Goal: Information Seeking & Learning: Learn about a topic

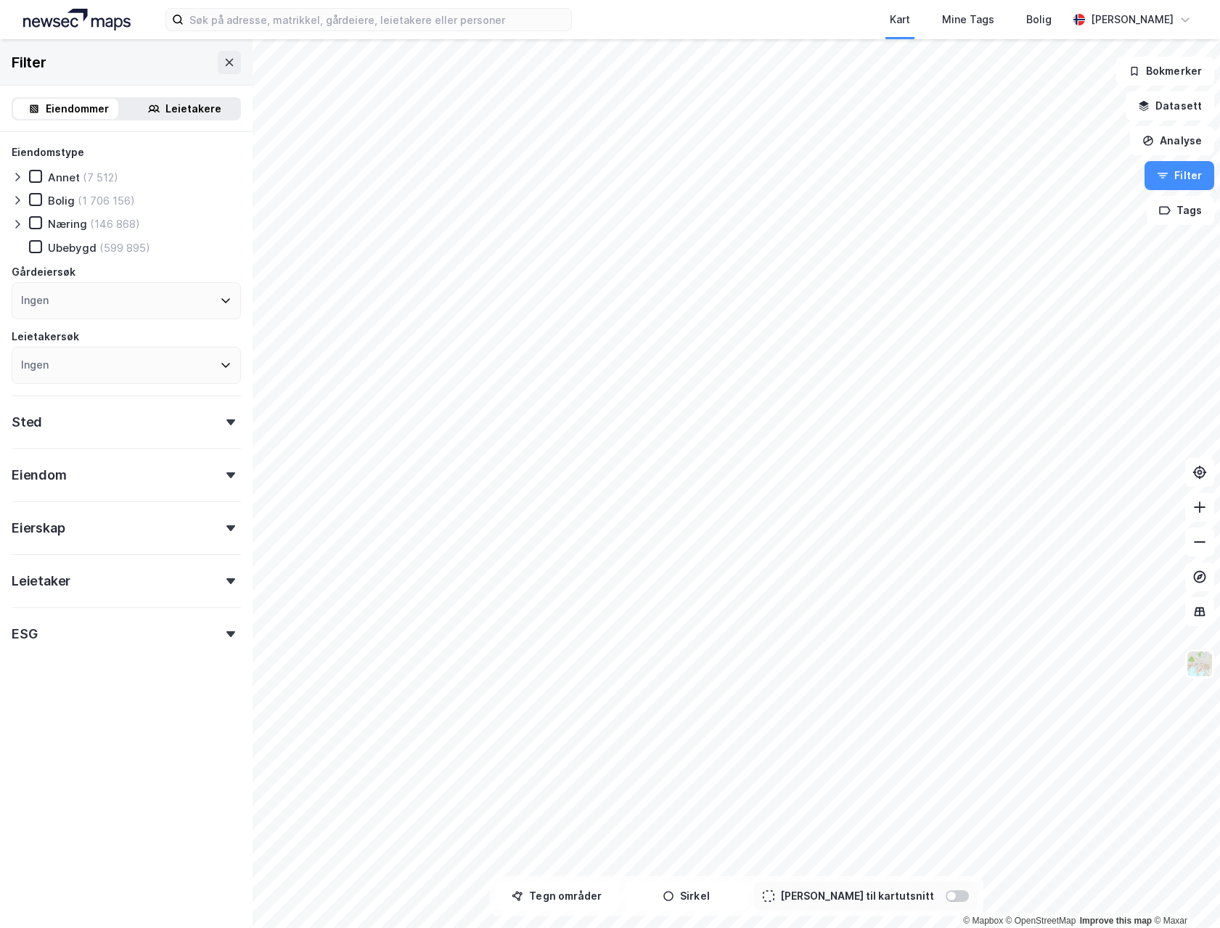
click at [665, 20] on div "Kart Mine Tags Bolig" at bounding box center [855, 19] width 426 height 39
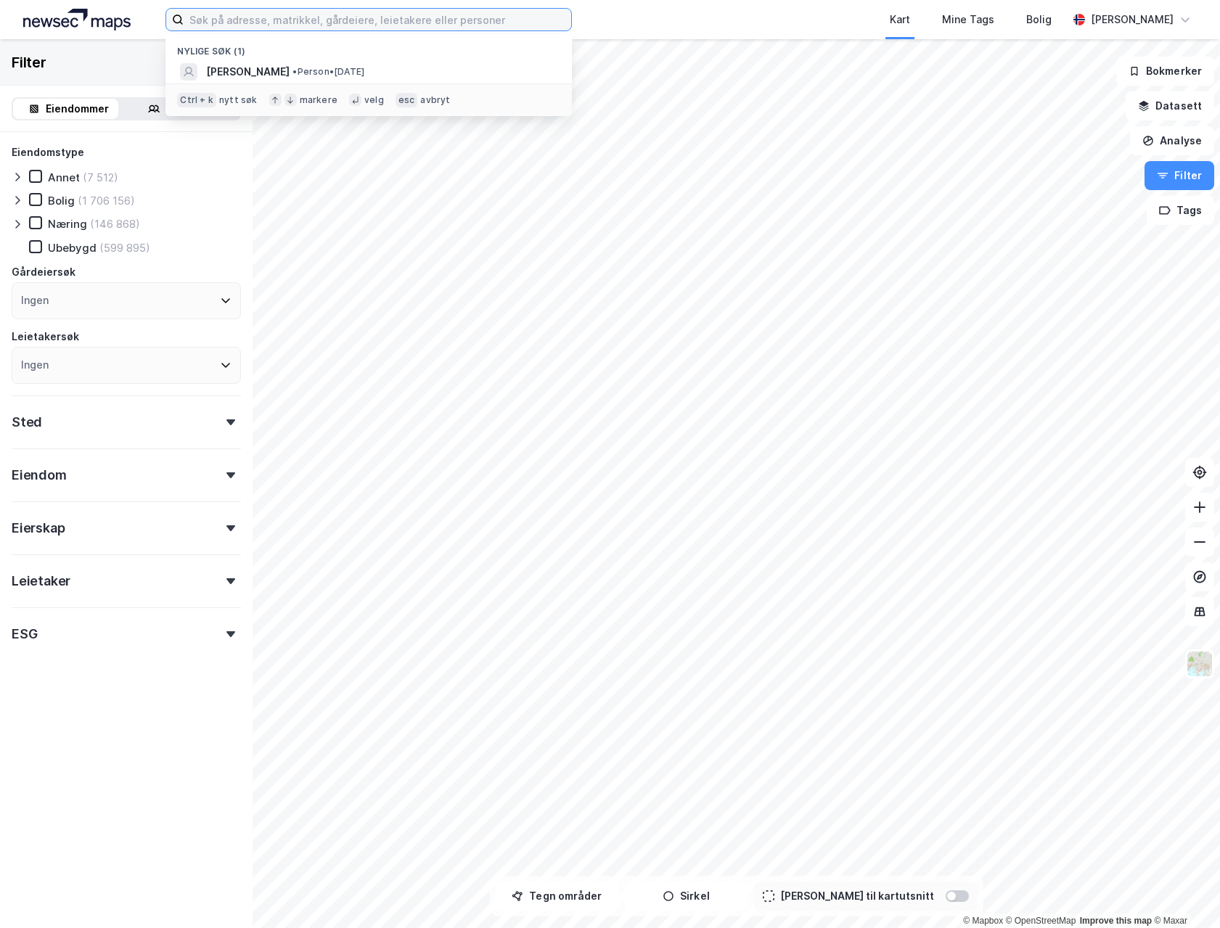
click at [339, 14] on input at bounding box center [378, 20] width 388 height 22
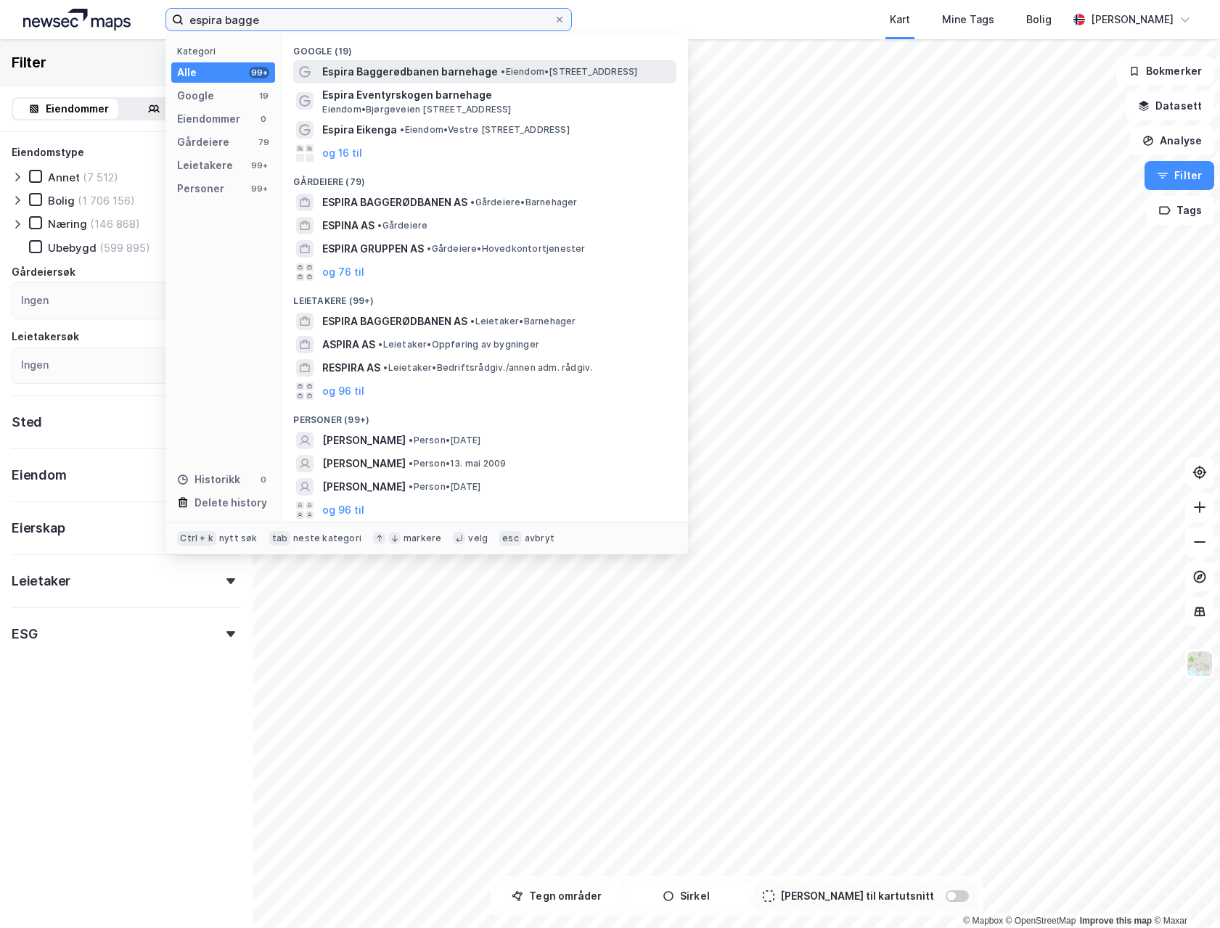
type input "espira bagge"
click at [388, 72] on span "Espira Baggerødbanen barnehage" at bounding box center [410, 71] width 176 height 17
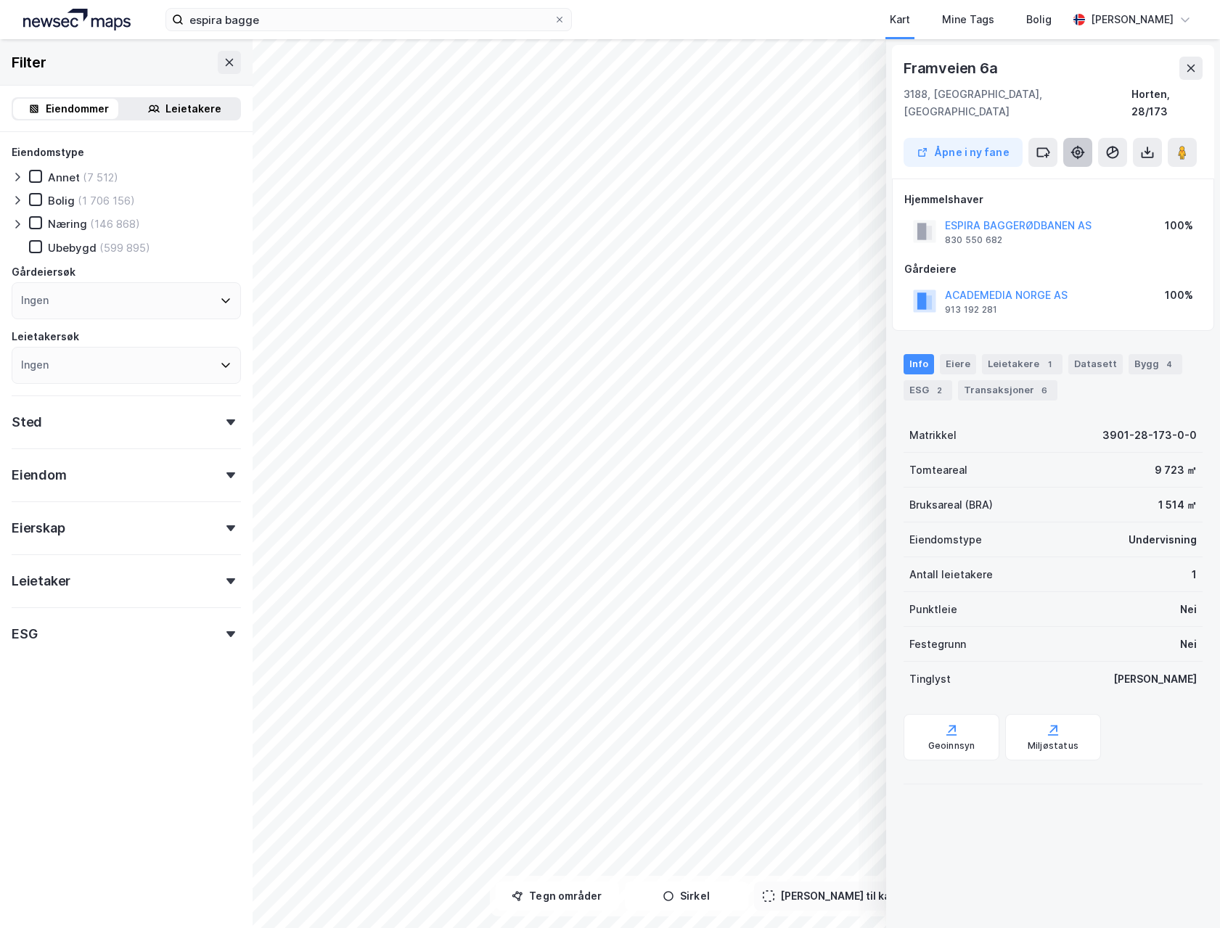
click at [1079, 150] on icon at bounding box center [1078, 152] width 5 height 5
click at [924, 380] on div "ESG 2" at bounding box center [928, 390] width 49 height 20
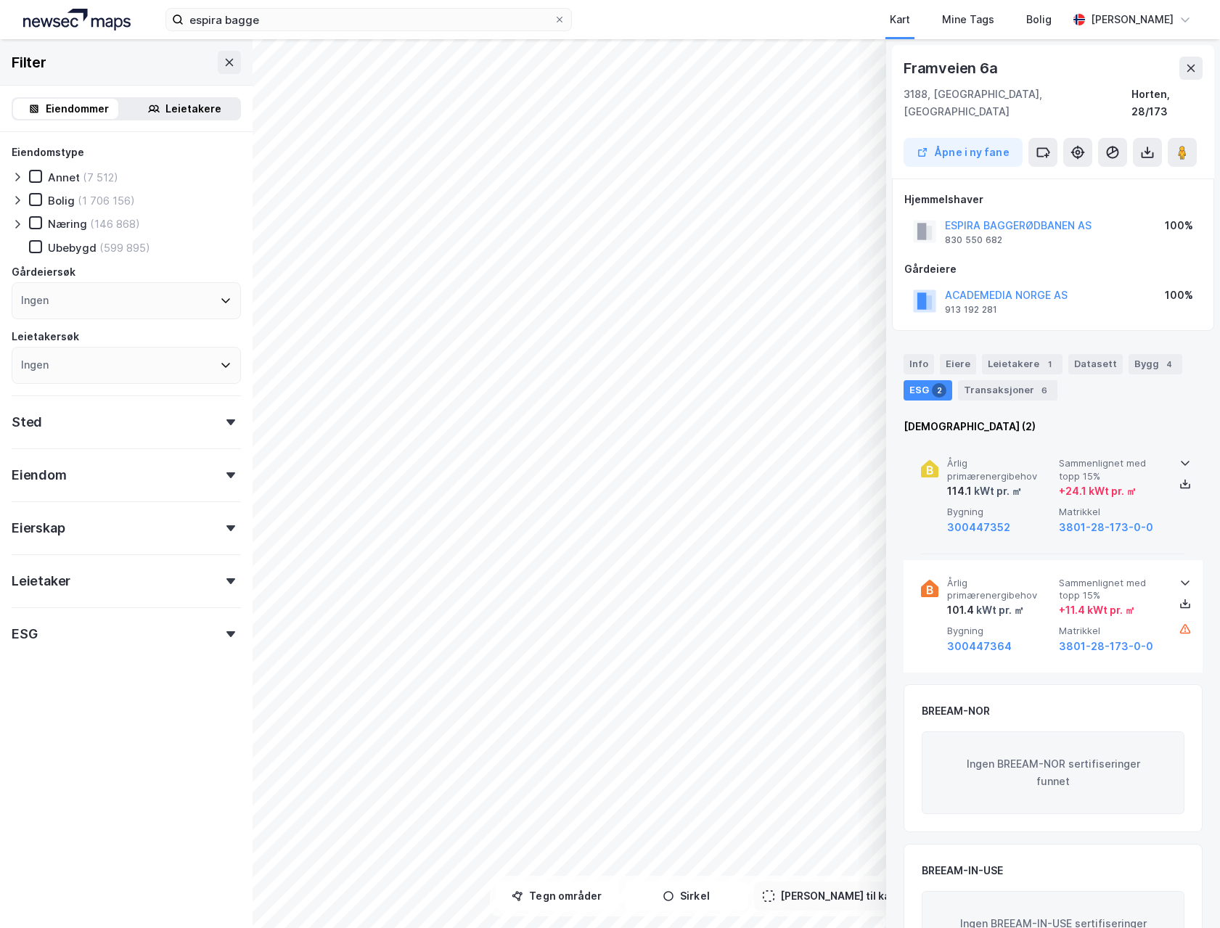
click at [1016, 483] on div "kWt pr. ㎡" at bounding box center [997, 491] width 50 height 17
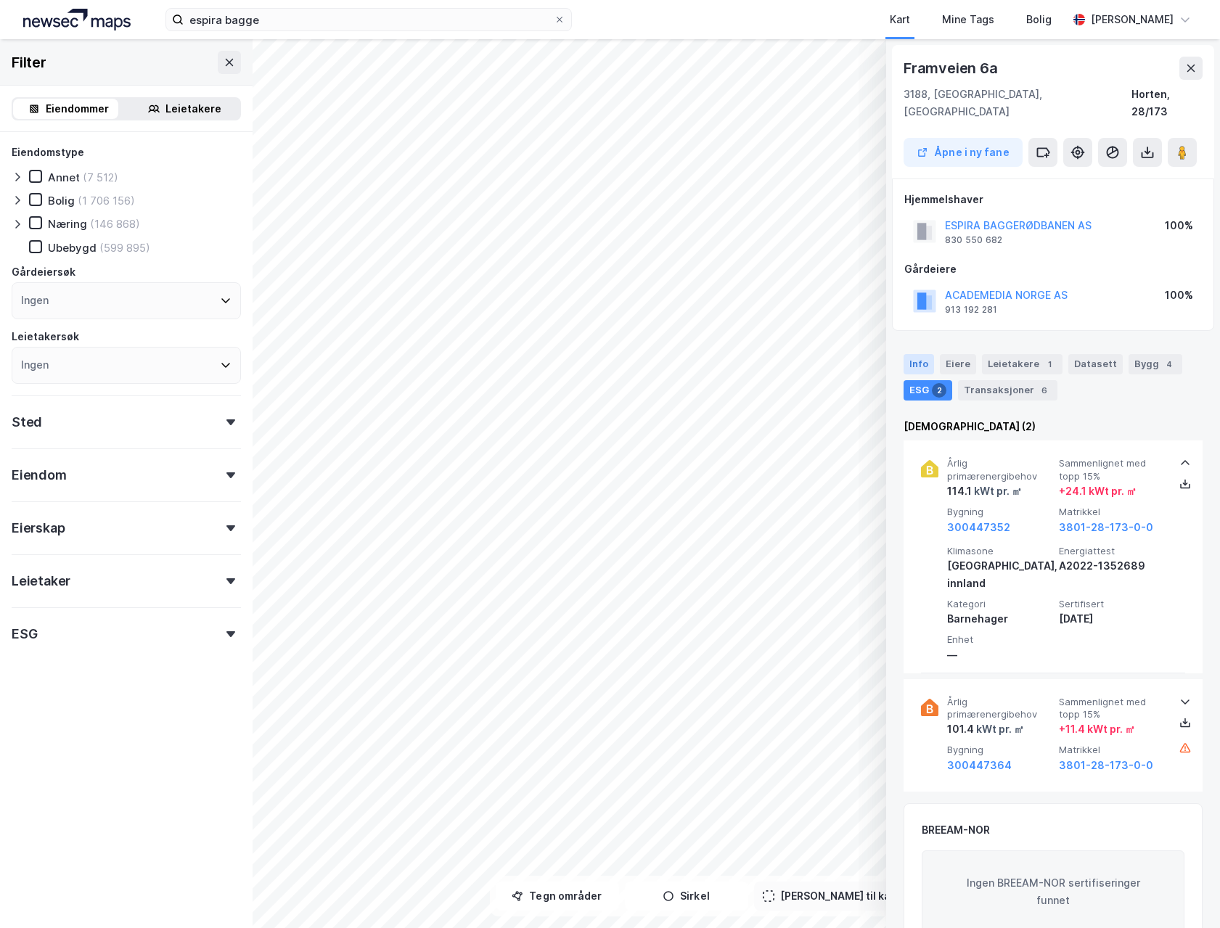
click at [918, 354] on div "Info" at bounding box center [919, 364] width 30 height 20
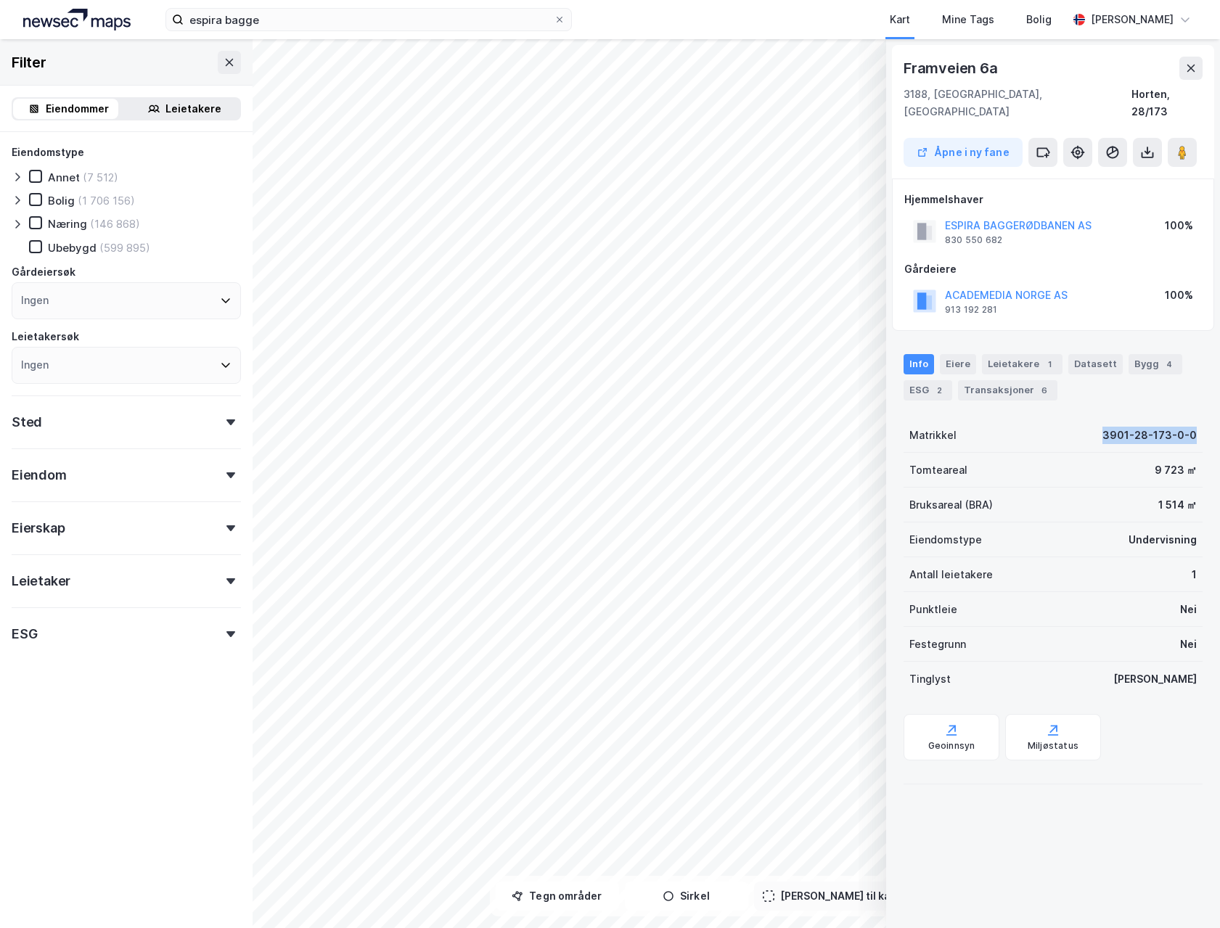
drag, startPoint x: 1075, startPoint y: 414, endPoint x: 1191, endPoint y: 414, distance: 116.1
click at [1191, 418] on div "Matrikkel 3901-28-173-0-0" at bounding box center [1053, 435] width 299 height 35
copy div "3901-28-173-0-0"
drag, startPoint x: 1029, startPoint y: 228, endPoint x: 903, endPoint y: 224, distance: 126.4
click at [903, 224] on div "Hjemmelshaver ESPIRA BAGGERØDBANEN AS 830 550 682 100% Gårdeiere ACADEMEDIA [GE…" at bounding box center [1053, 255] width 322 height 152
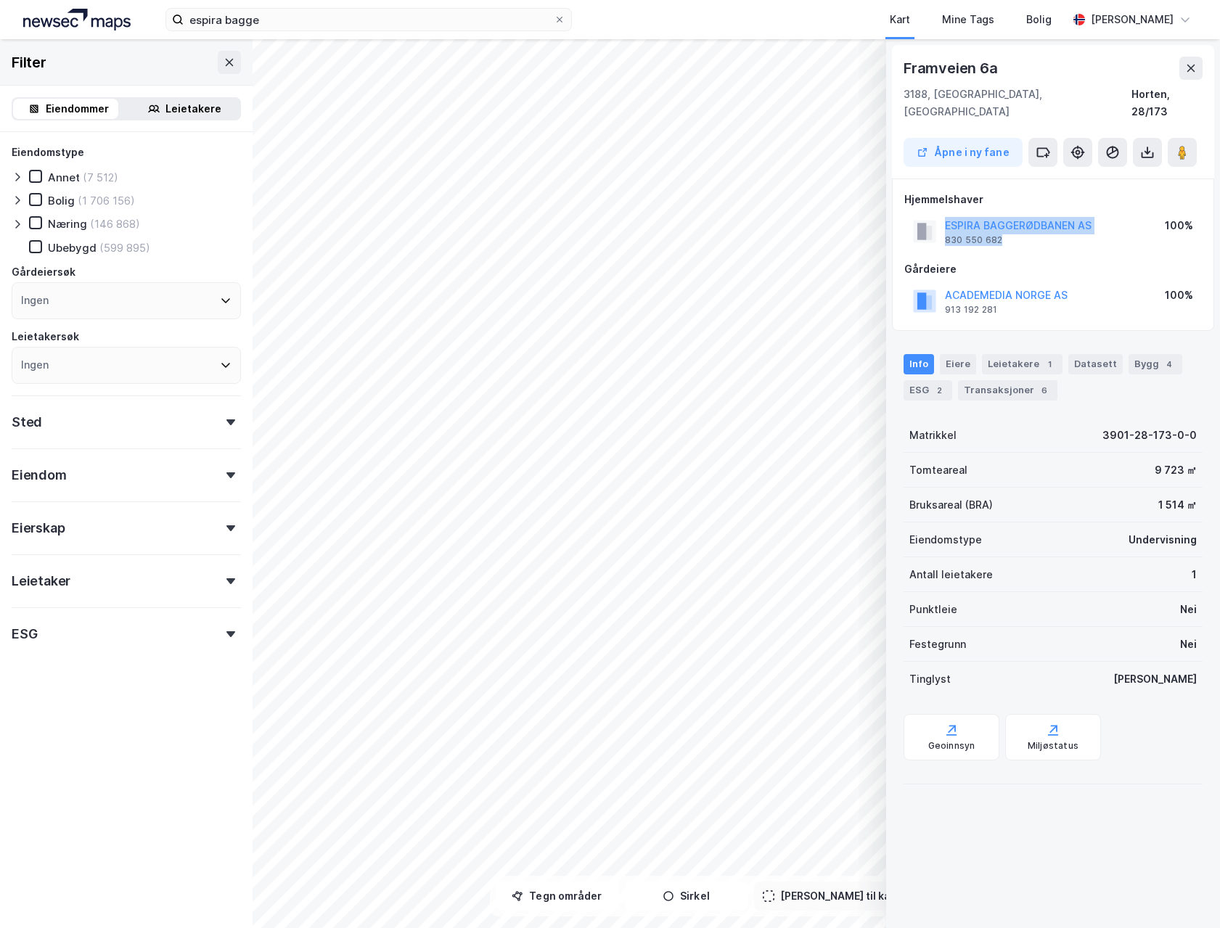
copy div "ESPIRA BAGGERØDBANEN AS 830 550 682"
click at [927, 380] on div "ESG 2" at bounding box center [928, 390] width 49 height 20
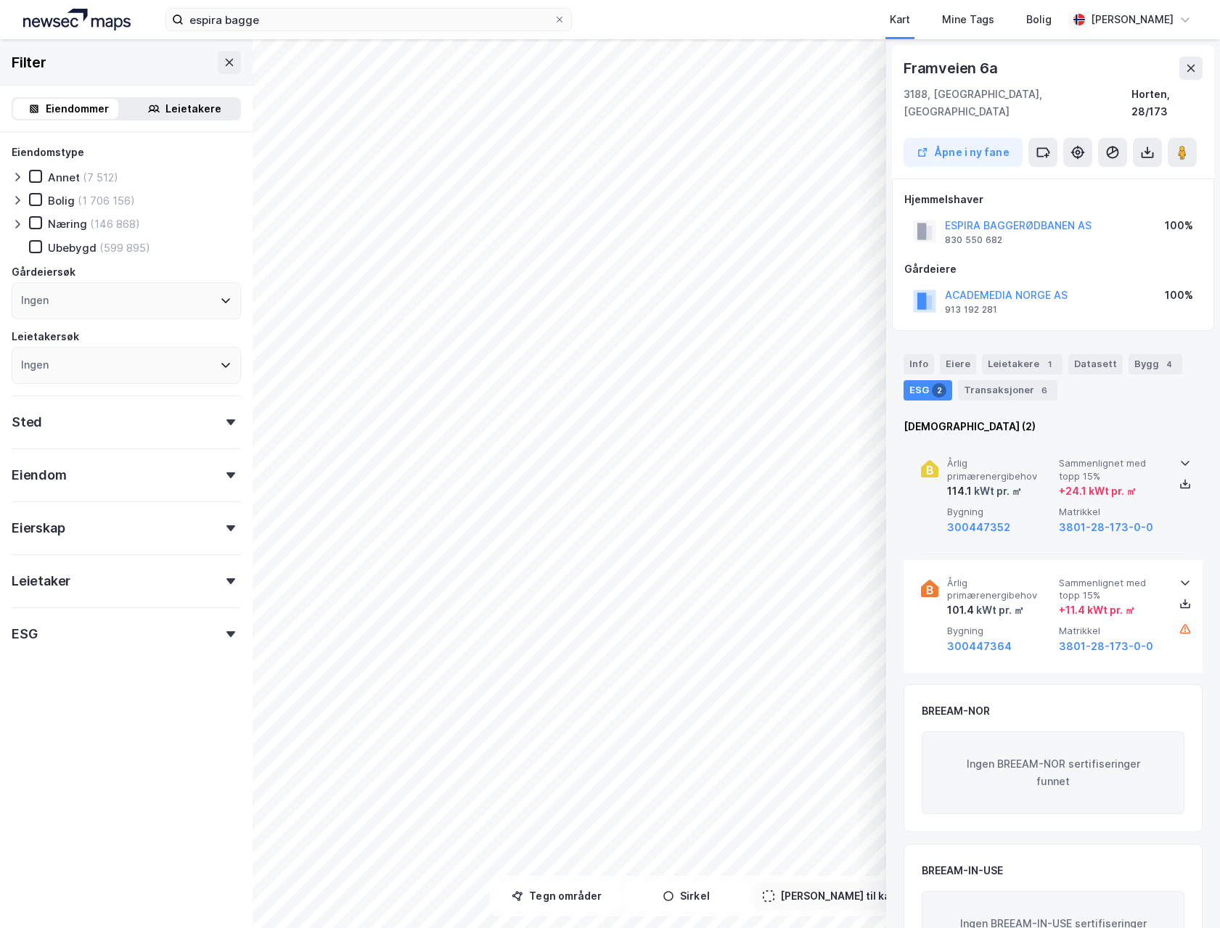
click at [1028, 506] on span "Bygning" at bounding box center [1000, 512] width 106 height 12
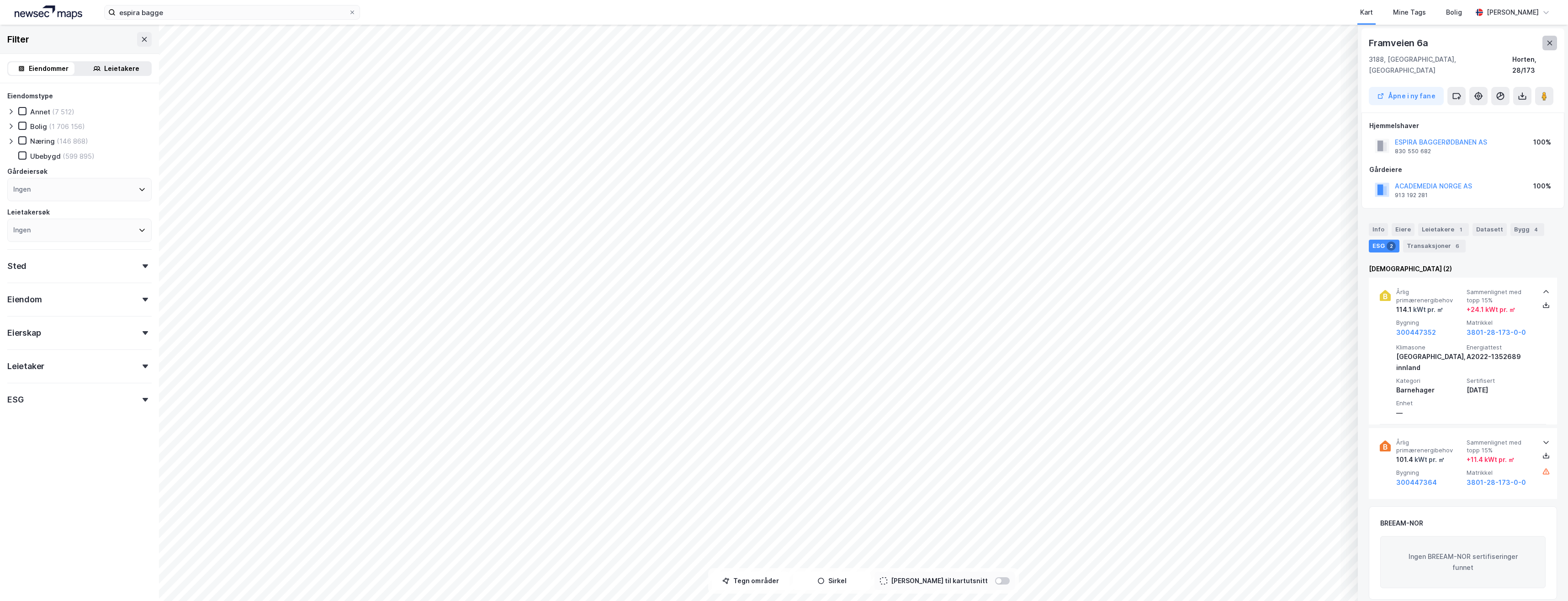
click at [767, 44] on icon at bounding box center [1550, 43] width 8 height 8
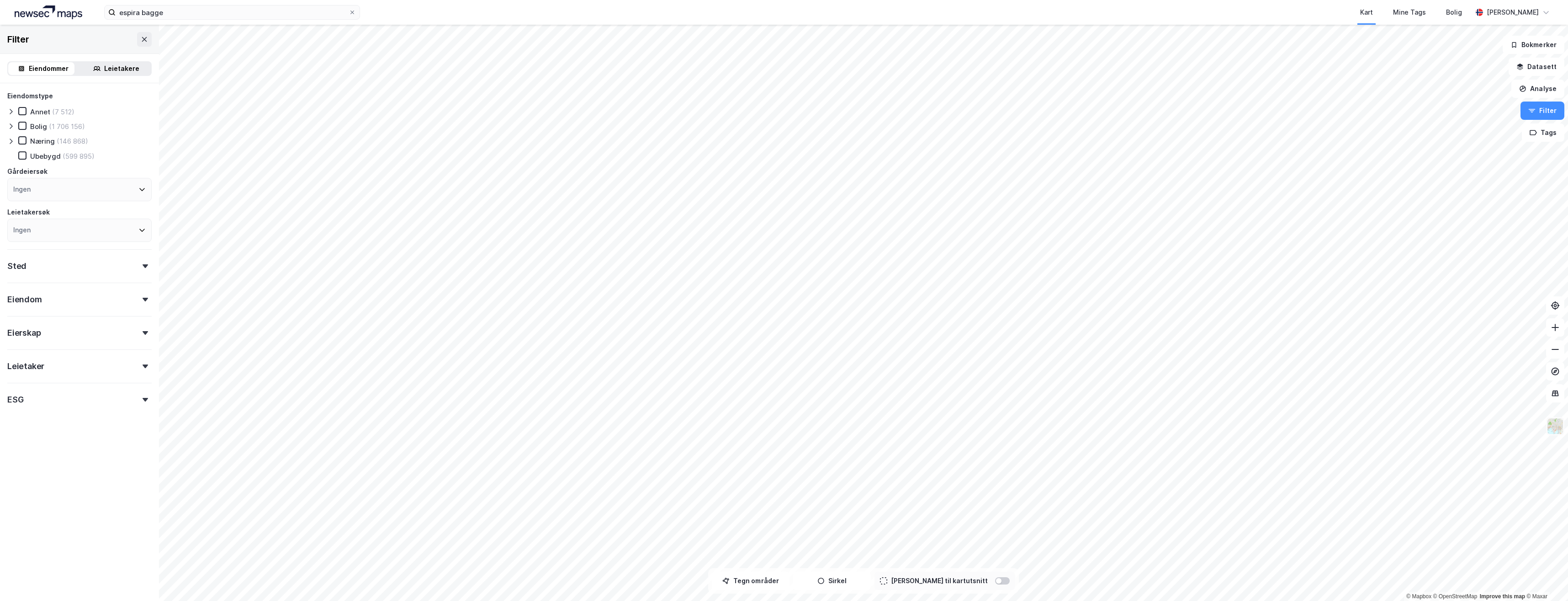
click at [767, 428] on img at bounding box center [1555, 426] width 18 height 18
click at [142, 38] on icon at bounding box center [145, 38] width 5 height 4
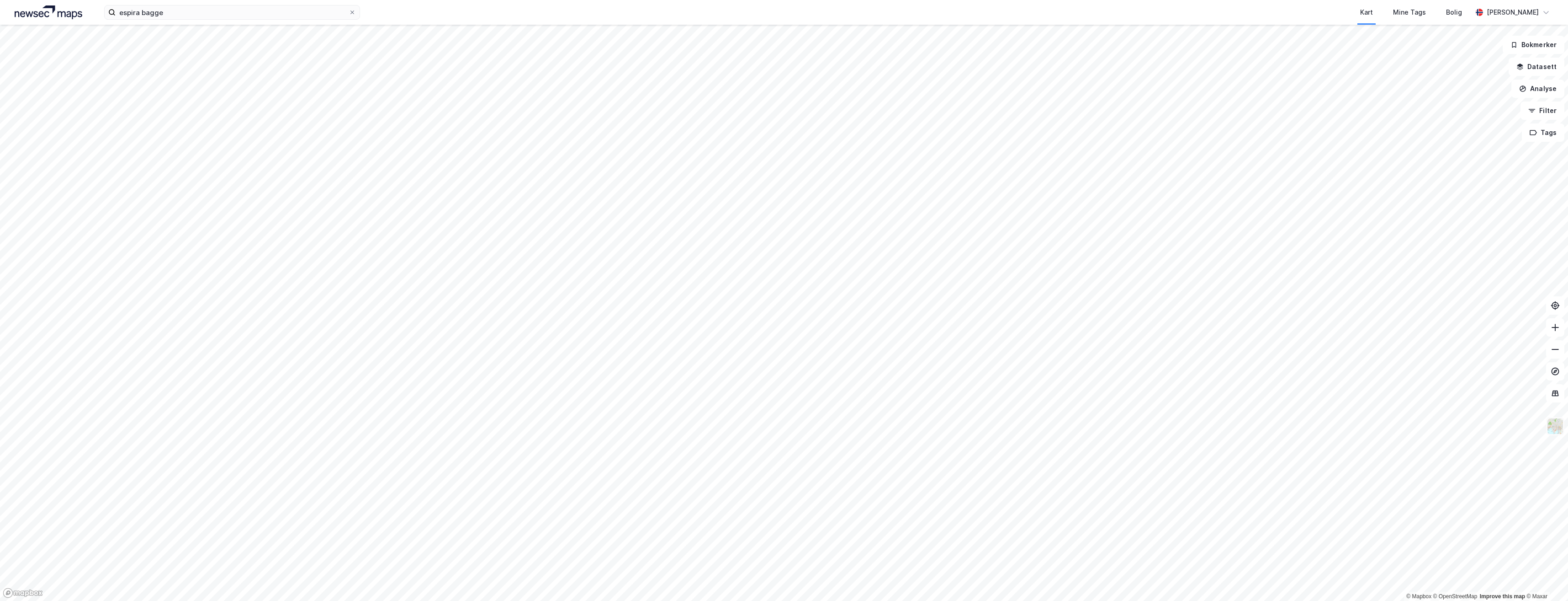
click at [767, 424] on img at bounding box center [1555, 426] width 18 height 18
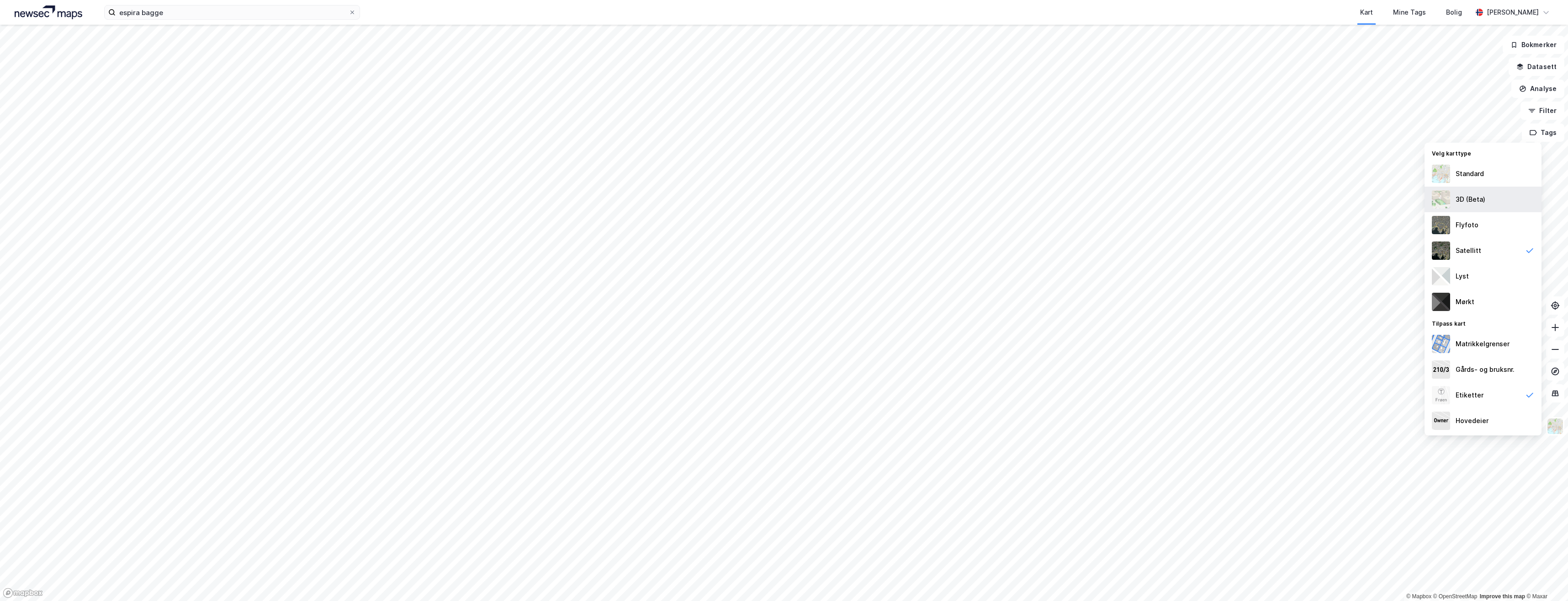
click at [767, 197] on div "3D (Beta)" at bounding box center [1470, 199] width 30 height 11
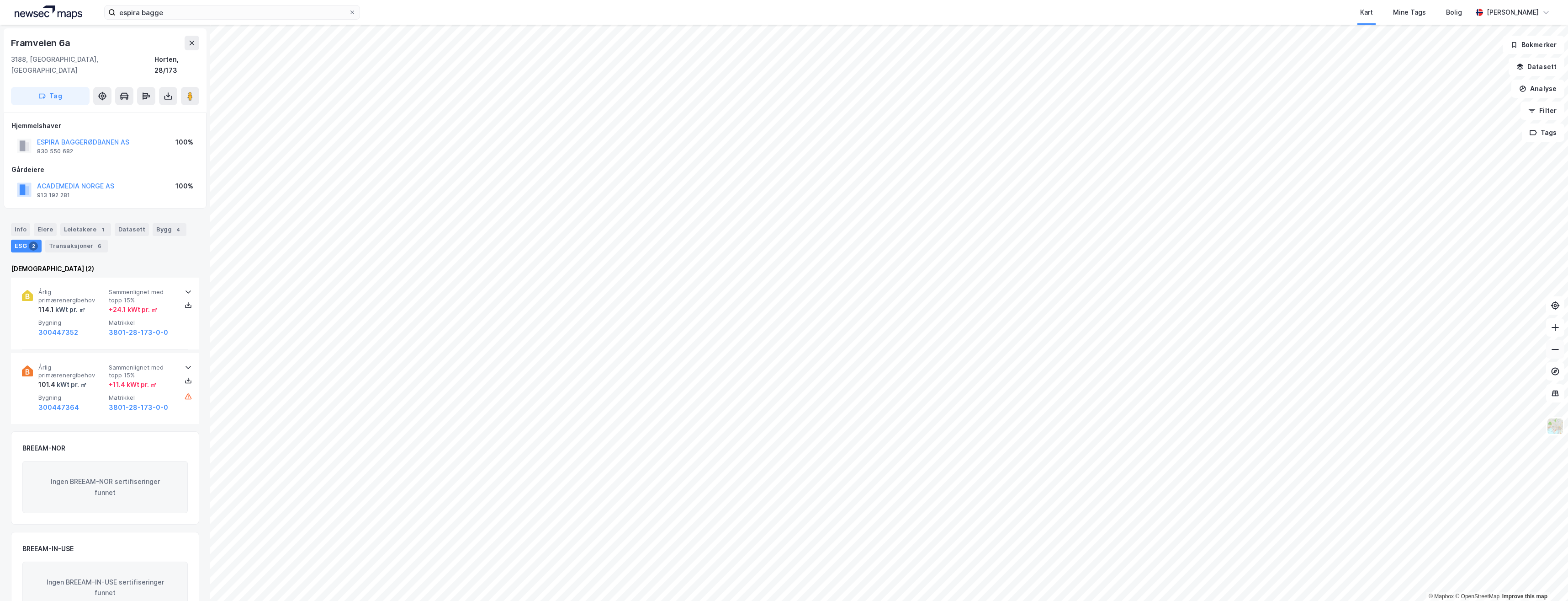
click at [767, 351] on icon at bounding box center [1555, 349] width 9 height 9
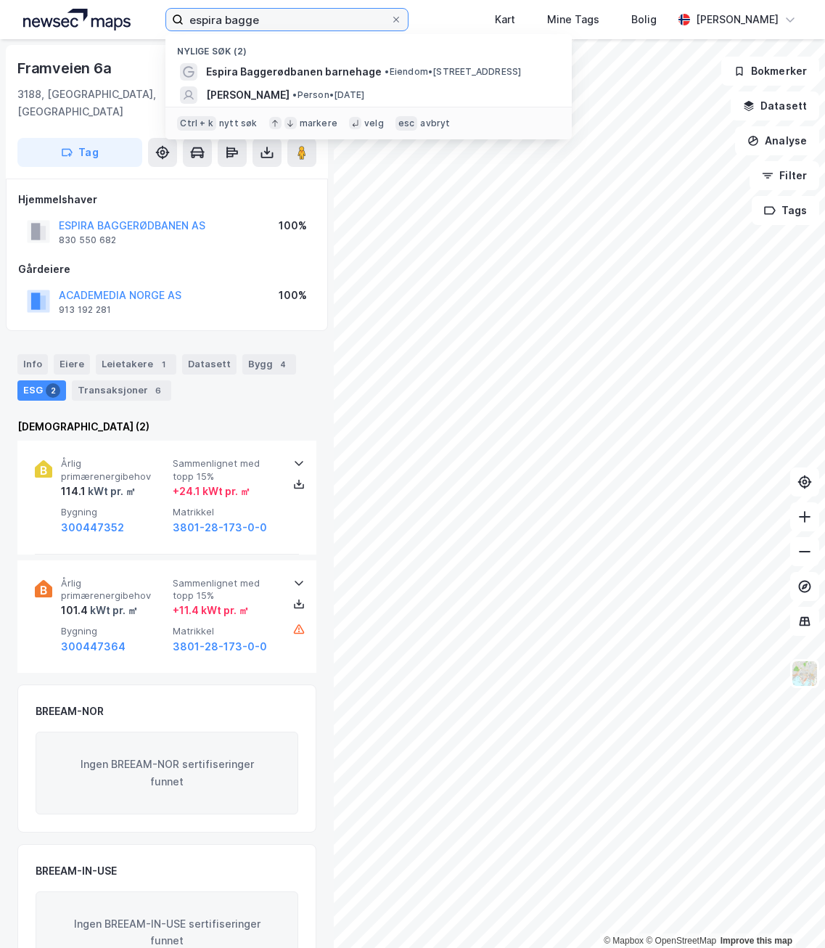
drag, startPoint x: 273, startPoint y: 22, endPoint x: 226, endPoint y: 30, distance: 47.8
click at [226, 30] on input "espira bagge" at bounding box center [287, 20] width 207 height 22
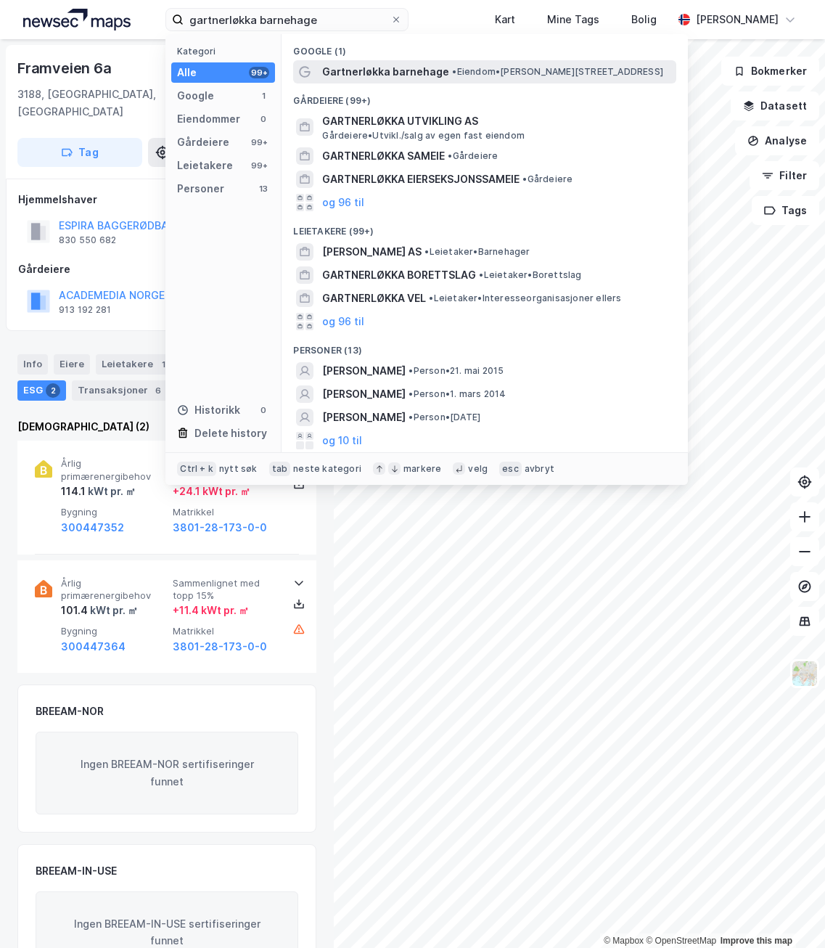
click at [385, 70] on span "Gartnerløkka barnehage" at bounding box center [385, 71] width 127 height 17
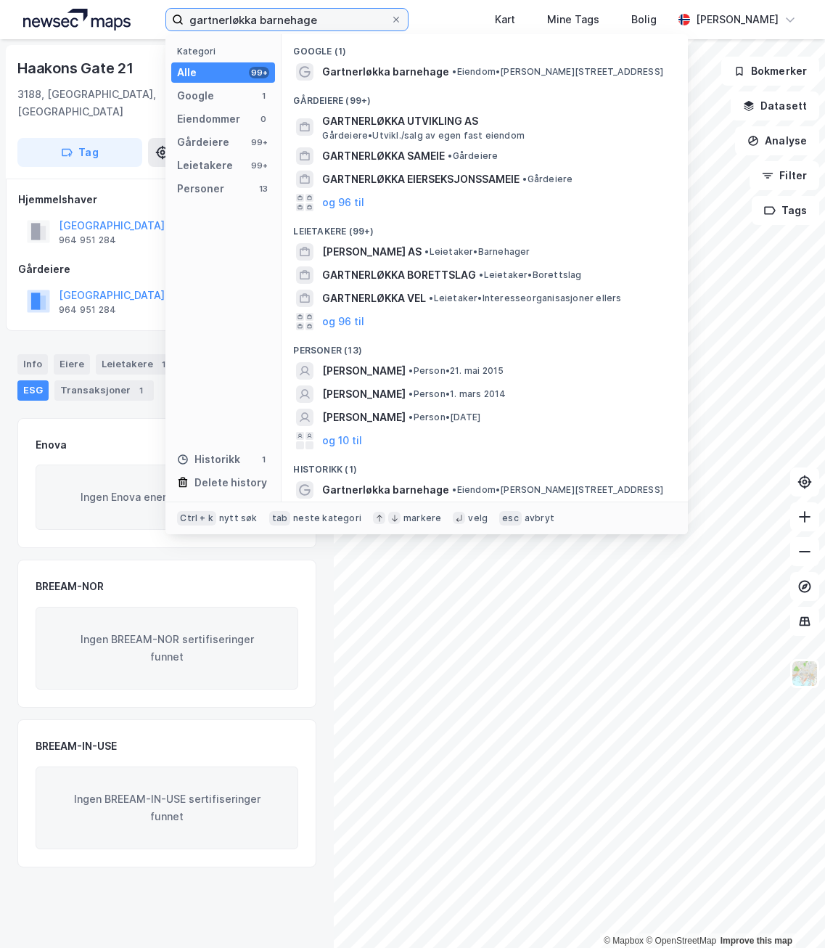
drag, startPoint x: 345, startPoint y: 17, endPoint x: 91, endPoint y: 22, distance: 254.1
click at [92, 22] on div "gartnerløkka barnehage Kategori Alle 99+ Google 1 Eiendommer 0 Gårdeiere 99+ Le…" at bounding box center [412, 19] width 825 height 39
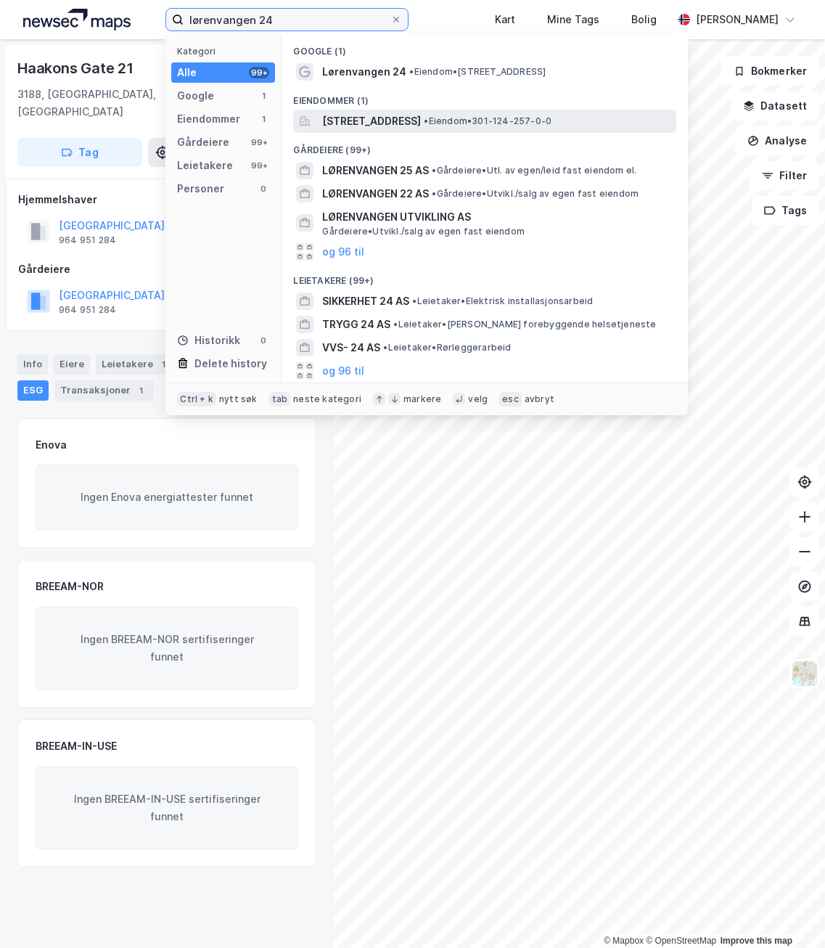
type input "lørenvangen 24"
click at [344, 120] on span "[STREET_ADDRESS]" at bounding box center [371, 120] width 99 height 17
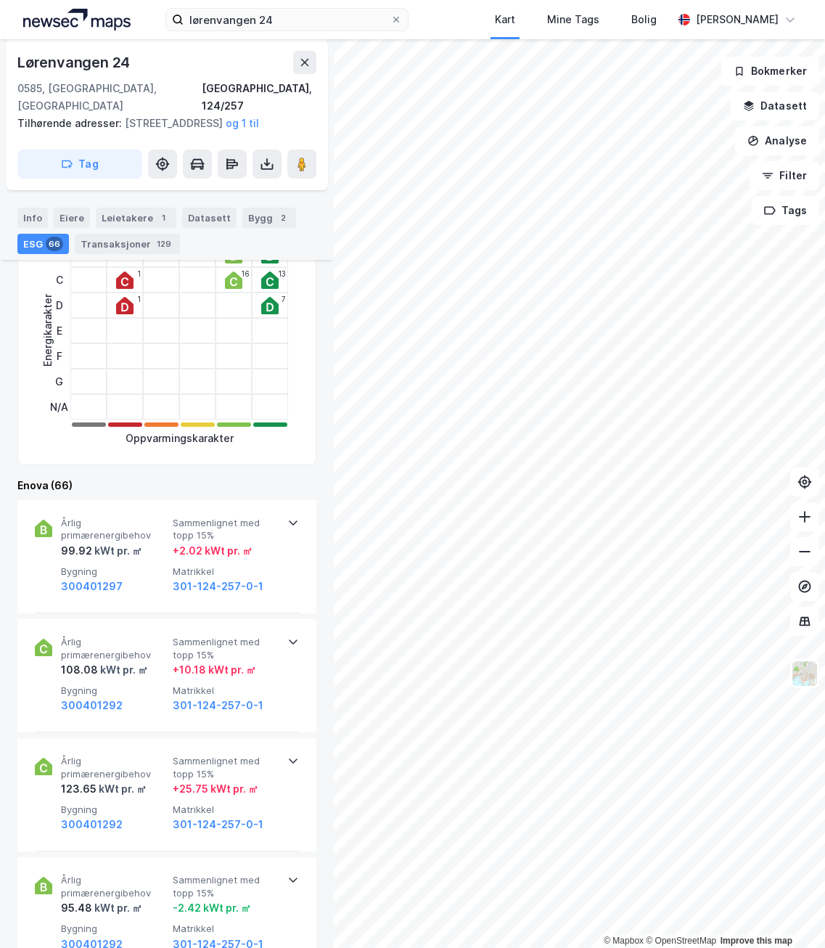
scroll to position [363, 0]
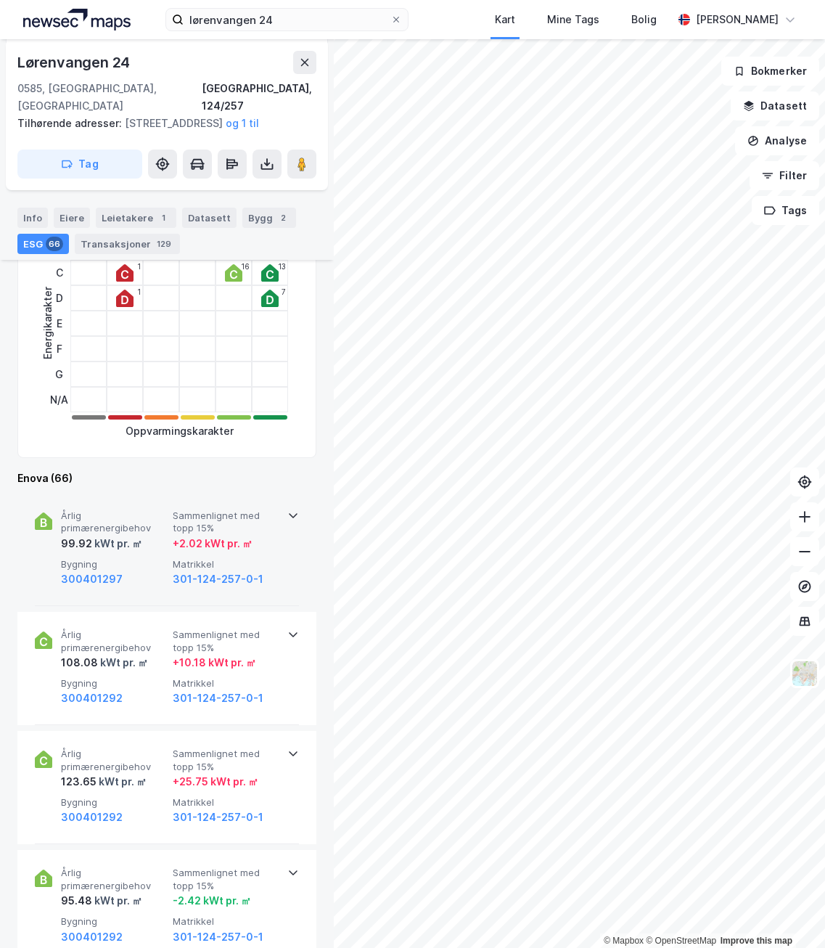
click at [275, 539] on div "Årlig primærenergibehov 99.92 kWt pr. ㎡ Sammenlignet med topp 15% + 2.02 kWt pr…" at bounding box center [167, 549] width 264 height 113
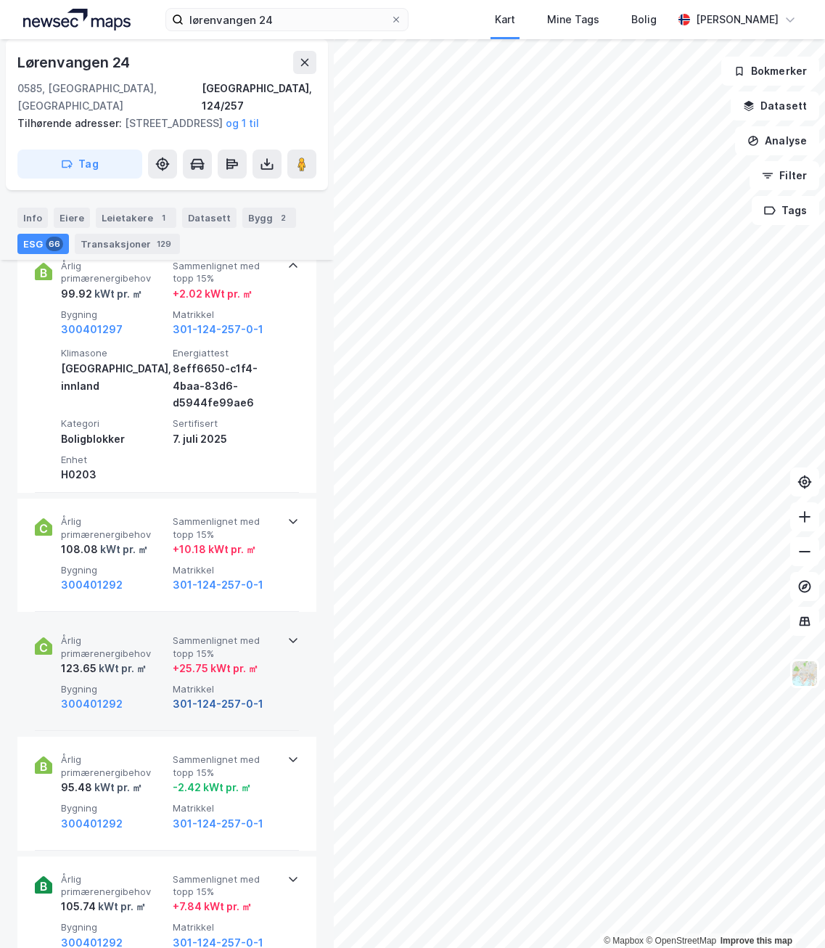
scroll to position [653, 0]
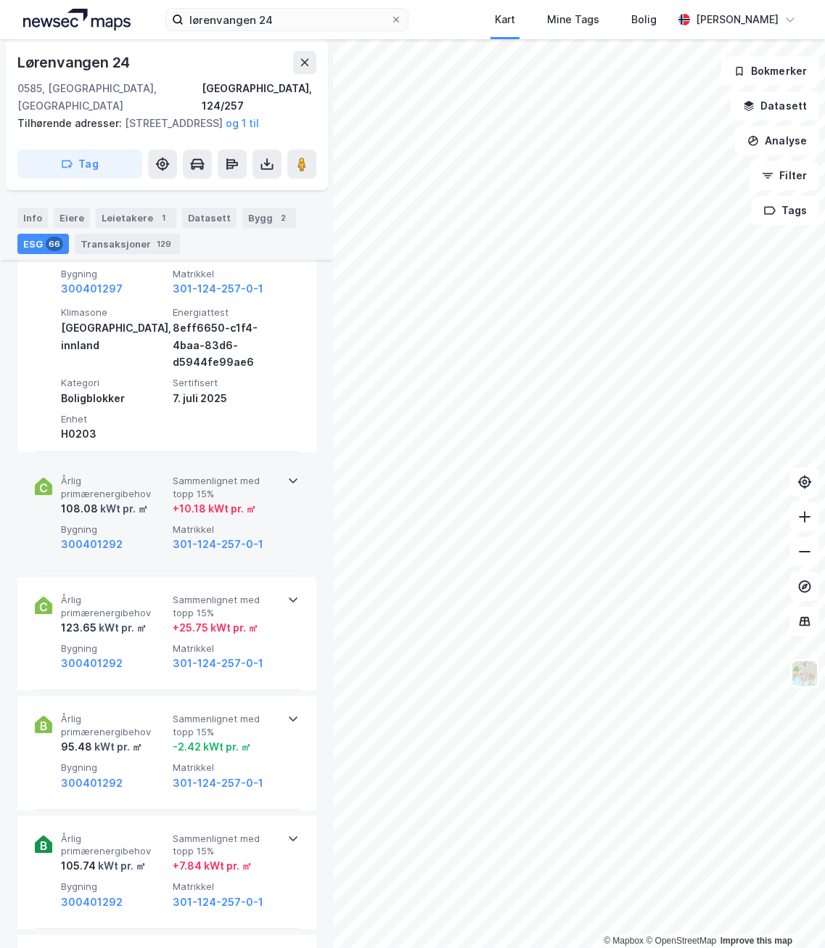
click at [288, 508] on div "Årlig primærenergibehov 108.08 kWt pr. ㎡ Sammenlignet med topp 15% + 10.18 kWt …" at bounding box center [167, 514] width 264 height 113
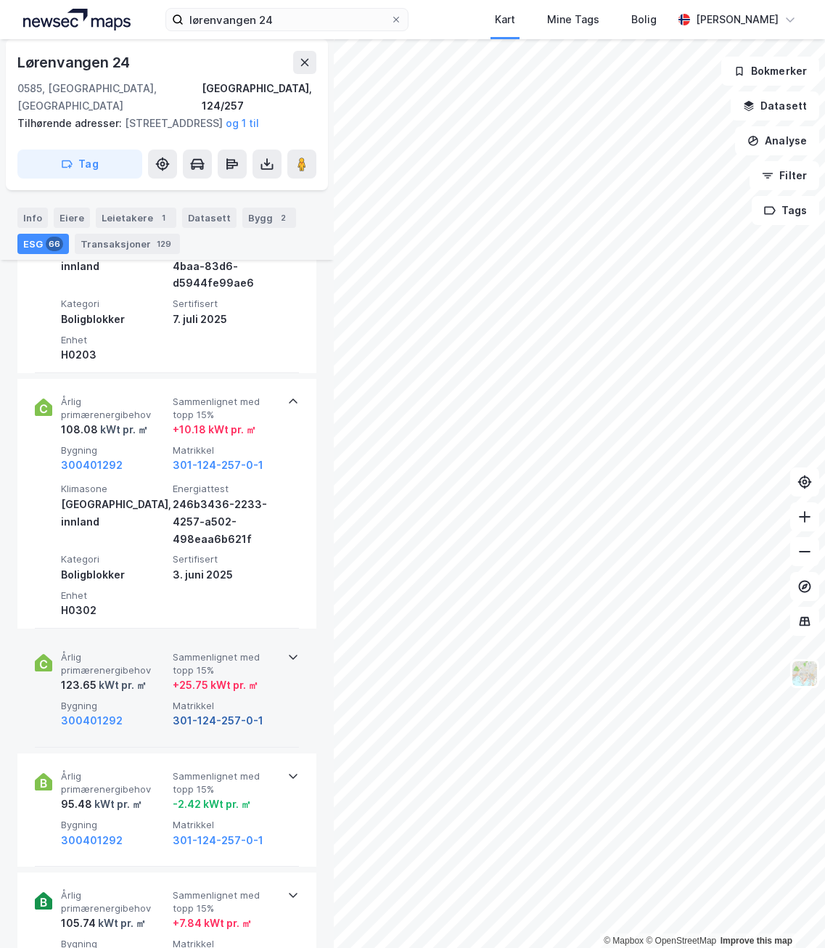
scroll to position [798, 0]
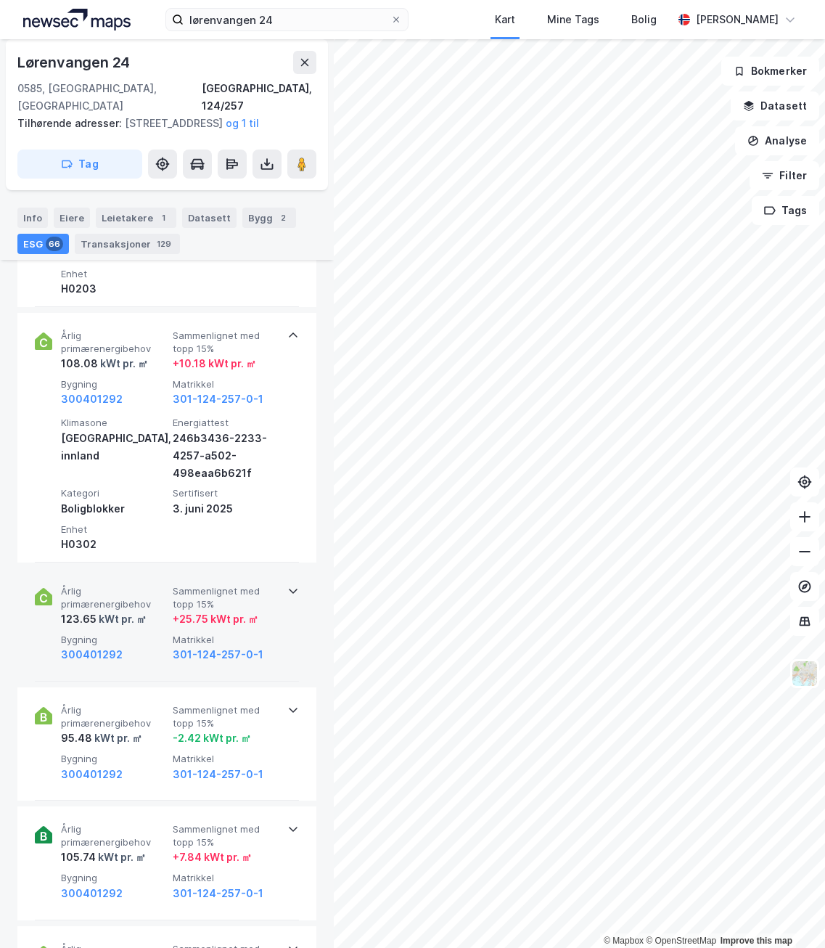
click at [290, 623] on div "Årlig primærenergibehov 123.65 kWt pr. ㎡ Sammenlignet med topp 15% + 25.75 kWt …" at bounding box center [167, 624] width 264 height 113
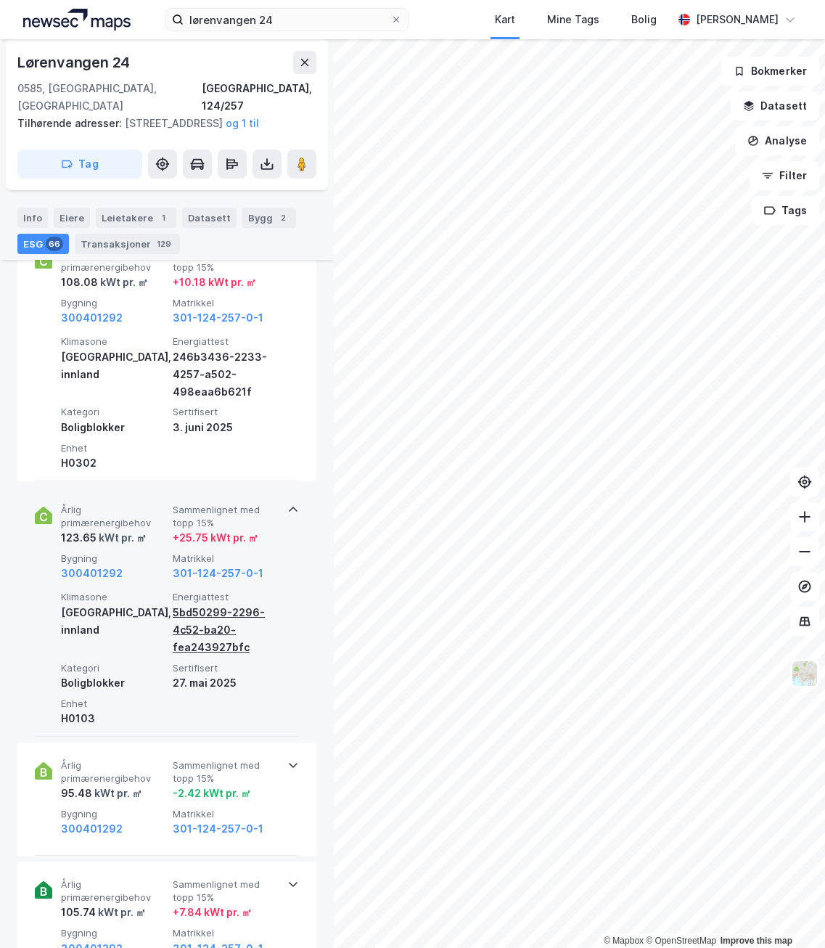
scroll to position [1089, 0]
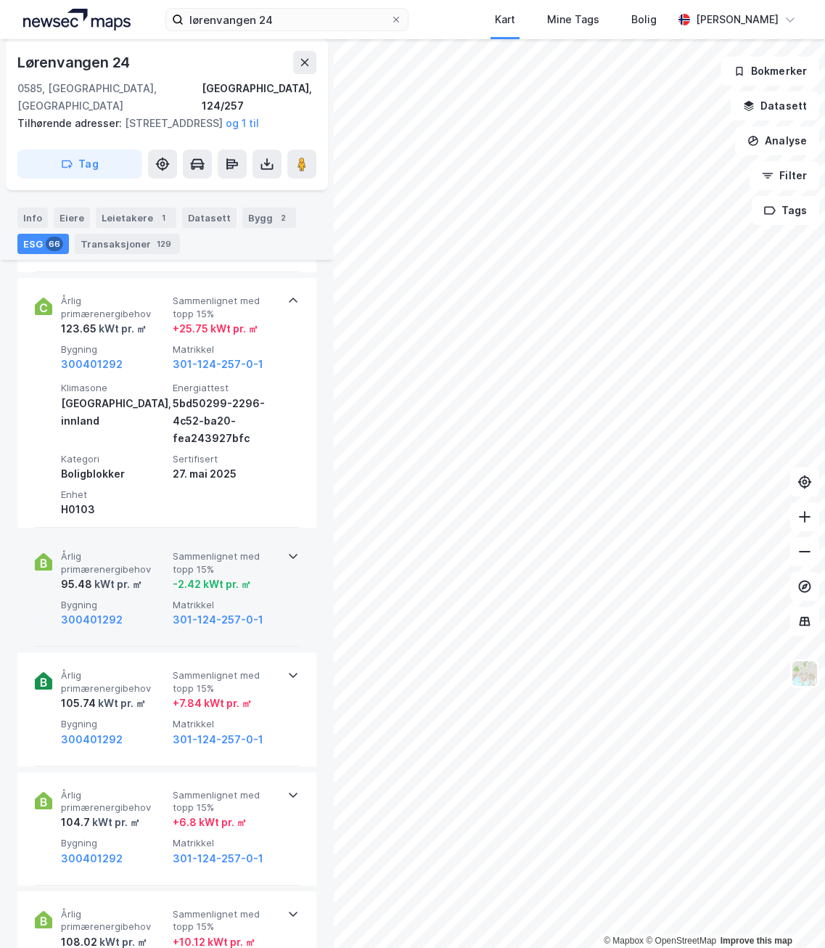
click at [272, 581] on div "-2.42 kWt pr. ㎡" at bounding box center [226, 584] width 106 height 17
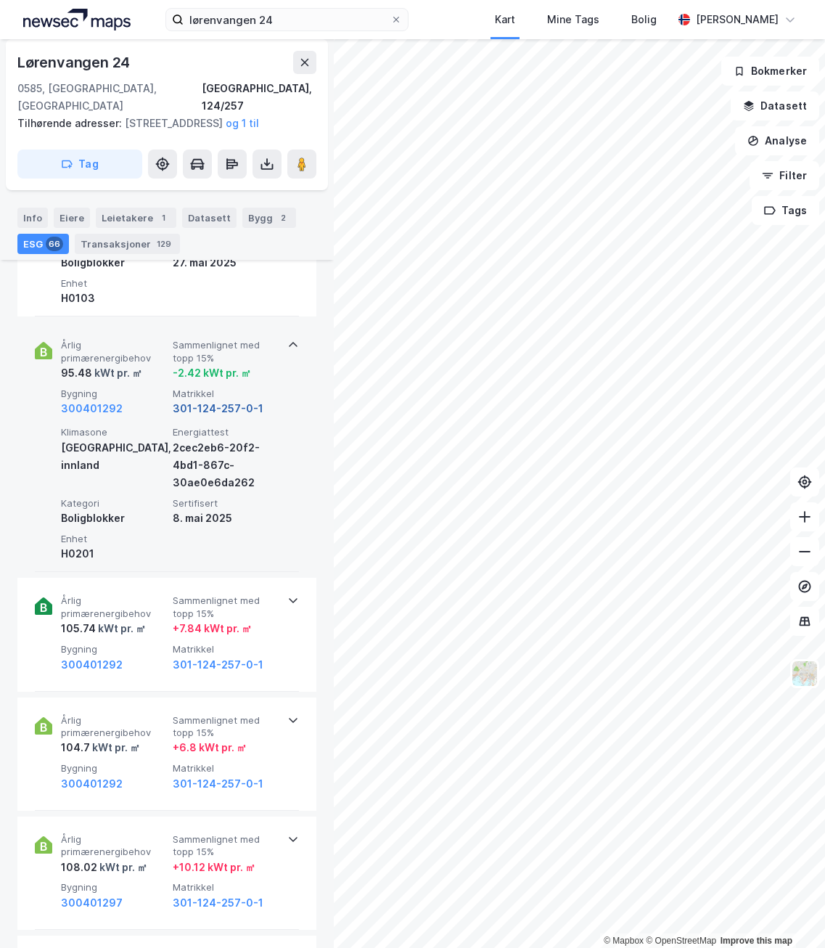
scroll to position [1306, 0]
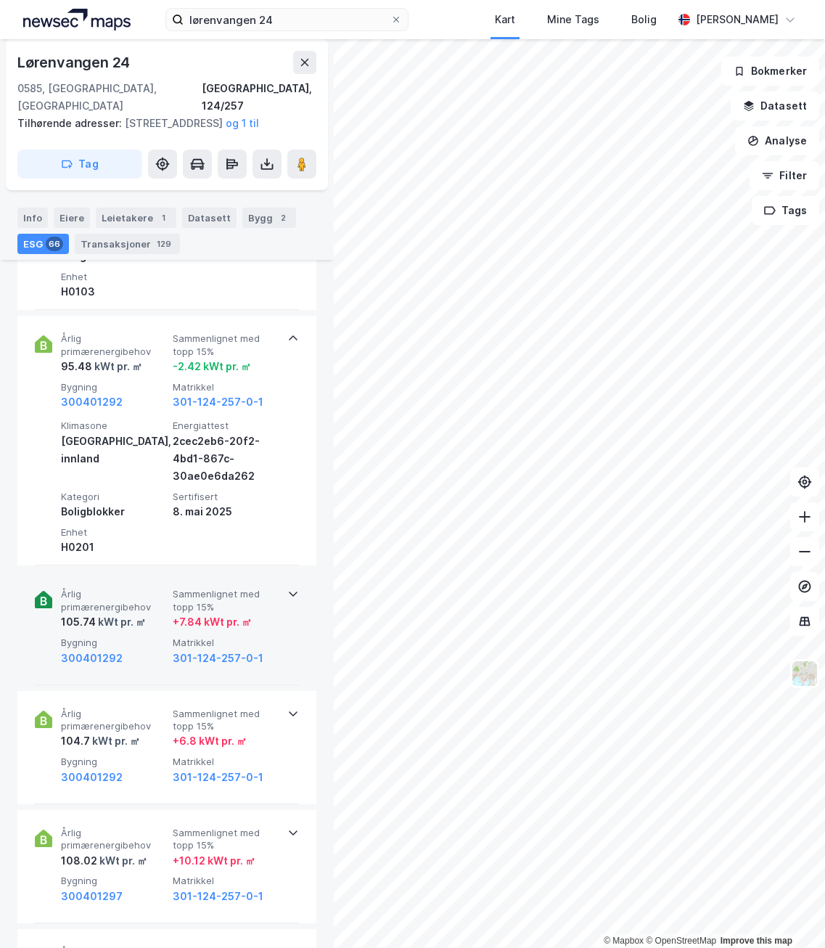
click at [274, 612] on div "Årlig primærenergibehov 105.74 kWt pr. ㎡ Sammenlignet med topp 15% + 7.84 kWt p…" at bounding box center [167, 627] width 264 height 113
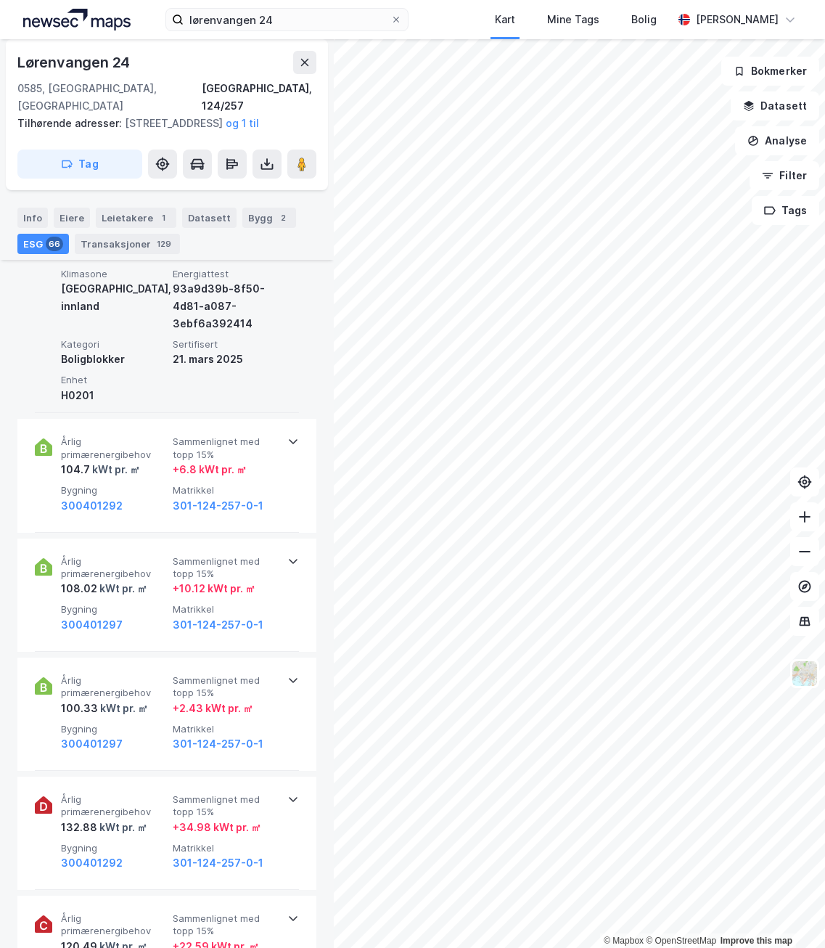
scroll to position [1742, 0]
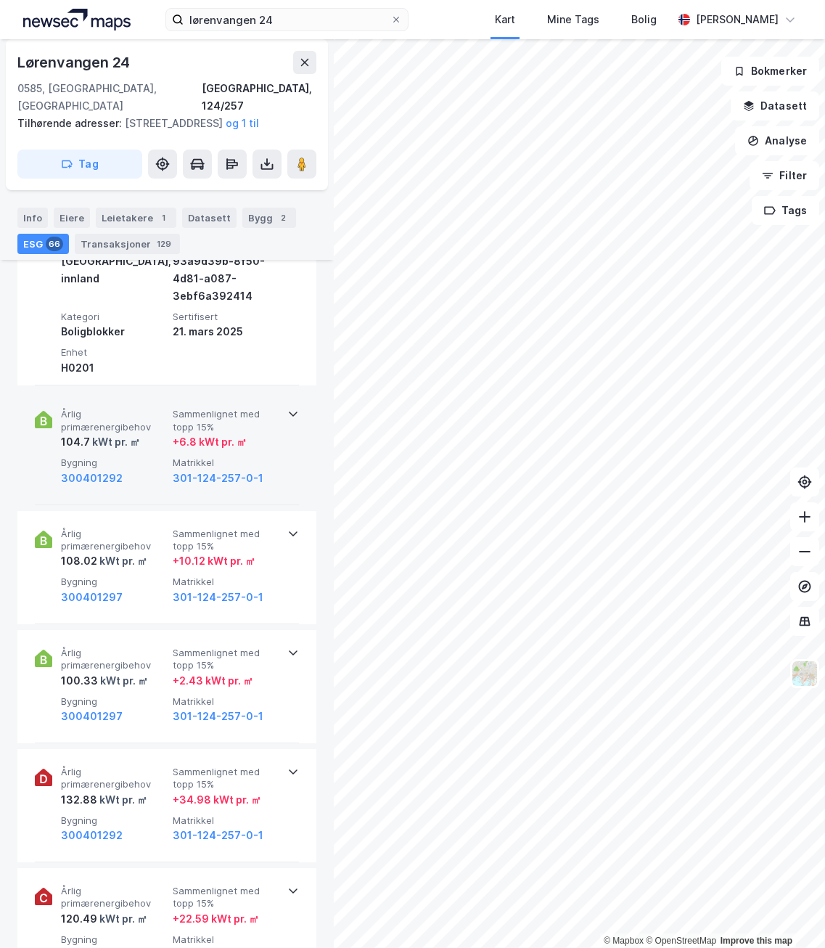
click at [266, 459] on span "Matrikkel" at bounding box center [226, 463] width 106 height 12
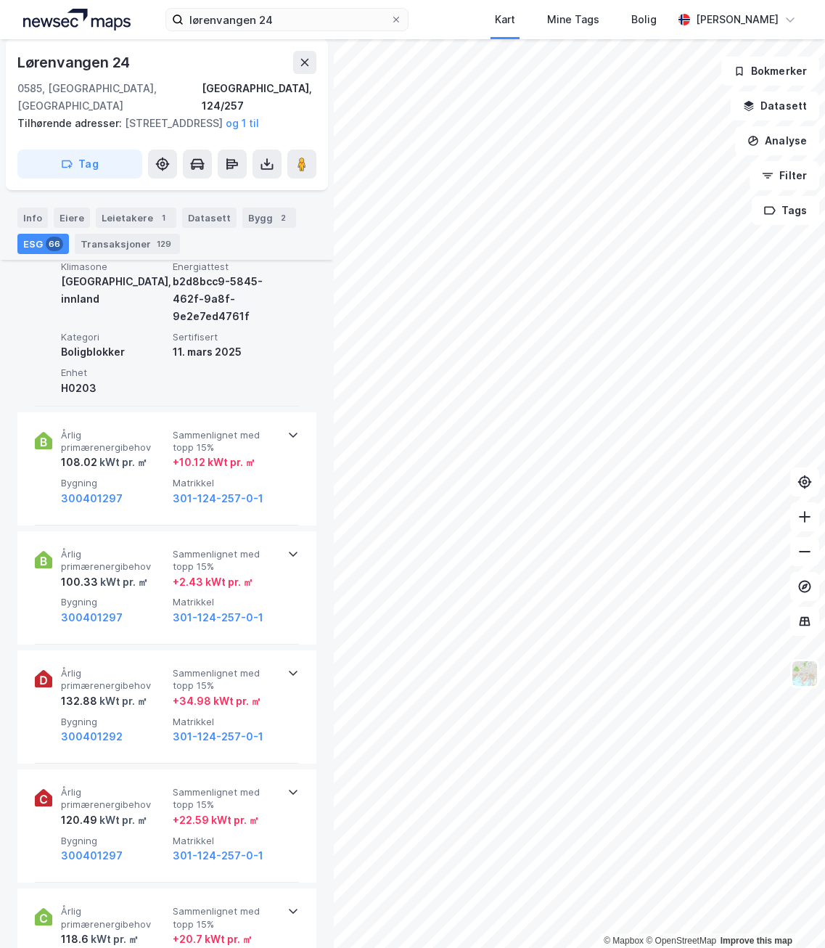
scroll to position [2032, 0]
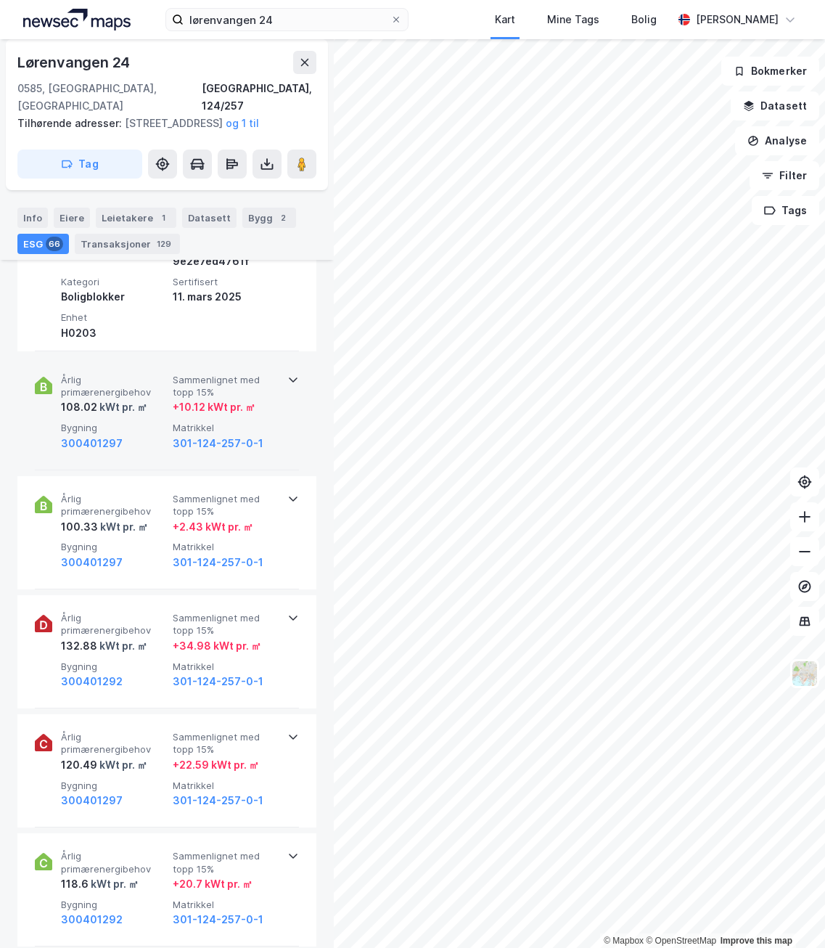
click at [274, 425] on div "Årlig primærenergibehov 108.02 kWt pr. ㎡ Sammenlignet med topp 15% + 10.12 kWt …" at bounding box center [167, 413] width 264 height 113
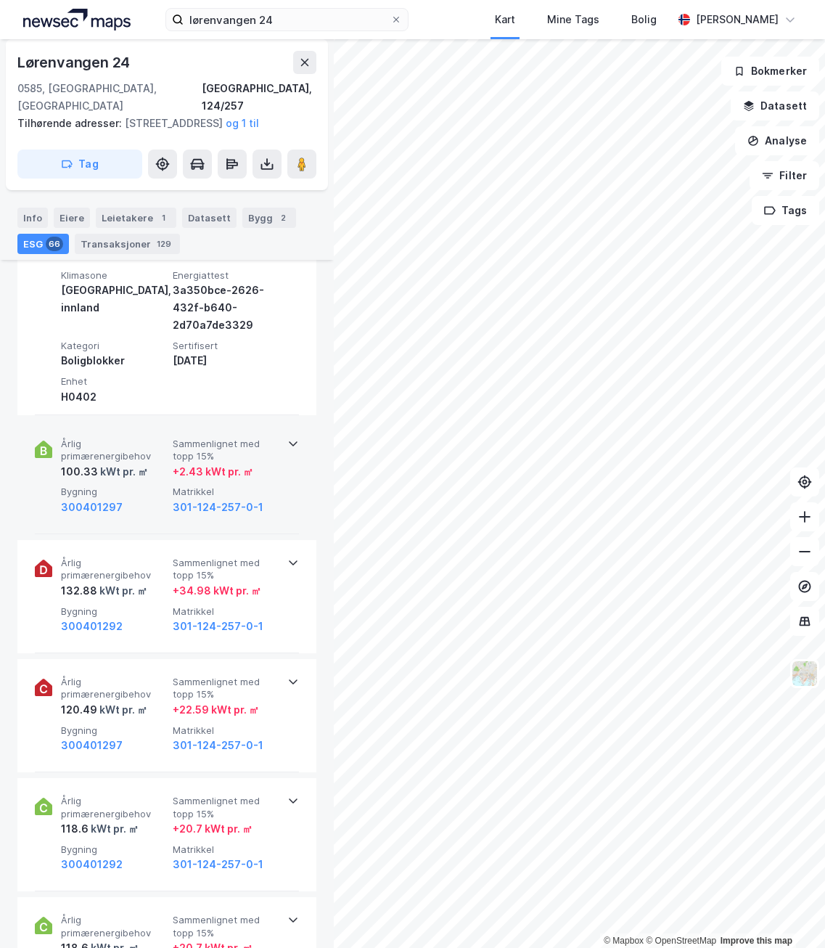
scroll to position [2250, 0]
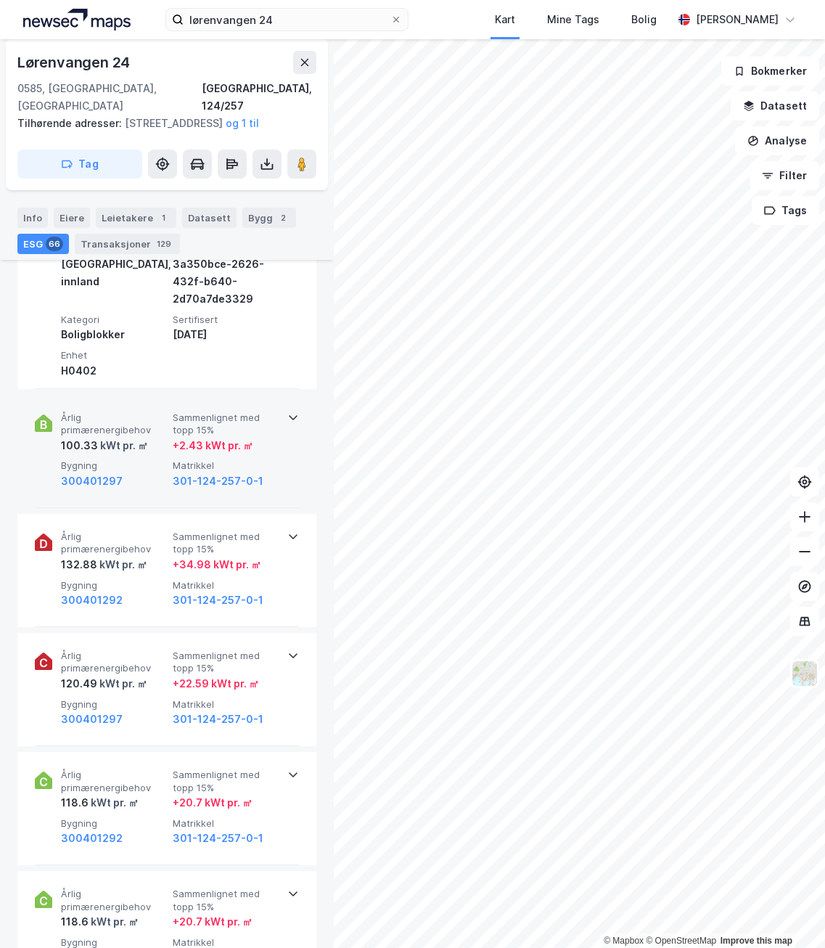
click at [274, 459] on div "Årlig primærenergibehov 100.33 kWt pr. ㎡ Sammenlignet med topp 15% + 2.43 kWt p…" at bounding box center [167, 451] width 264 height 113
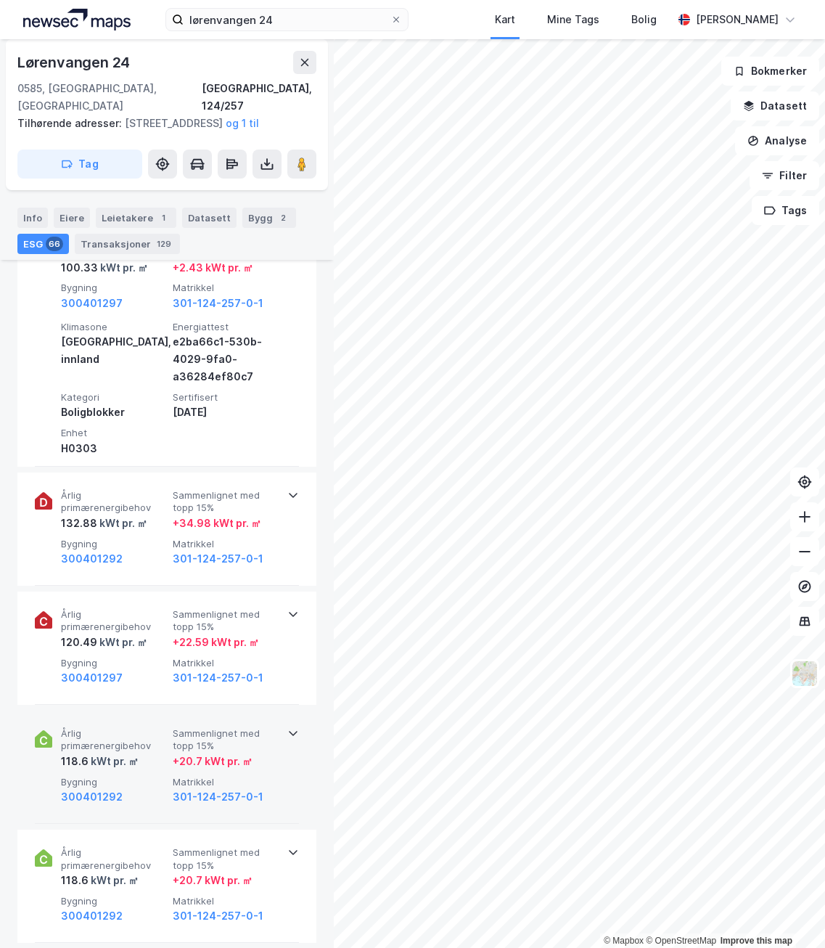
scroll to position [2613, 0]
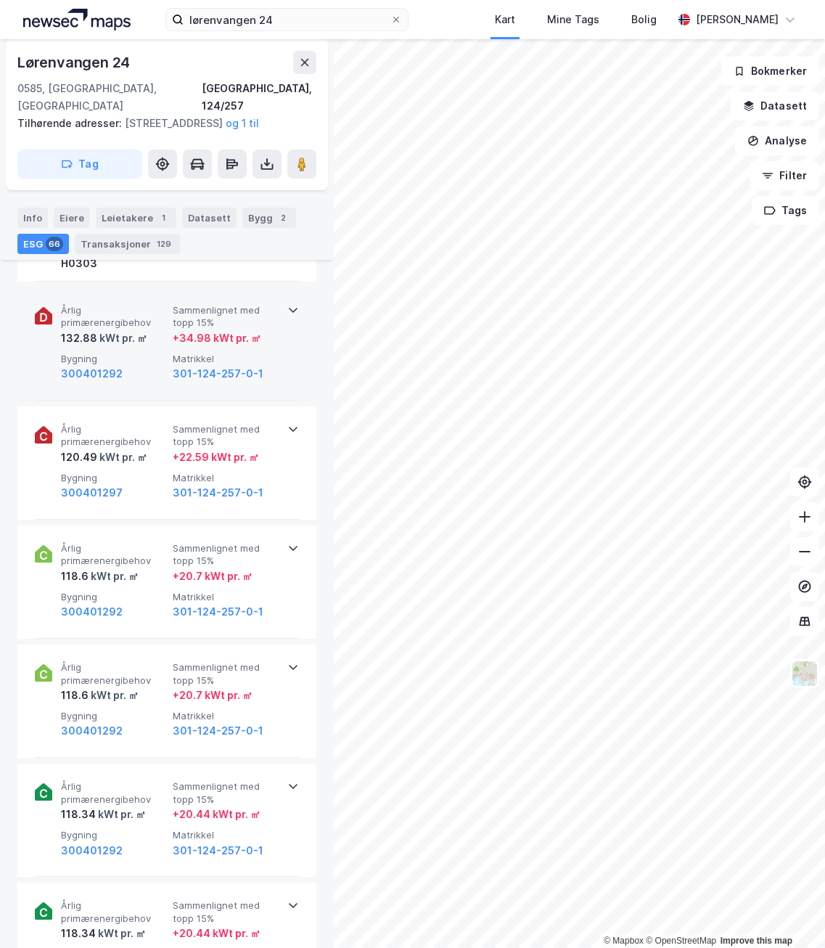
click at [284, 356] on div "Årlig primærenergibehov 132.88 kWt pr. ㎡ Sammenlignet med topp 15% + 34.98 kWt …" at bounding box center [167, 343] width 264 height 113
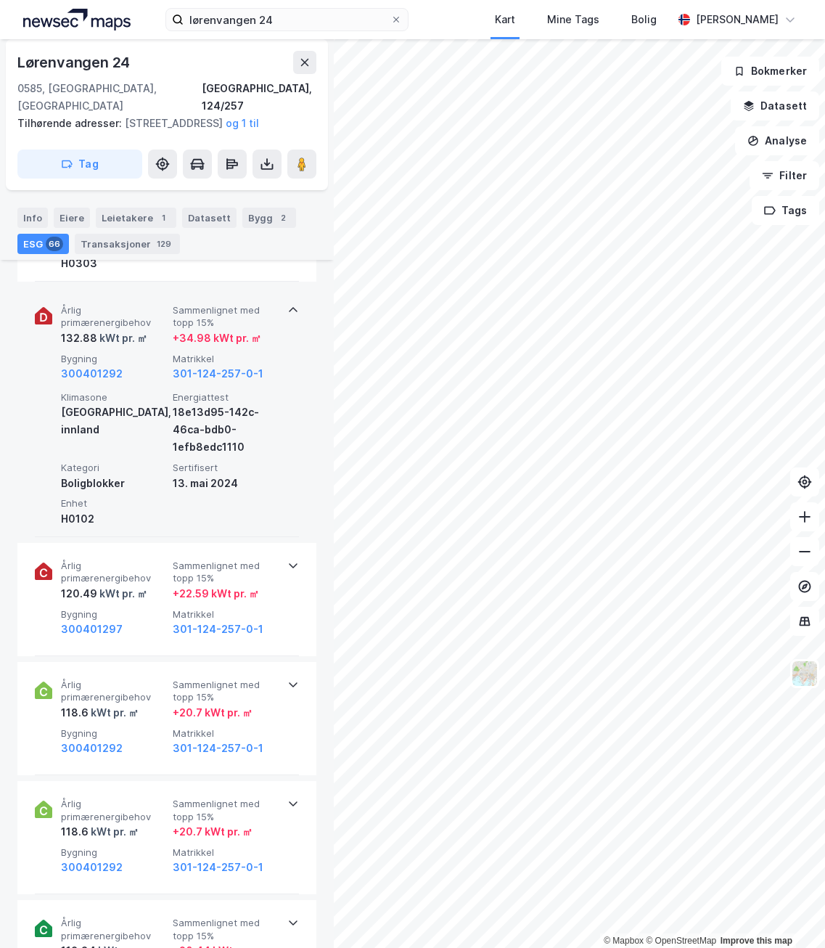
scroll to position [2685, 0]
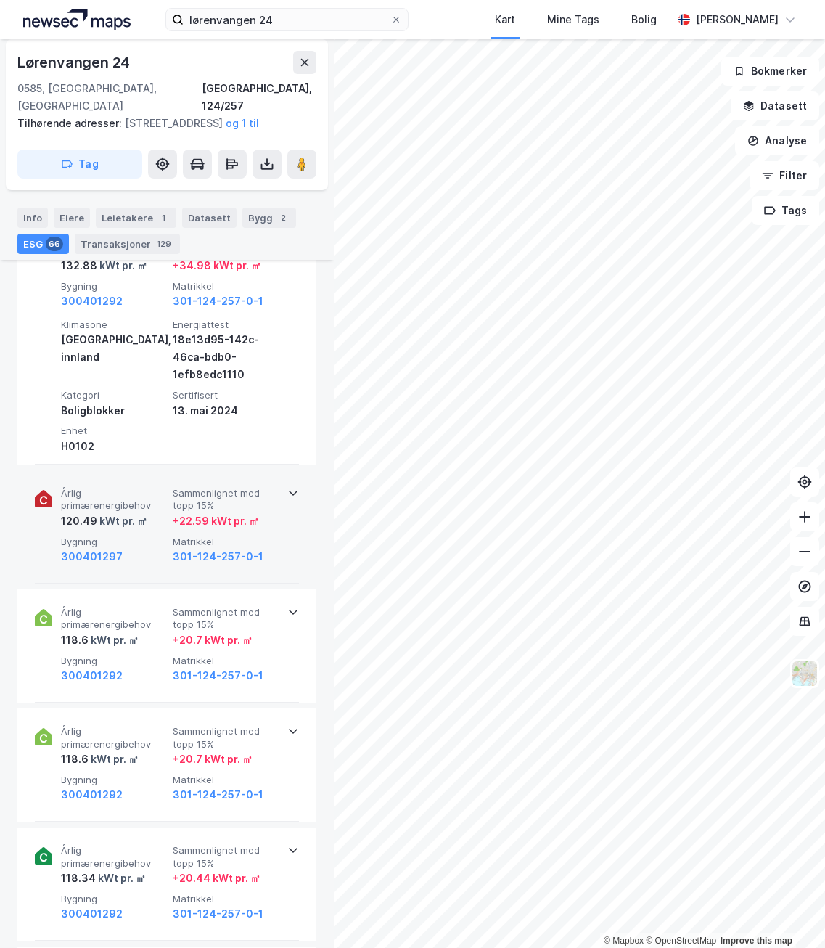
click at [266, 533] on div "Årlig primærenergibehov 120.49 kWt pr. ㎡ Sammenlignet med topp 15% + 22.59 kWt …" at bounding box center [170, 526] width 218 height 78
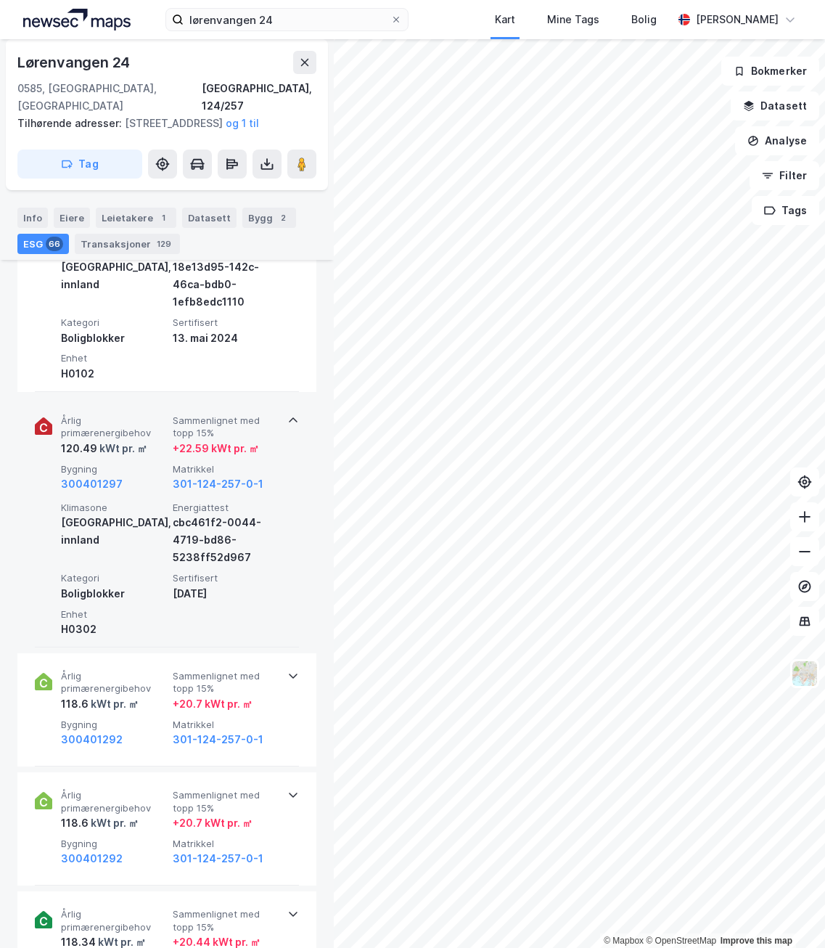
scroll to position [3048, 0]
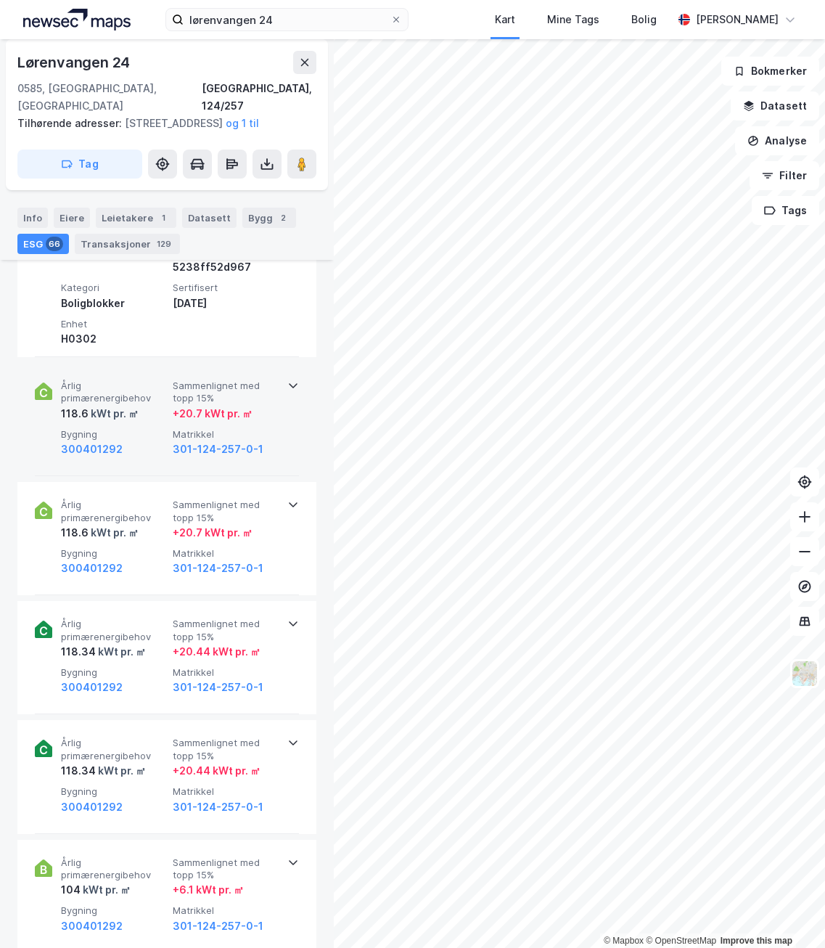
click at [274, 432] on div "Årlig primærenergibehov 118.6 kWt pr. ㎡ Sammenlignet med topp 15% + 20.7 kWt pr…" at bounding box center [167, 419] width 264 height 113
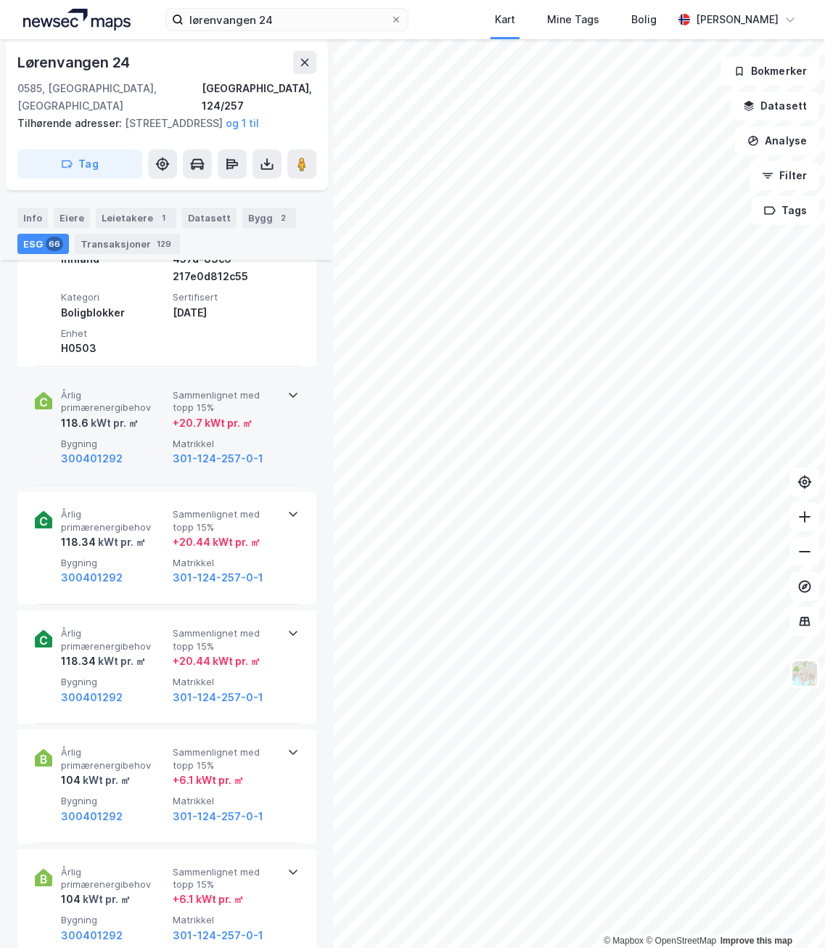
scroll to position [3338, 0]
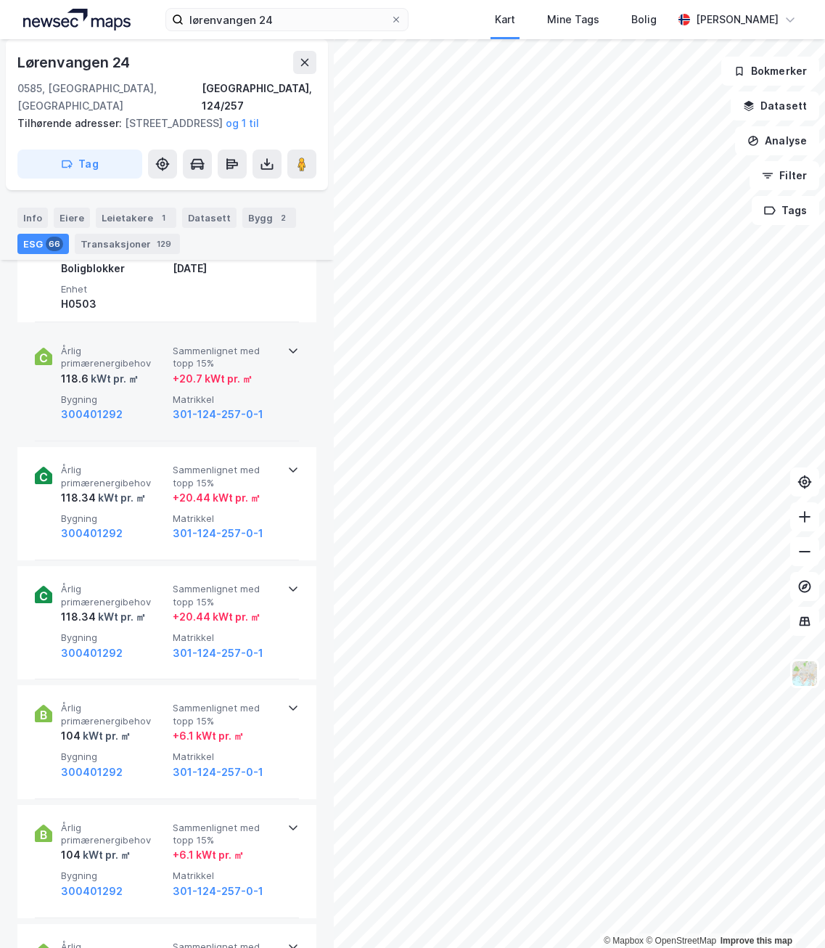
click at [281, 400] on div "Årlig primærenergibehov 118.6 kWt pr. ㎡ Sammenlignet med topp 15% + 20.7 kWt pr…" at bounding box center [167, 384] width 264 height 113
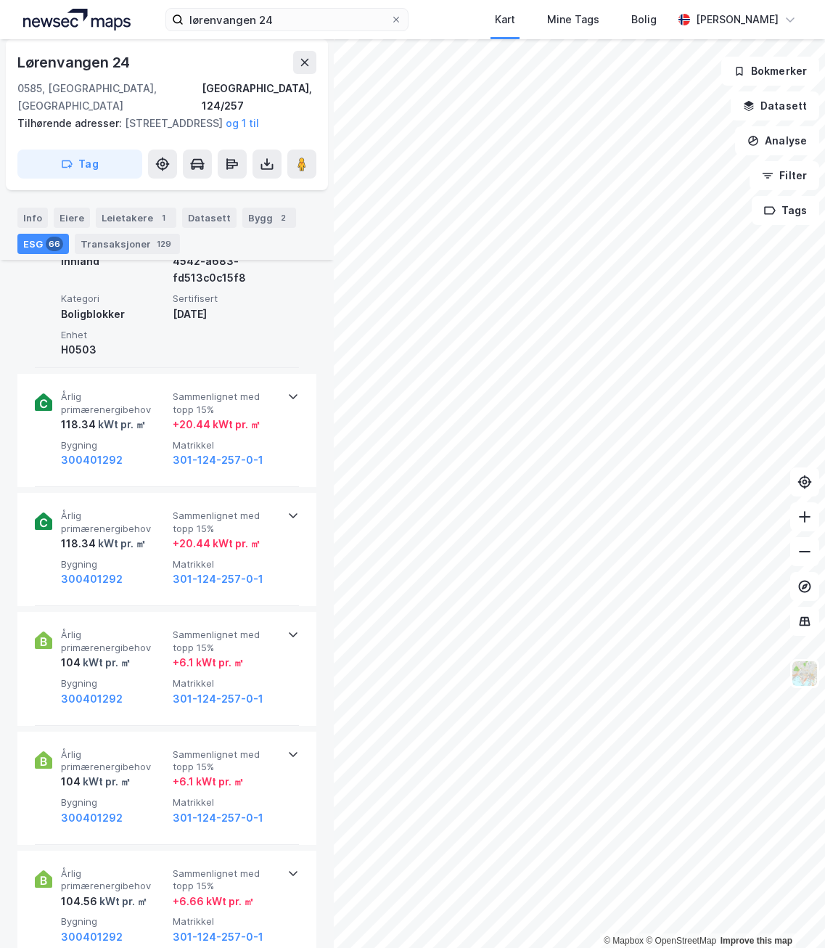
scroll to position [3556, 0]
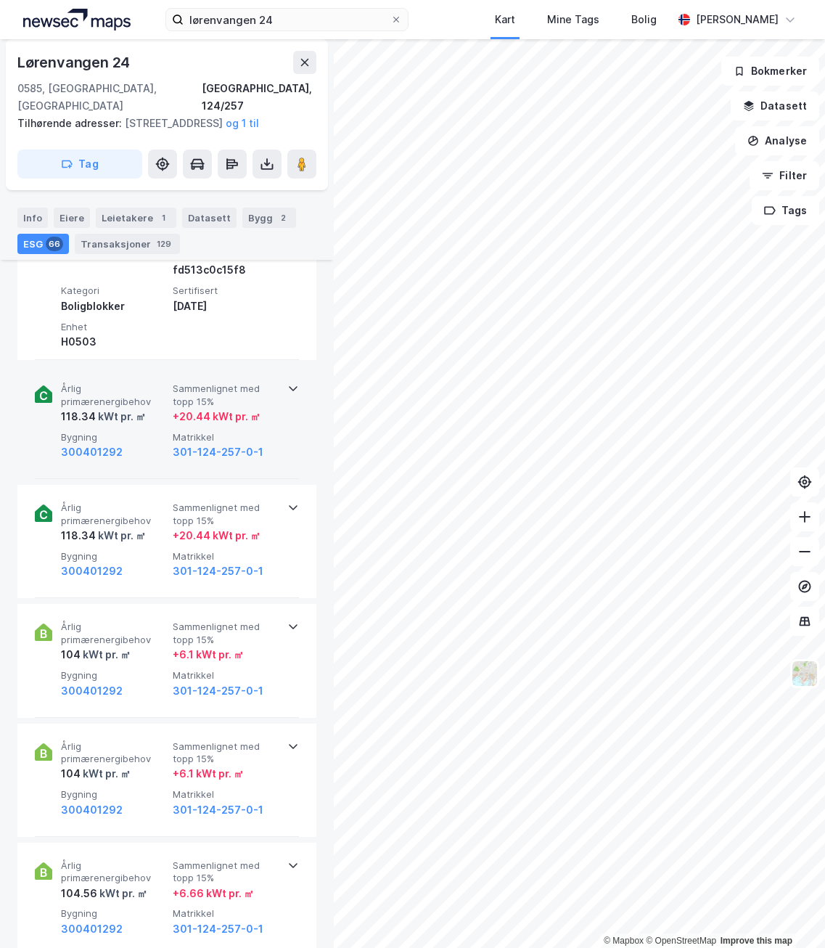
click at [265, 433] on span "Matrikkel" at bounding box center [226, 437] width 106 height 12
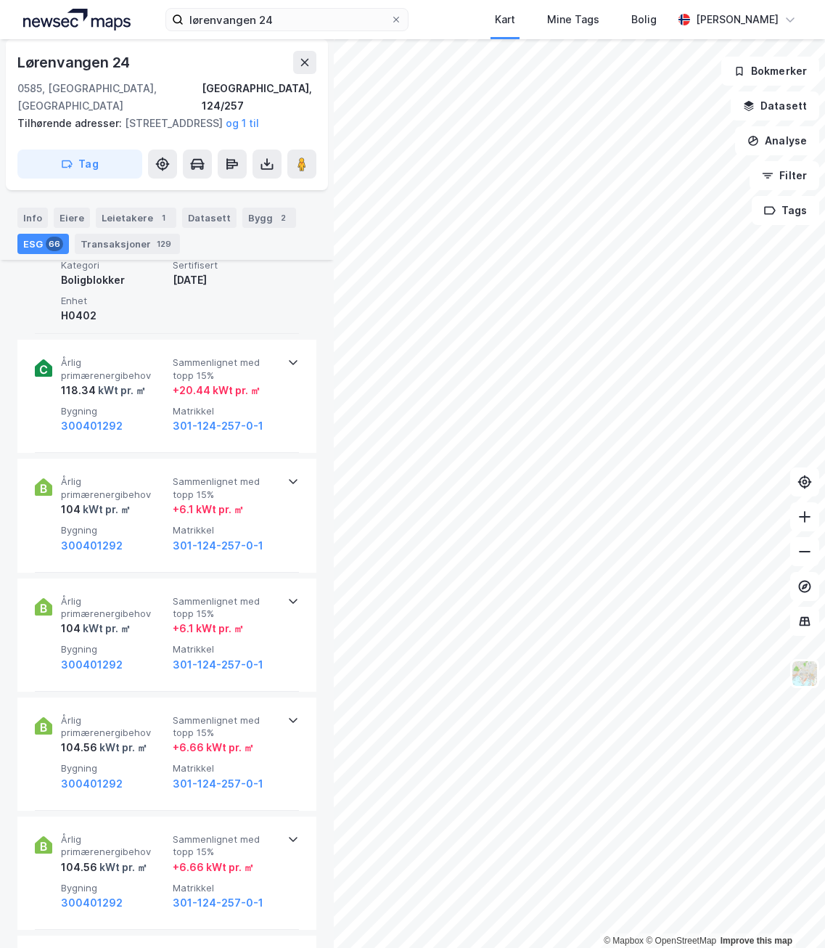
scroll to position [3847, 0]
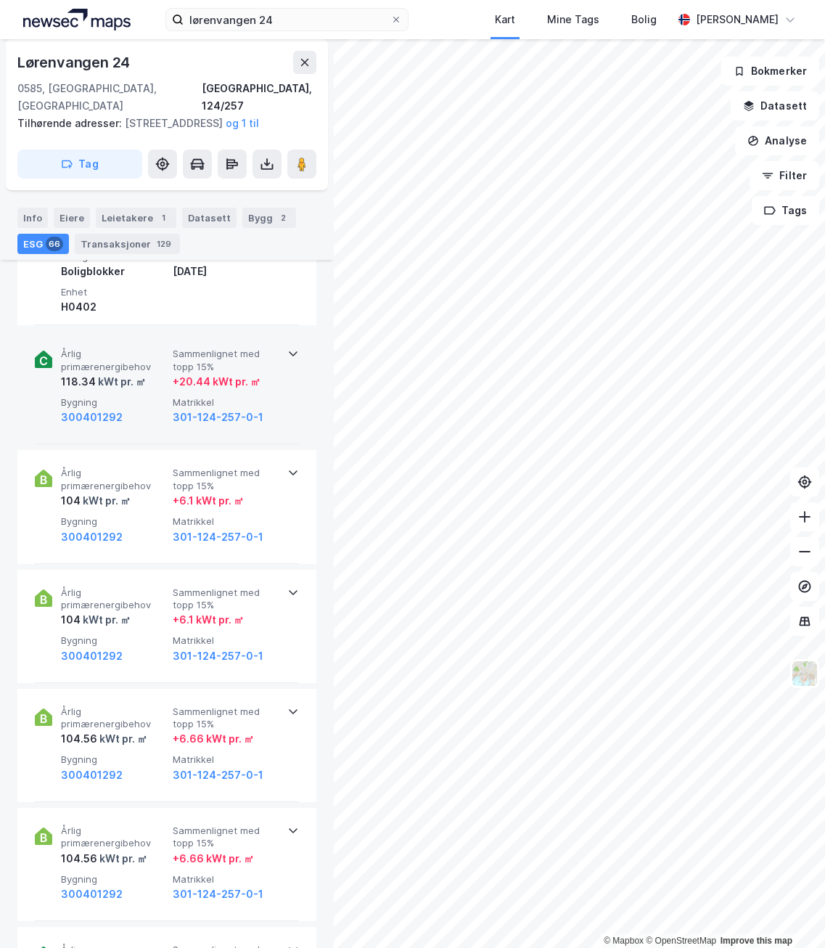
click at [284, 401] on div "Årlig primærenergibehov 118.34 kWt pr. ㎡ Sammenlignet med topp 15% + 20.44 kWt …" at bounding box center [167, 387] width 264 height 113
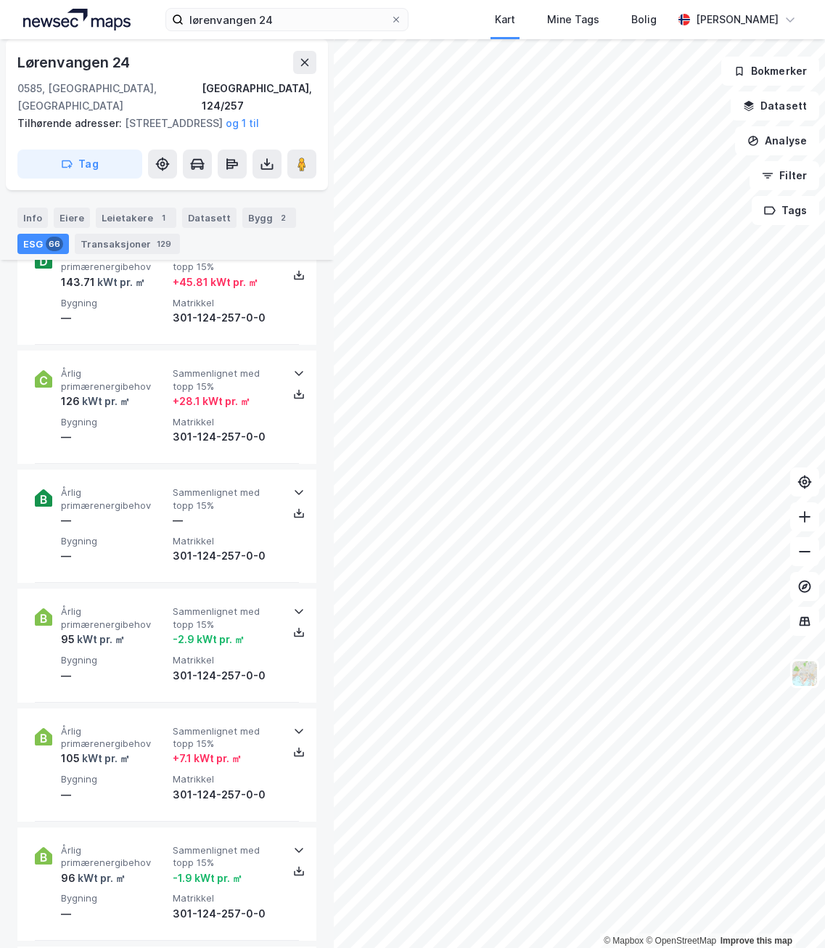
scroll to position [7330, 0]
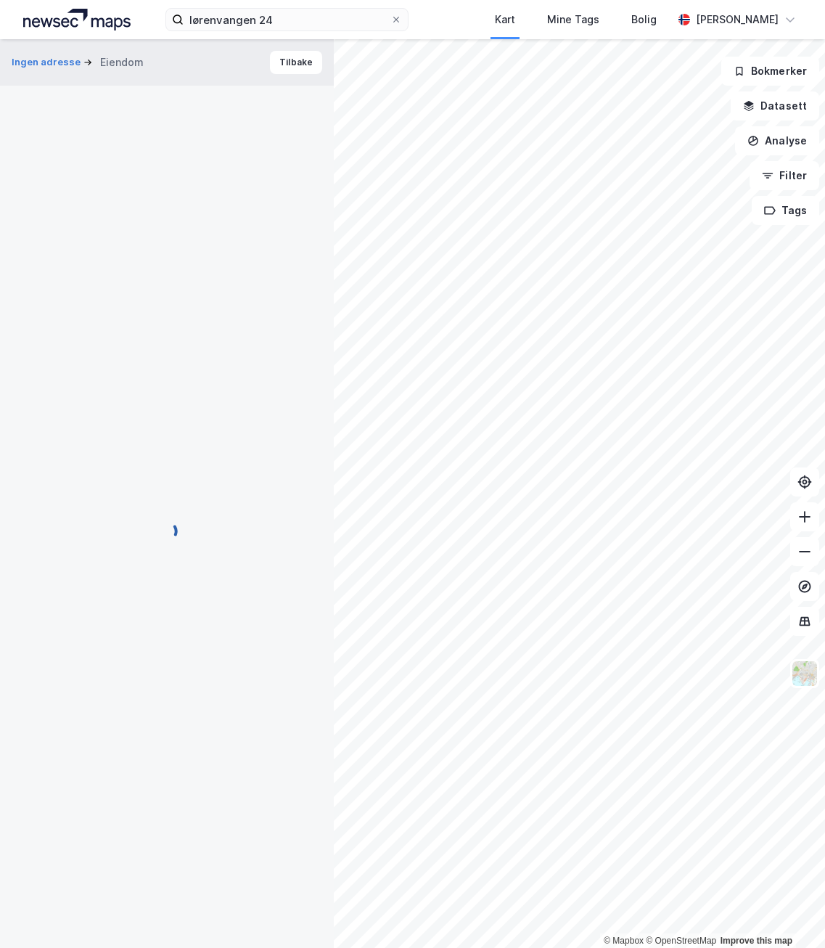
scroll to position [12, 0]
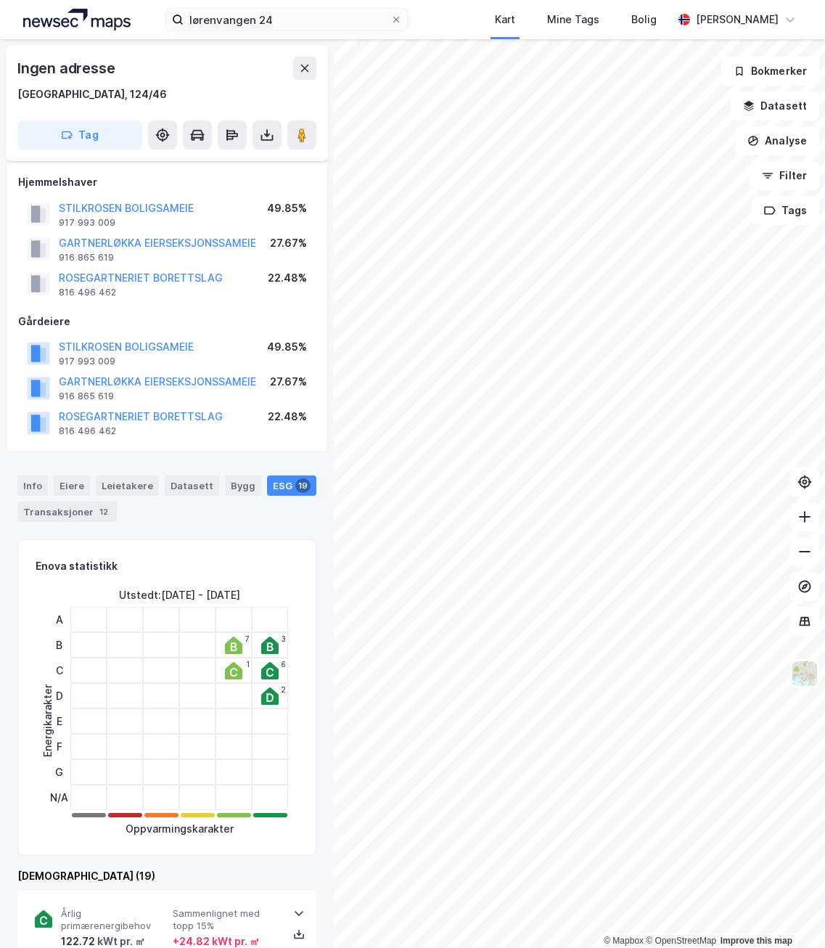
scroll to position [12, 0]
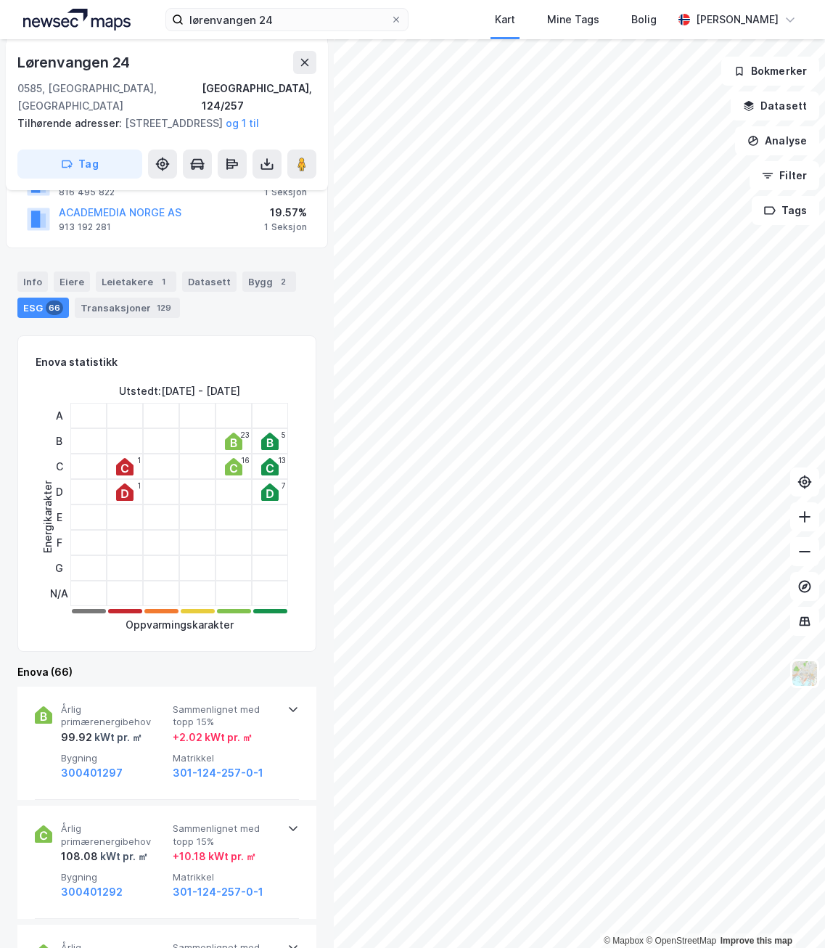
scroll to position [157, 0]
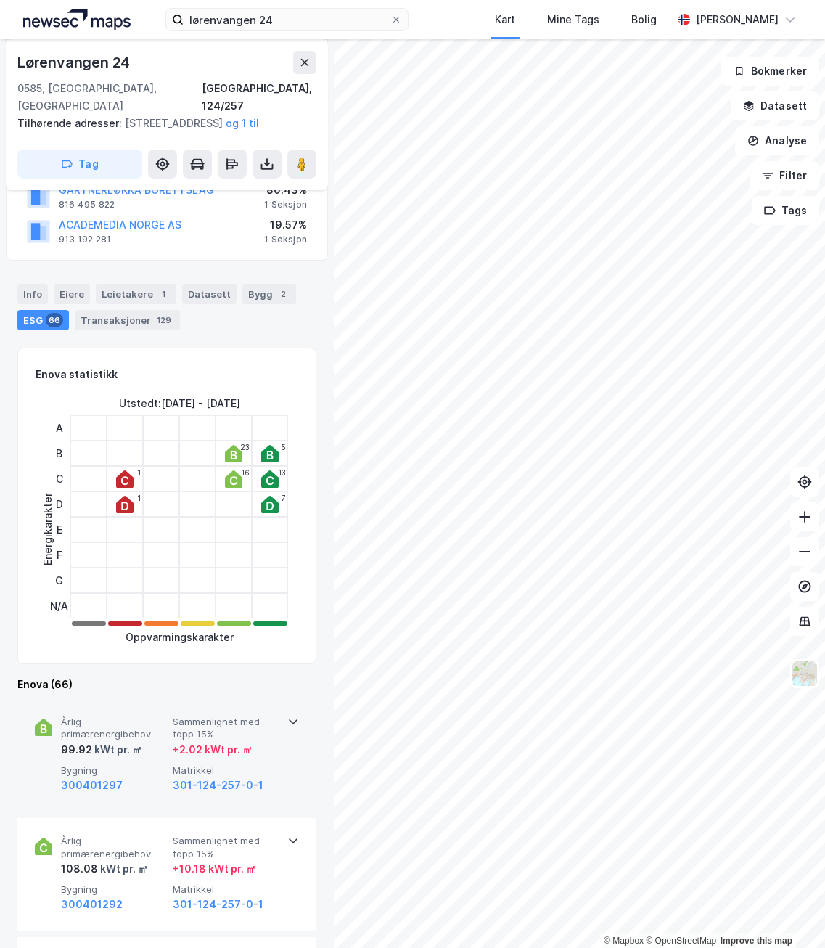
click at [147, 777] on div "300401297" at bounding box center [114, 785] width 106 height 17
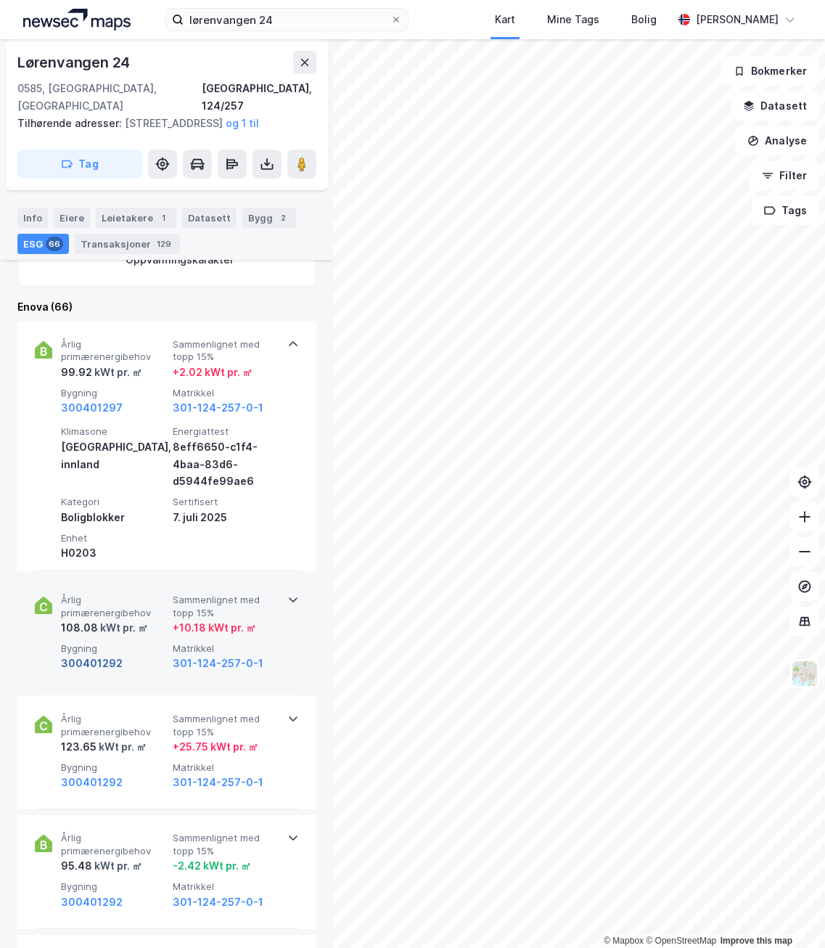
scroll to position [374, 0]
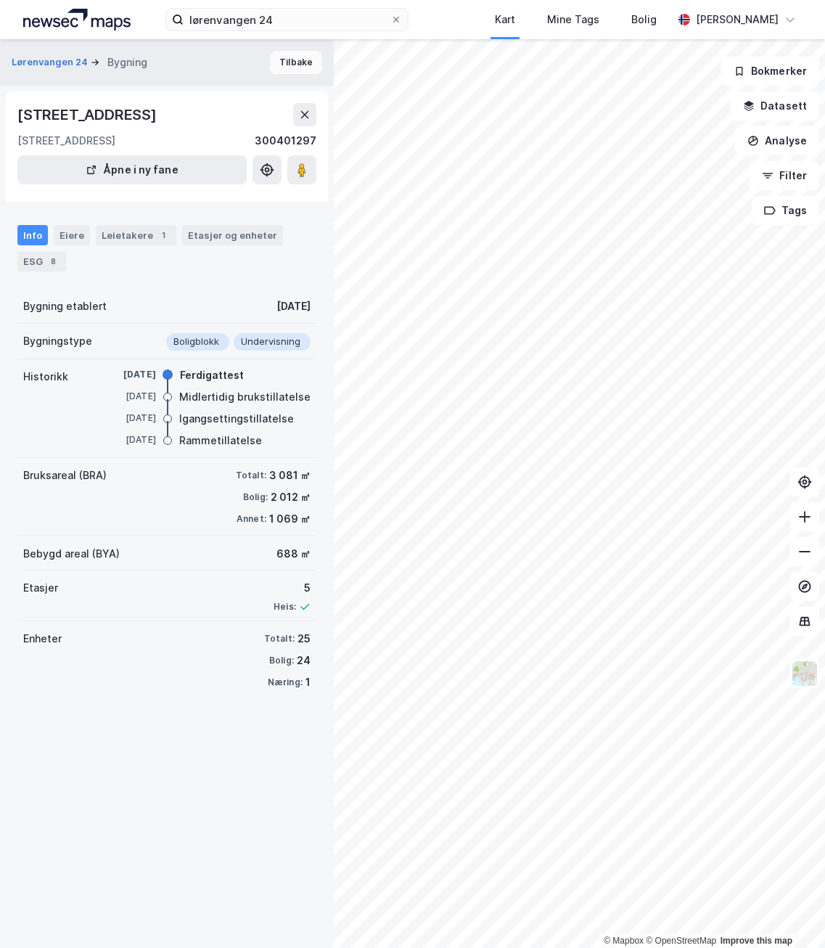
click at [274, 70] on button "Tilbake" at bounding box center [296, 62] width 52 height 23
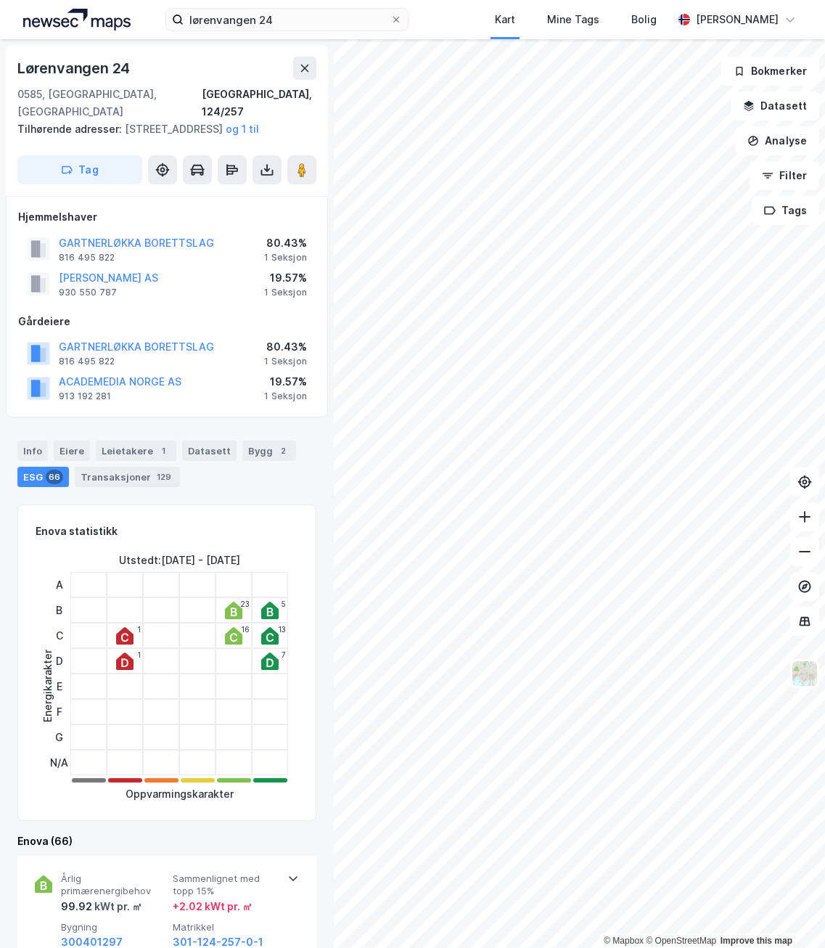
scroll to position [374, 0]
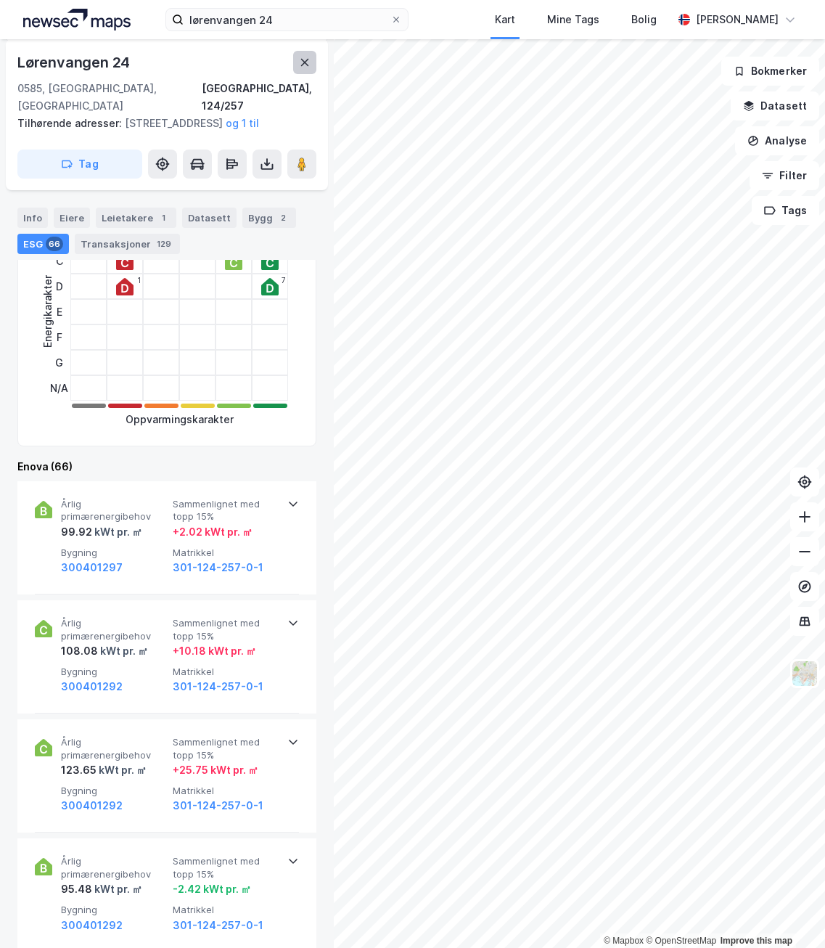
click at [302, 69] on button at bounding box center [304, 62] width 23 height 23
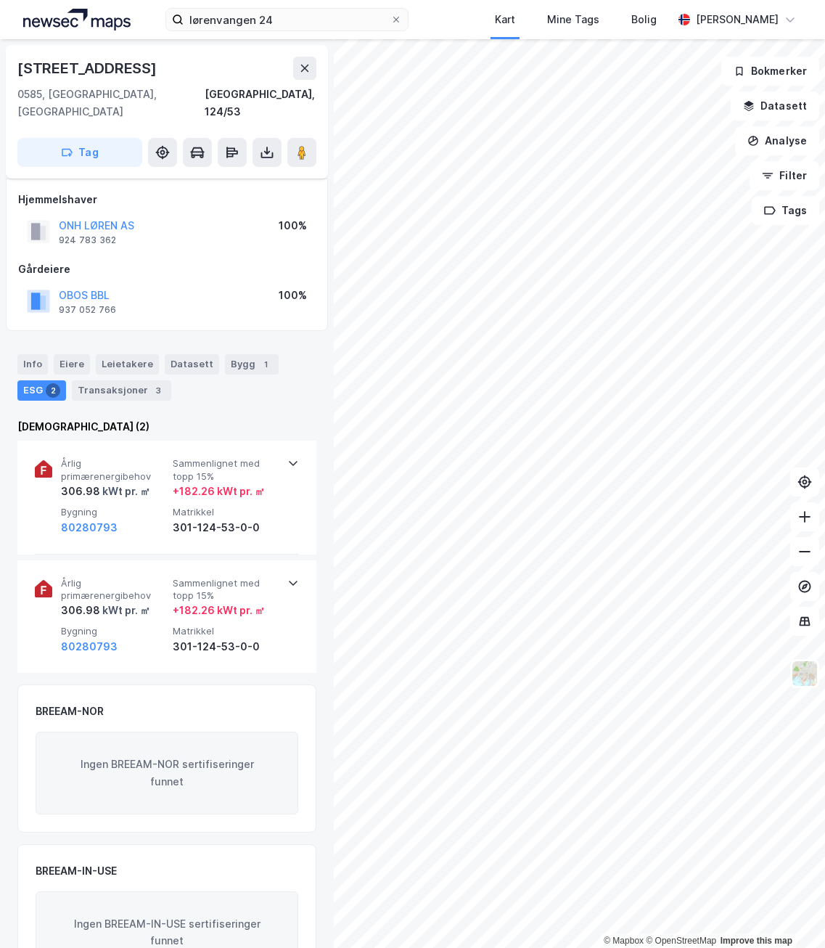
scroll to position [44, 0]
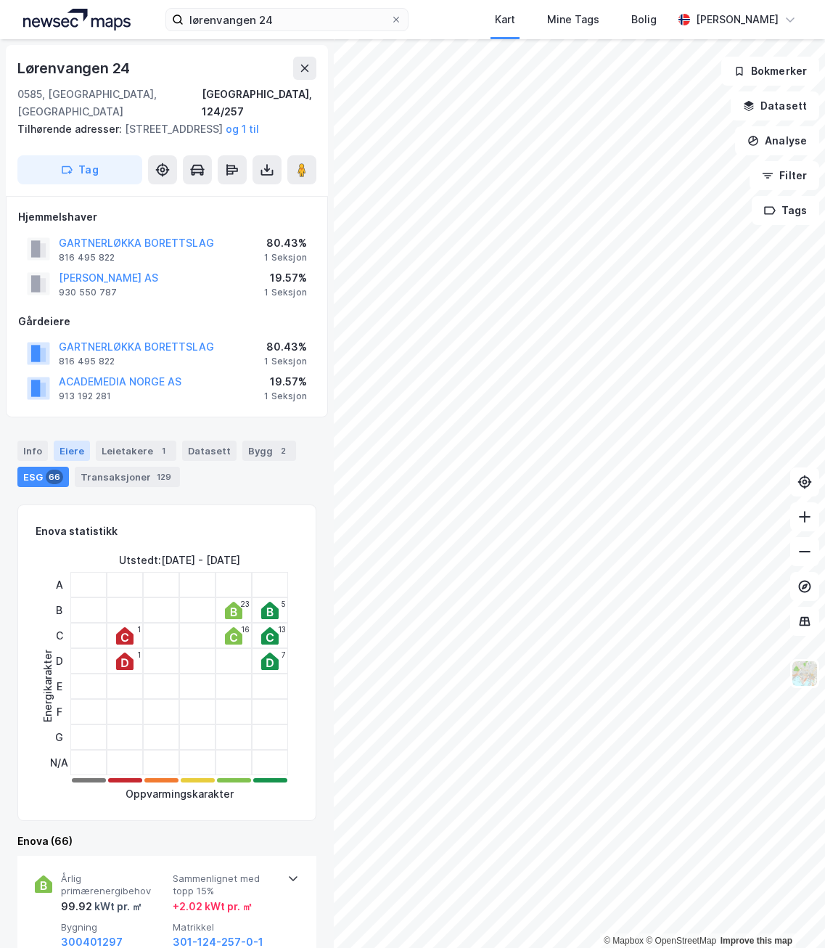
click at [84, 445] on div "Eiere" at bounding box center [72, 451] width 36 height 20
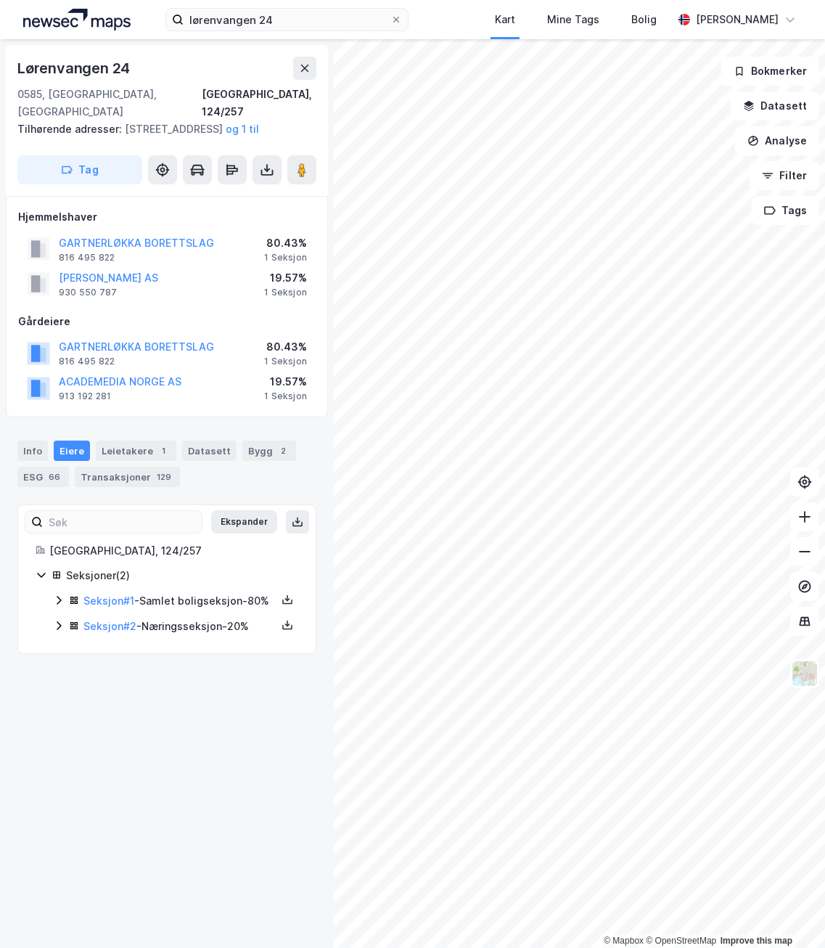
click at [61, 630] on icon at bounding box center [59, 625] width 4 height 9
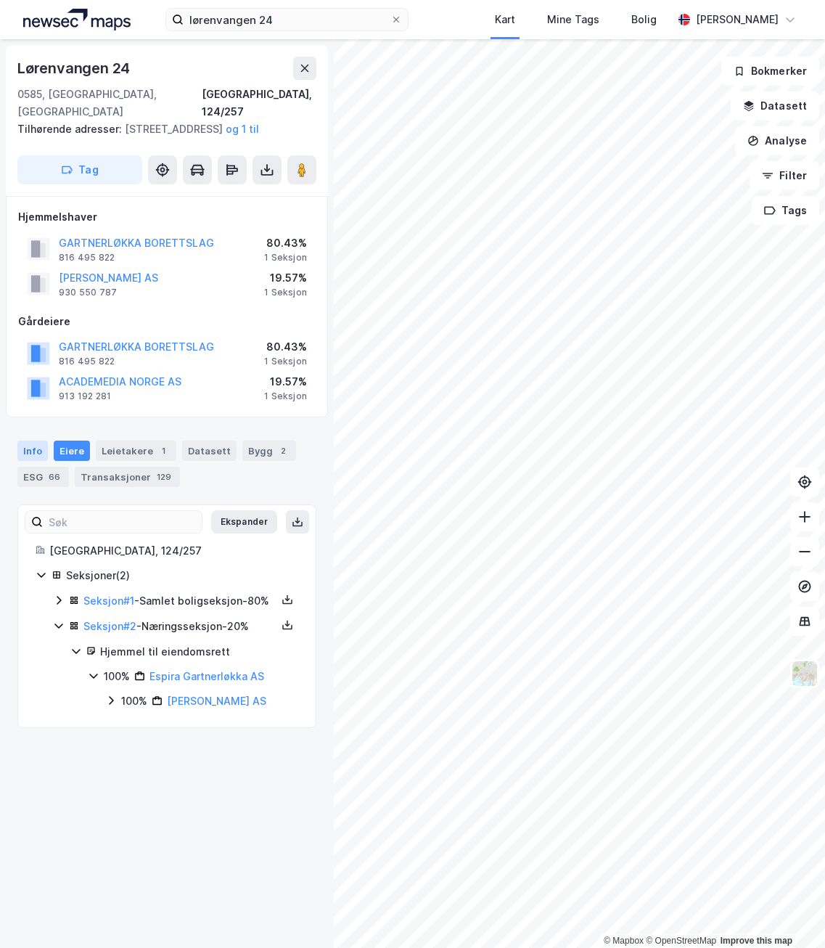
click at [41, 454] on div "Info" at bounding box center [32, 451] width 30 height 20
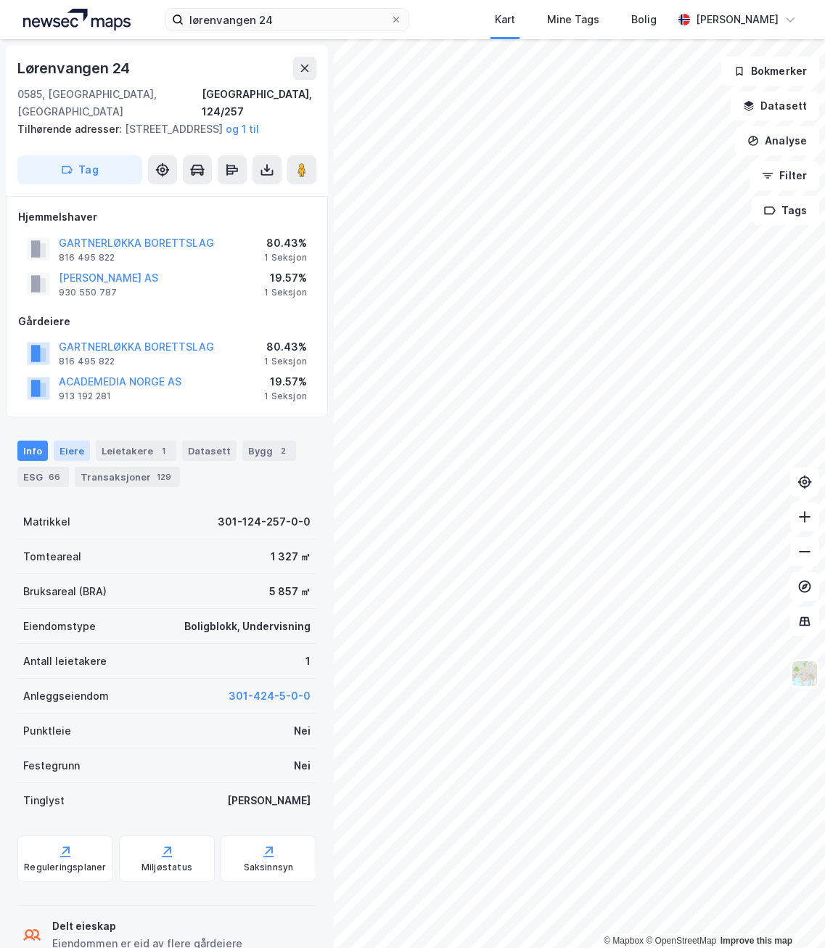
click at [71, 455] on div "Eiere" at bounding box center [72, 451] width 36 height 20
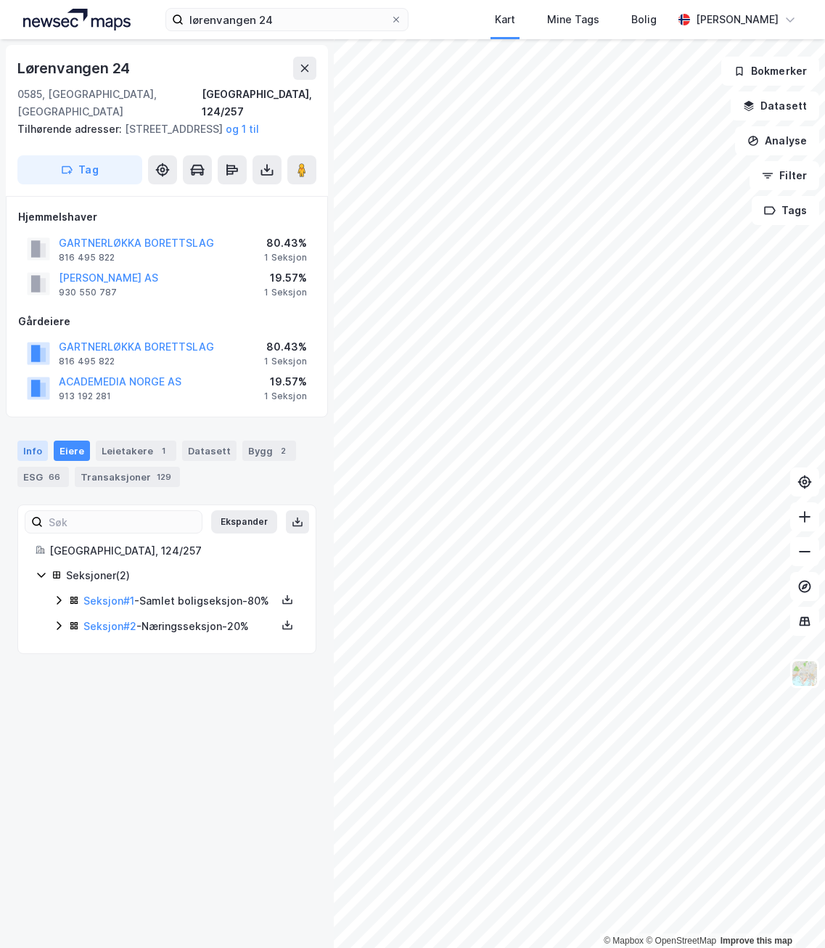
click at [42, 446] on div "Info" at bounding box center [32, 451] width 30 height 20
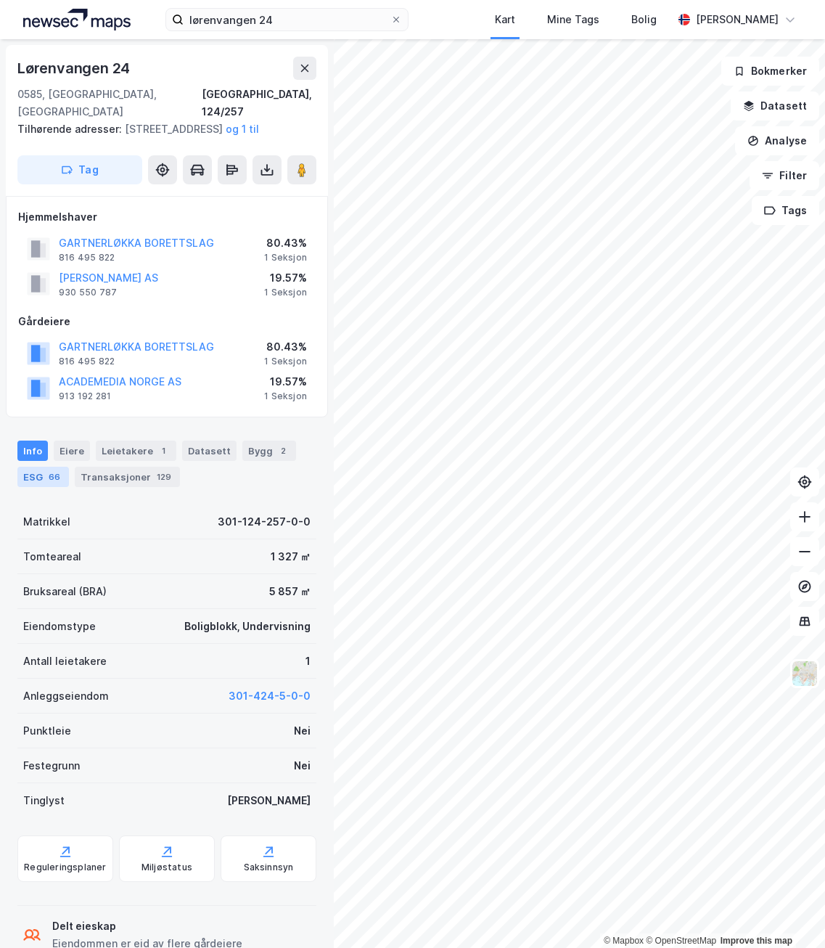
click at [55, 481] on div "66" at bounding box center [54, 477] width 17 height 15
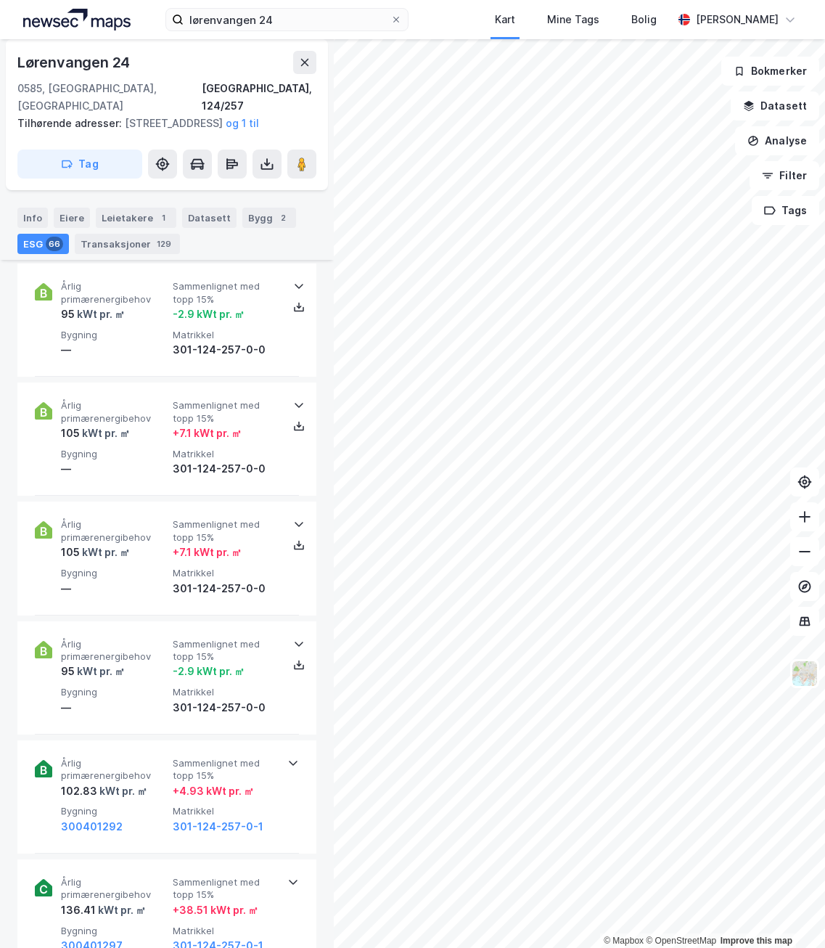
scroll to position [3266, 0]
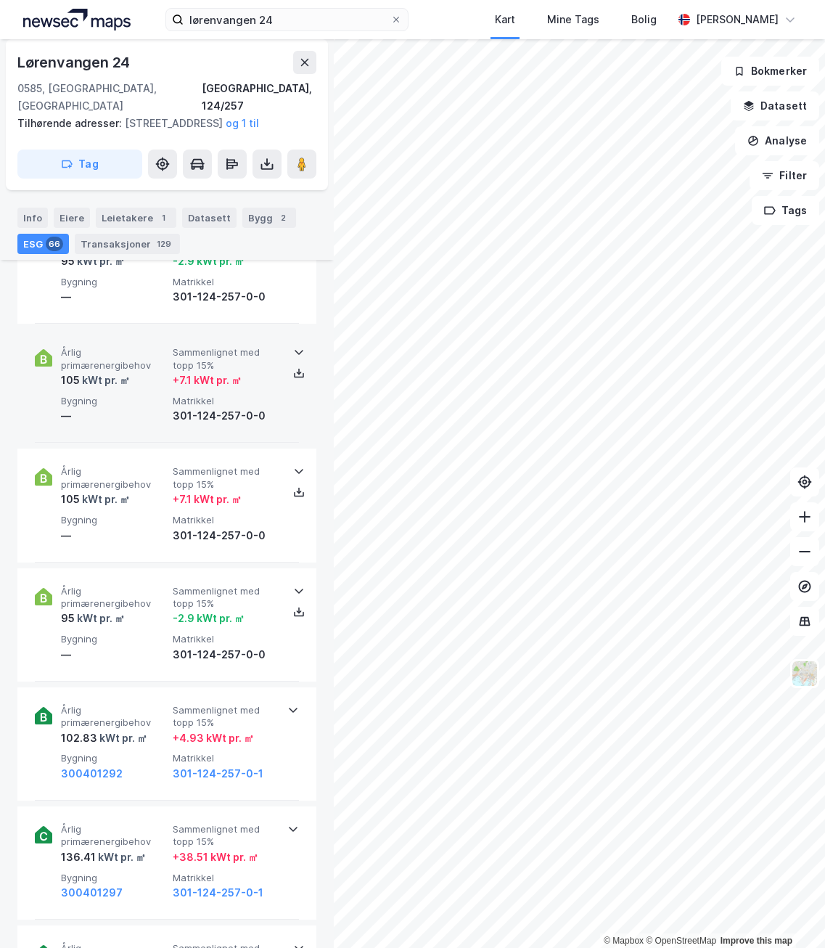
click at [118, 427] on div "Årlig primærenergibehov 105 kWt pr. ㎡ Sammenlignet med topp 15% + 7.1 kWt pr. ㎡…" at bounding box center [167, 385] width 264 height 113
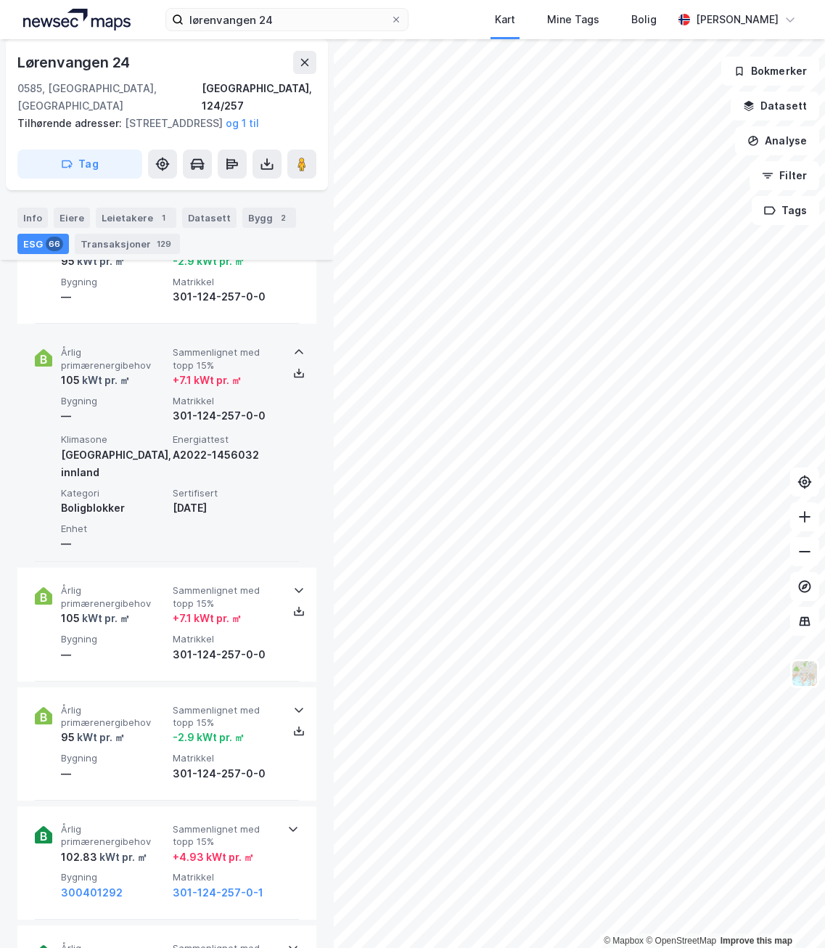
click at [116, 405] on span "Bygning" at bounding box center [114, 401] width 106 height 12
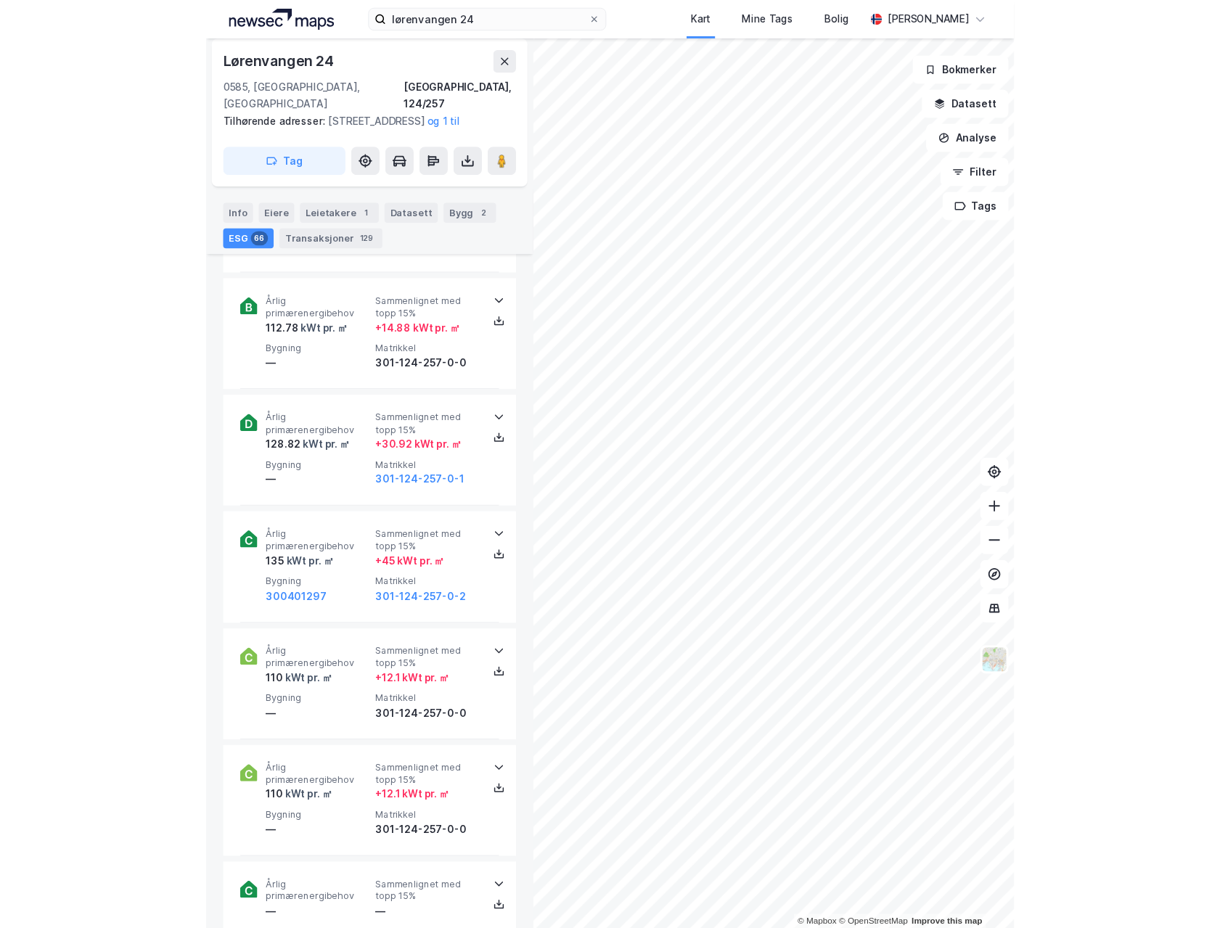
scroll to position [4064, 0]
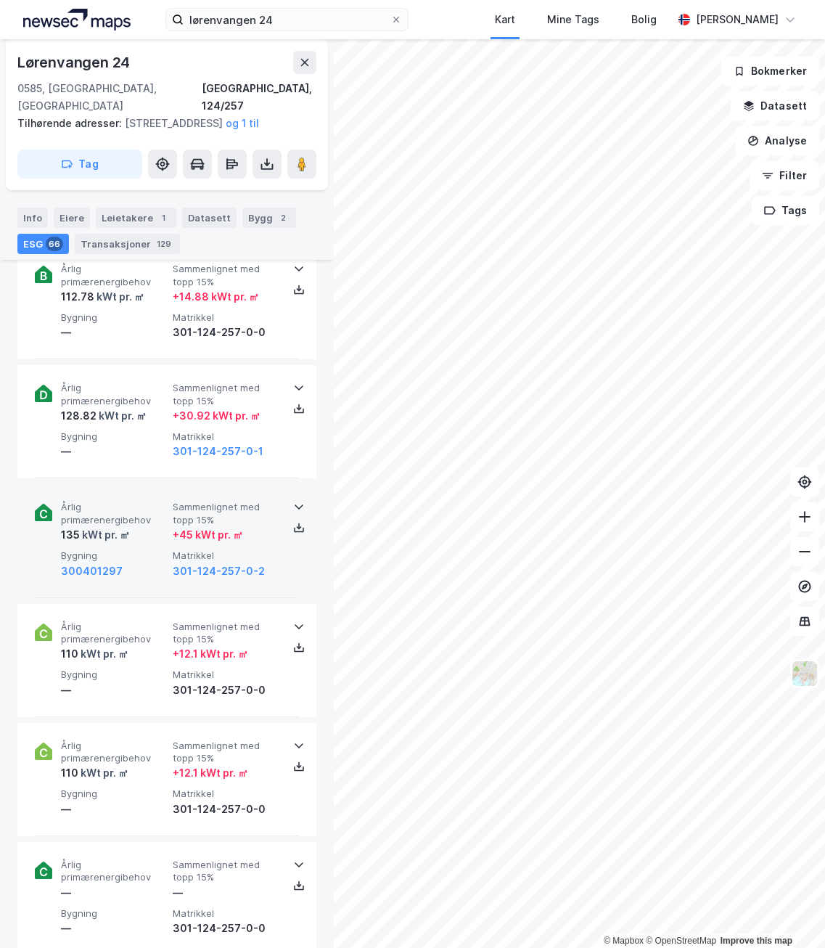
click at [137, 557] on span "Bygning" at bounding box center [114, 555] width 106 height 12
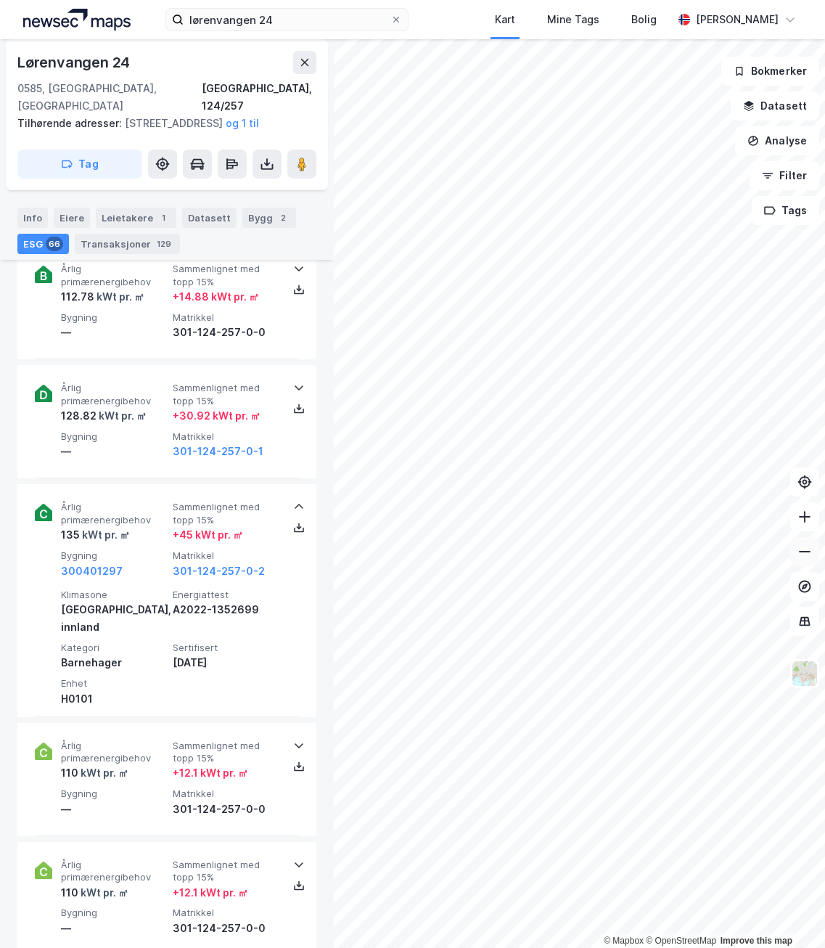
click at [804, 547] on icon at bounding box center [805, 551] width 15 height 15
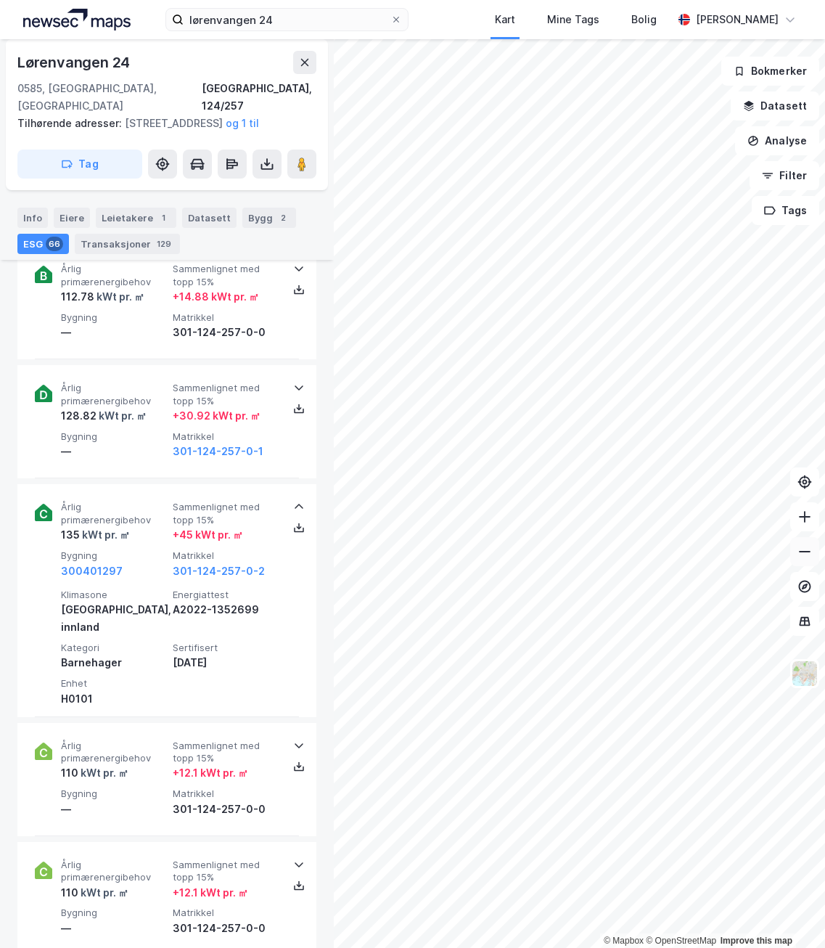
click at [804, 547] on icon at bounding box center [805, 551] width 15 height 15
click at [311, 55] on button at bounding box center [304, 62] width 23 height 23
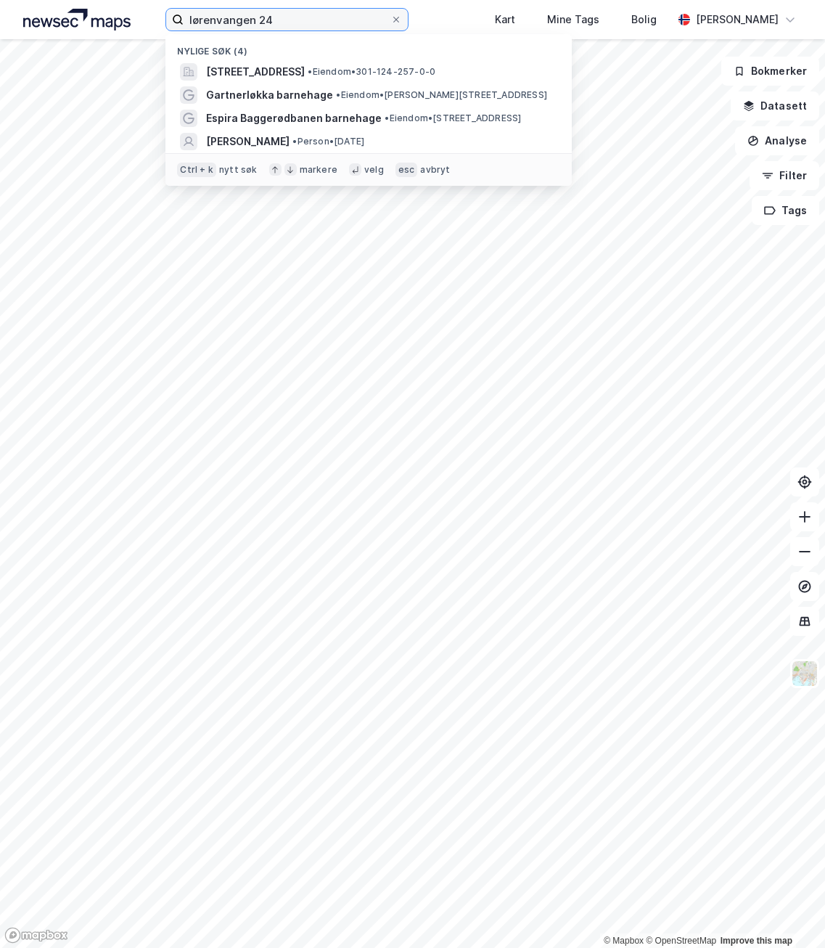
click at [320, 21] on input "lørenvangen 24" at bounding box center [287, 20] width 207 height 22
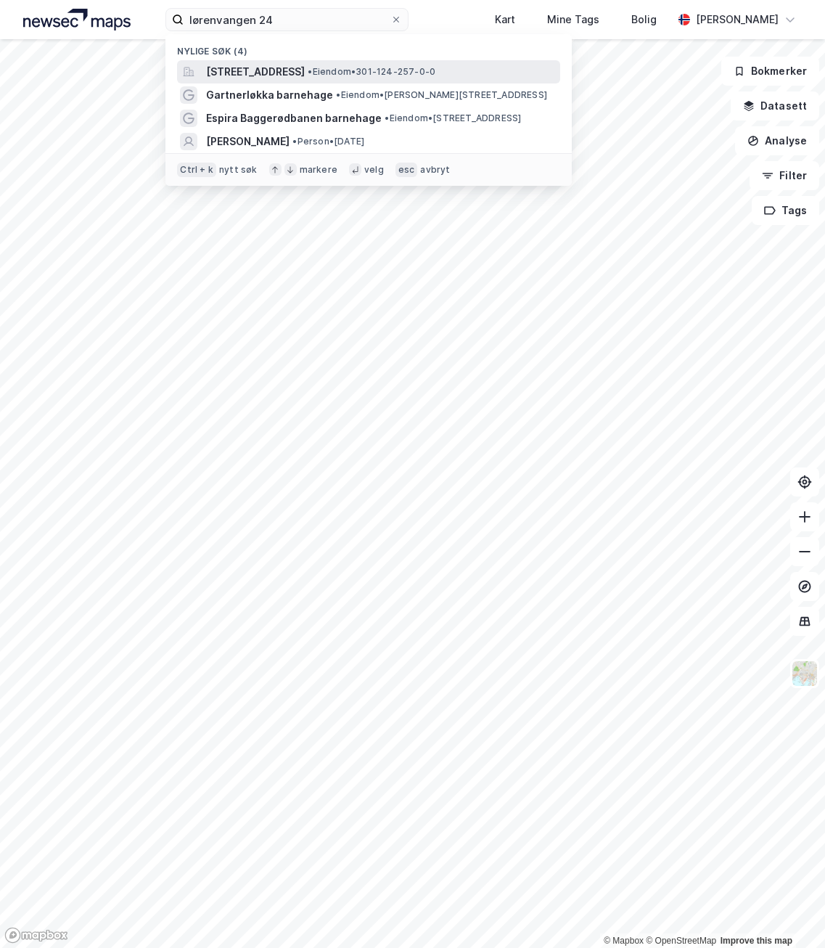
click at [305, 68] on span "[STREET_ADDRESS]" at bounding box center [255, 71] width 99 height 17
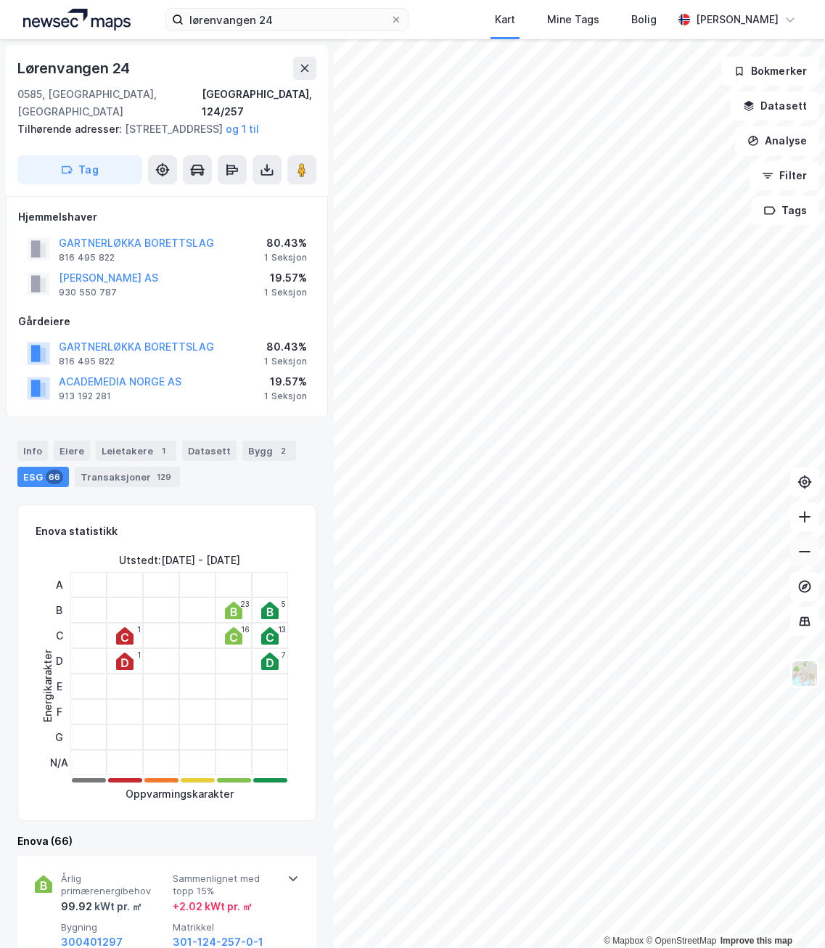
click at [800, 551] on icon at bounding box center [805, 551] width 15 height 15
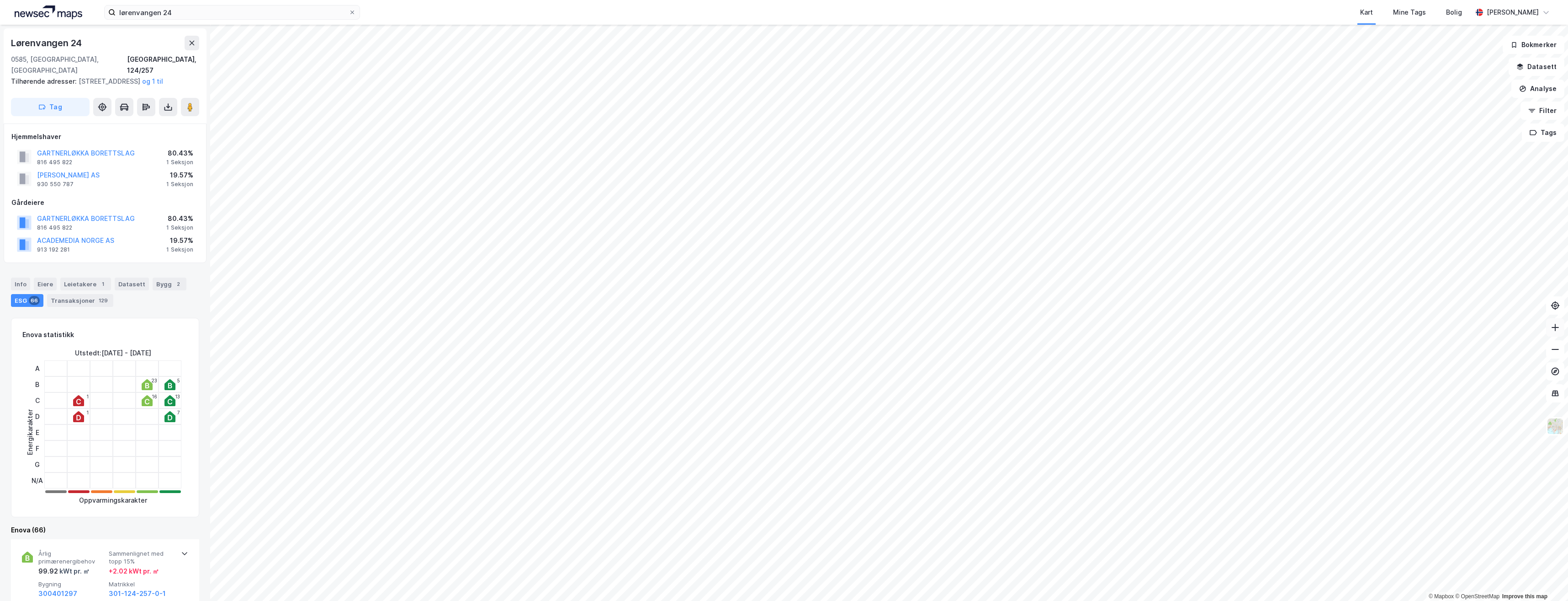
click at [767, 333] on button at bounding box center [1555, 327] width 18 height 18
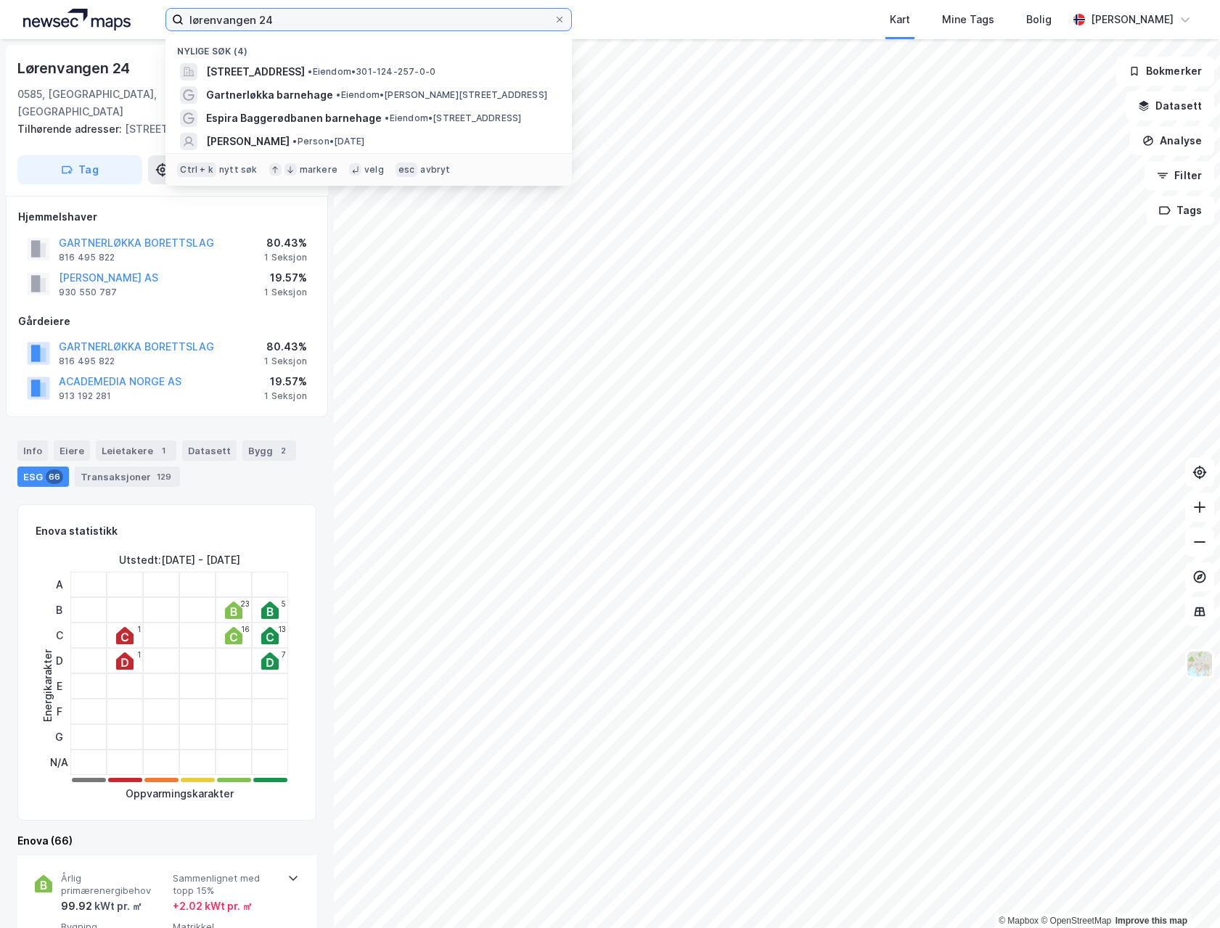
click at [348, 24] on input "lørenvangen 24" at bounding box center [369, 20] width 370 height 22
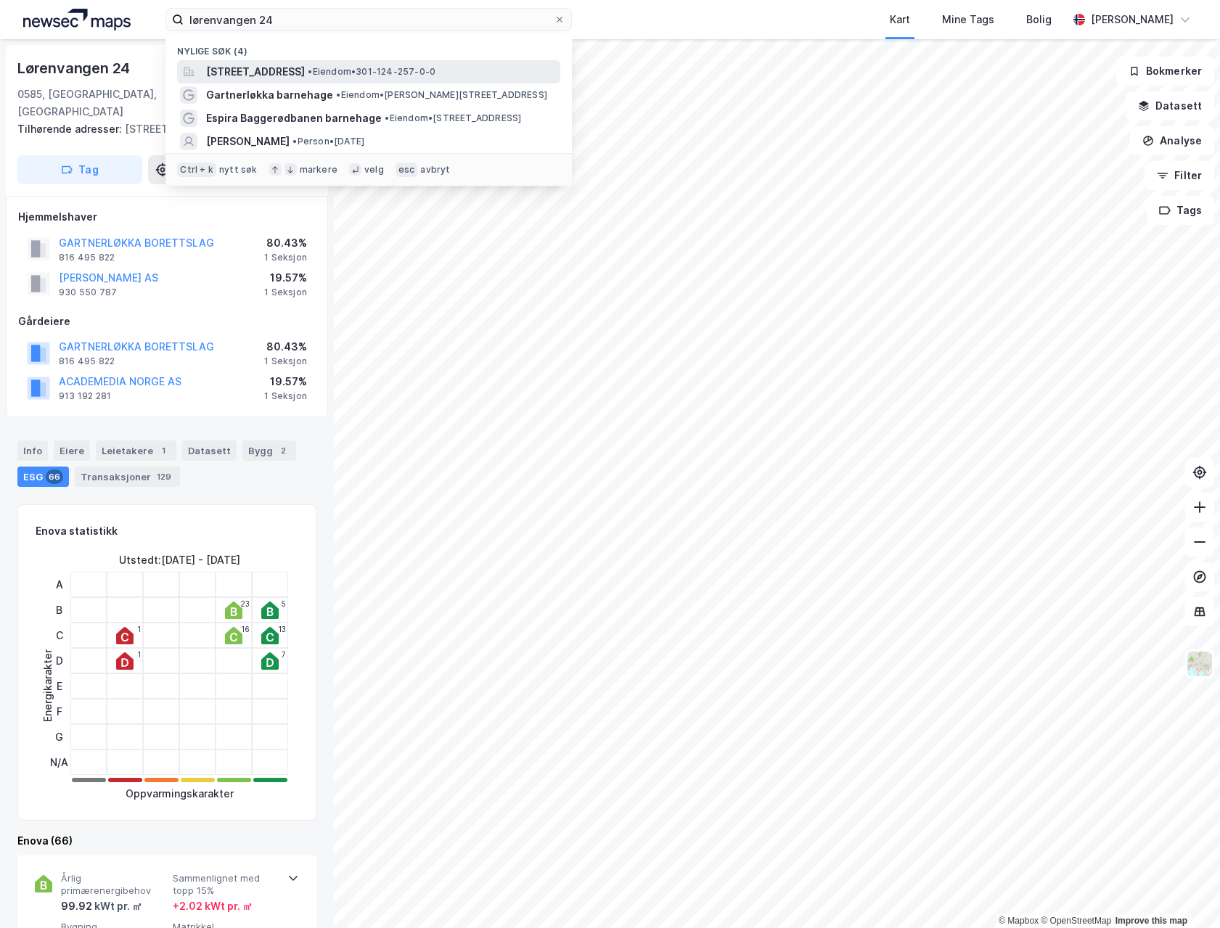
click at [305, 78] on span "[STREET_ADDRESS]" at bounding box center [255, 71] width 99 height 17
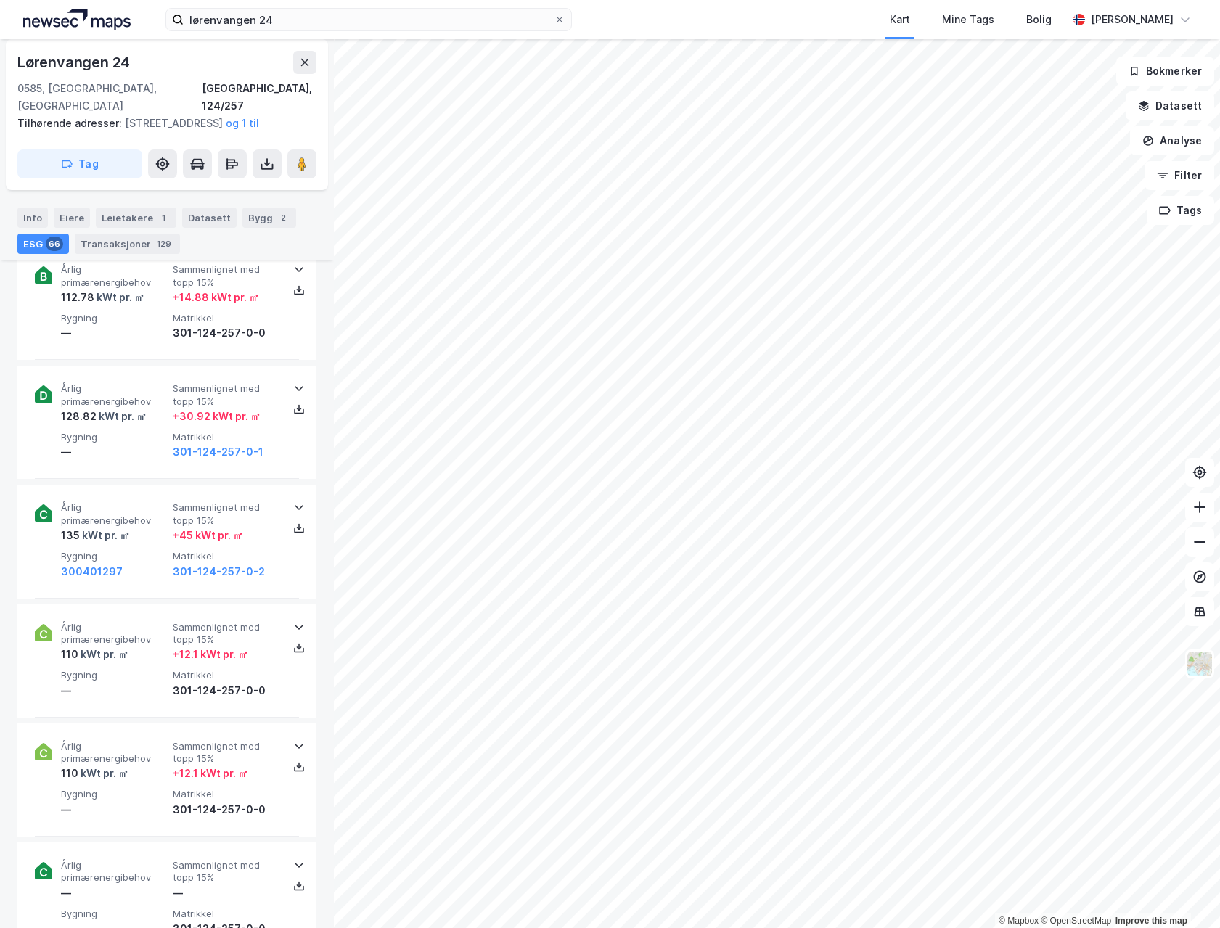
scroll to position [4064, 0]
click at [155, 553] on span "Bygning" at bounding box center [114, 555] width 106 height 12
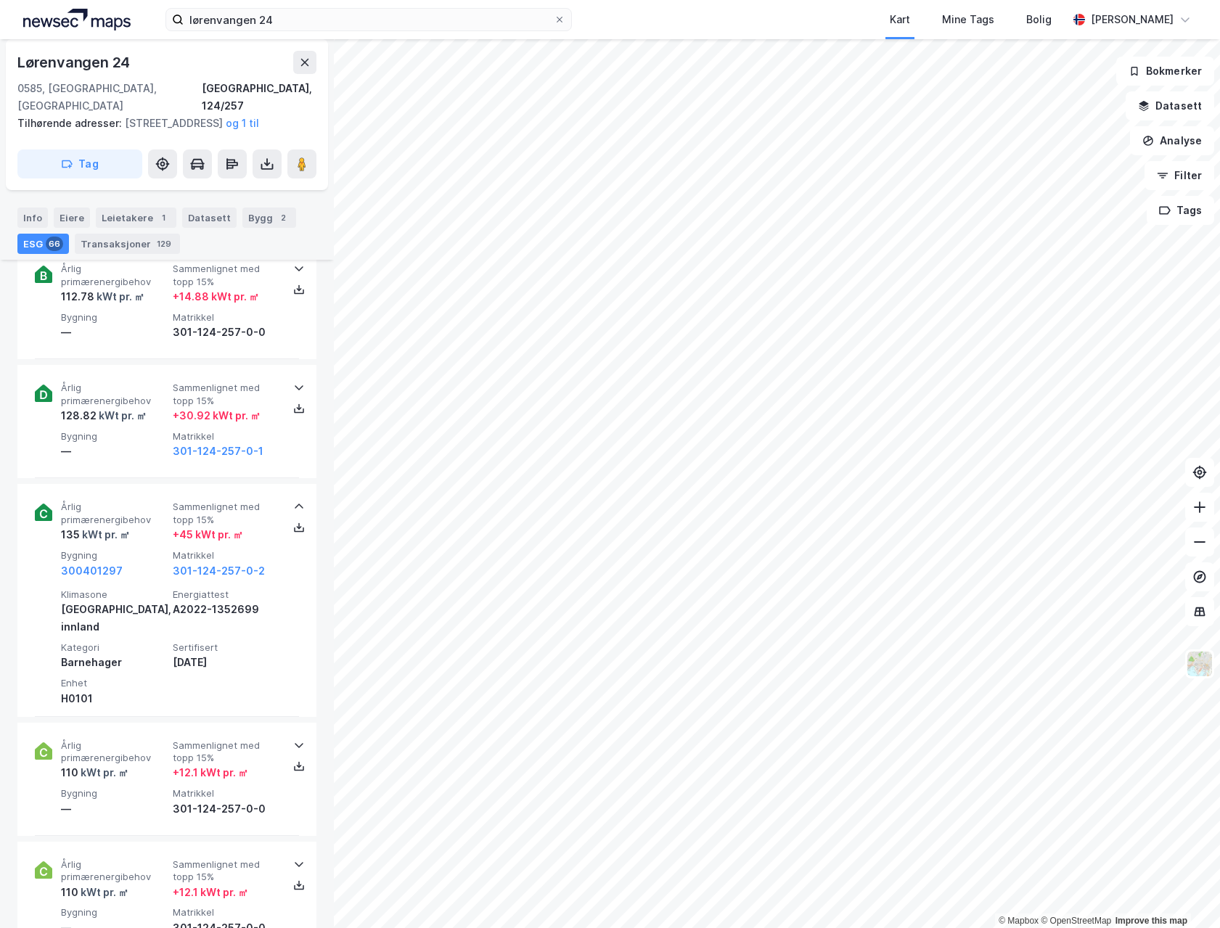
click at [1216, 10] on div "lørenvangen 24 Kart Mine Tags Bolig [PERSON_NAME]" at bounding box center [610, 19] width 1220 height 39
click at [636, 22] on div "lørenvangen 24 Kart Mine Tags Bolig [PERSON_NAME]" at bounding box center [610, 19] width 1220 height 39
click at [626, 6] on div "lørenvangen 24 Kart Mine Tags Bolig [PERSON_NAME]" at bounding box center [610, 19] width 1220 height 39
click at [715, 15] on div "Kart Mine Tags Bolig" at bounding box center [855, 19] width 426 height 39
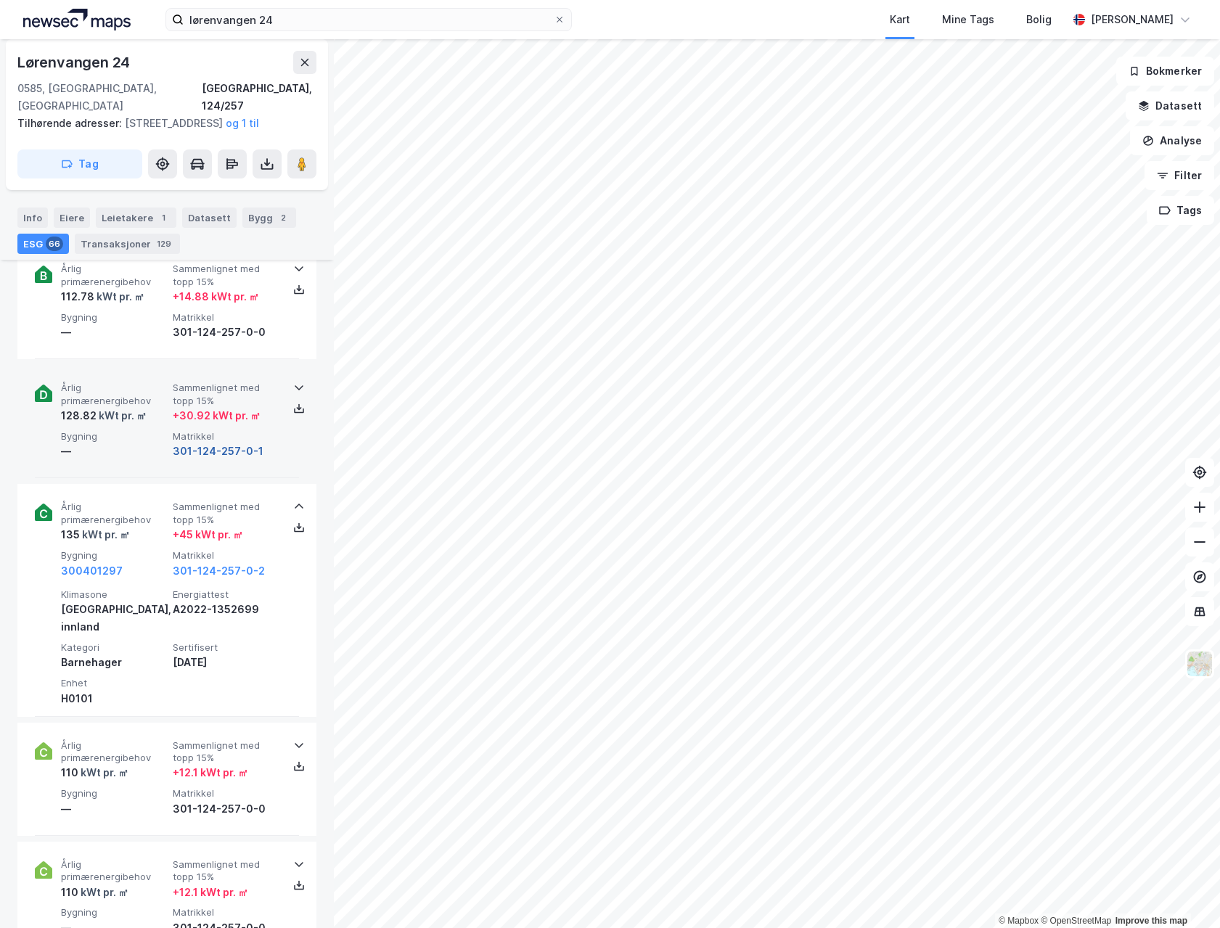
scroll to position [3992, 0]
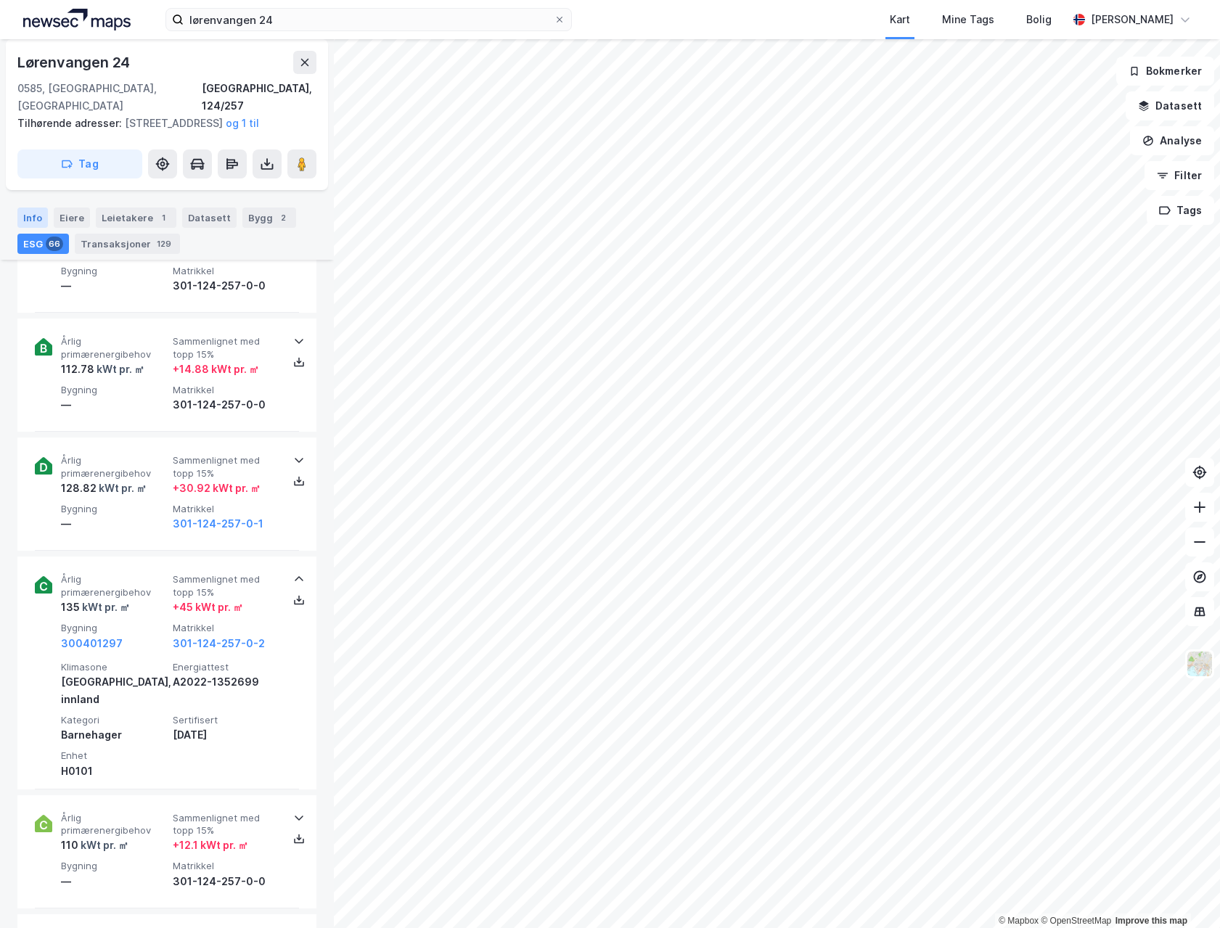
click at [32, 216] on div "Info" at bounding box center [32, 218] width 30 height 20
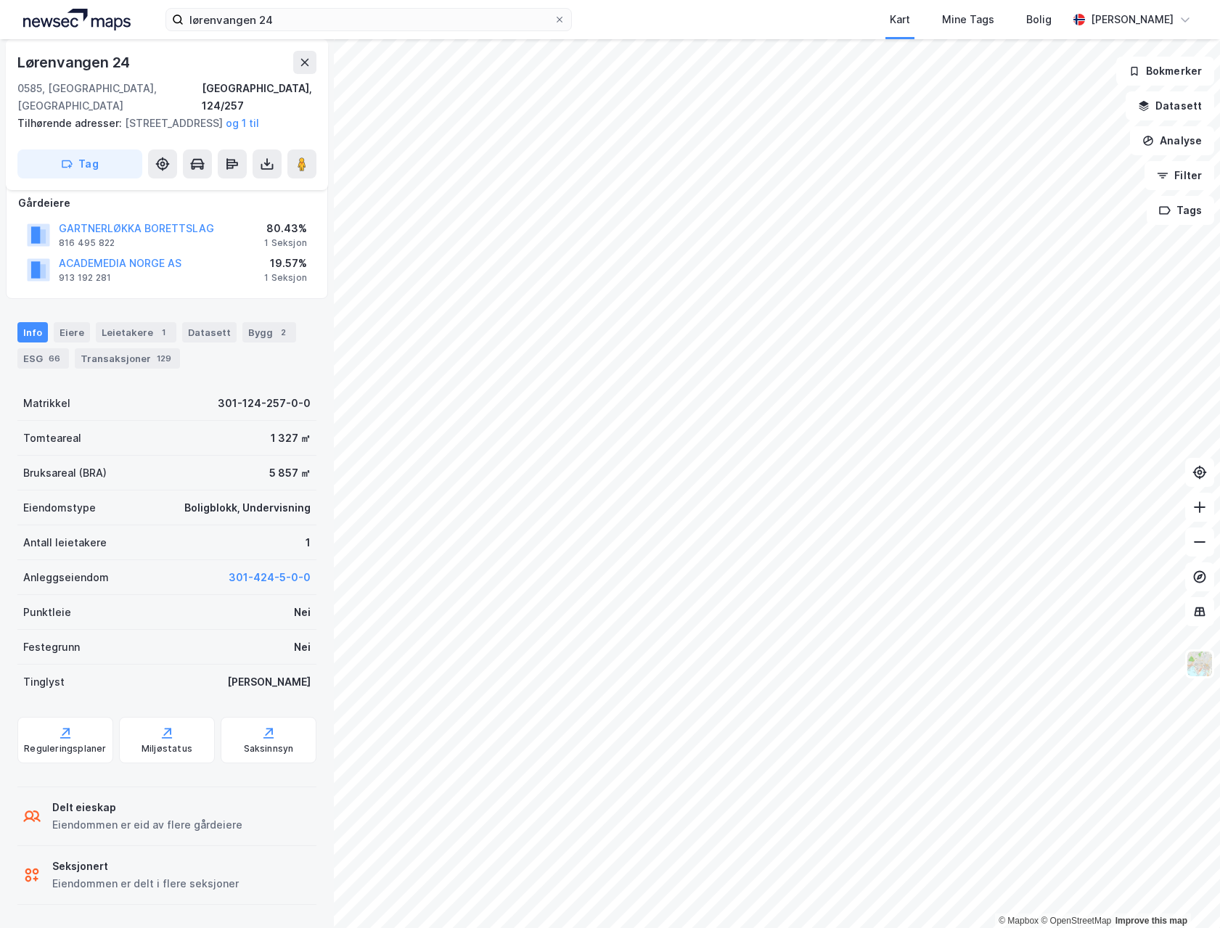
scroll to position [118, 0]
click at [67, 335] on div "Eiere" at bounding box center [72, 332] width 36 height 20
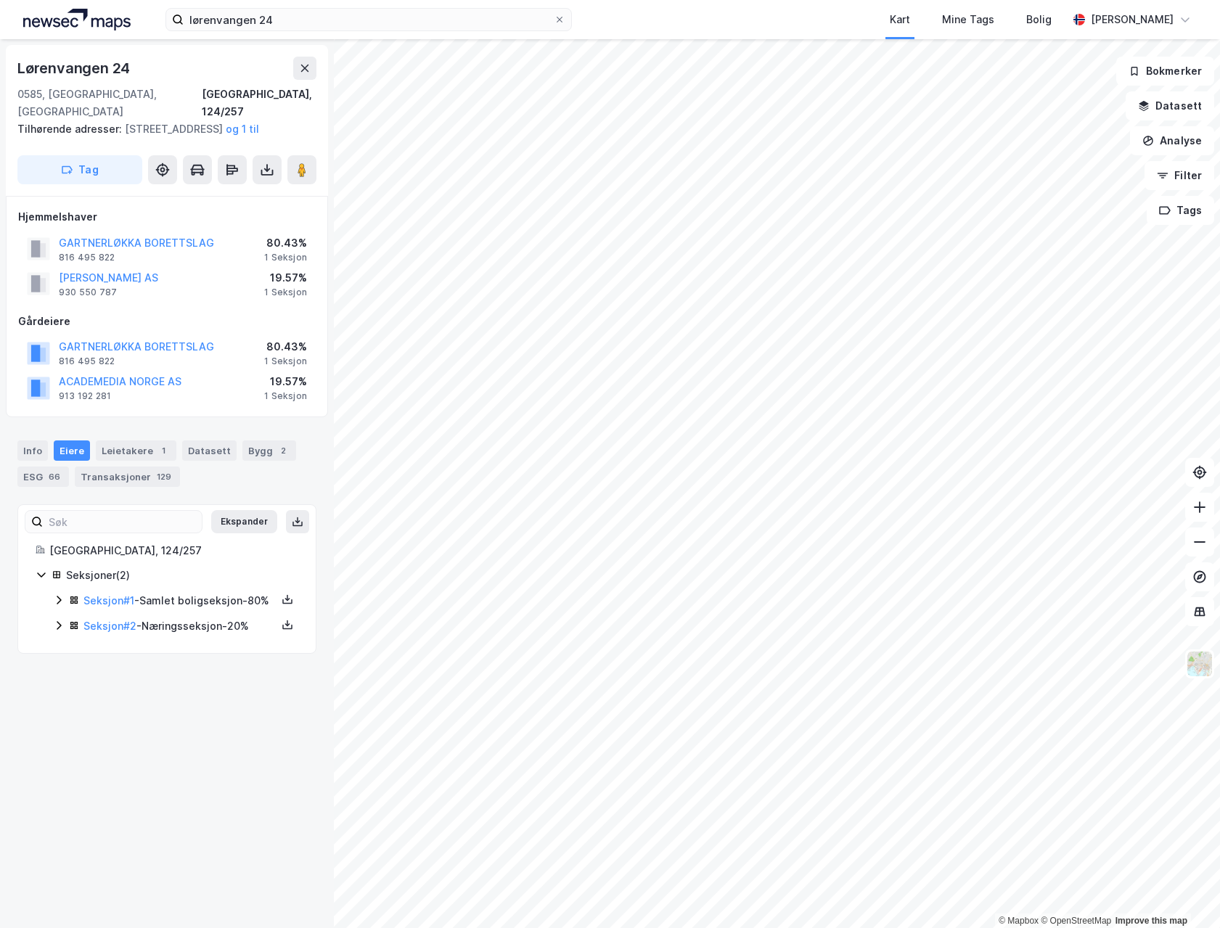
drag, startPoint x: 217, startPoint y: 273, endPoint x: 53, endPoint y: 277, distance: 164.1
click at [53, 277] on div "[PERSON_NAME] AS 930 550 787 19.57% 1 Seksjon" at bounding box center [167, 283] width 298 height 35
copy button "[PERSON_NAME] AS"
click at [658, 4] on div "Kart Mine Tags Bolig" at bounding box center [855, 19] width 426 height 39
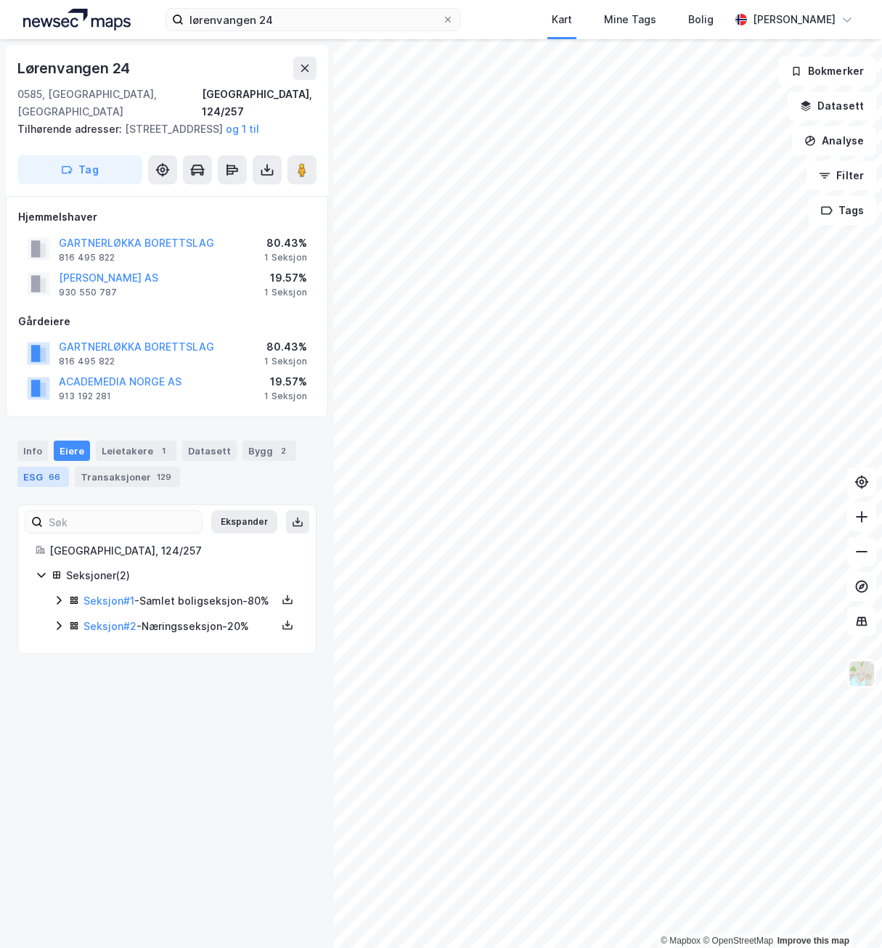
click at [39, 478] on div "ESG 66" at bounding box center [43, 477] width 52 height 20
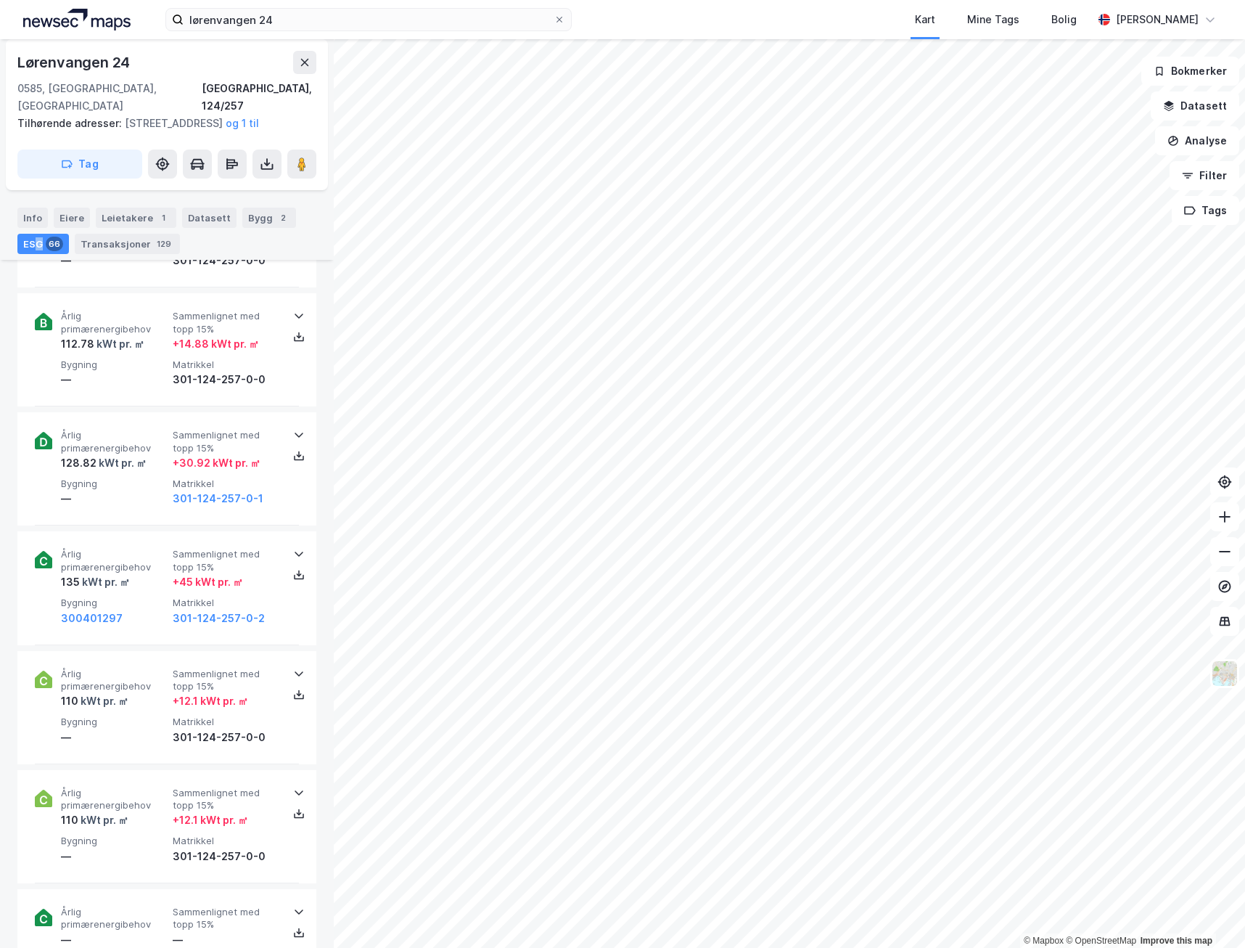
scroll to position [3992, 0]
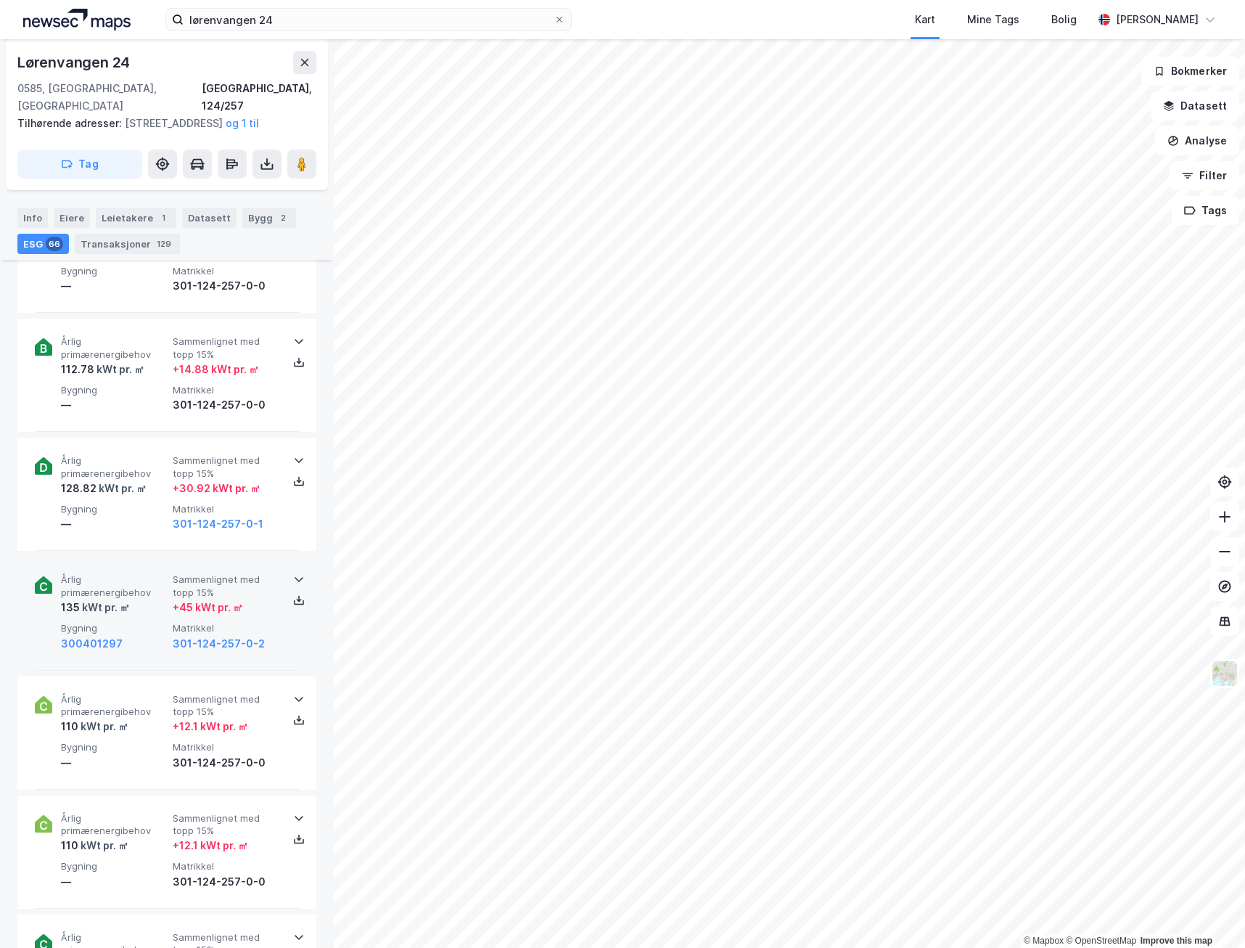
click at [133, 626] on span "Bygning" at bounding box center [114, 628] width 106 height 12
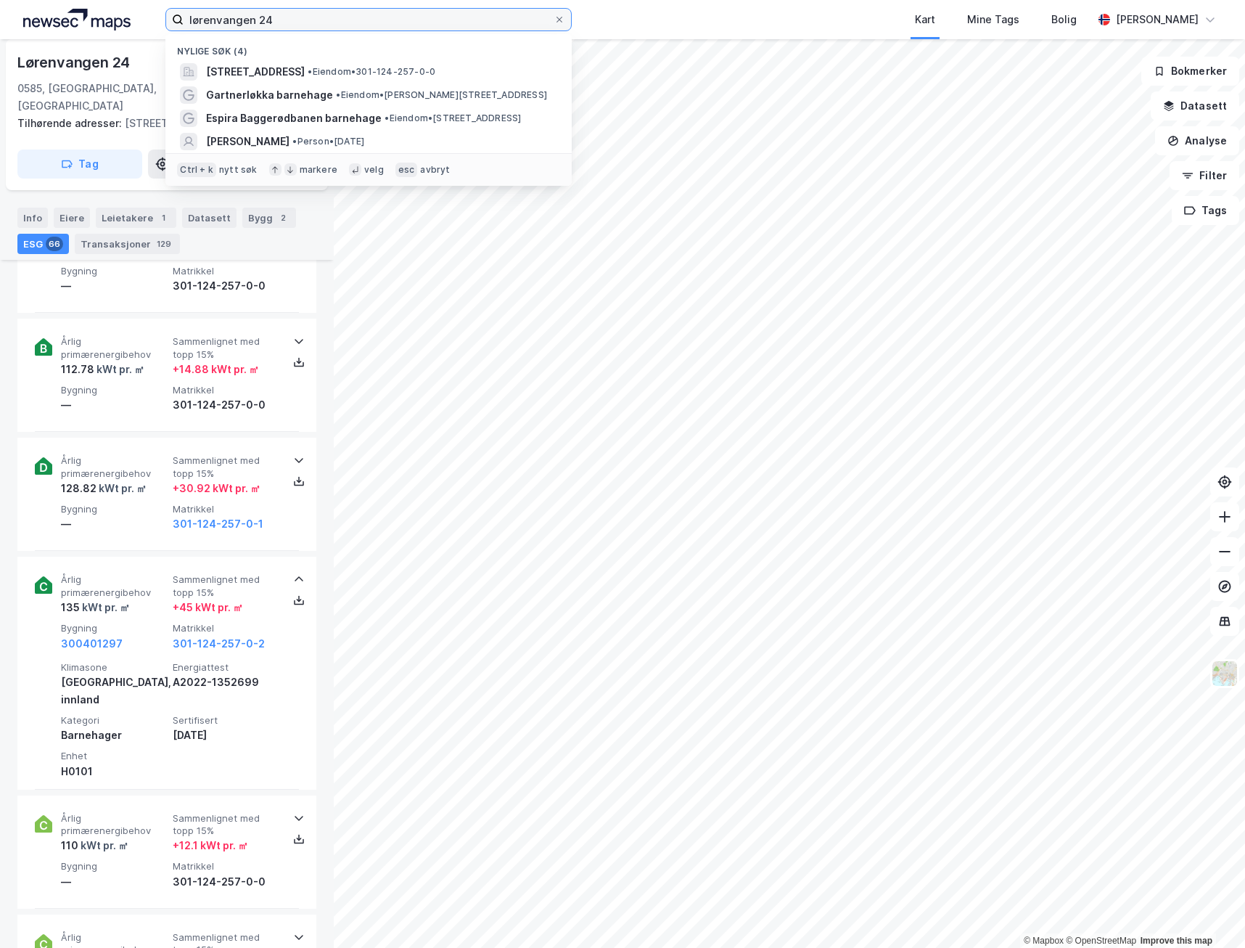
drag, startPoint x: 290, startPoint y: 21, endPoint x: 85, endPoint y: 54, distance: 208.0
click at [85, 54] on div "lørenvangen 24 Nylige søk (4) [STREET_ADDRESS] • Eiendom • 301-124-257-0-0 Gart…" at bounding box center [622, 474] width 1245 height 948
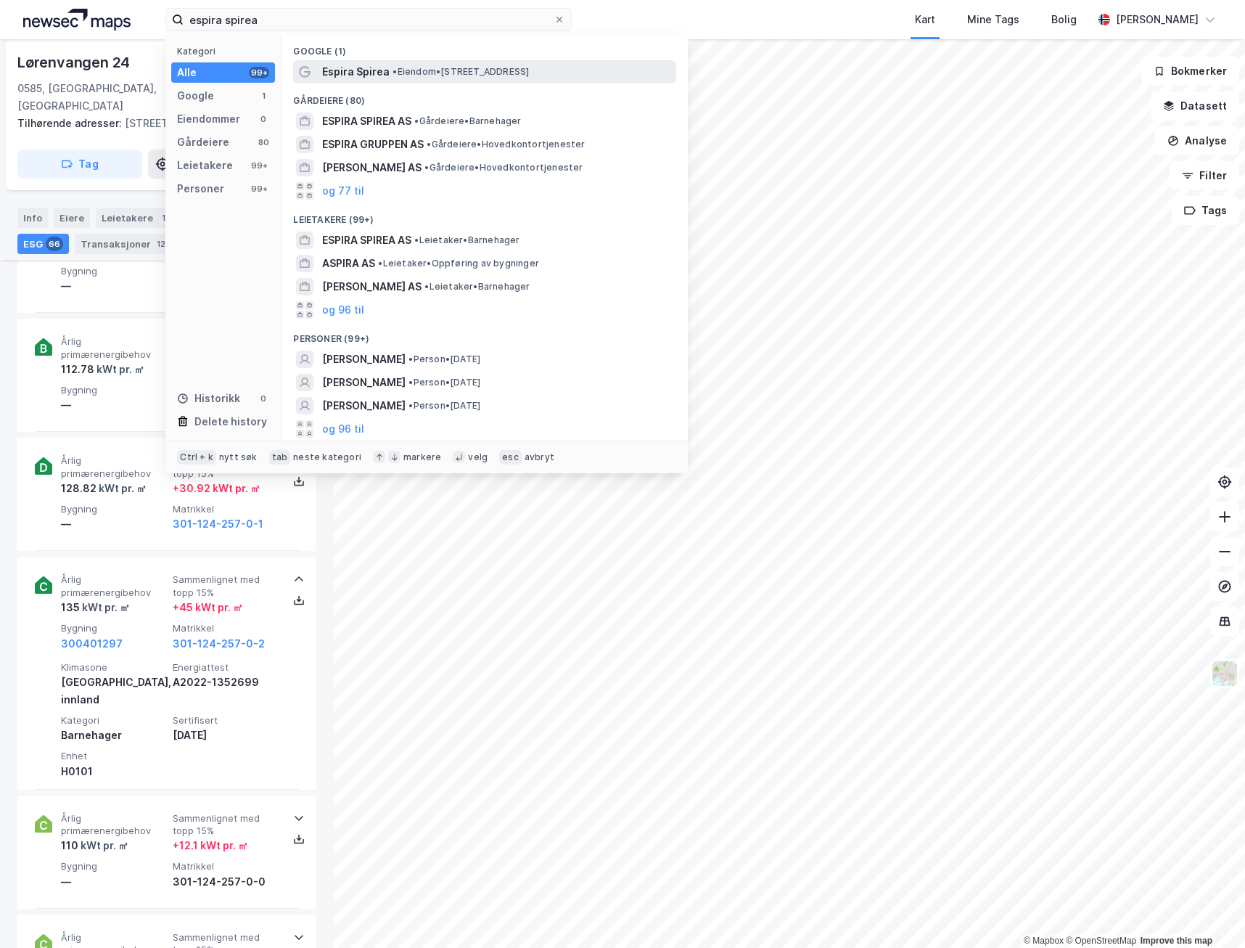
click at [435, 76] on span "• Eiendom • [STREET_ADDRESS]" at bounding box center [461, 72] width 136 height 12
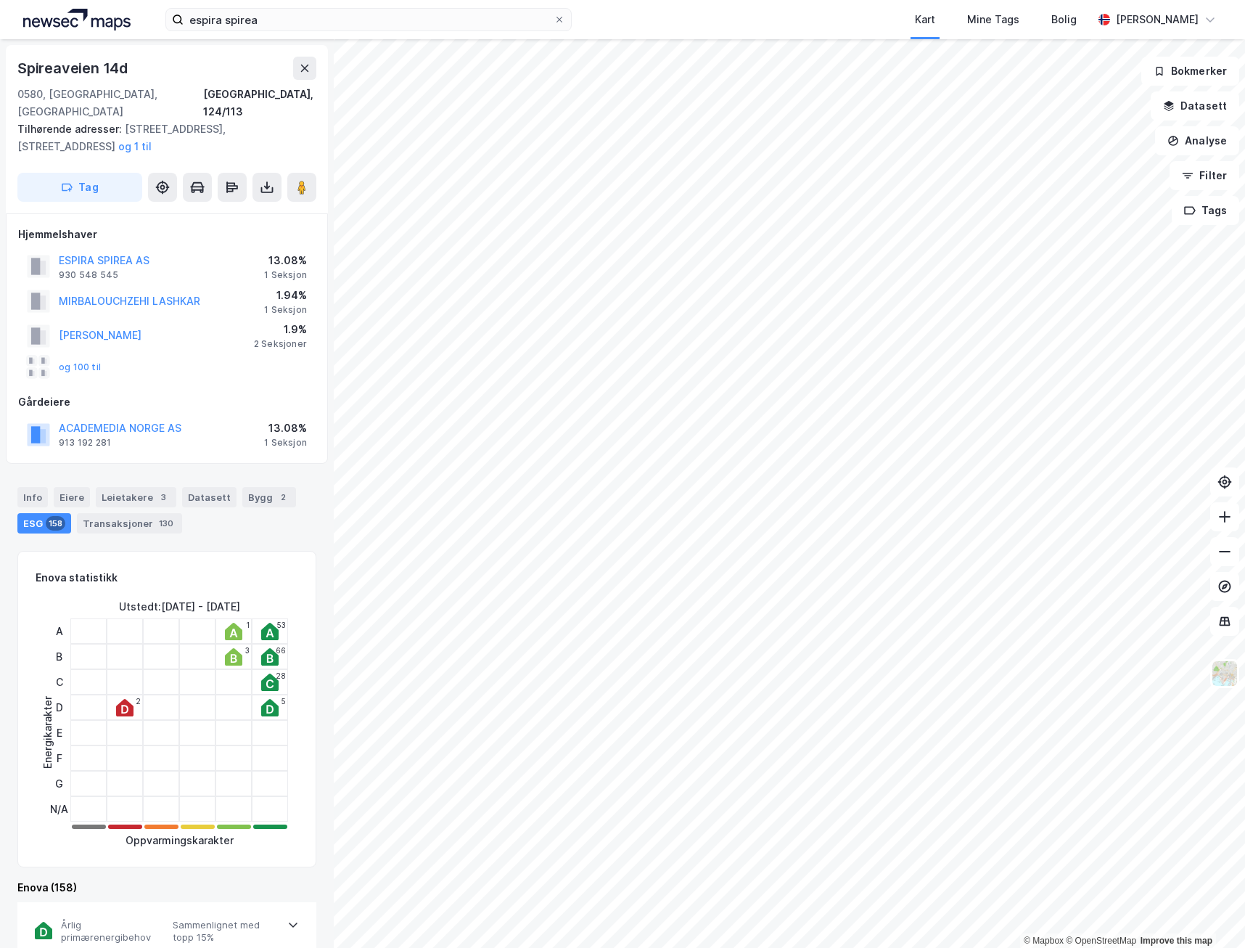
click at [245, 510] on div "Info [PERSON_NAME] 3 Datasett Bygg 2 ESG 158 Transaksjoner 130" at bounding box center [166, 510] width 299 height 46
click at [126, 487] on div "Leietakere 3" at bounding box center [136, 497] width 81 height 20
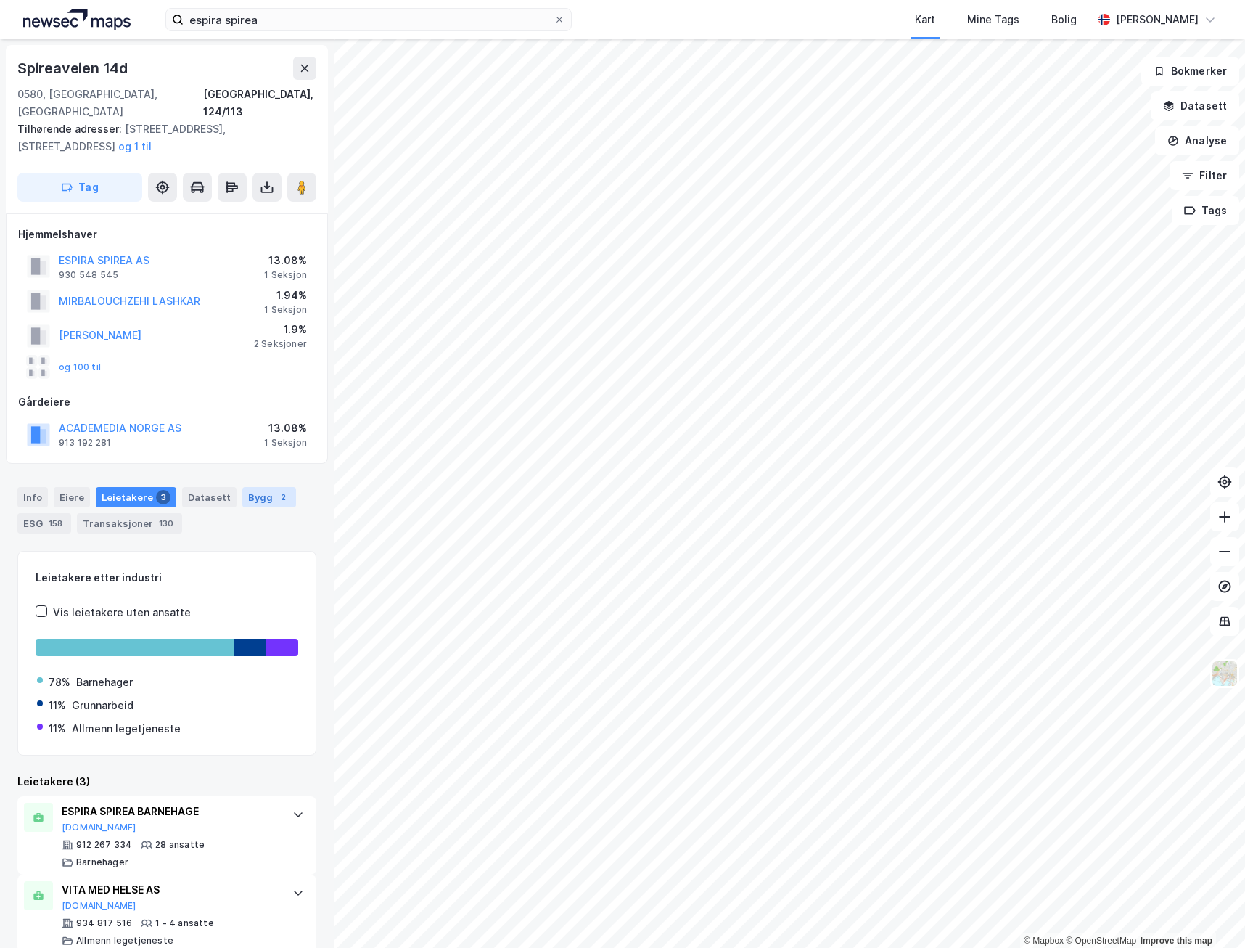
click at [259, 487] on div "Bygg 2" at bounding box center [269, 497] width 54 height 20
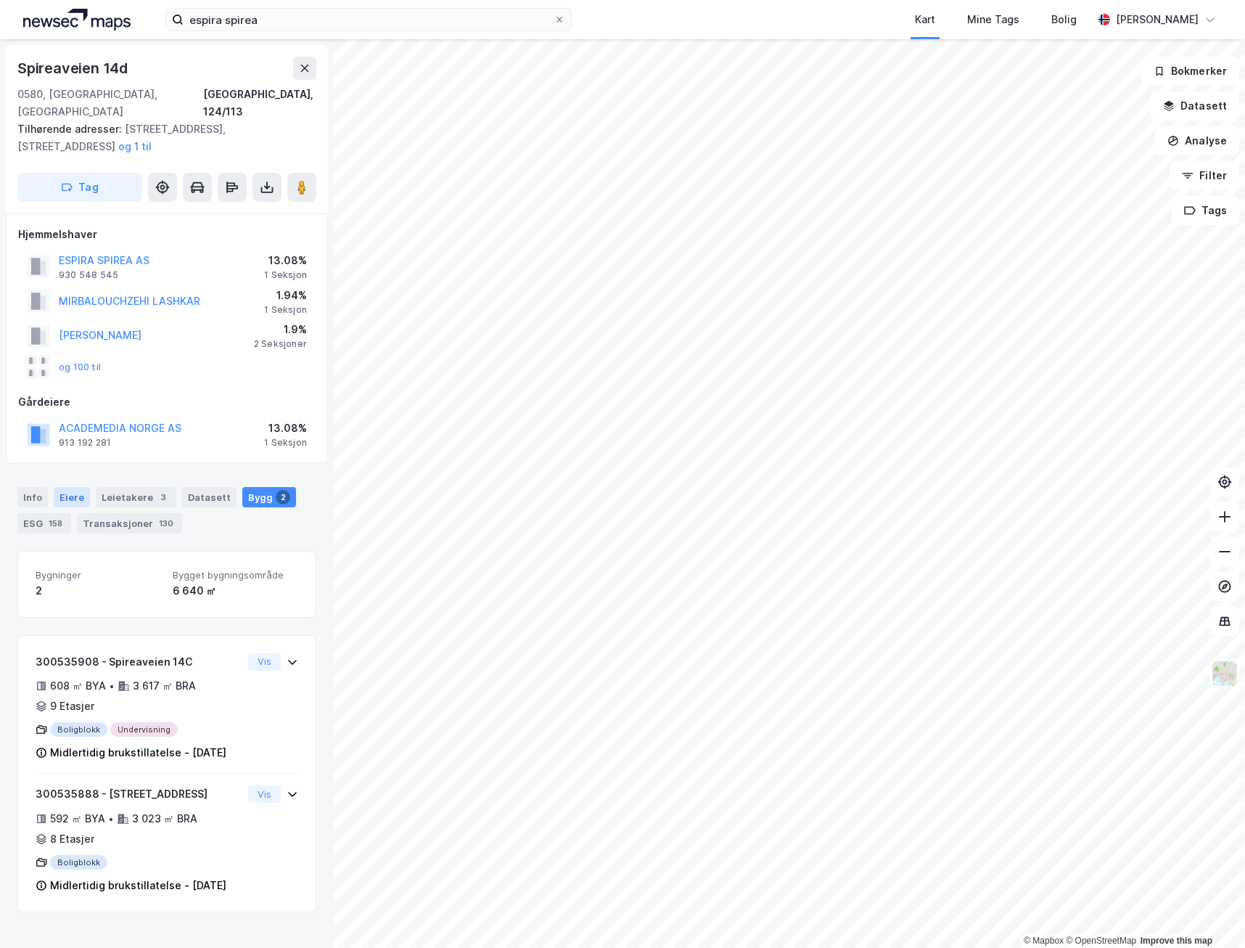
click at [72, 487] on div "Eiere" at bounding box center [72, 497] width 36 height 20
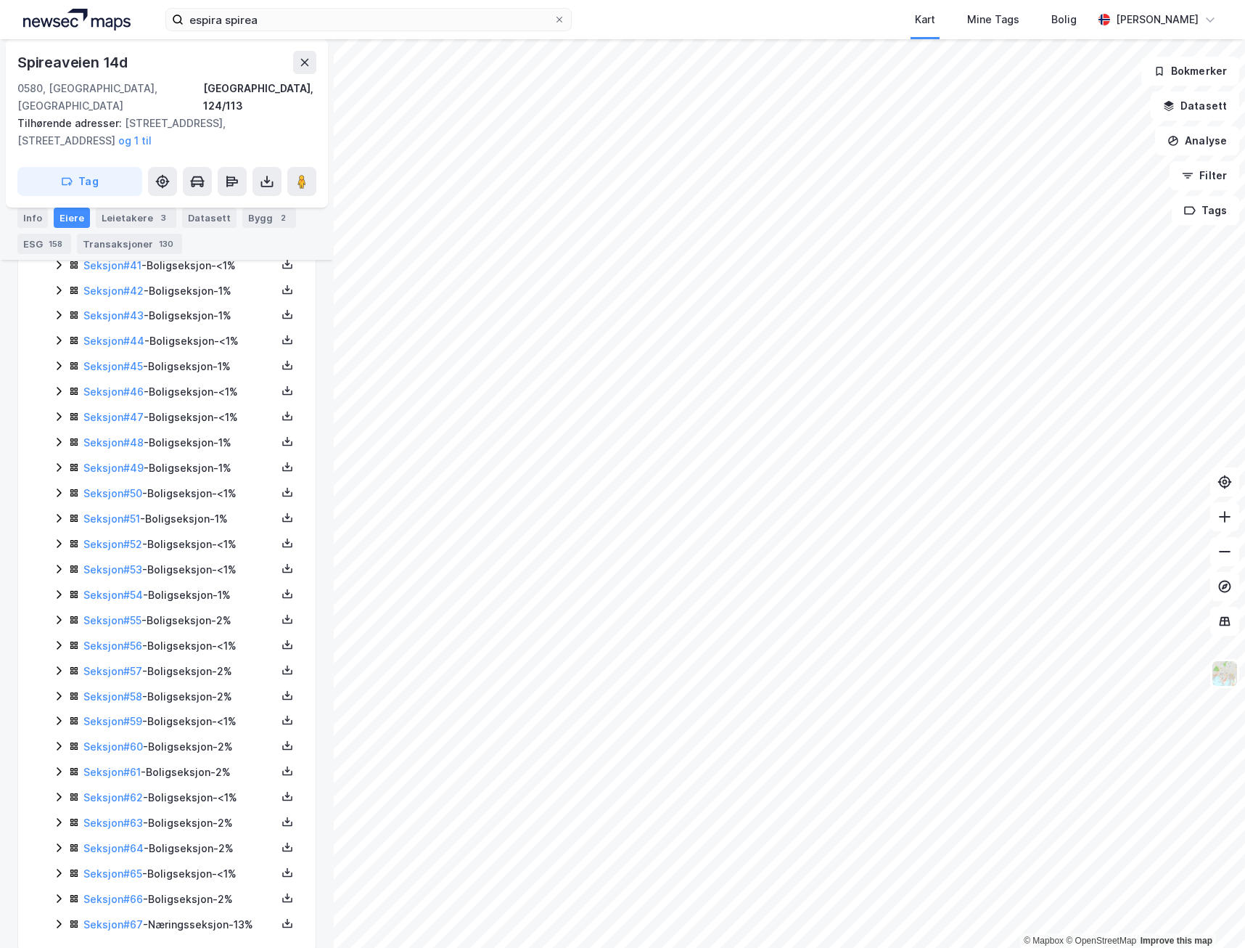
scroll to position [1401, 0]
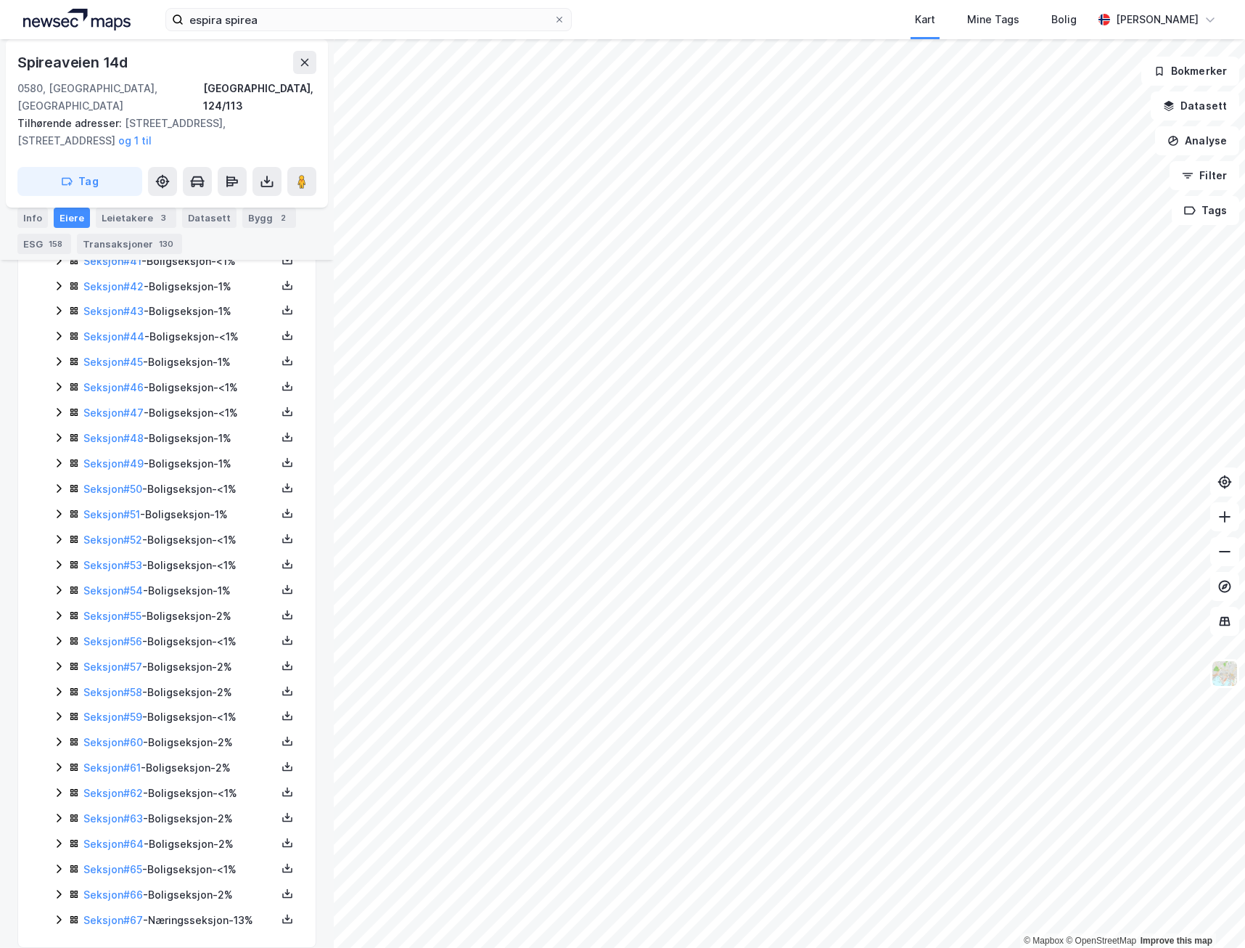
click at [56, 914] on icon at bounding box center [59, 920] width 12 height 12
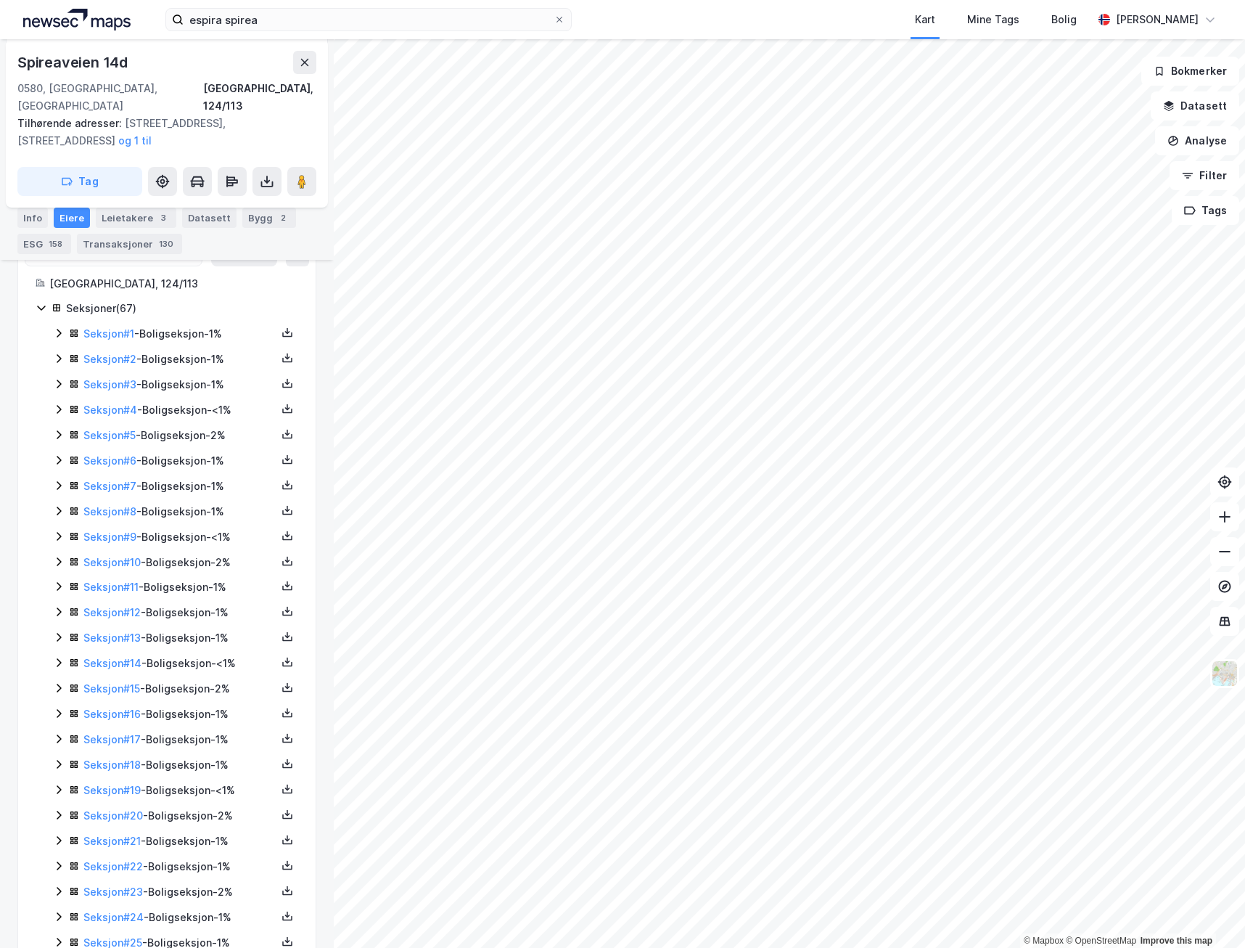
scroll to position [23, 0]
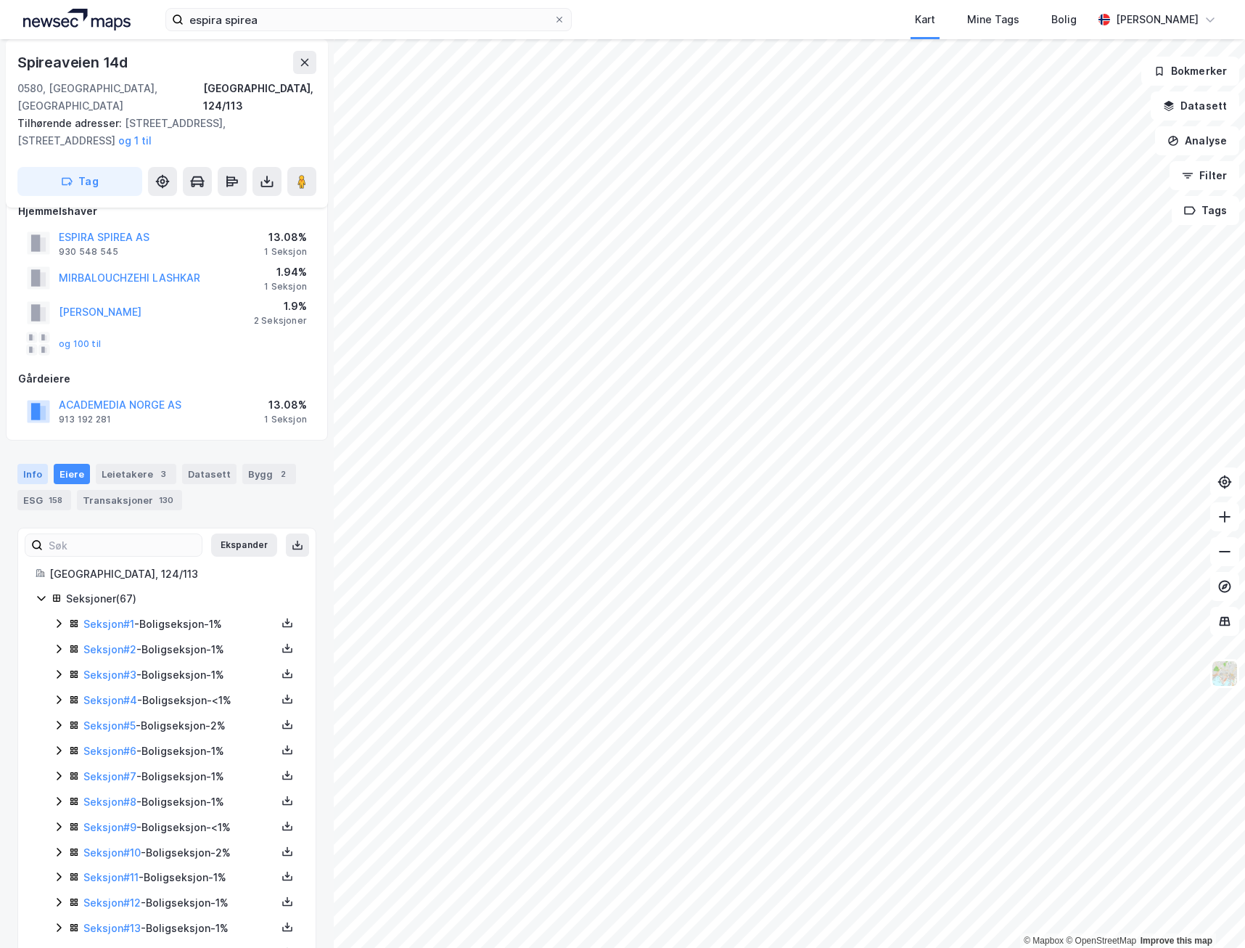
click at [25, 464] on div "Info" at bounding box center [32, 474] width 30 height 20
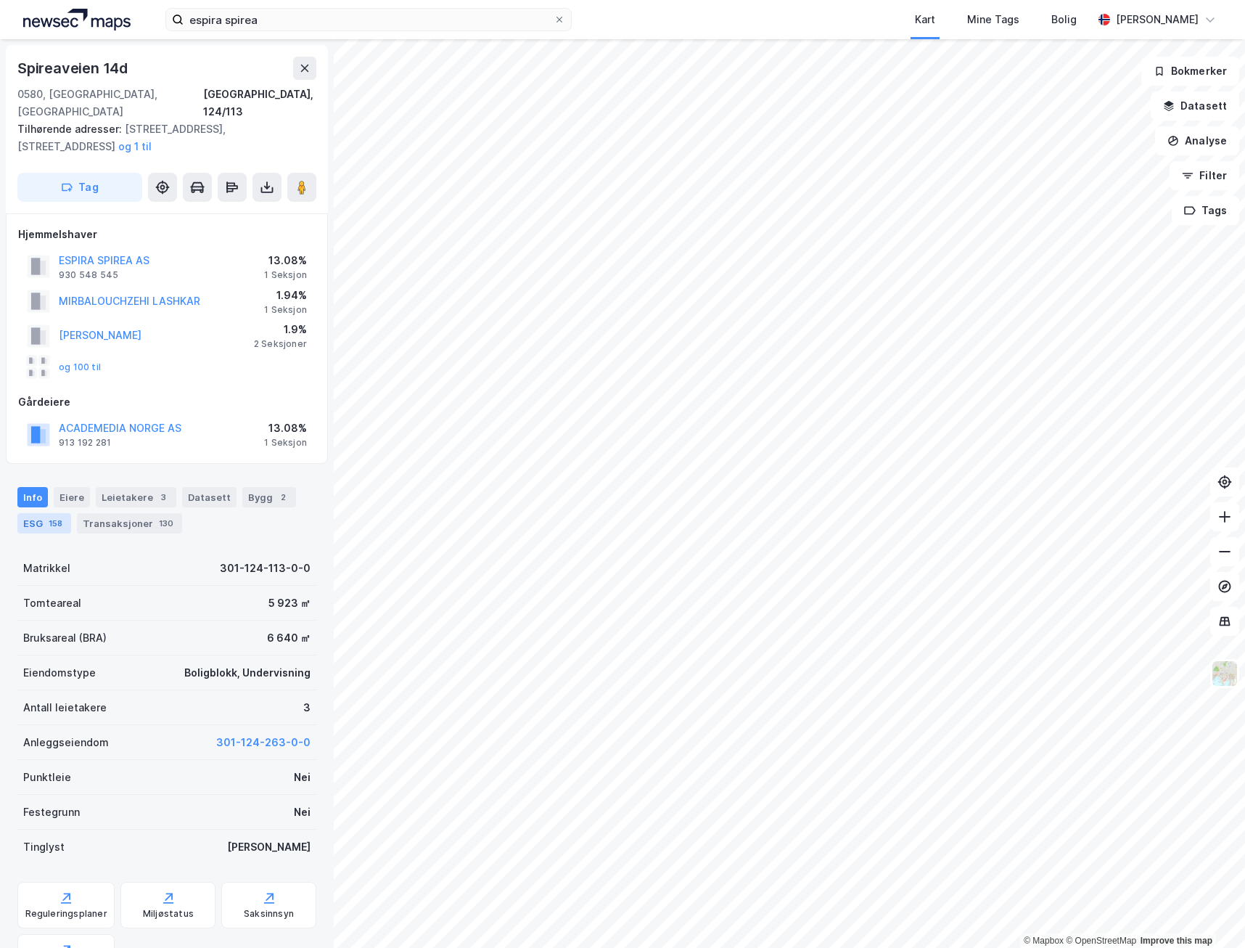
click at [35, 513] on div "ESG 158" at bounding box center [44, 523] width 54 height 20
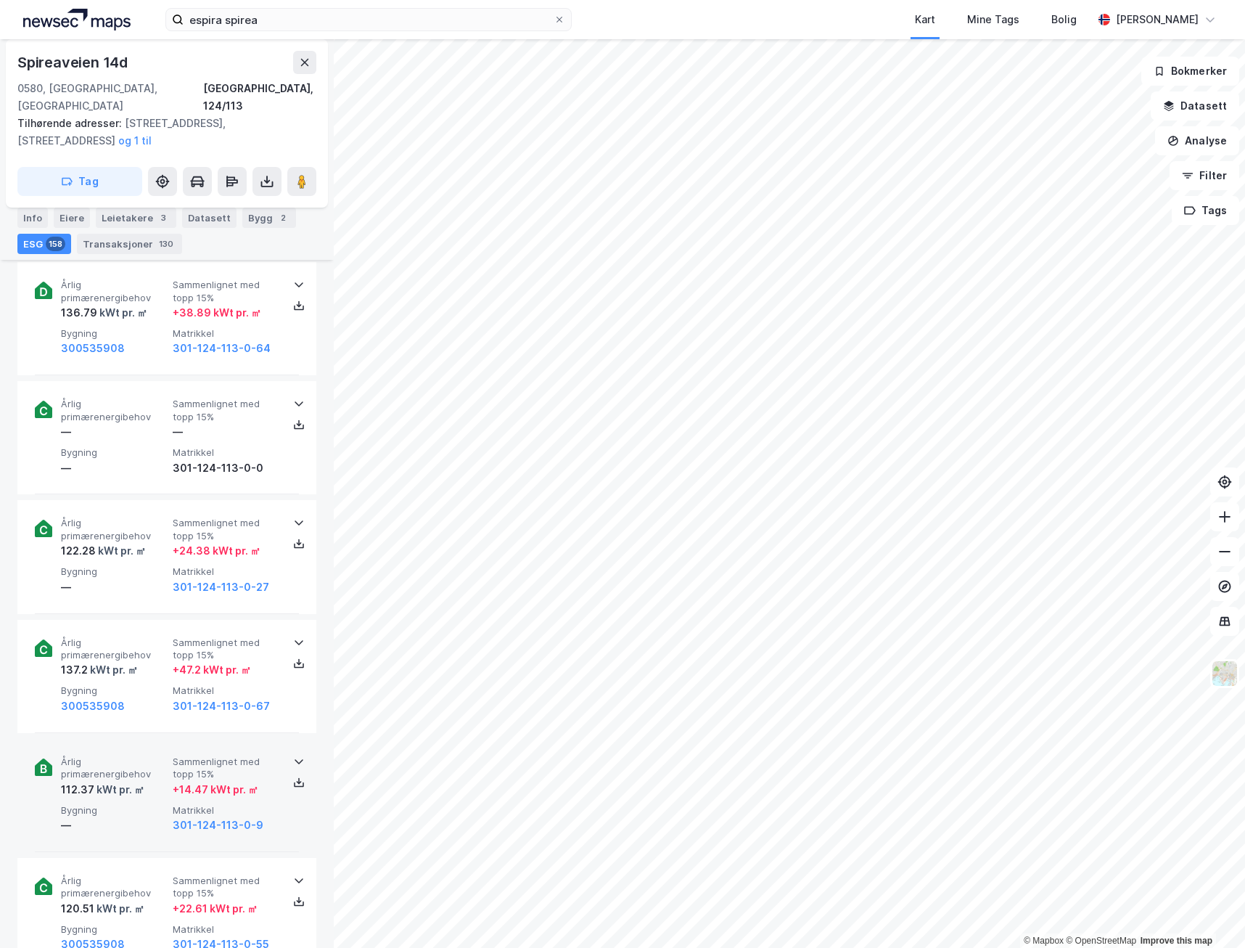
scroll to position [1742, 0]
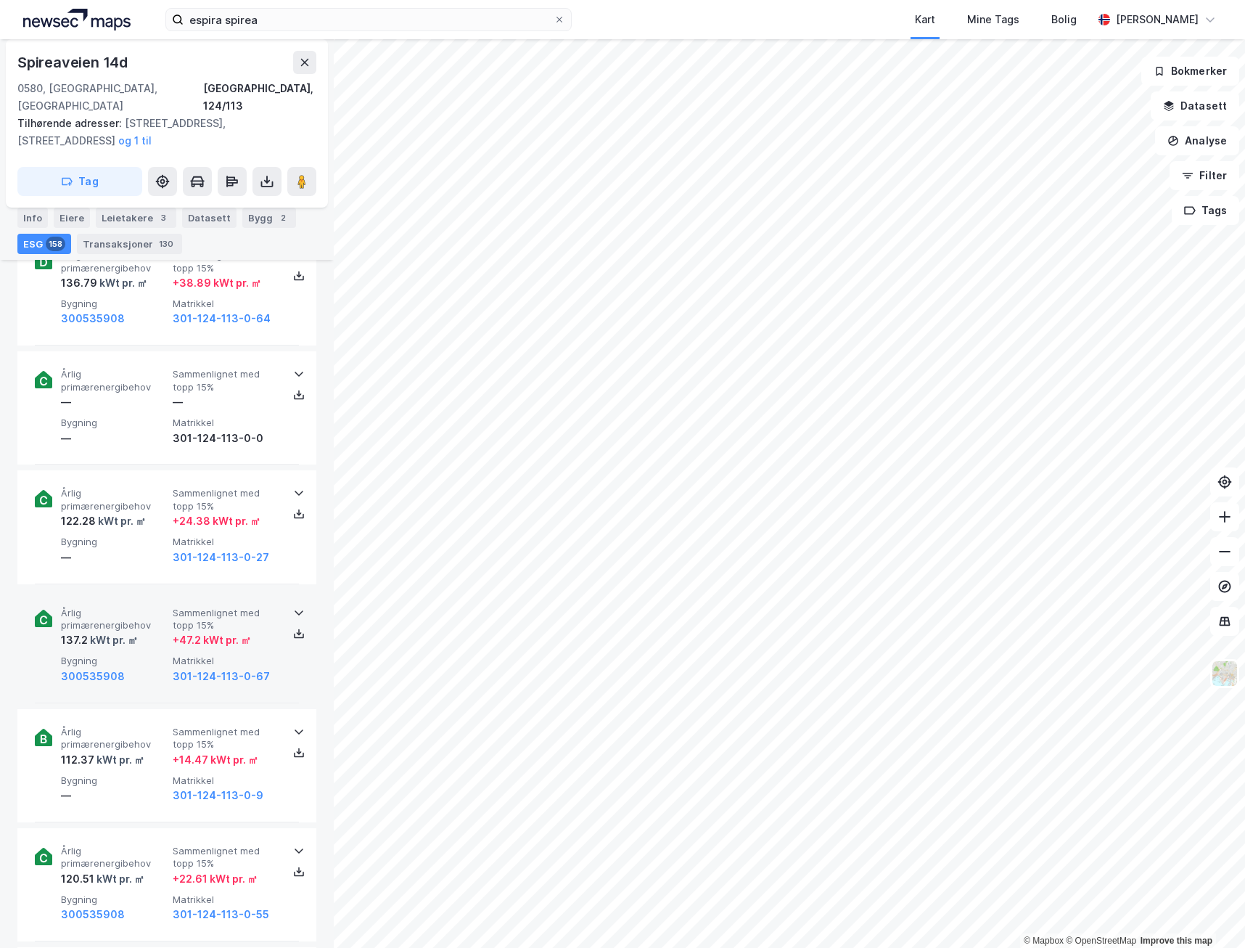
click at [226, 631] on div "+ 47.2 kWt pr. ㎡" at bounding box center [212, 639] width 78 height 17
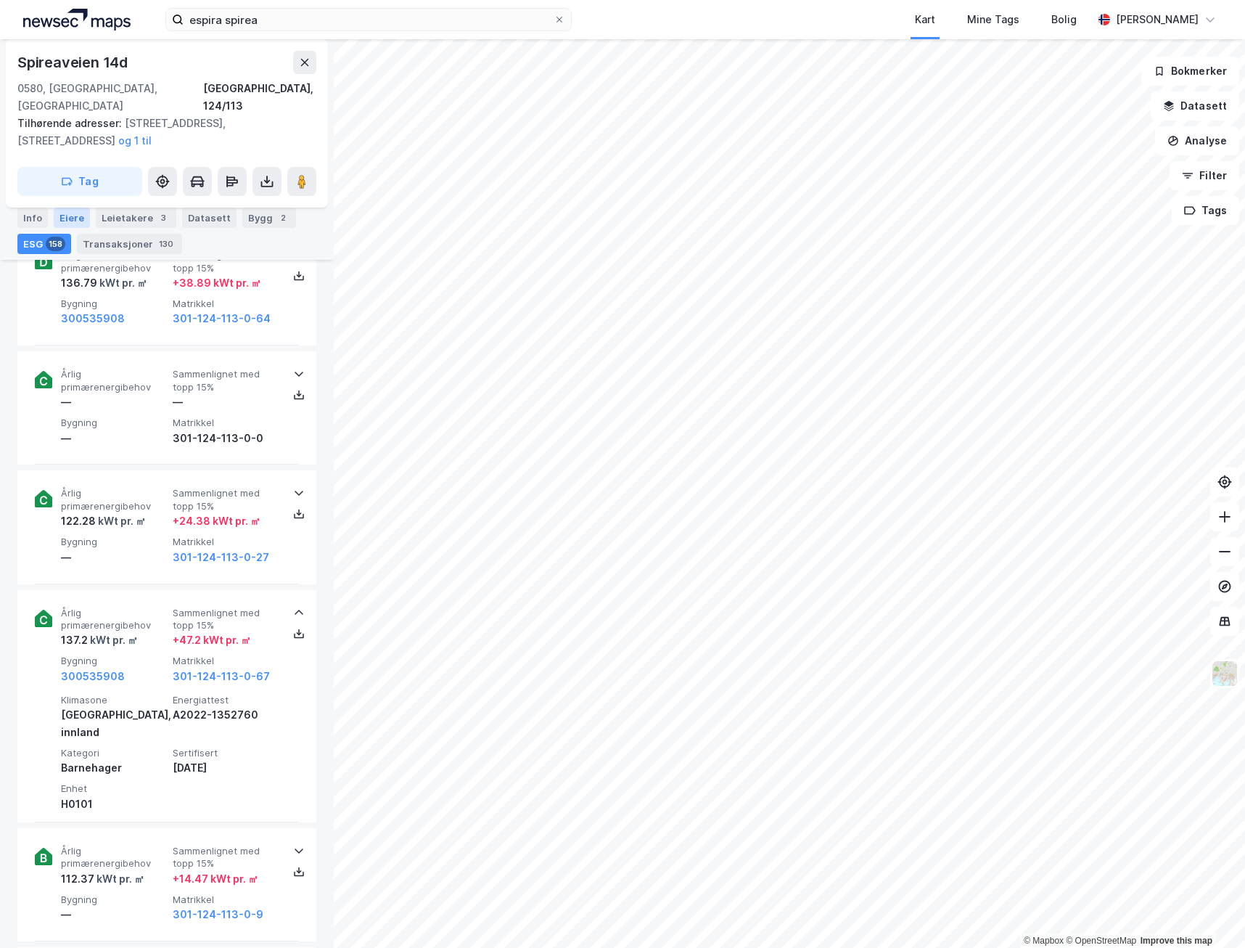
click at [66, 216] on div "Eiere" at bounding box center [72, 218] width 36 height 20
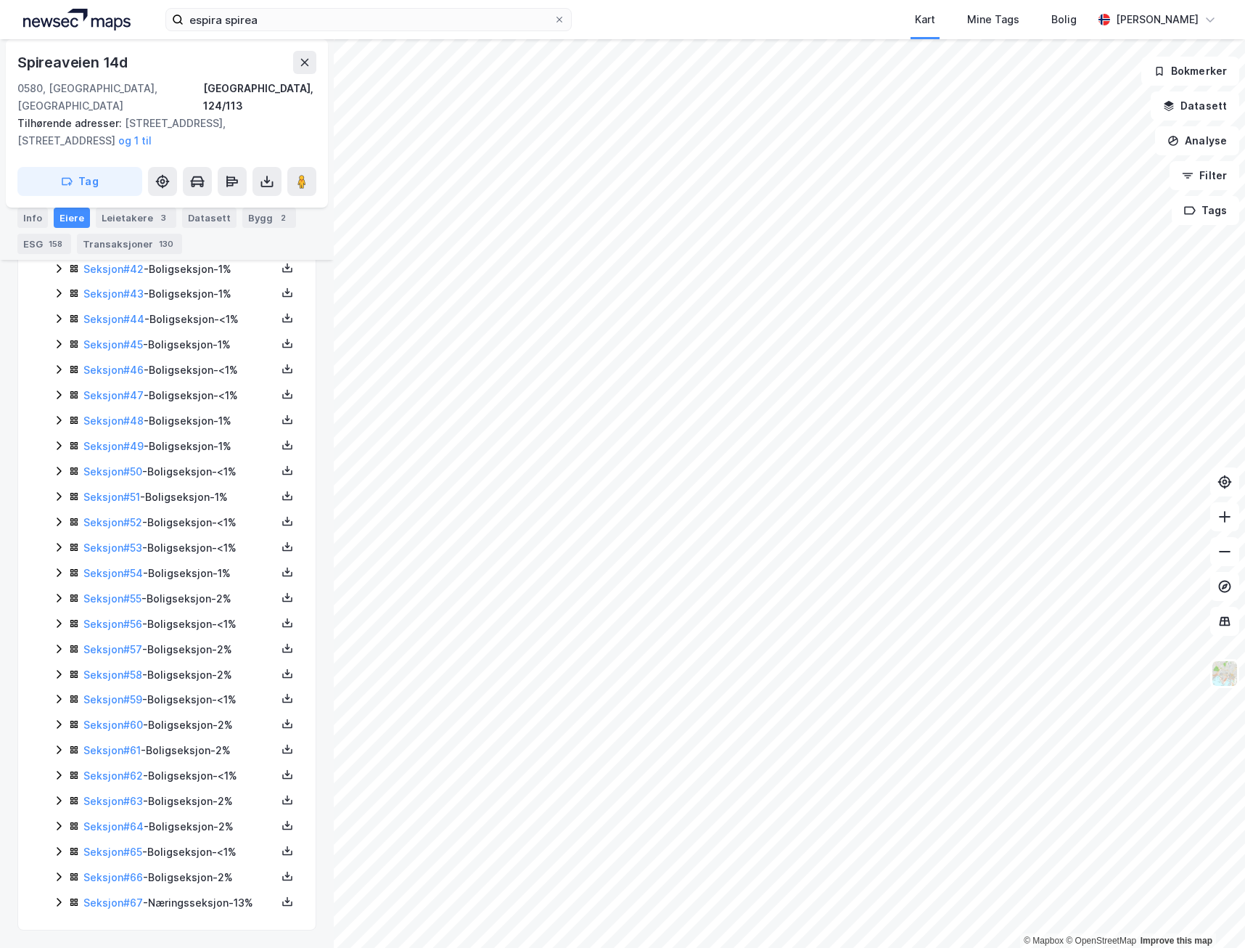
scroll to position [1401, 0]
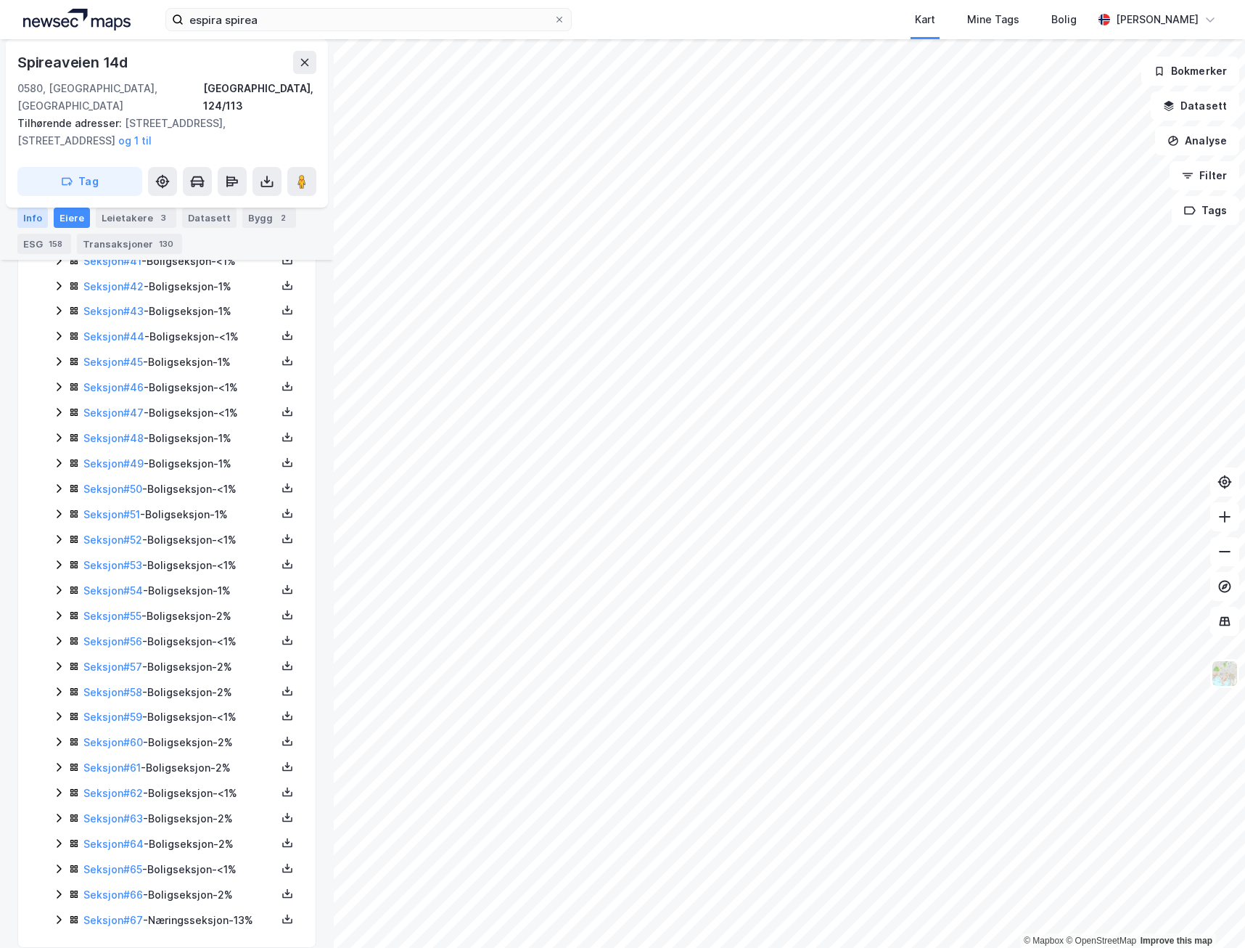
click at [25, 215] on div "Info" at bounding box center [32, 218] width 30 height 20
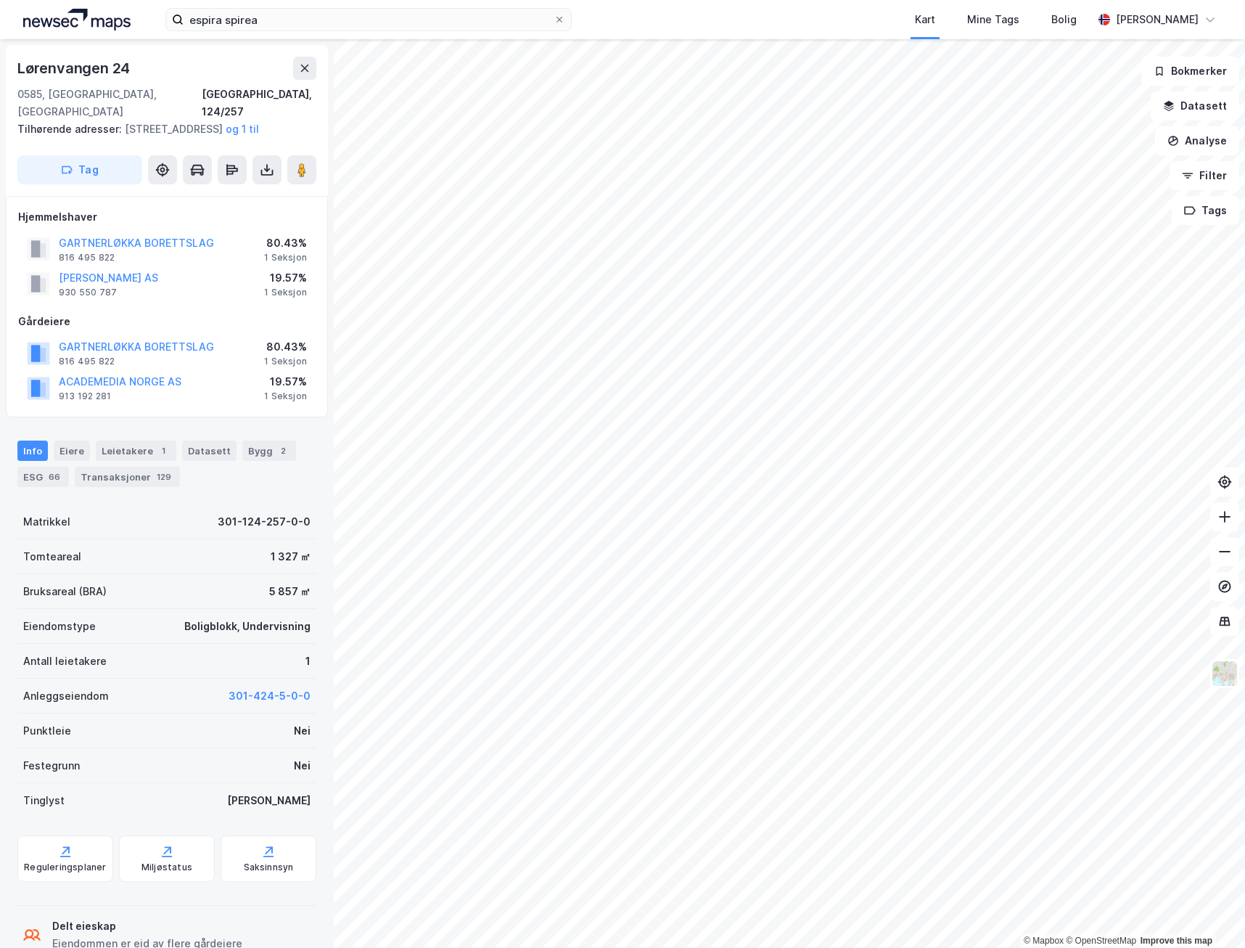
scroll to position [5, 0]
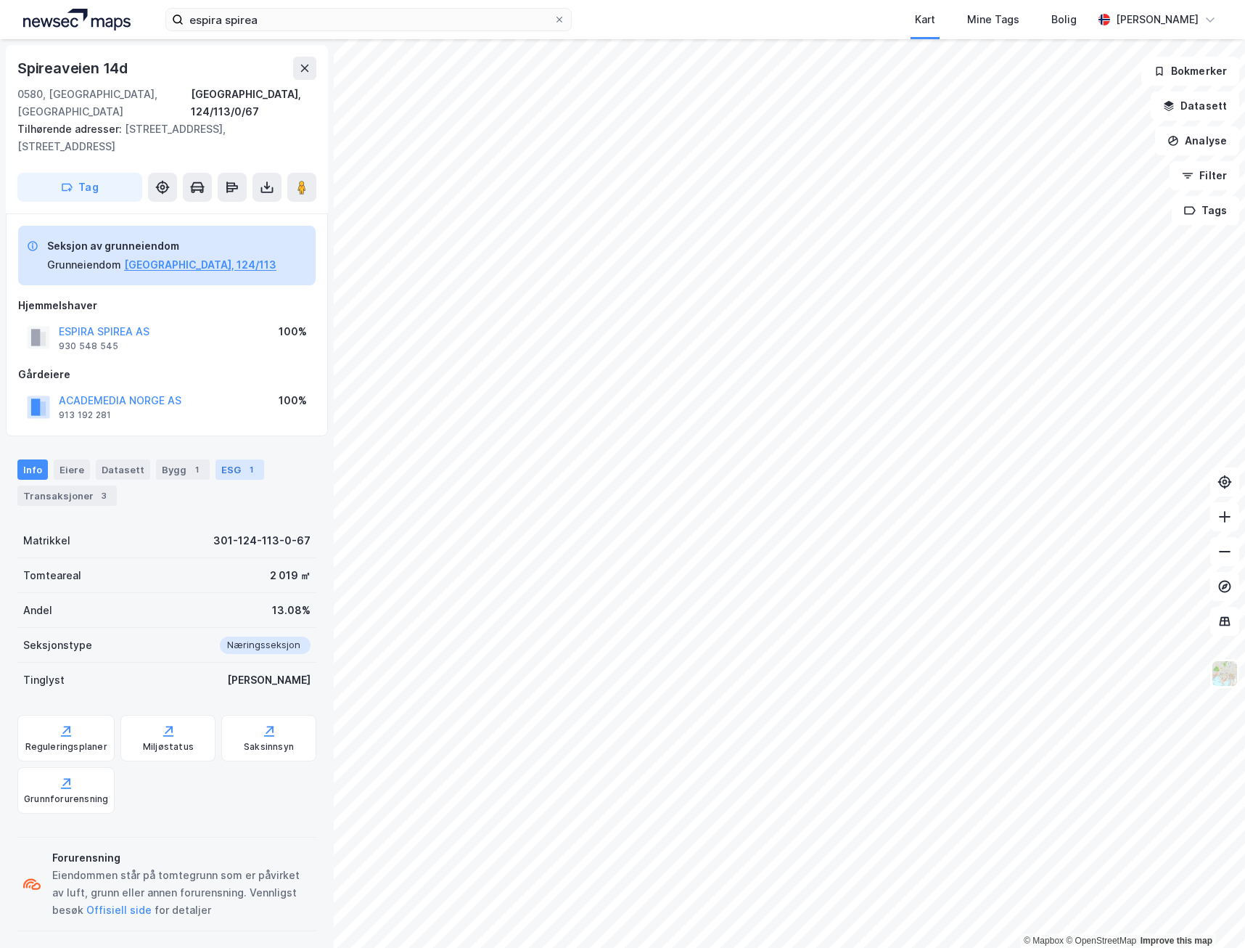
click at [230, 459] on div "ESG 1" at bounding box center [240, 469] width 49 height 20
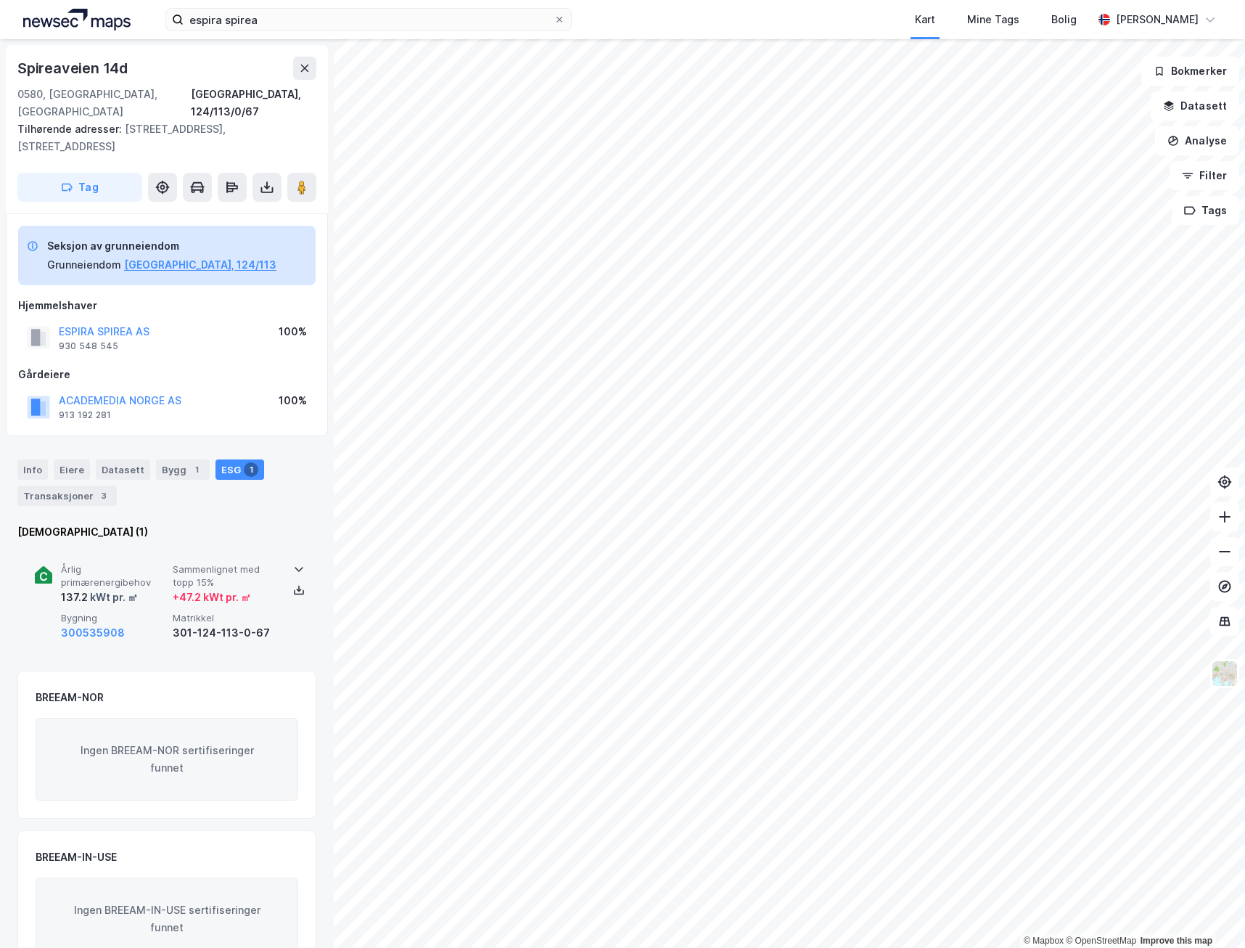
click at [193, 563] on span "Sammenlignet med topp 15%" at bounding box center [226, 575] width 106 height 25
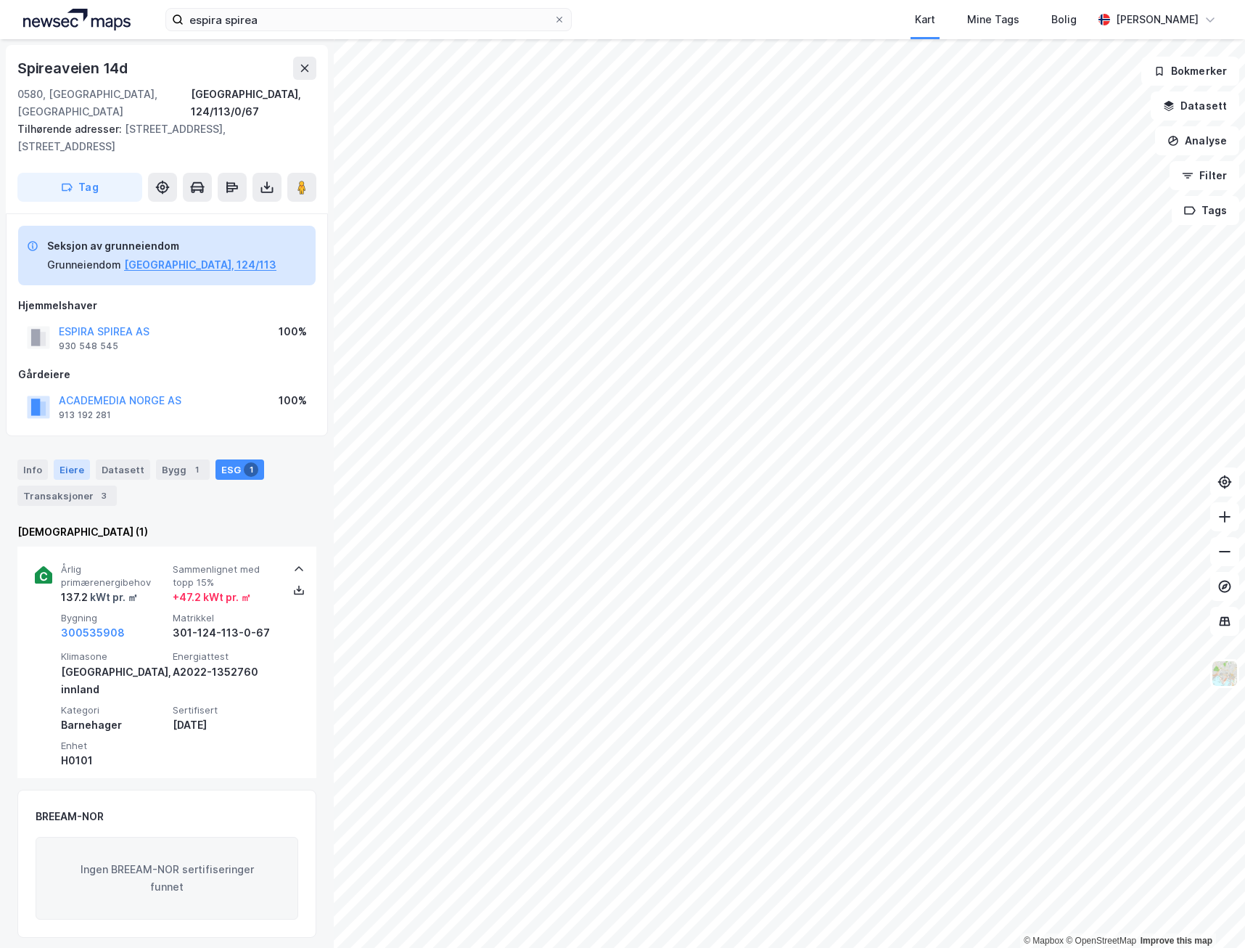
click at [60, 459] on div "Eiere" at bounding box center [72, 469] width 36 height 20
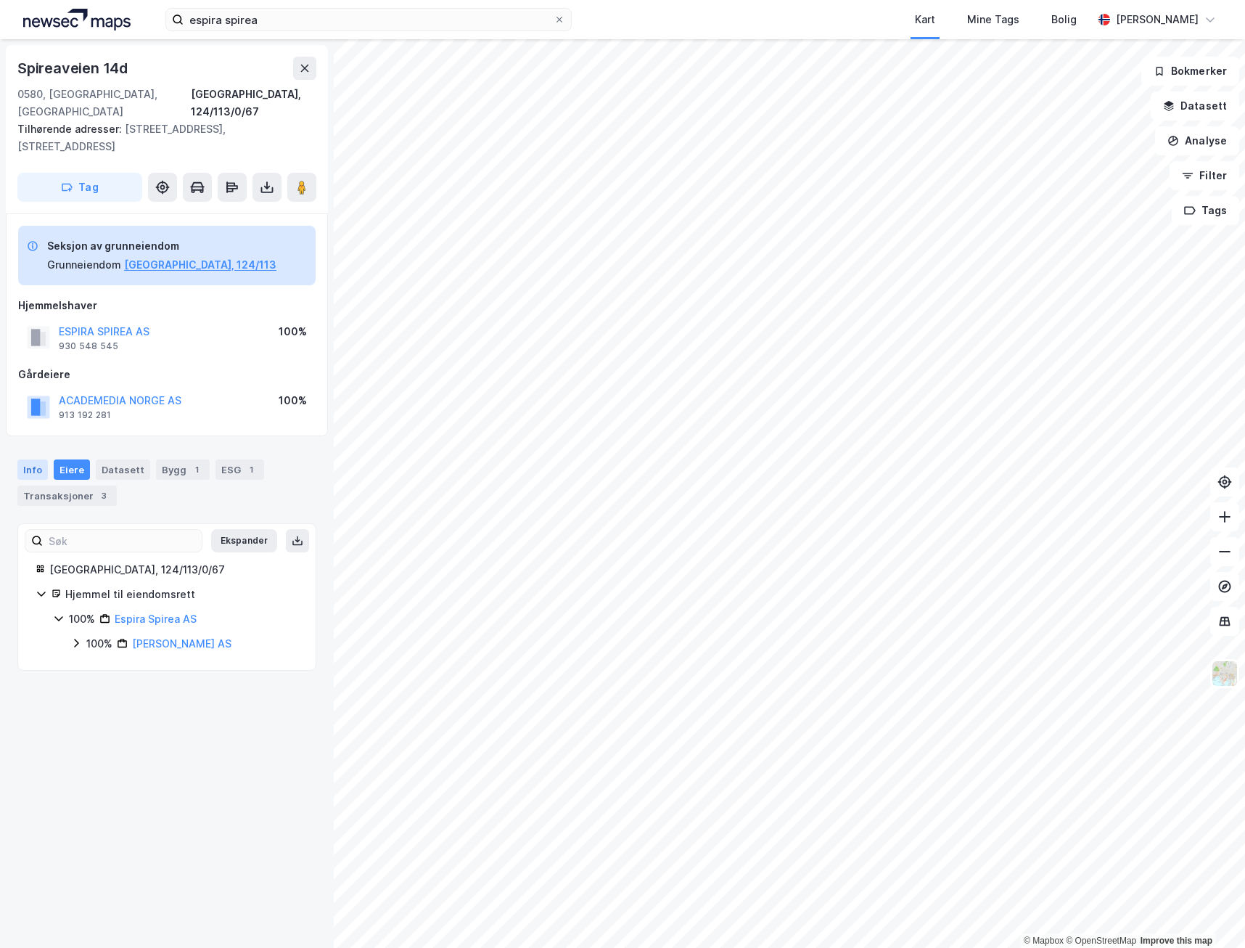
click at [36, 459] on div "Info" at bounding box center [32, 469] width 30 height 20
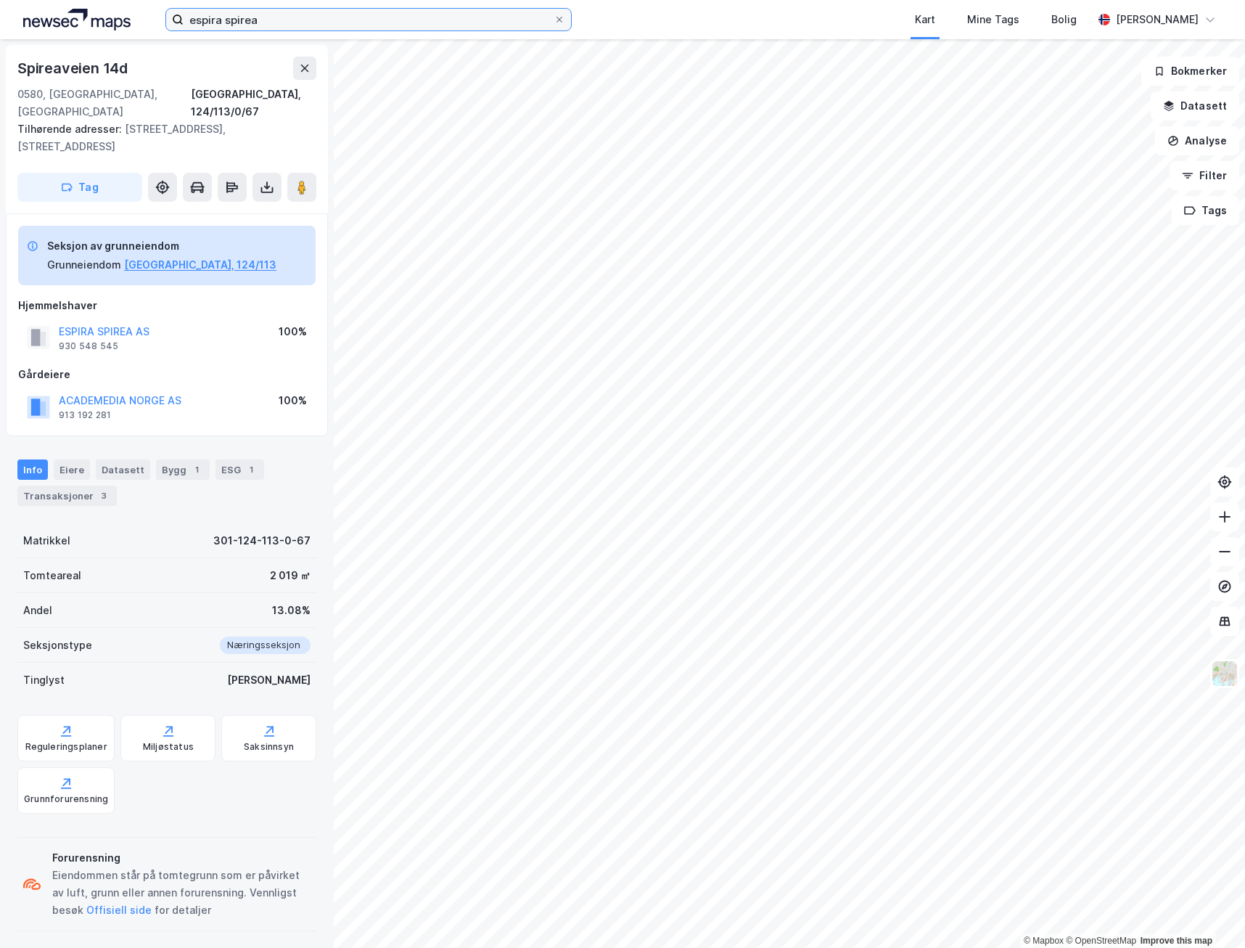
click at [276, 19] on input "espira spirea" at bounding box center [369, 20] width 370 height 22
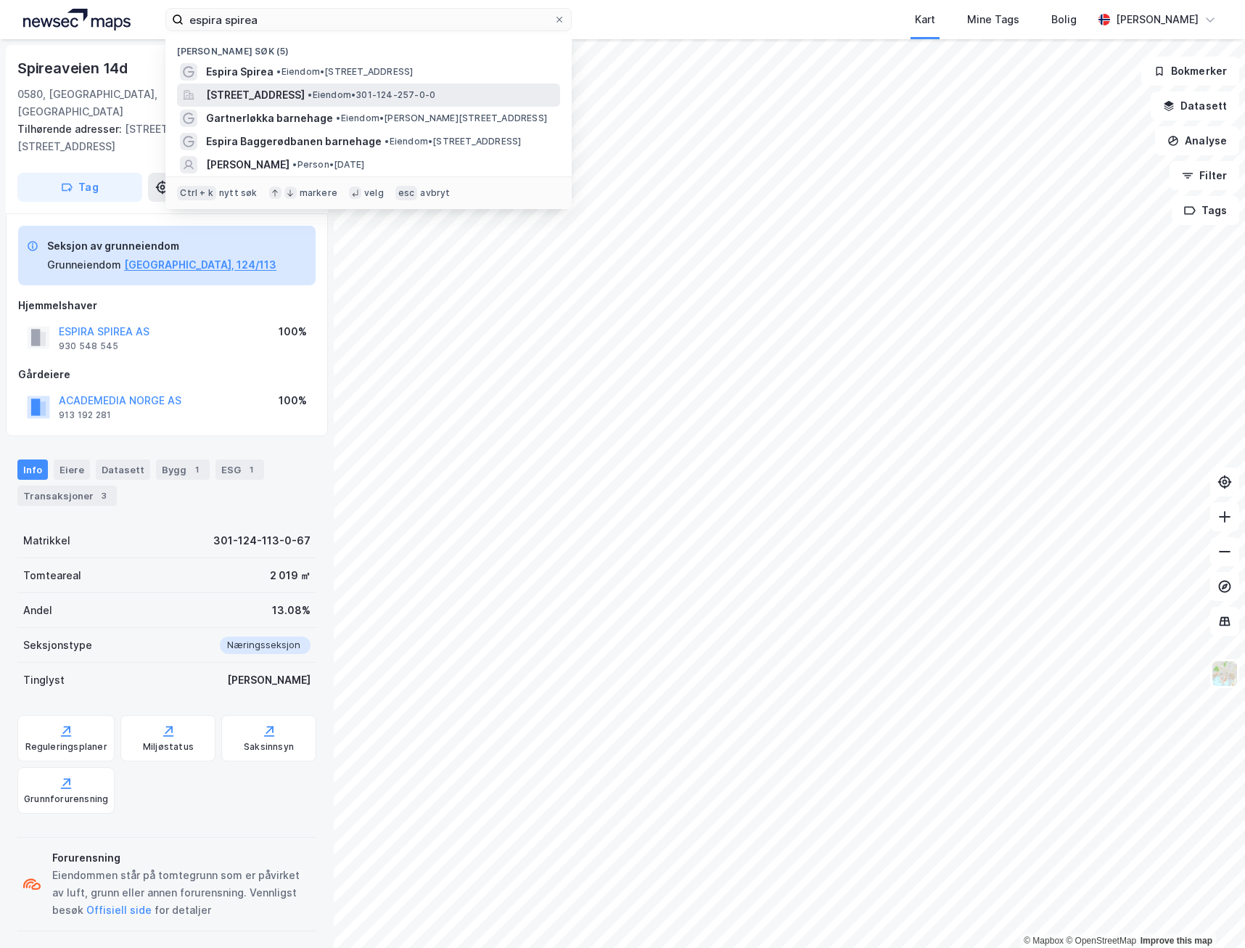
click at [269, 97] on span "[STREET_ADDRESS]" at bounding box center [255, 94] width 99 height 17
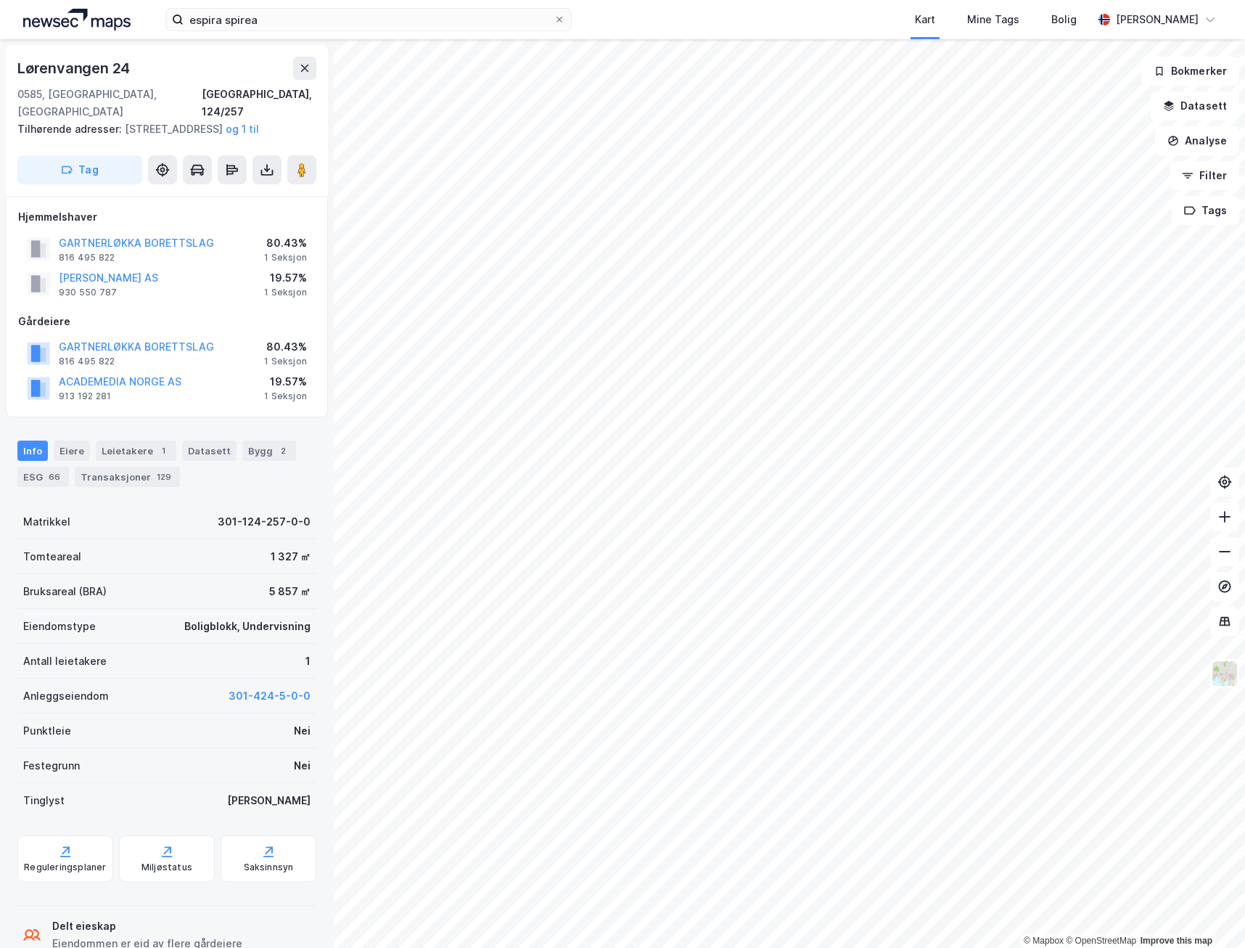
scroll to position [5, 0]
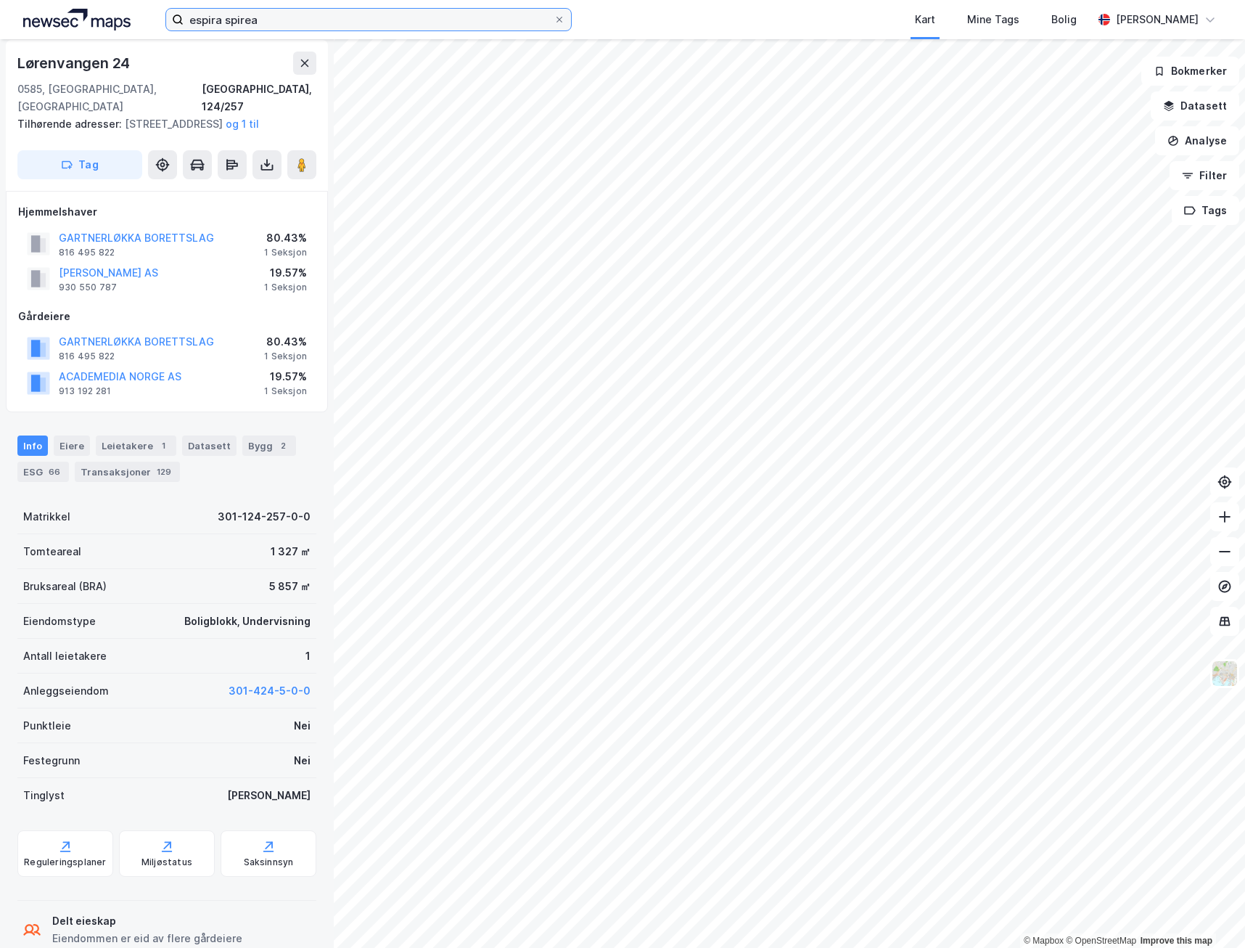
click at [284, 22] on input "espira spirea" at bounding box center [369, 20] width 370 height 22
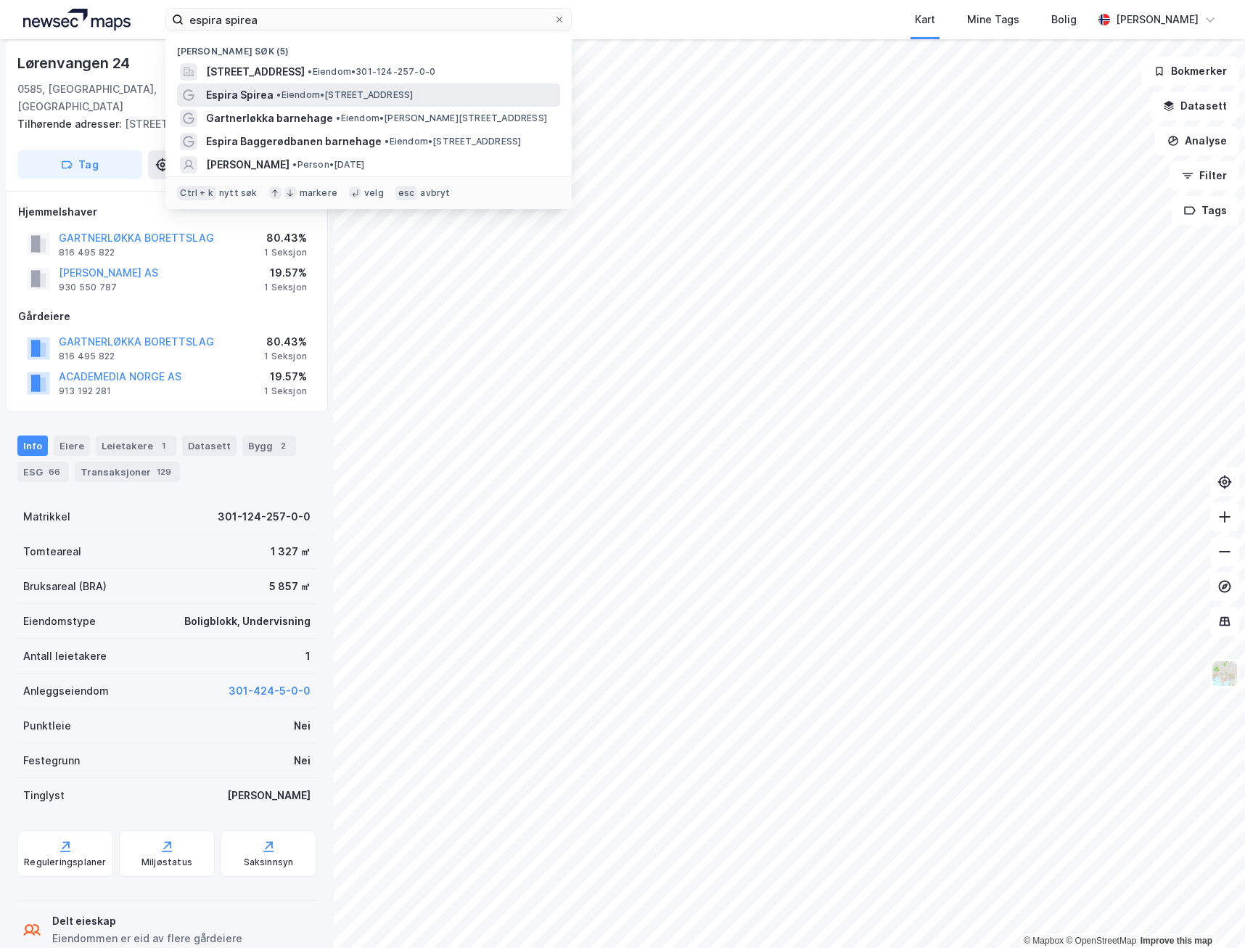
click at [268, 97] on span "Espira Spirea" at bounding box center [239, 94] width 67 height 17
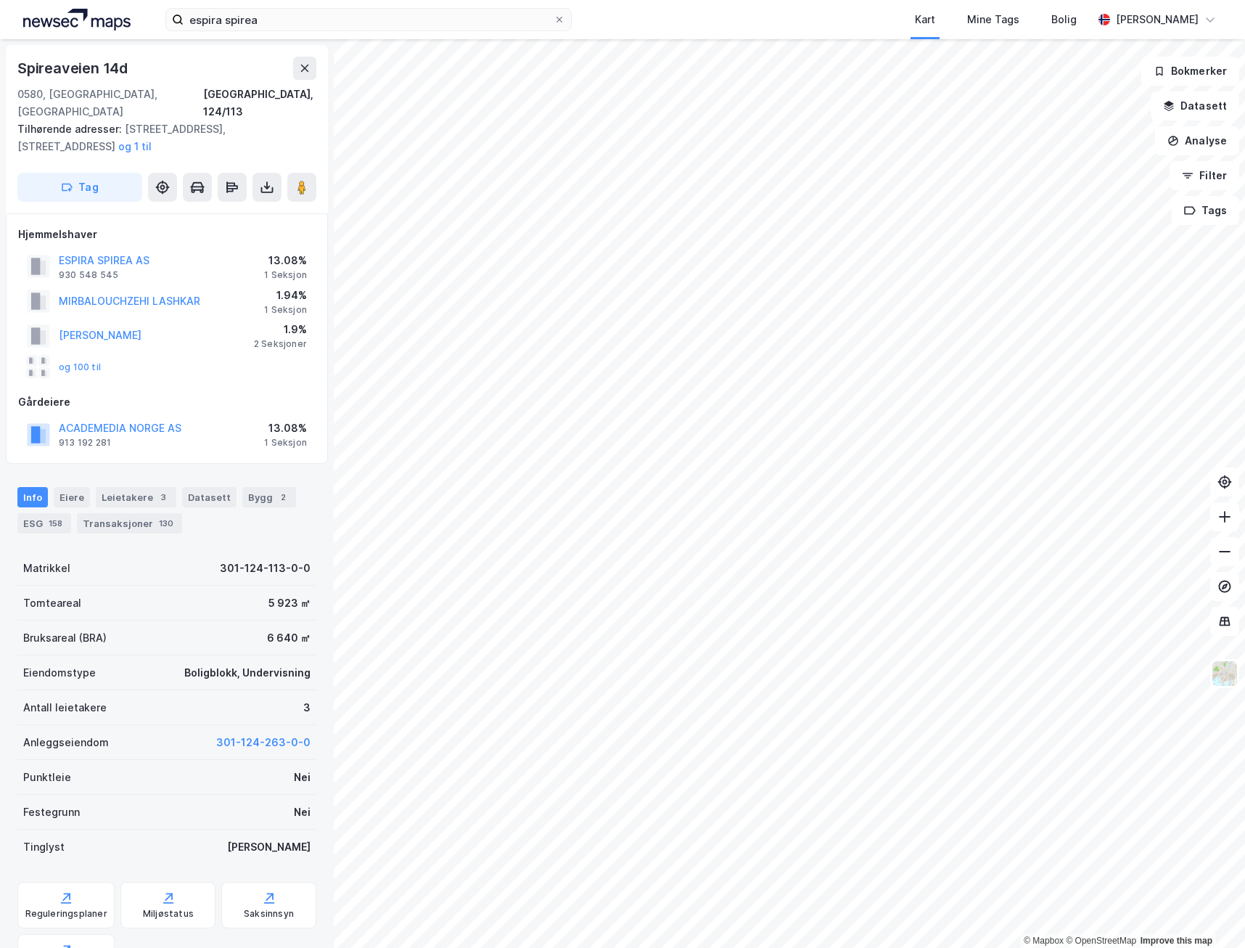
click at [281, 497] on div "Info [PERSON_NAME] 3 Datasett Bygg 2 ESG 158 Transaksjoner 130" at bounding box center [166, 510] width 299 height 46
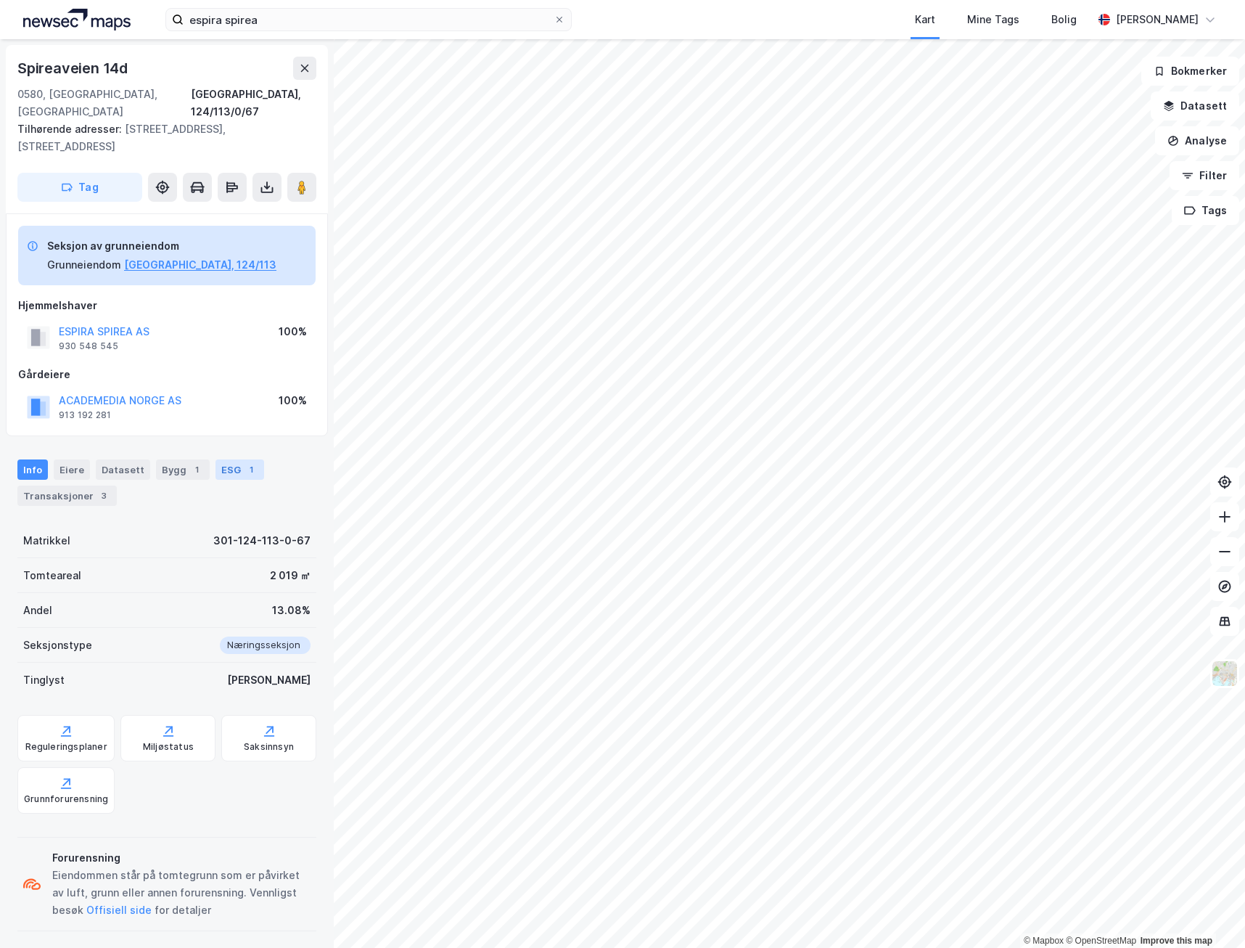
click at [244, 462] on div "1" at bounding box center [251, 469] width 15 height 15
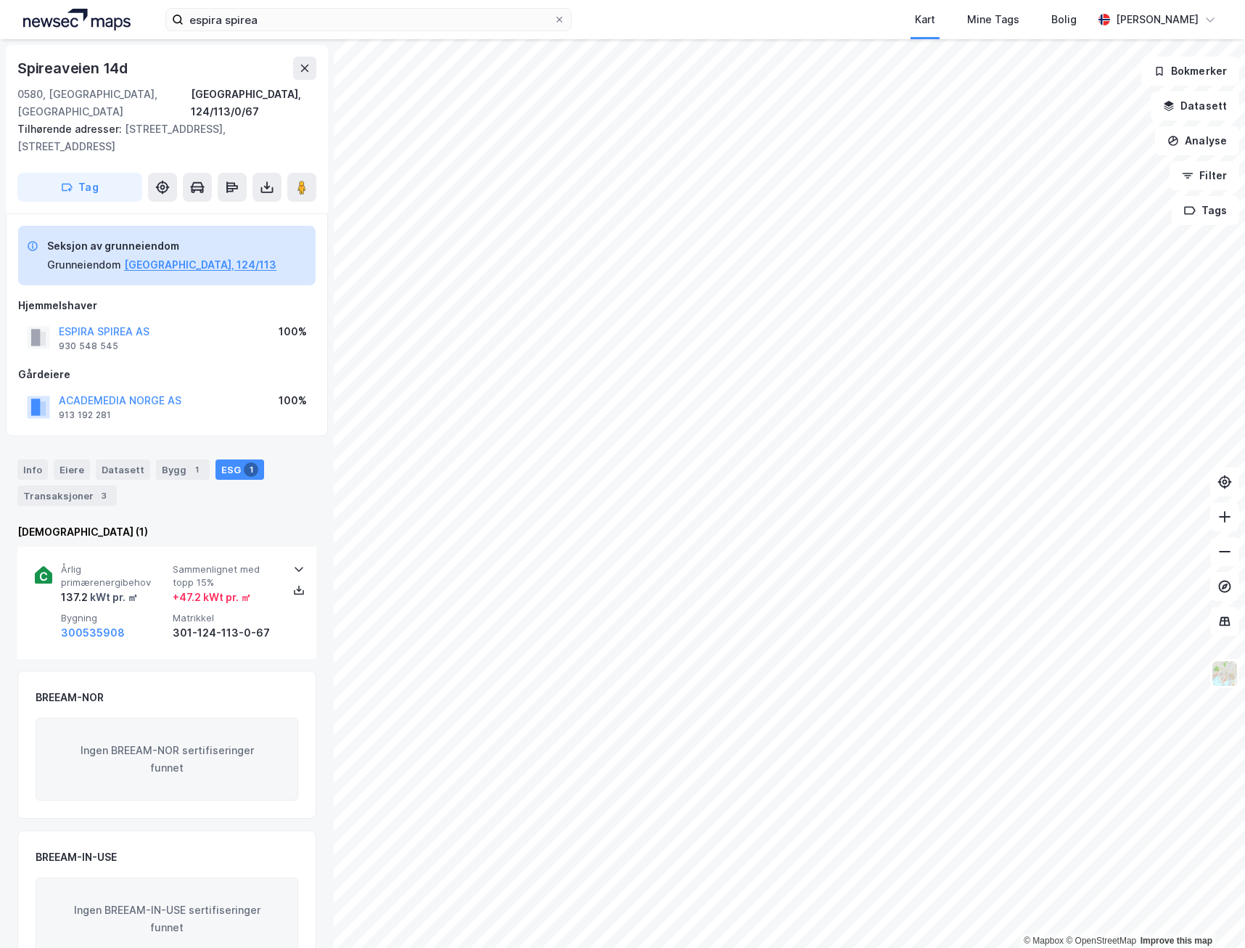
click at [179, 320] on div "ESPIRA SPIREA AS 930 548 545 100%" at bounding box center [167, 337] width 298 height 35
drag, startPoint x: 123, startPoint y: 327, endPoint x: 32, endPoint y: 313, distance: 91.8
click at [32, 323] on div "ESPIRA SPIREA AS 930 548 545" at bounding box center [88, 337] width 123 height 29
copy div "ESPIRA SPIREA AS 930 548 545"
click at [1219, 554] on icon at bounding box center [1225, 551] width 15 height 15
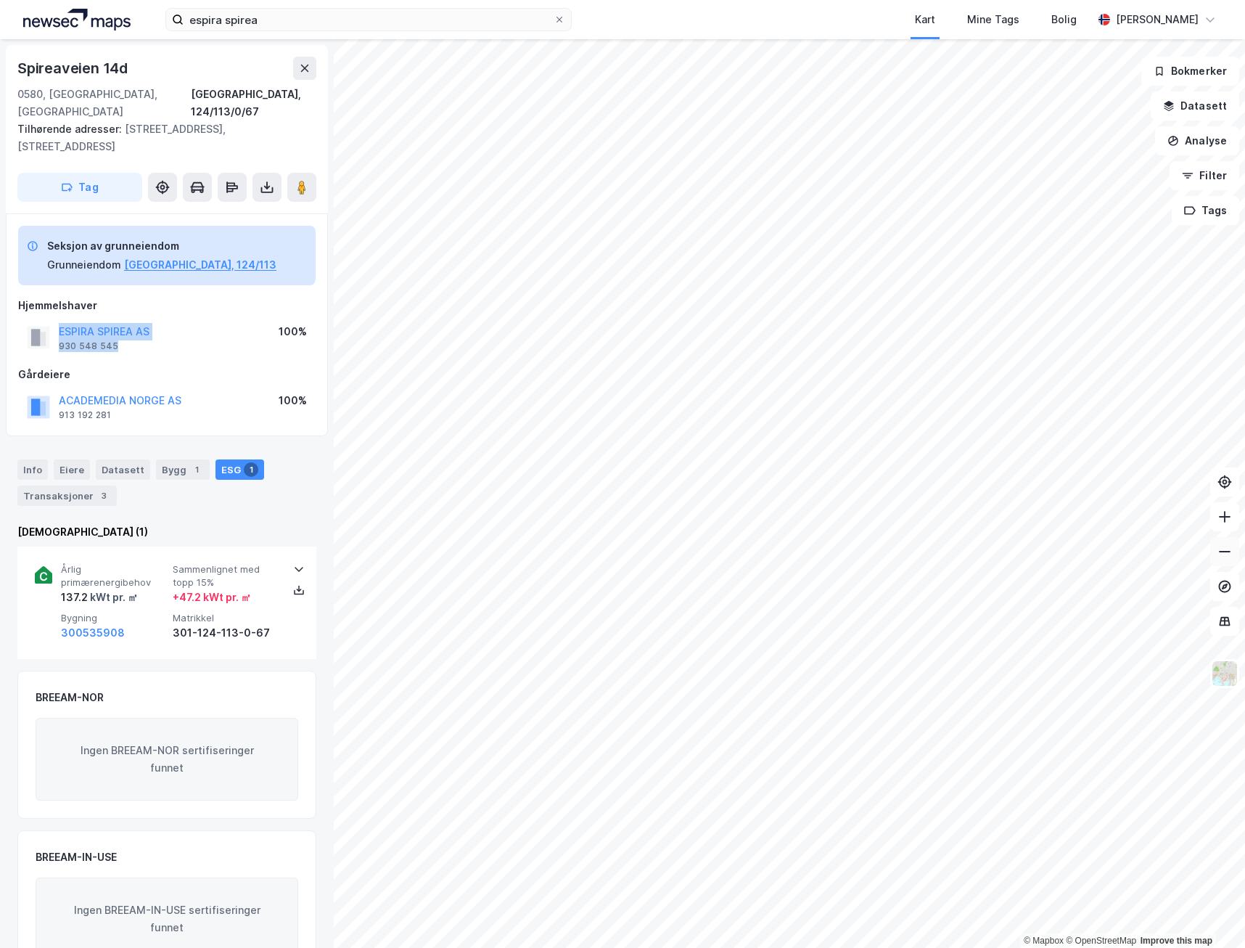
click at [1219, 554] on icon at bounding box center [1225, 551] width 15 height 15
click at [1219, 523] on icon at bounding box center [1225, 516] width 15 height 15
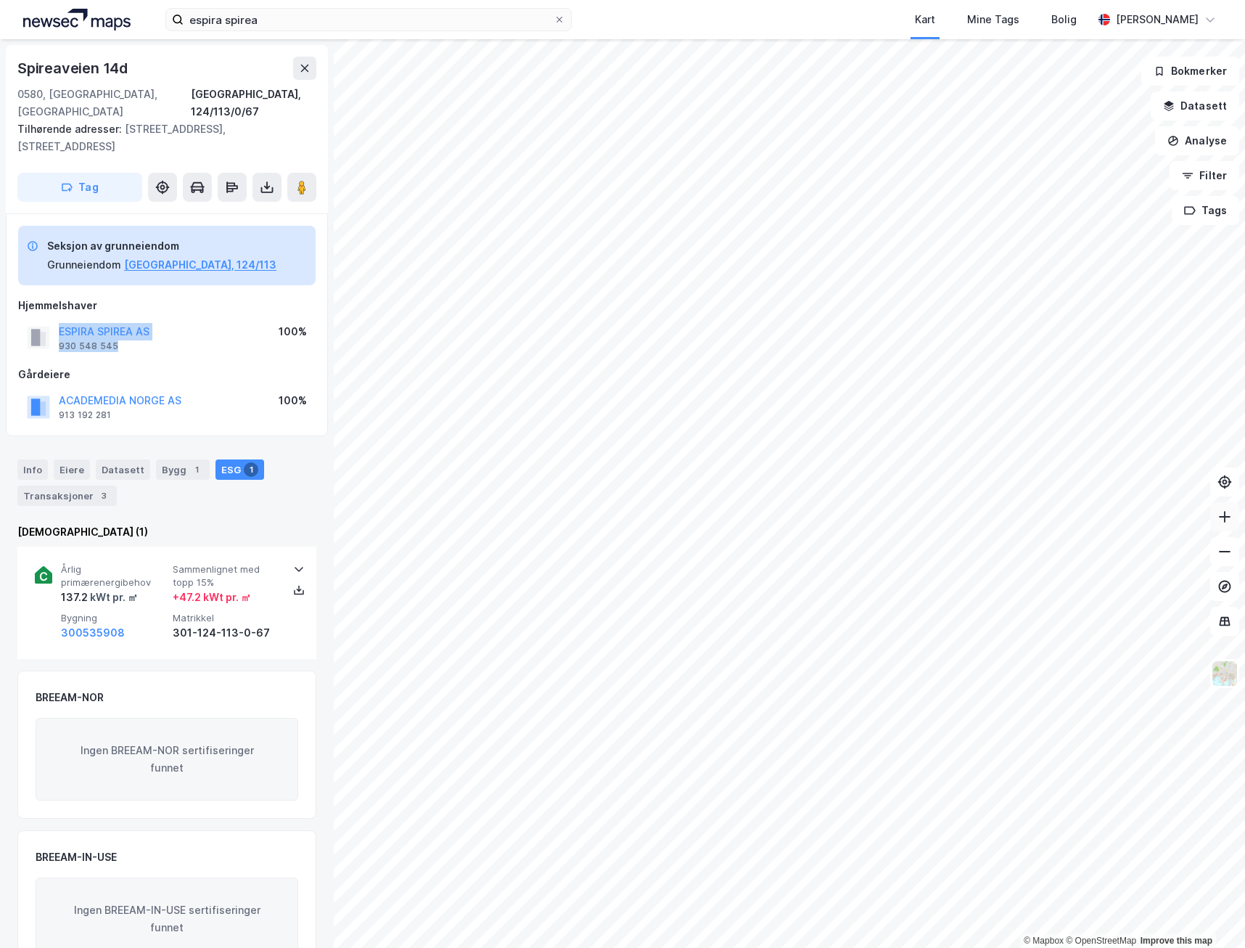
click at [1219, 523] on icon at bounding box center [1225, 516] width 15 height 15
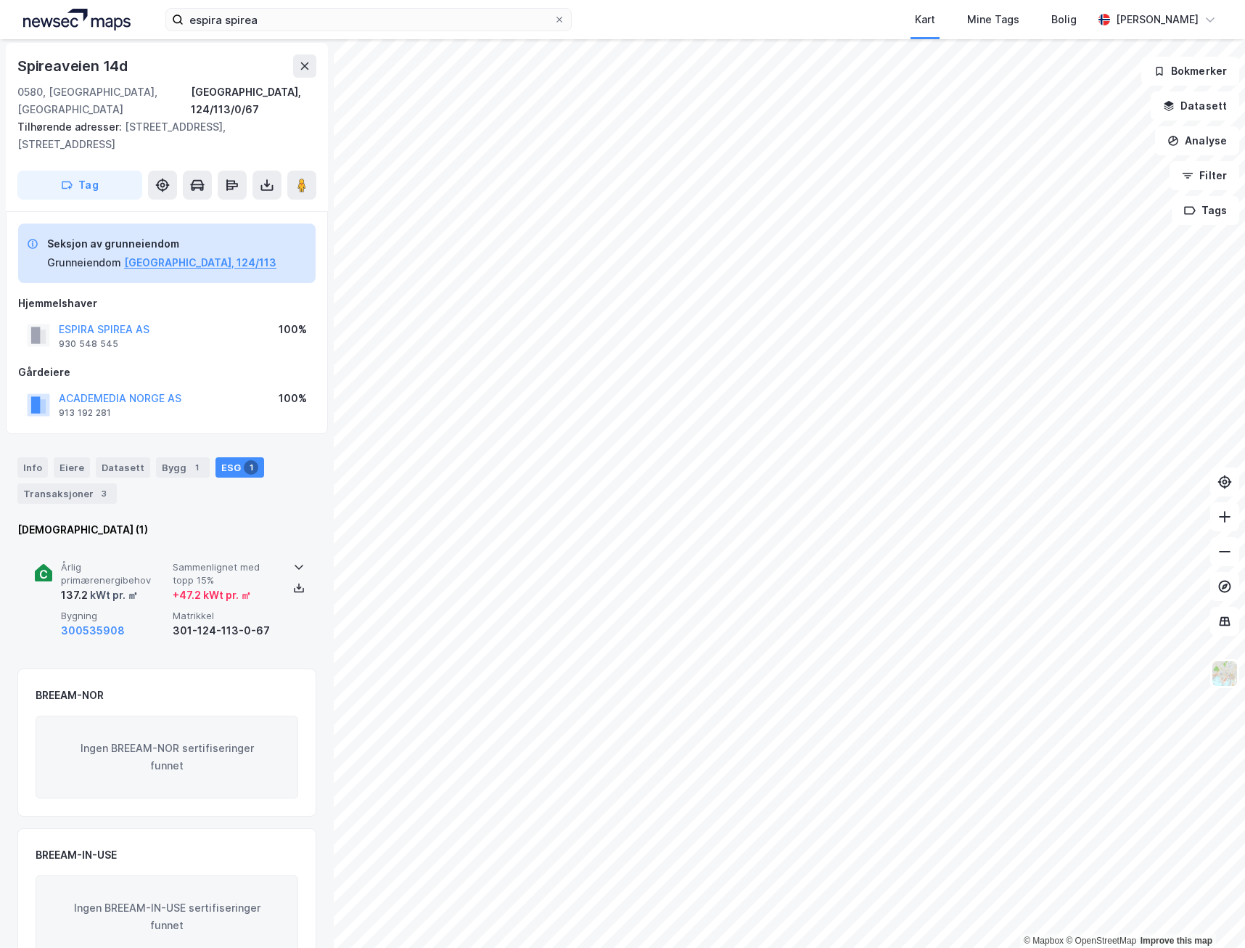
click at [163, 626] on div "Årlig primærenergibehov 137.2 kWt pr. ㎡ Sammenlignet med topp 15% + 47.2 kWt pr…" at bounding box center [167, 600] width 264 height 112
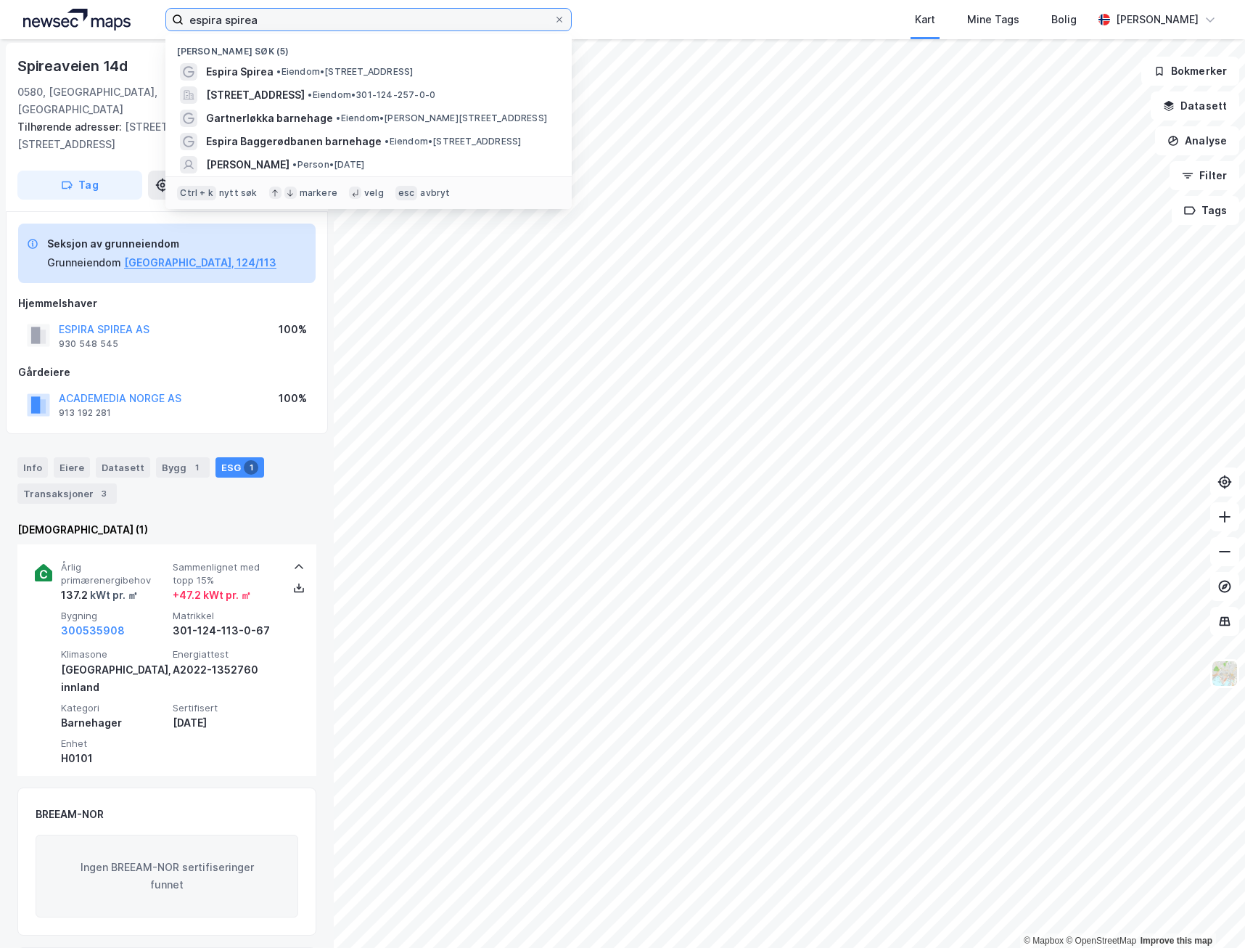
click at [283, 19] on input "espira spirea" at bounding box center [369, 20] width 370 height 22
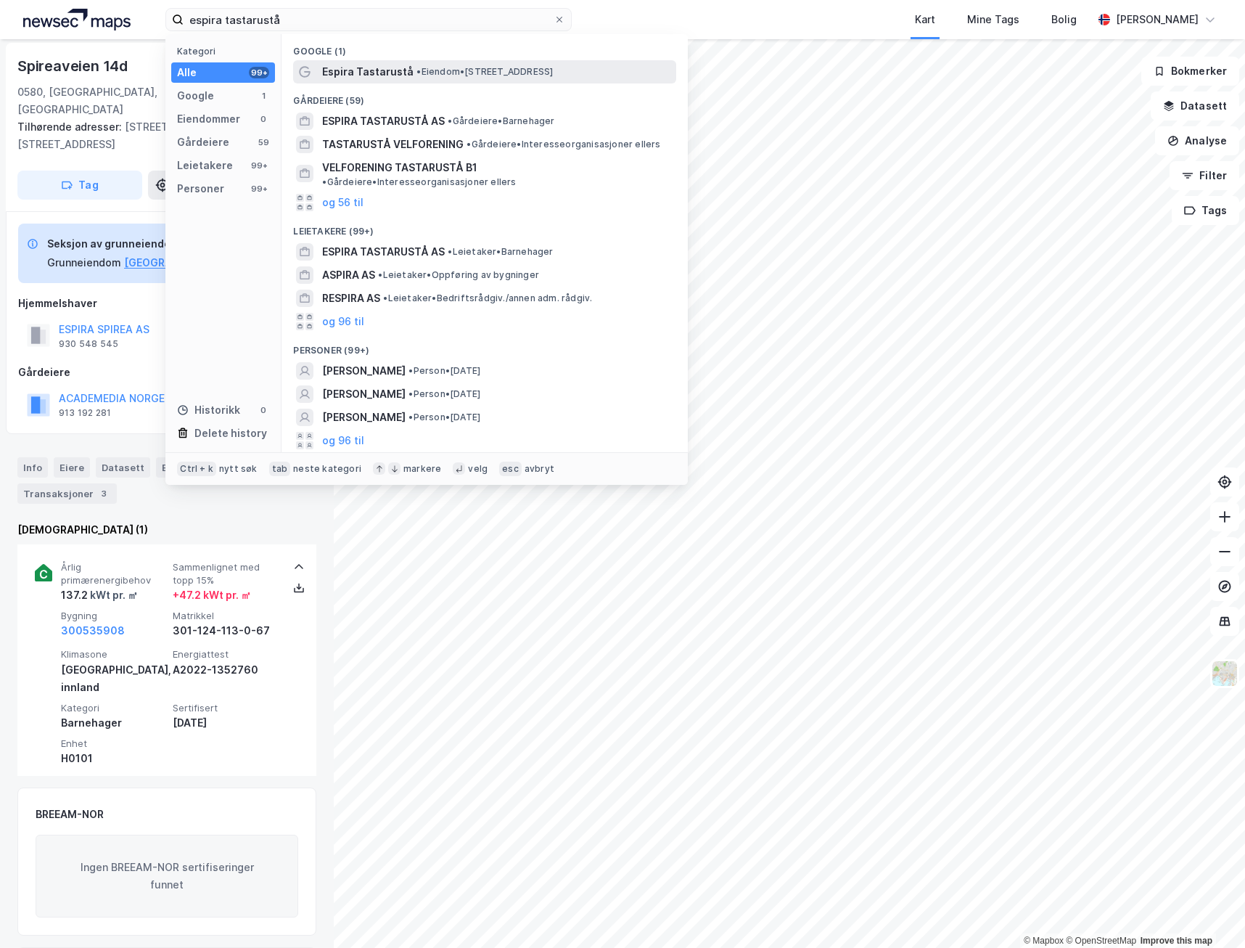
click at [388, 72] on span "Espira Tastarustå" at bounding box center [367, 71] width 91 height 17
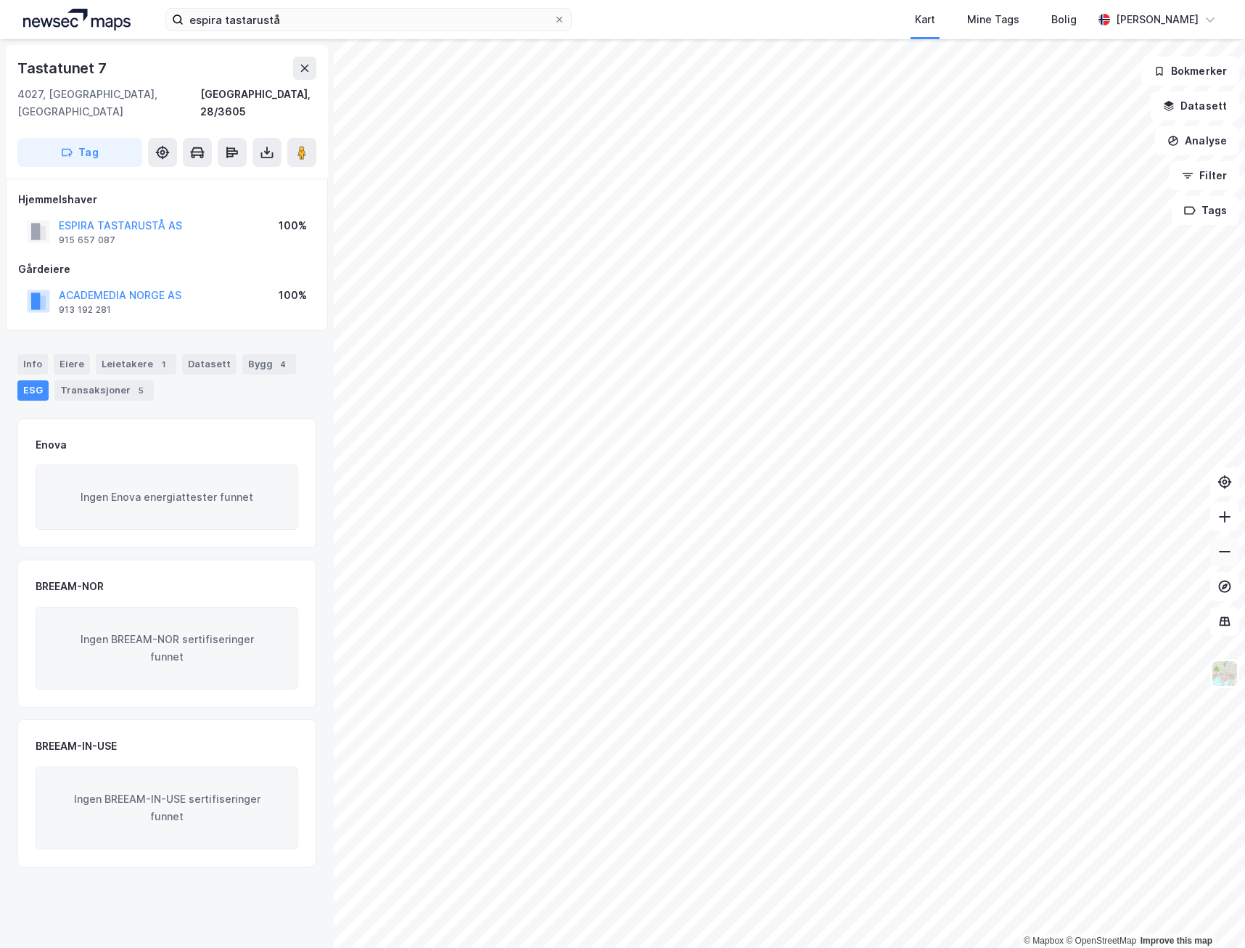
click at [1219, 558] on icon at bounding box center [1225, 551] width 15 height 15
click at [1219, 553] on icon at bounding box center [1225, 551] width 15 height 15
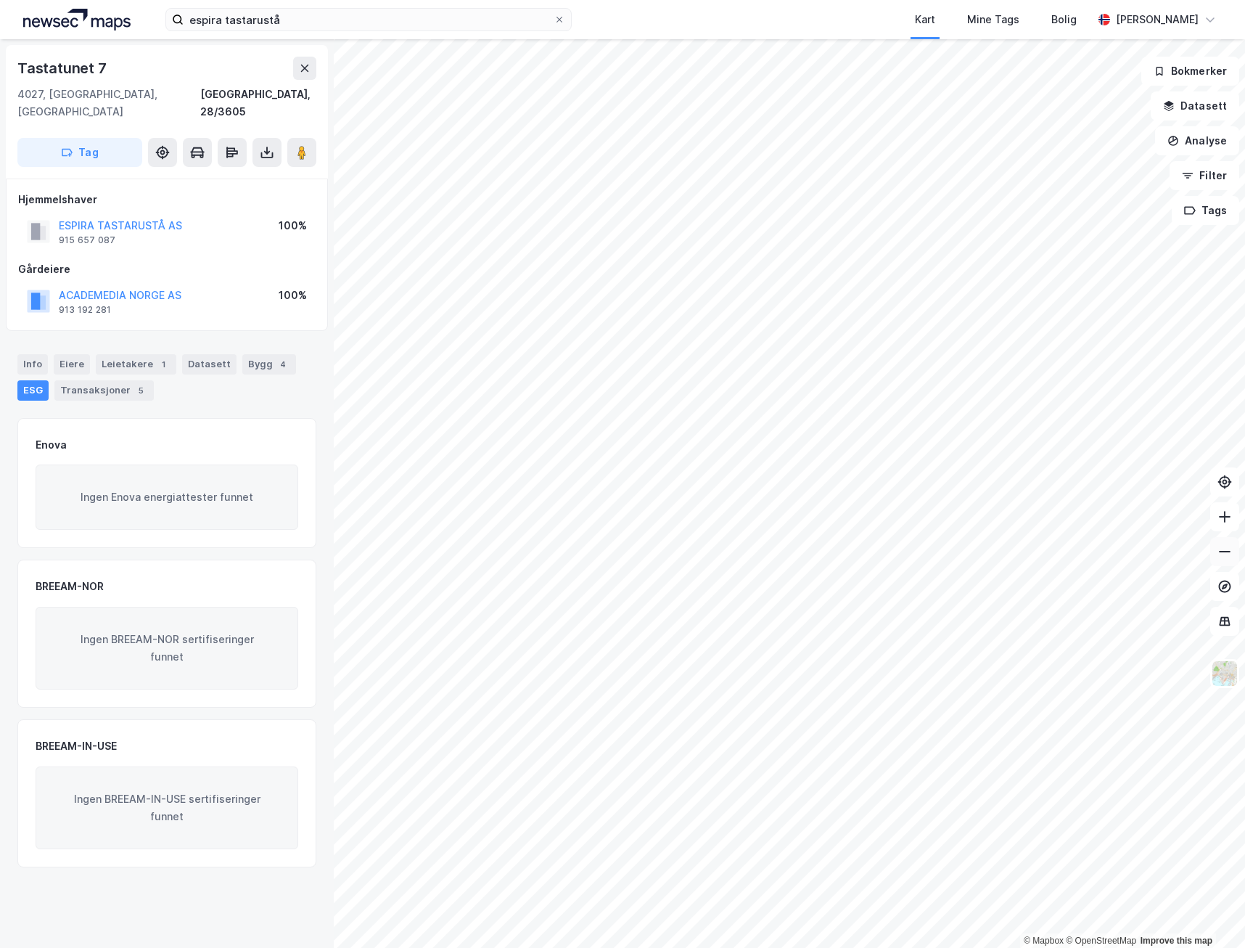
click at [1219, 553] on icon at bounding box center [1225, 551] width 15 height 15
click at [1219, 519] on icon at bounding box center [1225, 516] width 15 height 15
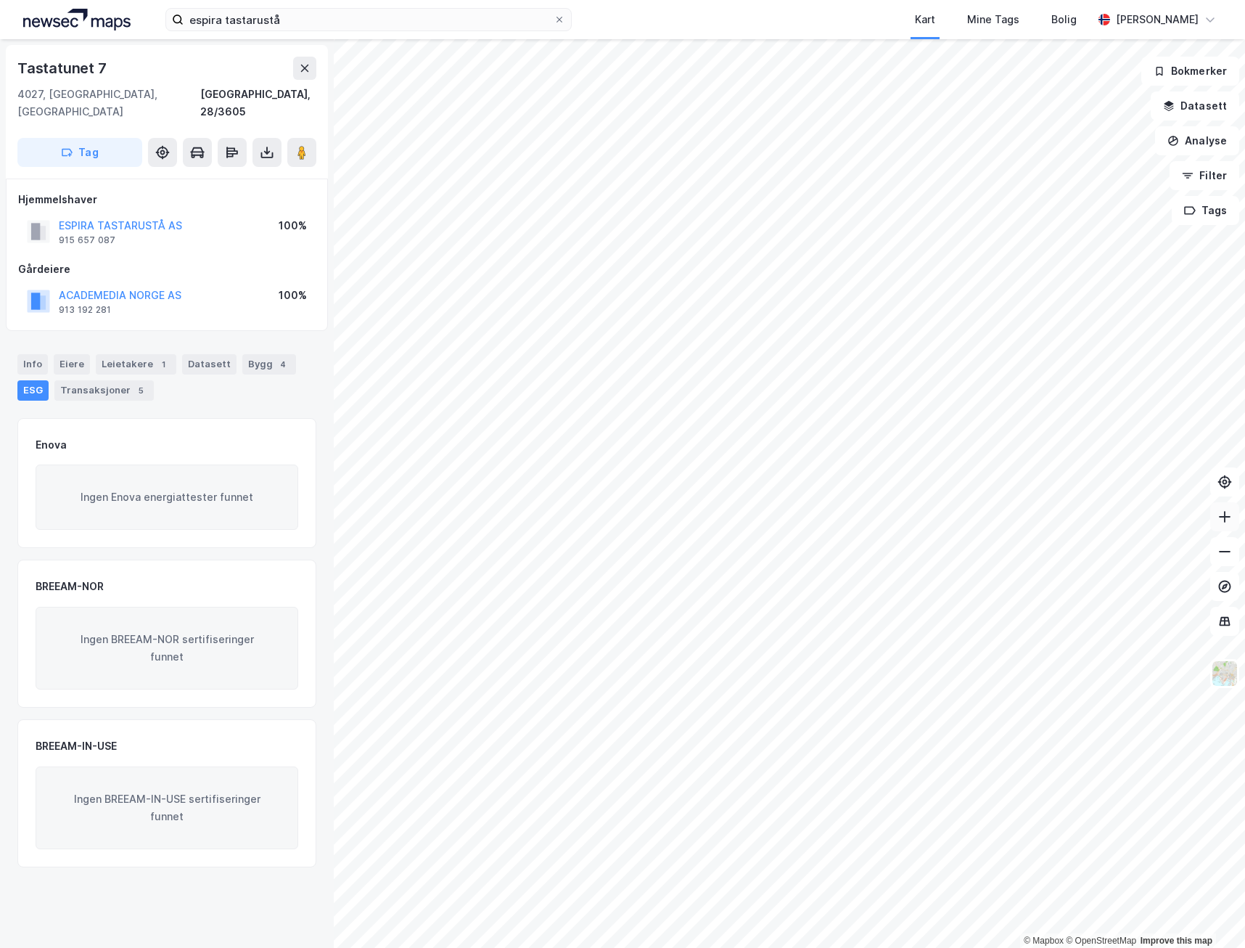
click at [1219, 519] on icon at bounding box center [1225, 516] width 15 height 15
click at [33, 354] on div "Info" at bounding box center [32, 364] width 30 height 20
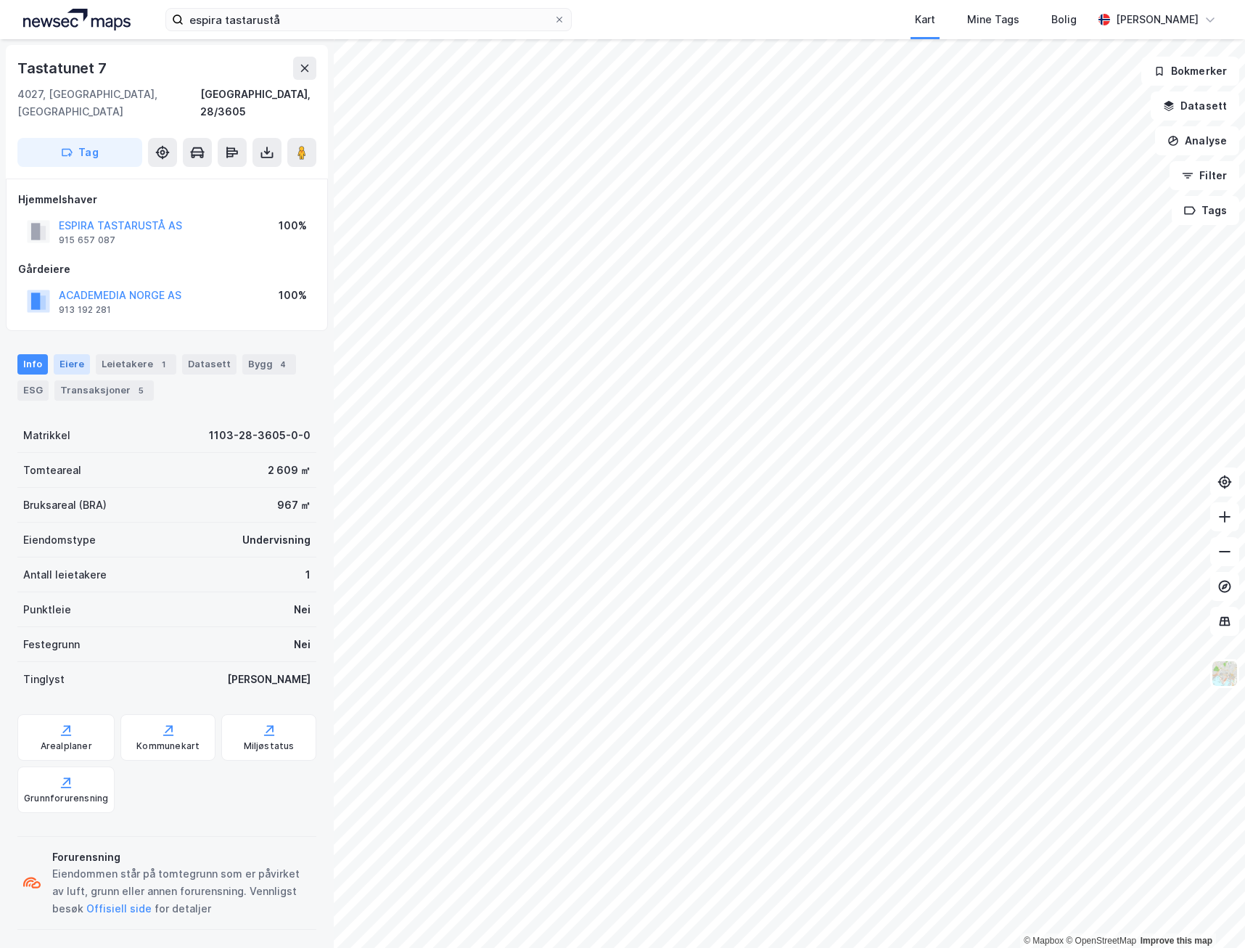
click at [67, 354] on div "Eiere" at bounding box center [72, 364] width 36 height 20
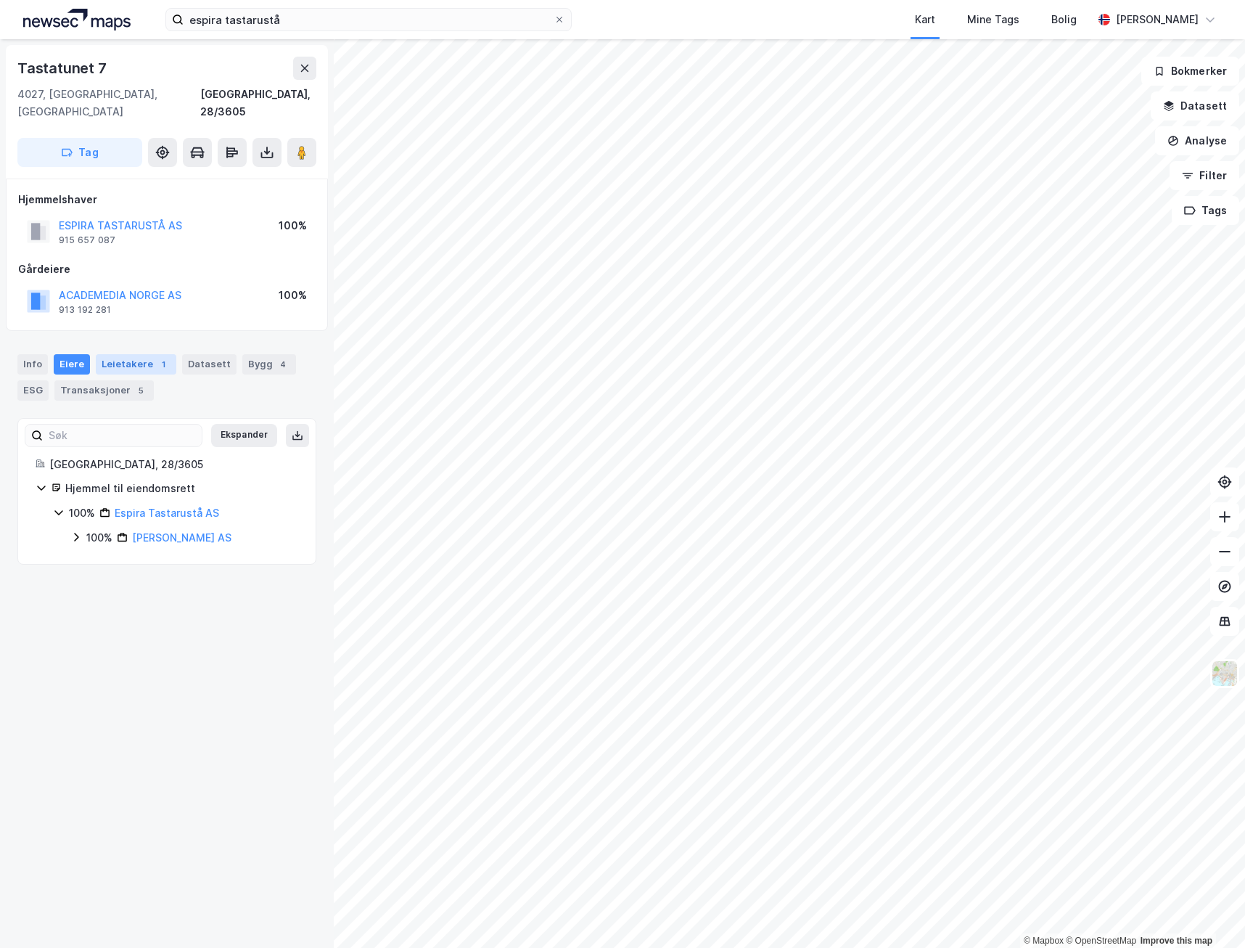
click at [135, 354] on div "Leietakere 1" at bounding box center [136, 364] width 81 height 20
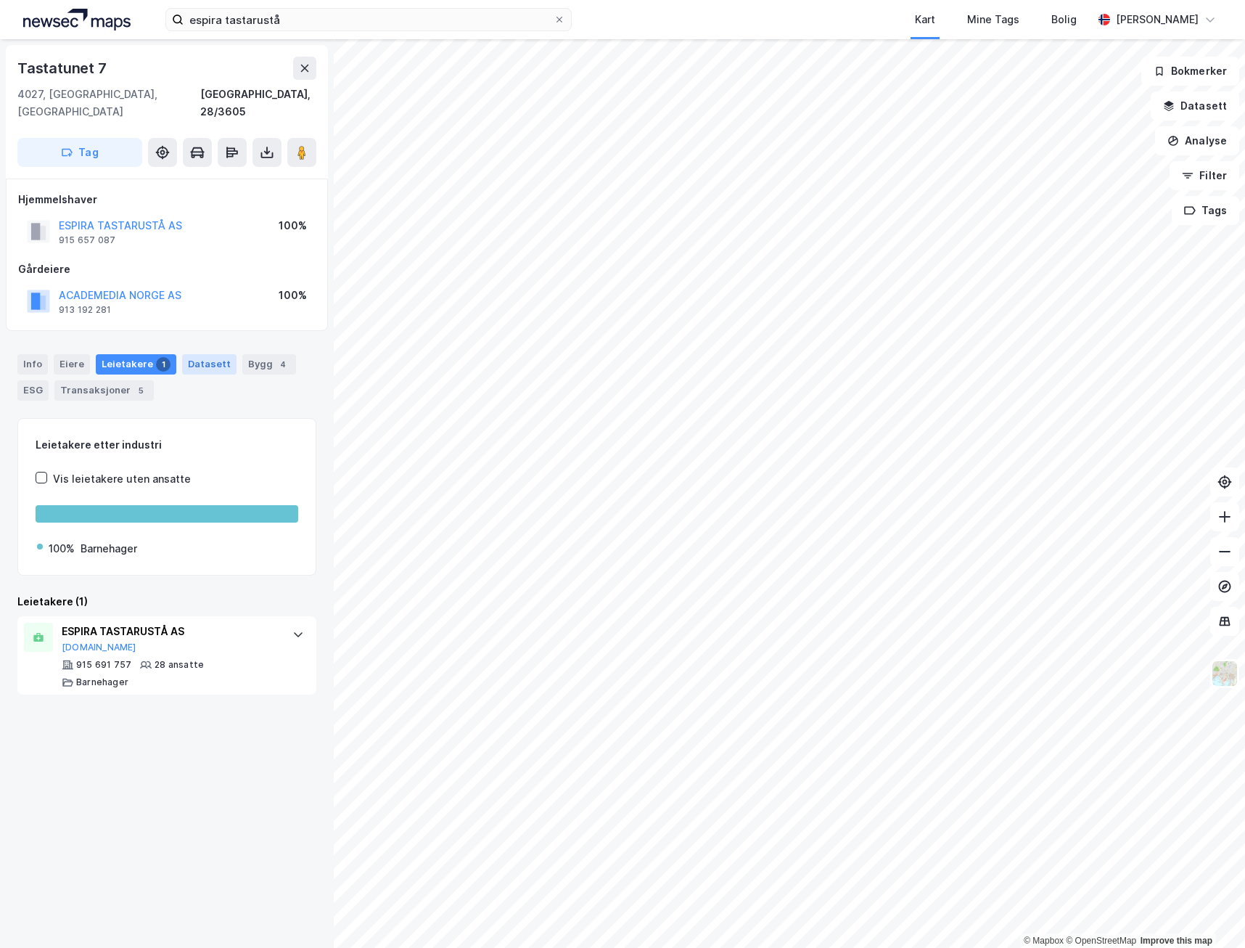
click at [200, 354] on div "Datasett" at bounding box center [209, 364] width 54 height 20
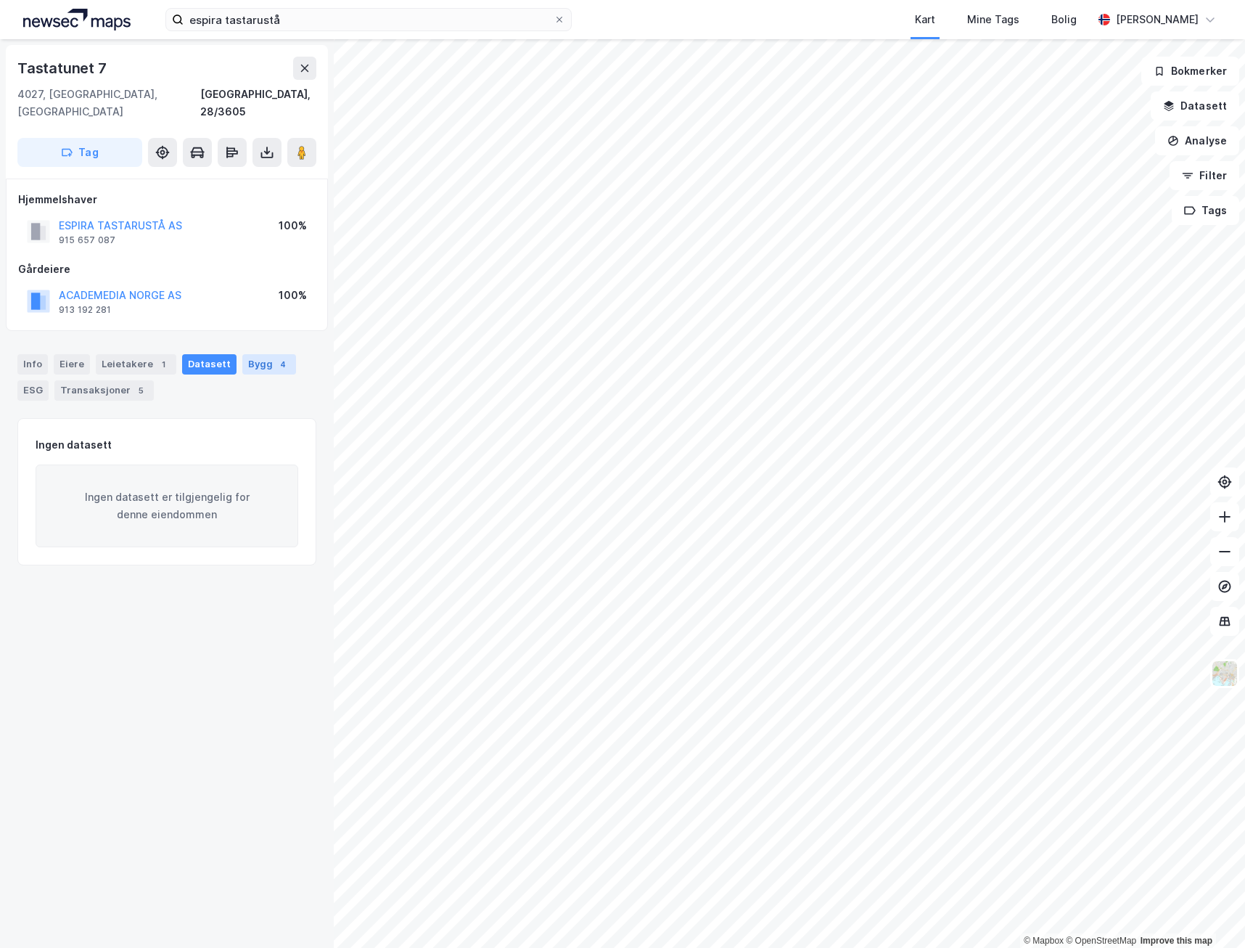
click at [251, 354] on div "Bygg 4" at bounding box center [269, 364] width 54 height 20
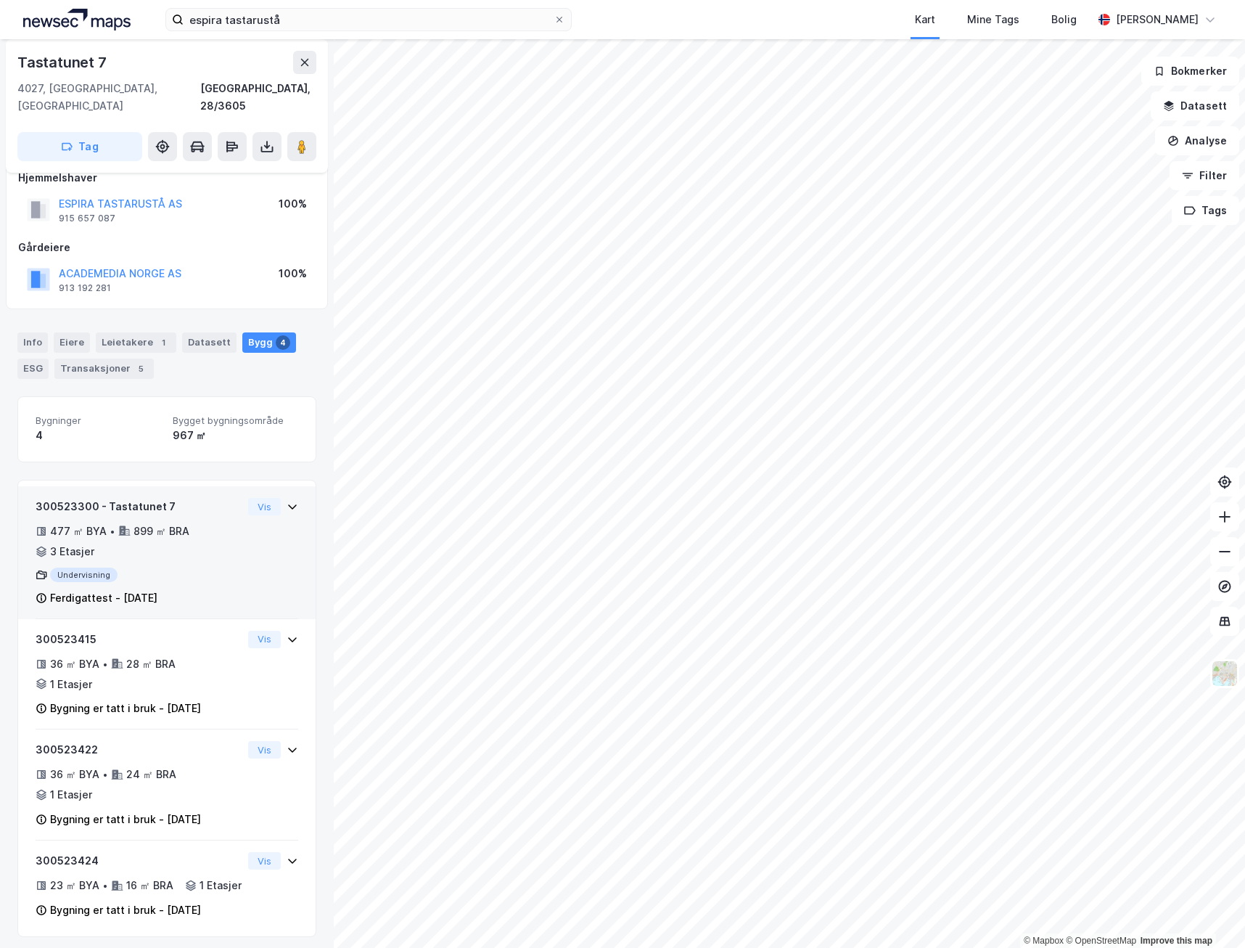
scroll to position [31, 0]
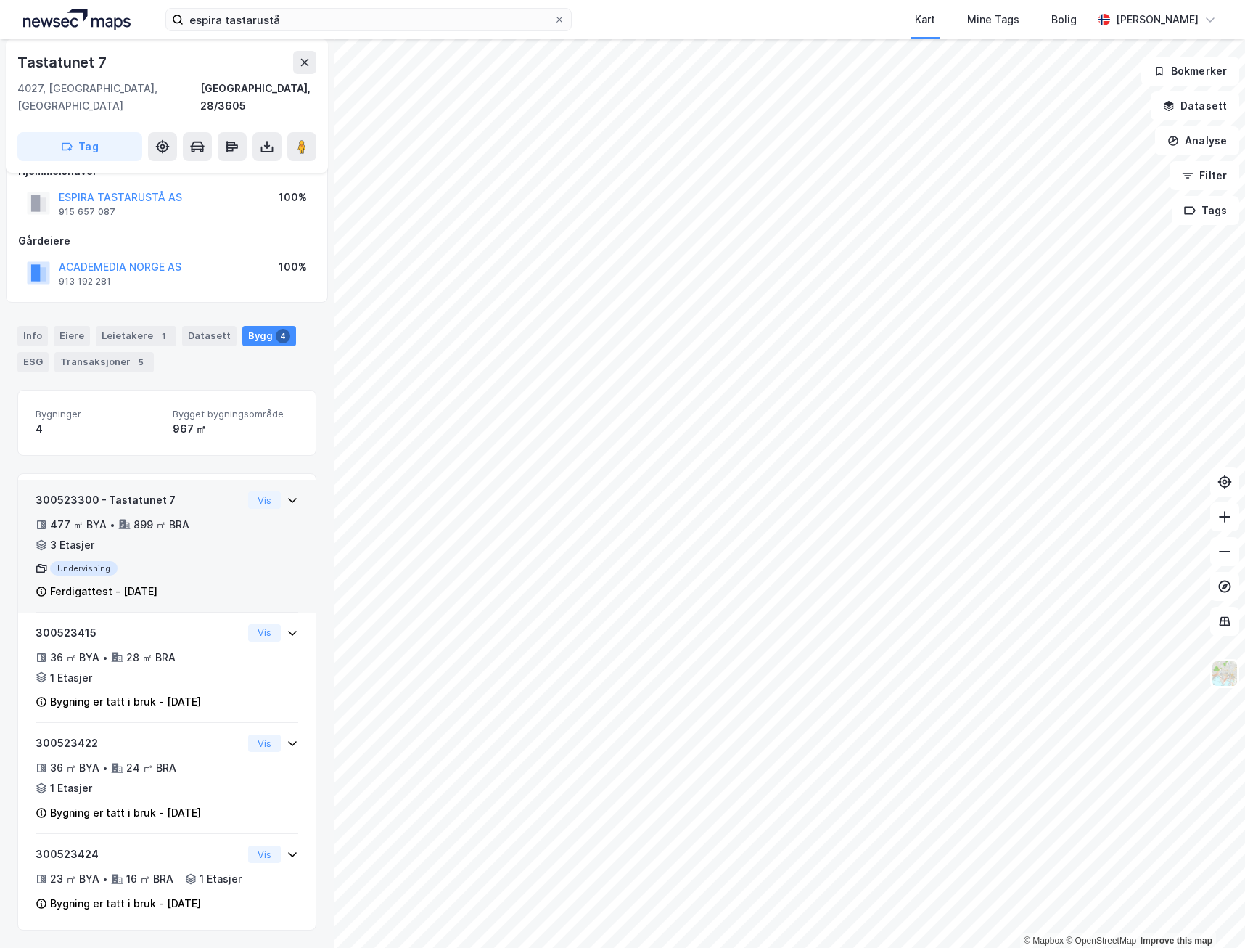
click at [237, 524] on div "300523300 - Tastatunet 7 477 ㎡ BYA • 899 ㎡ BRA • 3 Etasjer Undervisning Ferdiga…" at bounding box center [167, 551] width 263 height 121
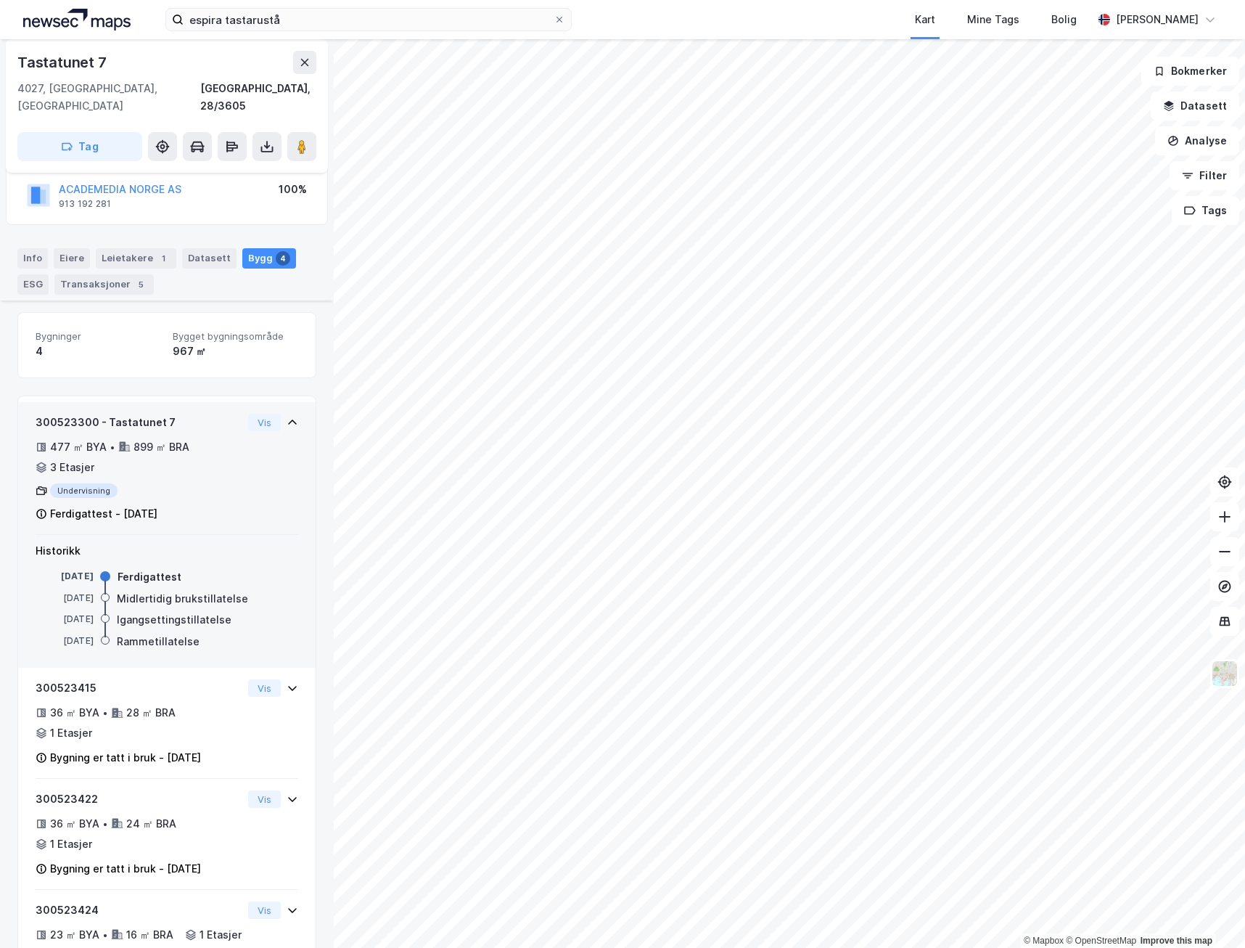
scroll to position [165, 0]
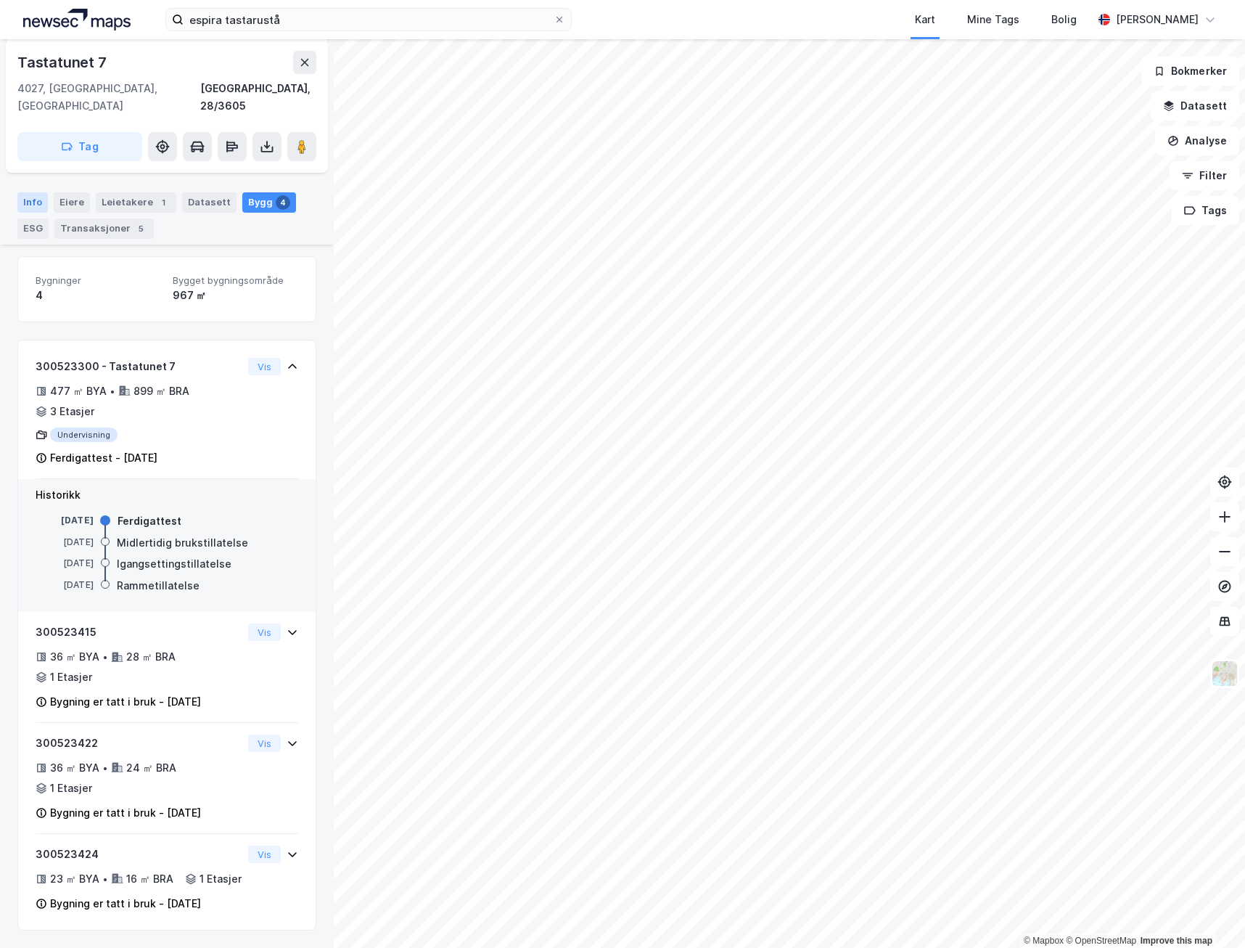
click at [31, 192] on div "Info" at bounding box center [32, 202] width 30 height 20
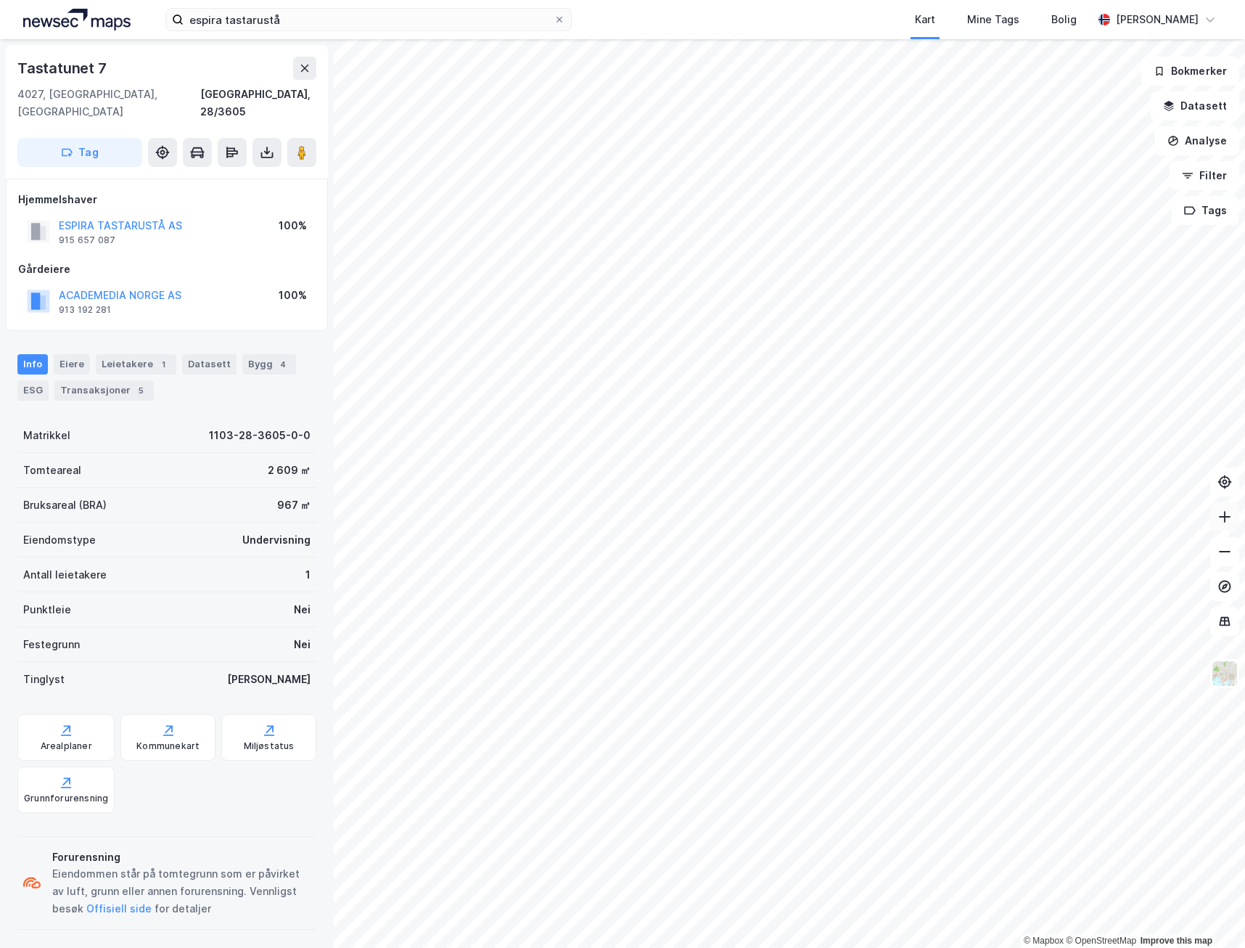
click at [1219, 525] on button at bounding box center [1225, 516] width 29 height 29
click at [40, 380] on div "ESG" at bounding box center [32, 390] width 31 height 20
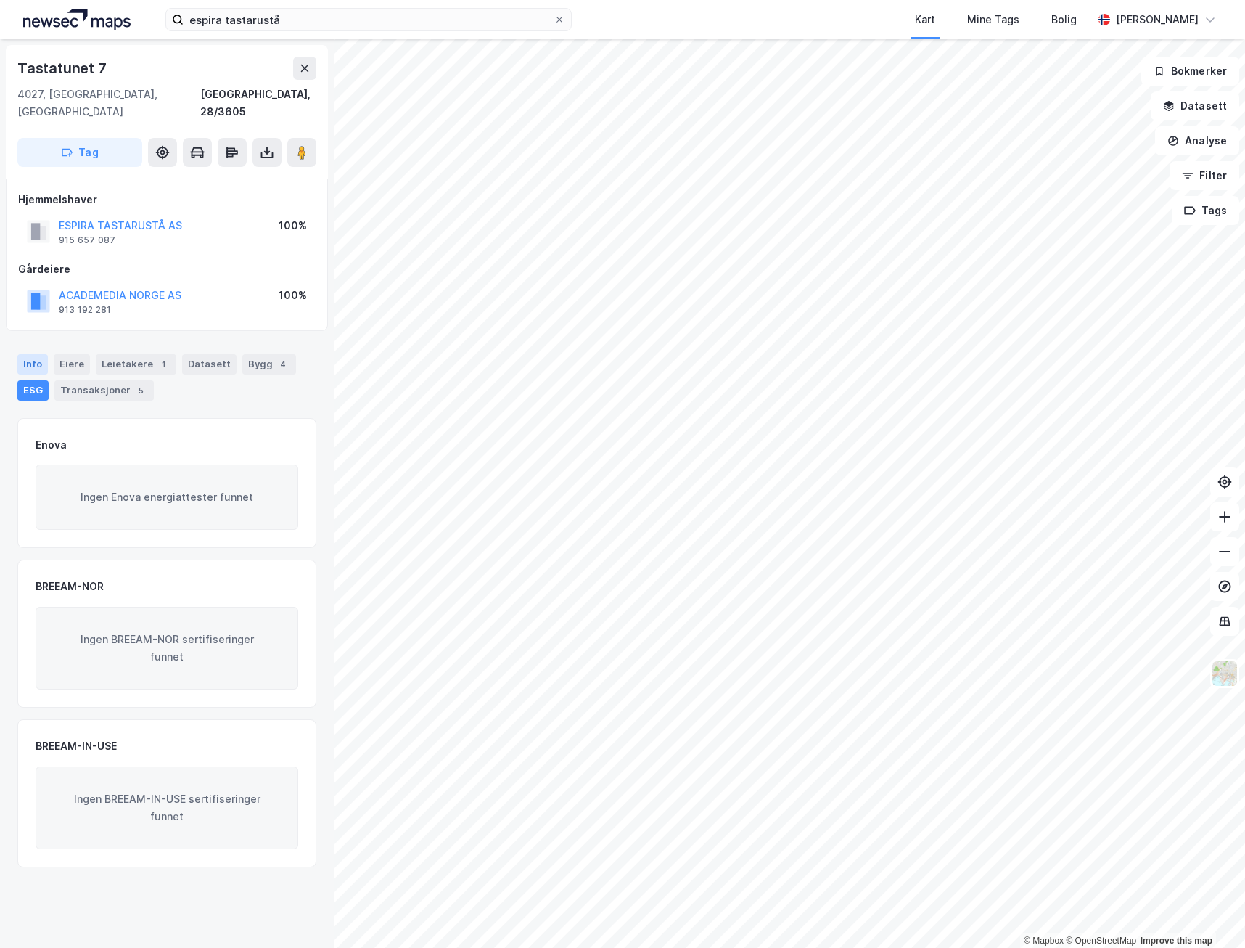
click at [30, 354] on div "Info" at bounding box center [32, 364] width 30 height 20
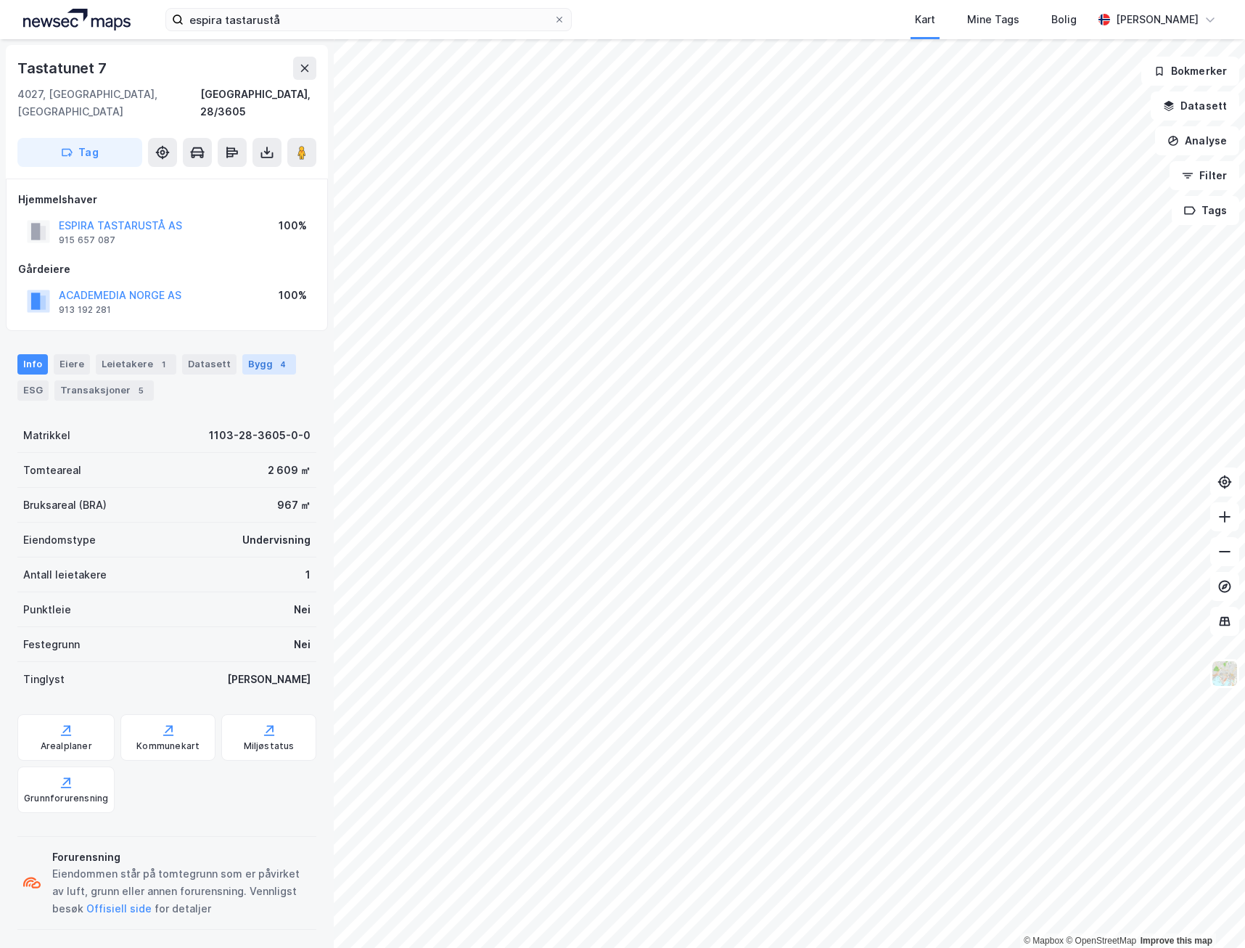
click at [254, 354] on div "Bygg 4" at bounding box center [269, 364] width 54 height 20
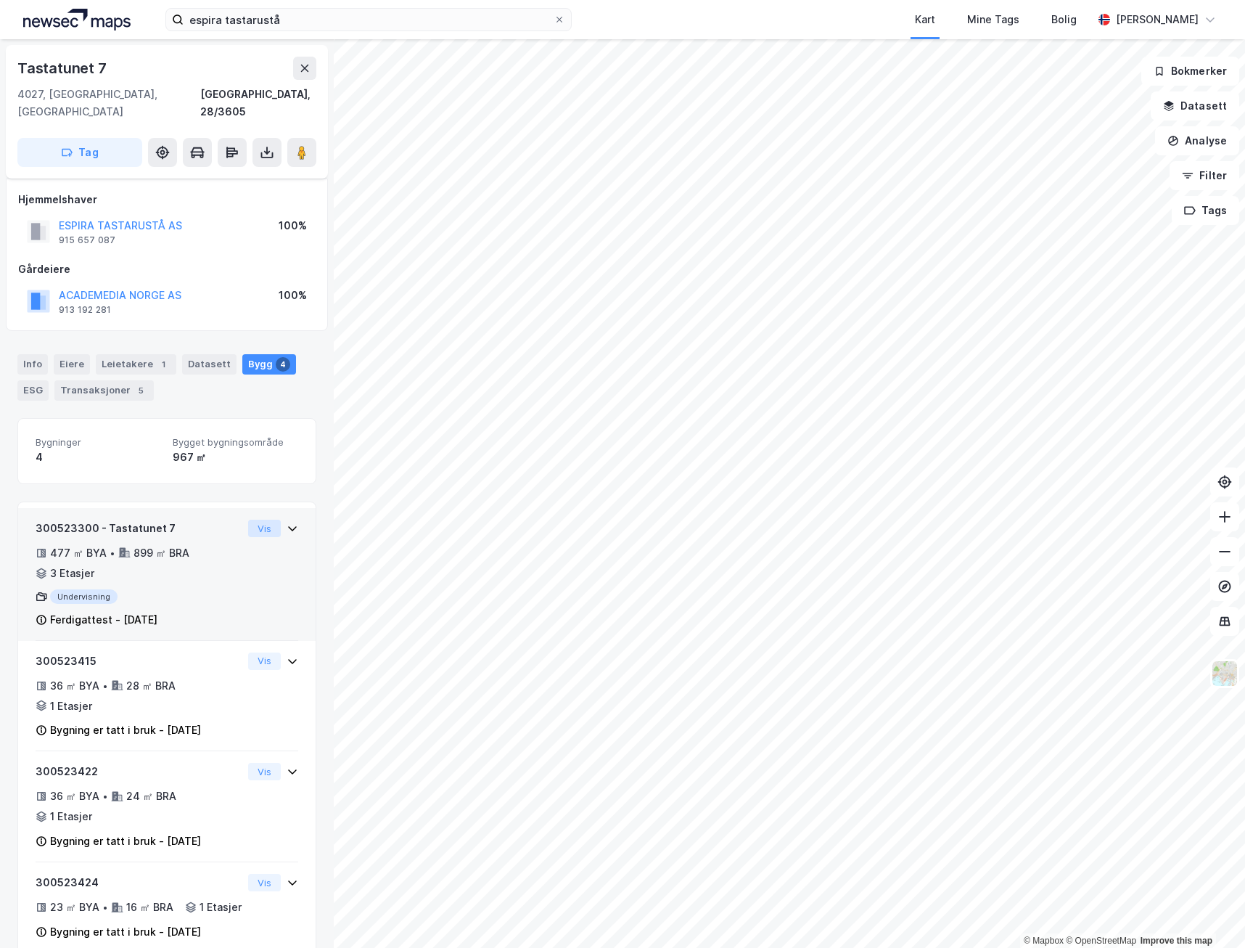
scroll to position [31, 0]
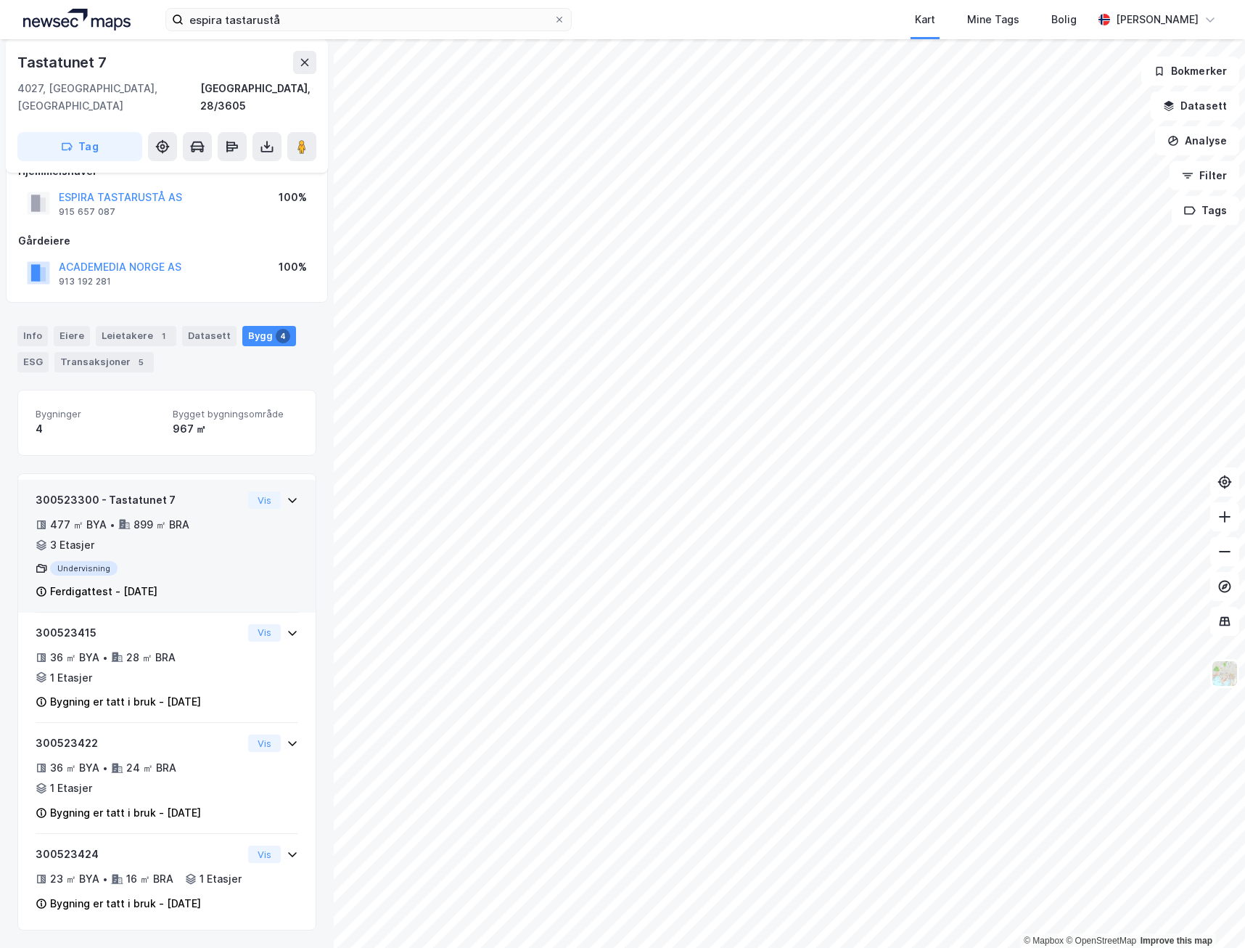
click at [243, 519] on div "300523300 - Tastatunet 7 477 ㎡ BYA • 899 ㎡ BRA • 3 Etasjer Undervisning Ferdiga…" at bounding box center [167, 551] width 263 height 121
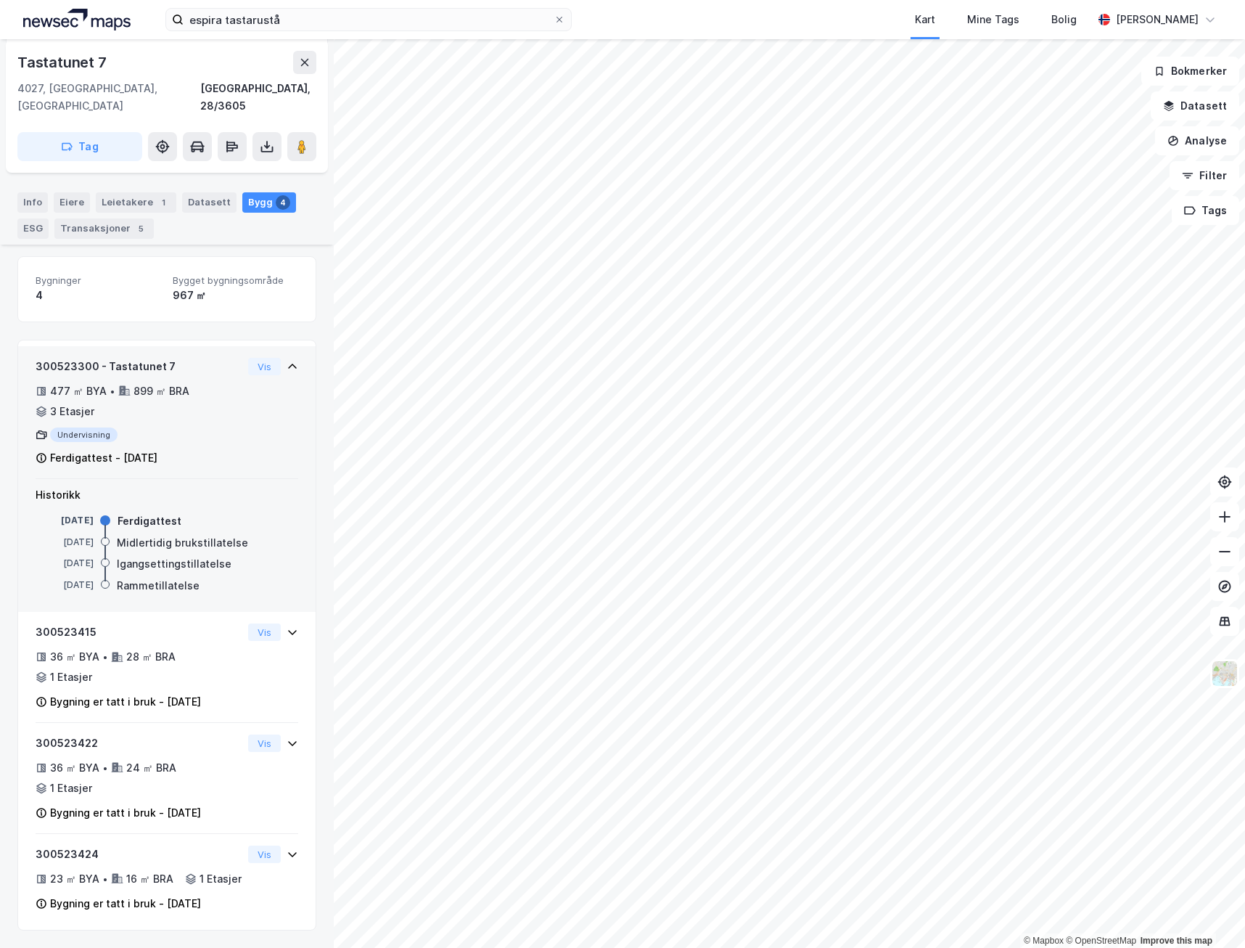
scroll to position [165, 0]
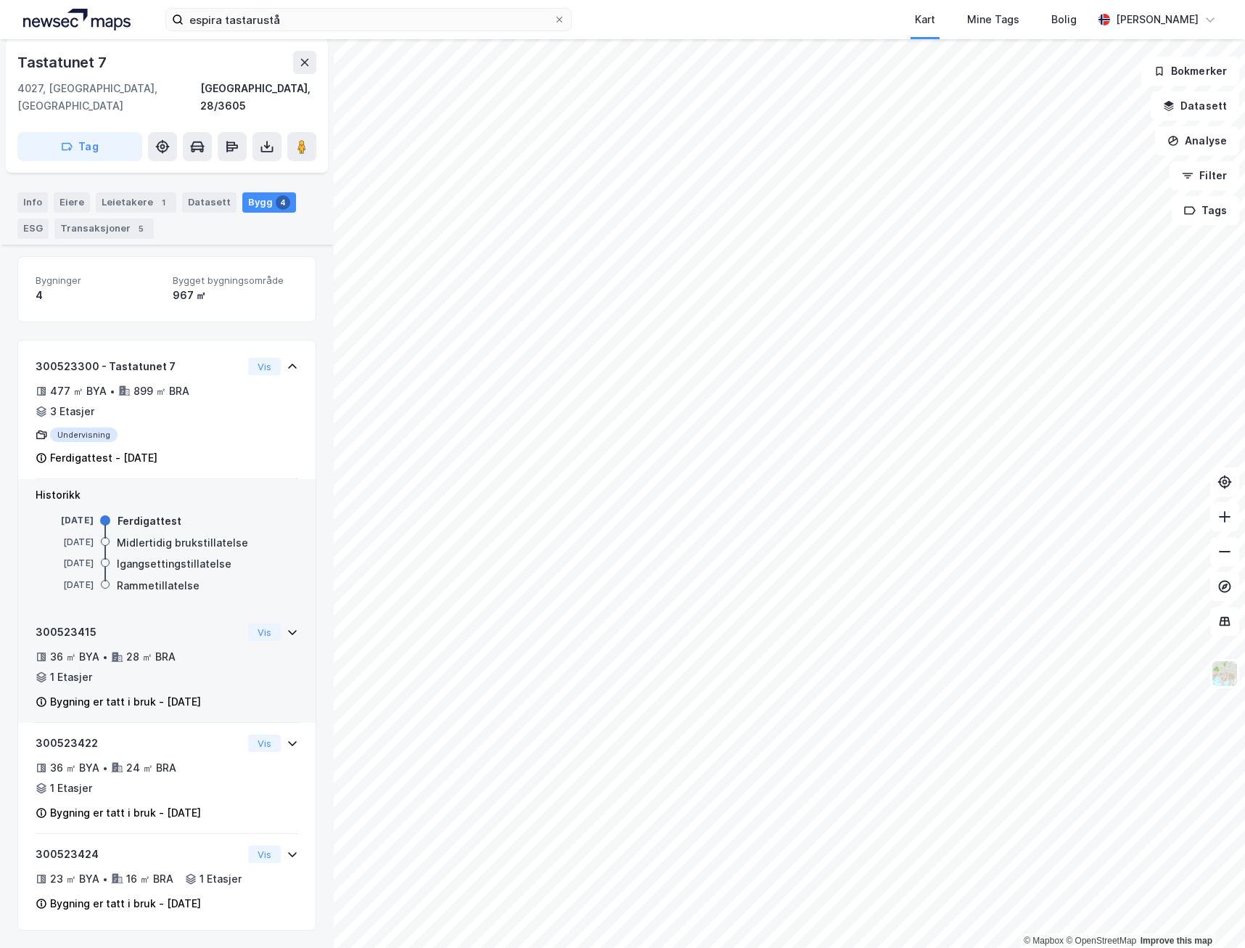
click at [213, 648] on div "36 ㎡ BYA • 28 ㎡ BRA • 1 Etasjer" at bounding box center [139, 667] width 207 height 38
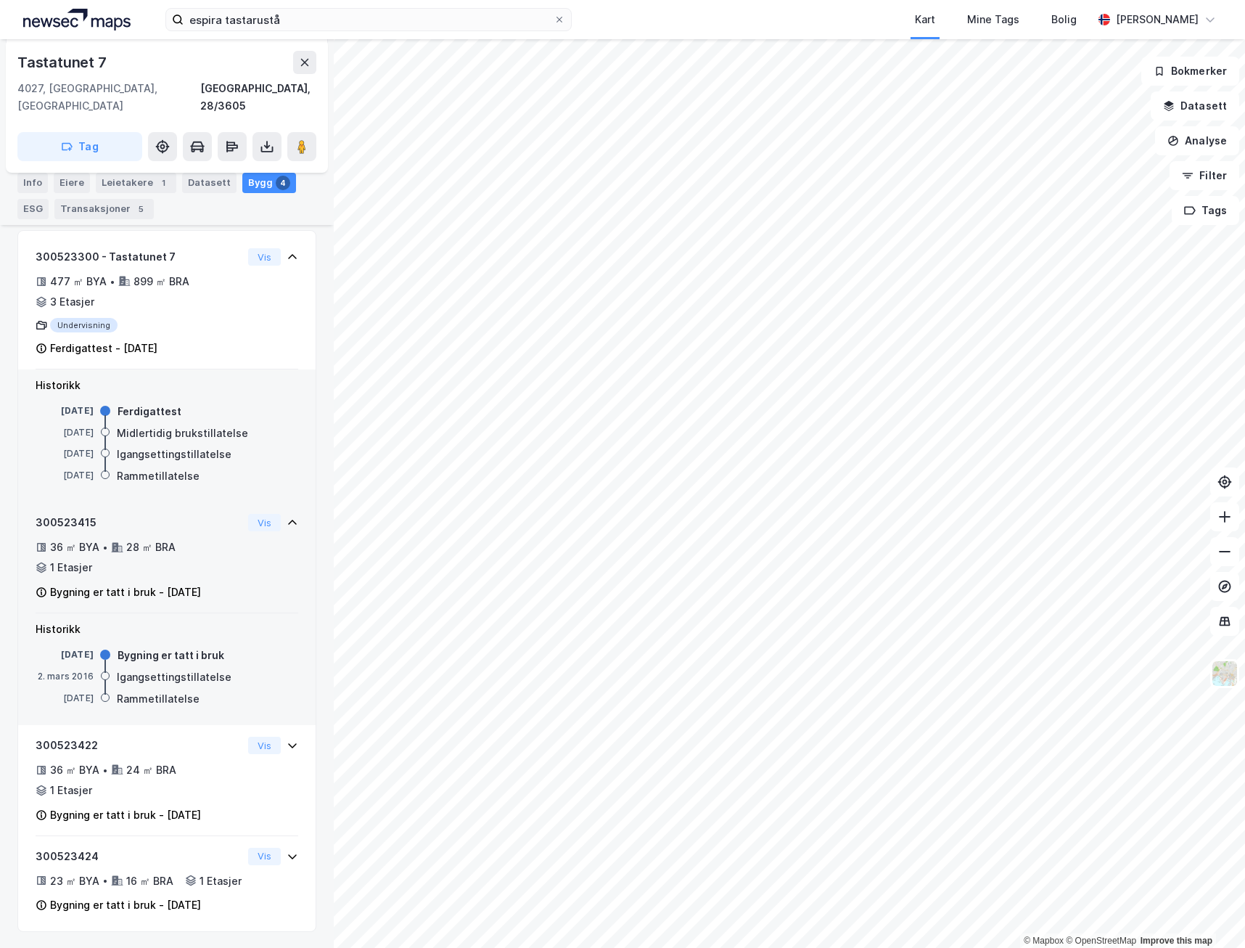
scroll to position [276, 0]
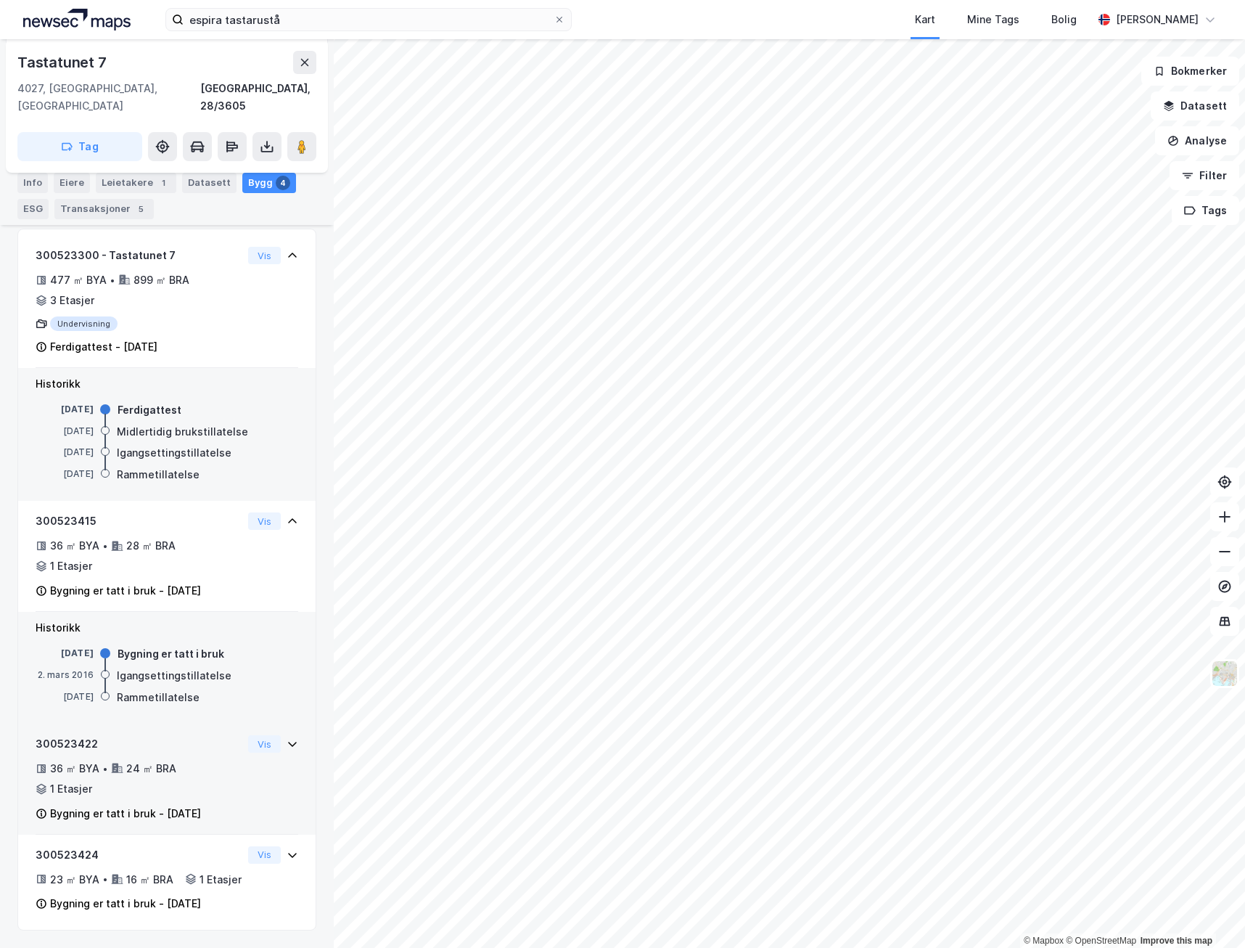
click at [241, 769] on div "300523422 36 ㎡ BYA • 24 ㎡ BRA • 1 Etasjer Bygning er tatt i bruk - [DATE] Vis" at bounding box center [167, 784] width 263 height 99
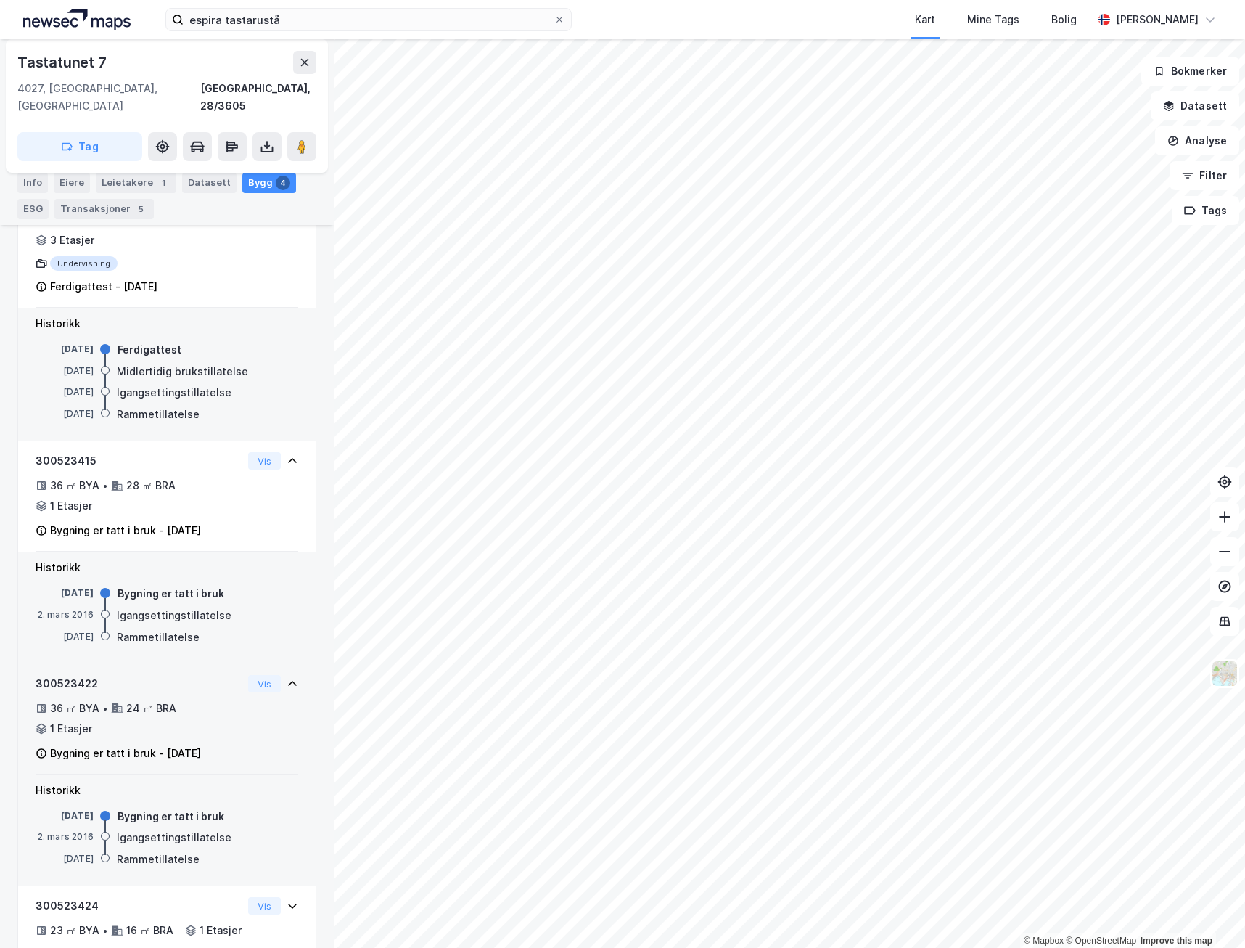
scroll to position [388, 0]
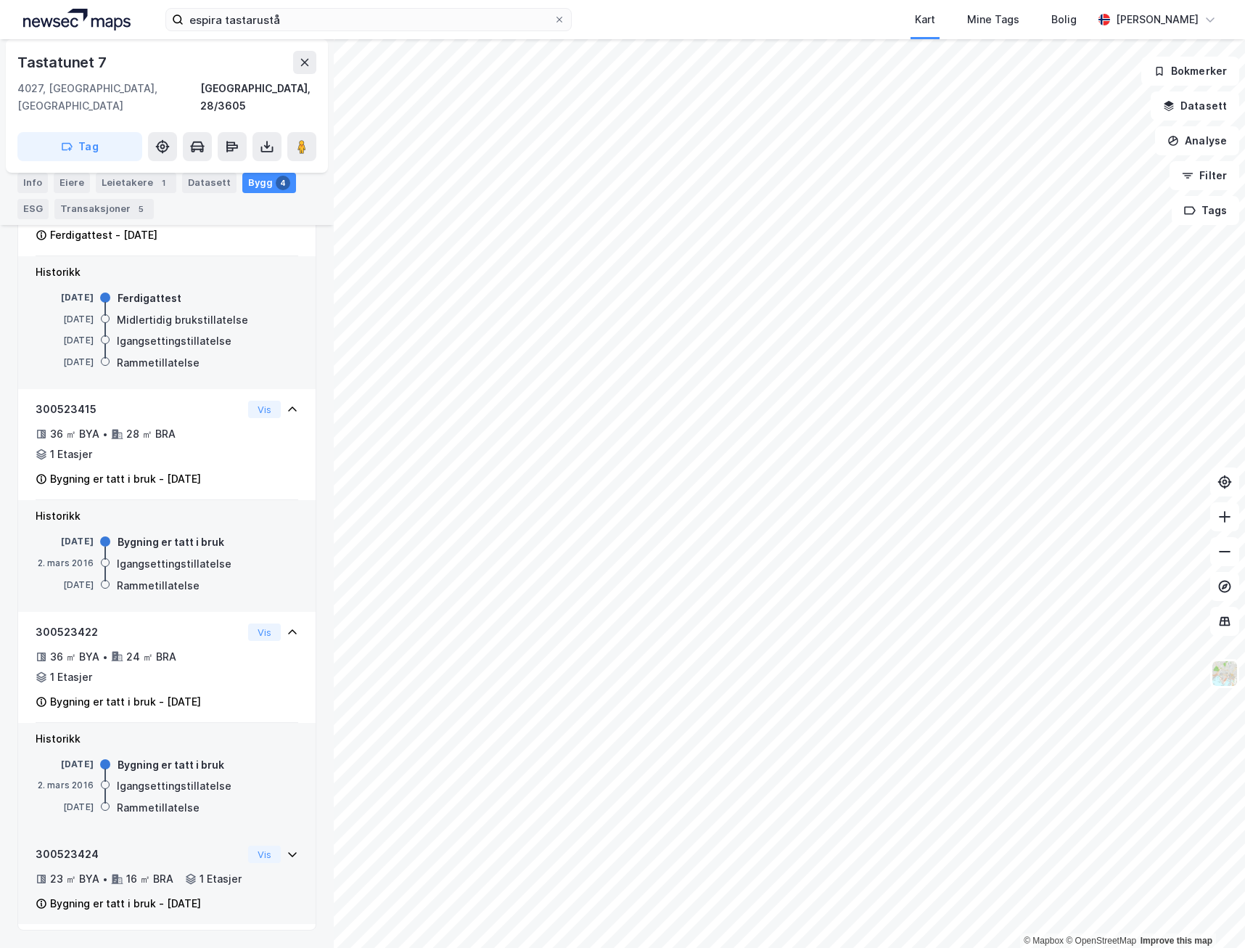
click at [219, 870] on div "23 ㎡ BYA • 16 ㎡ BRA • 1 Etasjer" at bounding box center [139, 878] width 207 height 17
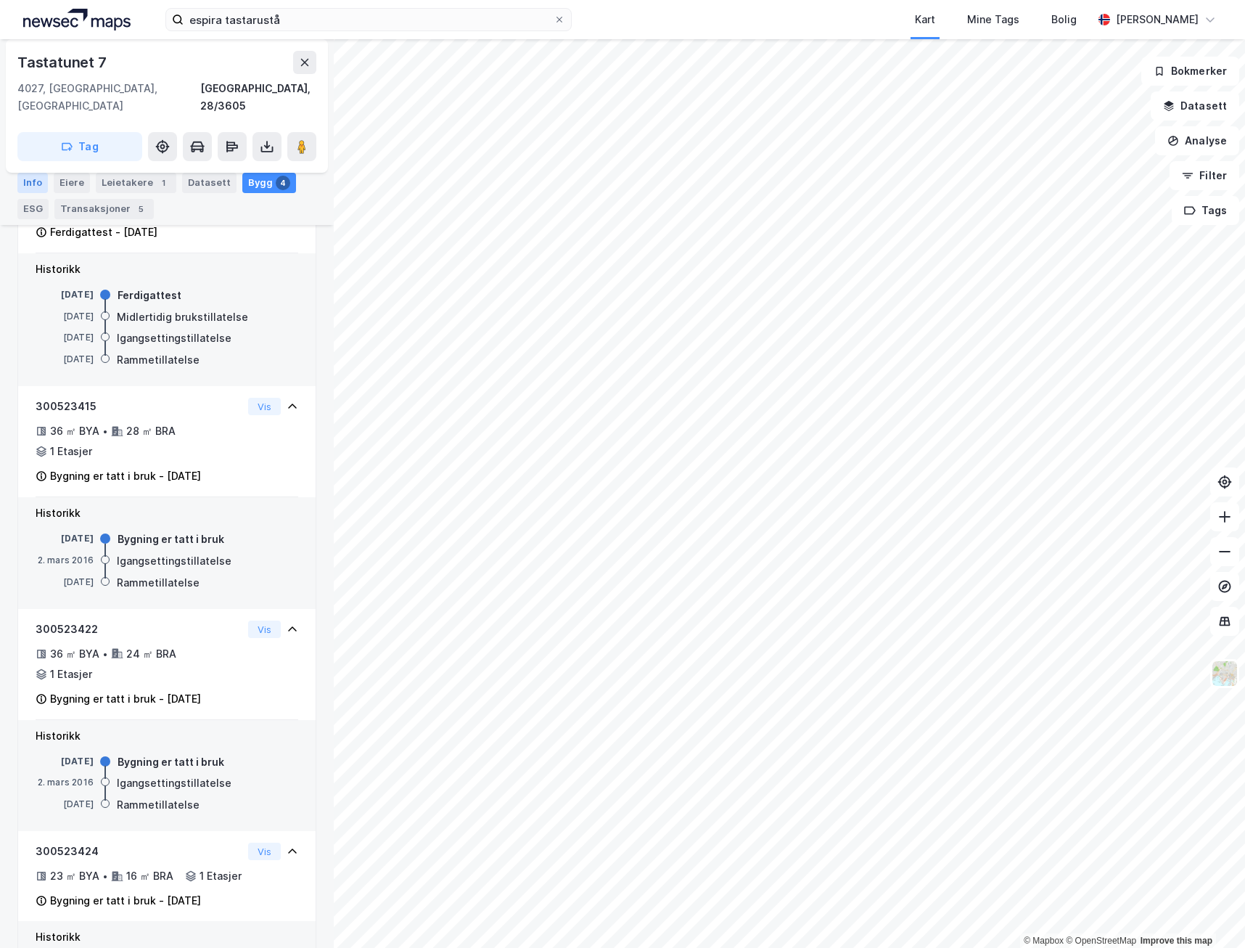
click at [36, 179] on div "Info" at bounding box center [32, 183] width 30 height 20
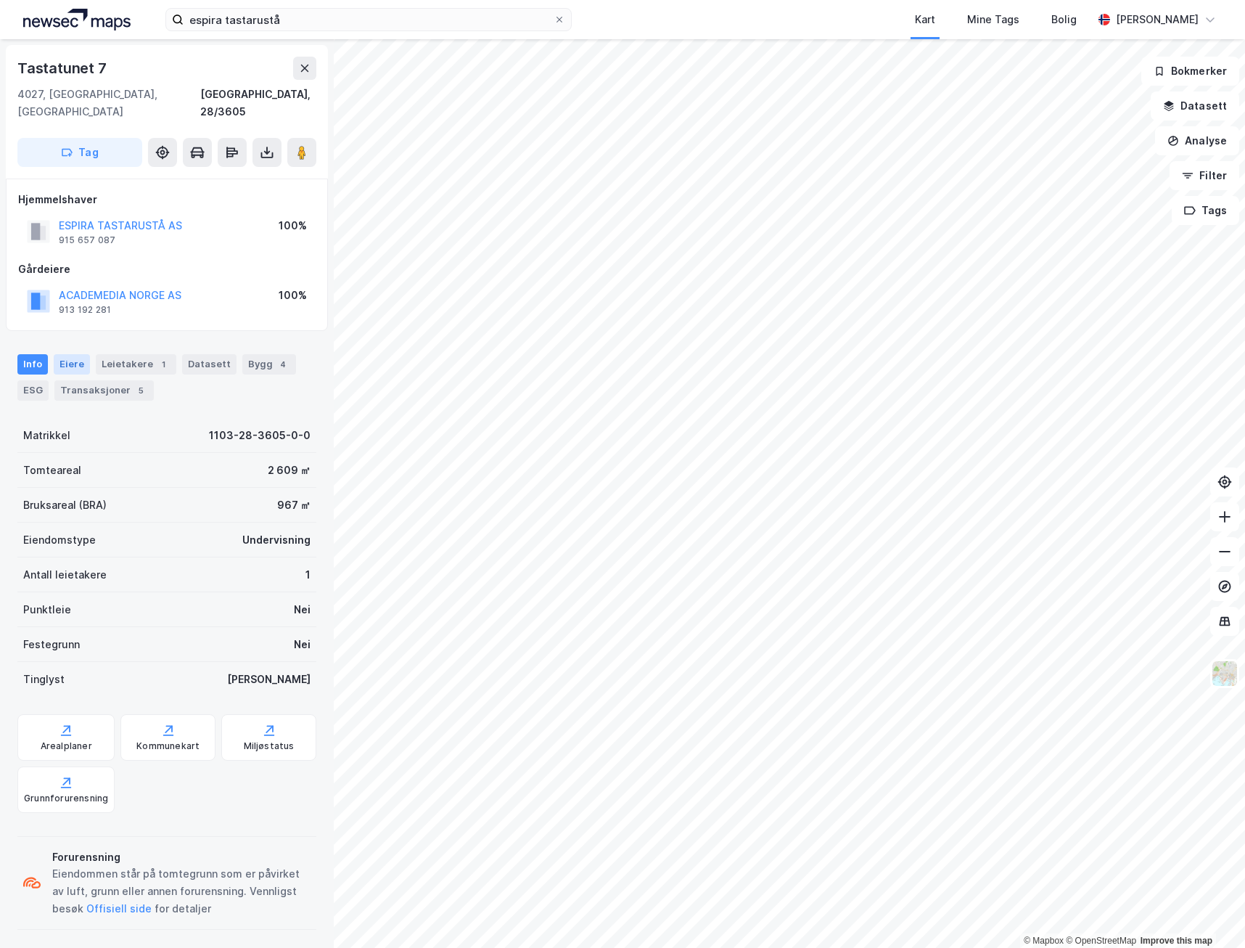
click at [67, 354] on div "Eiere" at bounding box center [72, 364] width 36 height 20
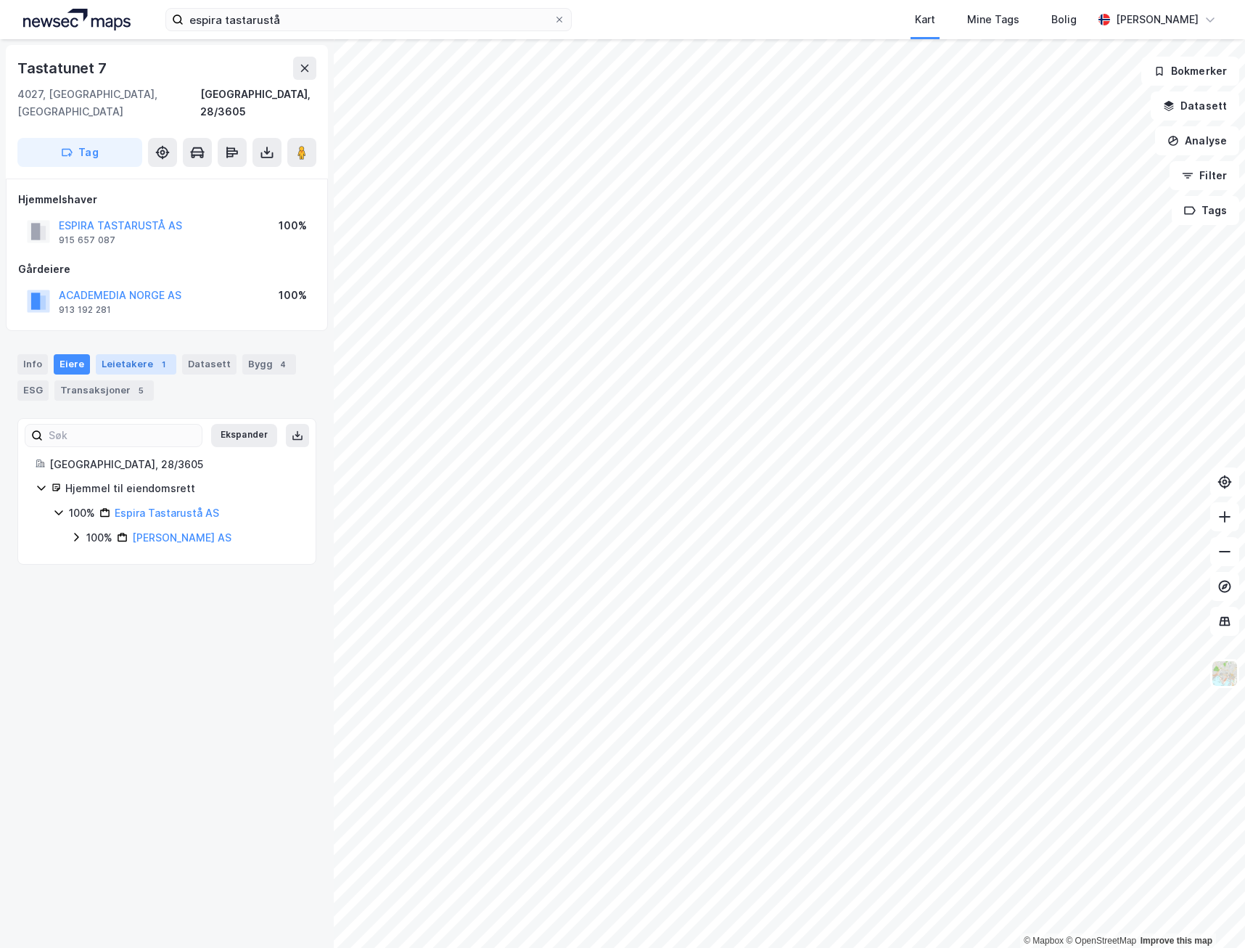
click at [150, 354] on div "Leietakere 1" at bounding box center [136, 364] width 81 height 20
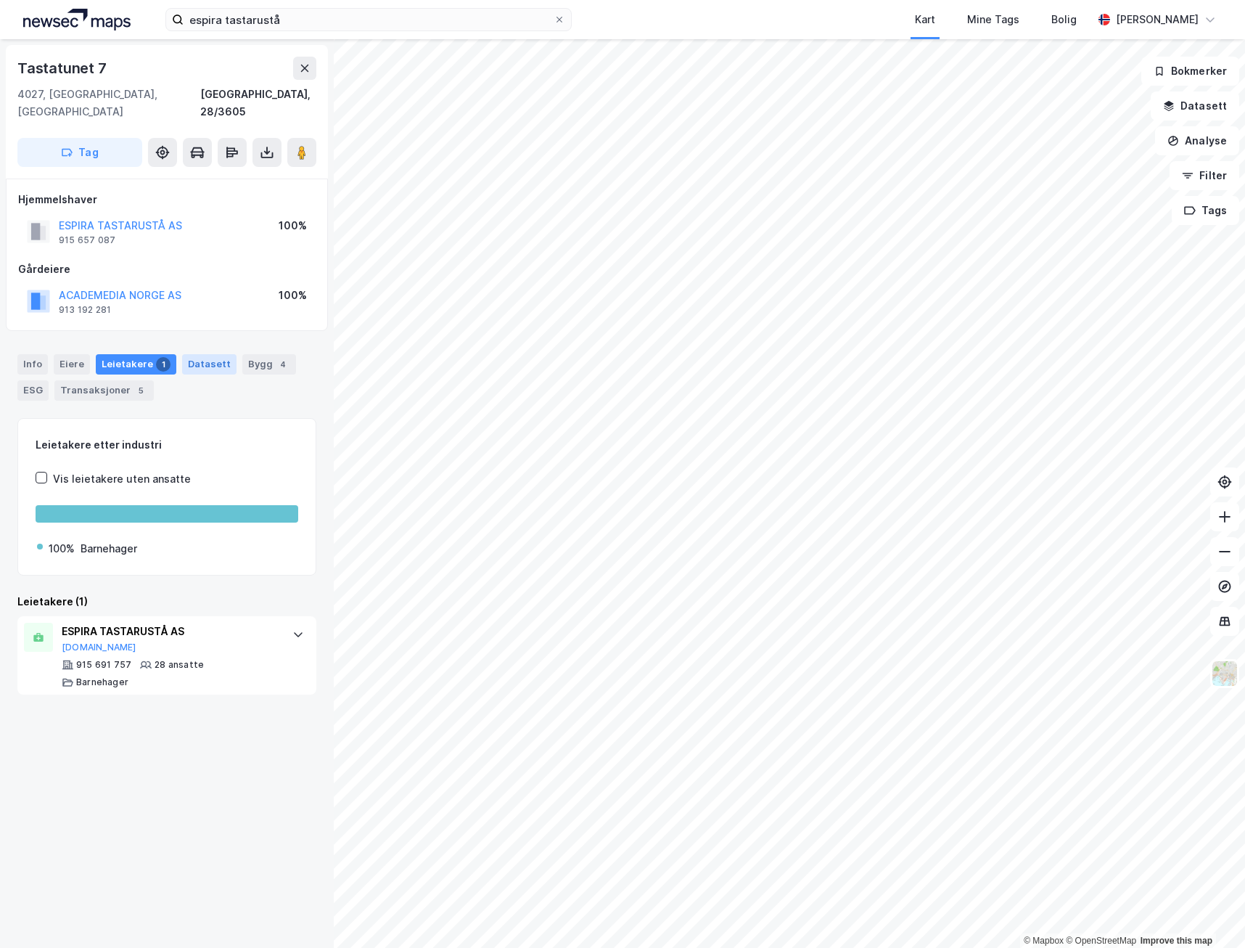
click at [210, 354] on div "Datasett" at bounding box center [209, 364] width 54 height 20
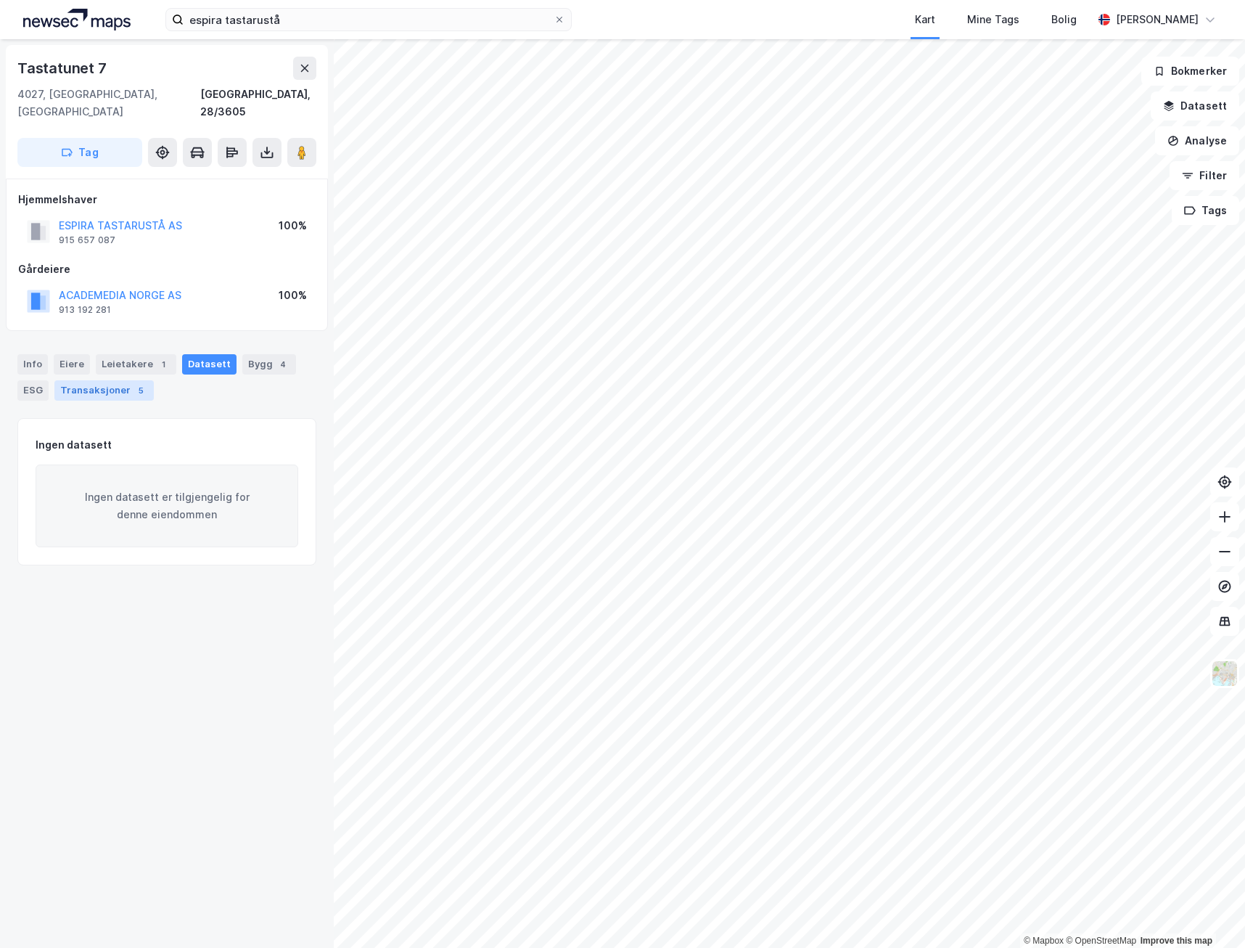
click at [71, 380] on div "Transaksjoner 5" at bounding box center [103, 390] width 99 height 20
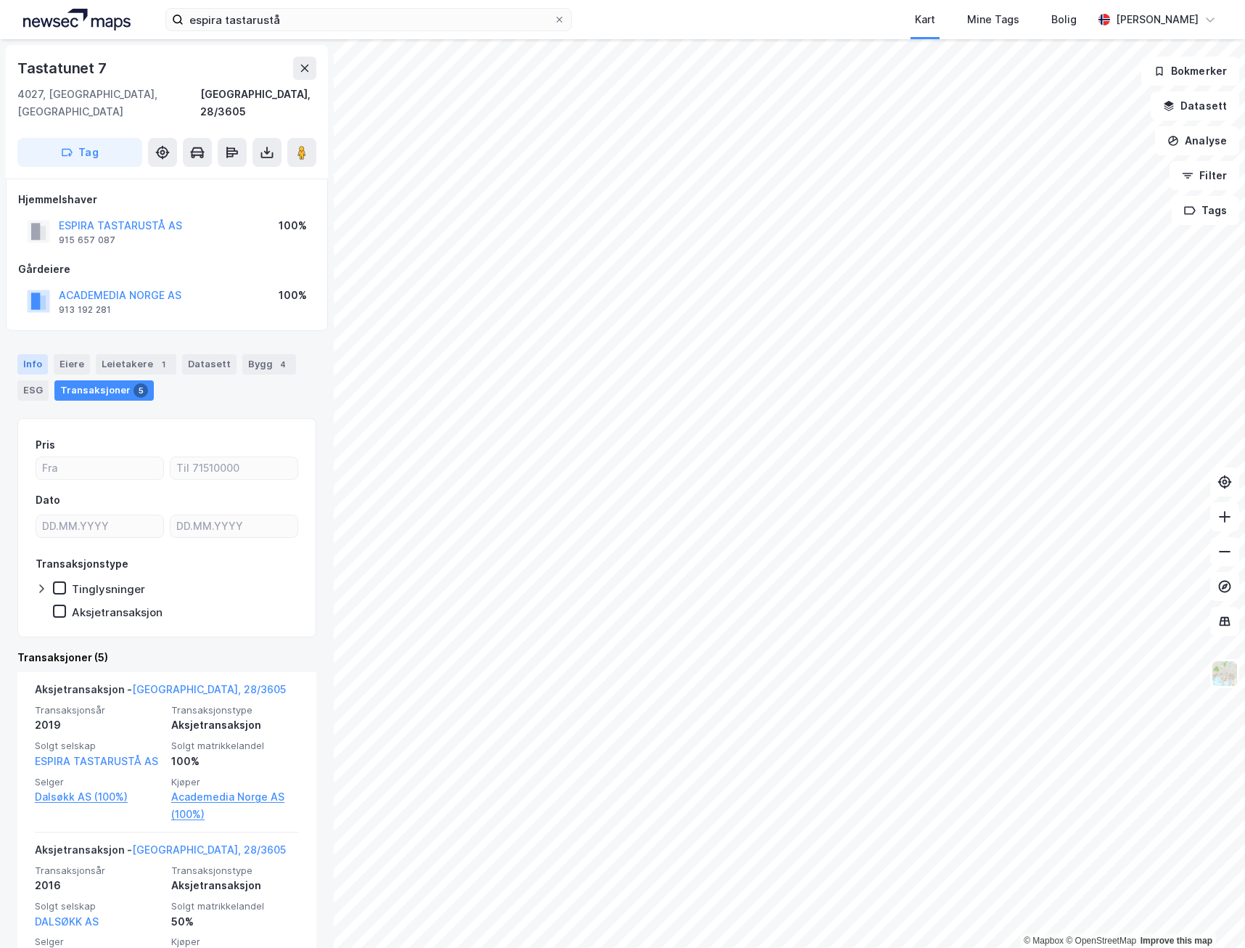
click at [35, 354] on div "Info" at bounding box center [32, 364] width 30 height 20
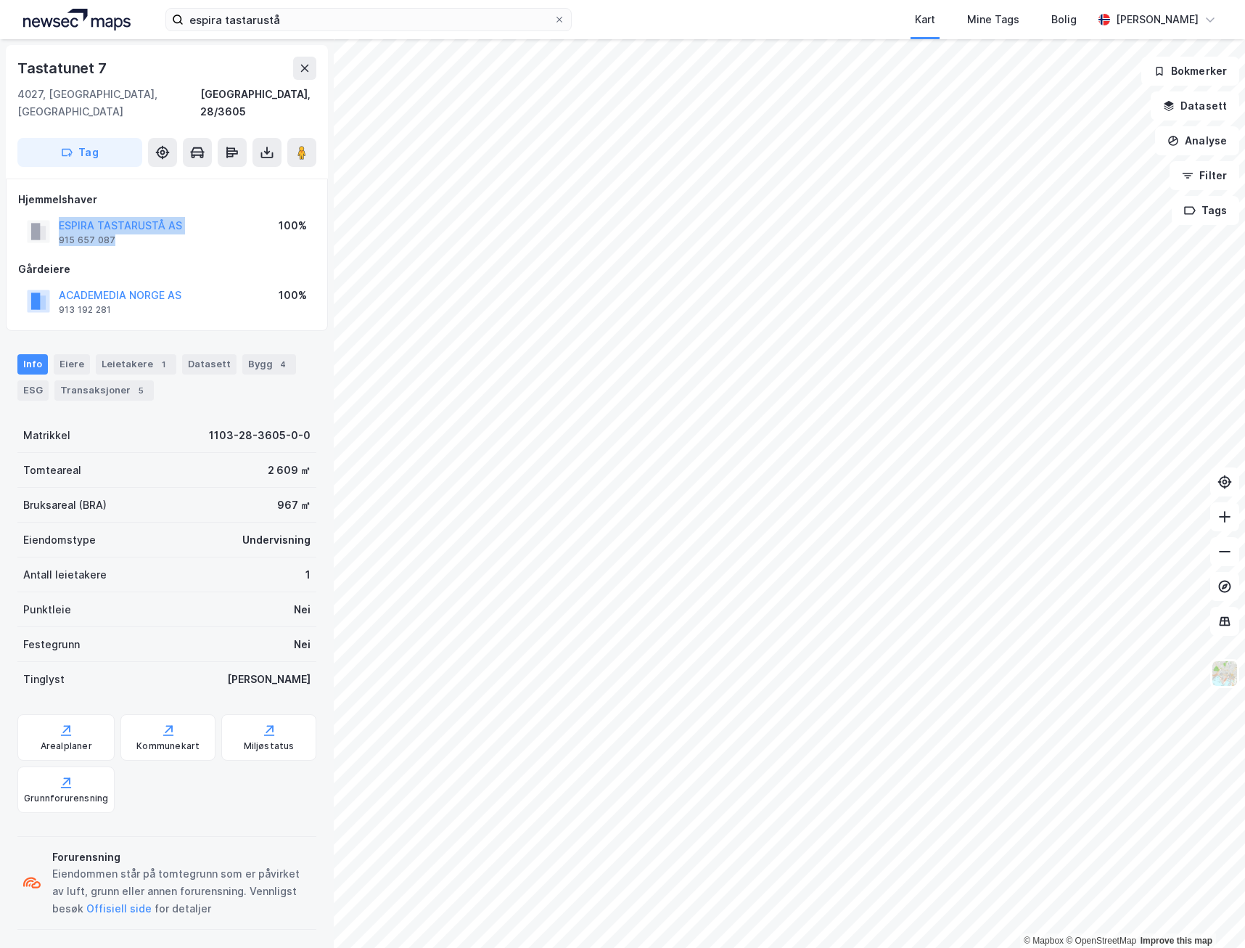
drag, startPoint x: 134, startPoint y: 220, endPoint x: 22, endPoint y: 203, distance: 113.0
click at [22, 214] on div "ESPIRA TASTARUSTÅ AS 915 657 087 100%" at bounding box center [167, 231] width 298 height 35
copy div "ESPIRA TASTARUSTÅ AS 915 657 087"
click at [1219, 557] on icon at bounding box center [1225, 551] width 15 height 15
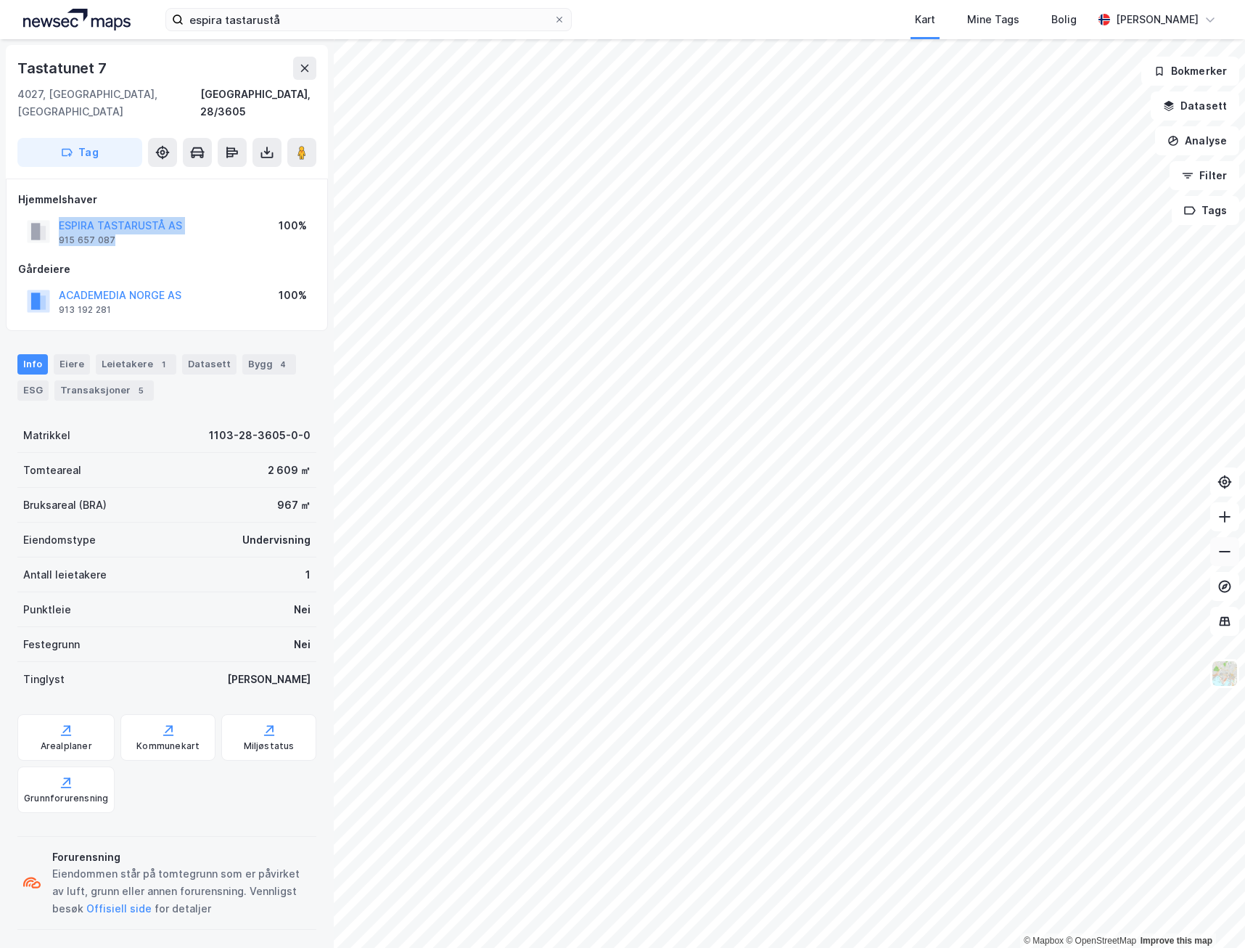
click at [1219, 557] on icon at bounding box center [1225, 551] width 15 height 15
click at [1219, 559] on button at bounding box center [1225, 551] width 29 height 29
click at [321, 14] on input "espira tastarustå" at bounding box center [369, 20] width 370 height 22
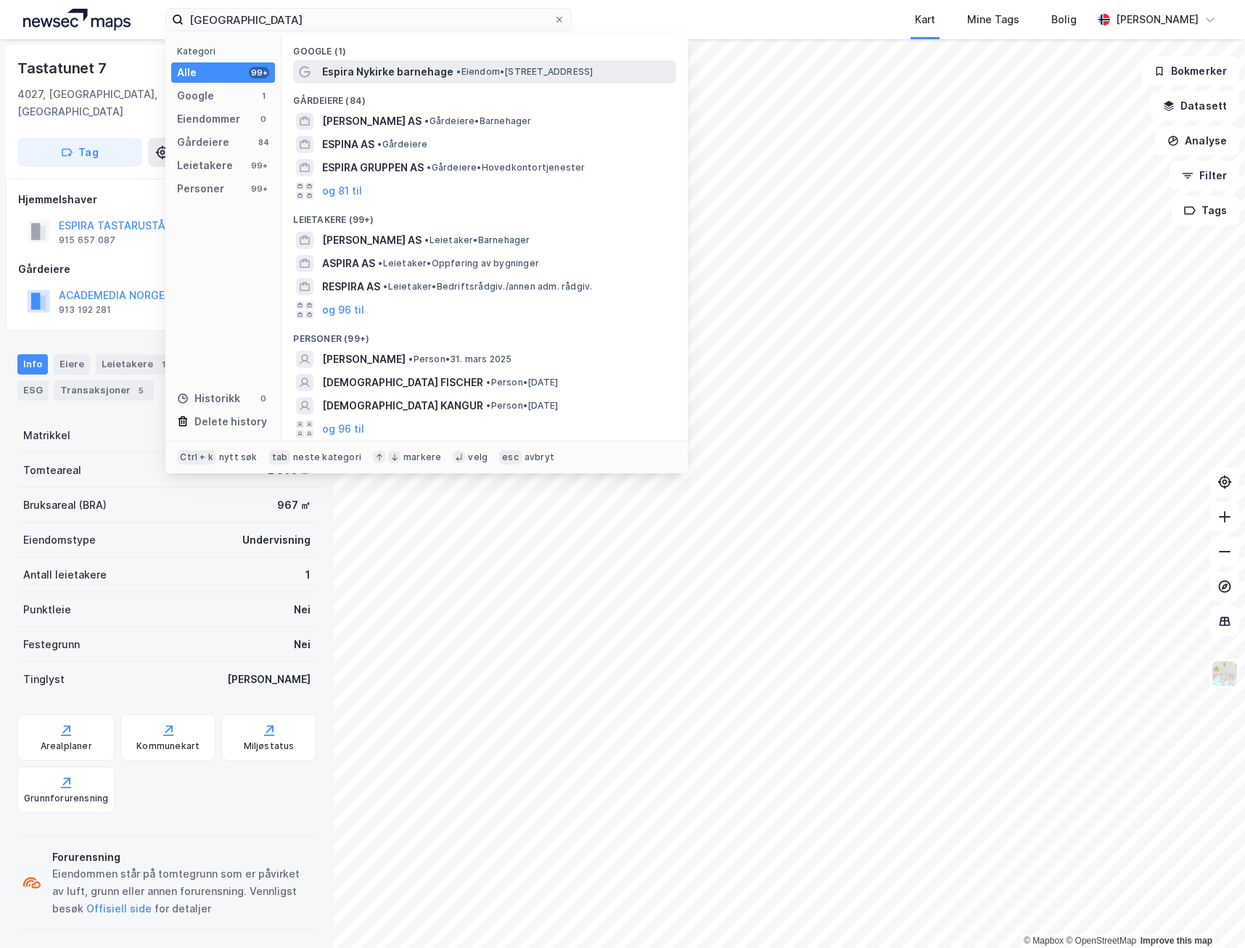
click at [435, 65] on span "Espira Nykirke barnehage" at bounding box center [387, 71] width 131 height 17
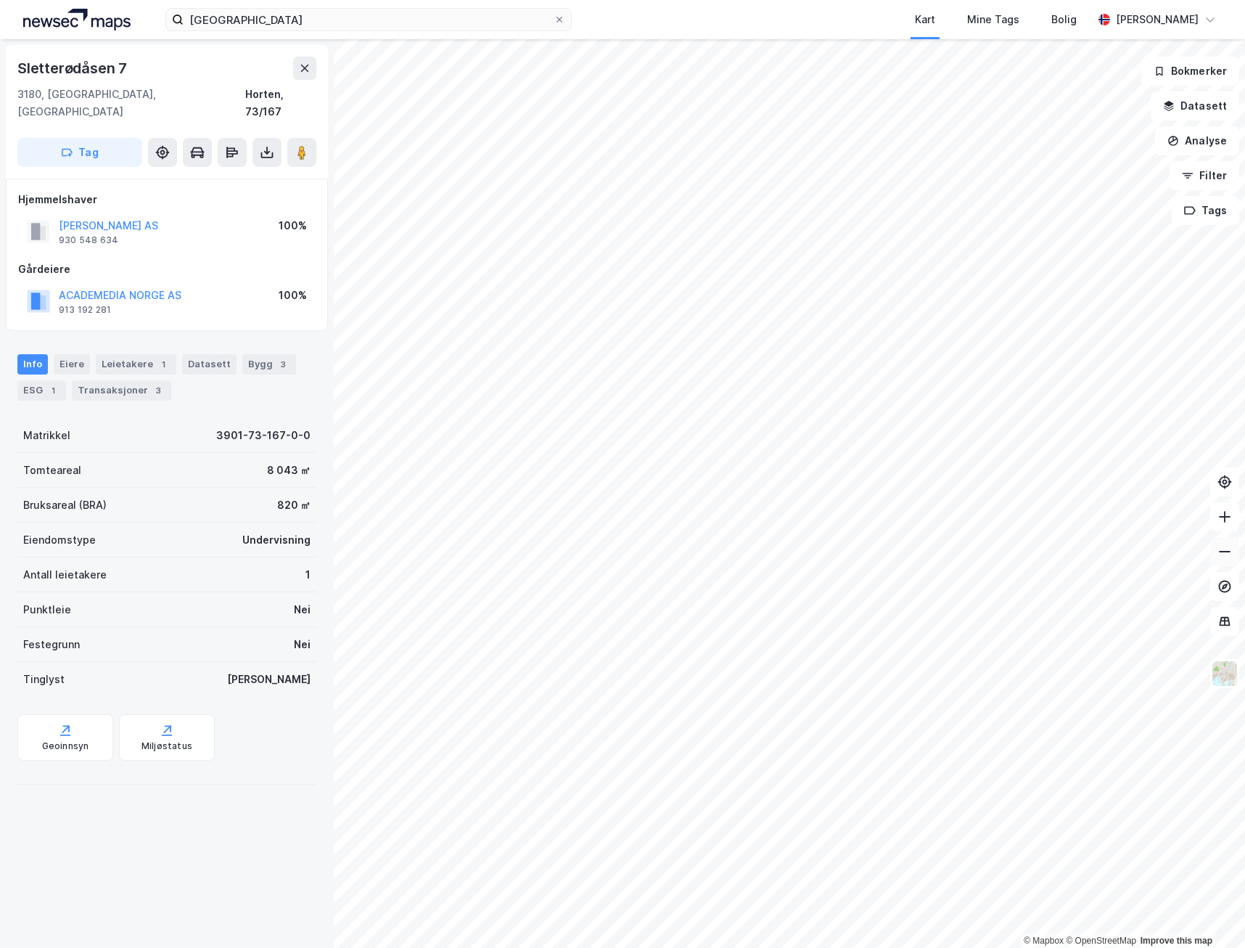
click at [1219, 554] on icon at bounding box center [1225, 551] width 15 height 15
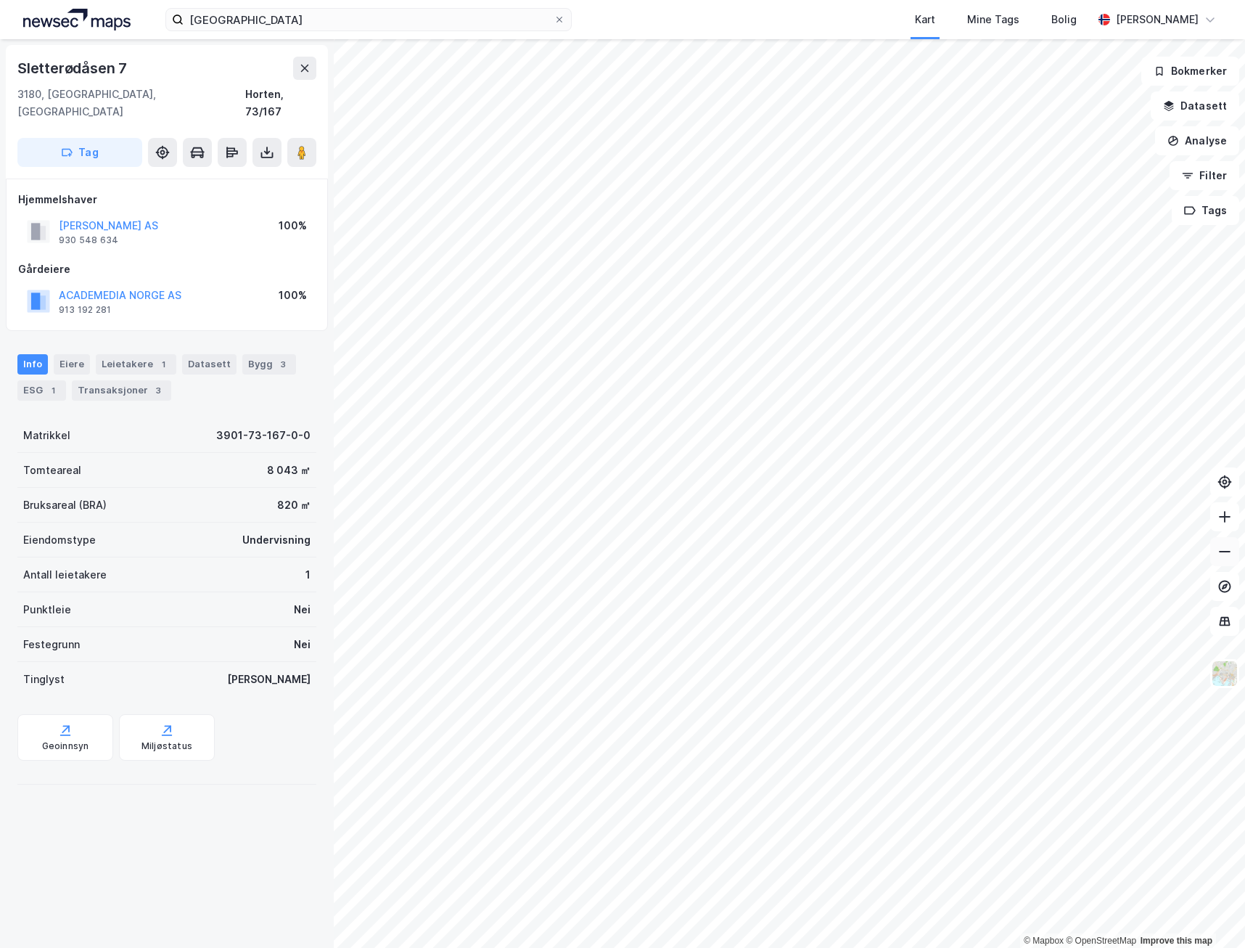
click at [1219, 554] on icon at bounding box center [1225, 551] width 15 height 15
click at [1219, 517] on icon at bounding box center [1225, 516] width 15 height 15
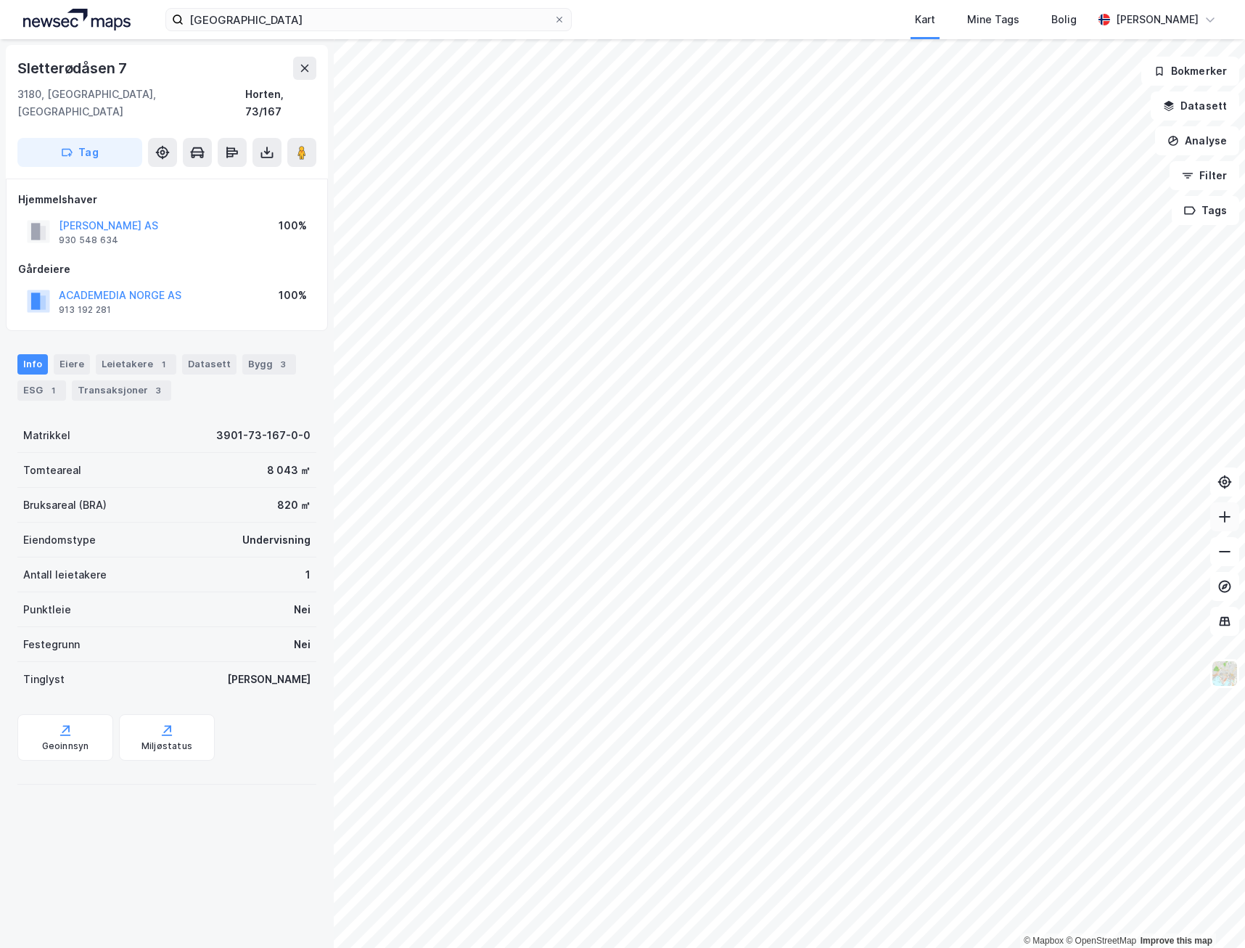
click at [1219, 517] on icon at bounding box center [1225, 516] width 15 height 15
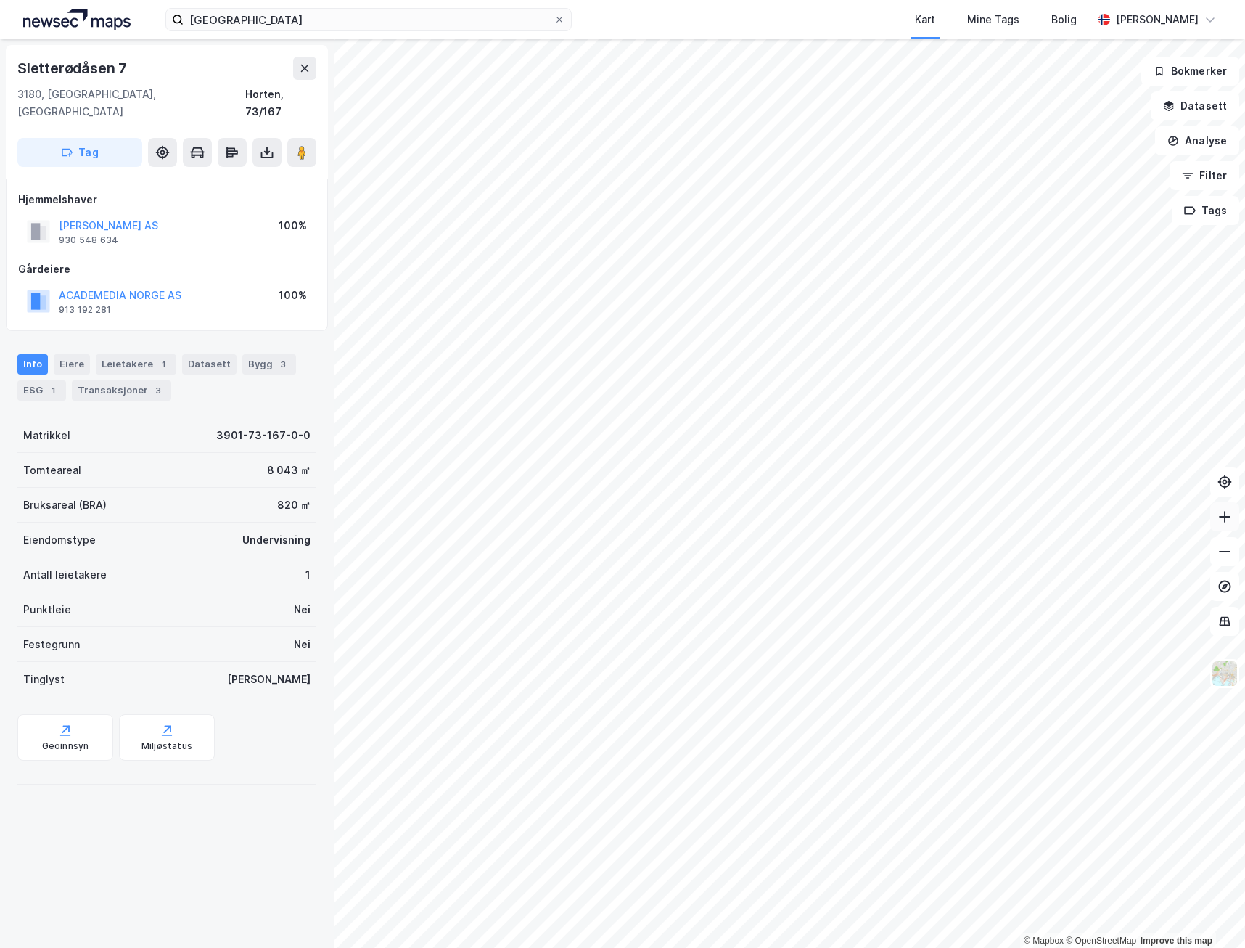
click at [1219, 517] on icon at bounding box center [1225, 516] width 15 height 15
click at [28, 380] on div "ESG 1" at bounding box center [41, 390] width 49 height 20
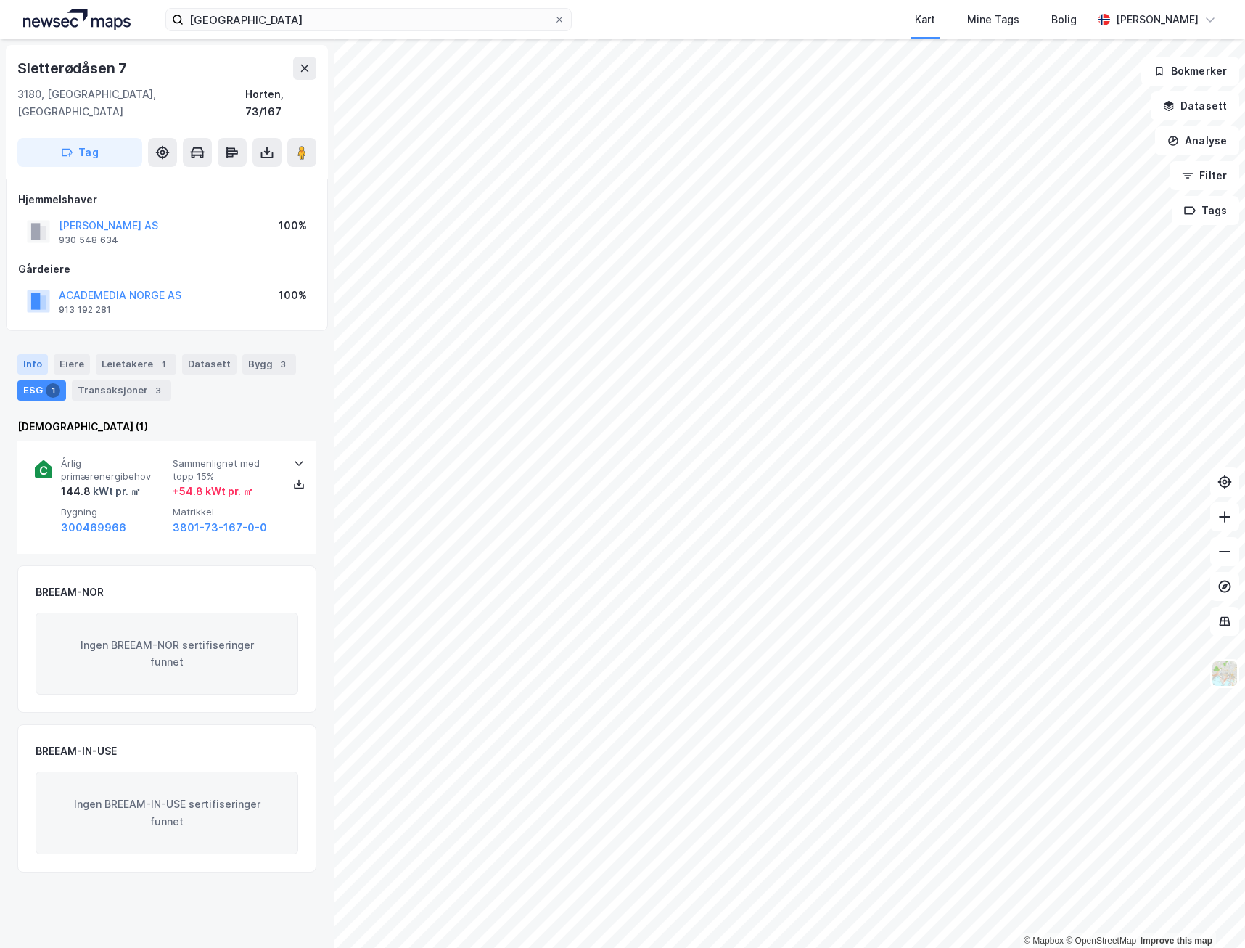
click at [36, 354] on div "Info" at bounding box center [32, 364] width 30 height 20
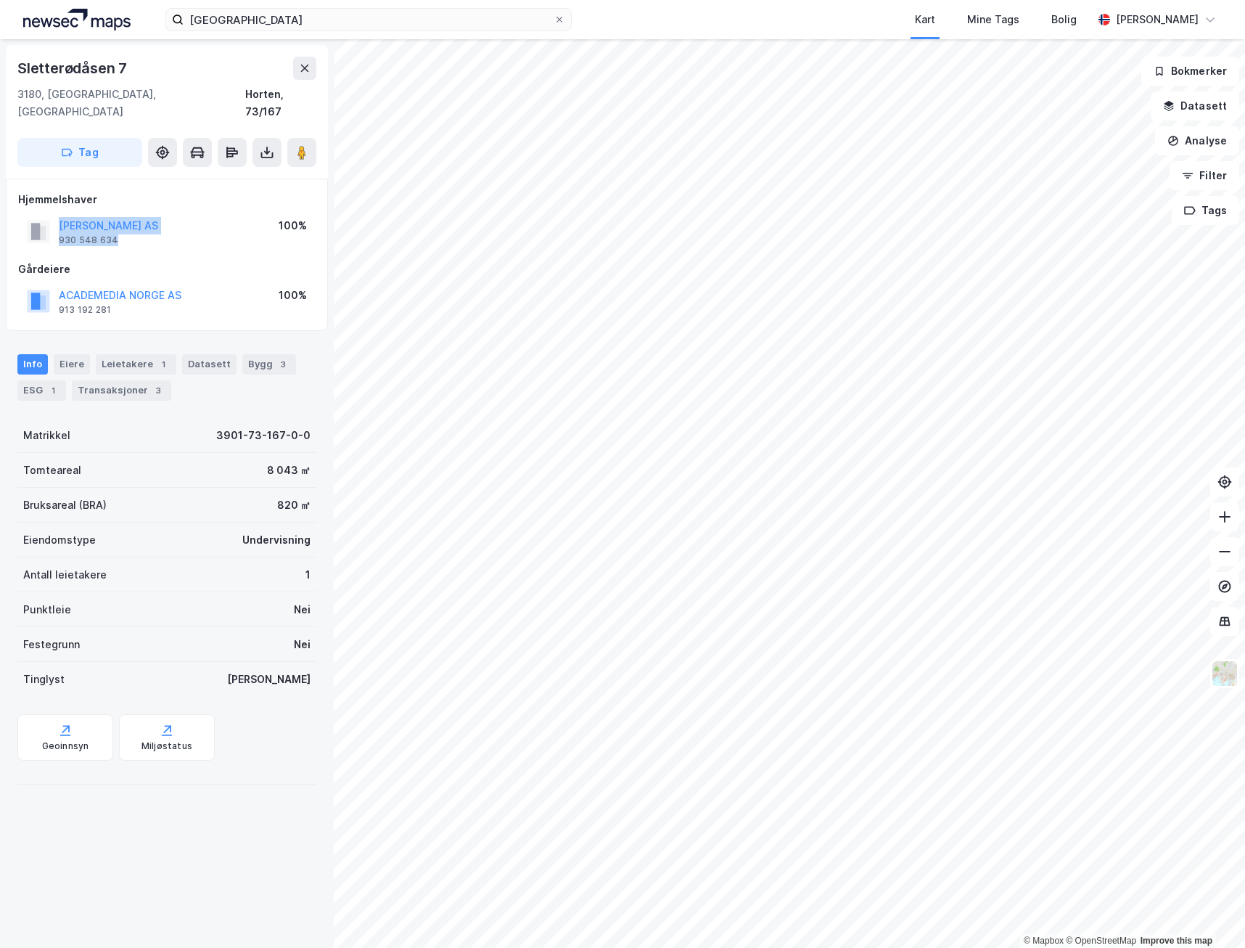
drag, startPoint x: 126, startPoint y: 219, endPoint x: 27, endPoint y: 205, distance: 100.4
click at [27, 217] on div "[PERSON_NAME] AS 930 548 634" at bounding box center [92, 231] width 131 height 29
copy div "[PERSON_NAME] AS 930 548 634"
click at [33, 380] on div "ESG 1" at bounding box center [41, 390] width 49 height 20
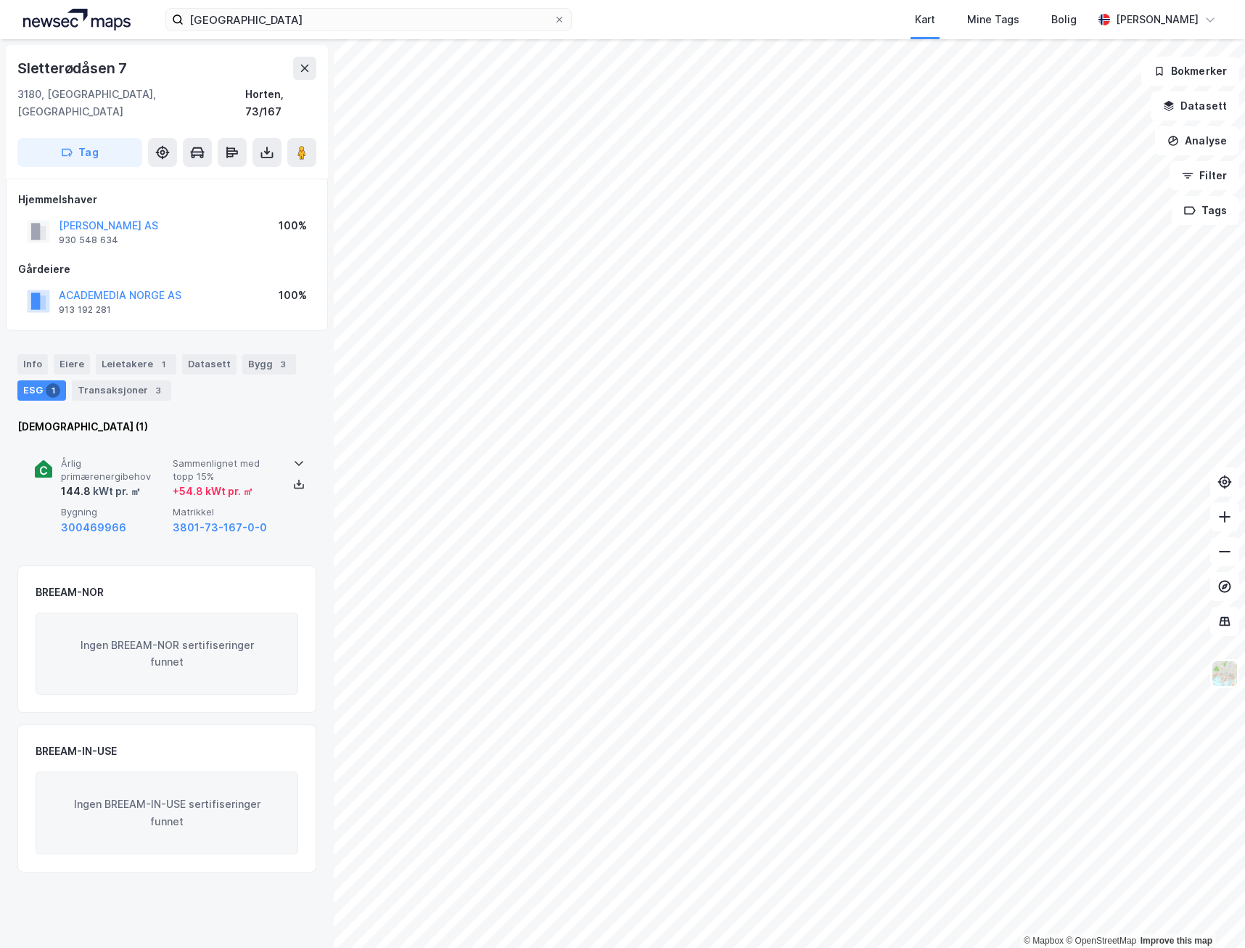
click at [128, 462] on span "Årlig primærenergibehov" at bounding box center [114, 469] width 106 height 25
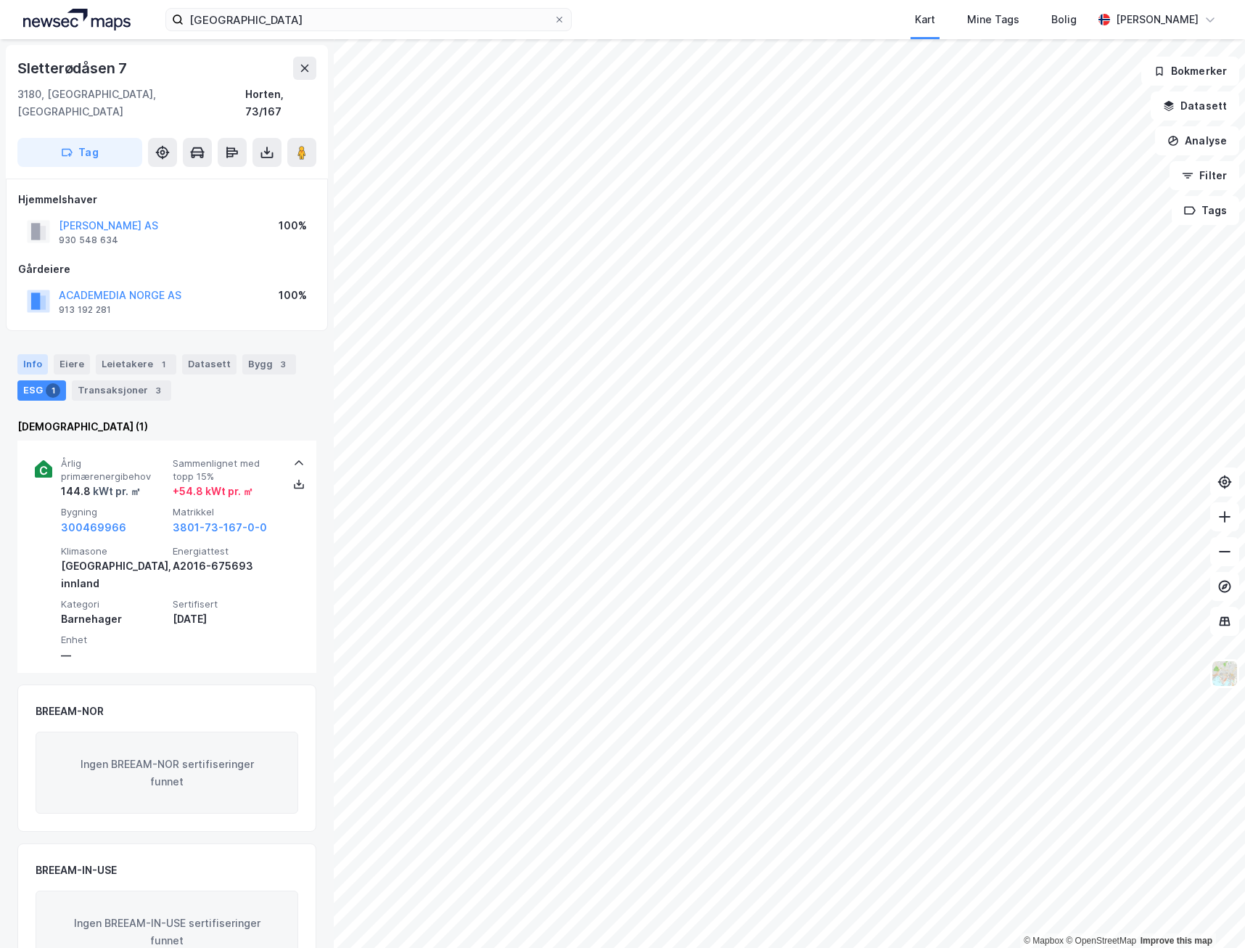
click at [25, 354] on div "Info" at bounding box center [32, 364] width 30 height 20
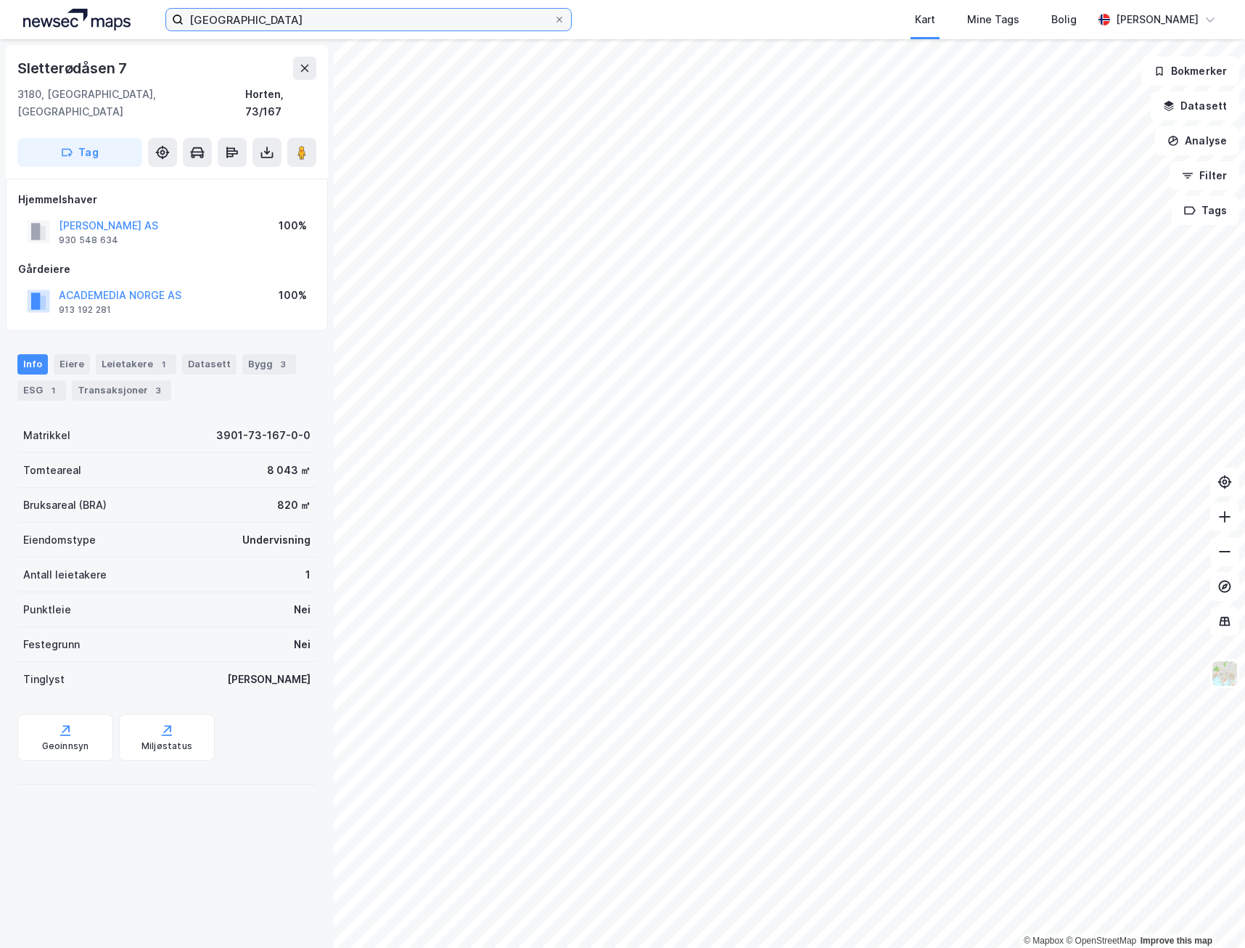
click at [287, 20] on input "[GEOGRAPHIC_DATA]" at bounding box center [369, 20] width 370 height 22
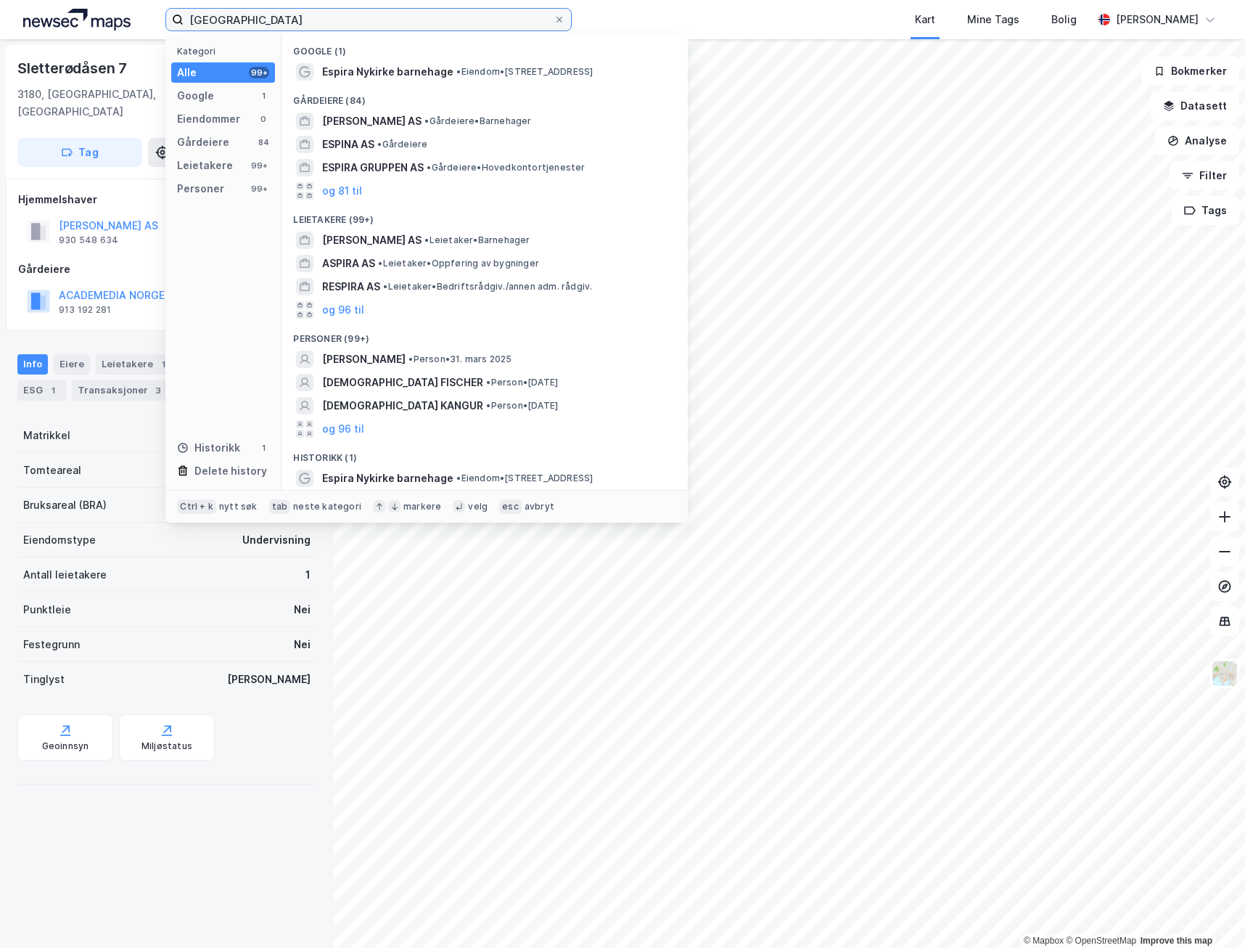
drag, startPoint x: 287, startPoint y: 20, endPoint x: -45, endPoint y: 59, distance: 334.6
click at [0, 59] on html "espira nykirke Kategori Alle 99+ Google 1 Eiendommer 0 Gårdeiere 84 Leietakere …" at bounding box center [622, 474] width 1245 height 948
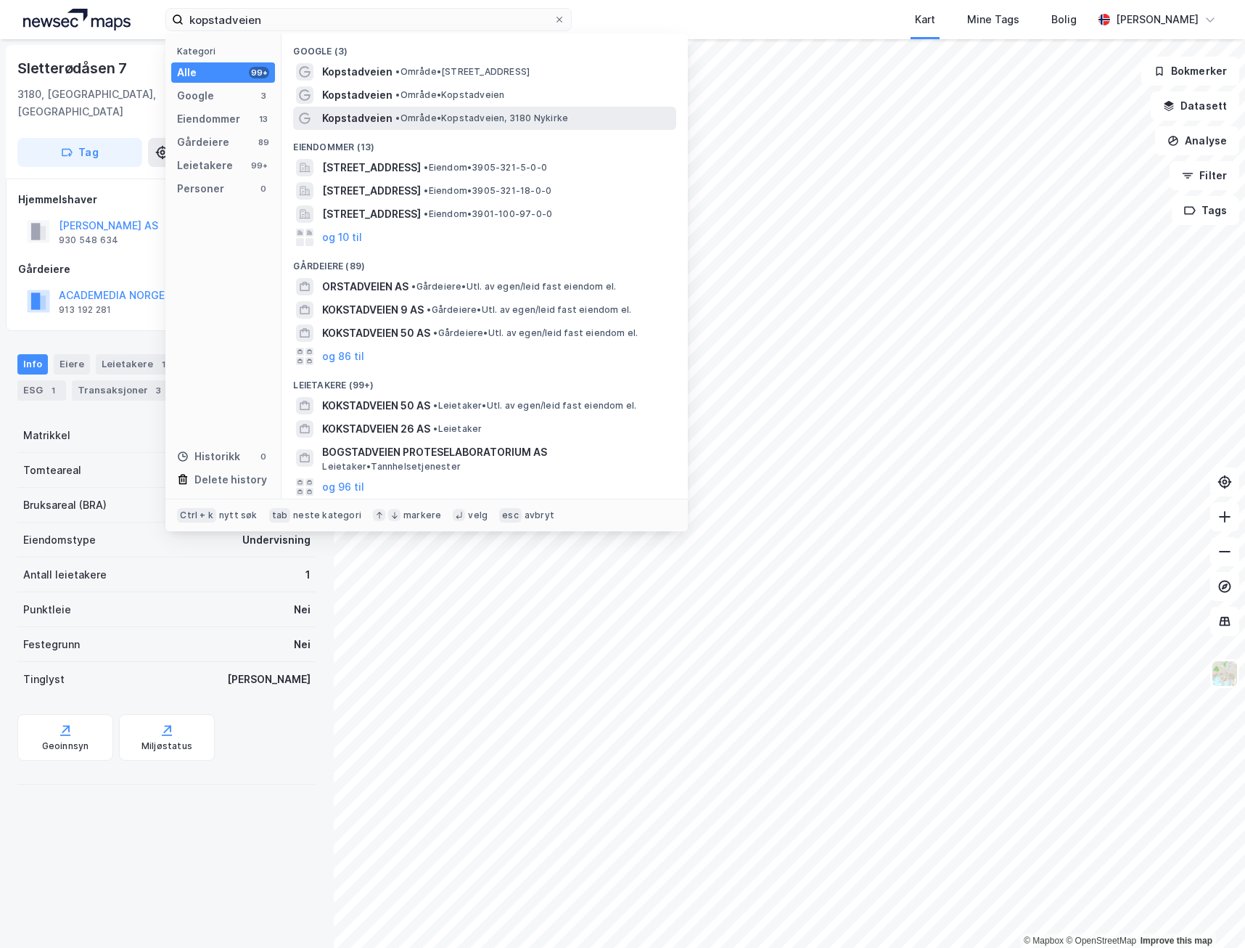
click at [465, 117] on span "• Område • [GEOGRAPHIC_DATA], 3180 Nykirke" at bounding box center [482, 118] width 173 height 12
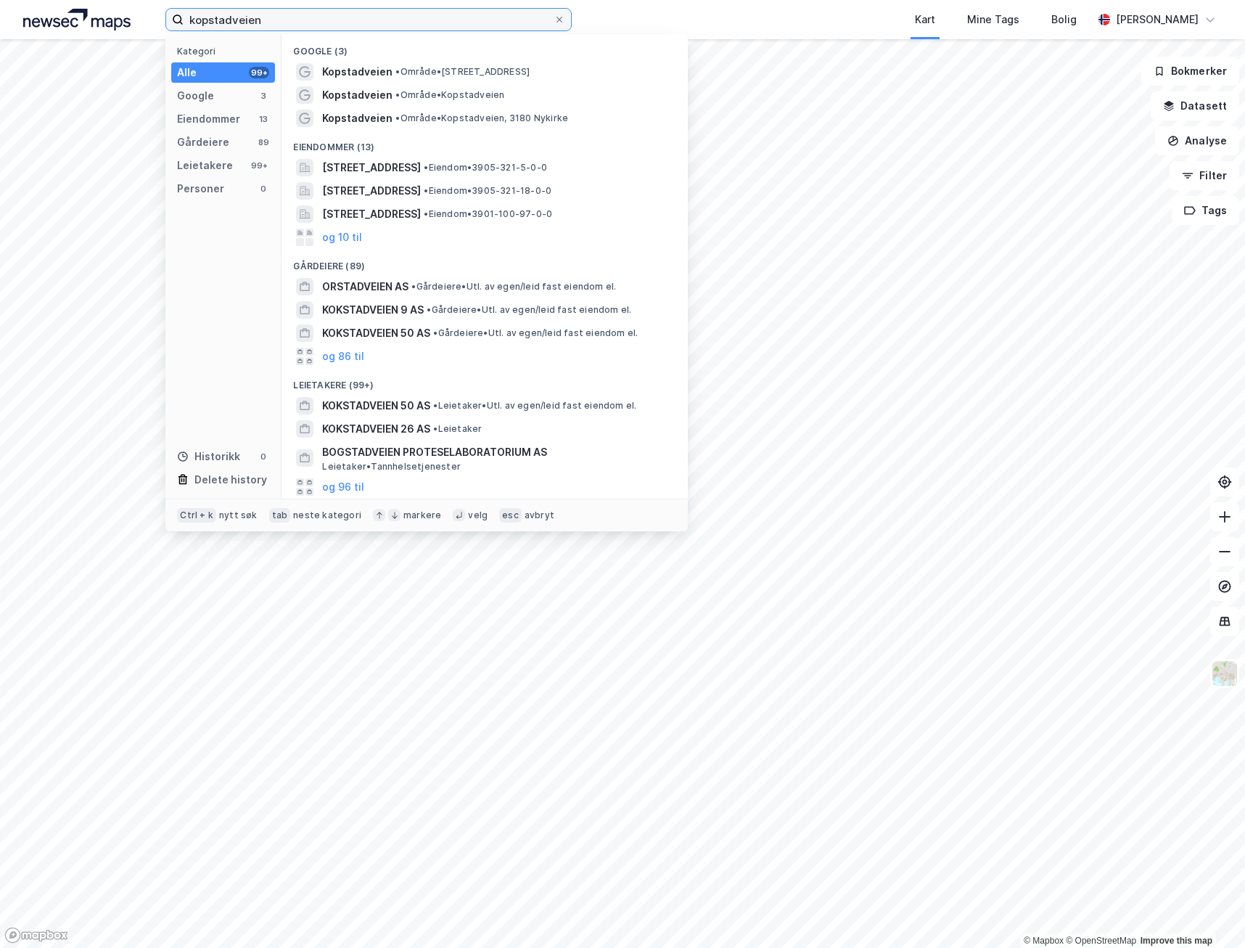
click at [324, 28] on input "kopstadveien" at bounding box center [369, 20] width 370 height 22
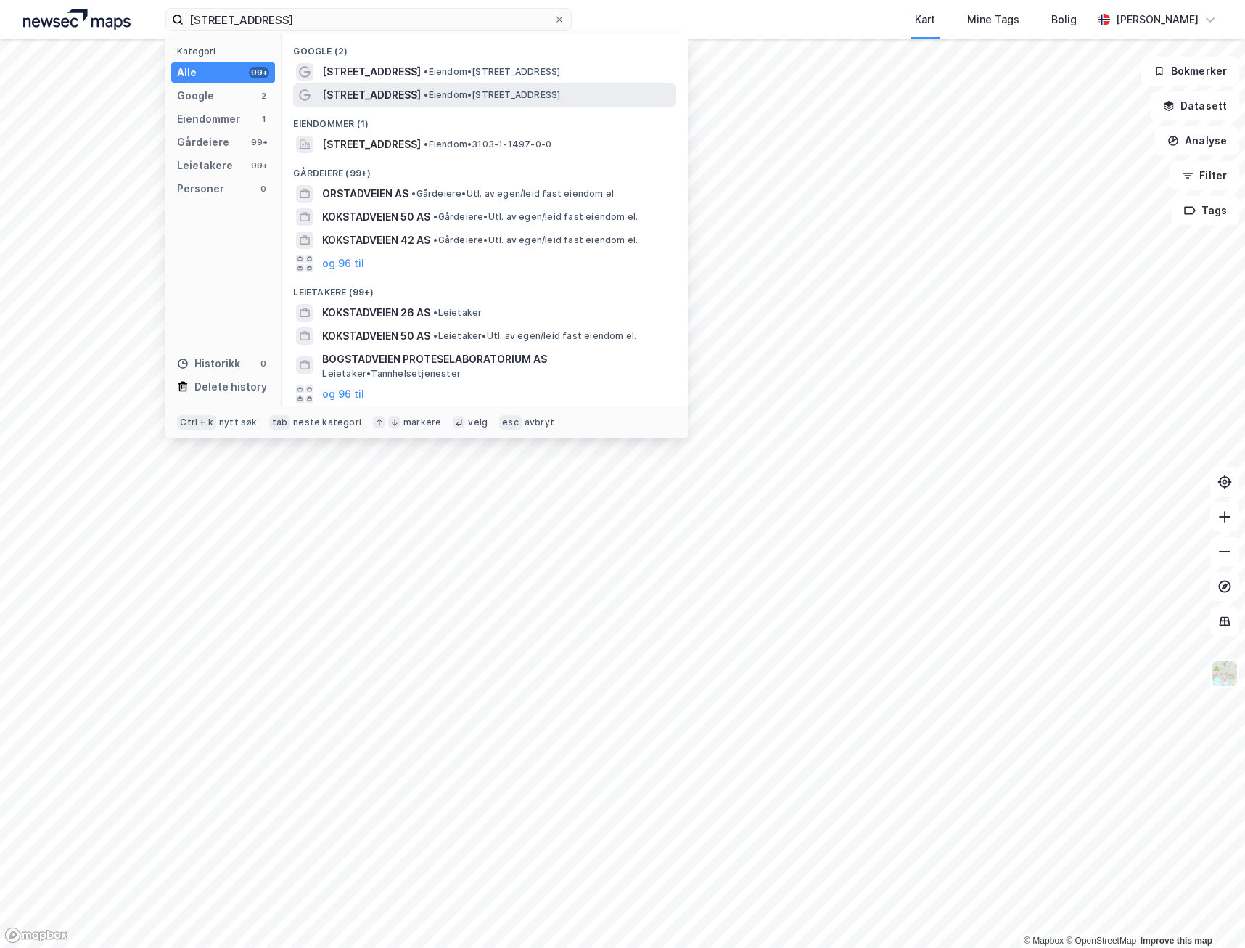
click at [491, 93] on span "• Eiendom • [STREET_ADDRESS]" at bounding box center [492, 95] width 136 height 12
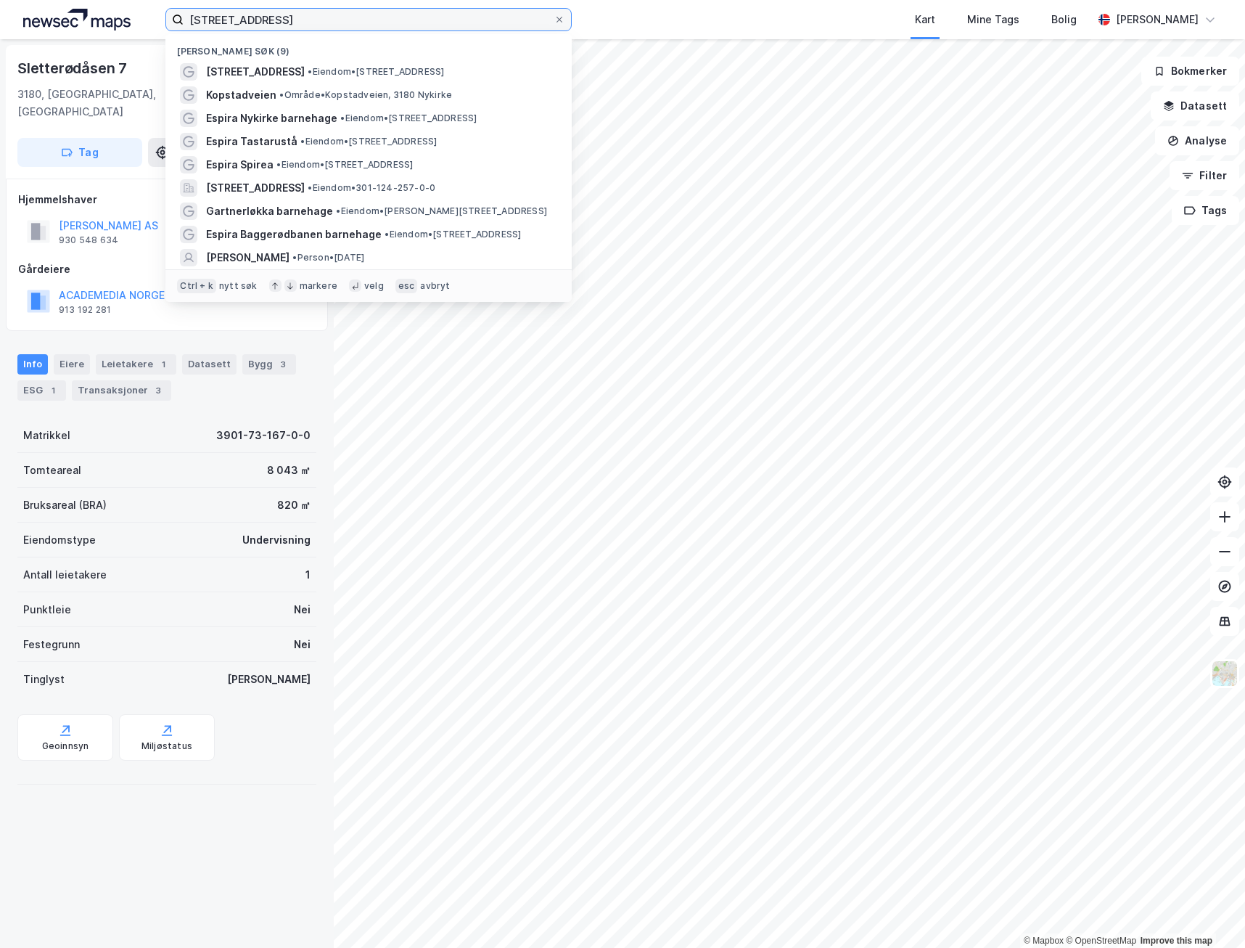
click at [297, 17] on input "[STREET_ADDRESS]" at bounding box center [369, 20] width 370 height 22
click at [279, 72] on span "[STREET_ADDRESS]" at bounding box center [255, 71] width 99 height 17
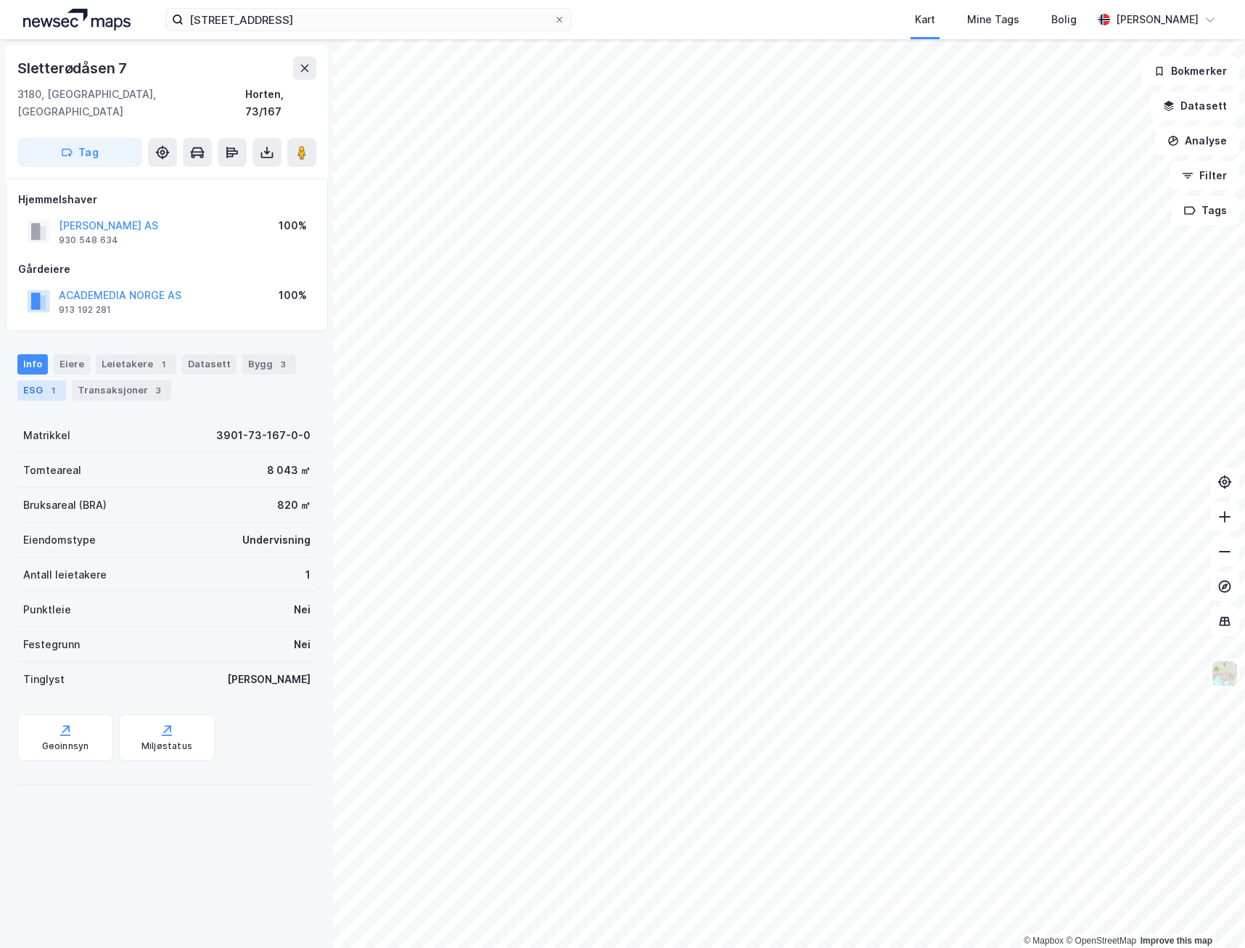
click at [42, 380] on div "ESG 1" at bounding box center [41, 390] width 49 height 20
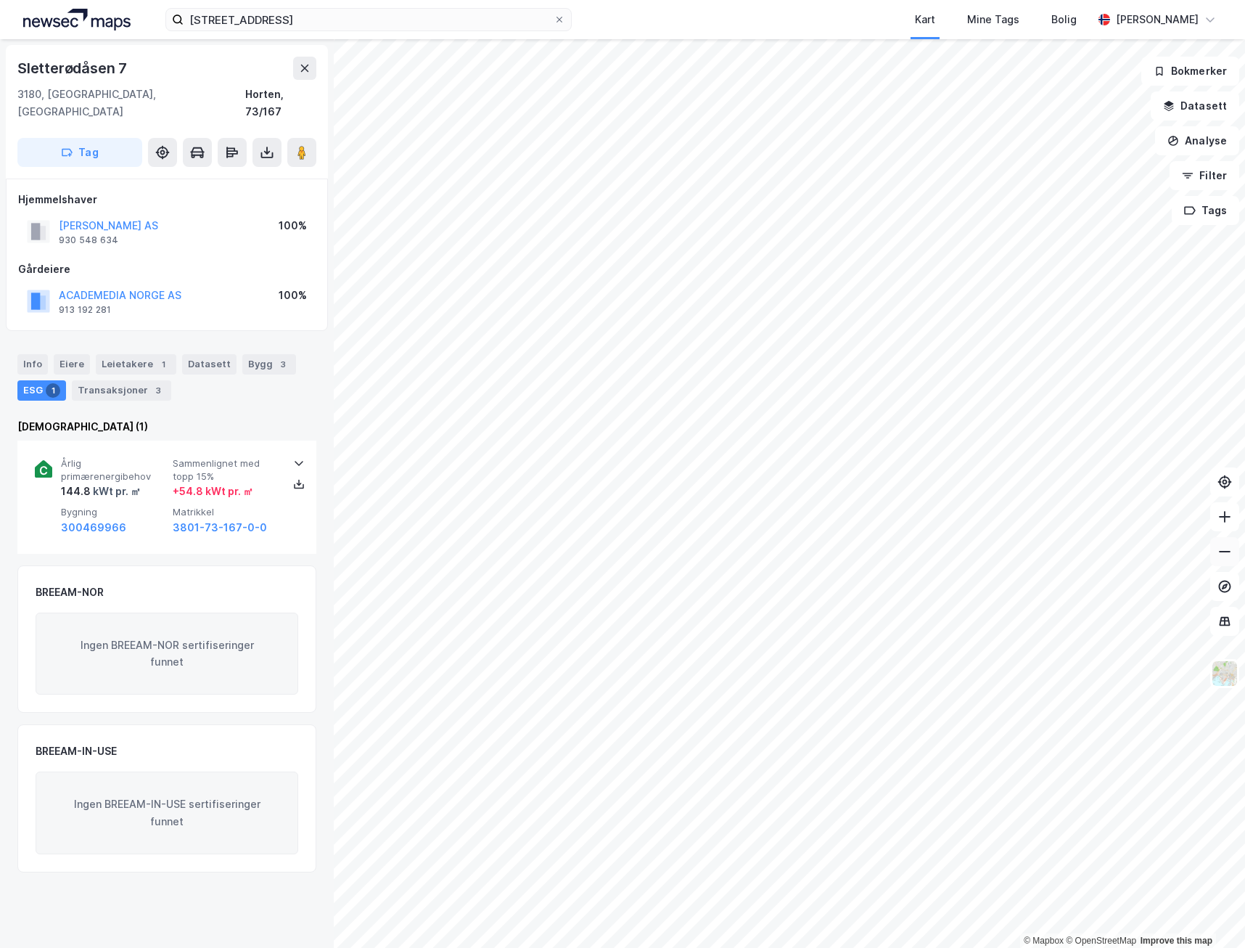
click at [1219, 562] on button at bounding box center [1225, 551] width 29 height 29
click at [1219, 555] on icon at bounding box center [1225, 551] width 15 height 15
click at [1219, 554] on icon at bounding box center [1225, 551] width 15 height 15
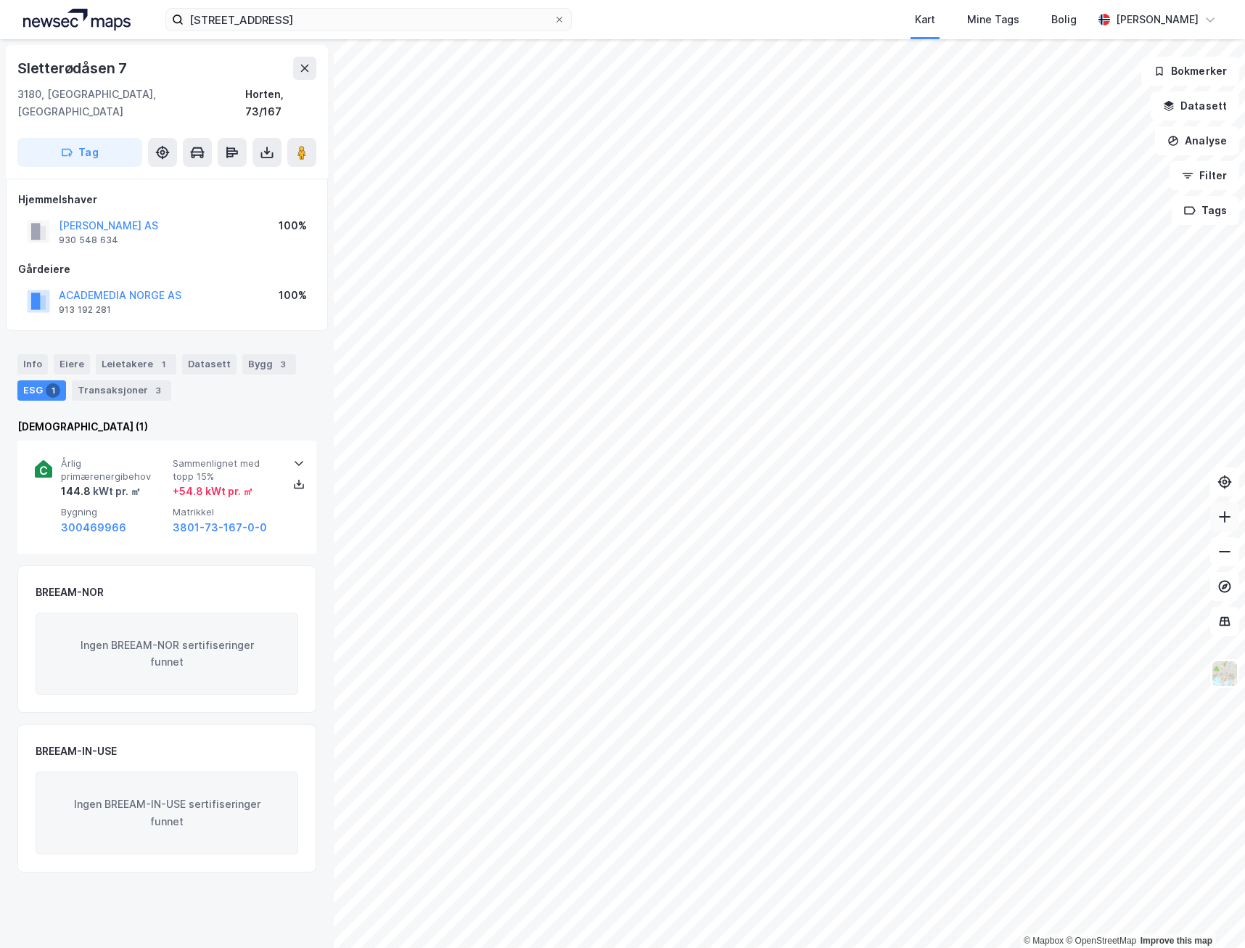
click at [1219, 525] on button at bounding box center [1225, 516] width 29 height 29
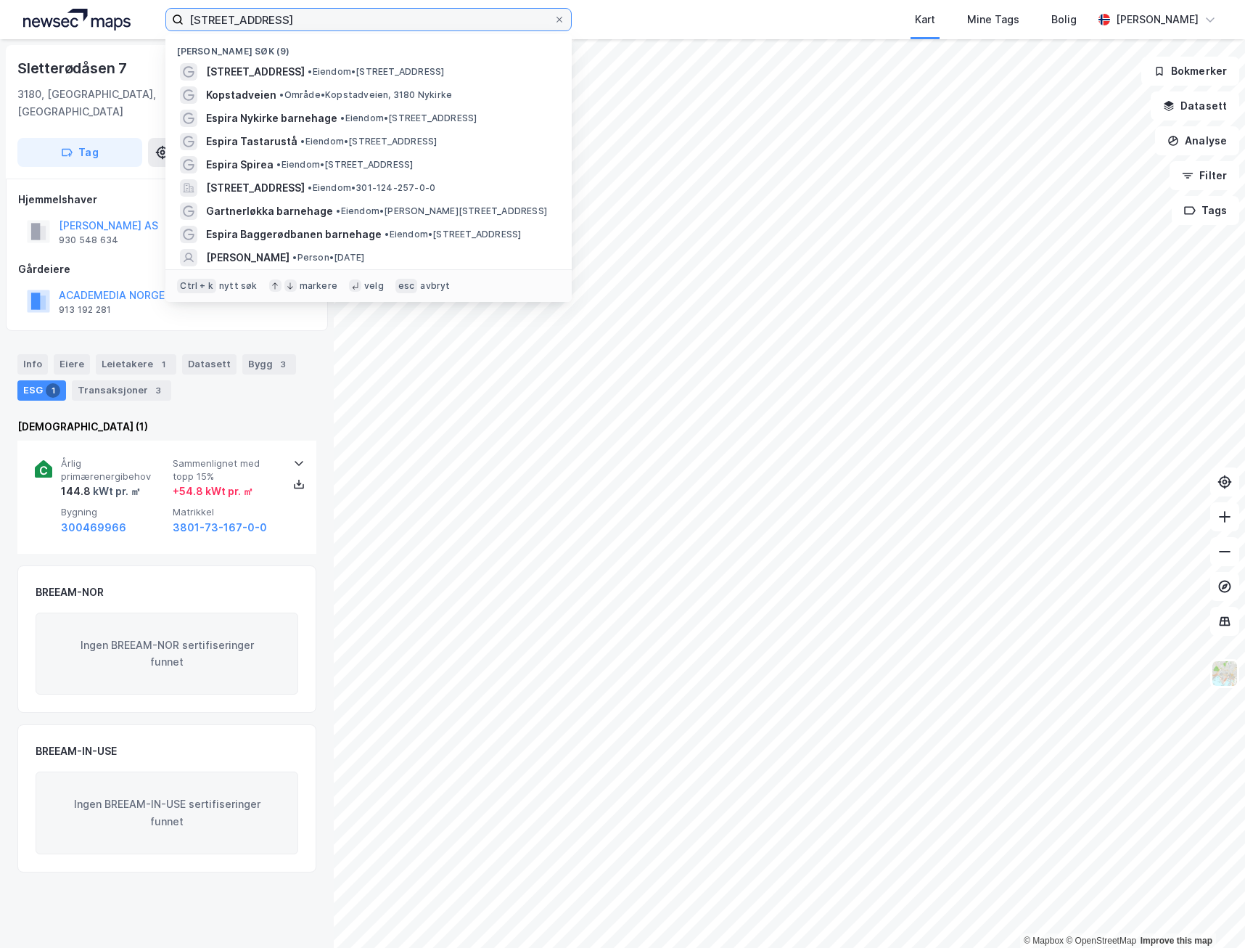
drag, startPoint x: 335, startPoint y: 24, endPoint x: 19, endPoint y: 33, distance: 315.8
click at [19, 33] on div "[STREET_ADDRESS] Nylige søk (9) [STREET_ADDRESS] • Eiendom • [STREET_ADDRESS] K…" at bounding box center [622, 19] width 1245 height 39
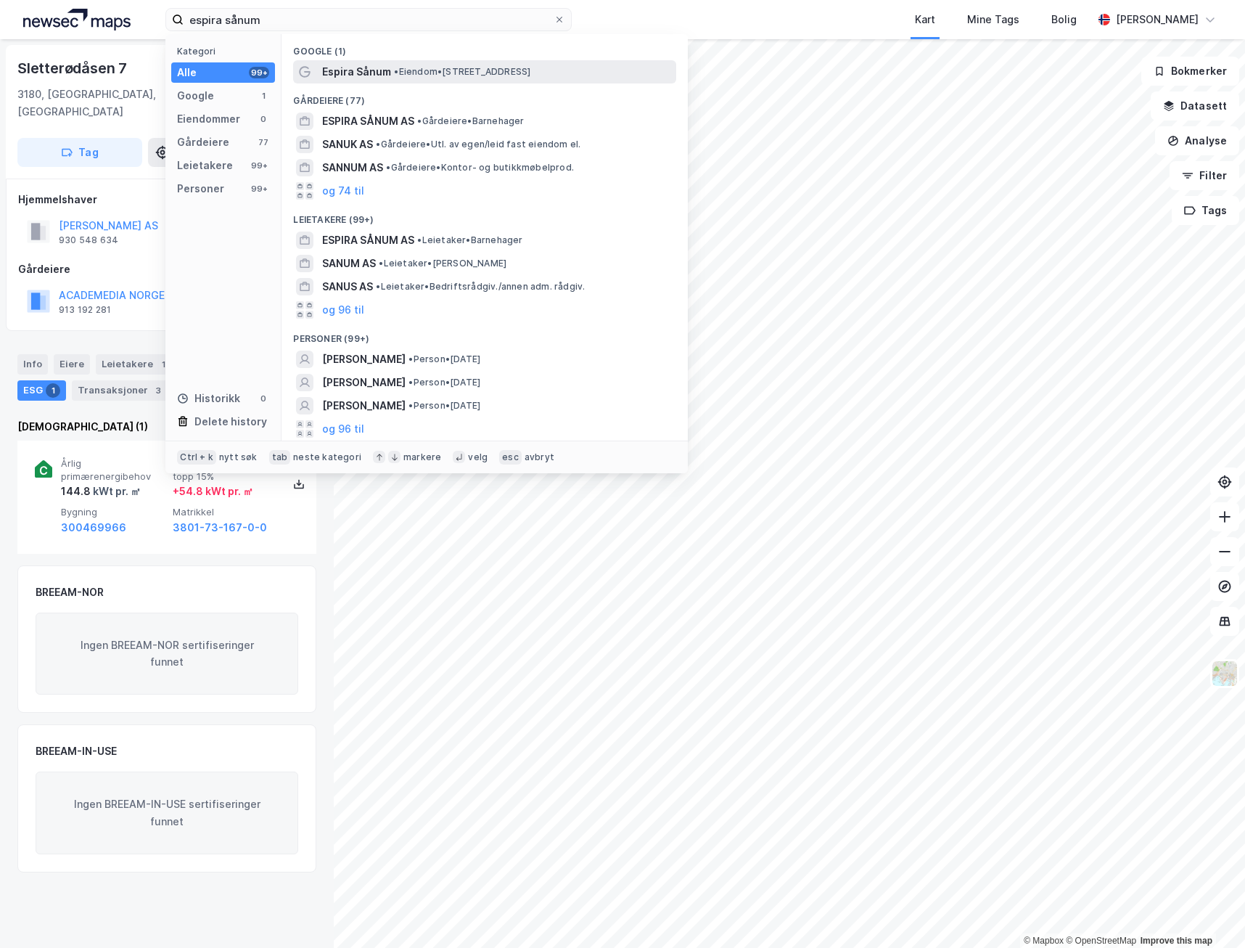
click at [371, 76] on span "Espira Sånum" at bounding box center [356, 71] width 69 height 17
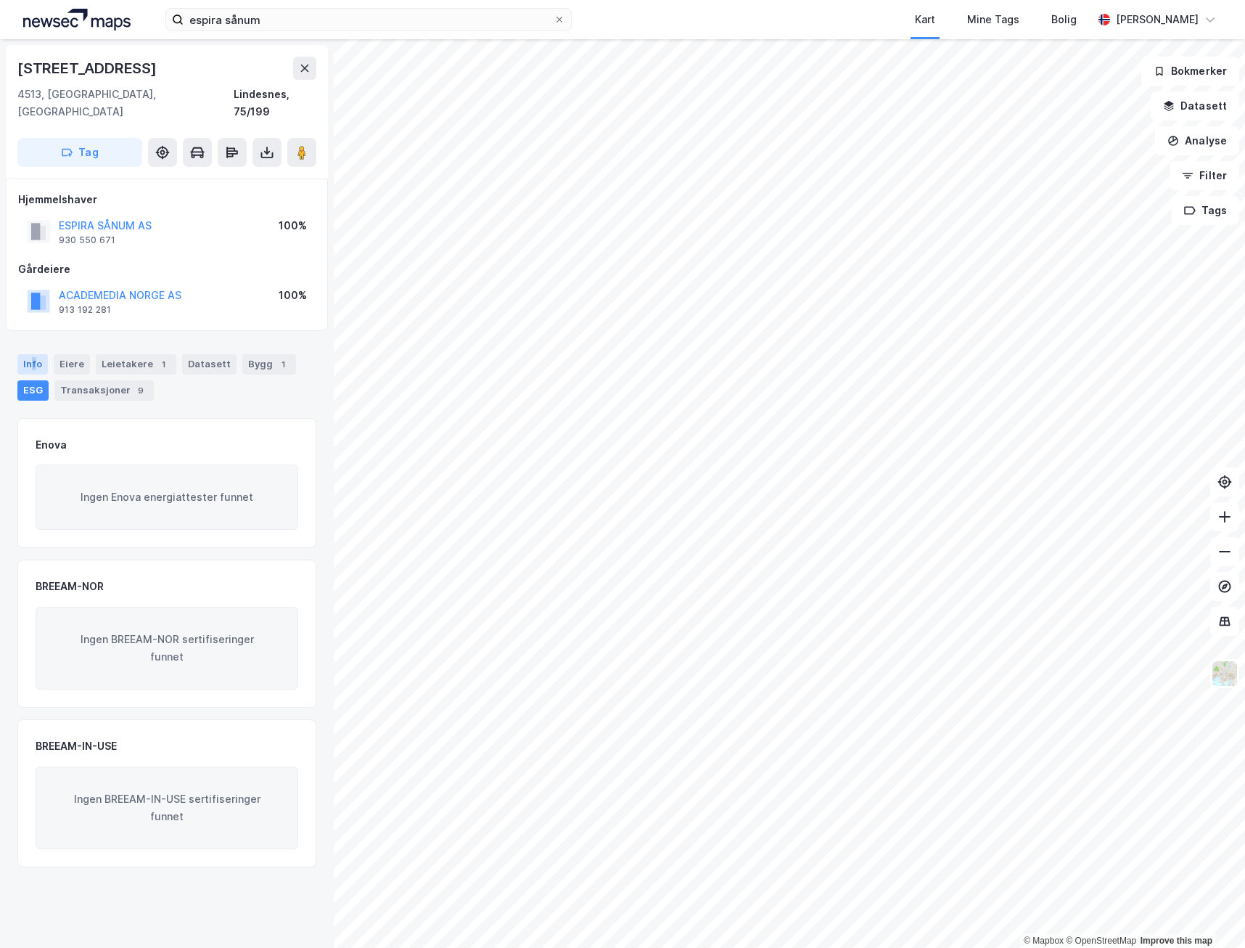
click at [33, 354] on div "Info" at bounding box center [32, 364] width 30 height 20
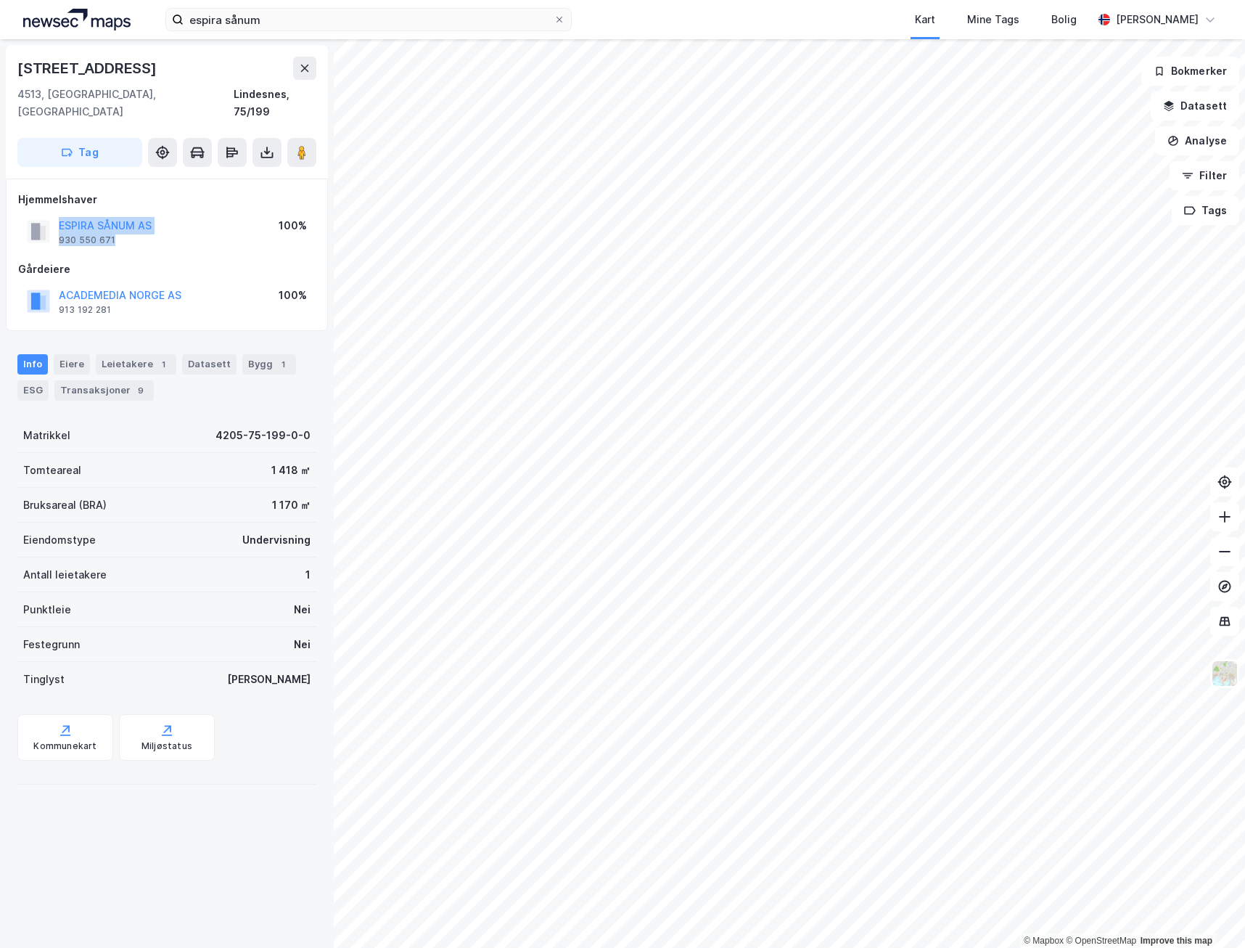
drag, startPoint x: 132, startPoint y: 221, endPoint x: 25, endPoint y: 215, distance: 107.6
click at [25, 215] on div "ESPIRA SÅNUM AS 930 550 671 100%" at bounding box center [167, 231] width 298 height 35
copy div "ESPIRA SÅNUM AS 930 550 671"
click at [27, 380] on div "ESG" at bounding box center [32, 390] width 31 height 20
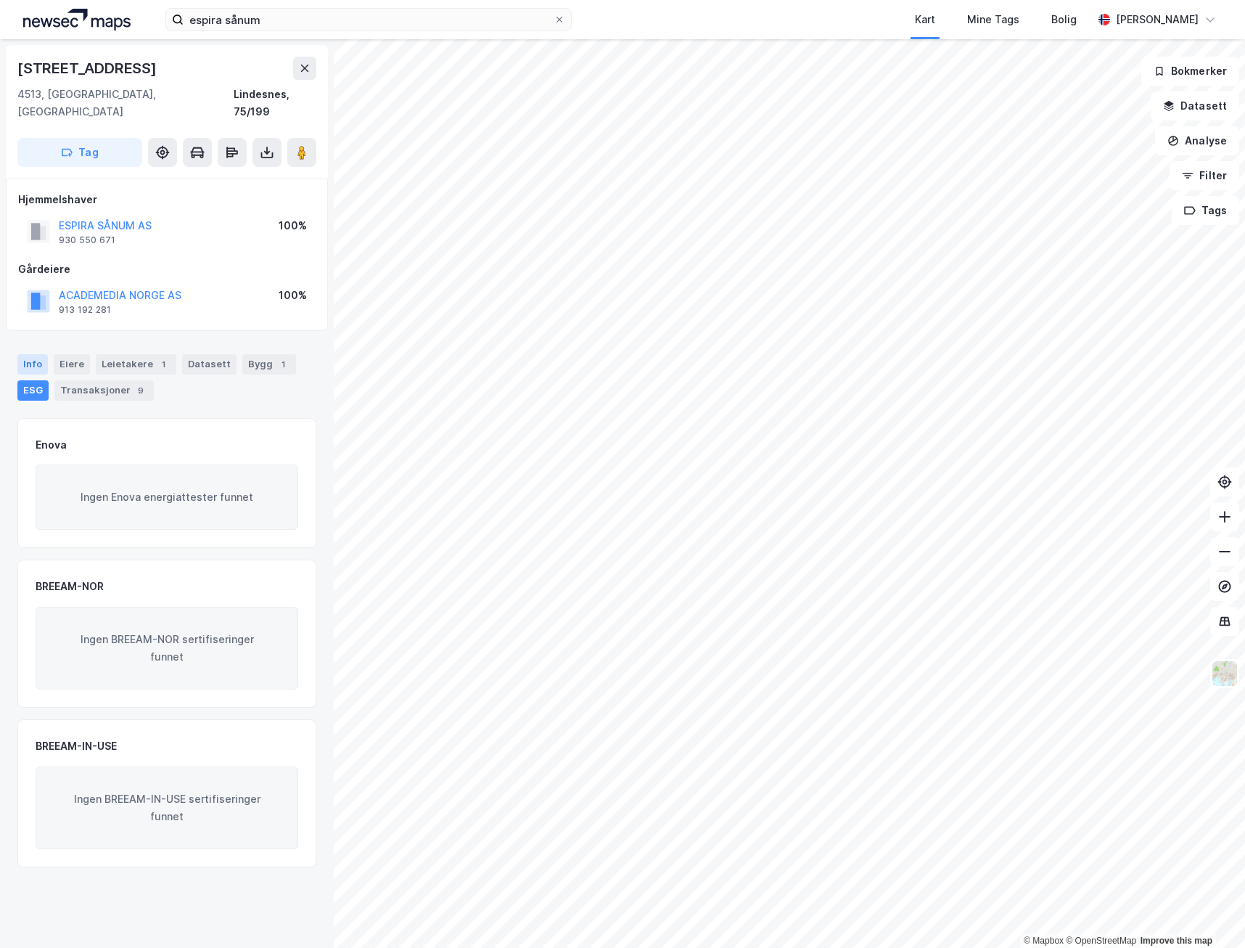
click at [28, 354] on div "Info" at bounding box center [32, 364] width 30 height 20
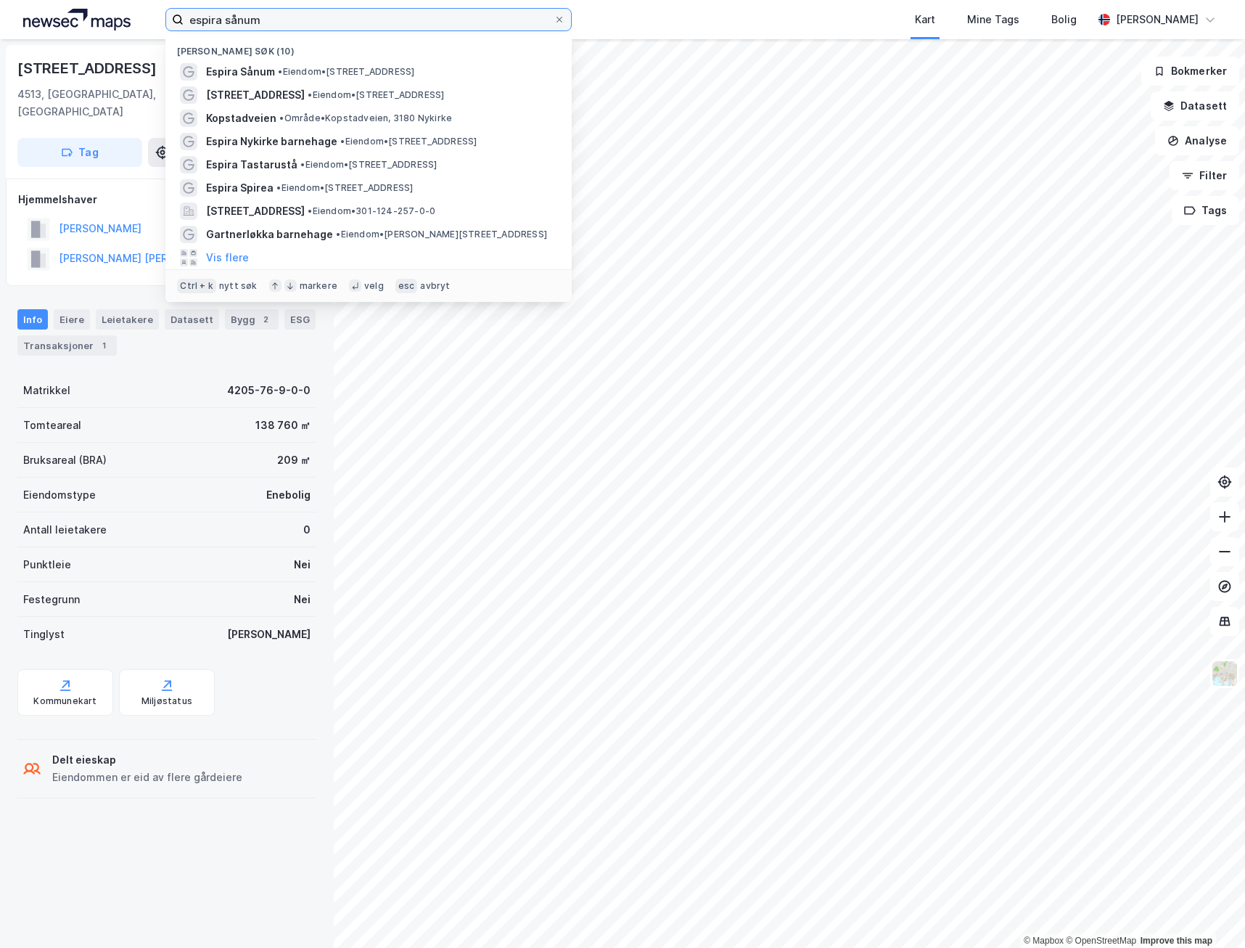
click at [329, 21] on input "espira sånum" at bounding box center [369, 20] width 370 height 22
click at [372, 75] on span "• Eiendom • [STREET_ADDRESS]" at bounding box center [346, 72] width 136 height 12
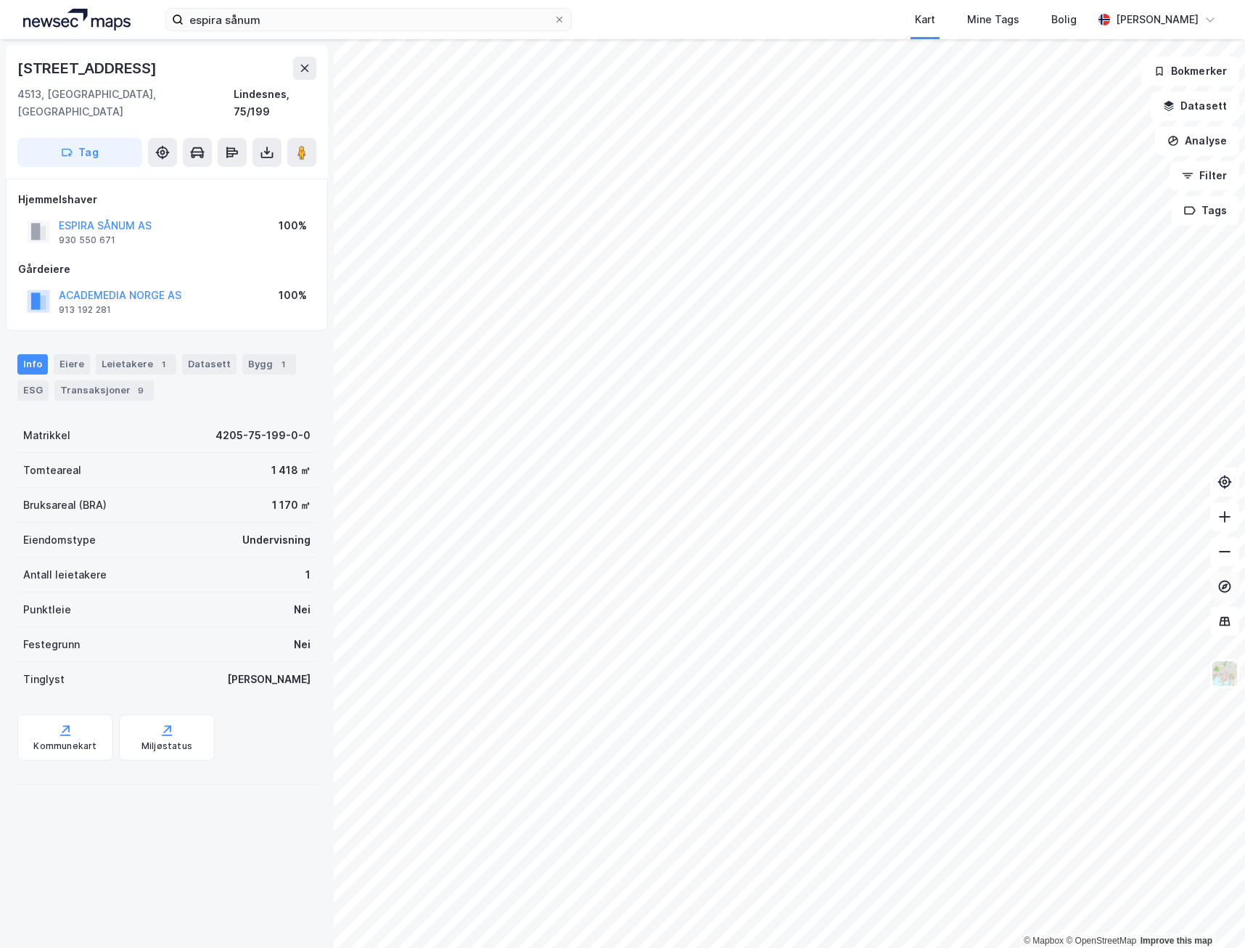
click at [1219, 557] on icon at bounding box center [1225, 551] width 15 height 15
click at [1219, 552] on button at bounding box center [1225, 551] width 29 height 29
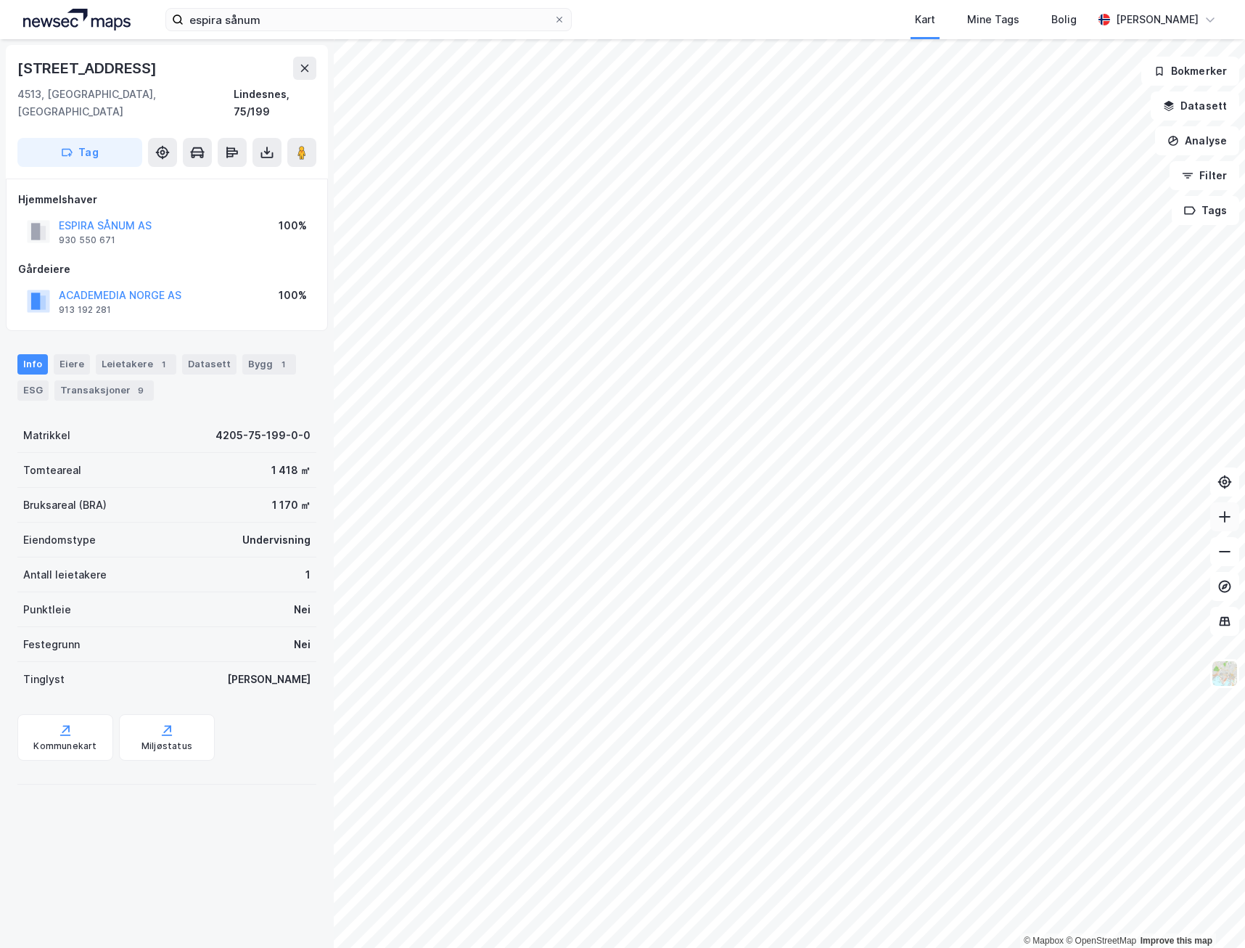
click at [1217, 529] on button at bounding box center [1225, 516] width 29 height 29
click at [290, 23] on input "espira sånum" at bounding box center [369, 20] width 370 height 22
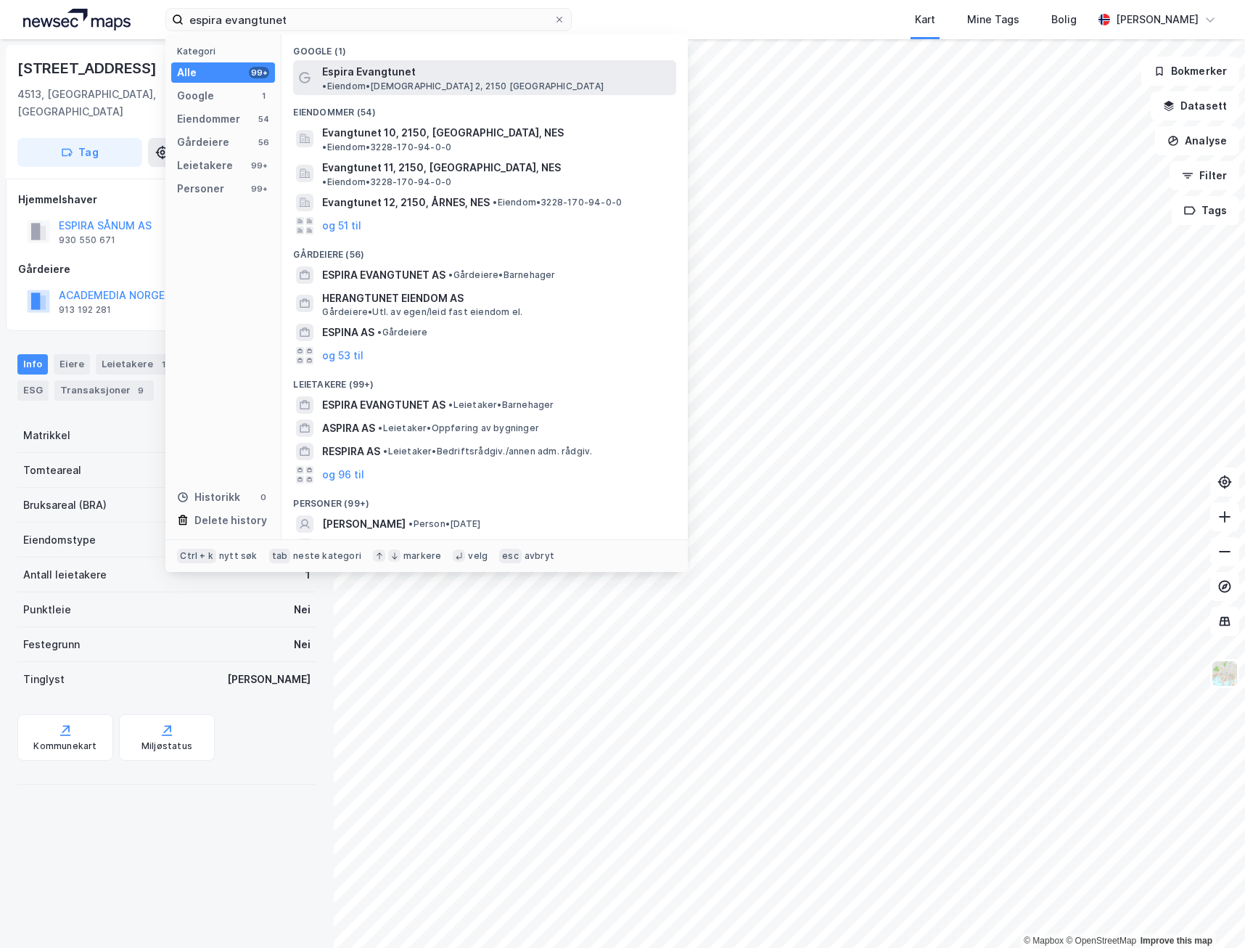
click at [456, 81] on span "• Eiendom • [STREET_ADDRESS]" at bounding box center [463, 87] width 282 height 12
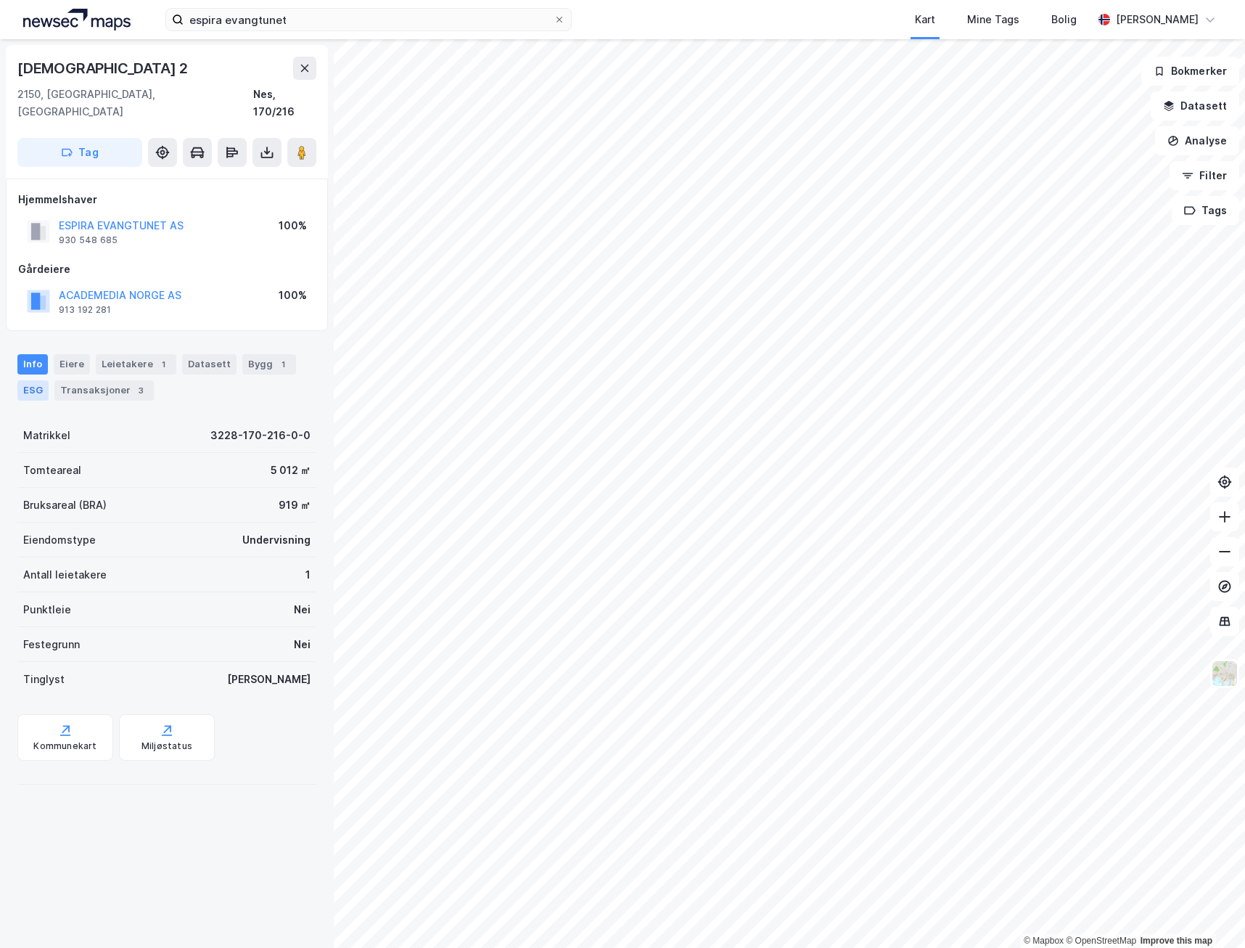
click at [24, 380] on div "ESG" at bounding box center [32, 390] width 31 height 20
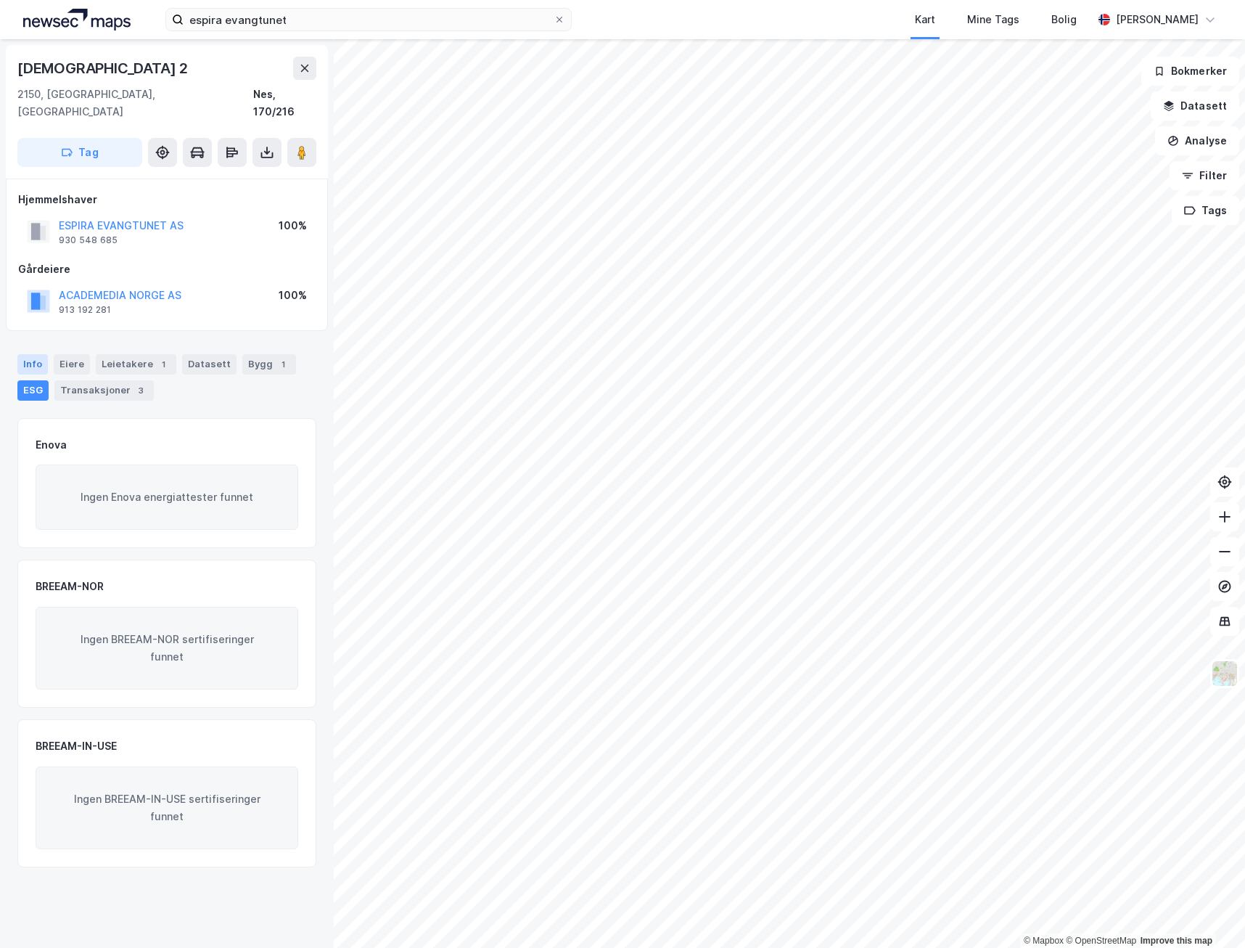
click at [26, 354] on div "Info" at bounding box center [32, 364] width 30 height 20
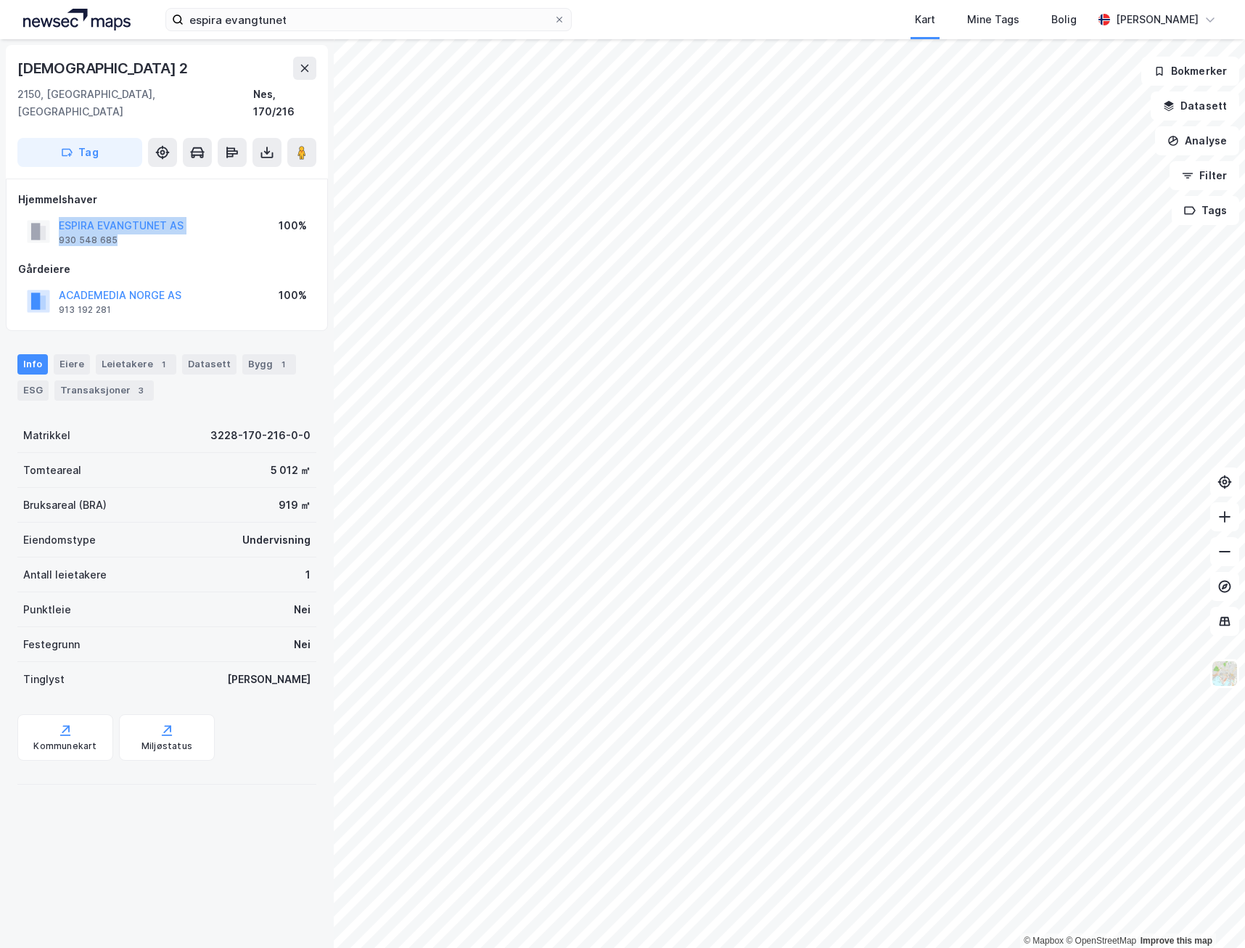
drag, startPoint x: 134, startPoint y: 217, endPoint x: 28, endPoint y: 219, distance: 106.0
click at [28, 219] on div "ESPIRA EVANGTUNET AS 930 548 685" at bounding box center [105, 231] width 157 height 29
click at [1219, 546] on icon at bounding box center [1225, 551] width 15 height 15
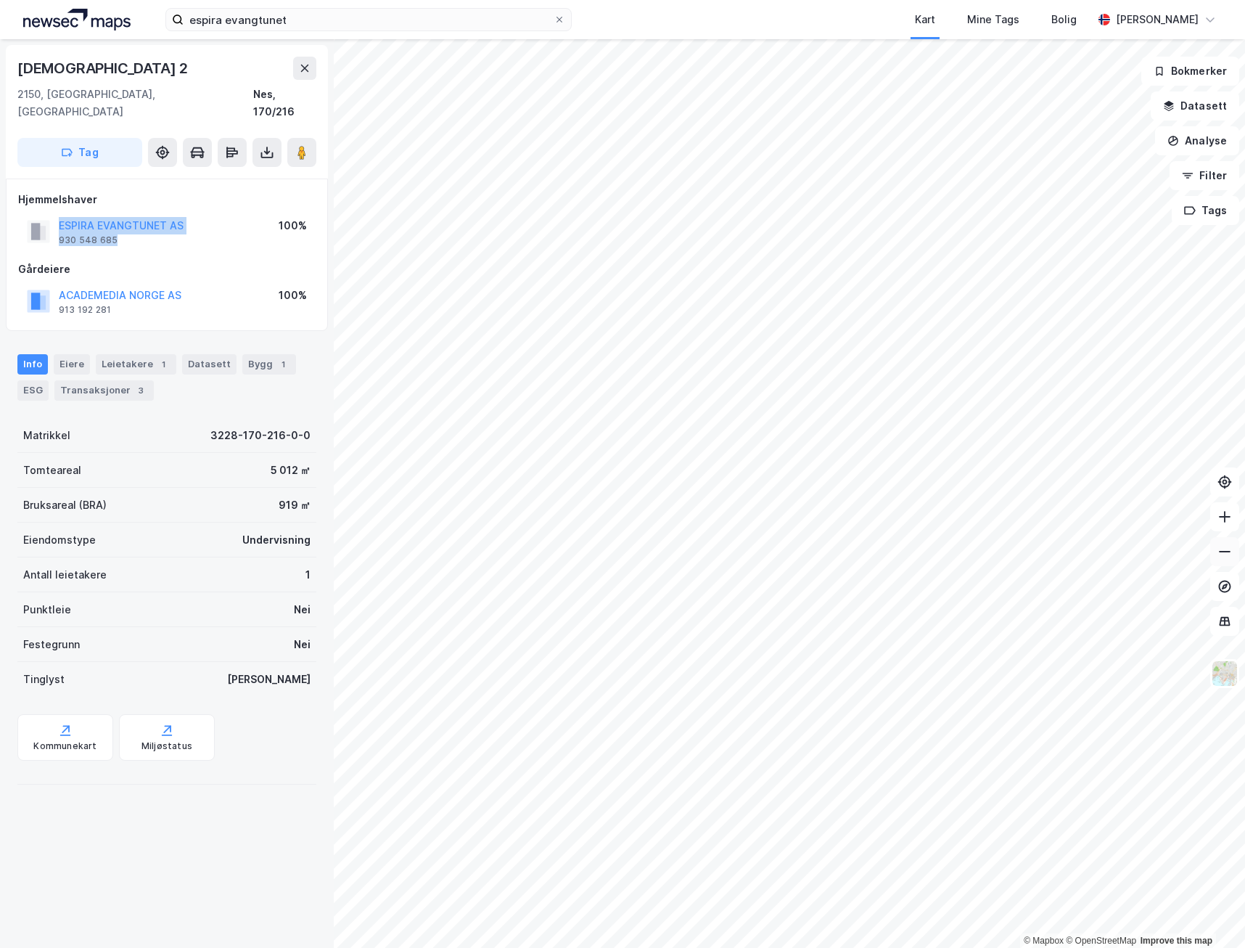
click at [1219, 546] on icon at bounding box center [1225, 551] width 15 height 15
click at [1219, 520] on icon at bounding box center [1225, 516] width 15 height 15
click at [1219, 556] on icon at bounding box center [1225, 551] width 15 height 15
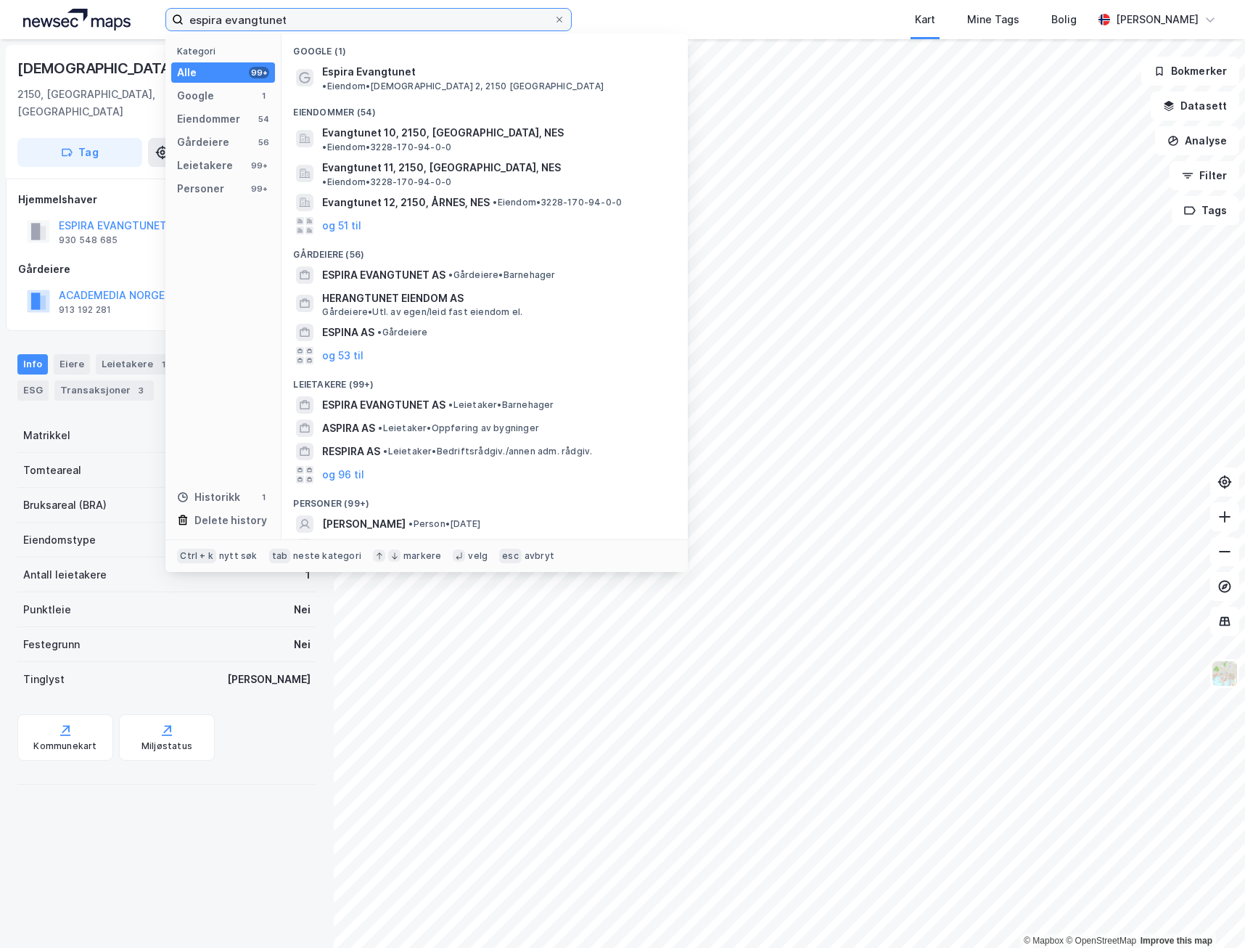
click at [351, 27] on input "espira evangtunet" at bounding box center [369, 20] width 370 height 22
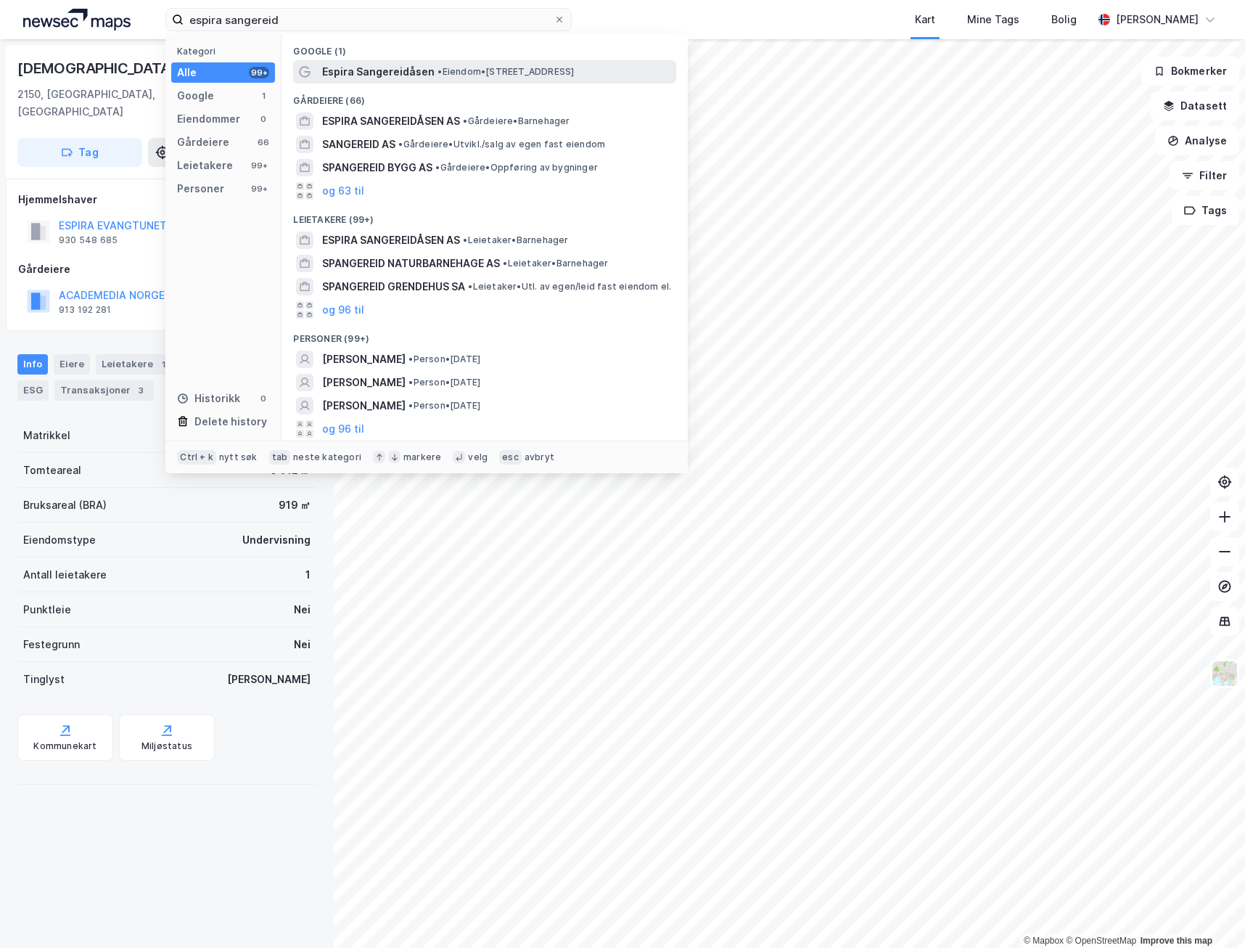
click at [466, 67] on span "• Eiendom • [STREET_ADDRESS]" at bounding box center [506, 72] width 136 height 12
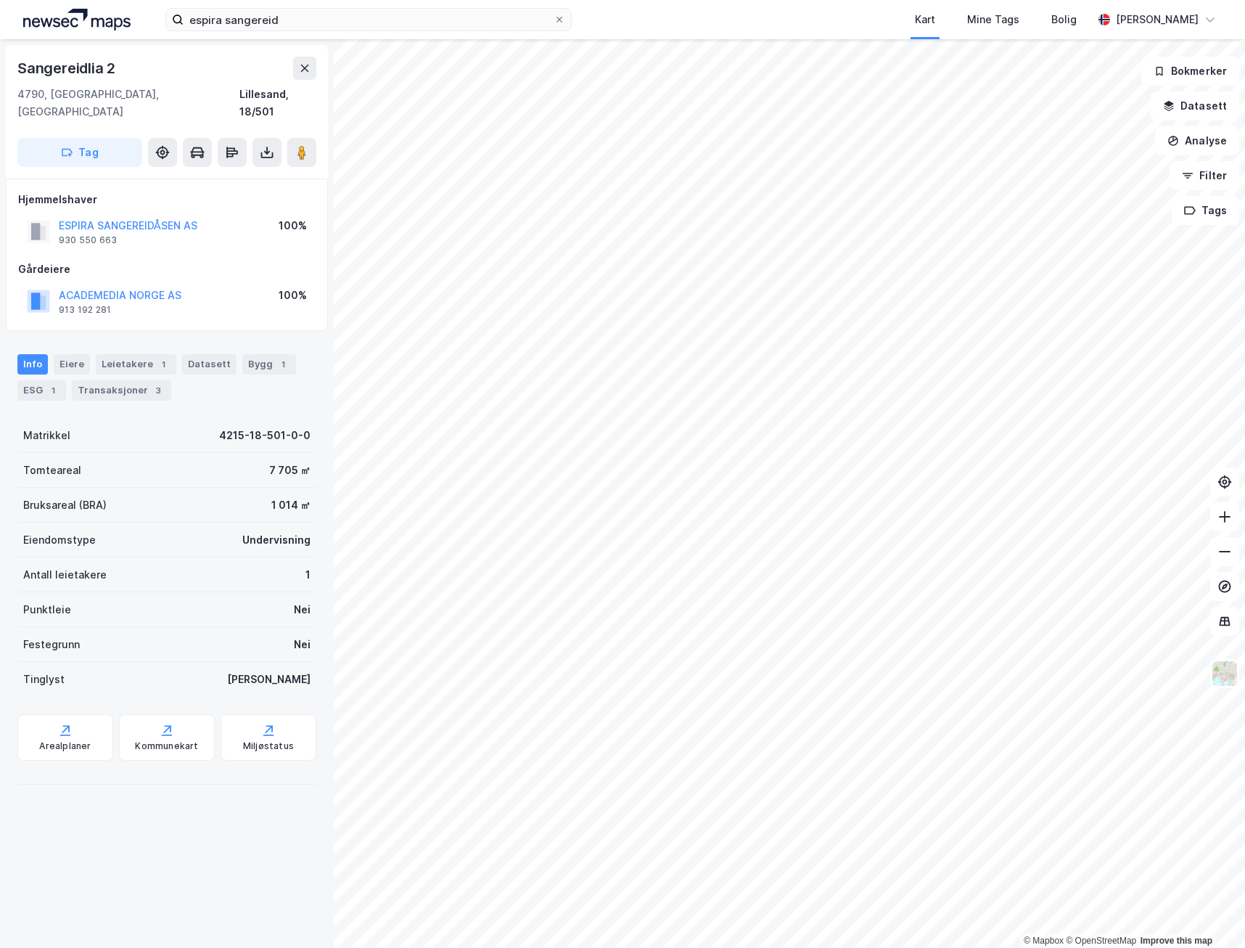
click at [175, 893] on div "Sangereidlia 2 4790, [GEOGRAPHIC_DATA], Agder Lillesand, 18/501 Tag Hjemmelshav…" at bounding box center [167, 493] width 334 height 909
click at [297, 19] on input "espira sangereid" at bounding box center [369, 20] width 370 height 22
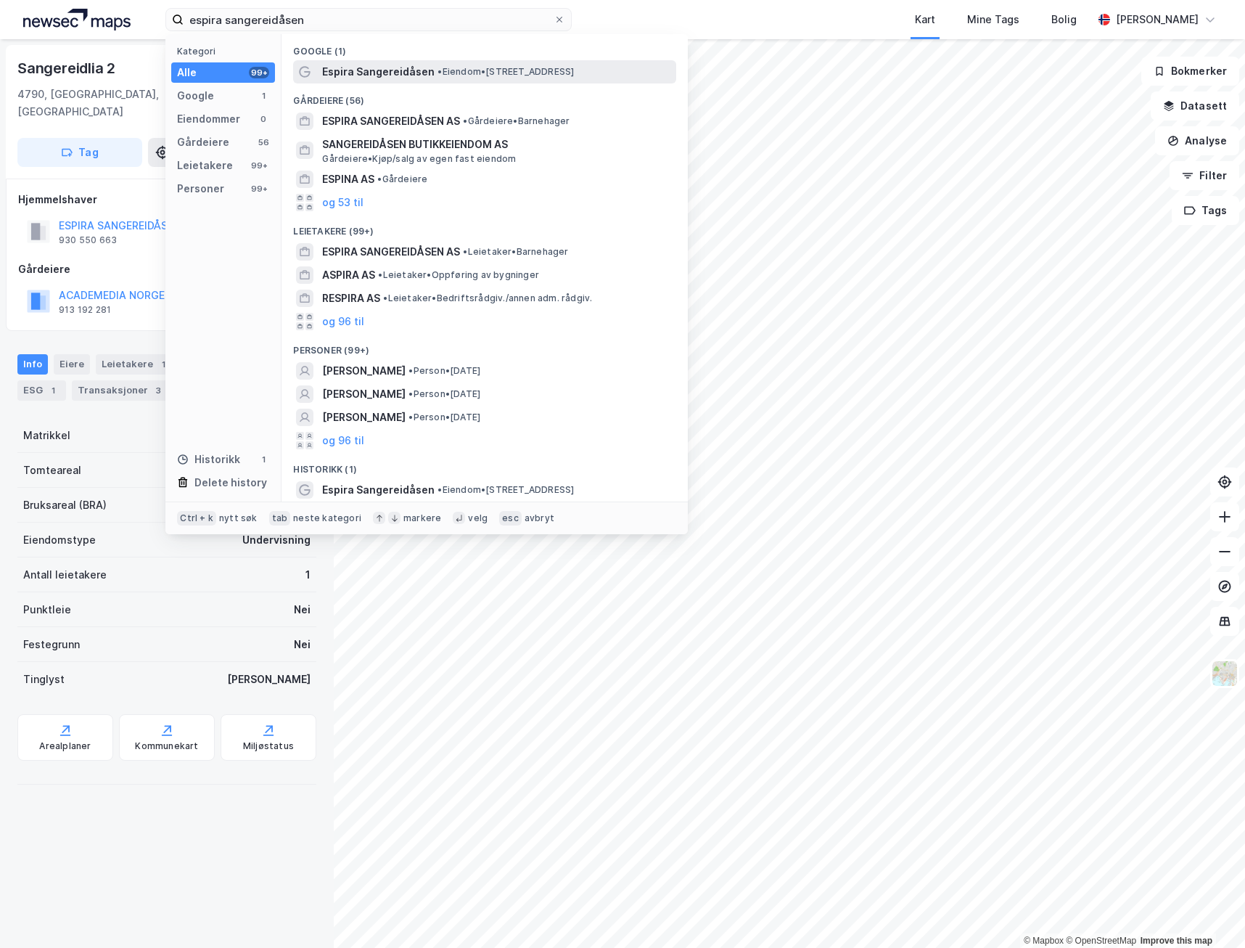
click at [470, 74] on span "• Eiendom • [STREET_ADDRESS]" at bounding box center [506, 72] width 136 height 12
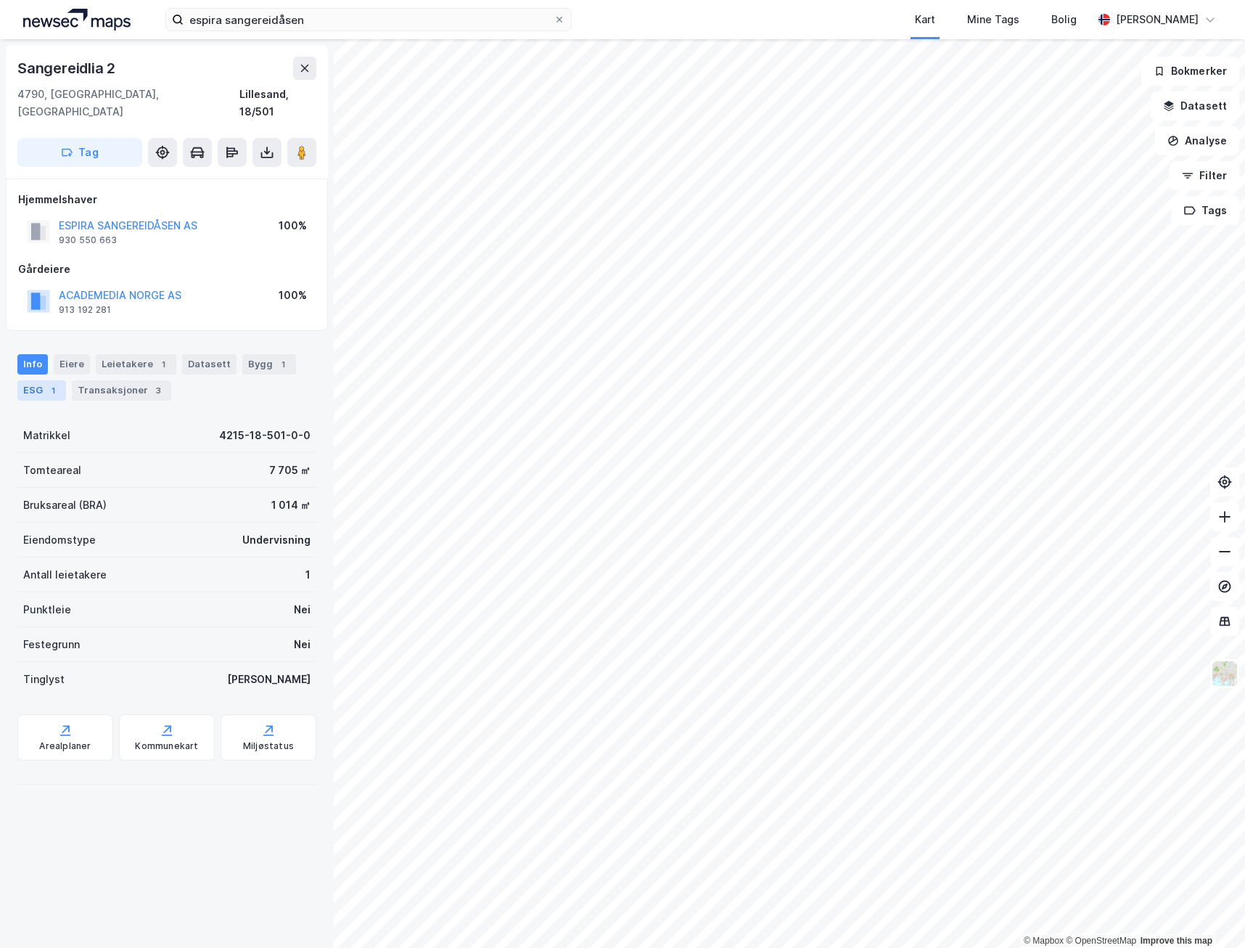
click at [44, 380] on div "ESG 1" at bounding box center [41, 390] width 49 height 20
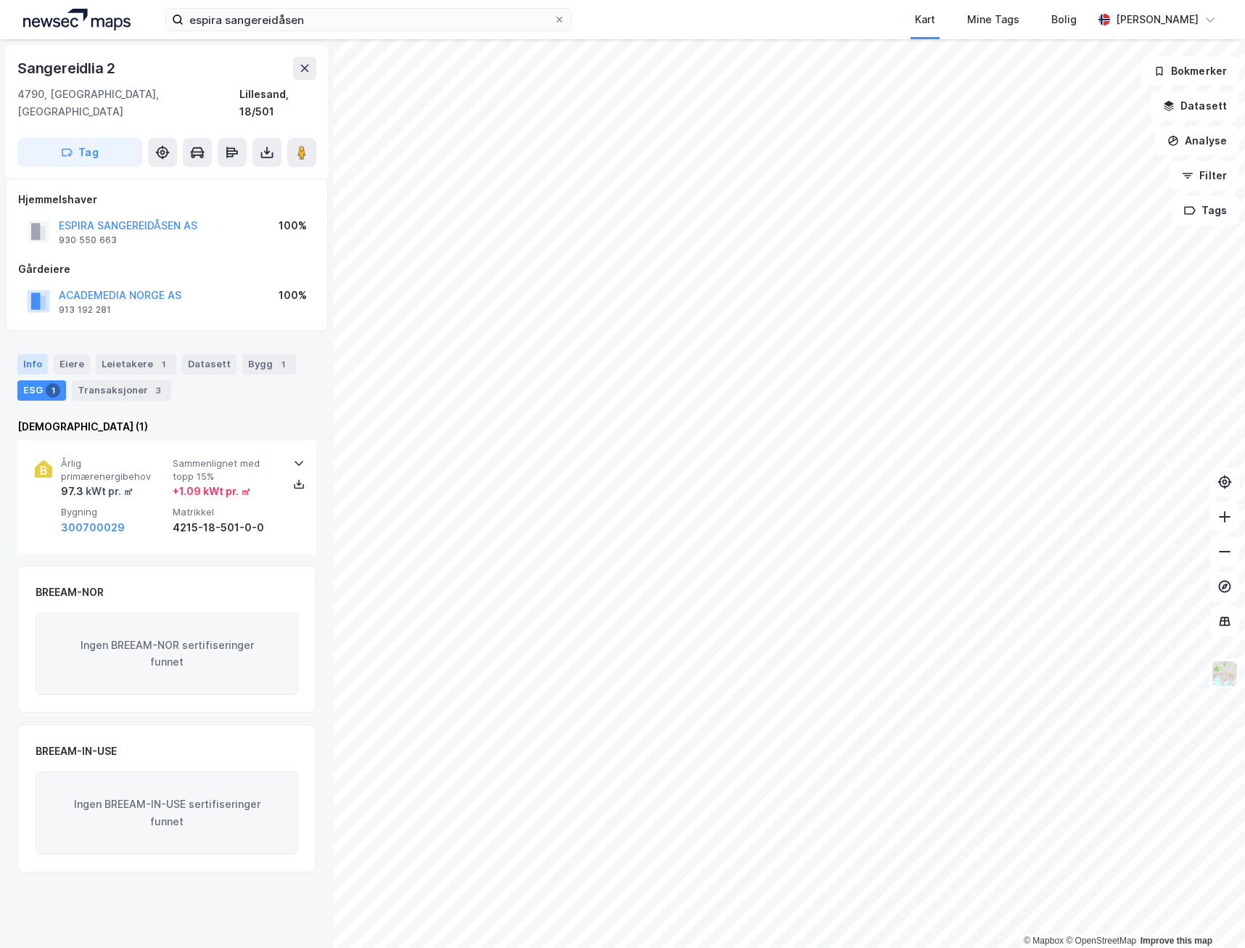
click at [27, 354] on div "Info" at bounding box center [32, 364] width 30 height 20
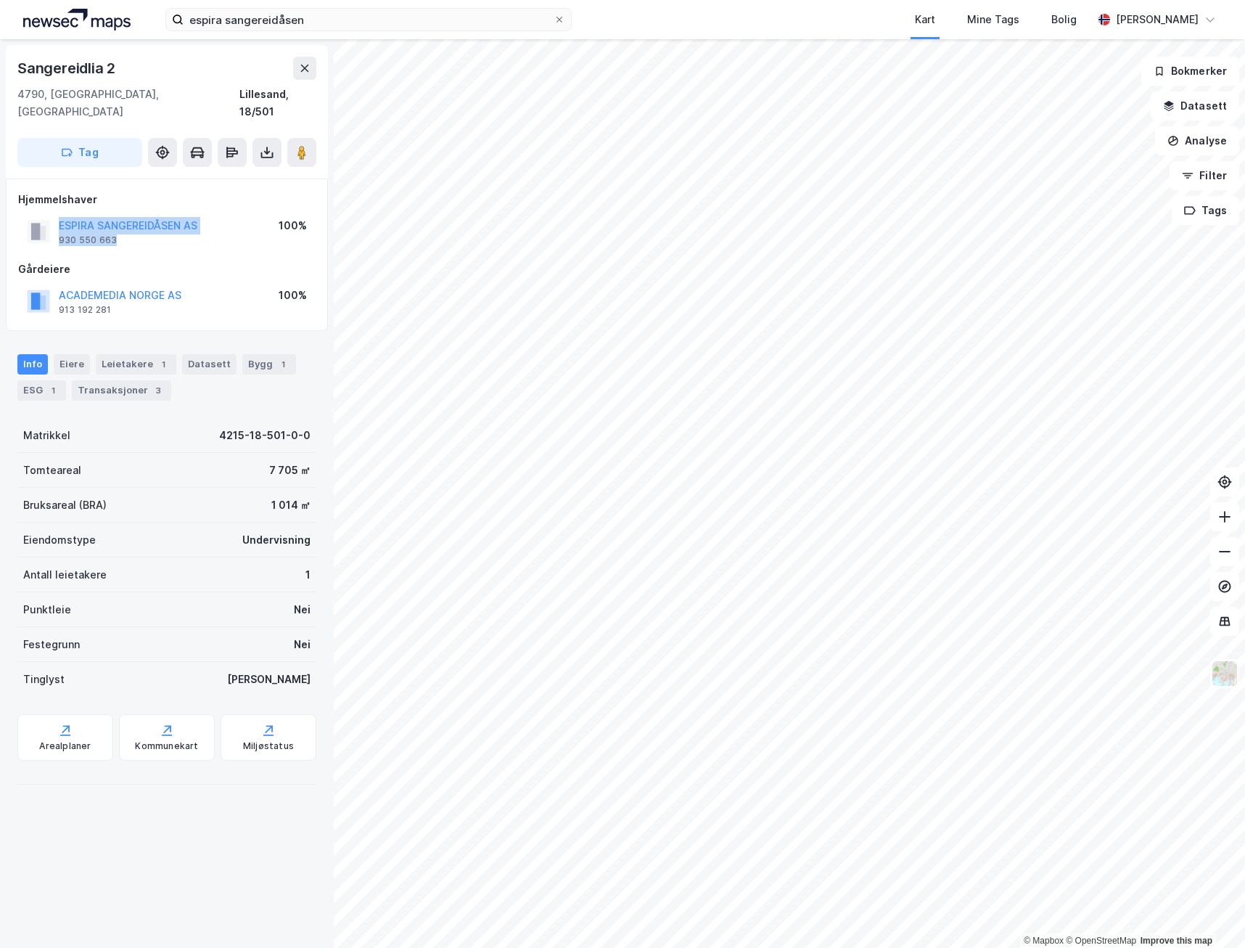
drag, startPoint x: 134, startPoint y: 219, endPoint x: 33, endPoint y: 208, distance: 100.8
click at [33, 217] on div "ESPIRA SANGEREIDÅSEN AS 930 550 663" at bounding box center [112, 231] width 171 height 29
copy div "ESPIRA SANGEREIDÅSEN AS 930 550 663"
click at [26, 380] on div "ESG 1" at bounding box center [41, 390] width 49 height 20
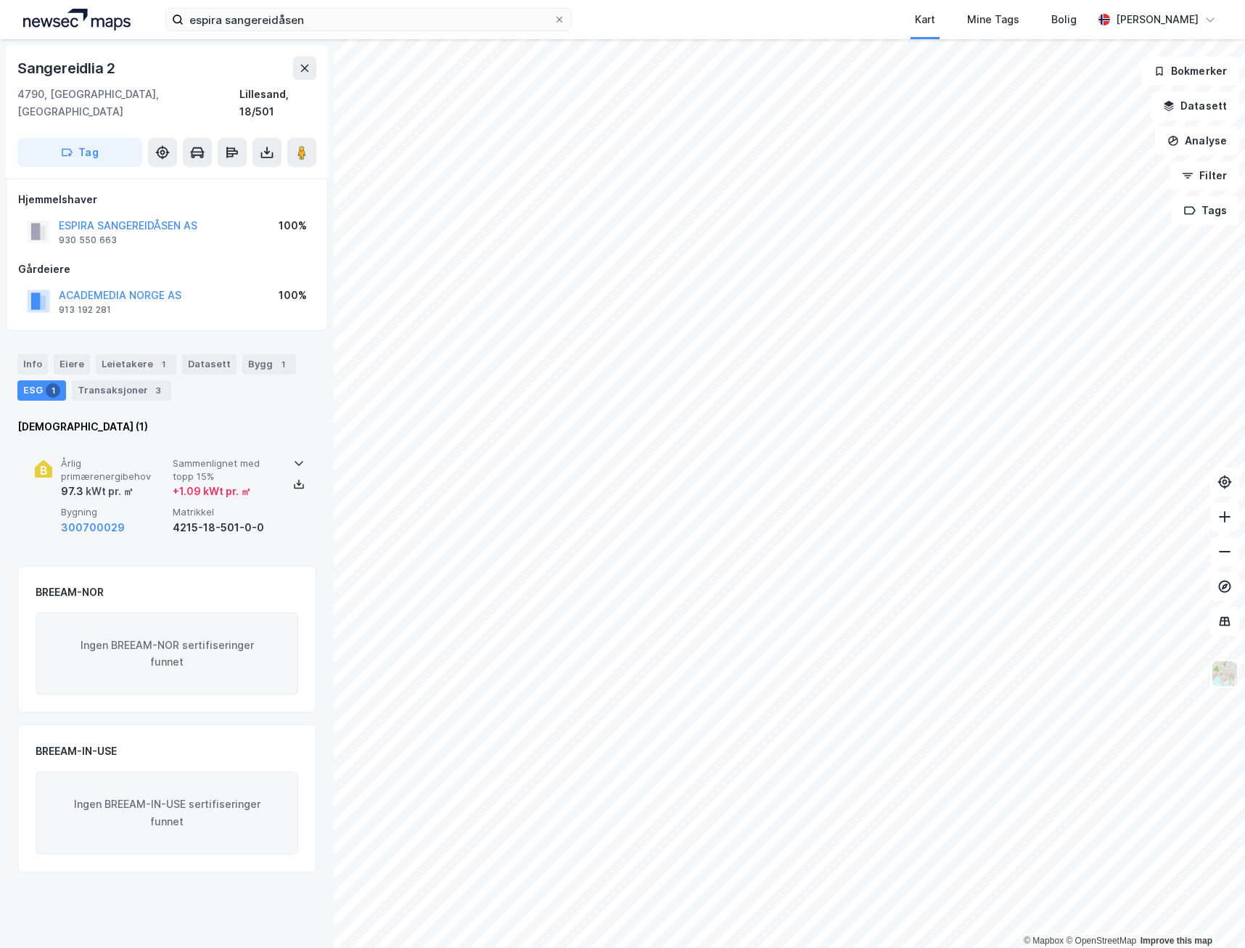
click at [279, 489] on div "Årlig primærenergibehov 97.3 kWt pr. ㎡ Sammenlignet med topp 15% + 1.09 kWt pr.…" at bounding box center [167, 497] width 264 height 112
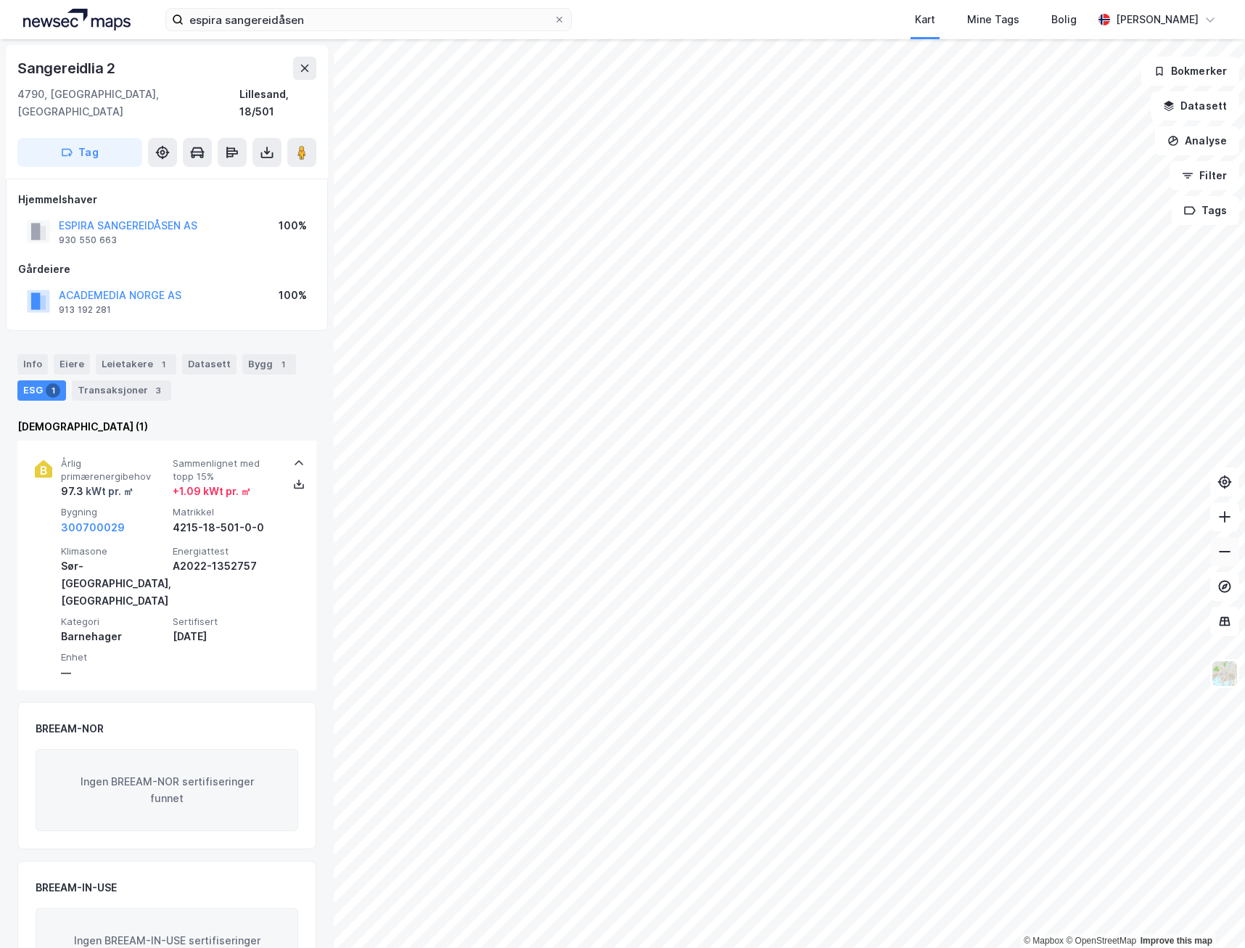
click at [1219, 548] on icon at bounding box center [1225, 551] width 15 height 15
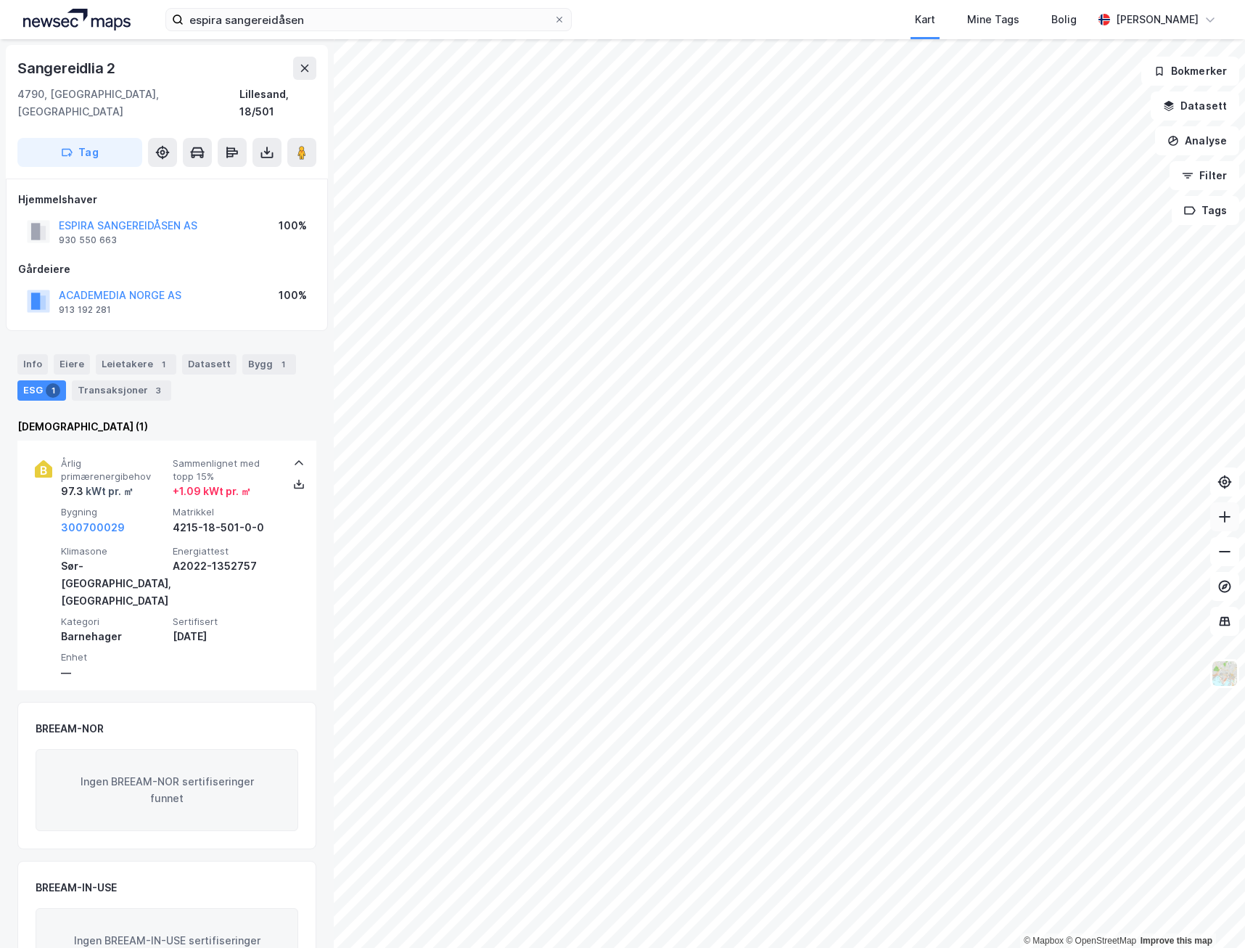
click at [1219, 523] on icon at bounding box center [1225, 516] width 15 height 15
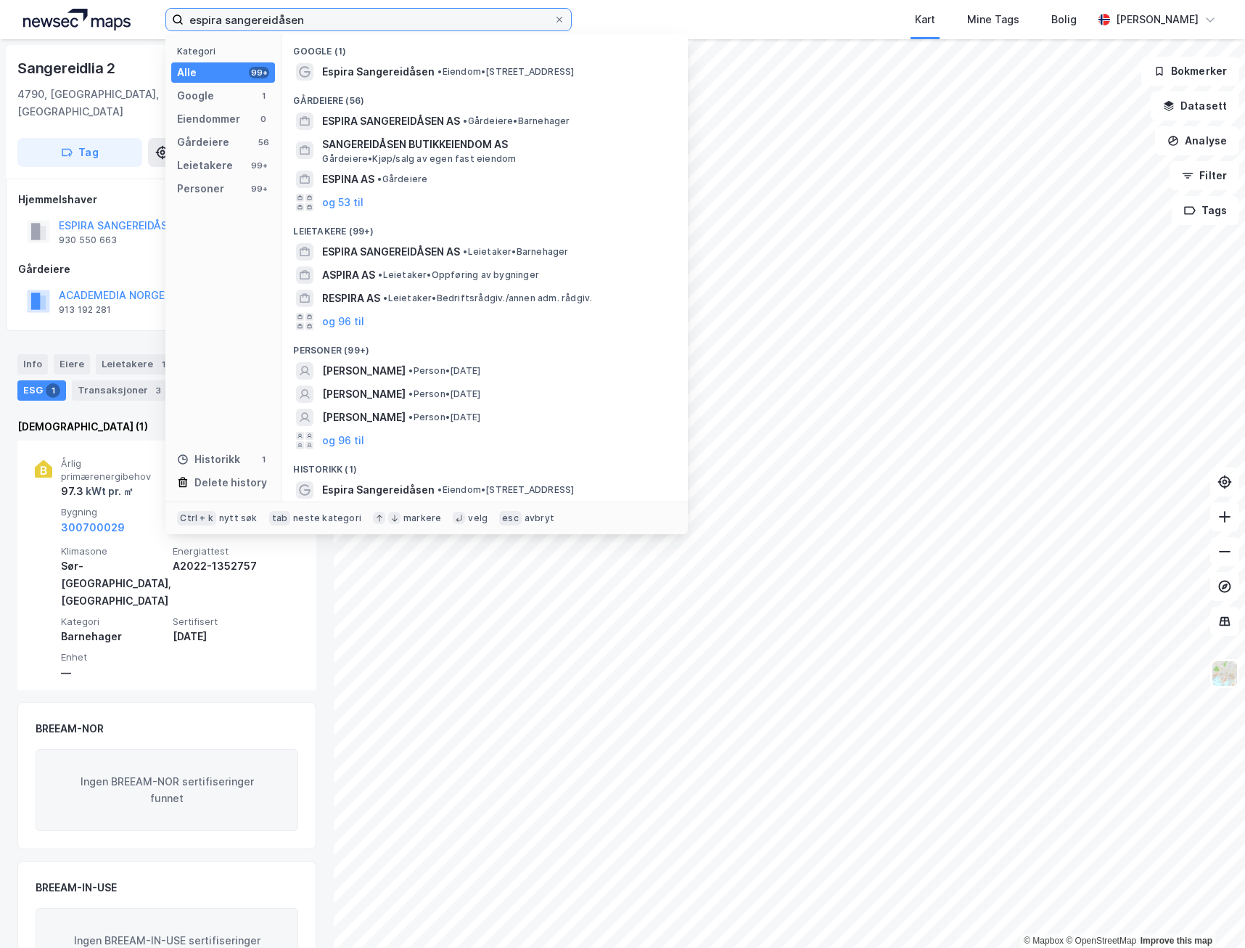
click at [353, 23] on input "espira sangereidåsen" at bounding box center [369, 20] width 370 height 22
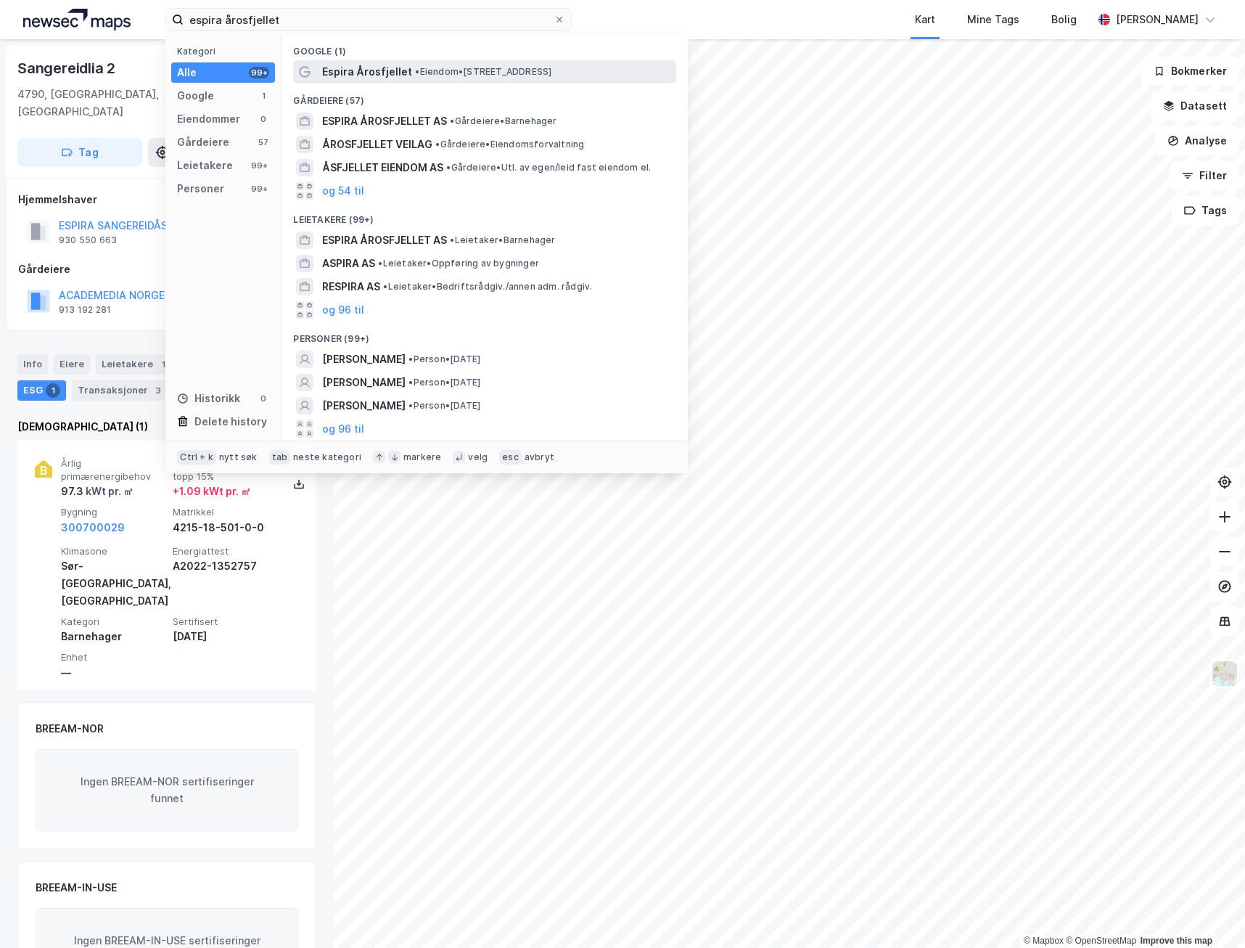
click at [486, 78] on div "Espira Årosfjellet • Eiendom • [STREET_ADDRESS]" at bounding box center [497, 71] width 351 height 17
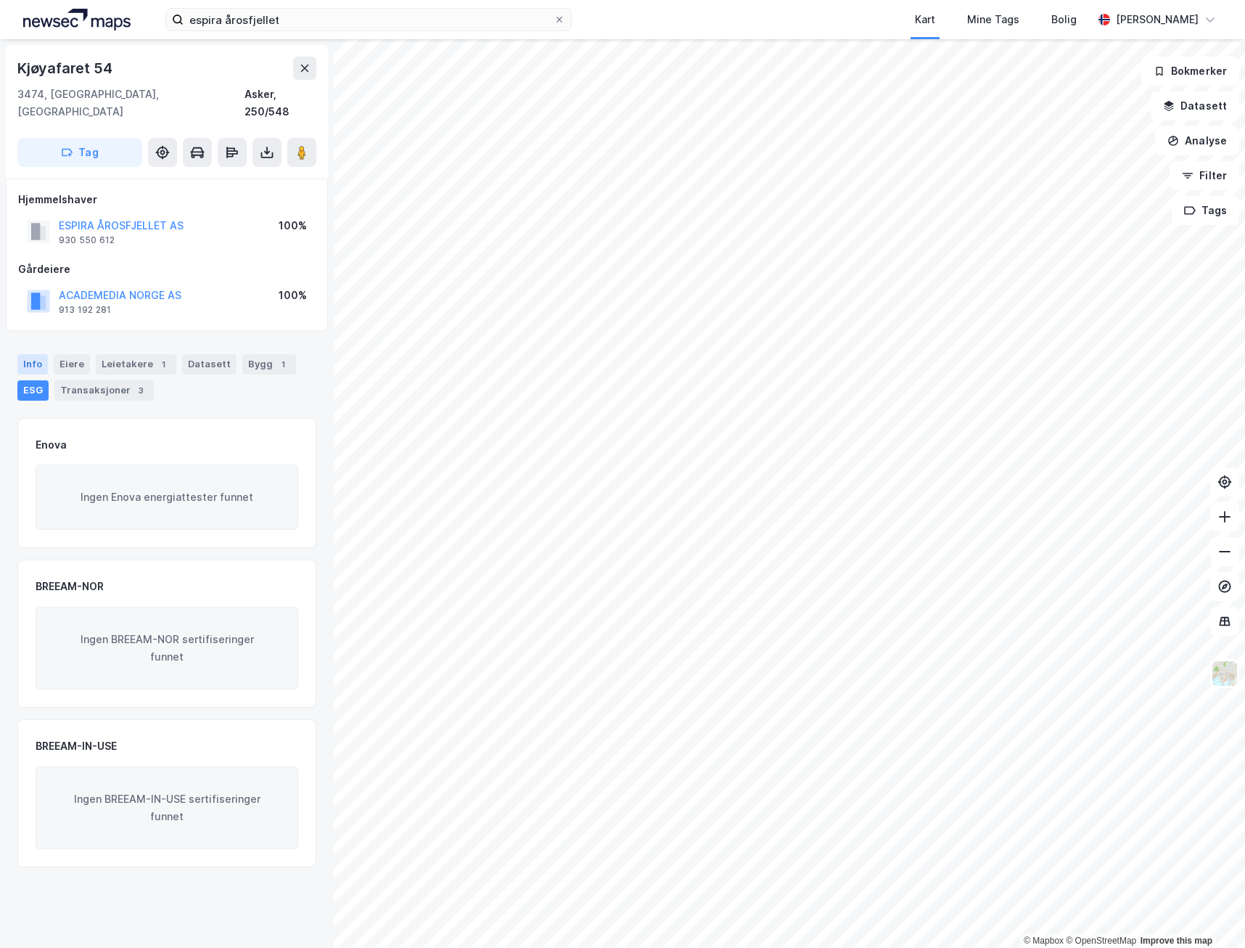
click at [29, 354] on div "Info" at bounding box center [32, 364] width 30 height 20
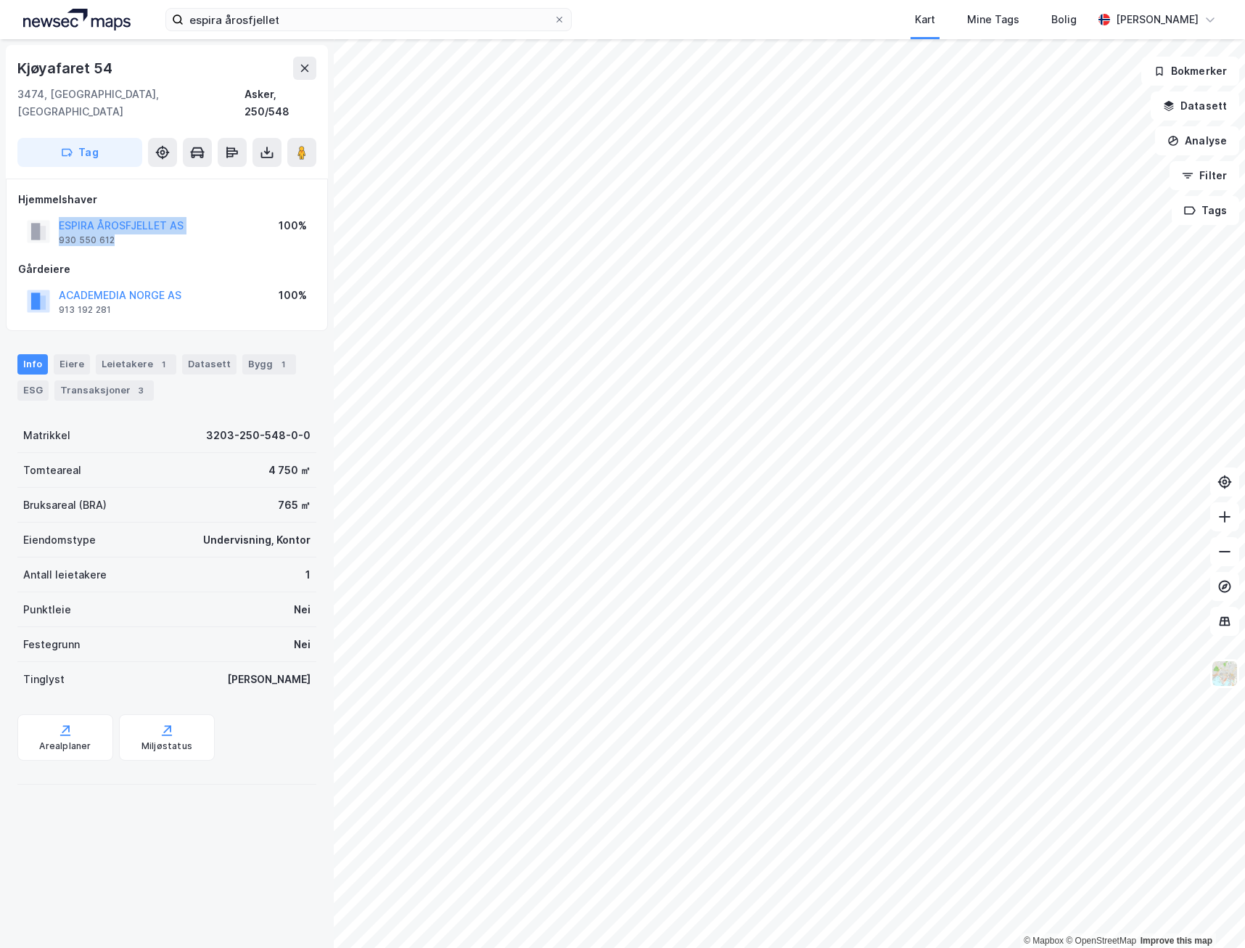
drag, startPoint x: 147, startPoint y: 222, endPoint x: 33, endPoint y: 226, distance: 114.7
click at [33, 226] on div "ESPIRA ÅROSFJELLET AS 930 550 612" at bounding box center [105, 231] width 157 height 29
copy div "ESPIRA ÅROSFJELLET AS 930 550 612"
click at [26, 380] on div "ESG" at bounding box center [32, 390] width 31 height 20
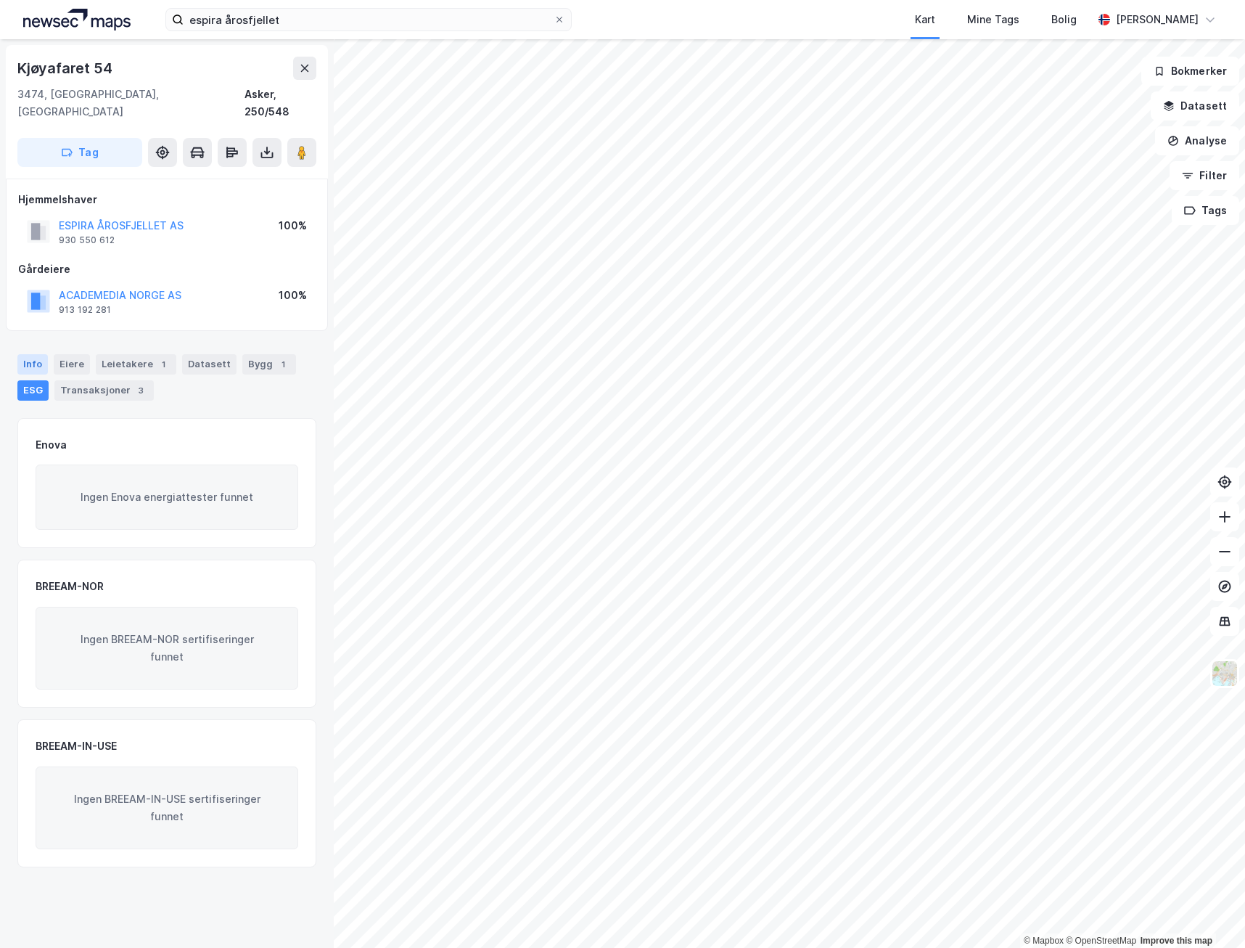
click at [40, 354] on div "Info" at bounding box center [32, 364] width 30 height 20
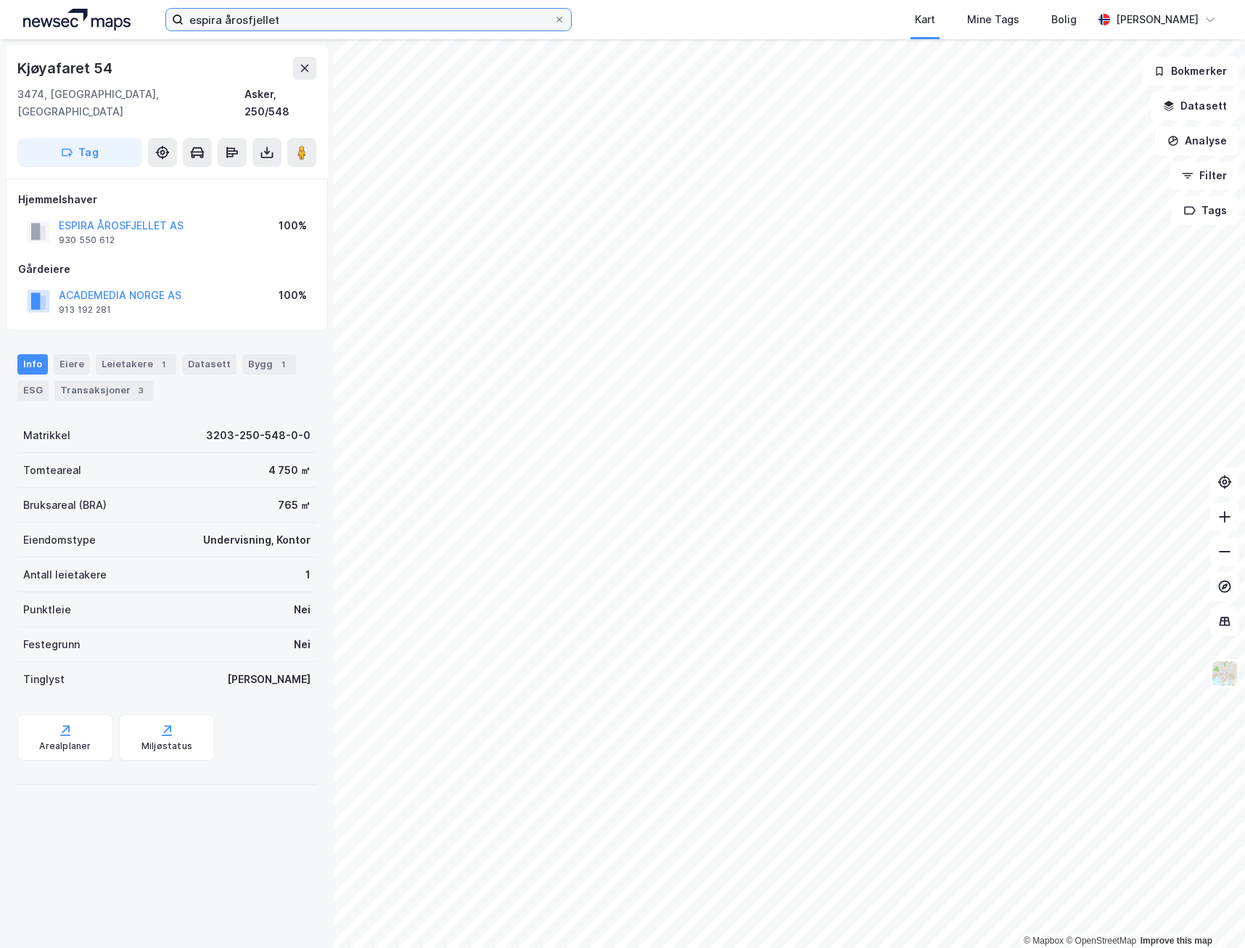
click at [264, 20] on input "espira årosfjellet" at bounding box center [369, 20] width 370 height 22
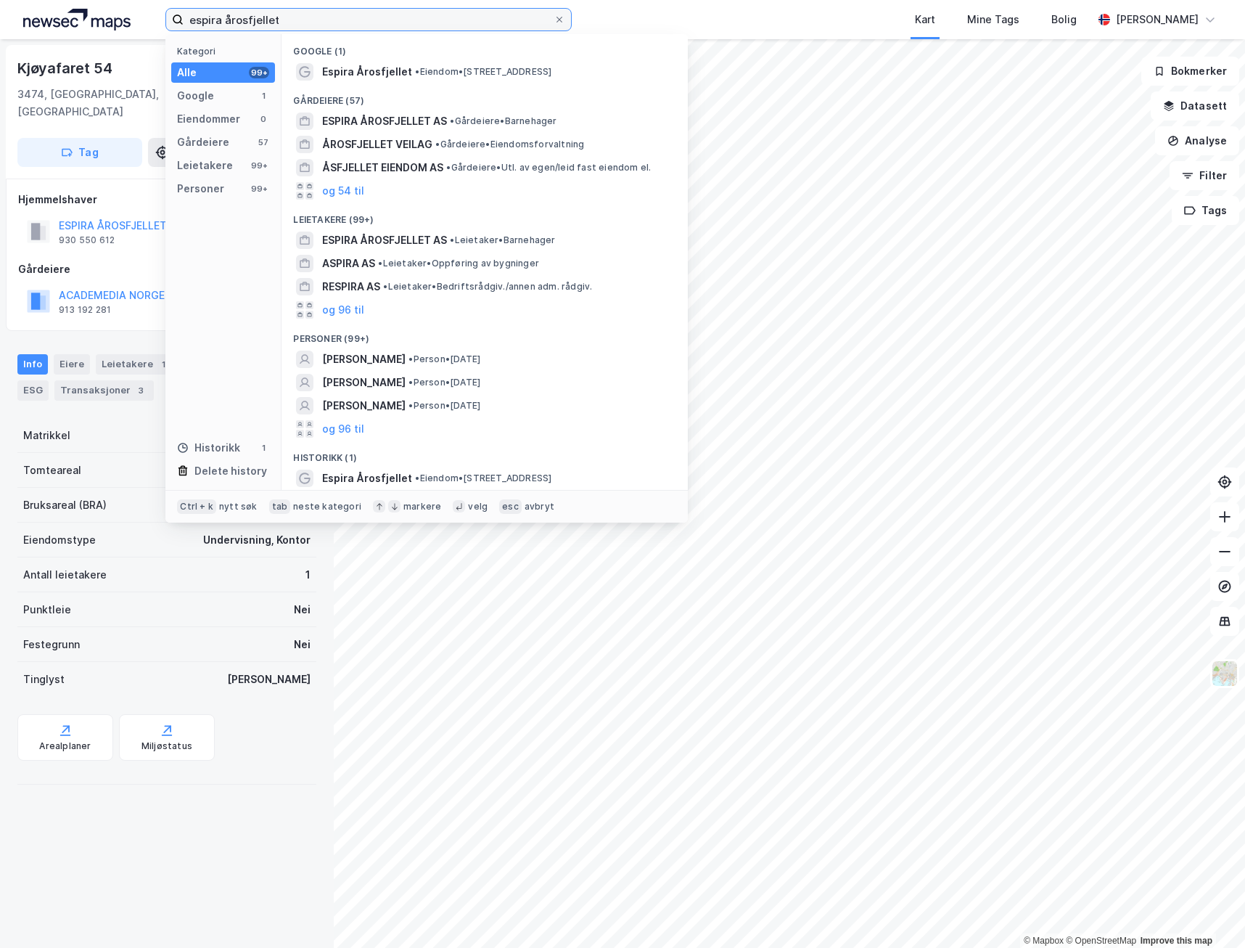
click at [264, 20] on input "espira årosfjellet" at bounding box center [369, 20] width 370 height 22
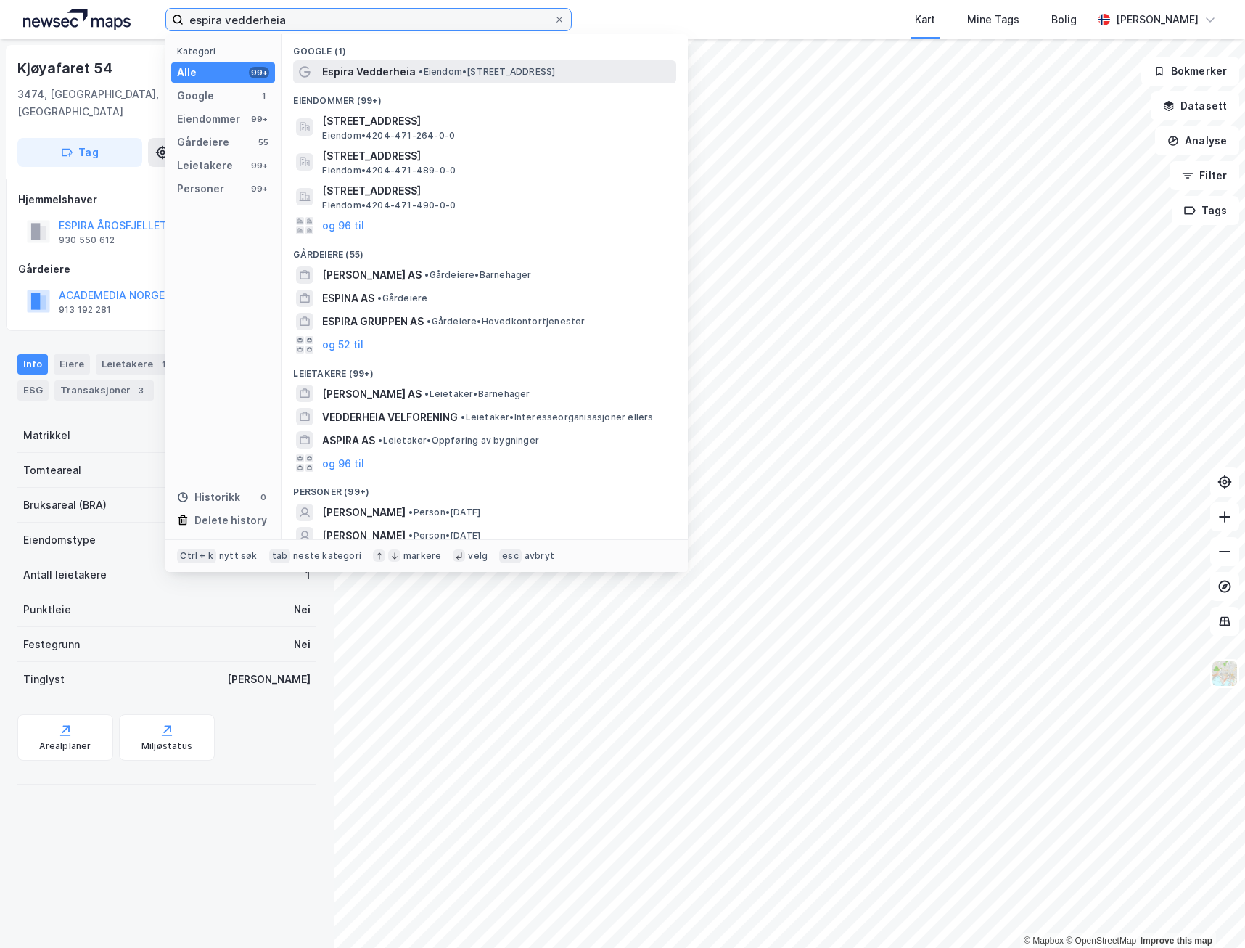
type input "espira vedderheia"
click at [400, 67] on span "Espira Vedderheia" at bounding box center [369, 71] width 94 height 17
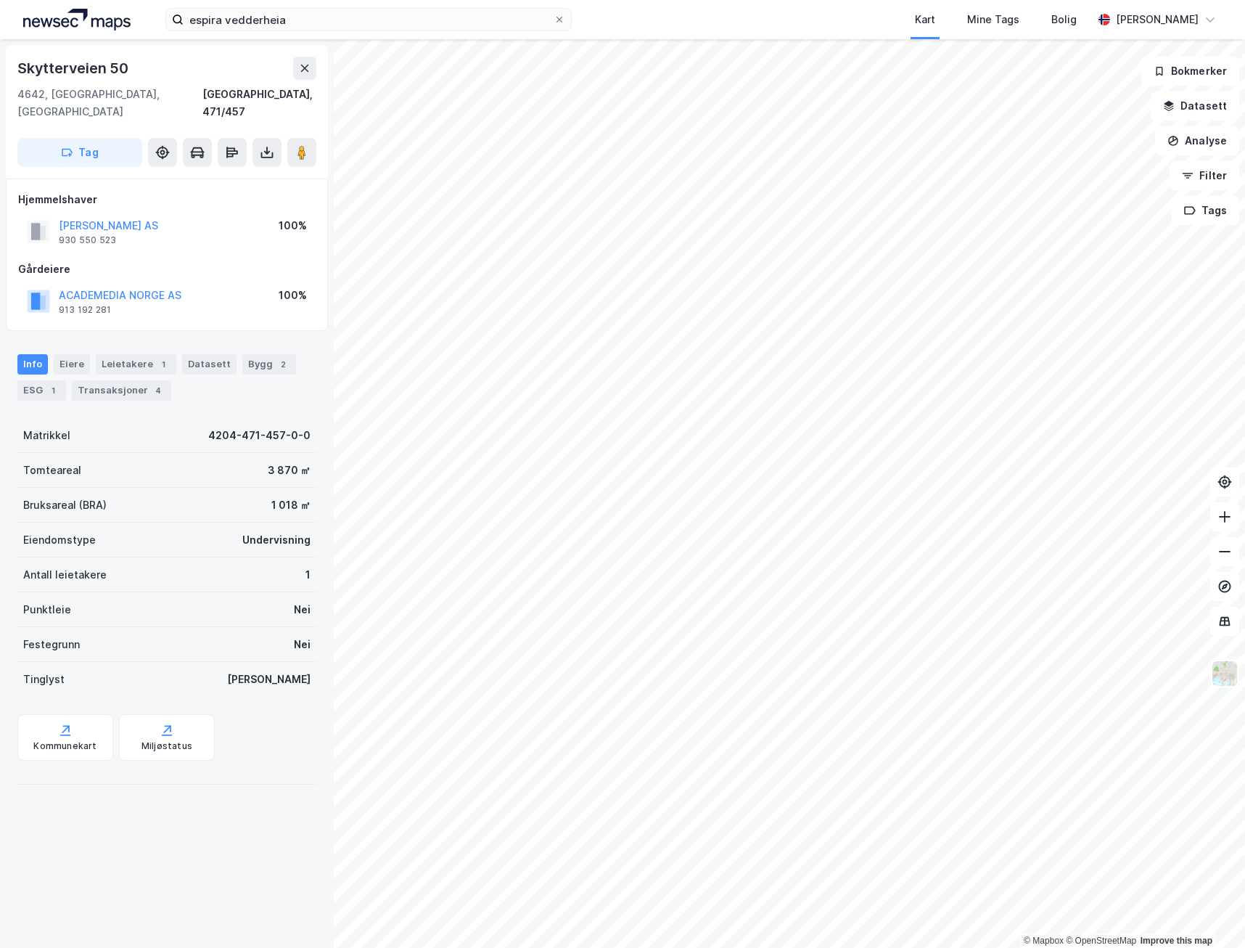
click at [662, 8] on div "Kart Mine Tags Bolig" at bounding box center [867, 19] width 451 height 39
click at [33, 380] on div "ESG 1" at bounding box center [41, 390] width 49 height 20
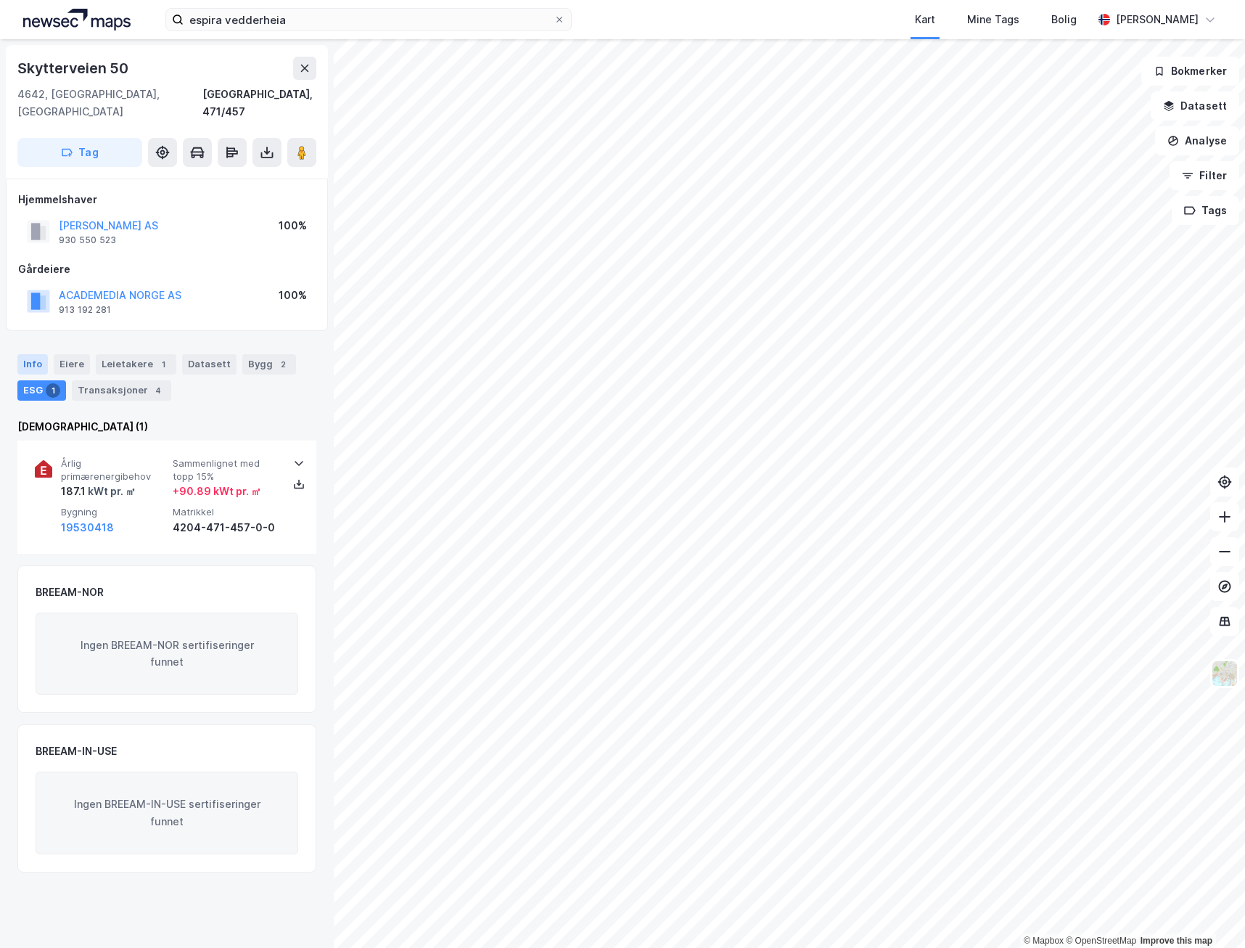
click at [35, 354] on div "Info" at bounding box center [32, 364] width 30 height 20
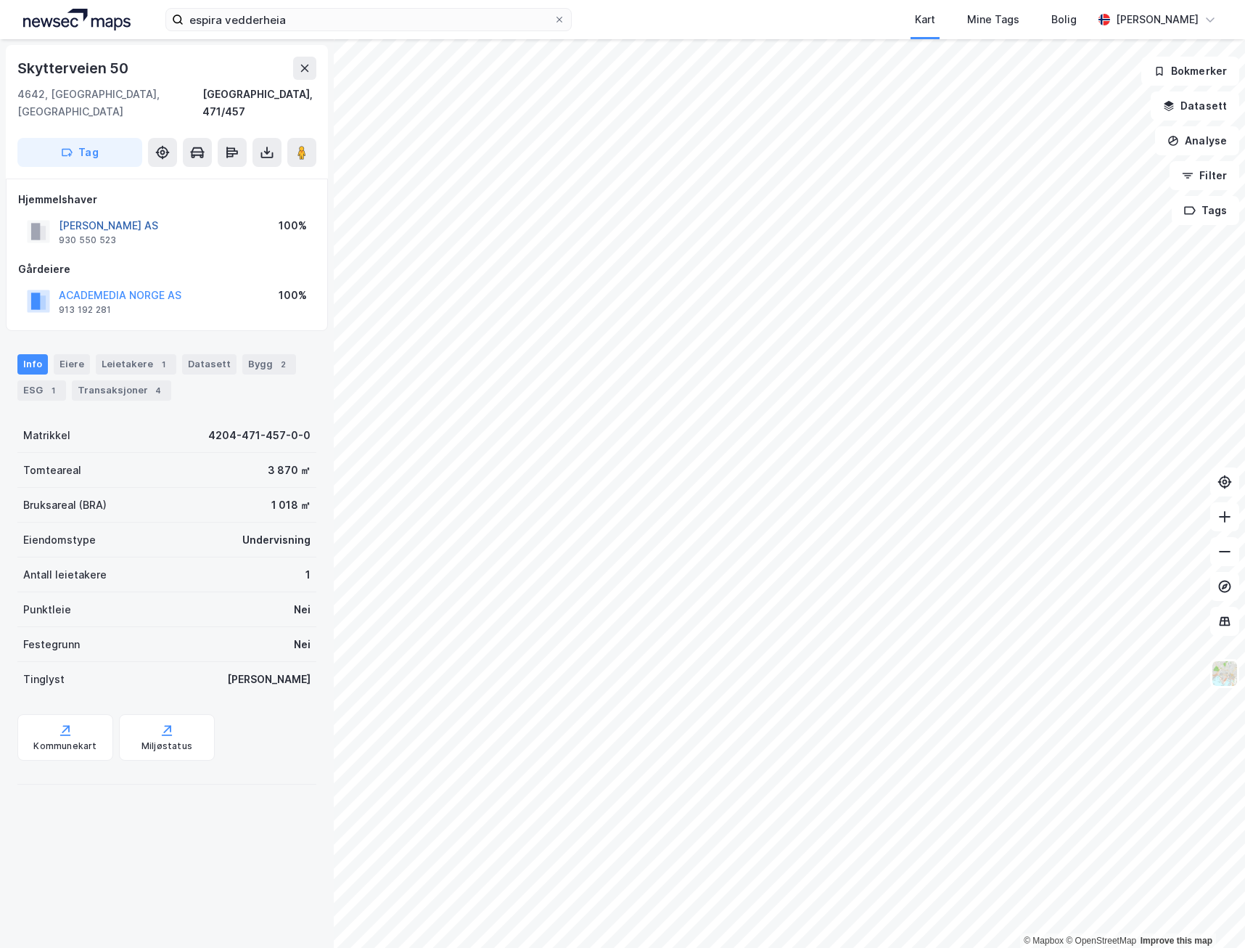
drag, startPoint x: 183, startPoint y: 206, endPoint x: 169, endPoint y: 210, distance: 14.3
click at [169, 214] on div "ESPIRA VEDDERHEIA AS 930 550 523 100%" at bounding box center [167, 231] width 298 height 35
drag, startPoint x: 169, startPoint y: 210, endPoint x: 28, endPoint y: 212, distance: 140.8
click at [28, 217] on div "ESPIRA VEDDERHEIA AS 930 550 523" at bounding box center [92, 231] width 131 height 29
copy div "ESPIRA VEDDERHEIA AS 930 550 523"
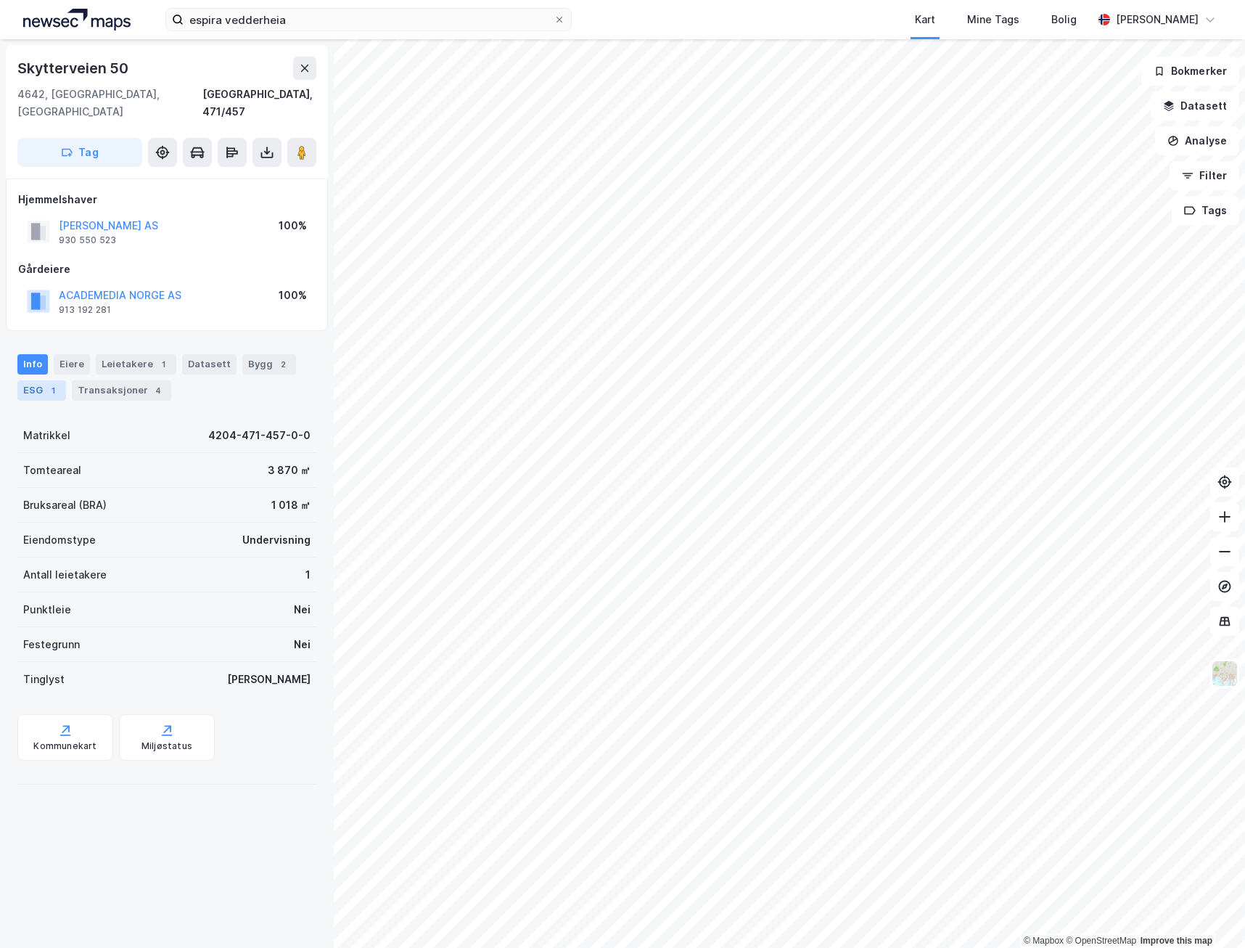
click at [33, 380] on div "ESG 1" at bounding box center [41, 390] width 49 height 20
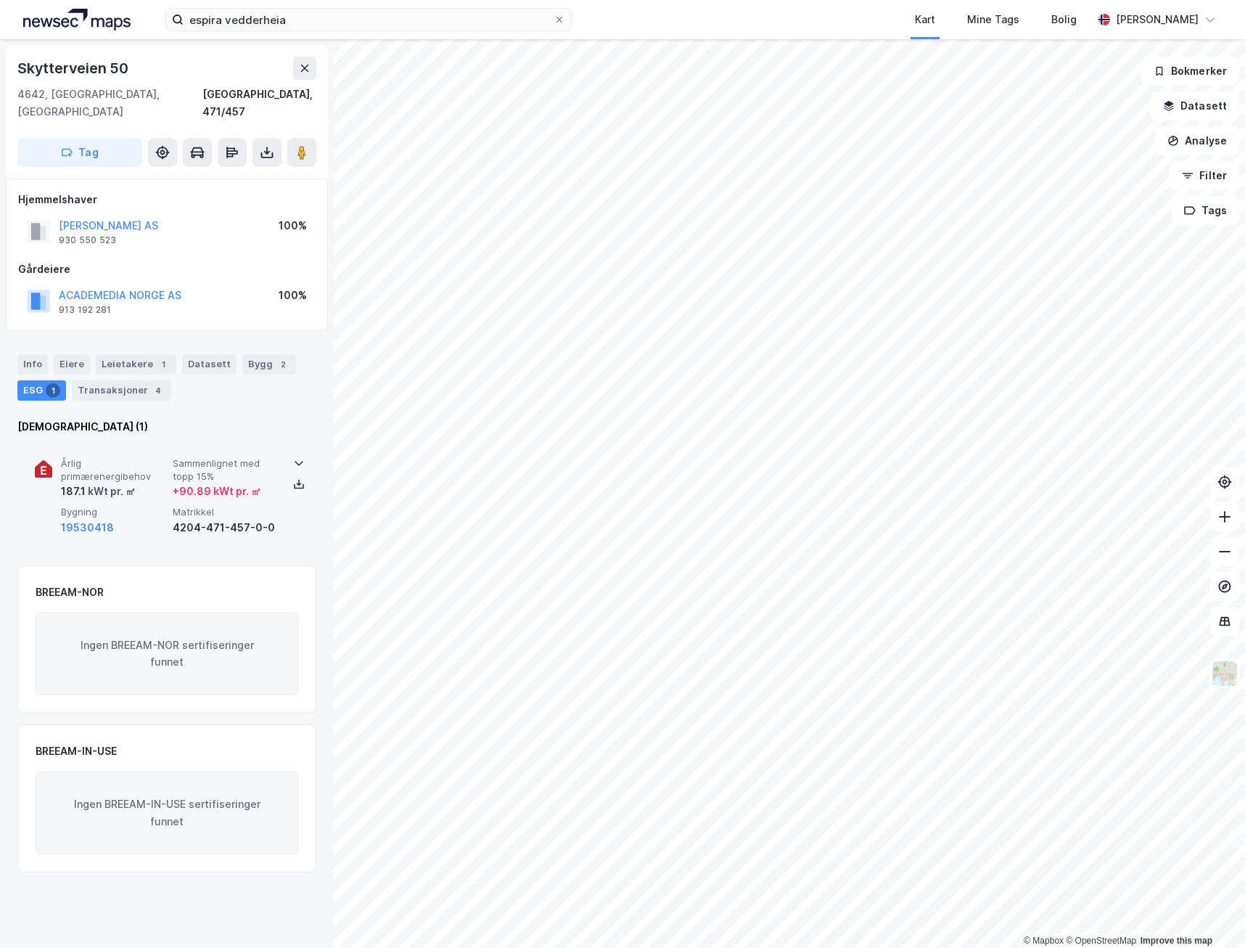
click at [153, 506] on span "Bygning" at bounding box center [114, 512] width 106 height 12
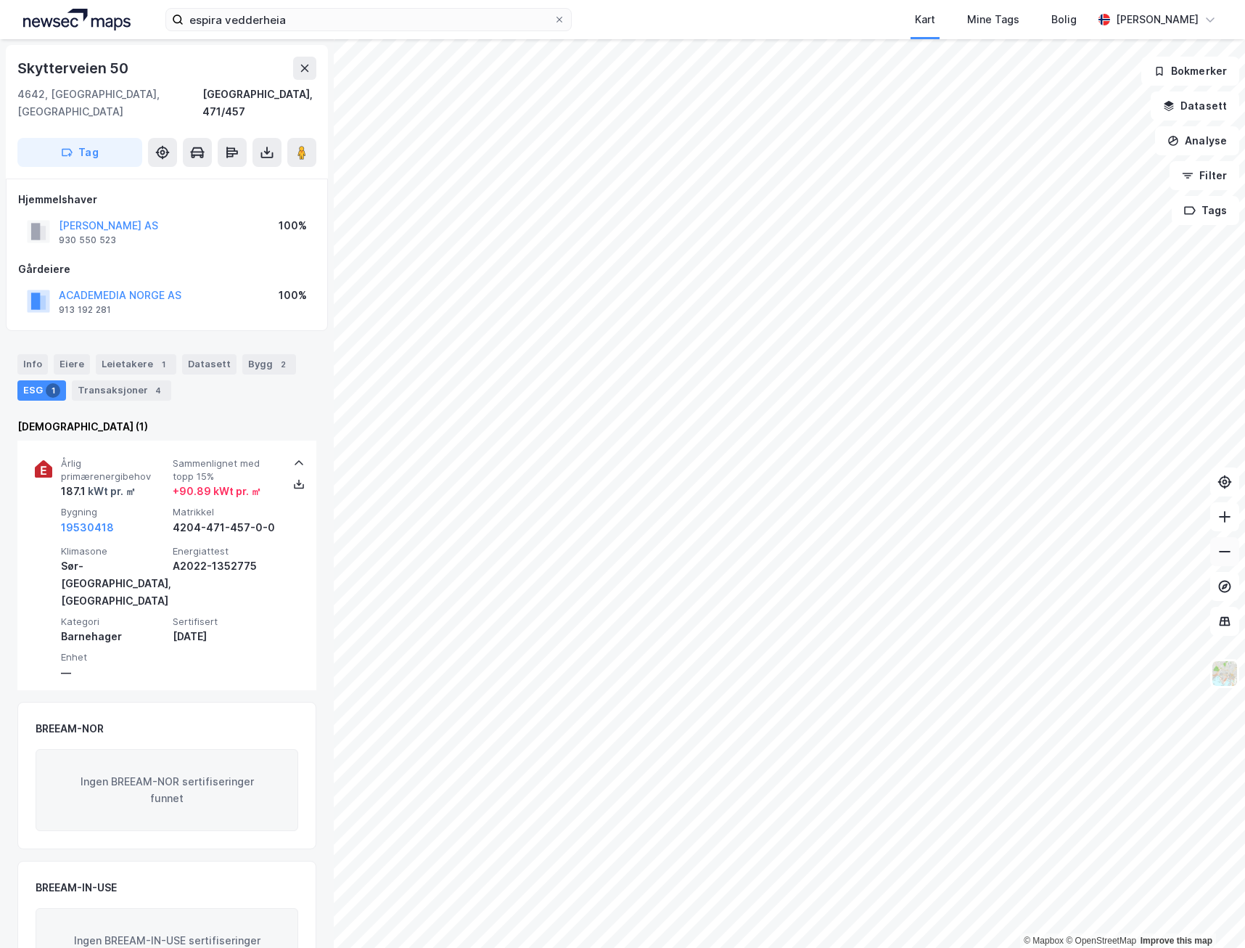
click at [1219, 554] on icon at bounding box center [1225, 551] width 15 height 15
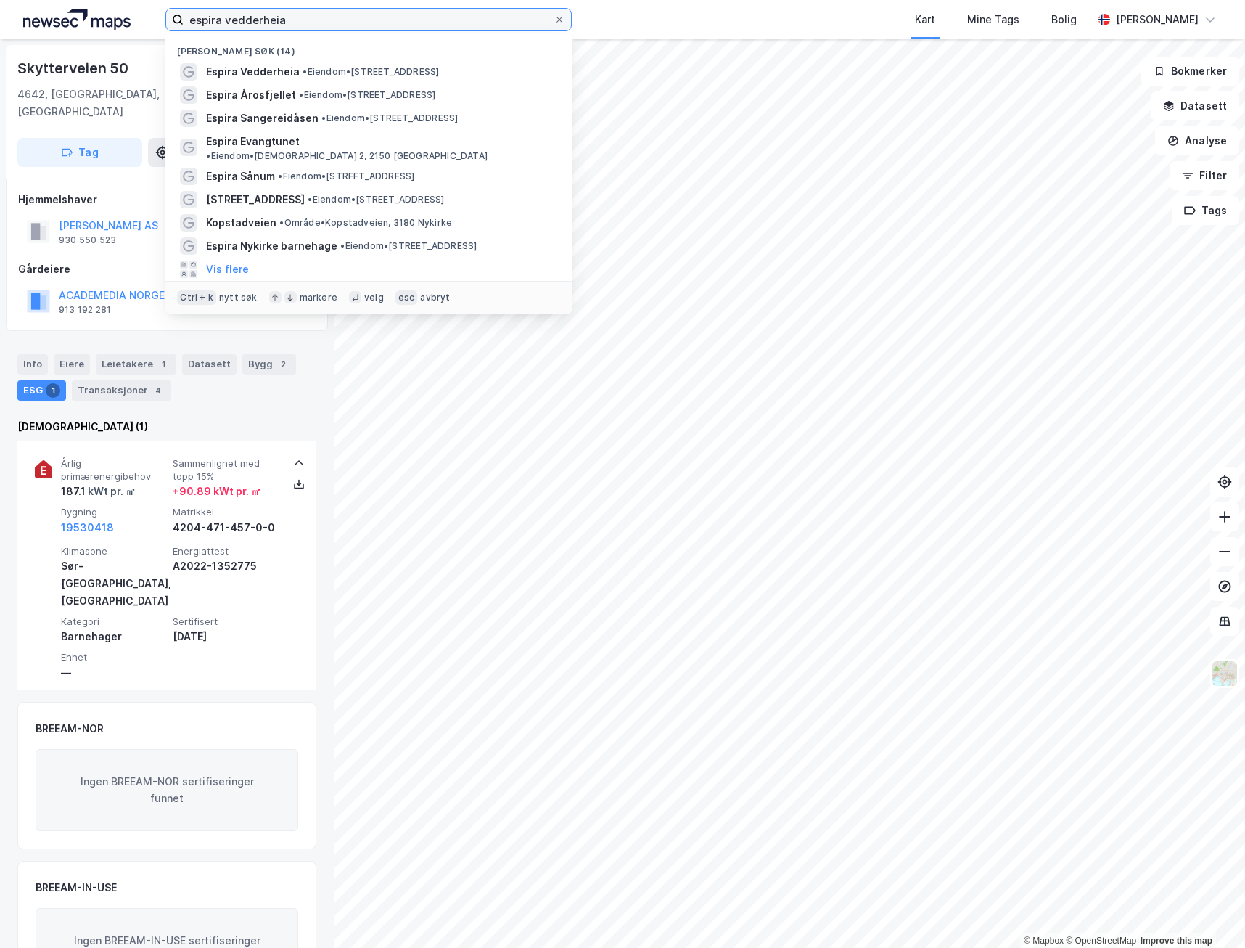
click at [288, 22] on input "espira vedderheia" at bounding box center [369, 20] width 370 height 22
drag, startPoint x: 277, startPoint y: 18, endPoint x: 227, endPoint y: 22, distance: 49.5
click at [227, 22] on input "espira vedderheia" at bounding box center [369, 20] width 370 height 22
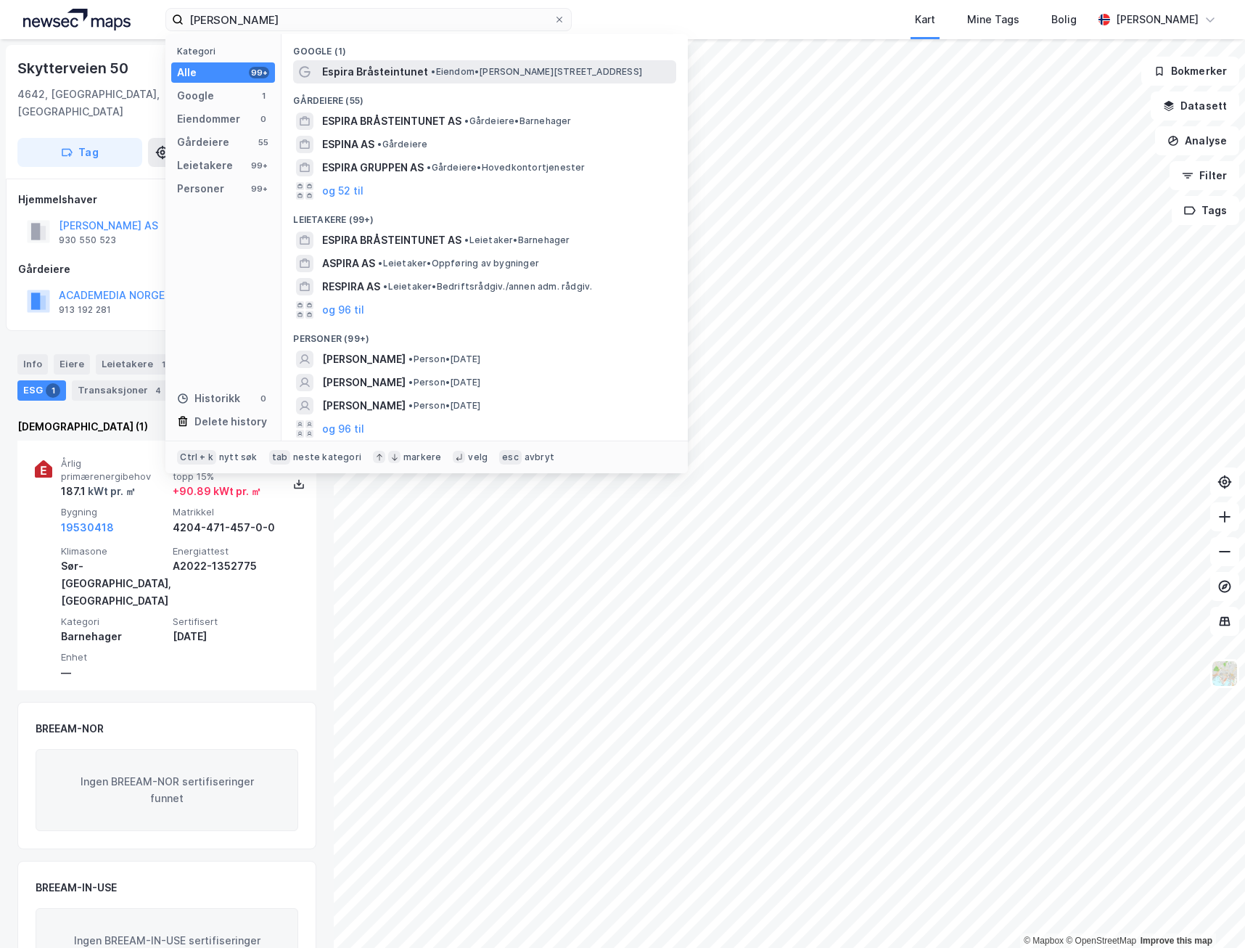
click at [443, 64] on div "Espira Bråsteintunet • Eiendom • [STREET_ADDRESS]" at bounding box center [497, 71] width 351 height 17
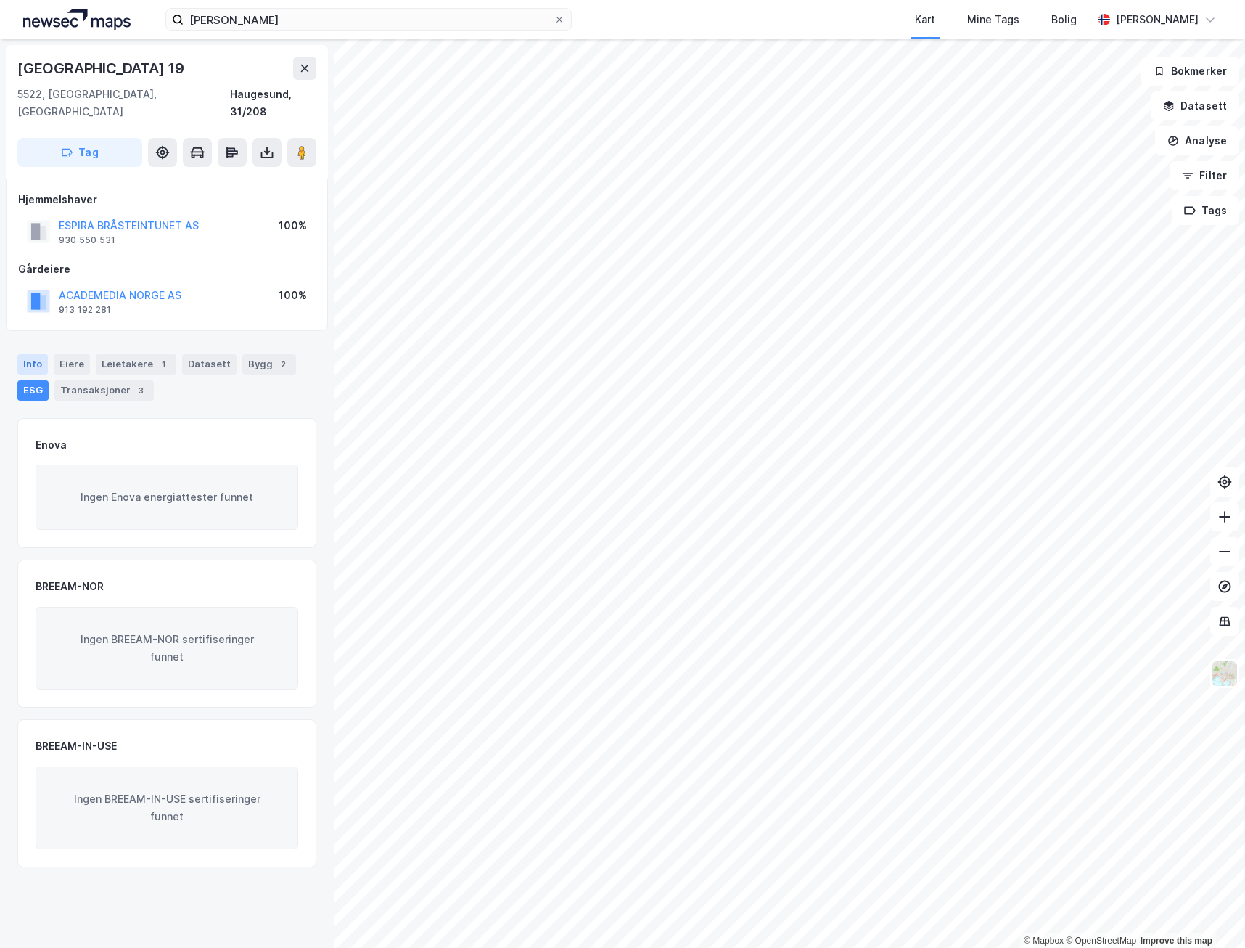
click at [36, 354] on div "Info" at bounding box center [32, 364] width 30 height 20
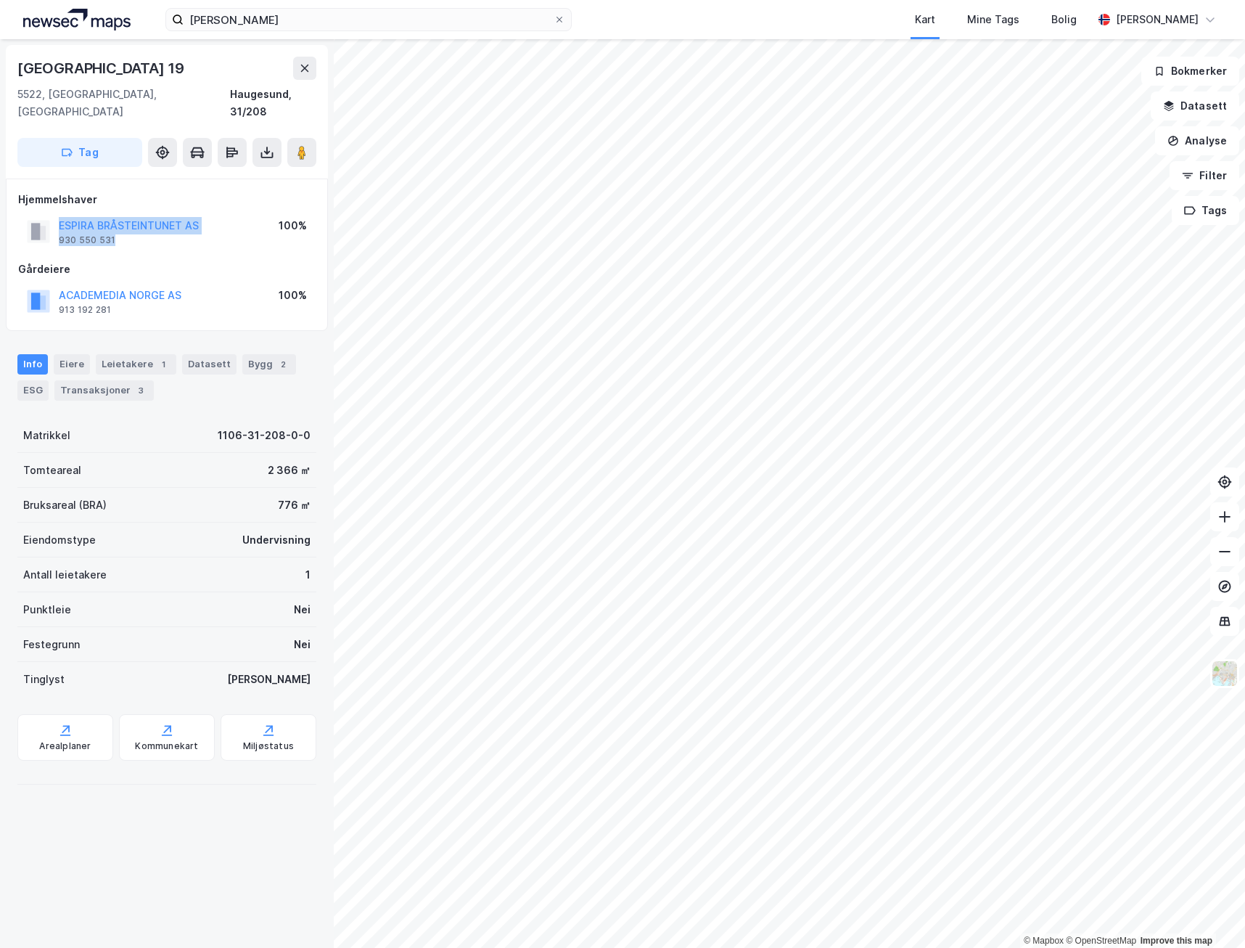
drag, startPoint x: 166, startPoint y: 227, endPoint x: 22, endPoint y: 220, distance: 143.9
click at [22, 220] on div "ESPIRA BRÅSTEINTUNET AS 930 550 531 100%" at bounding box center [167, 231] width 298 height 35
click at [1219, 553] on icon at bounding box center [1225, 551] width 15 height 15
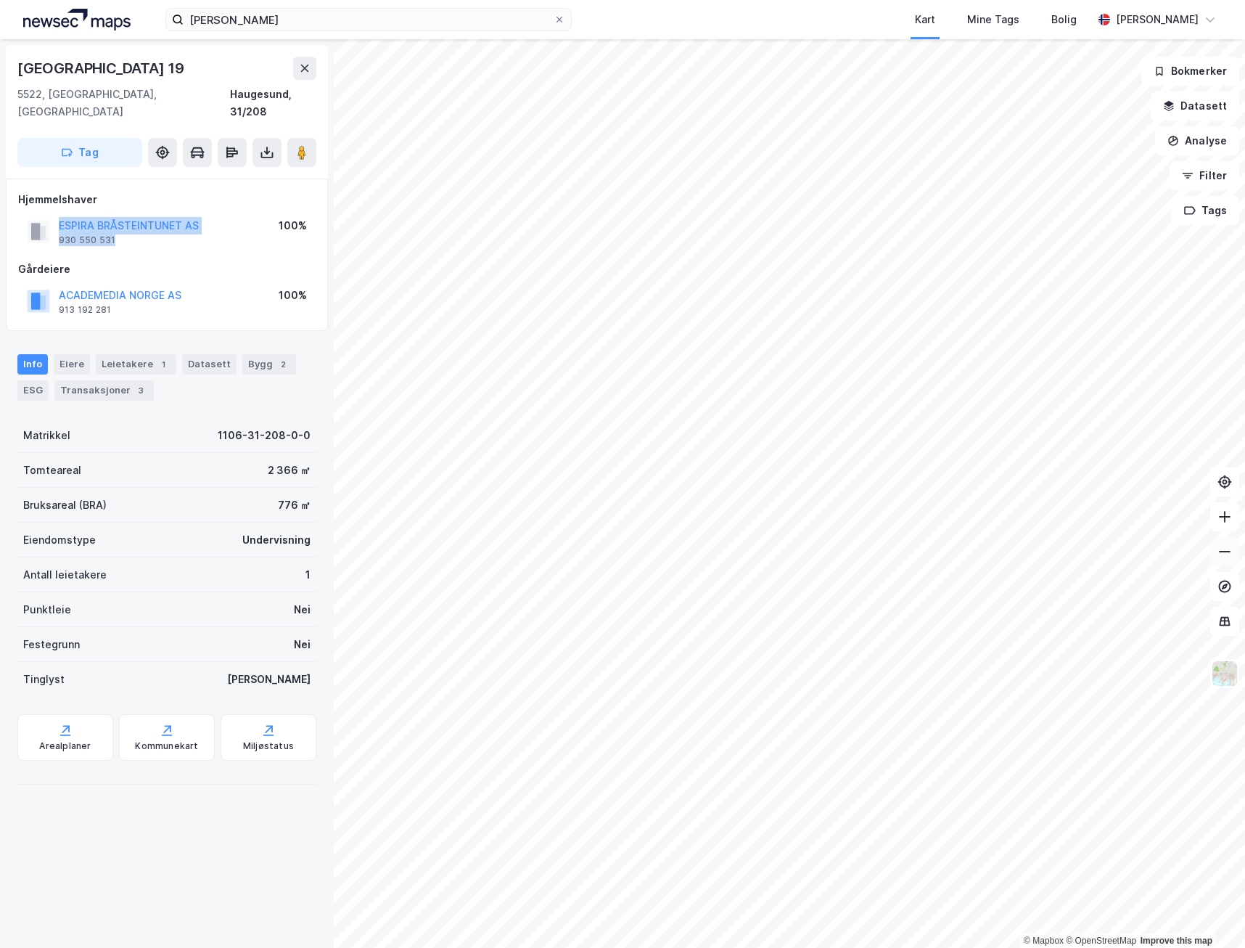
click at [1219, 553] on icon at bounding box center [1225, 551] width 15 height 15
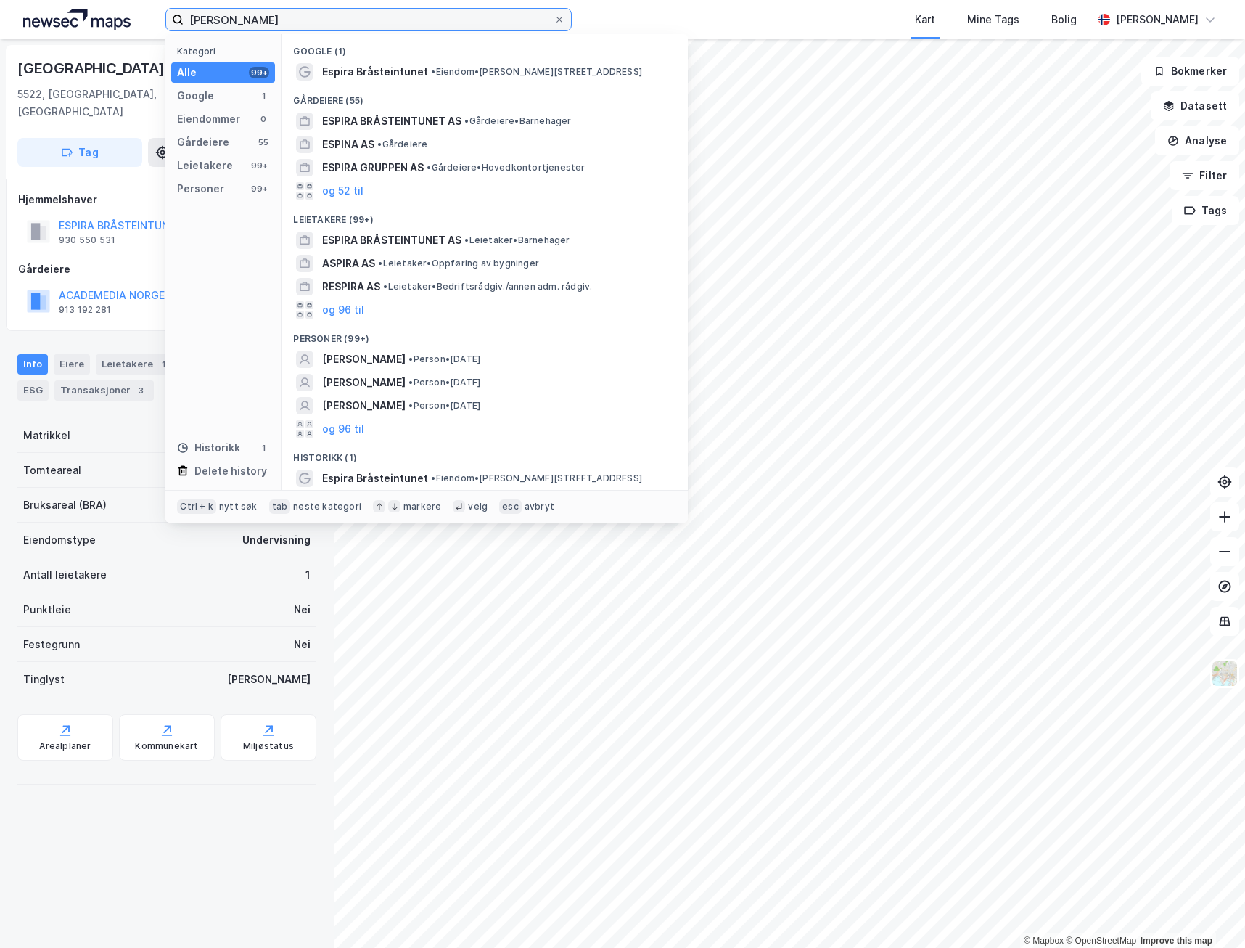
click at [275, 13] on input "[PERSON_NAME]" at bounding box center [369, 20] width 370 height 22
click at [276, 13] on input "[PERSON_NAME]" at bounding box center [369, 20] width 370 height 22
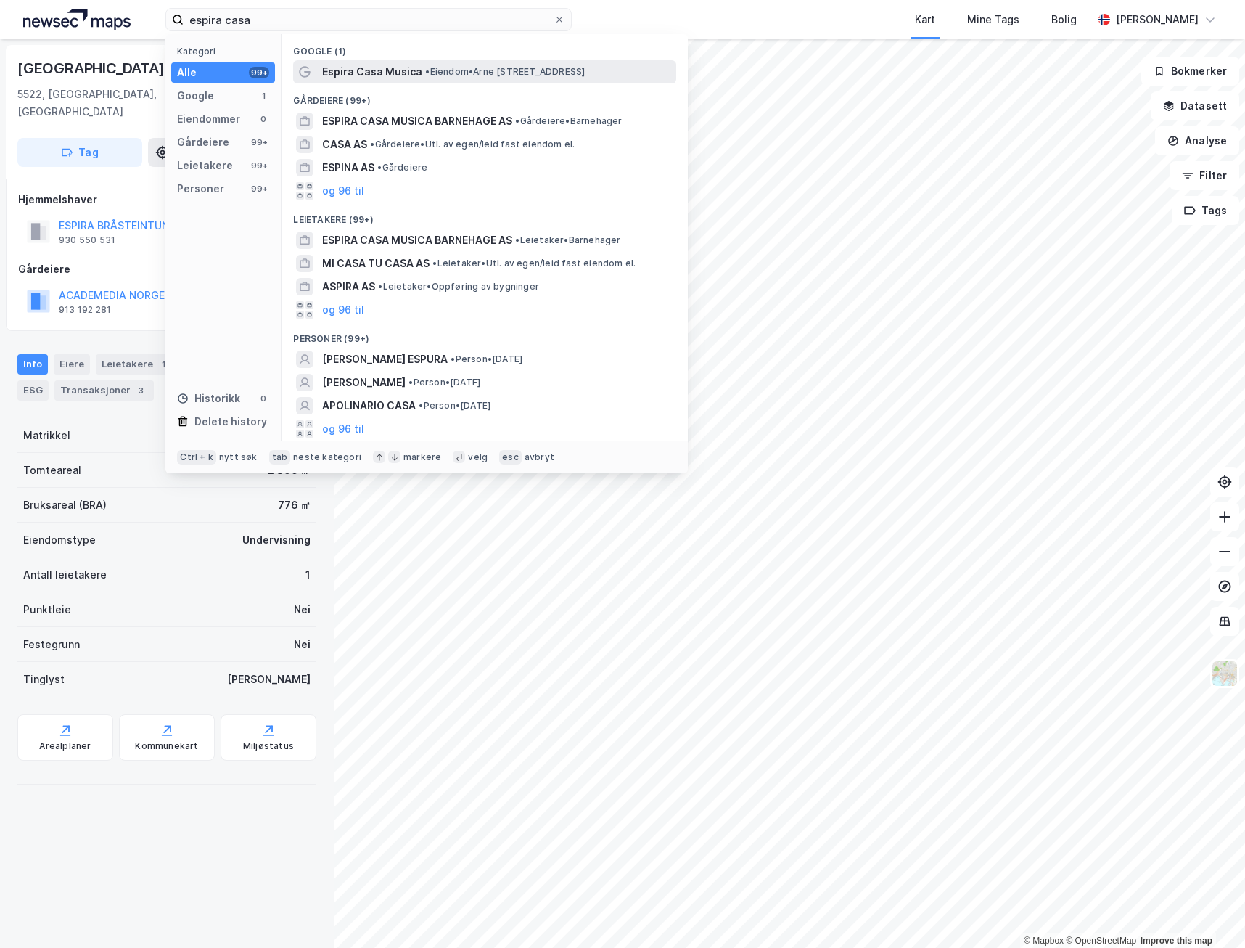
click at [467, 72] on span "• Eiendom • [PERSON_NAME][STREET_ADDRESS]" at bounding box center [505, 72] width 160 height 12
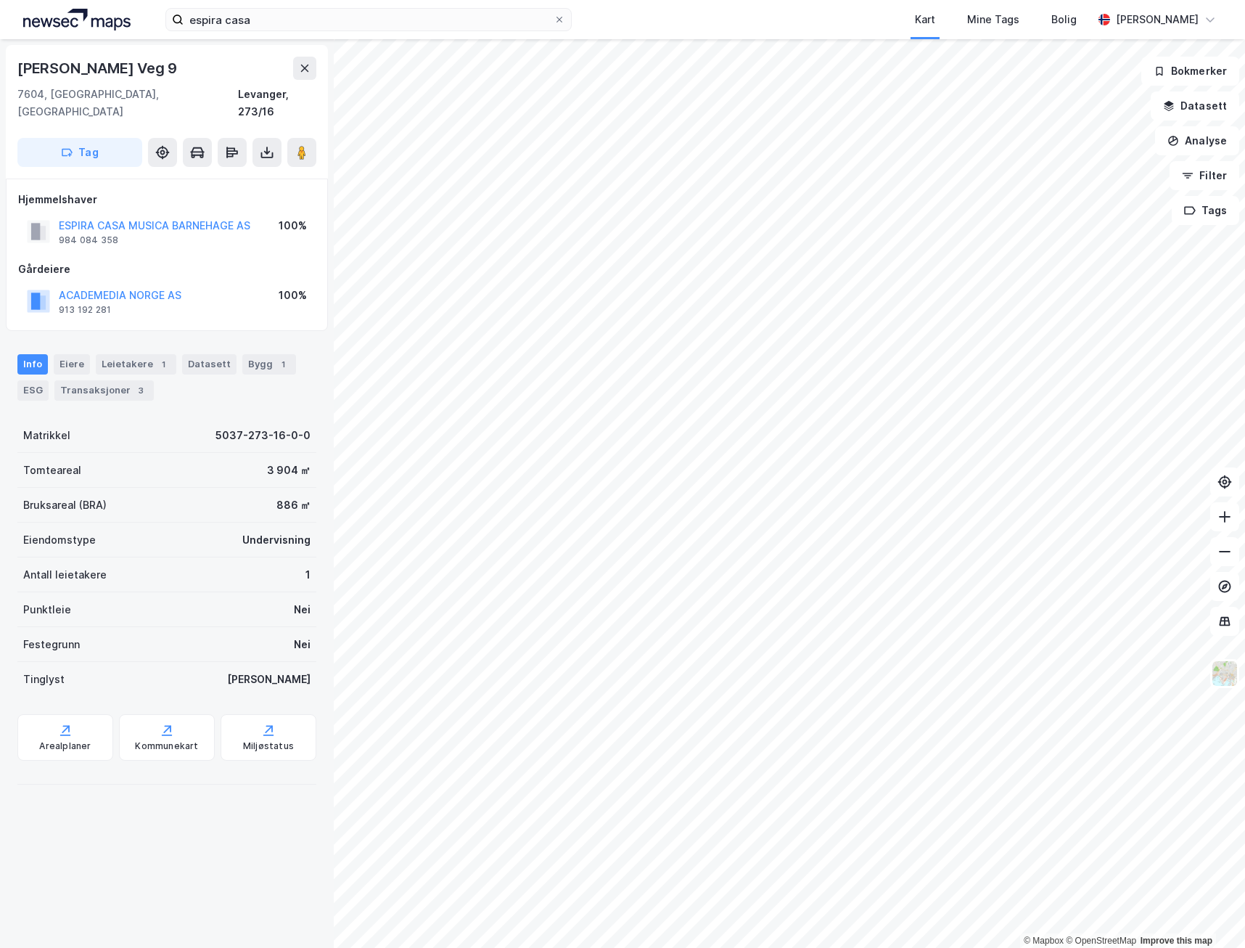
click at [217, 912] on div "[PERSON_NAME] Veg 9 7604, [GEOGRAPHIC_DATA], [GEOGRAPHIC_DATA] [GEOGRAPHIC_DATA…" at bounding box center [167, 493] width 334 height 909
drag, startPoint x: 138, startPoint y: 220, endPoint x: 36, endPoint y: 210, distance: 102.8
click at [36, 217] on div "ESPIRA CASA MUSICA BARNEHAGE AS 984 084 358" at bounding box center [139, 231] width 224 height 29
click at [36, 380] on div "ESG" at bounding box center [32, 390] width 31 height 20
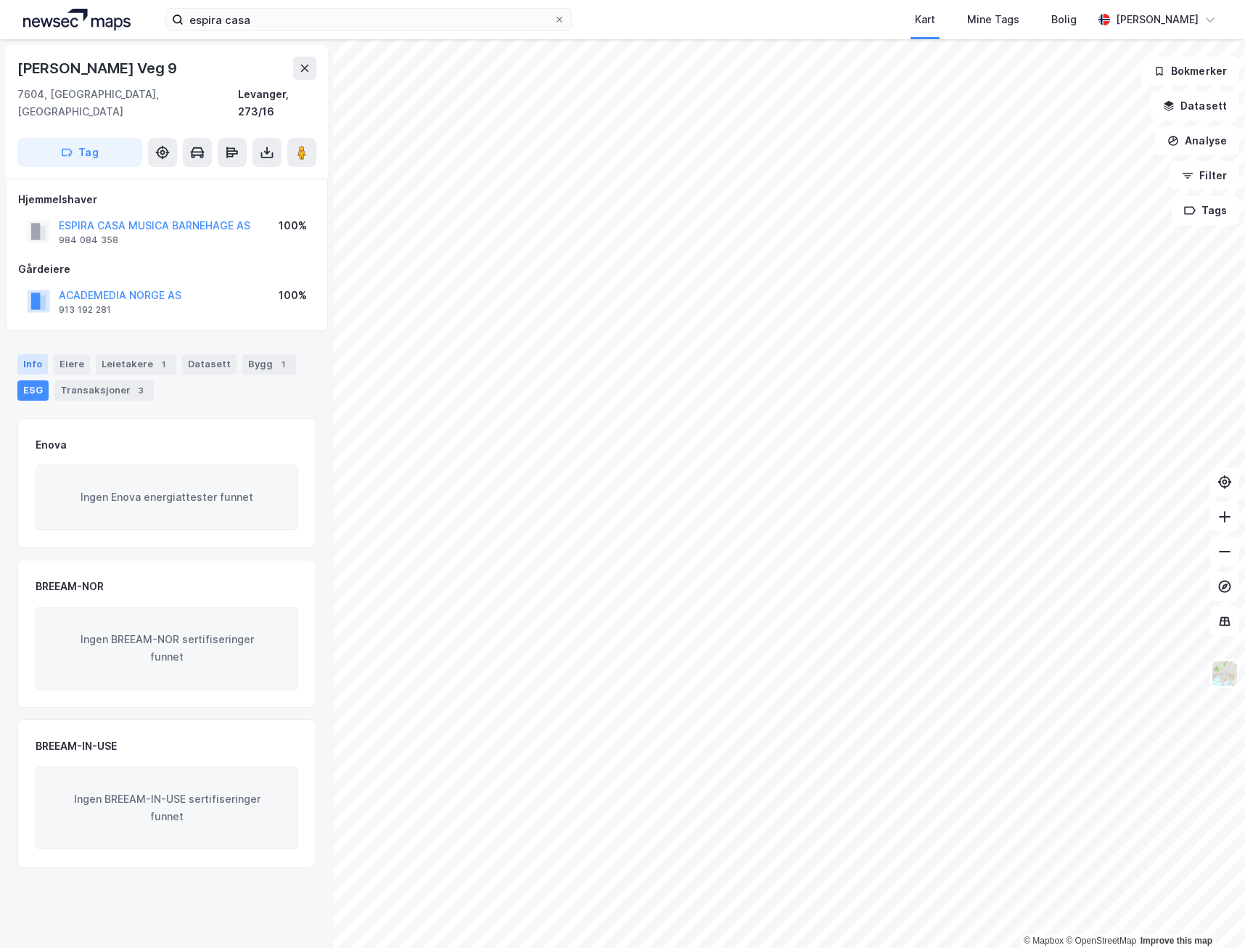
click at [25, 354] on div "Info" at bounding box center [32, 364] width 30 height 20
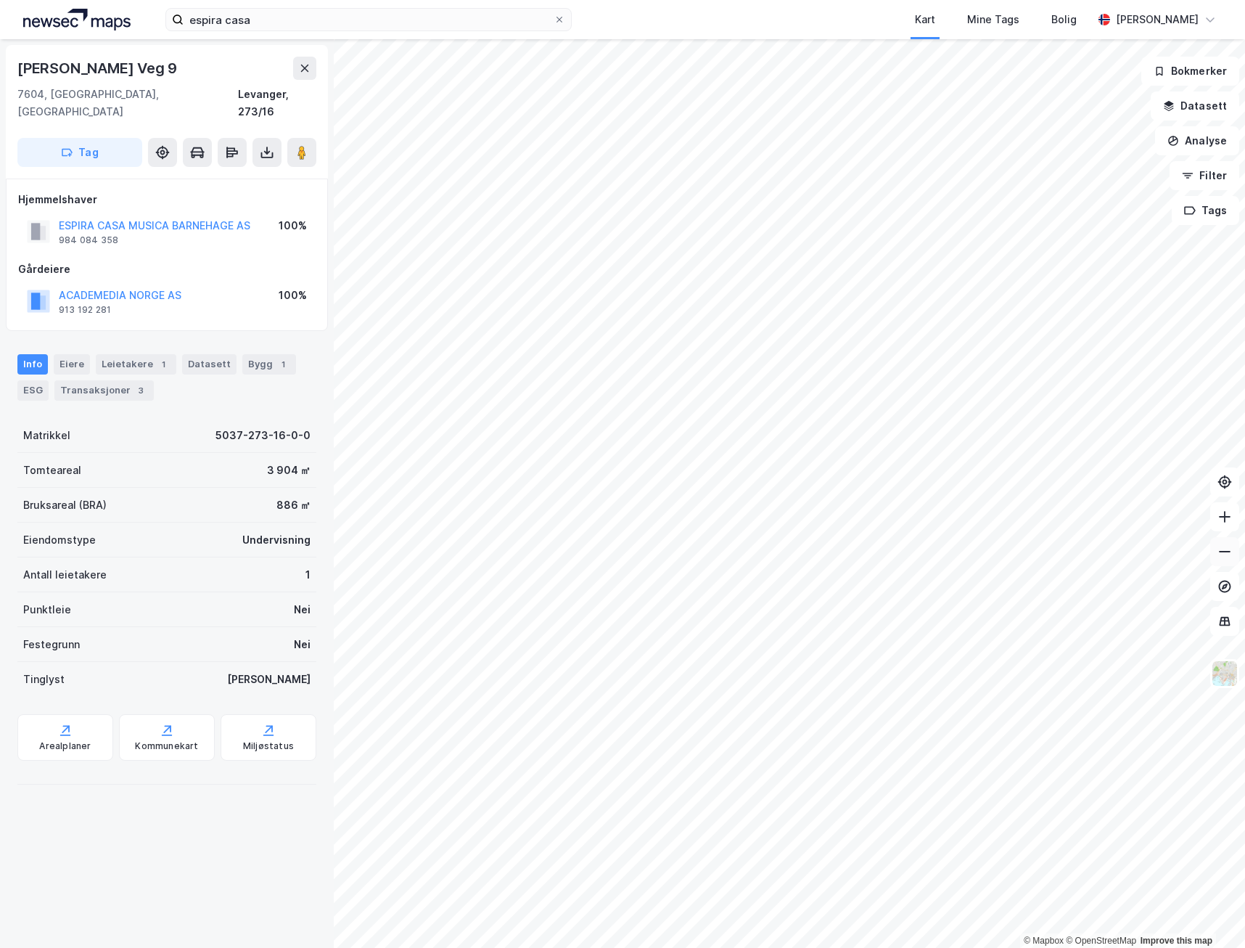
click at [1219, 559] on button at bounding box center [1225, 551] width 29 height 29
click at [1219, 558] on icon at bounding box center [1225, 551] width 15 height 15
click at [1219, 553] on icon at bounding box center [1225, 551] width 15 height 15
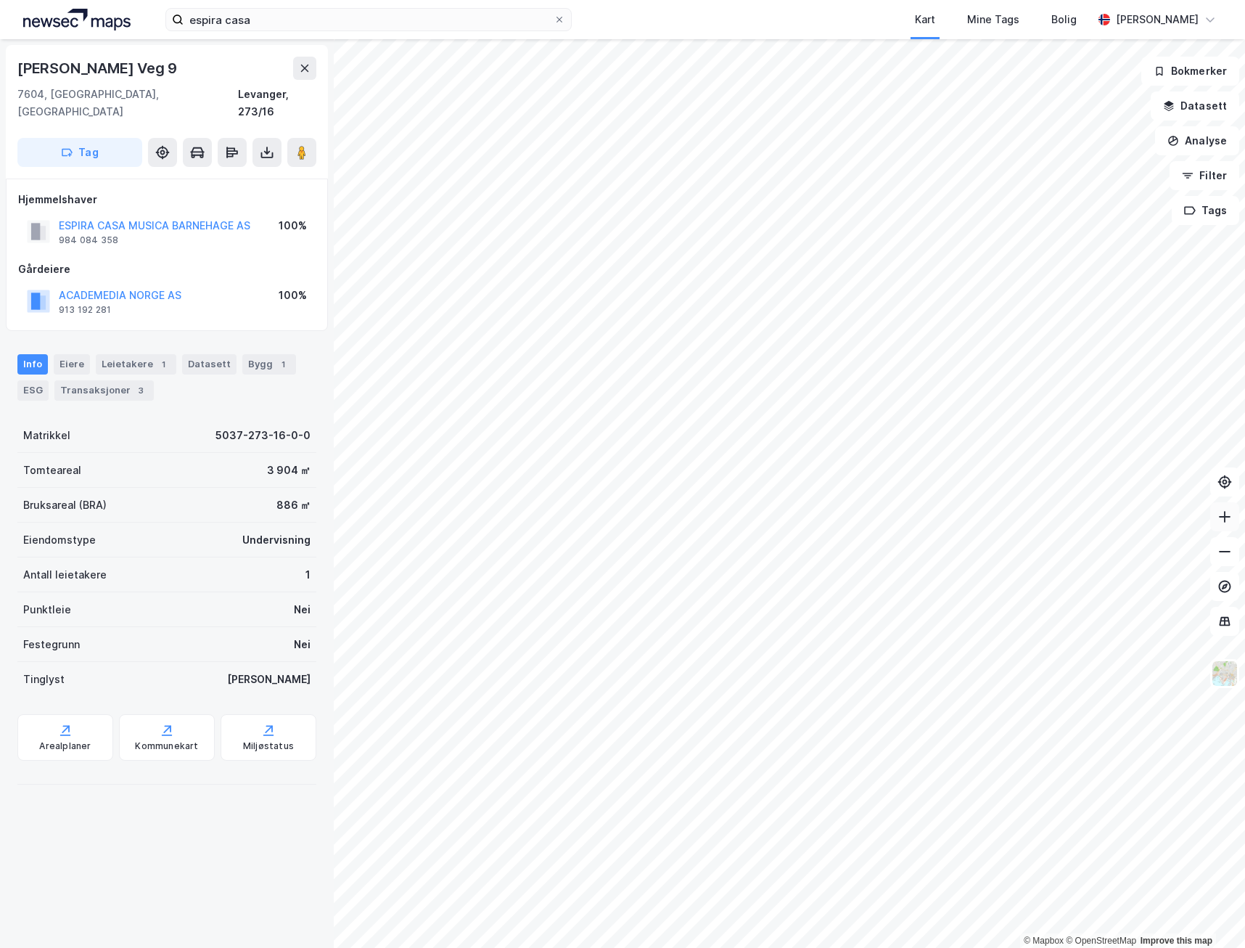
click at [1219, 523] on icon at bounding box center [1225, 516] width 15 height 15
click at [258, 17] on input "espira casa" at bounding box center [369, 20] width 370 height 22
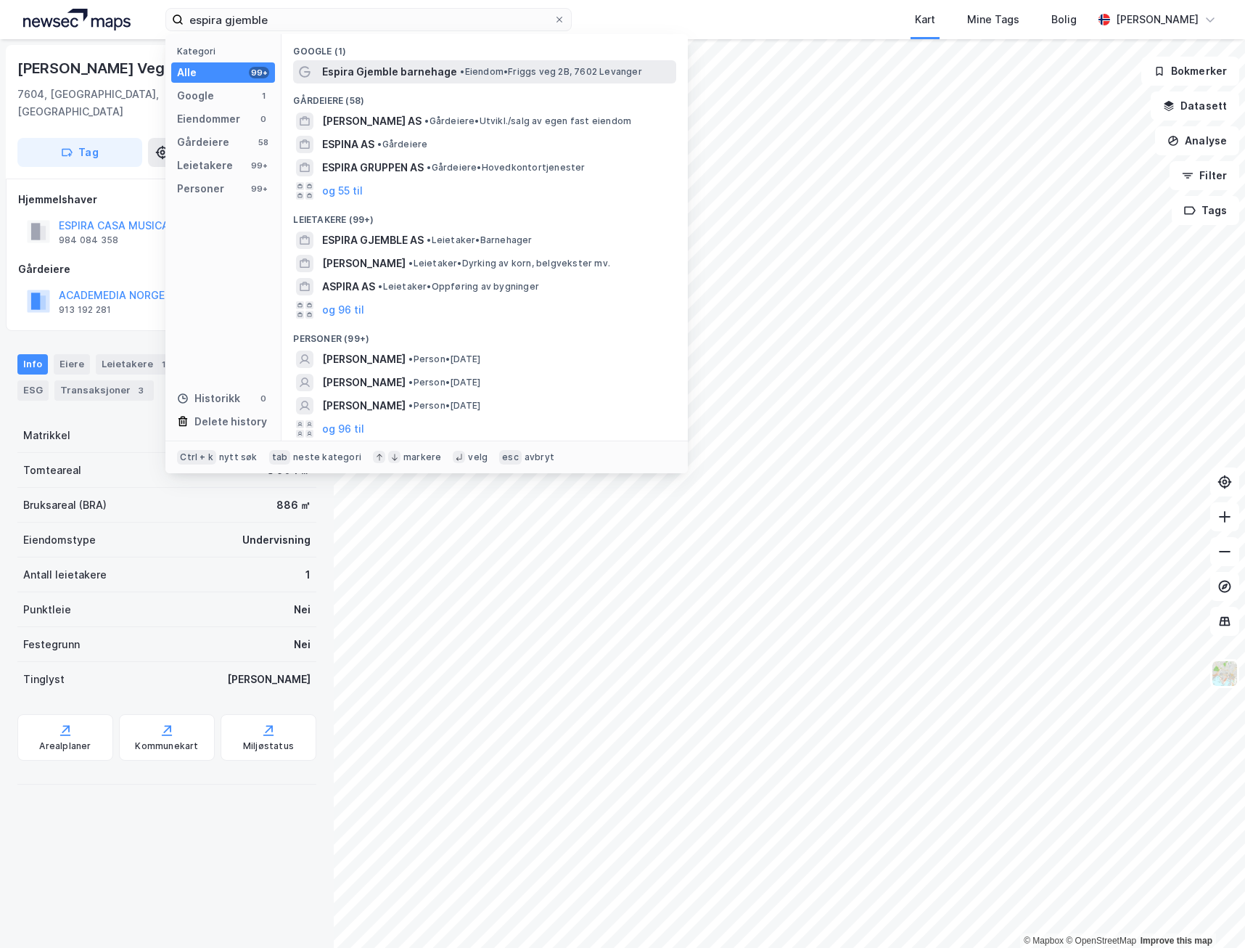
click at [445, 60] on div "Espira Gjemble barnehage • Eiendom • Friggs veg 2B, 7602 Levanger" at bounding box center [484, 71] width 383 height 23
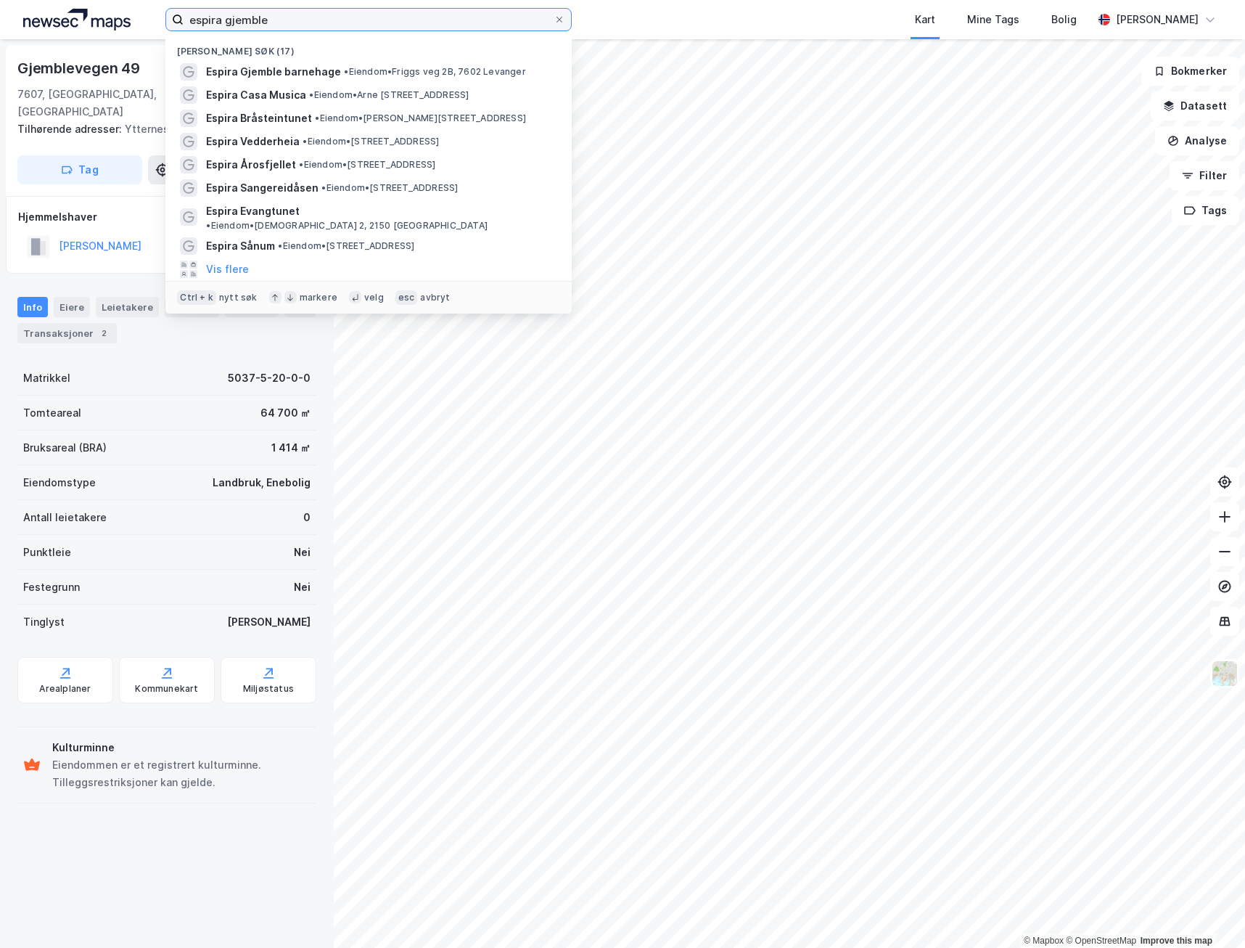
click at [284, 17] on input "espira gjemble" at bounding box center [369, 20] width 370 height 22
click at [369, 73] on span "• Eiendom • Friggs veg 2B, 7602 Levanger" at bounding box center [434, 72] width 181 height 12
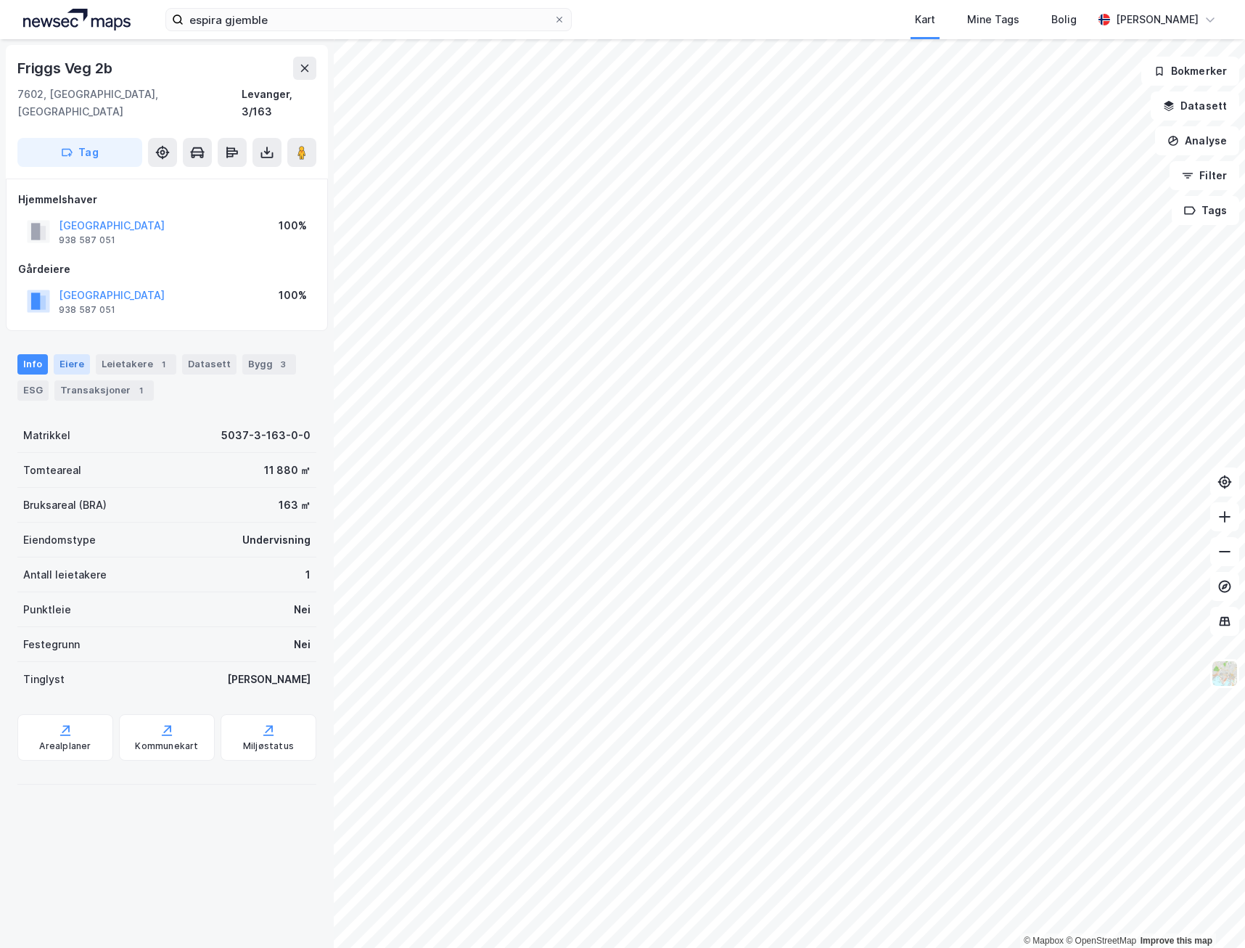
click at [70, 354] on div "Eiere" at bounding box center [72, 364] width 36 height 20
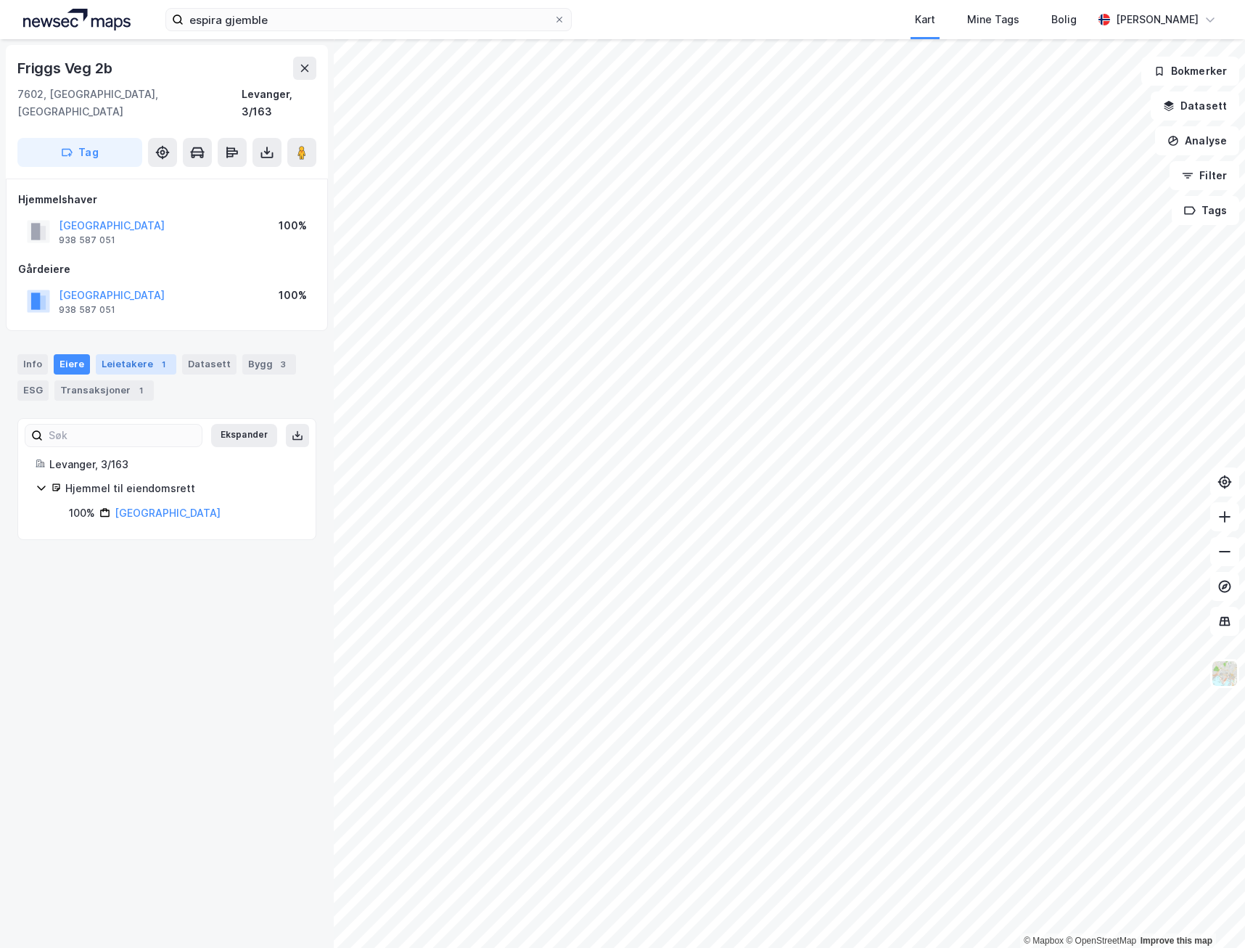
click at [150, 354] on div "Leietakere 1" at bounding box center [136, 364] width 81 height 20
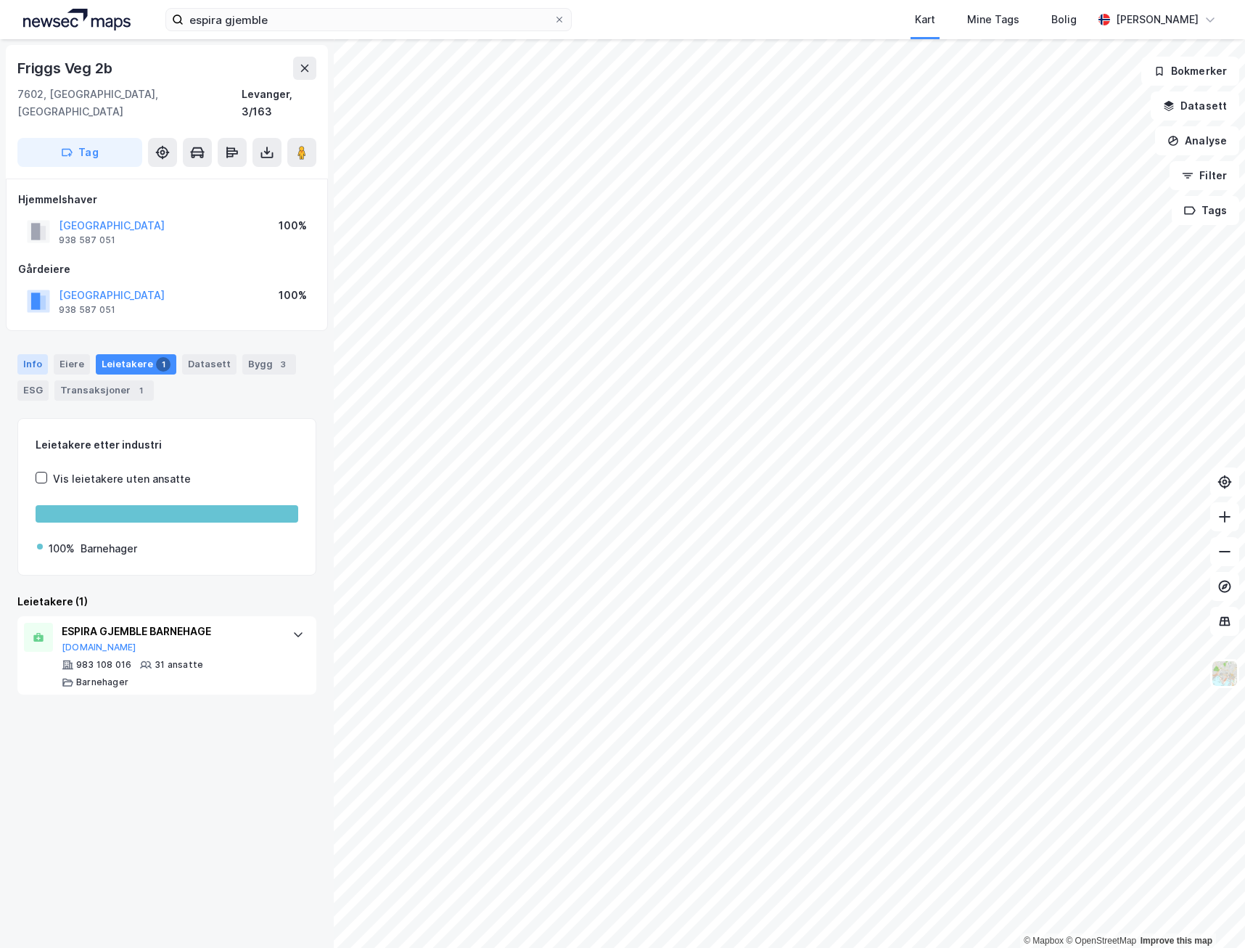
click at [32, 354] on div "Info" at bounding box center [32, 364] width 30 height 20
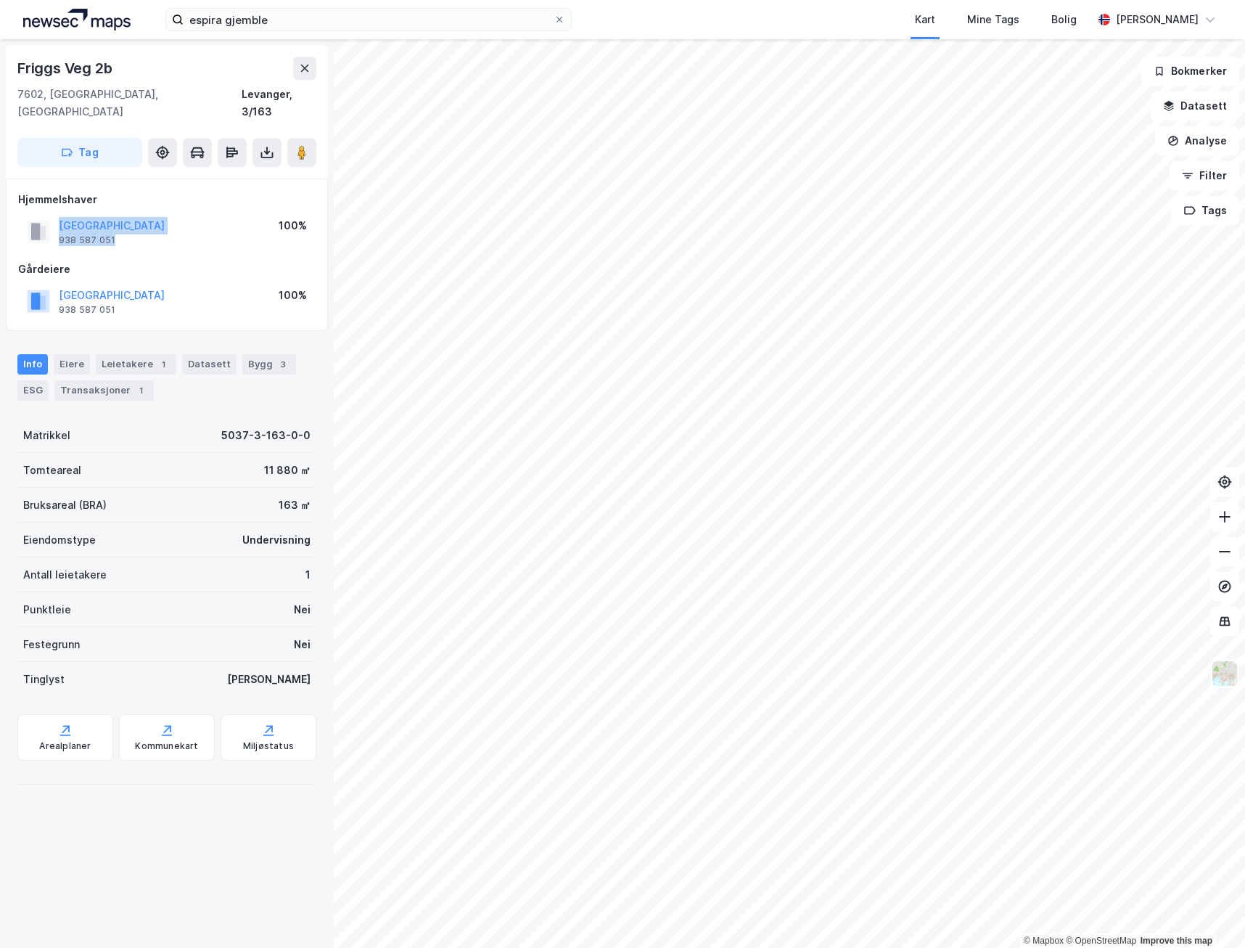
drag, startPoint x: 134, startPoint y: 221, endPoint x: 15, endPoint y: 201, distance: 120.7
click at [15, 201] on div "[GEOGRAPHIC_DATA] 938 587 051 100% Gårdeiere [GEOGRAPHIC_DATA] 938 587 051 100%" at bounding box center [167, 255] width 322 height 152
click at [36, 380] on div "ESG" at bounding box center [32, 390] width 31 height 20
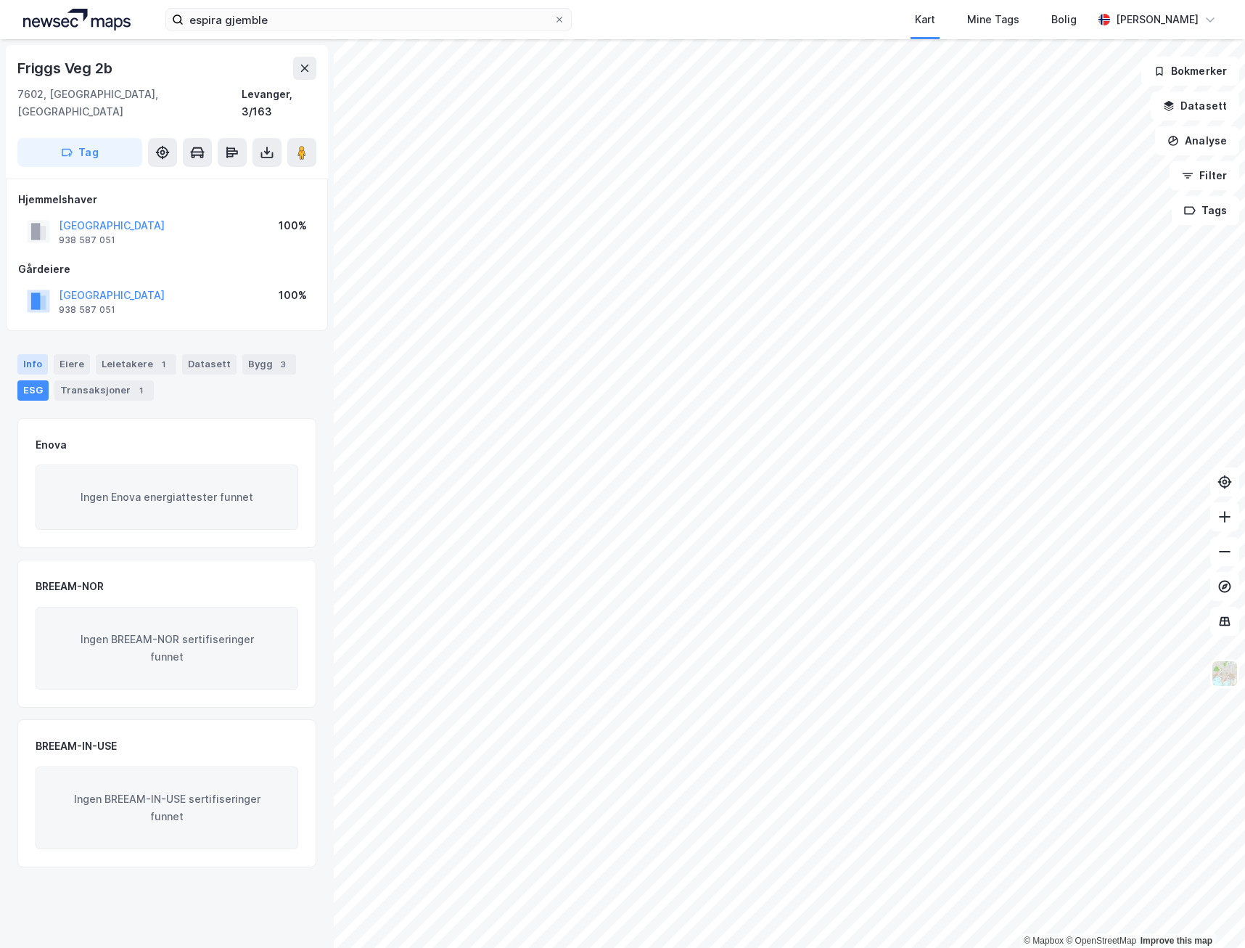
click at [30, 354] on div "Info" at bounding box center [32, 364] width 30 height 20
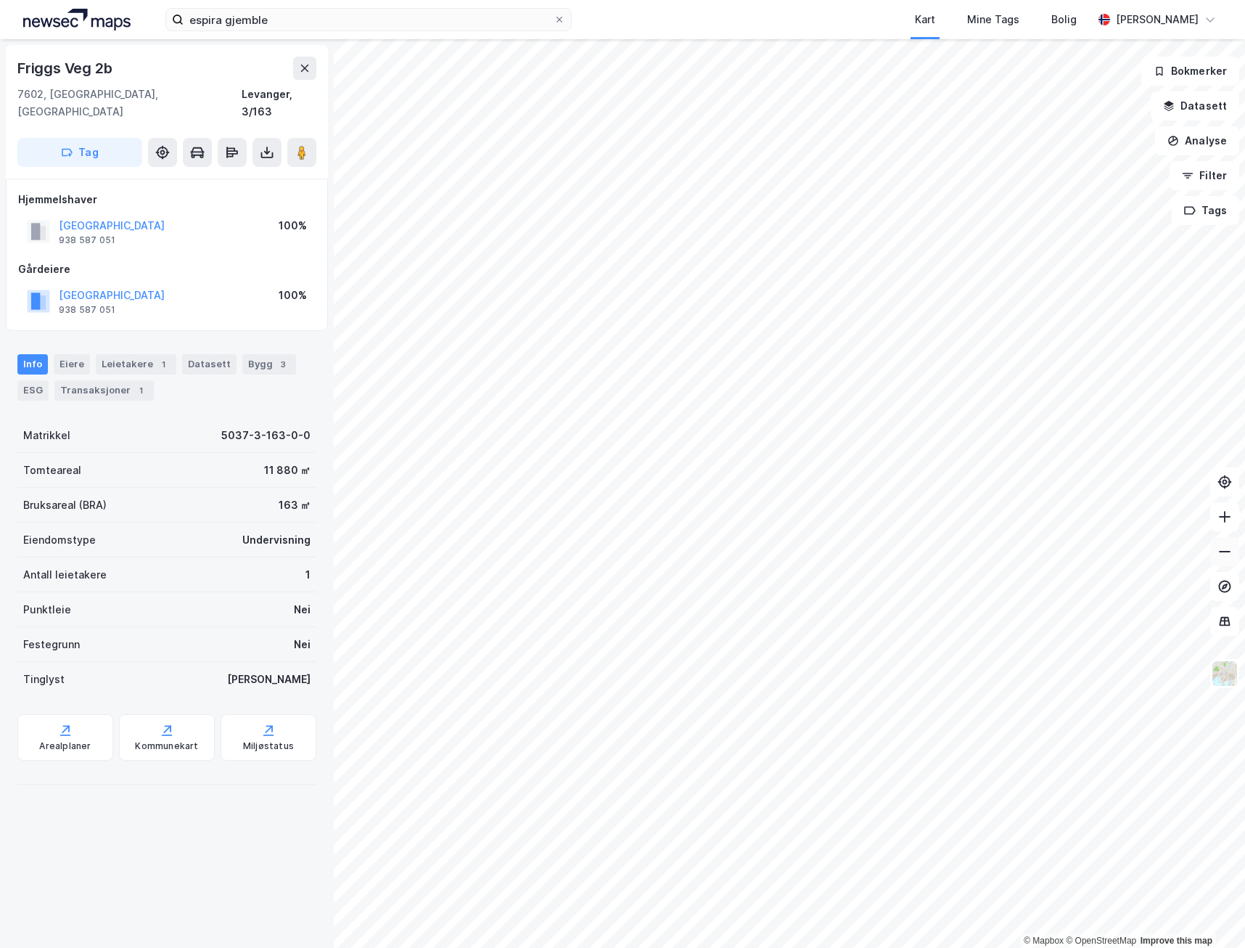
click at [1219, 557] on icon at bounding box center [1225, 551] width 15 height 15
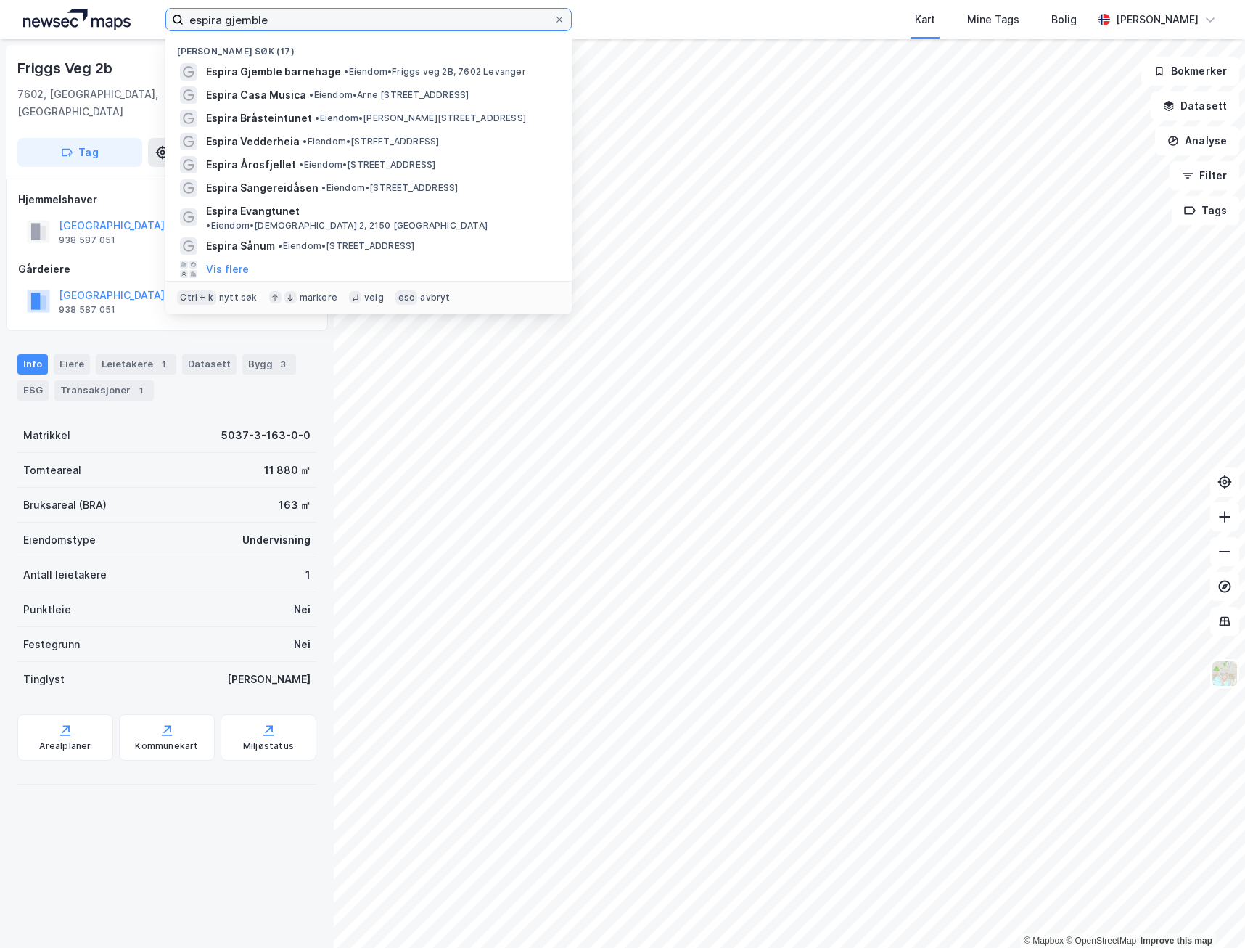
drag, startPoint x: 290, startPoint y: 17, endPoint x: 23, endPoint y: 54, distance: 268.9
click at [23, 54] on div "espira gjemble Nylige søk (17) Espira Gjemble barnehage • Eiendom • Friggs veg …" at bounding box center [622, 474] width 1245 height 948
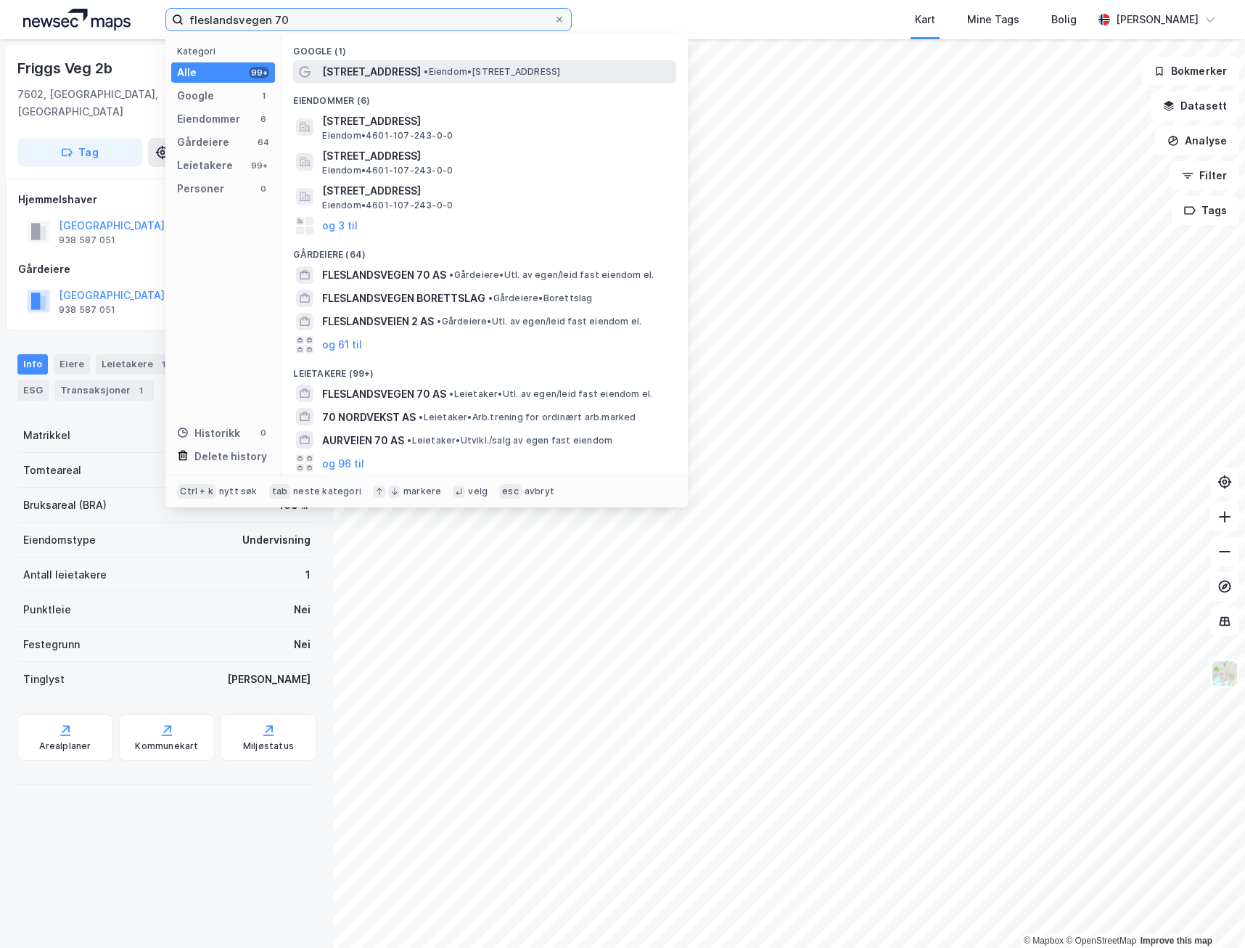
type input "fleslandsvegen 70"
click at [377, 67] on span "[STREET_ADDRESS]" at bounding box center [371, 71] width 99 height 17
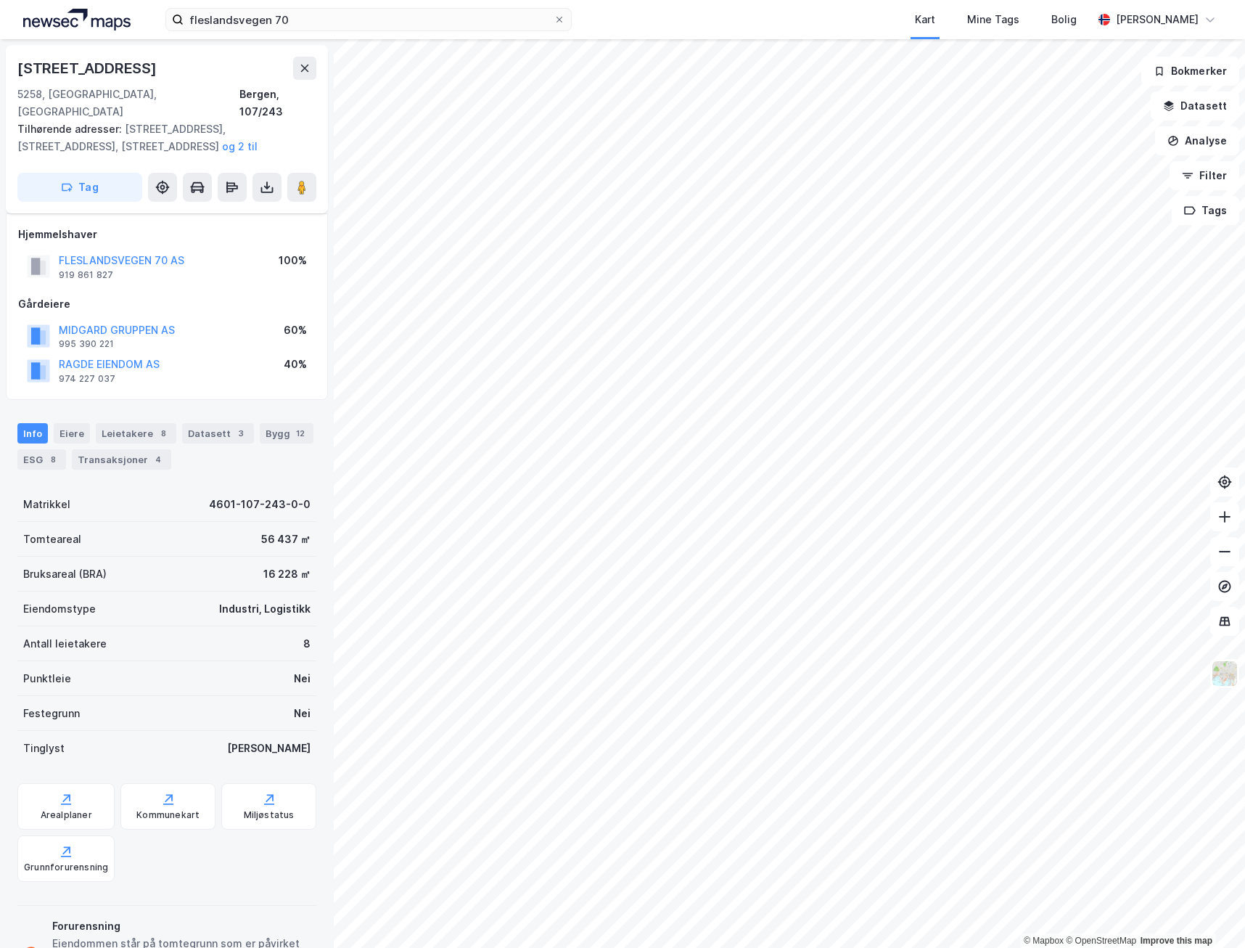
scroll to position [57, 0]
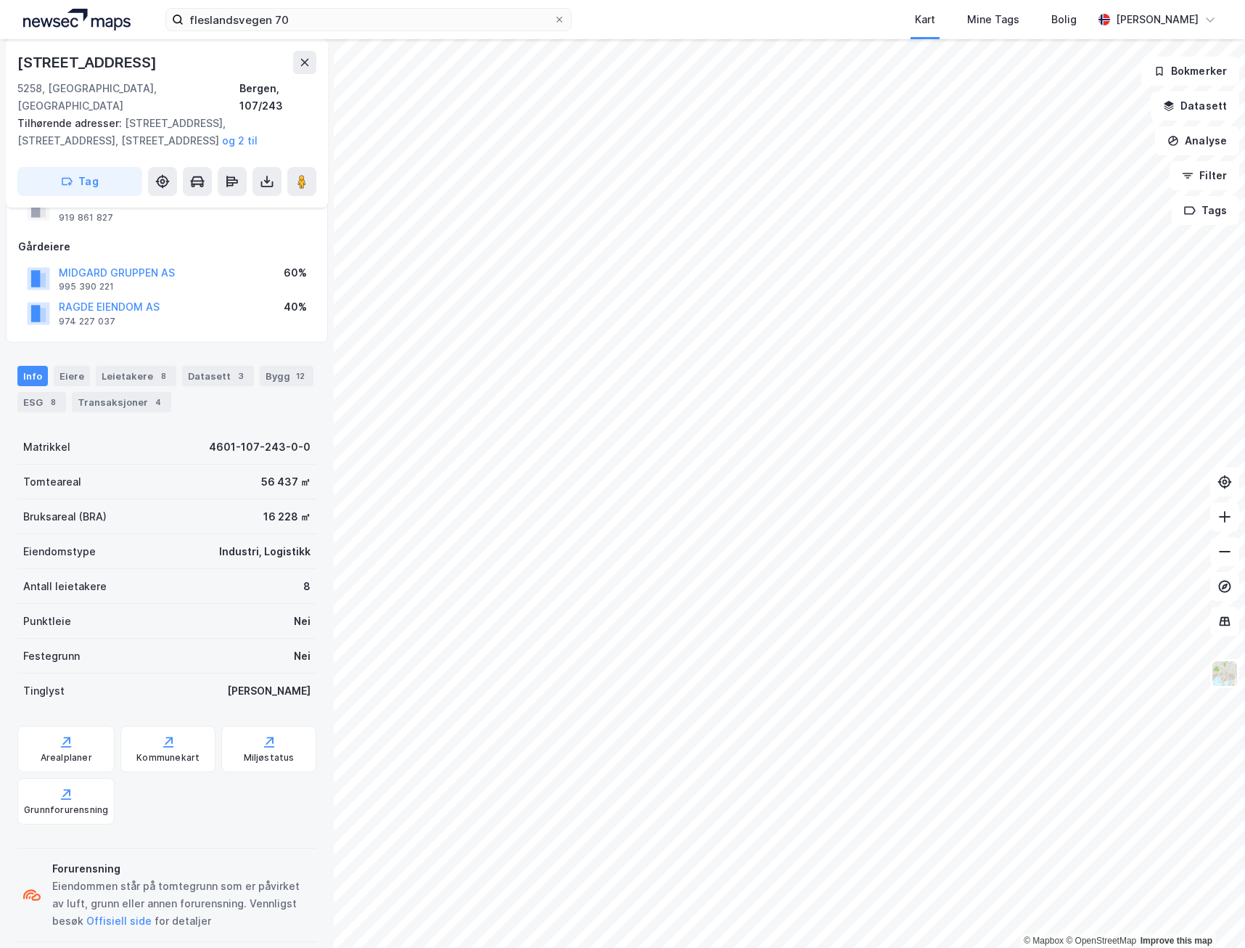
click at [22, 639] on div "Festegrunn Nei" at bounding box center [166, 656] width 299 height 35
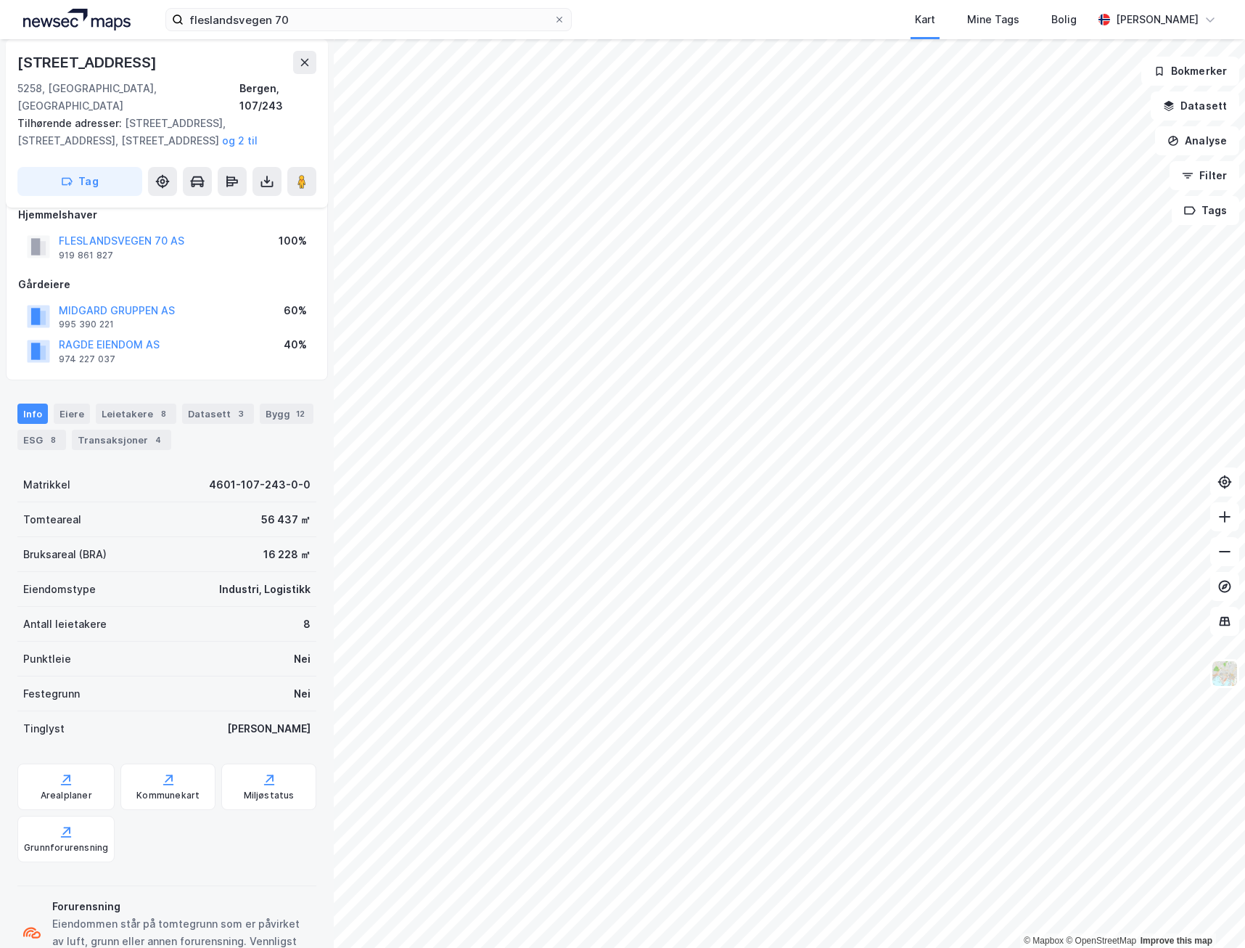
scroll to position [0, 0]
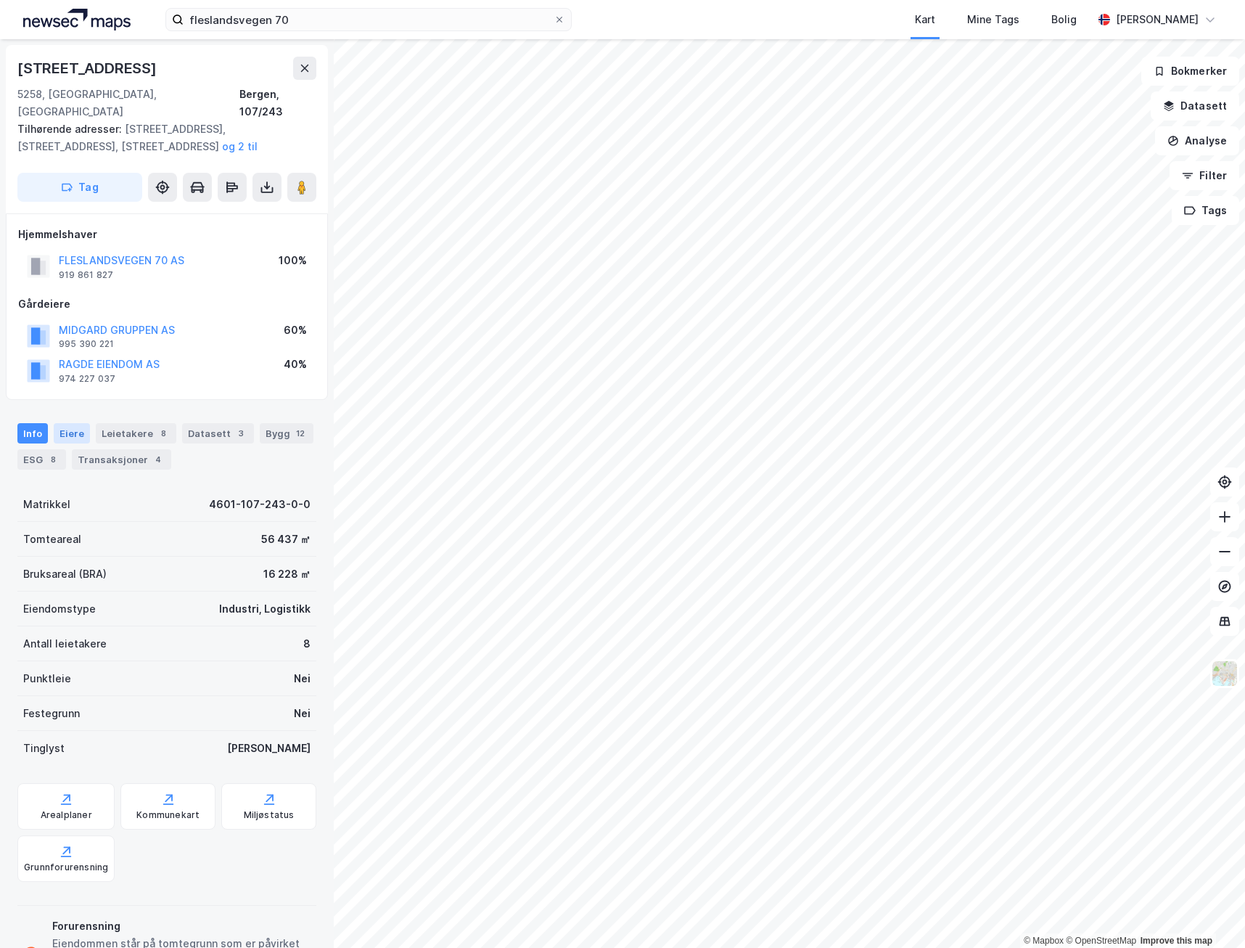
click at [73, 423] on div "Eiere" at bounding box center [72, 433] width 36 height 20
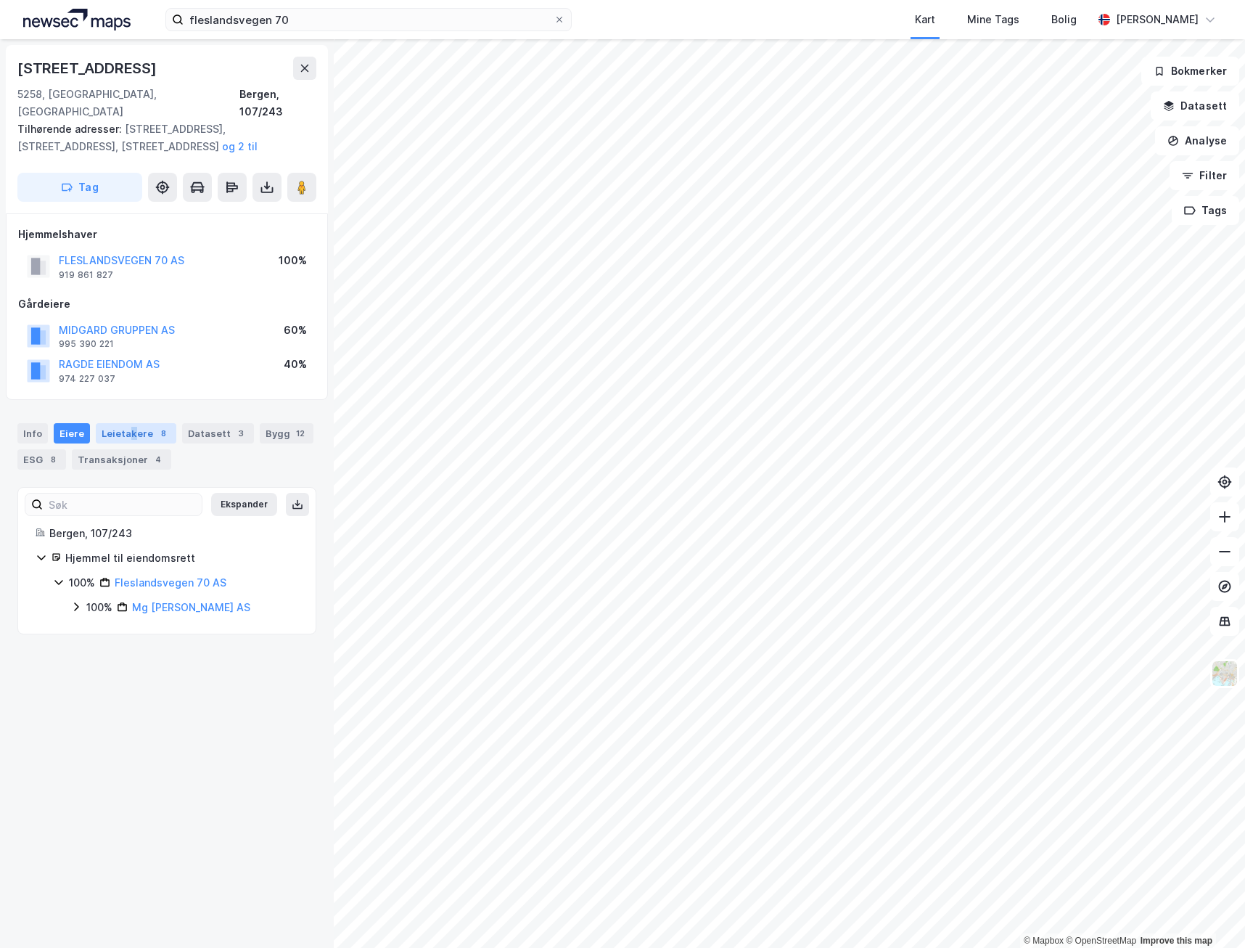
click at [130, 423] on div "Leietakere 8" at bounding box center [136, 433] width 81 height 20
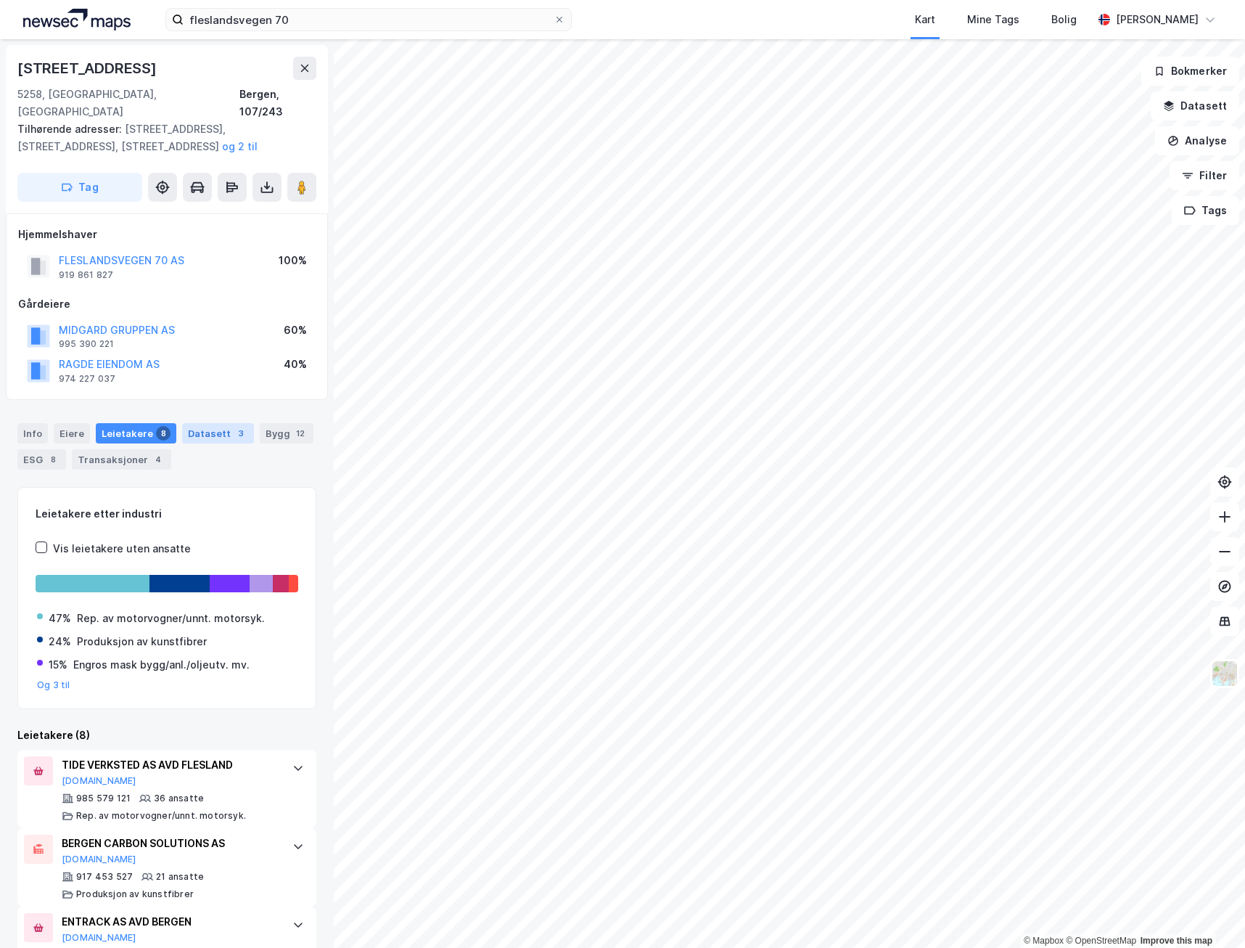
drag, startPoint x: 131, startPoint y: 416, endPoint x: 205, endPoint y: 416, distance: 74.0
click at [205, 423] on div "Datasett 3" at bounding box center [218, 433] width 72 height 20
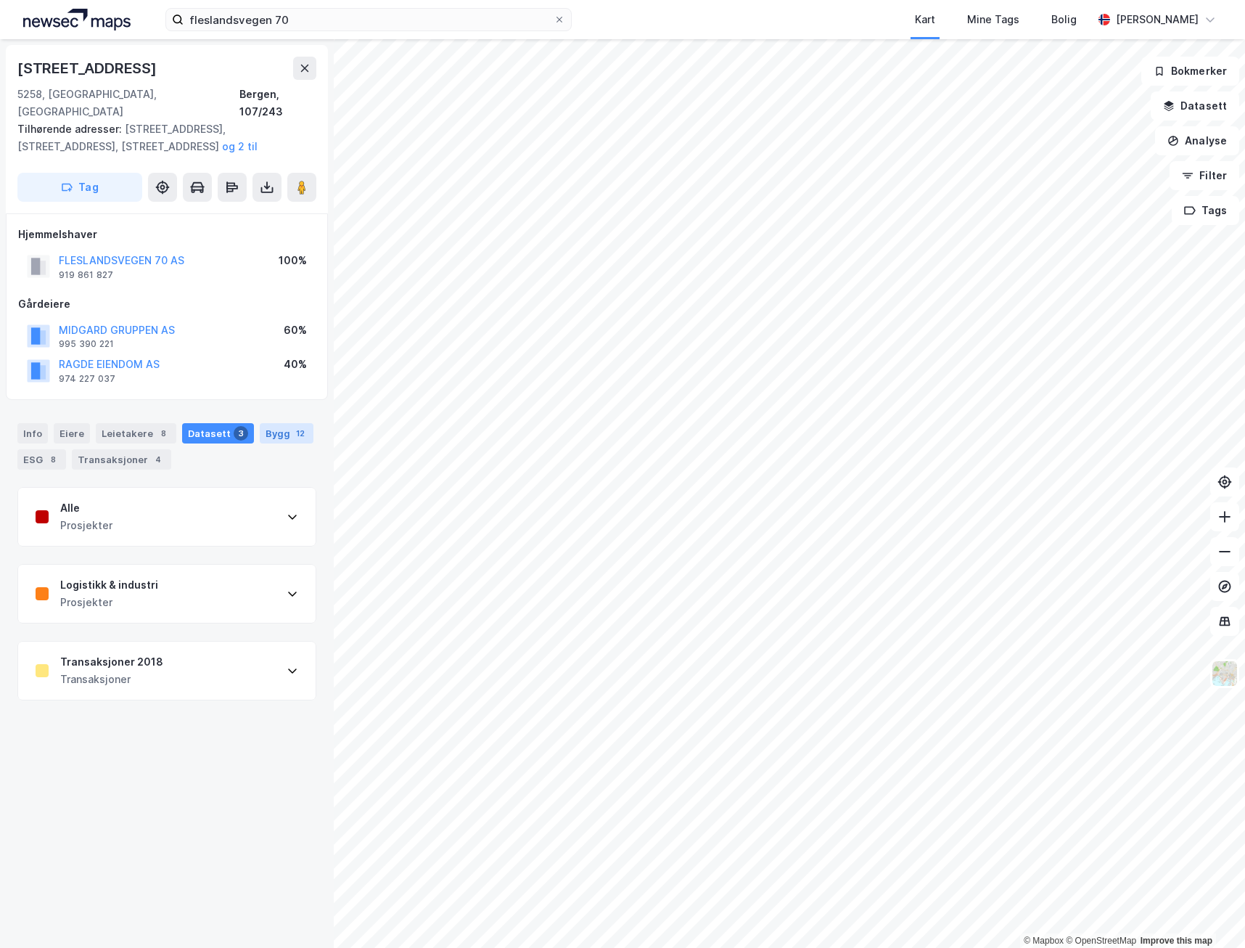
click at [260, 423] on div "Bygg 12" at bounding box center [287, 433] width 54 height 20
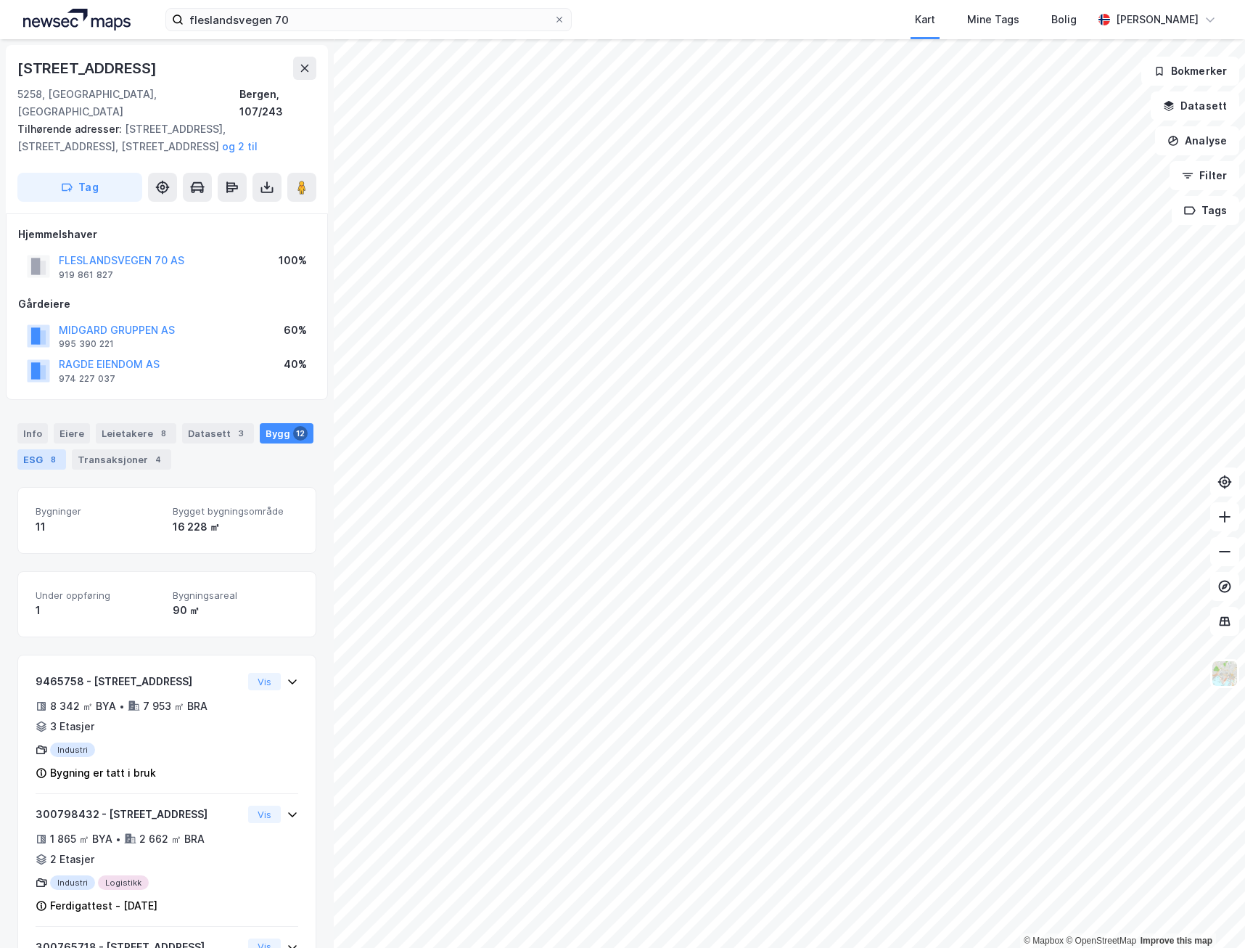
click at [33, 449] on div "ESG 8" at bounding box center [41, 459] width 49 height 20
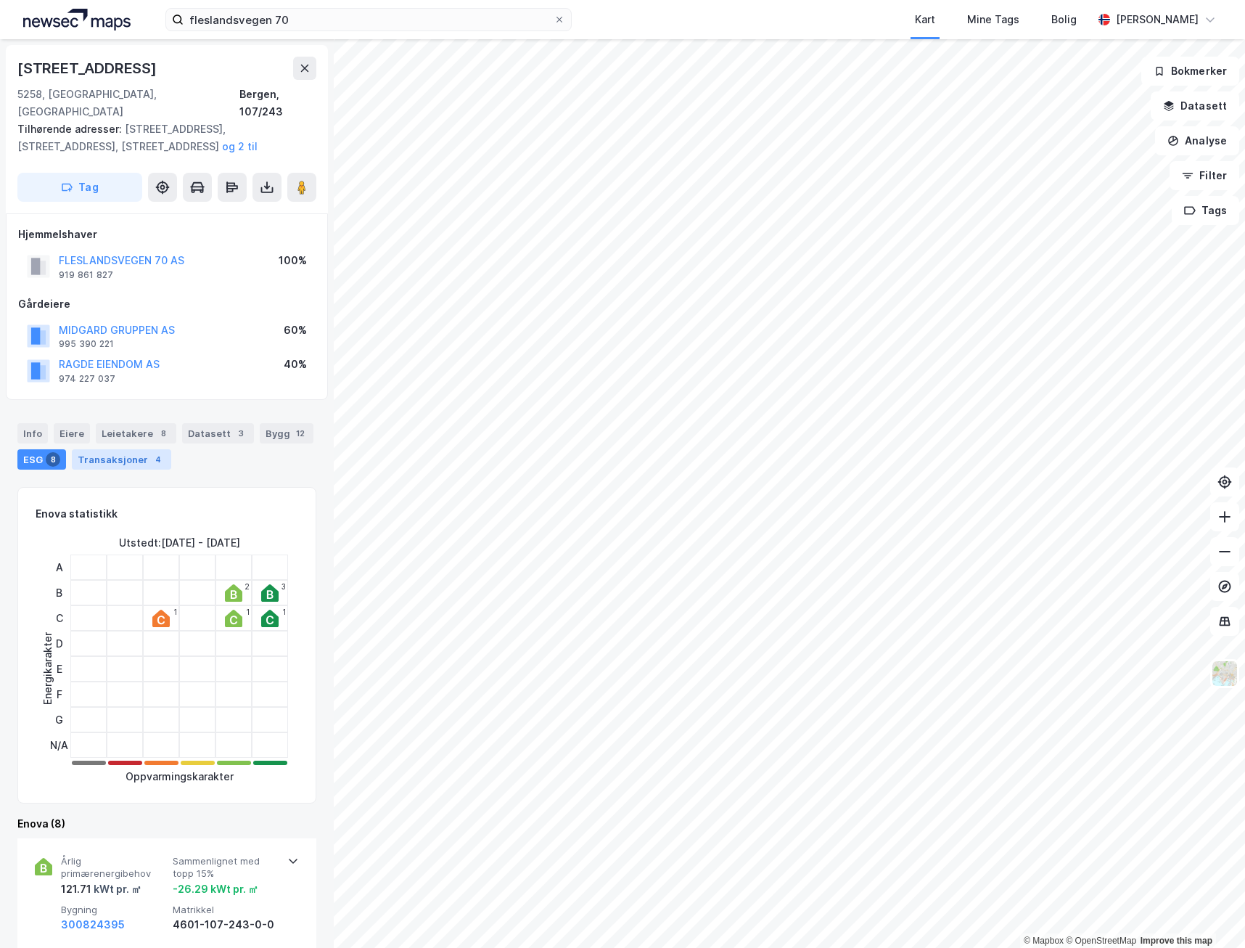
drag, startPoint x: 34, startPoint y: 440, endPoint x: 105, endPoint y: 440, distance: 71.1
click at [105, 449] on div "Transaksjoner 4" at bounding box center [121, 459] width 99 height 20
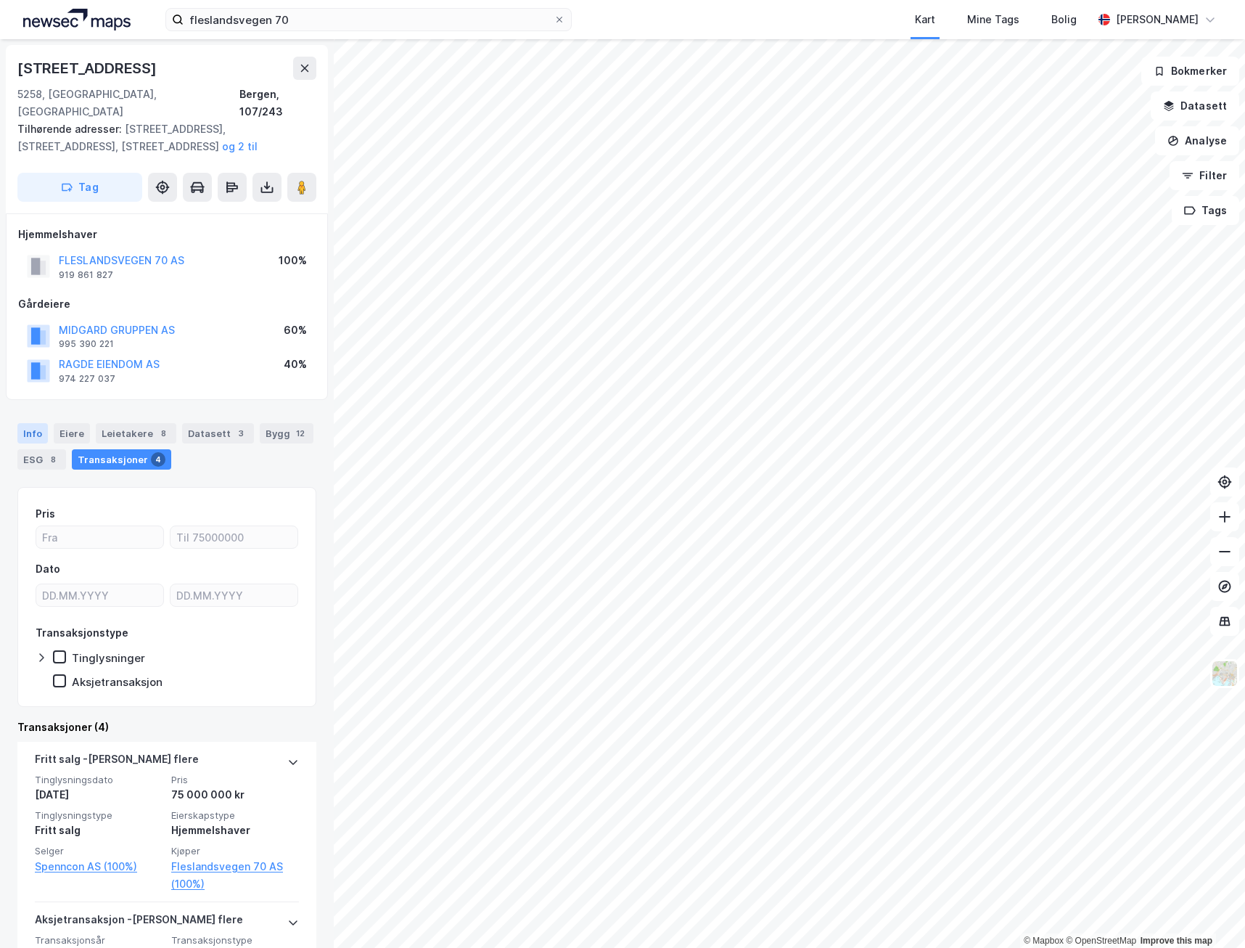
click at [28, 423] on div "Info" at bounding box center [32, 433] width 30 height 20
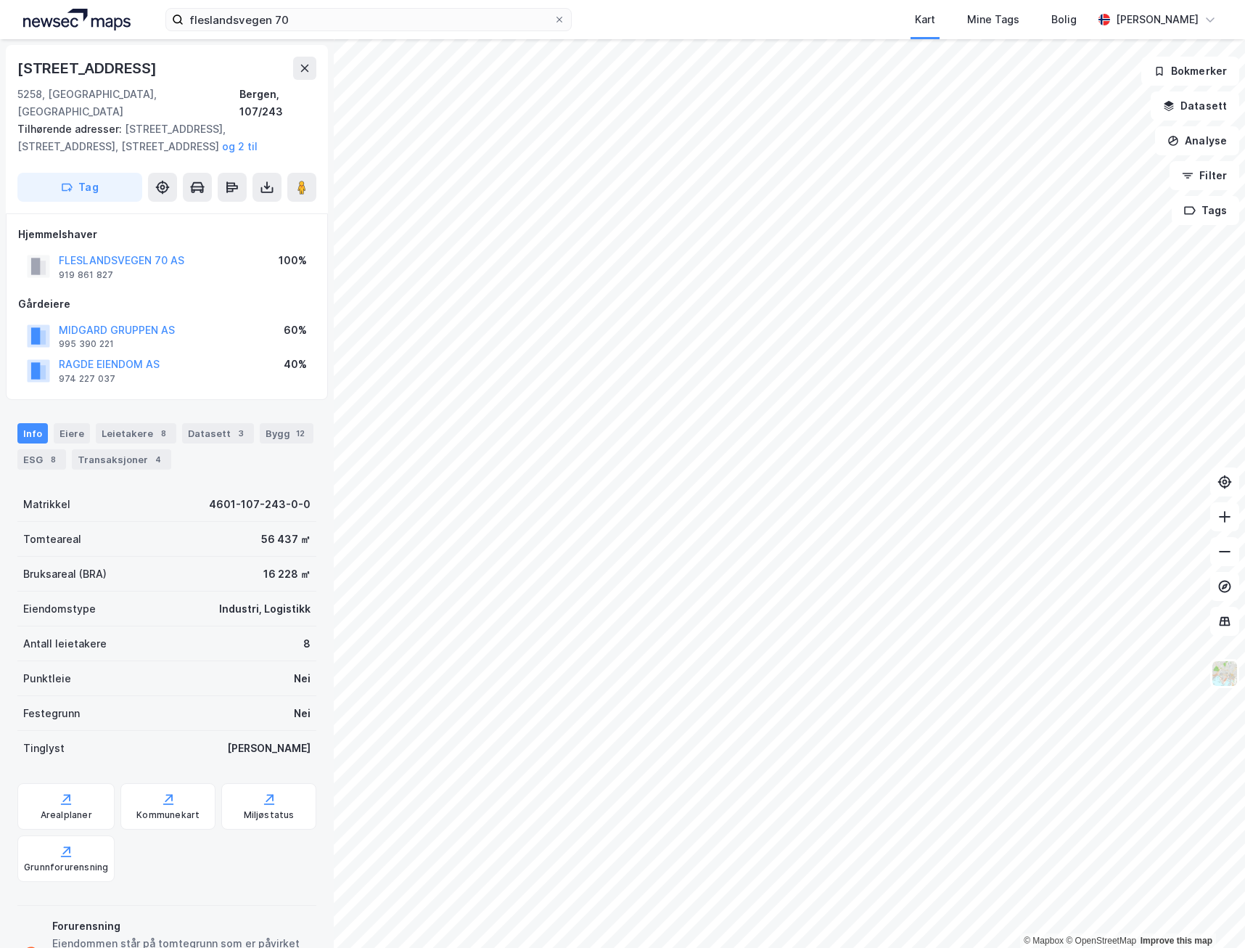
click at [24, 755] on div "Matrikkel 4601-107-243-0-0 Tomteareal 56 437 ㎡ Bruksareal (BRA) 16 228 ㎡ Eiendo…" at bounding box center [166, 746] width 299 height 518
click at [19, 136] on div "Tilhørende adresser: [STREET_ADDRESS], [STREET_ADDRESS], [STREET_ADDRESS] og 2 …" at bounding box center [160, 137] width 287 height 35
click at [38, 449] on div "ESG 8" at bounding box center [41, 459] width 49 height 20
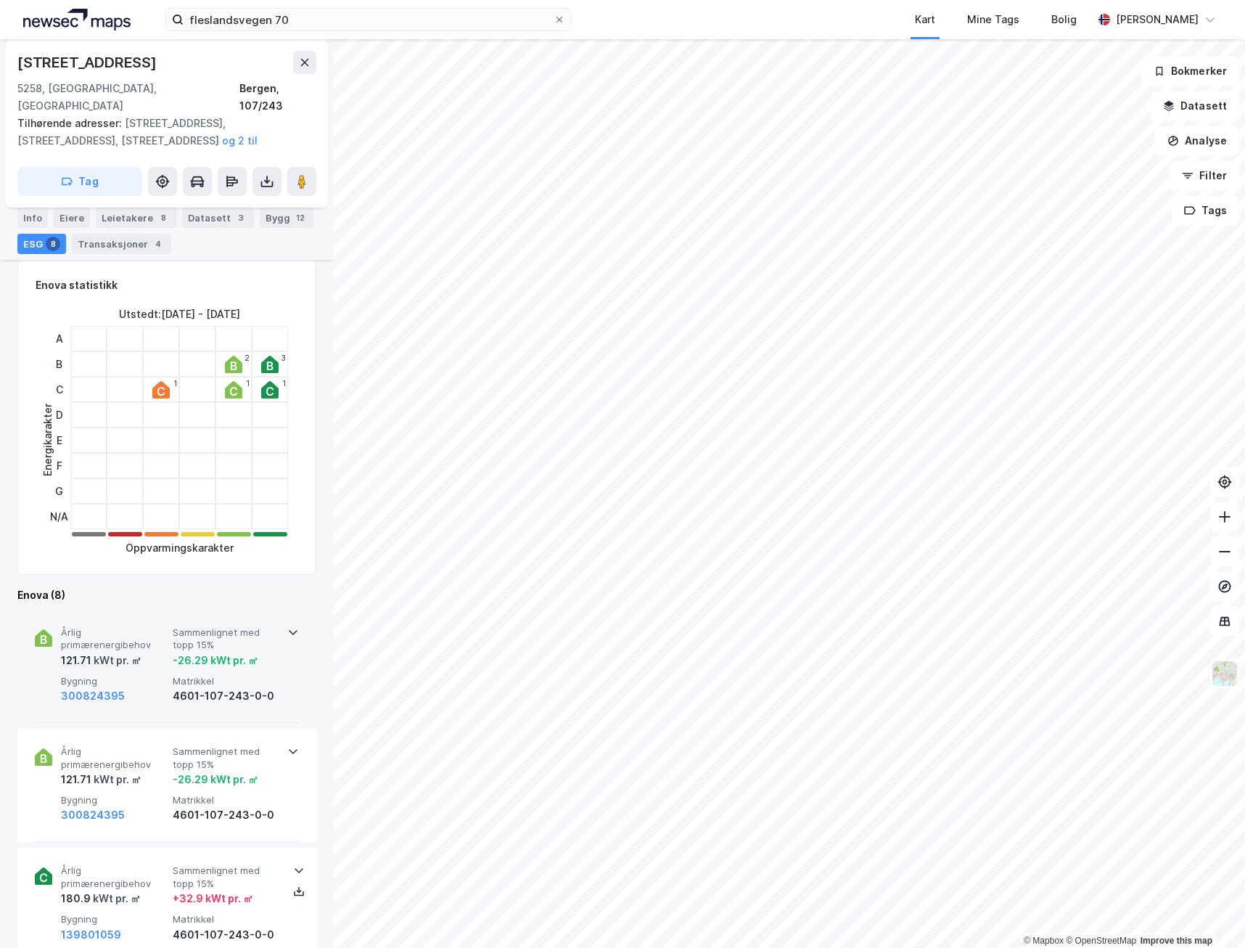
scroll to position [218, 0]
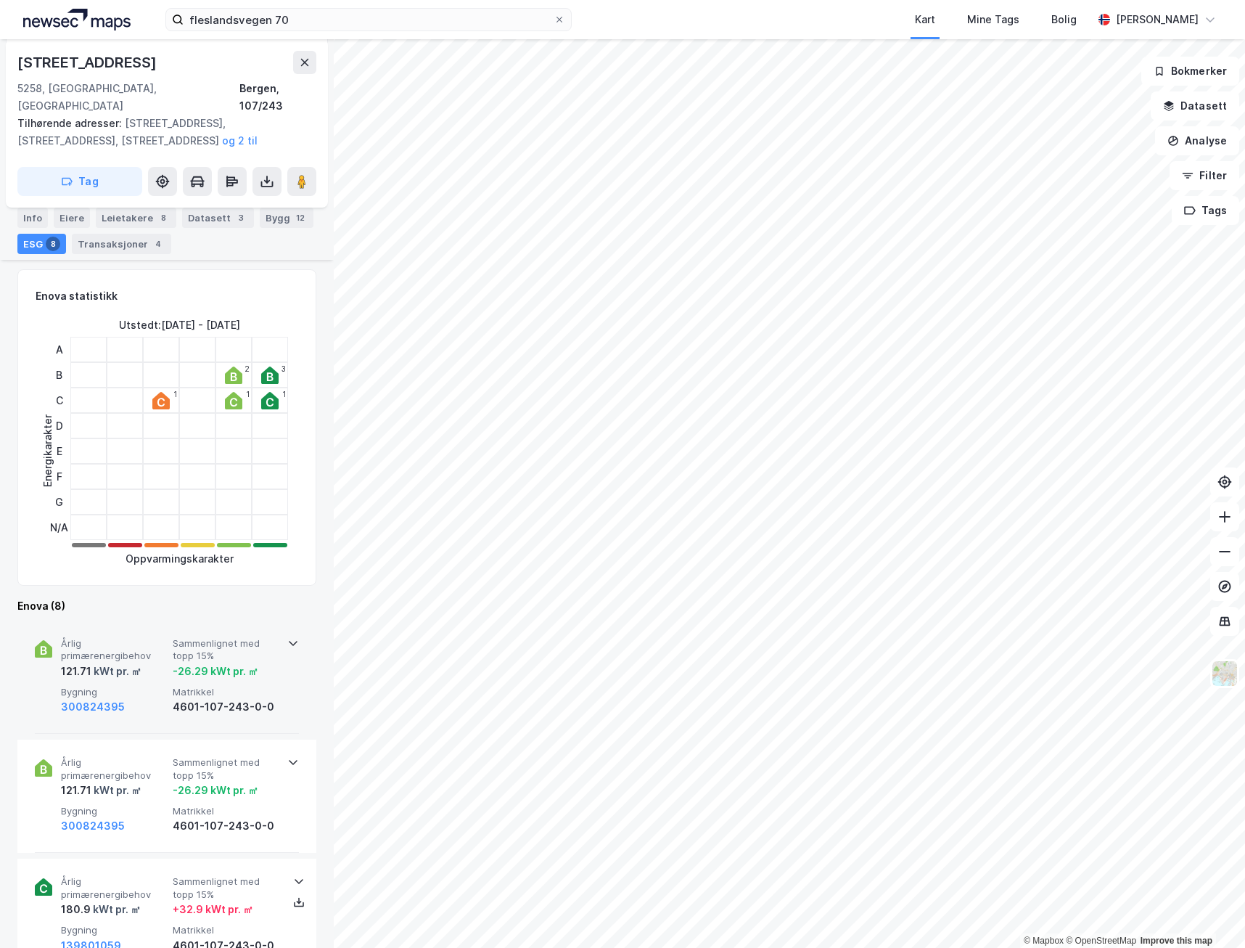
click at [282, 636] on div "Årlig primærenergibehov 121.71 kWt pr. ㎡ Sammenlignet med topp 15% -26.29 kWt p…" at bounding box center [167, 677] width 264 height 113
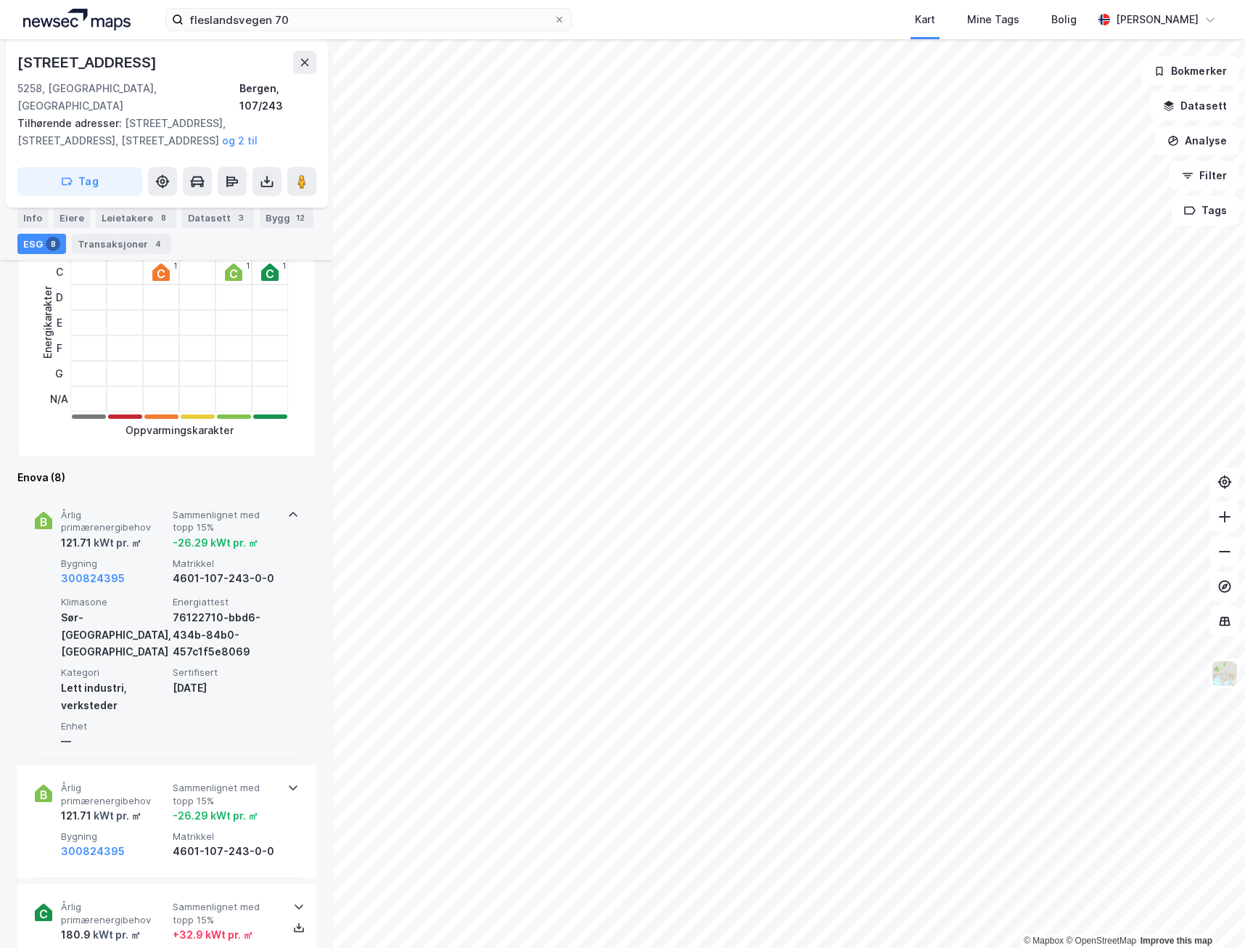
scroll to position [581, 0]
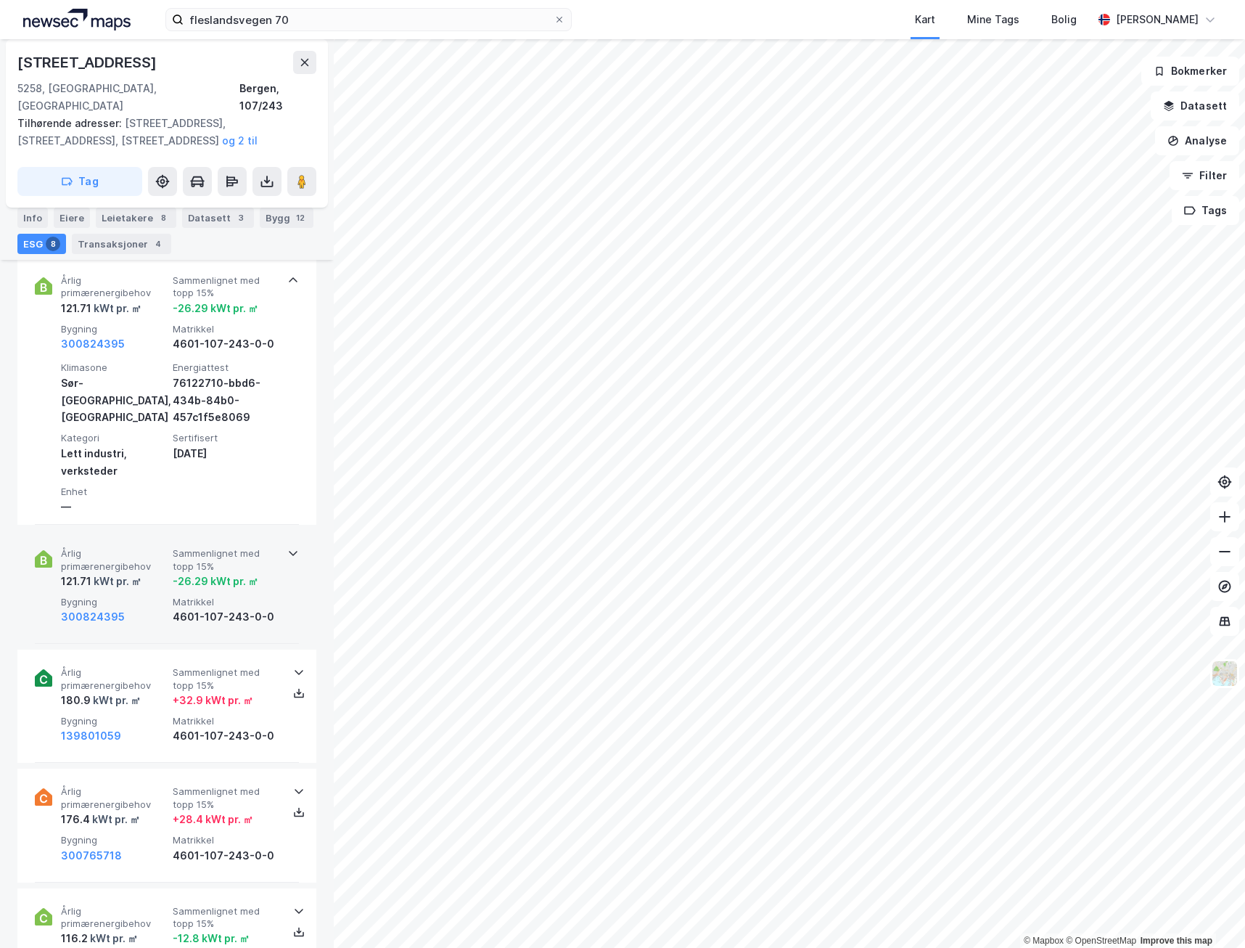
click at [284, 573] on div "Årlig primærenergibehov 121.71 kWt pr. ㎡ Sammenlignet med topp 15% -26.29 kWt p…" at bounding box center [167, 587] width 264 height 113
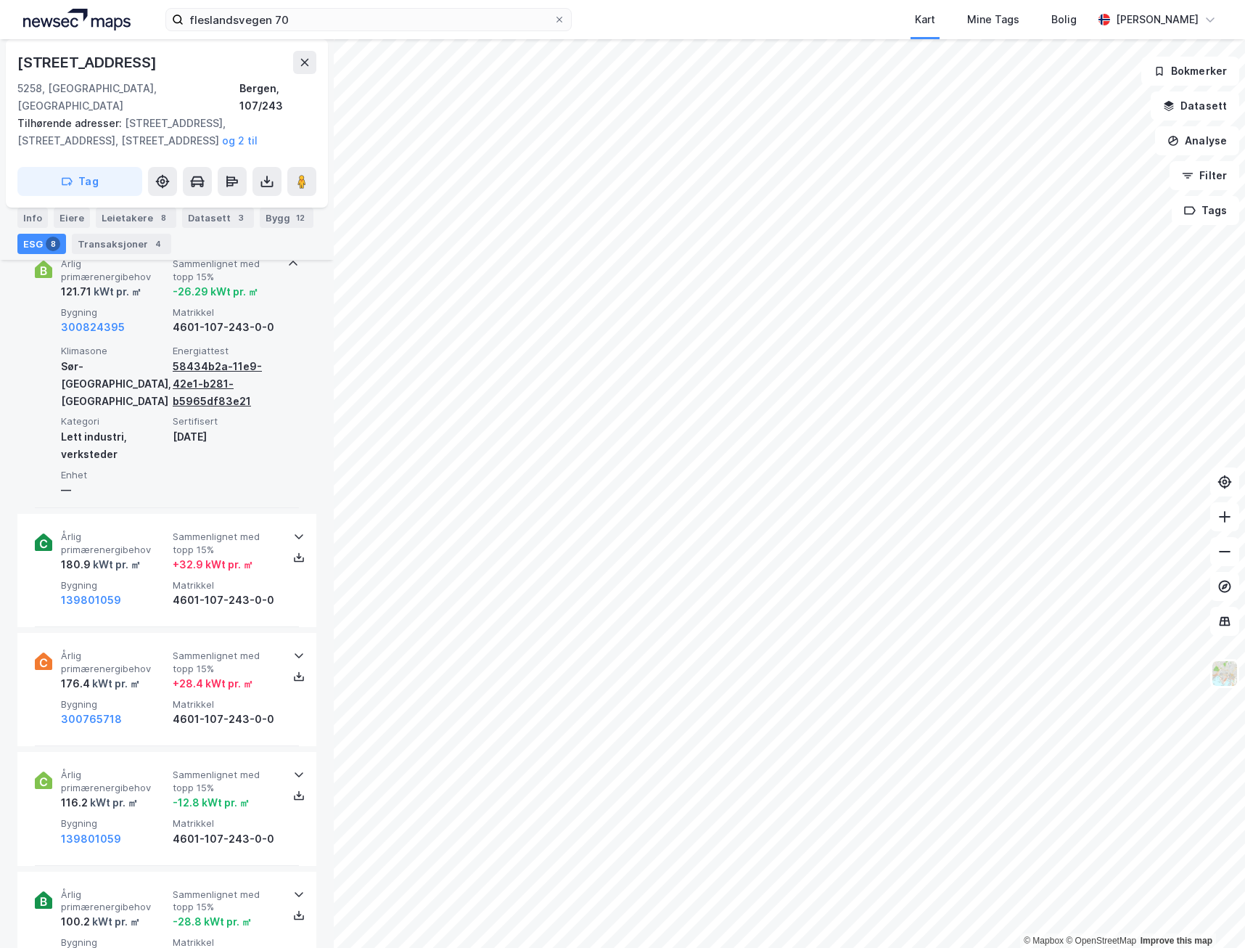
scroll to position [871, 0]
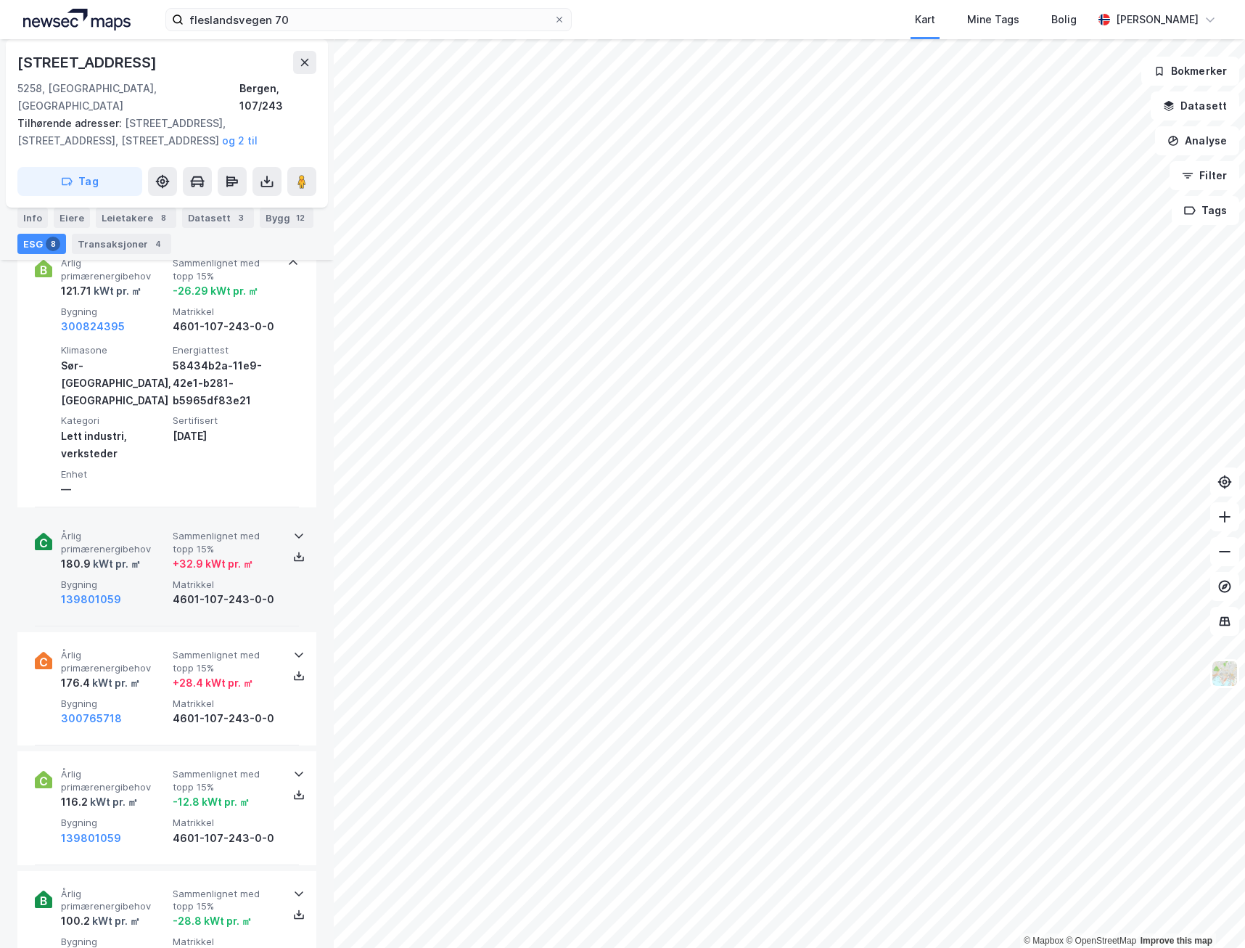
click at [286, 558] on div "Årlig primærenergibehov 180.9 kWt pr. ㎡ Sammenlignet med topp 15% + 32.9 kWt pr…" at bounding box center [167, 569] width 264 height 113
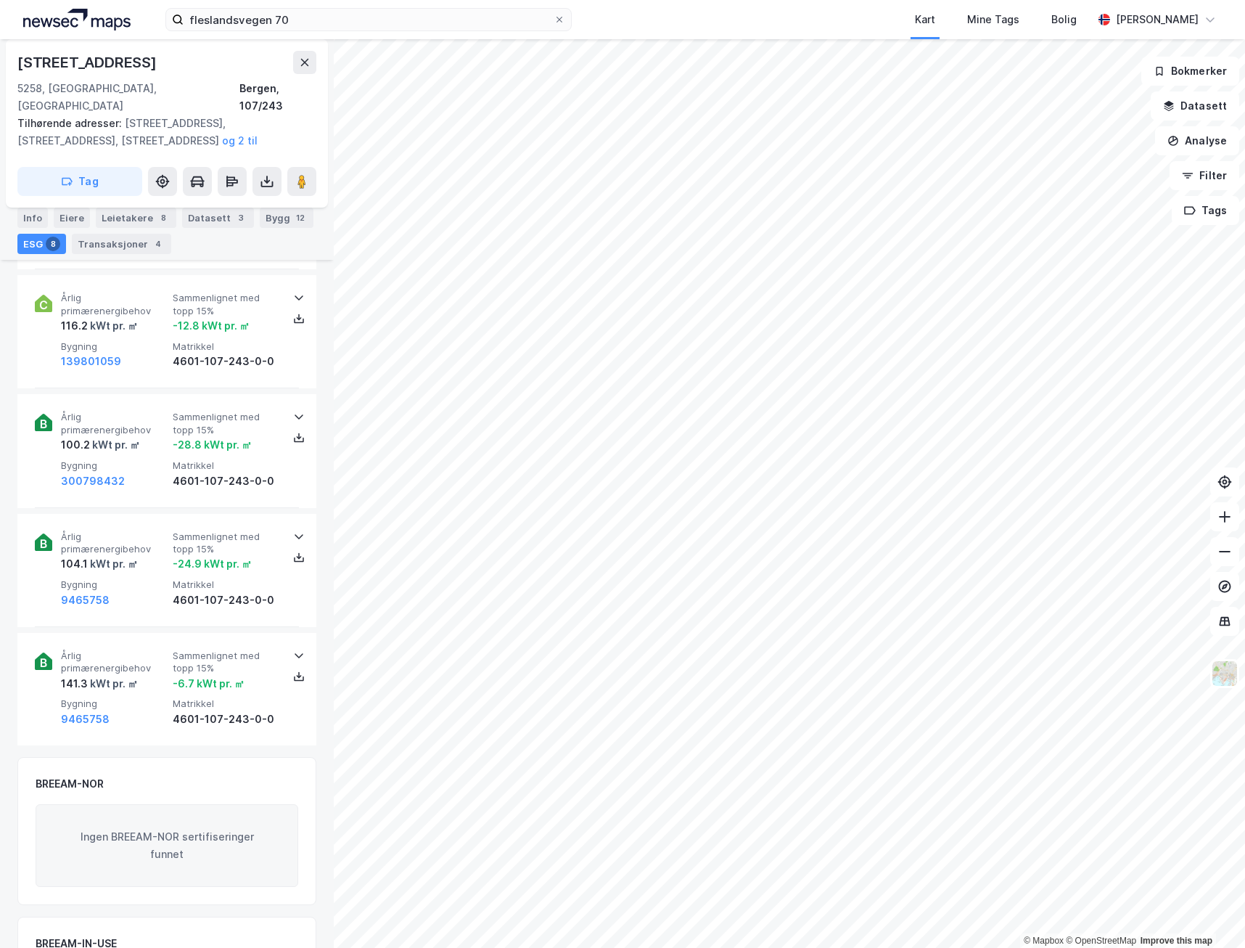
scroll to position [1524, 0]
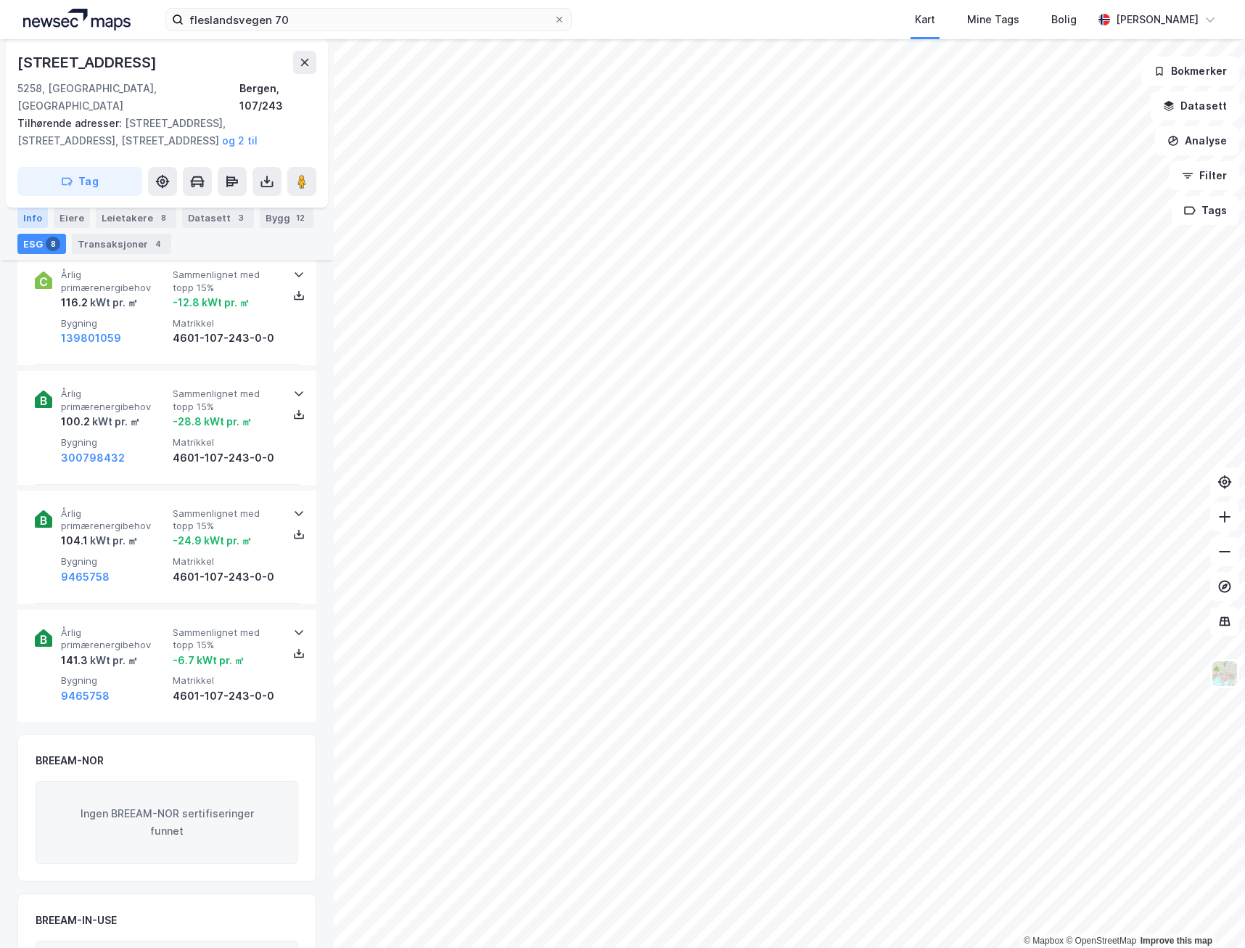
click at [30, 216] on div "Info" at bounding box center [32, 218] width 30 height 20
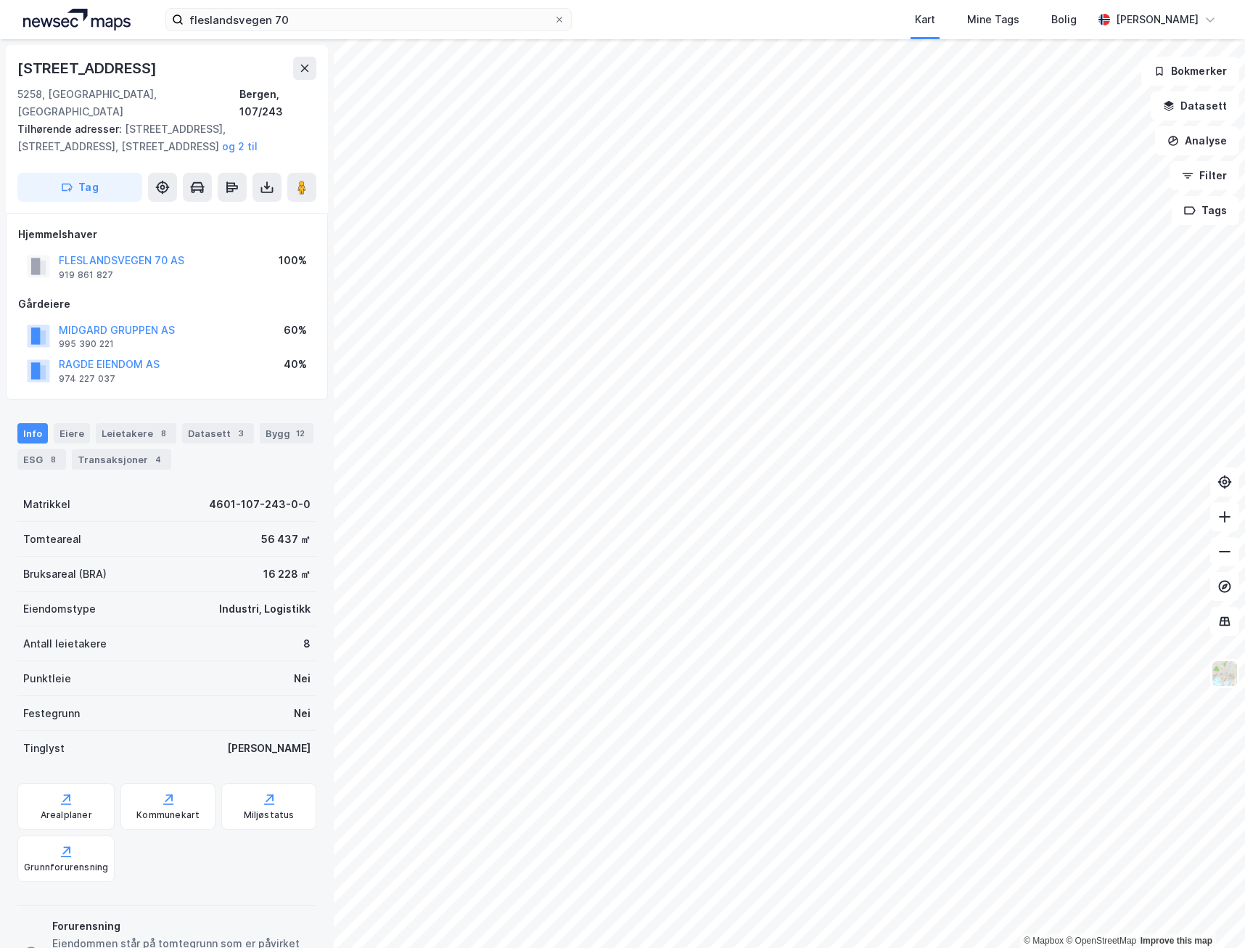
click at [40, 123] on span "Tilhørende adresser:" at bounding box center [70, 129] width 107 height 12
click at [0, 0] on button "FLESLANDSVEGEN 70 AS" at bounding box center [0, 0] width 0 height 0
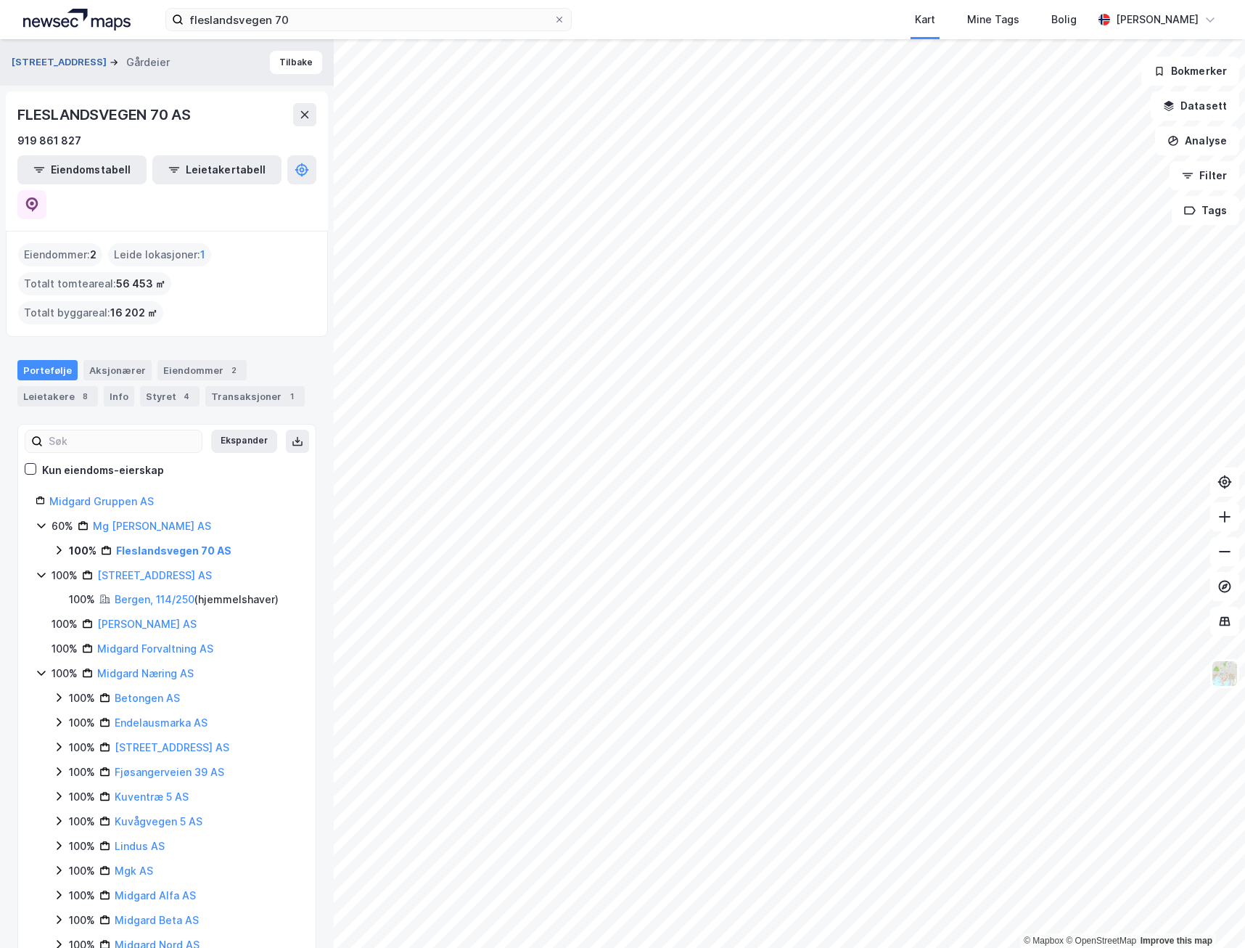
click at [60, 59] on button "[STREET_ADDRESS]" at bounding box center [61, 62] width 98 height 15
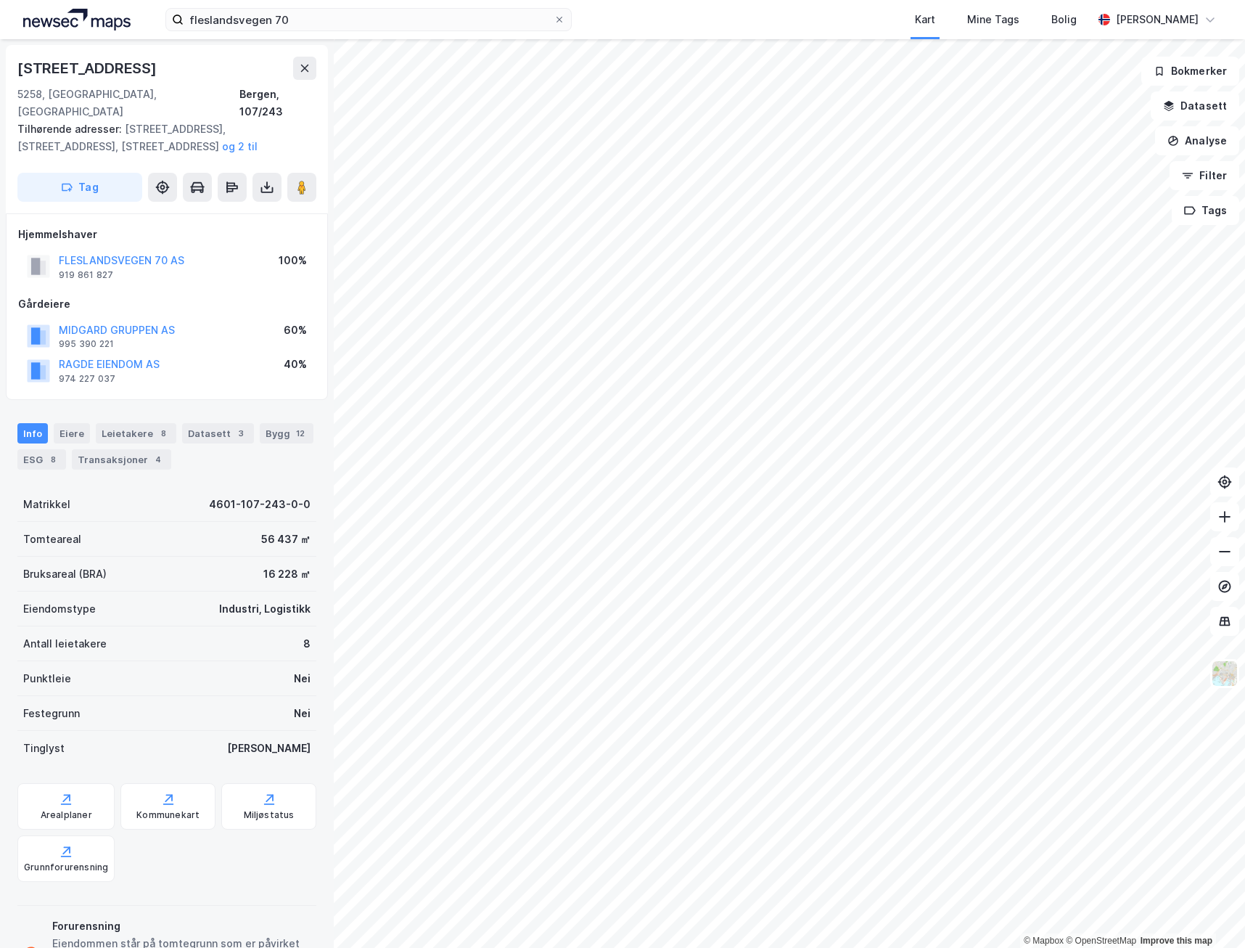
scroll to position [2, 0]
click at [5, 674] on div "Fleslandsvegen 70a 5258, [GEOGRAPHIC_DATA], [GEOGRAPHIC_DATA], 107/243 Tilhøren…" at bounding box center [167, 493] width 334 height 909
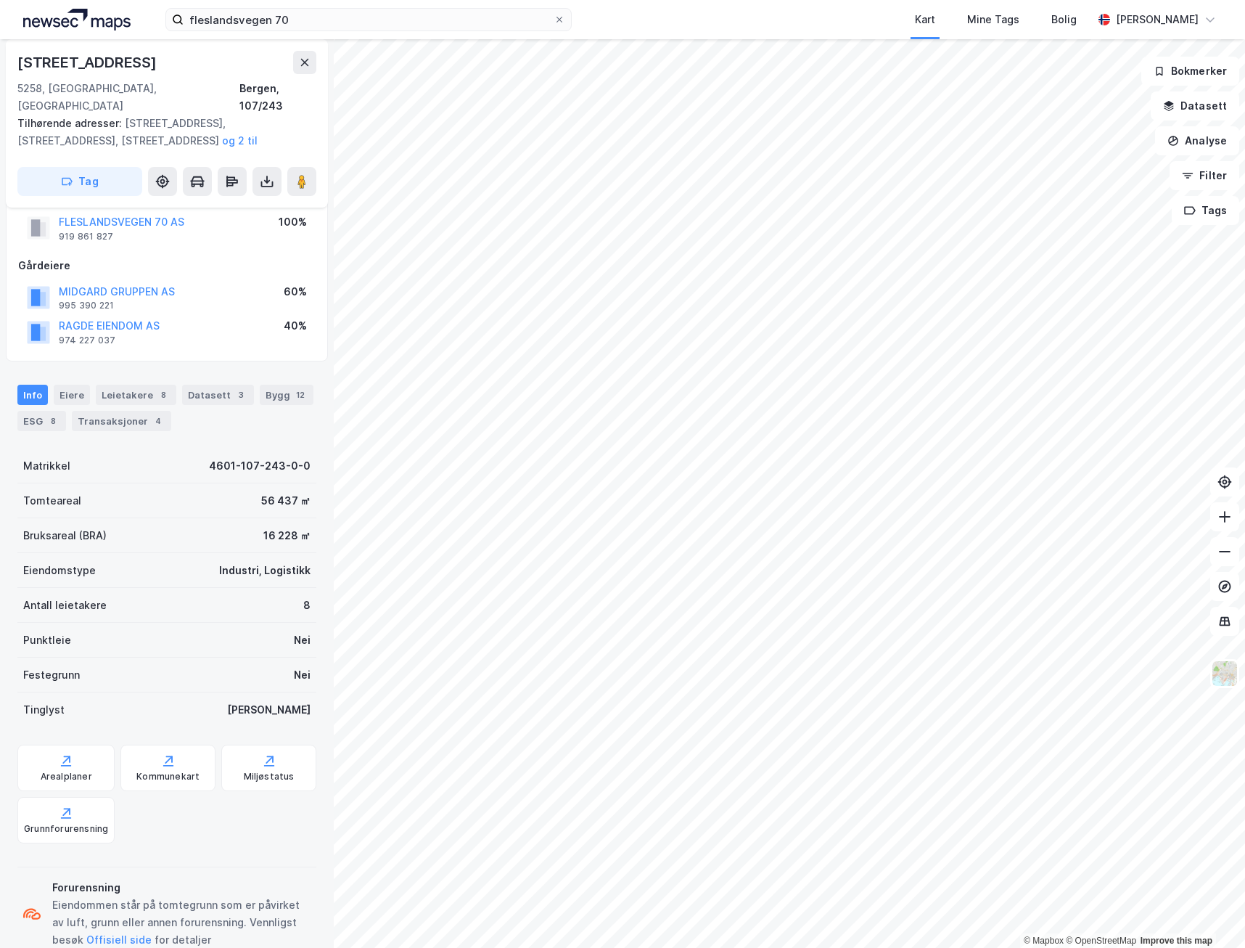
scroll to position [57, 0]
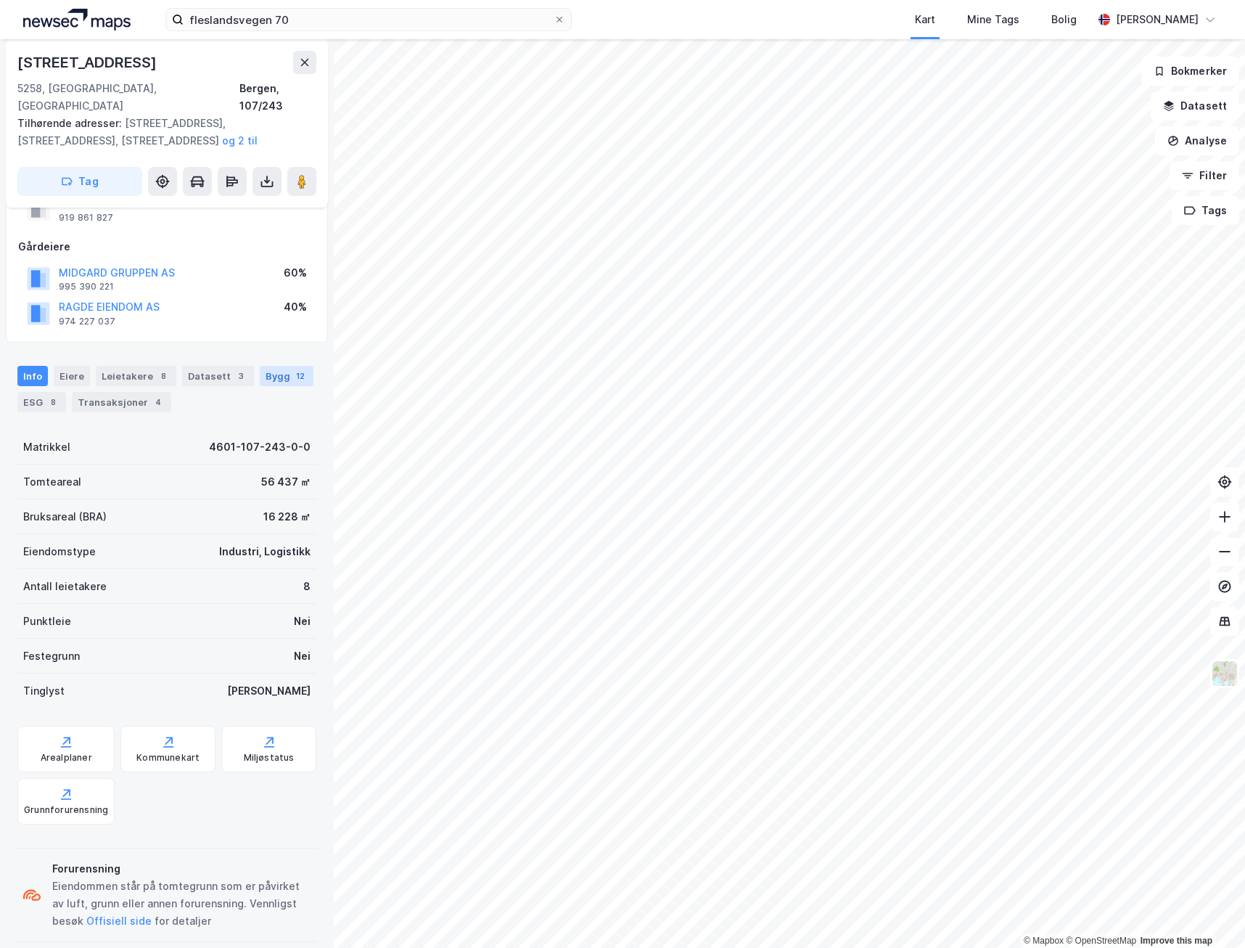
click at [271, 366] on div "Bygg 12" at bounding box center [287, 376] width 54 height 20
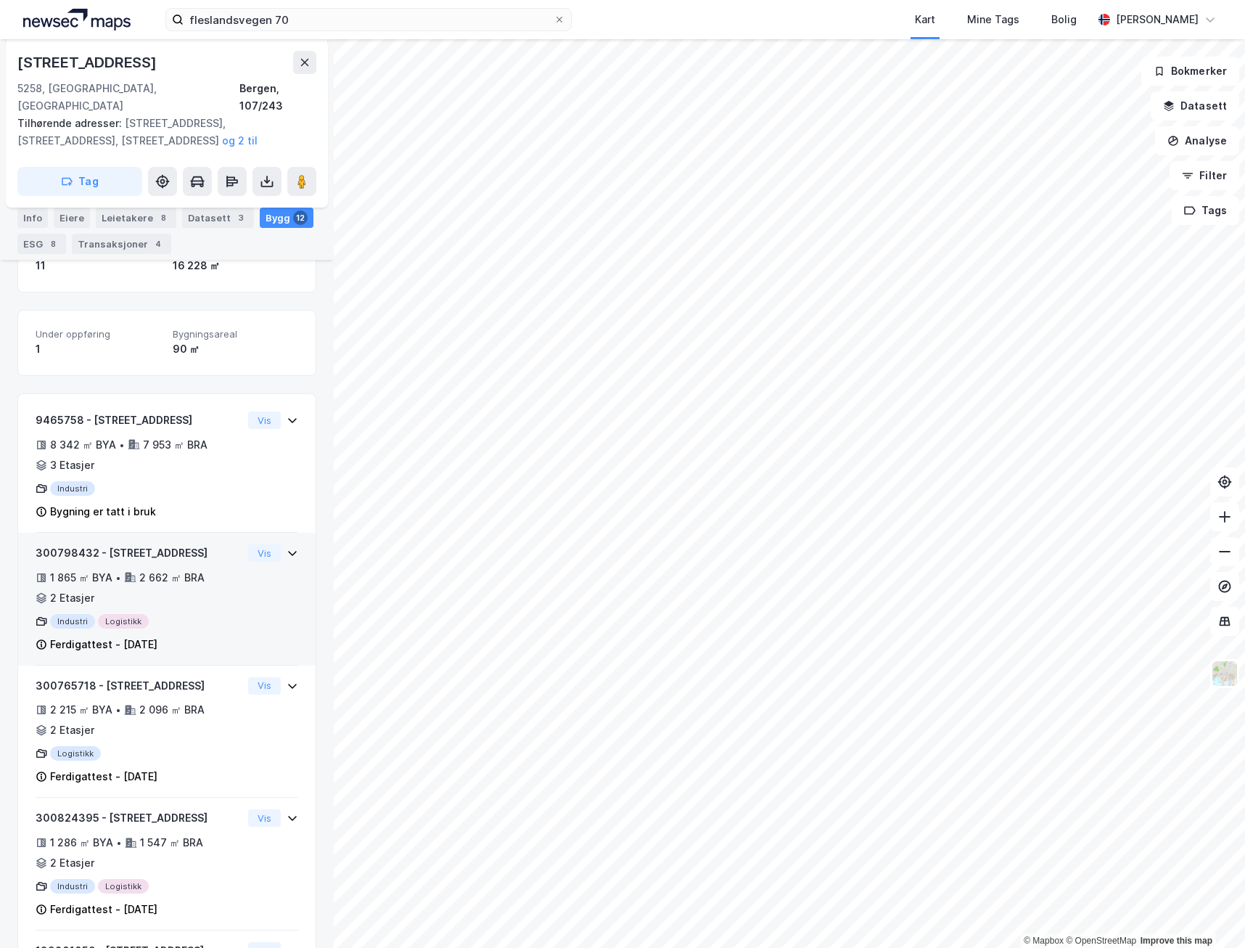
scroll to position [216, 0]
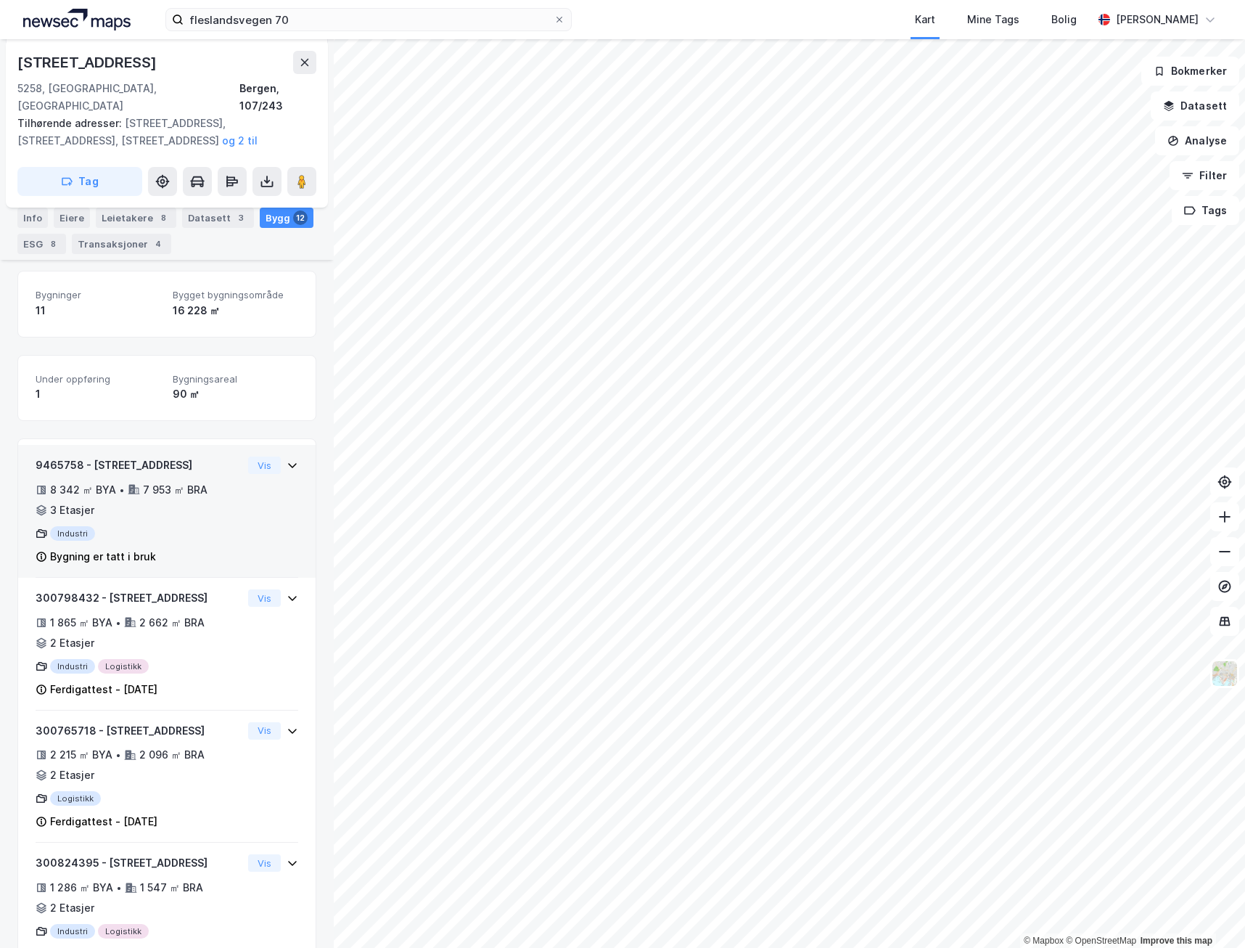
click at [214, 526] on div "Industri" at bounding box center [139, 533] width 207 height 15
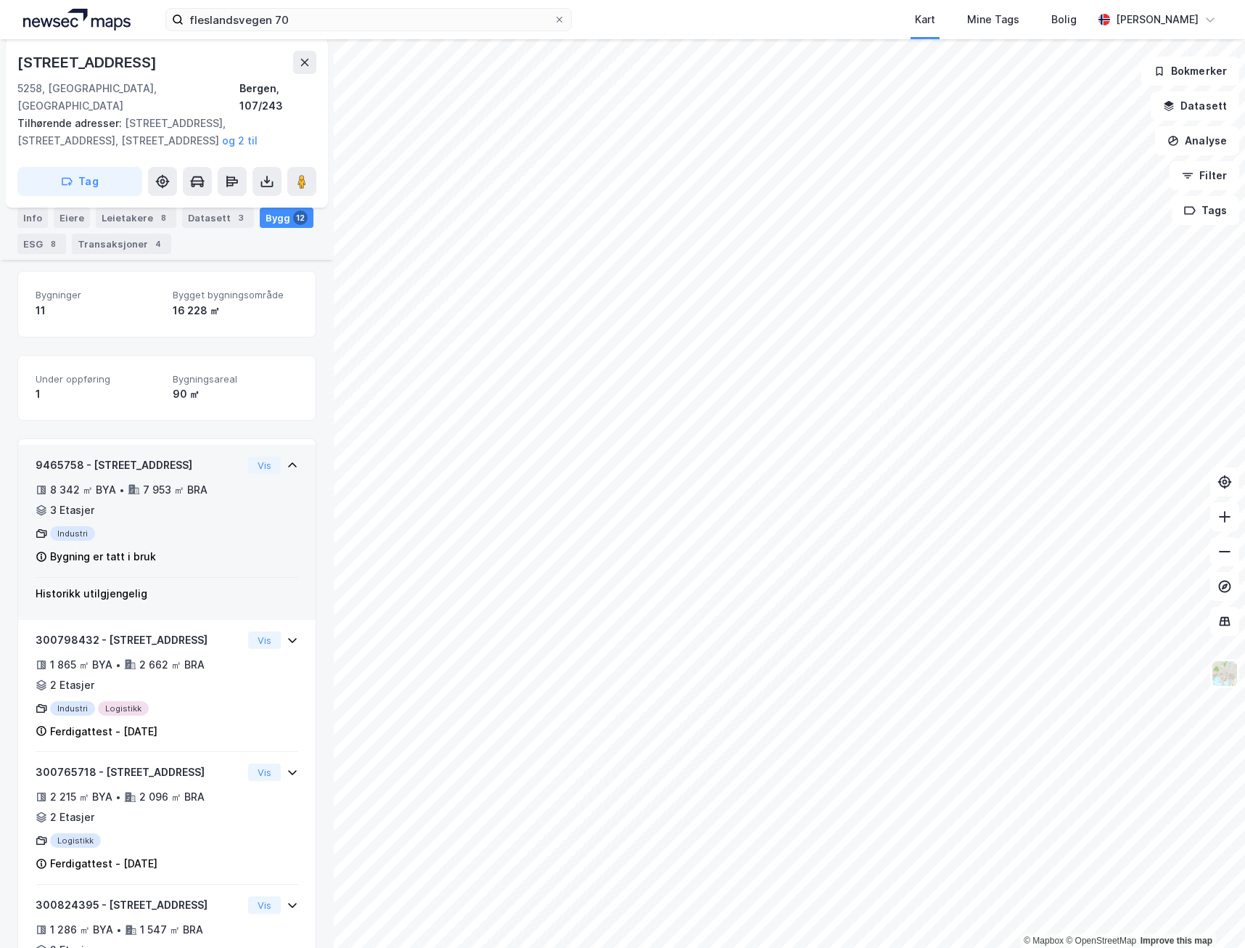
click at [214, 526] on div "Industri" at bounding box center [139, 533] width 207 height 15
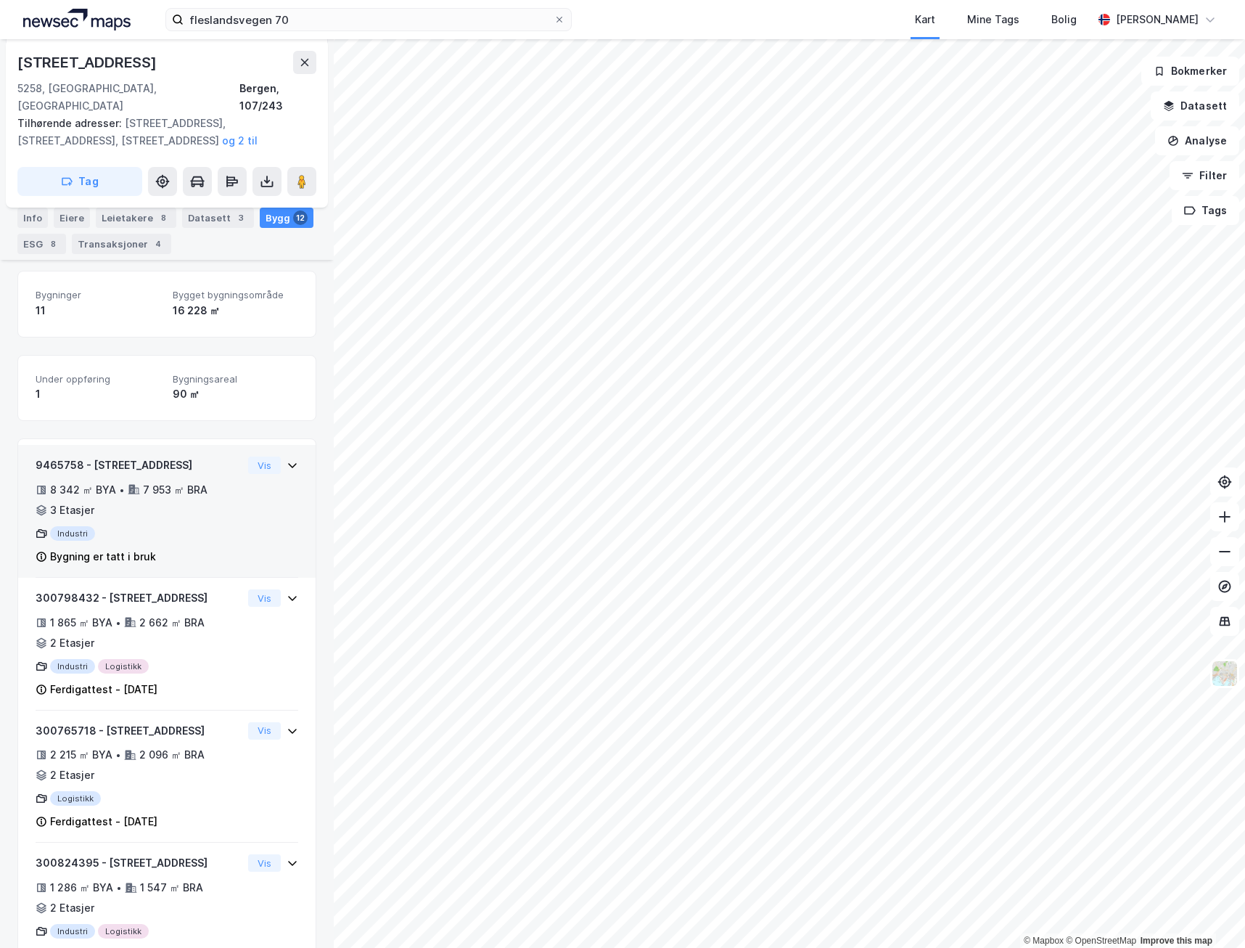
click at [198, 548] on div "Bygning er tatt i bruk" at bounding box center [139, 556] width 207 height 17
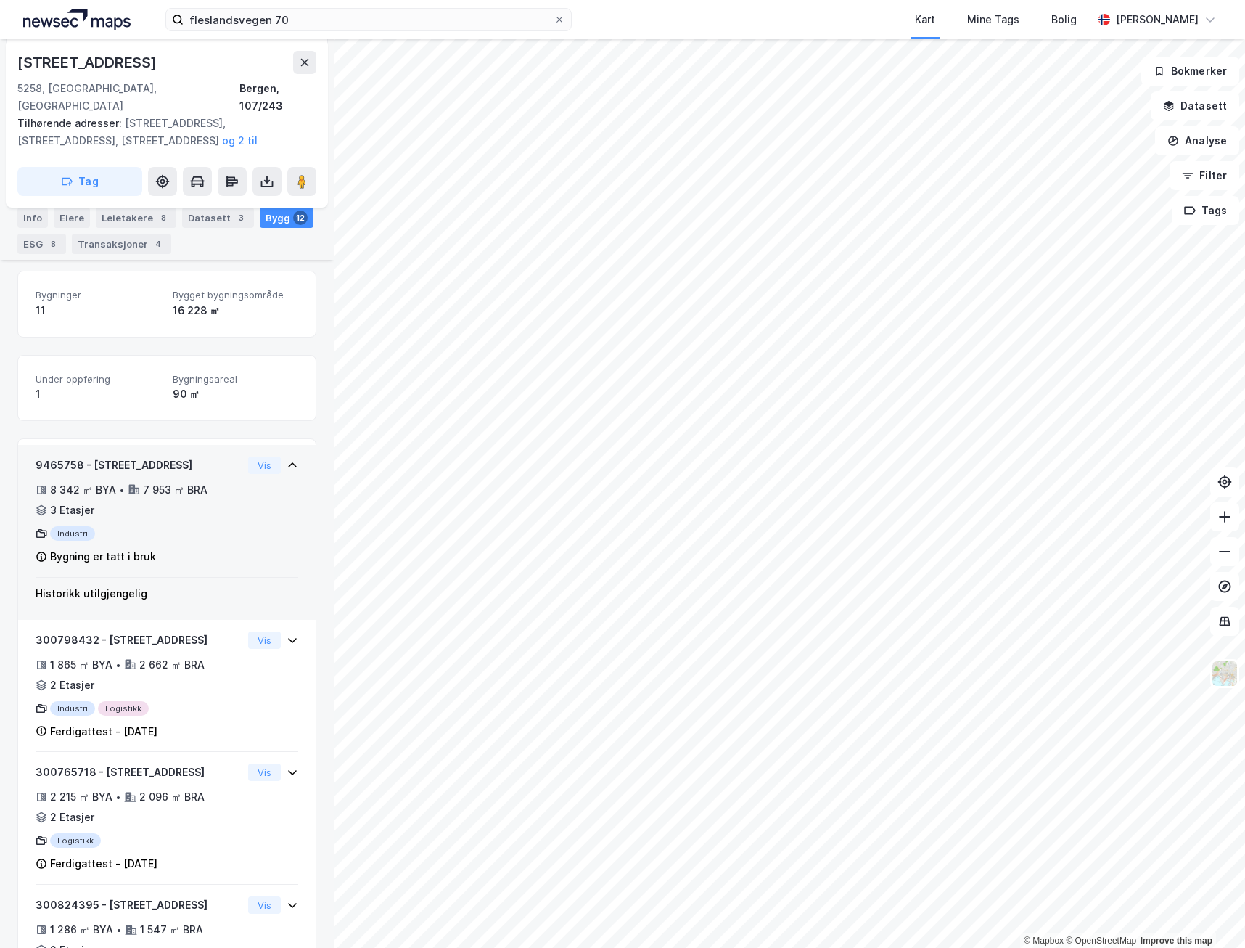
click at [198, 548] on div "Bygning er tatt i bruk" at bounding box center [139, 556] width 207 height 17
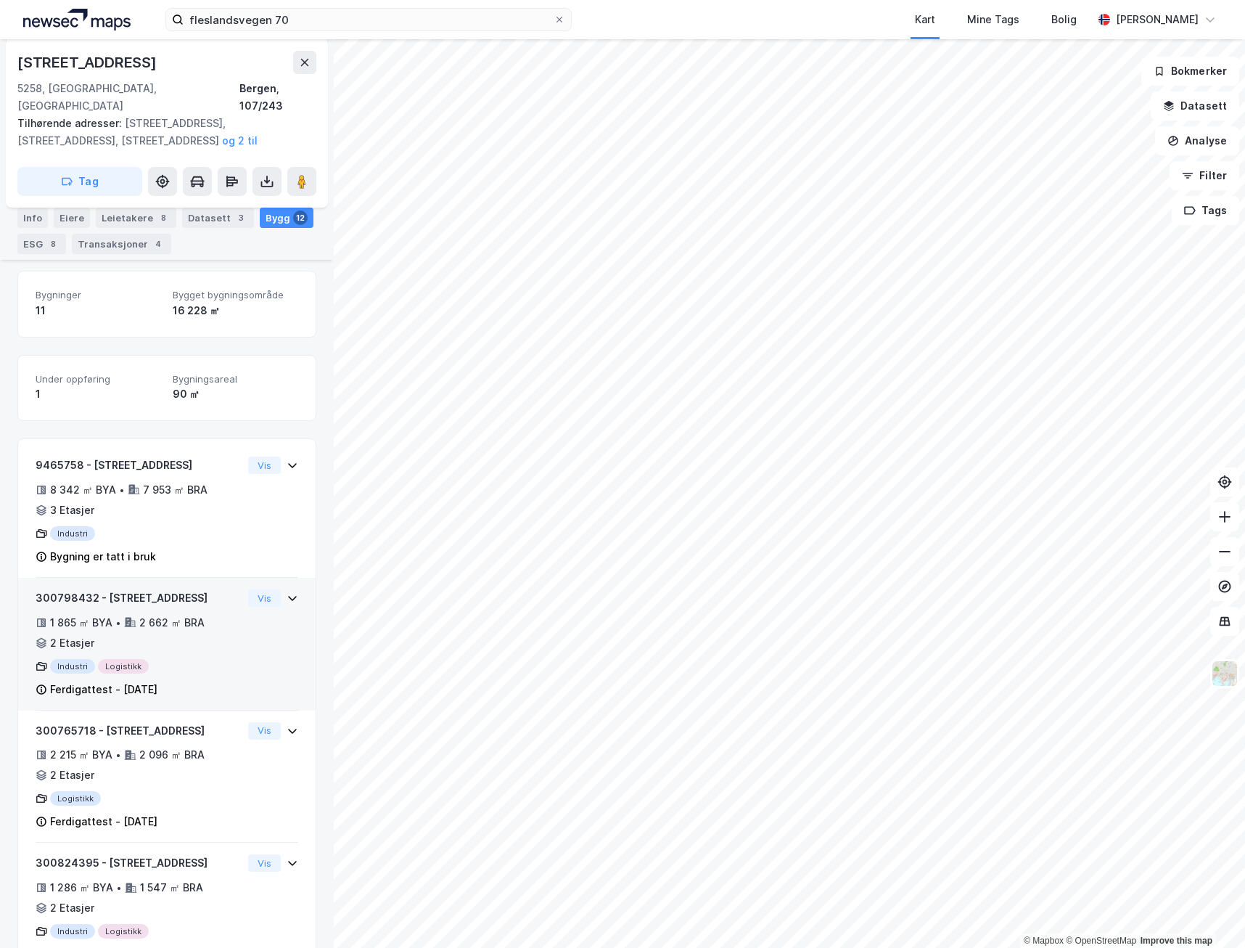
click at [209, 659] on div "Industri Logistikk" at bounding box center [139, 666] width 207 height 15
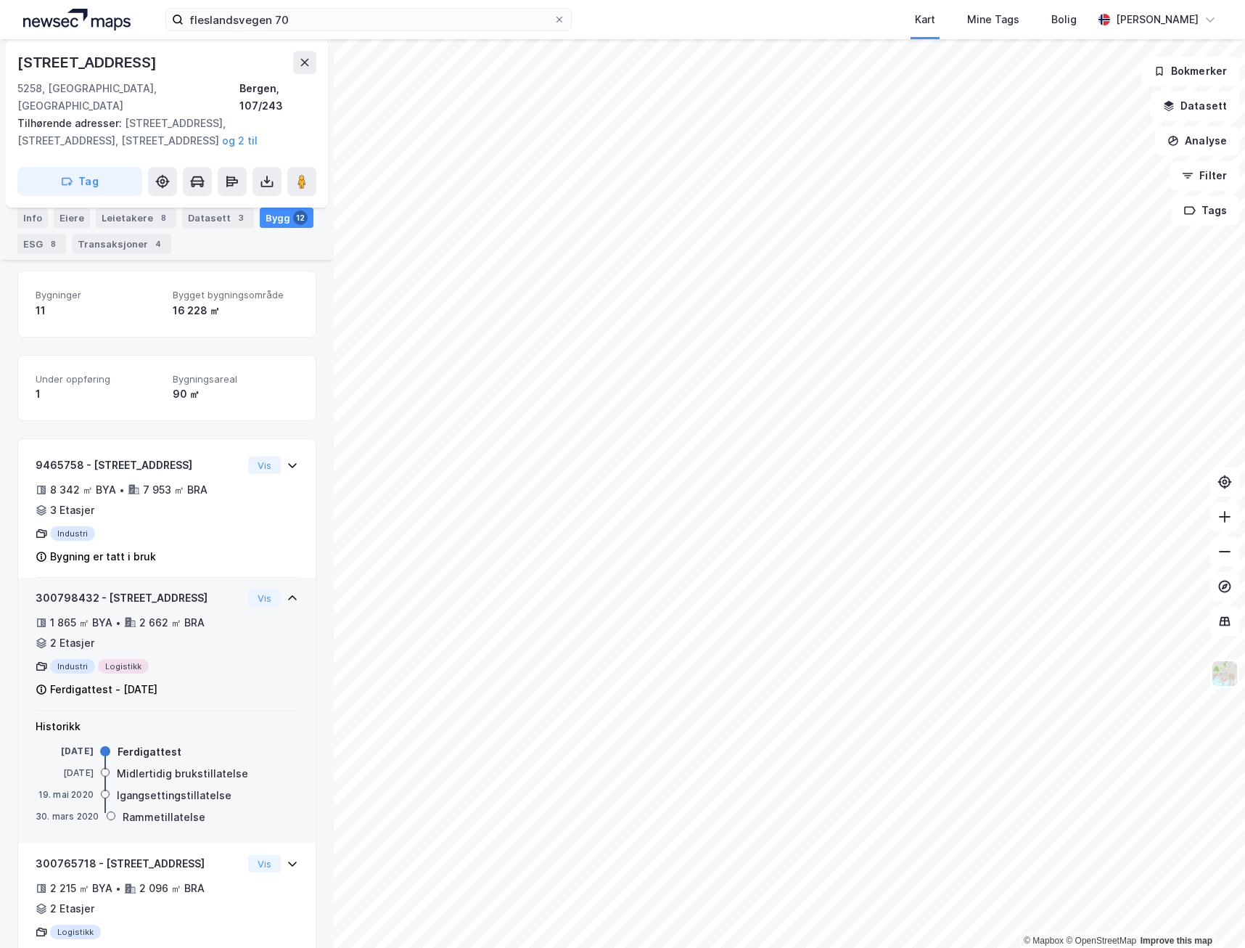
click at [232, 633] on div "1 865 ㎡ BYA • 2 662 ㎡ BRA • 2 Etasjer" at bounding box center [139, 633] width 207 height 38
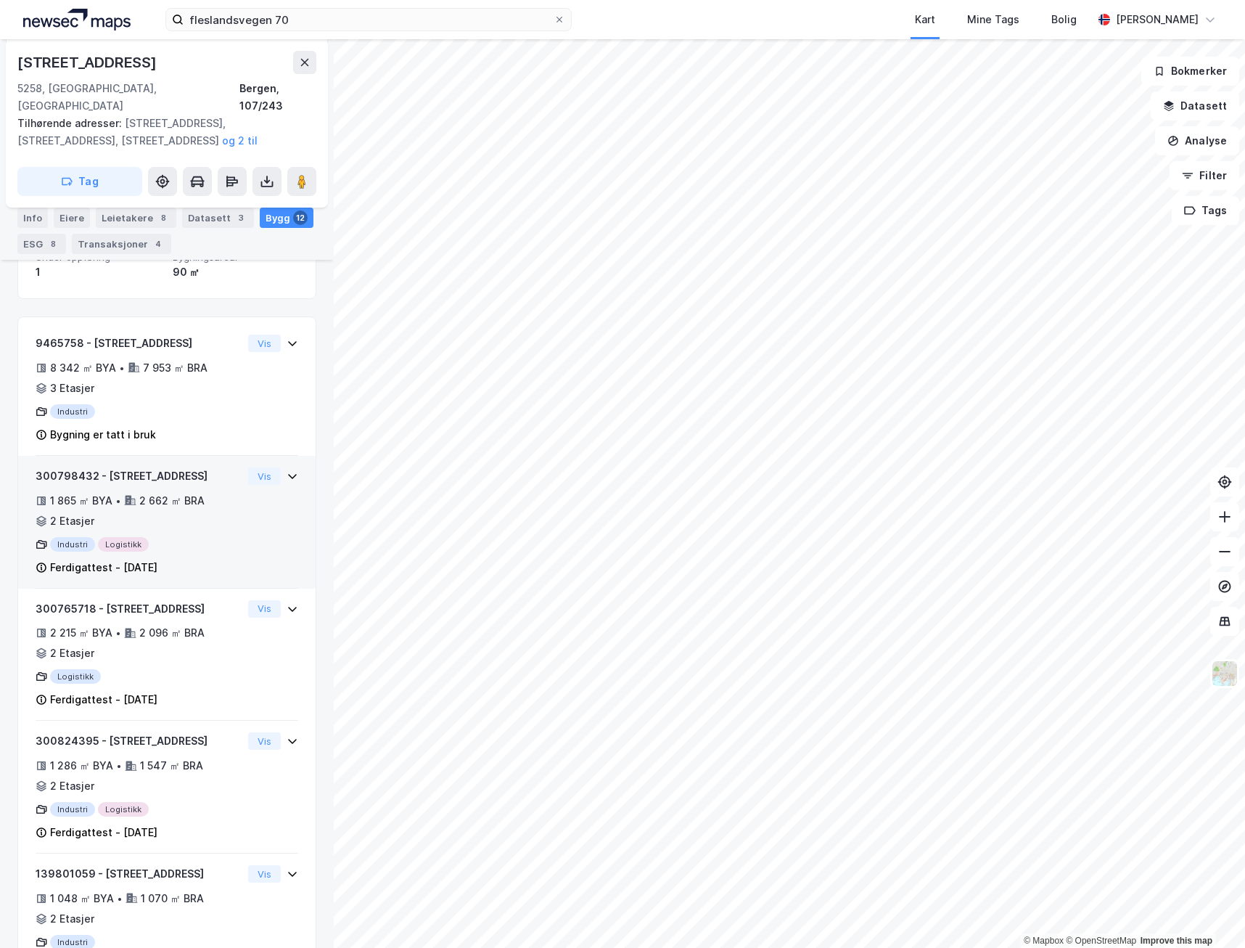
scroll to position [361, 0]
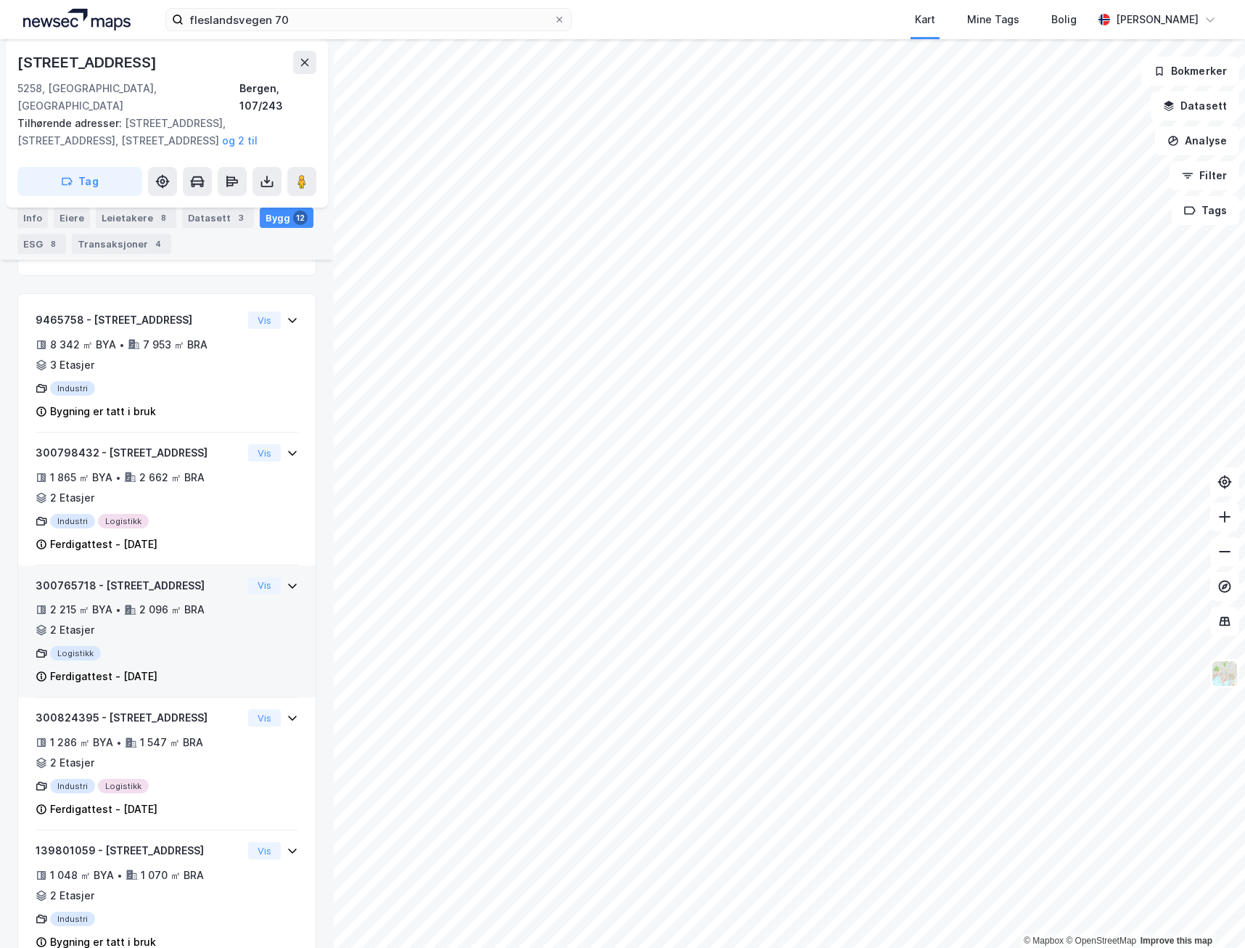
click at [208, 668] on div "Ferdigattest - [DATE]" at bounding box center [139, 676] width 207 height 17
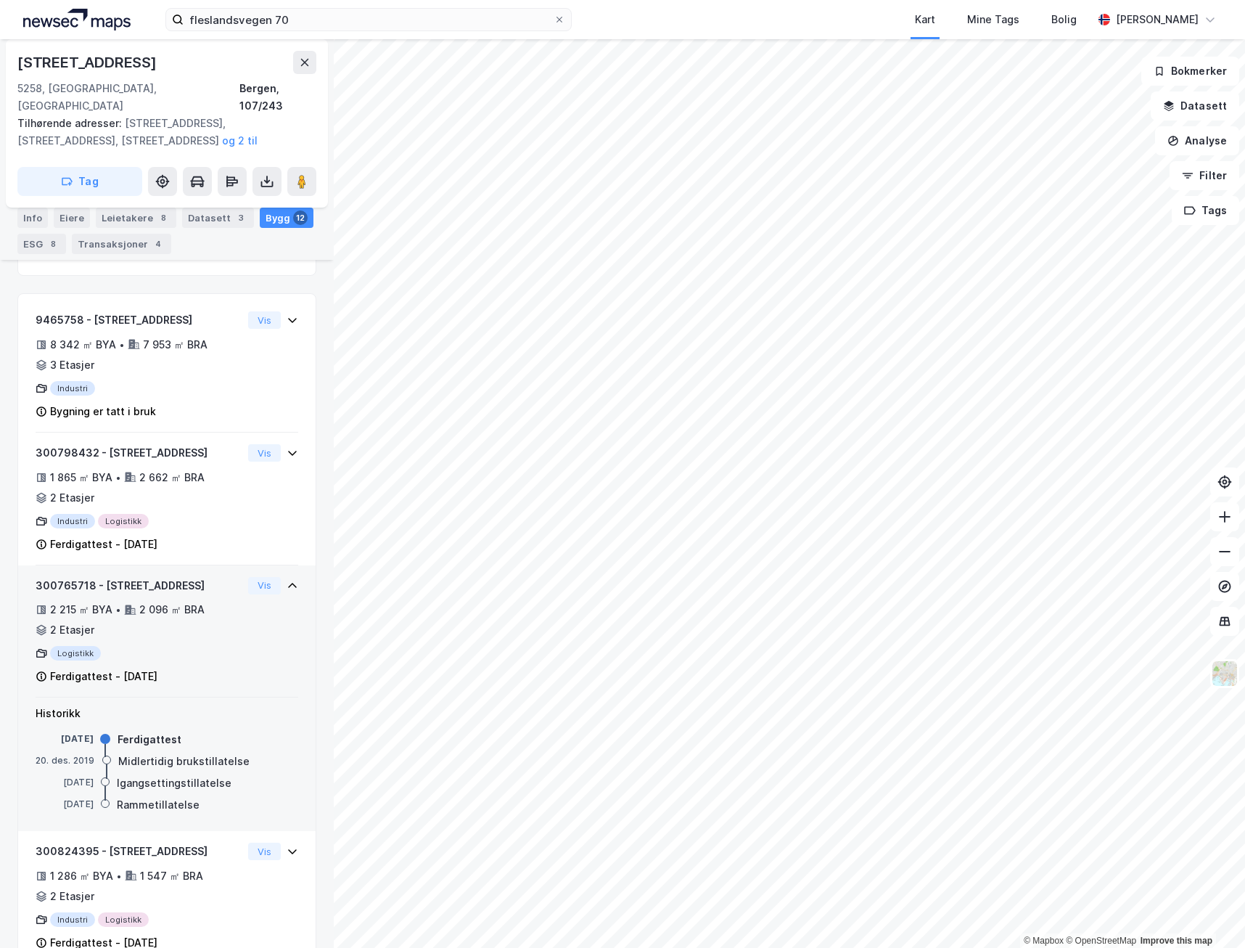
click at [179, 627] on div "300765718 - Fleslandsvegen 70B 2 215 ㎡ BYA • 2 096 ㎡ BRA • 2 Etasjer Logistikk …" at bounding box center [139, 631] width 207 height 109
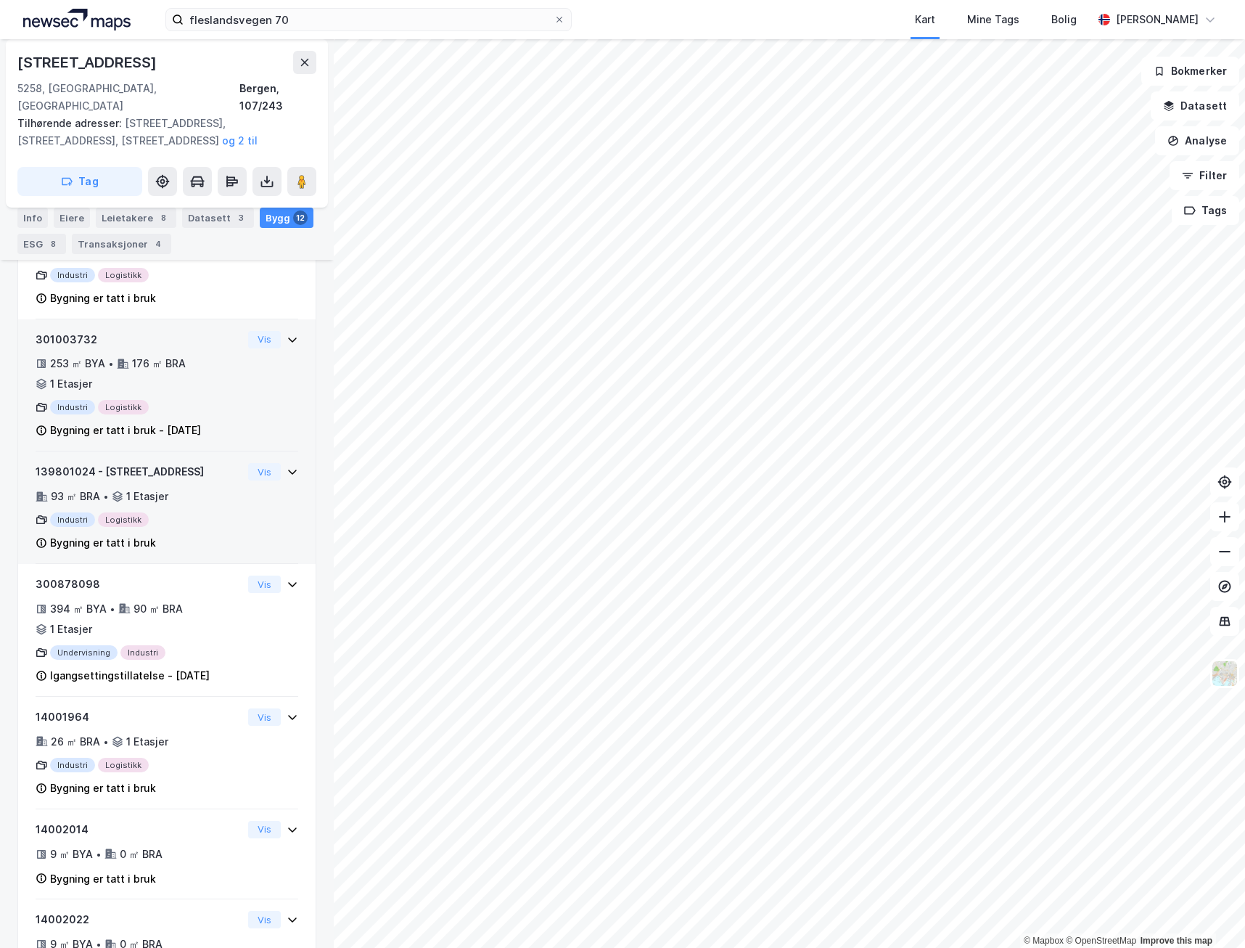
scroll to position [1186, 0]
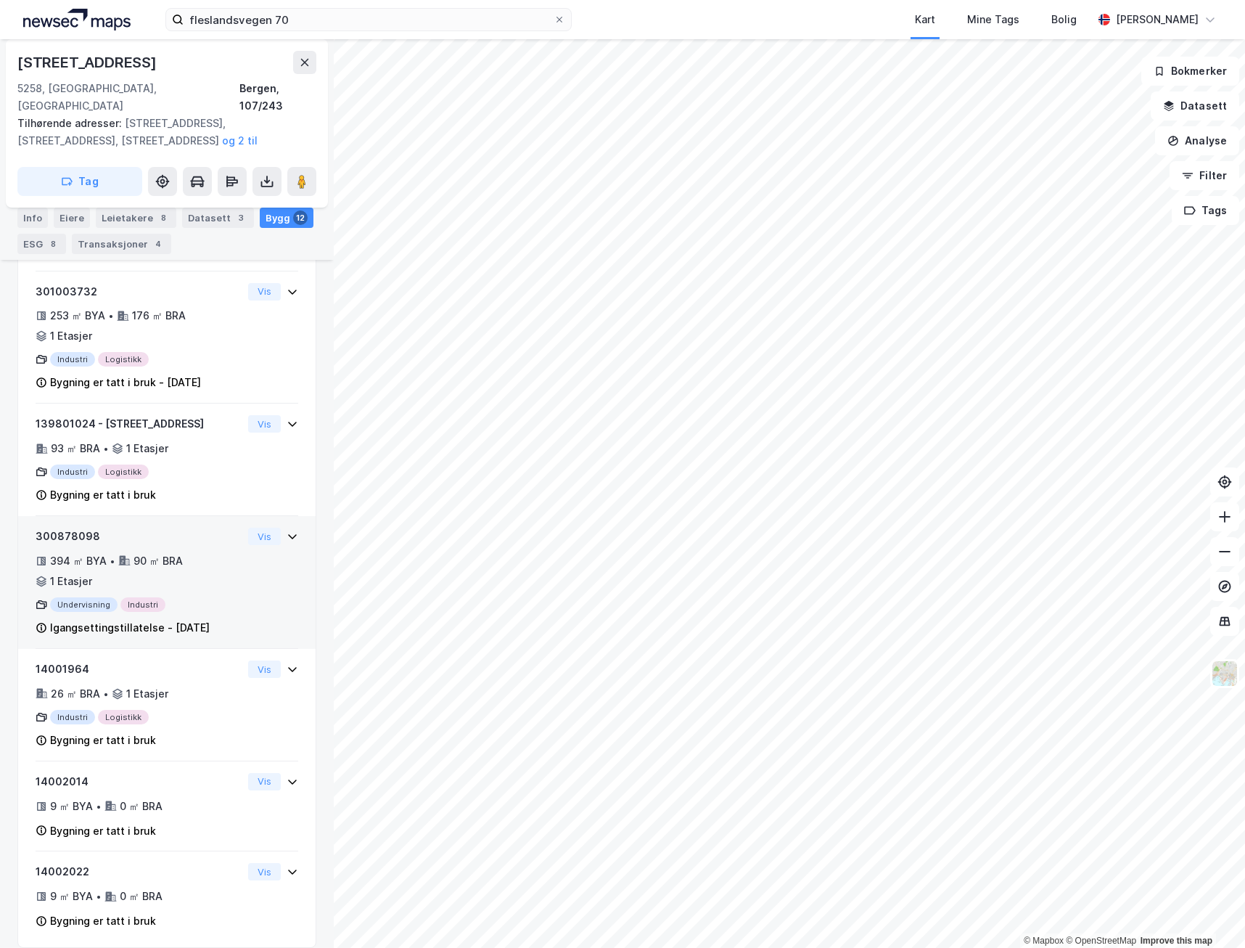
click at [221, 568] on div "394 ㎡ BYA • 90 ㎡ BRA • 1 Etasjer" at bounding box center [139, 571] width 207 height 38
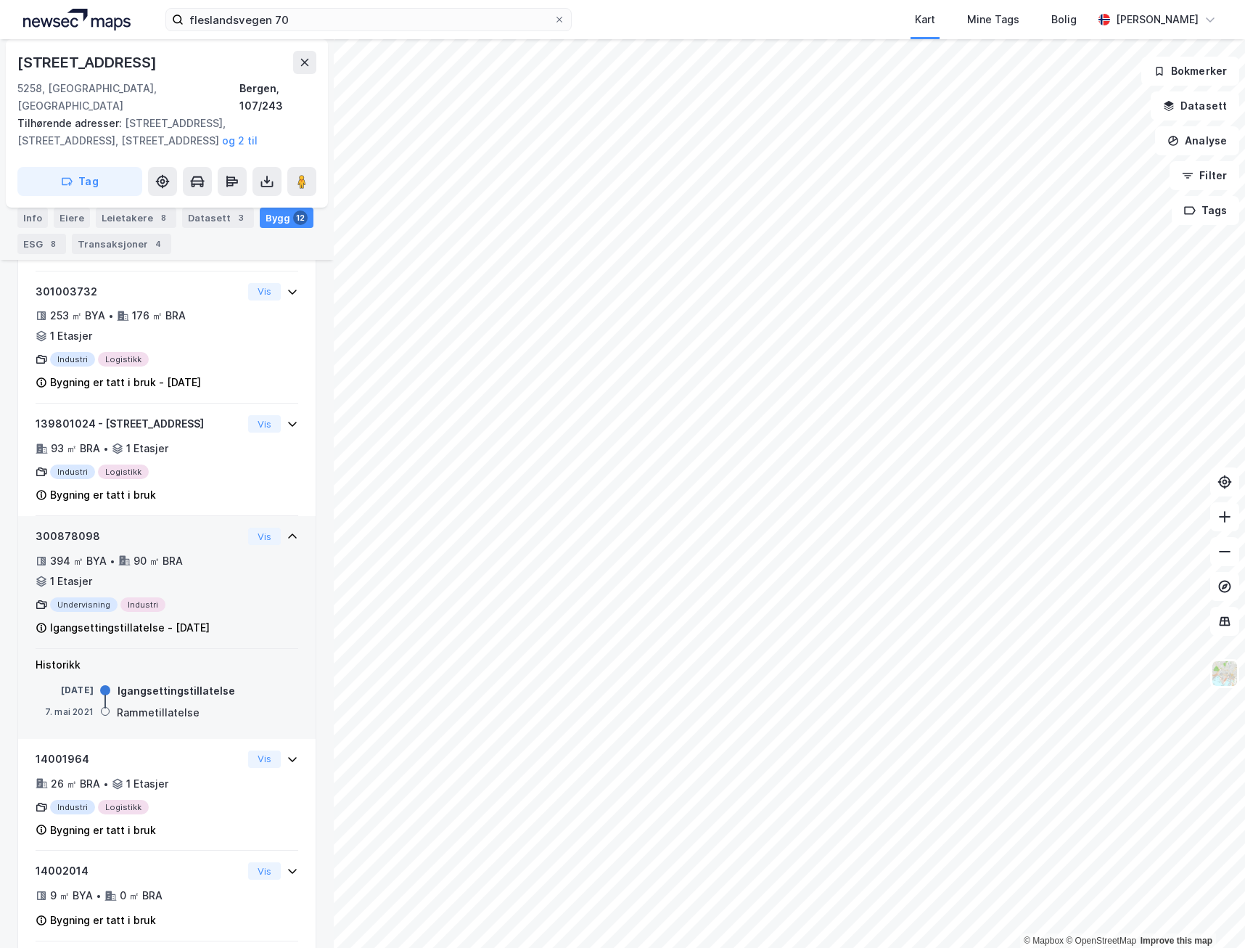
click at [221, 568] on div "394 ㎡ BYA • 90 ㎡ BRA • 1 Etasjer" at bounding box center [139, 571] width 207 height 38
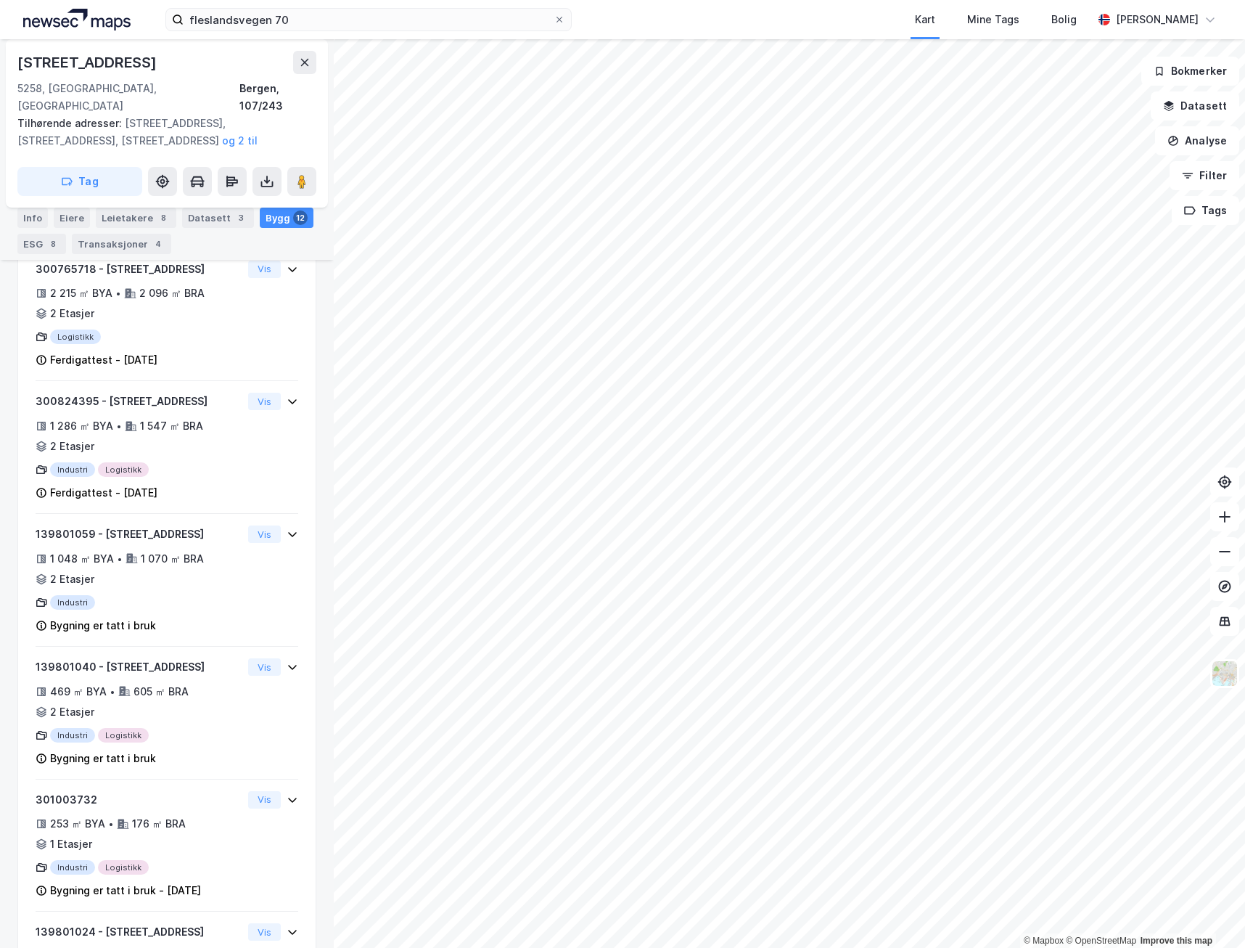
scroll to position [315, 0]
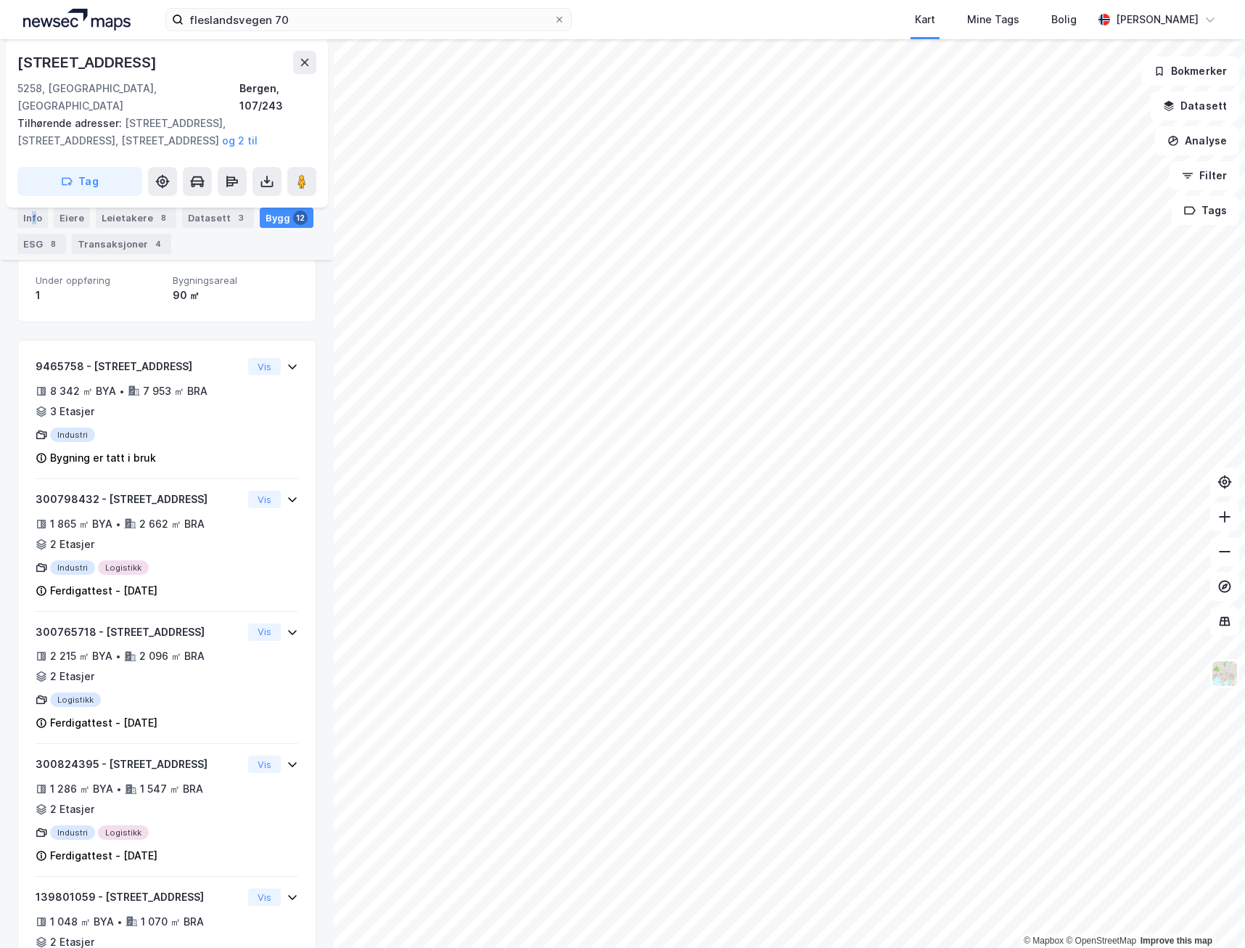
click at [34, 216] on div "Info" at bounding box center [32, 218] width 30 height 20
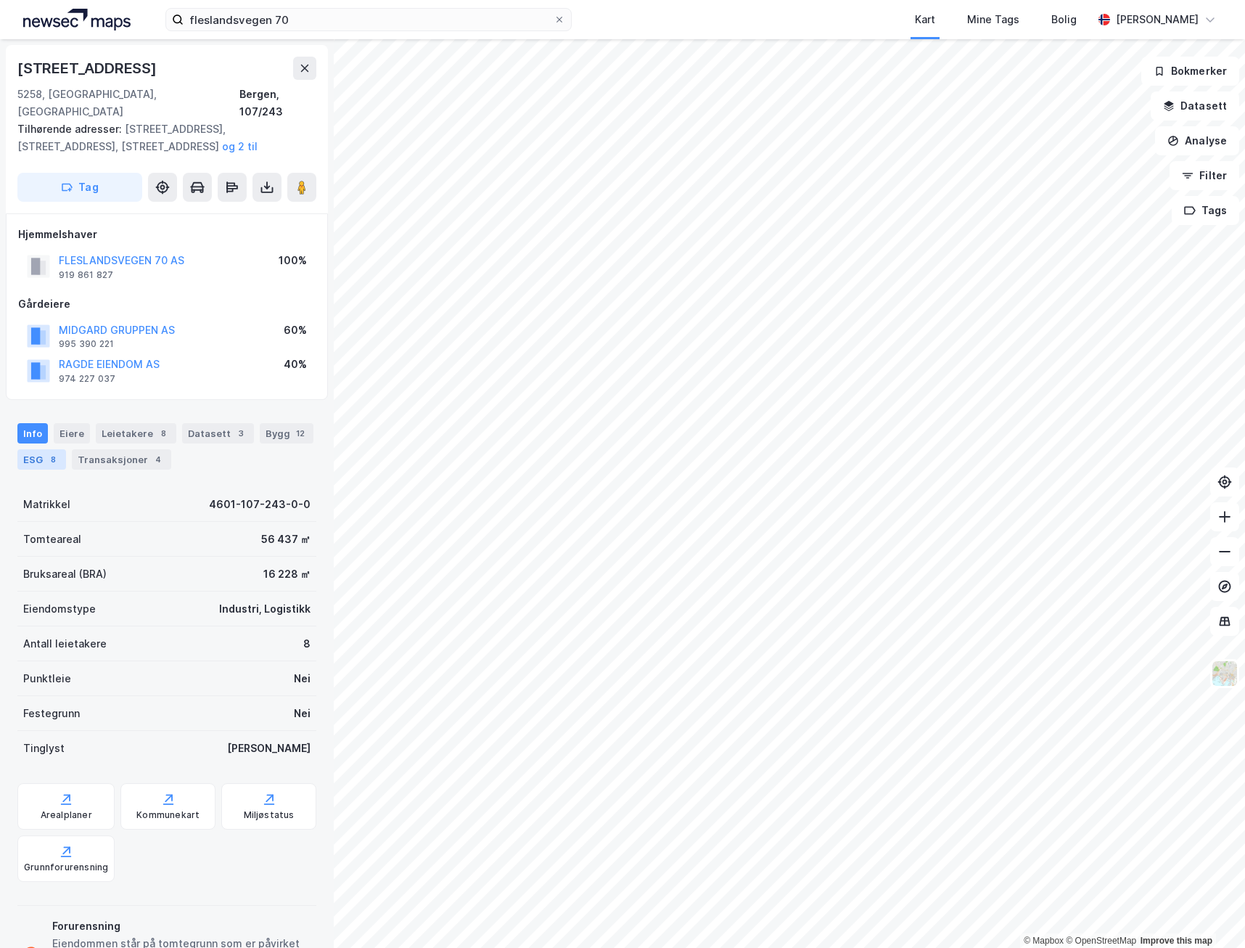
click at [41, 449] on div "ESG 8" at bounding box center [41, 459] width 49 height 20
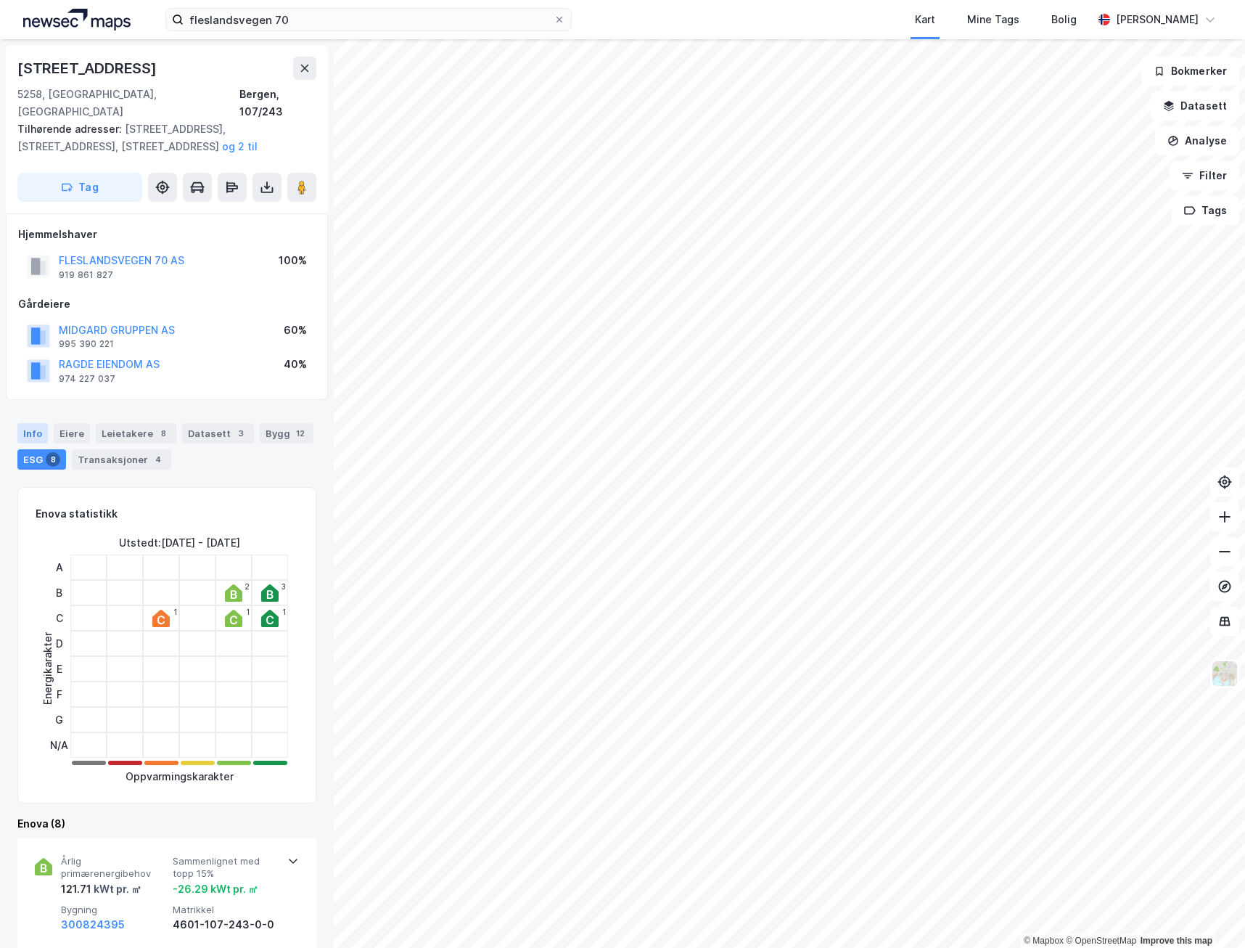
click at [30, 423] on div "Info" at bounding box center [32, 433] width 30 height 20
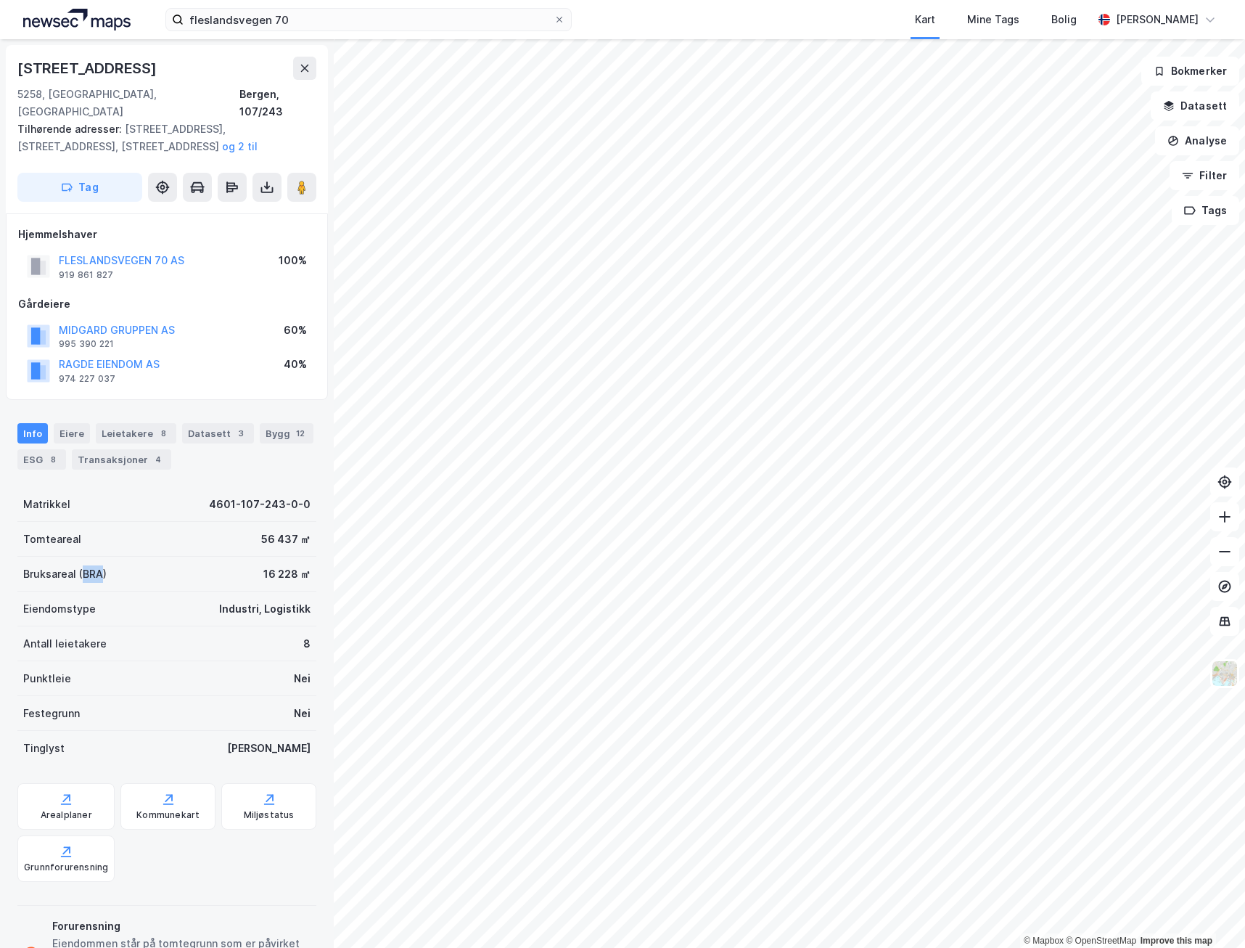
drag, startPoint x: 102, startPoint y: 555, endPoint x: 81, endPoint y: 562, distance: 22.0
click at [81, 565] on div "Bruksareal (BRA)" at bounding box center [64, 573] width 83 height 17
